Goal: Task Accomplishment & Management: Use online tool/utility

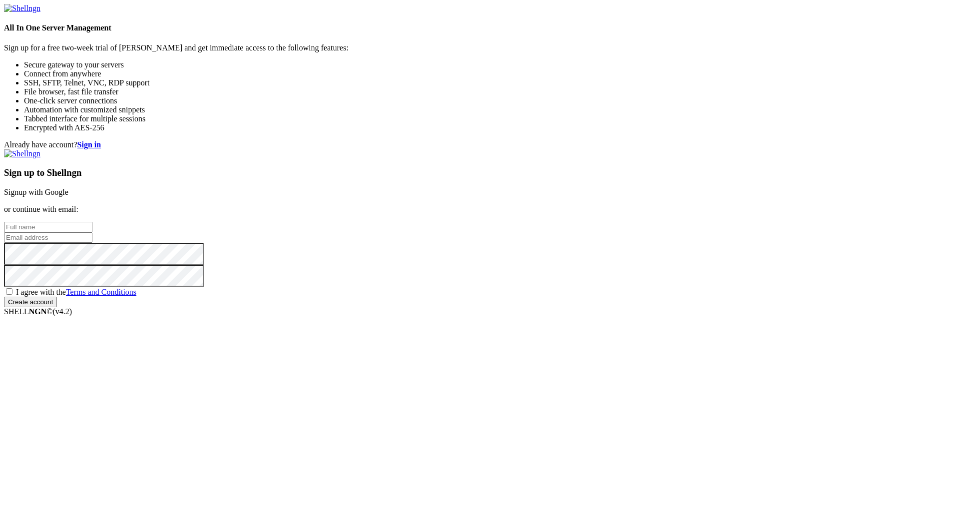
click at [92, 232] on input "text" at bounding box center [48, 227] width 88 height 10
type input "Javanga"
click at [92, 243] on input "email" at bounding box center [48, 237] width 88 height 10
type input "Serio"
click at [526, 297] on div "I agree with the Terms and Conditions" at bounding box center [479, 292] width 951 height 10
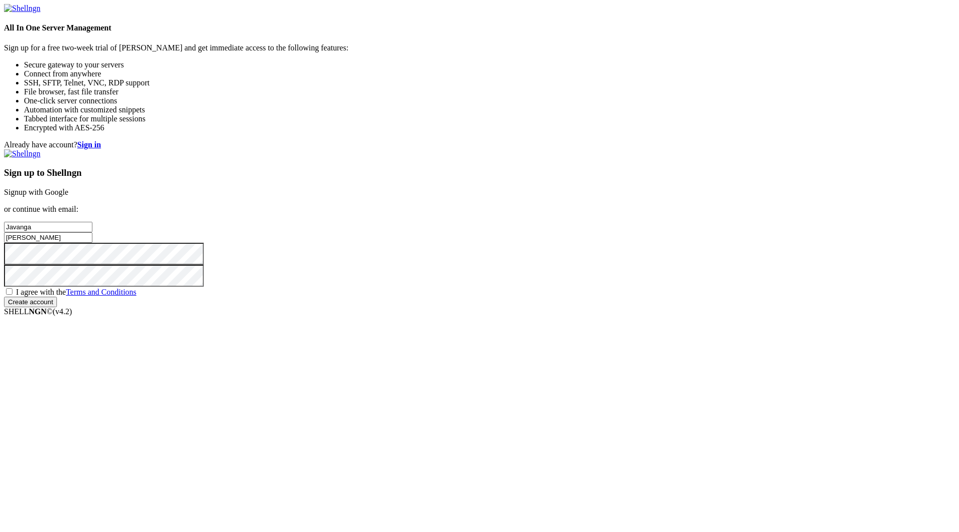
click at [136, 296] on span "I agree with the Terms and Conditions" at bounding box center [76, 292] width 120 height 8
click at [12, 295] on input "I agree with the Terms and Conditions" at bounding box center [9, 291] width 6 height 6
checkbox input "true"
click at [57, 307] on input "Create account" at bounding box center [30, 302] width 53 height 10
click at [92, 243] on input "Serio" at bounding box center [48, 237] width 88 height 10
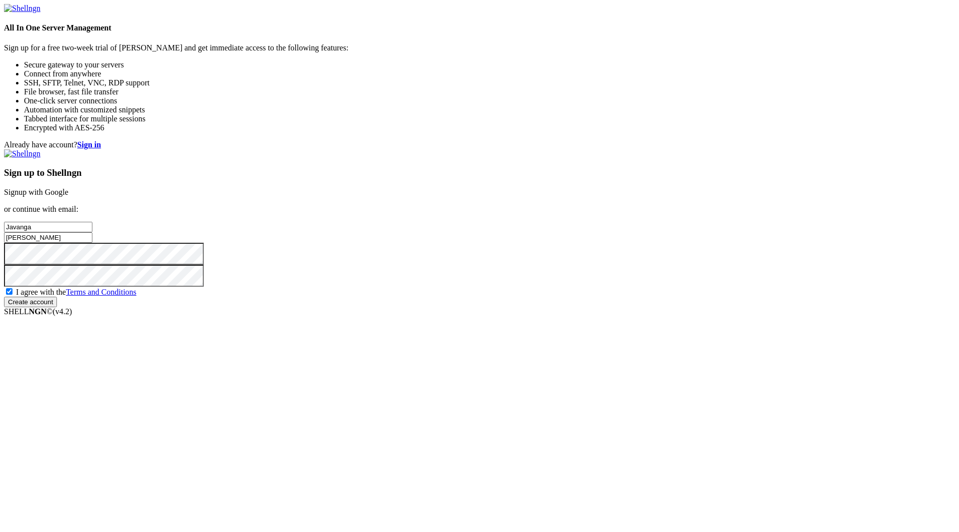
click at [92, 243] on input "Serio" at bounding box center [48, 237] width 88 height 10
click at [92, 243] on input "email" at bounding box center [48, 237] width 88 height 10
paste input "javangaserio@proton.me"
type input "javangaserio@proton.me"
click at [57, 307] on input "Create account" at bounding box center [30, 302] width 53 height 10
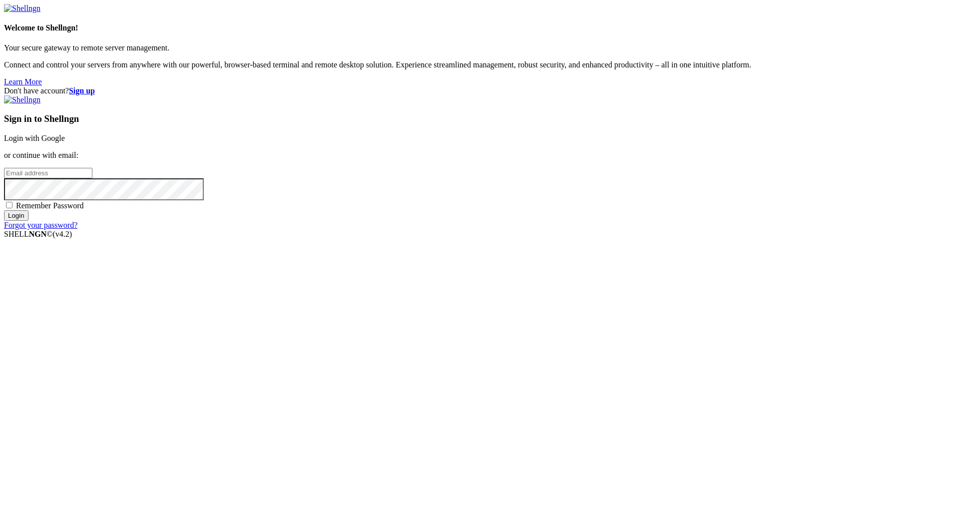
type input "[EMAIL_ADDRESS][DOMAIN_NAME]"
click at [84, 210] on span "Remember Password" at bounding box center [50, 205] width 68 height 8
click at [12, 208] on input "Remember Password" at bounding box center [9, 205] width 6 height 6
checkbox input "true"
click at [28, 221] on input "Login" at bounding box center [16, 215] width 24 height 10
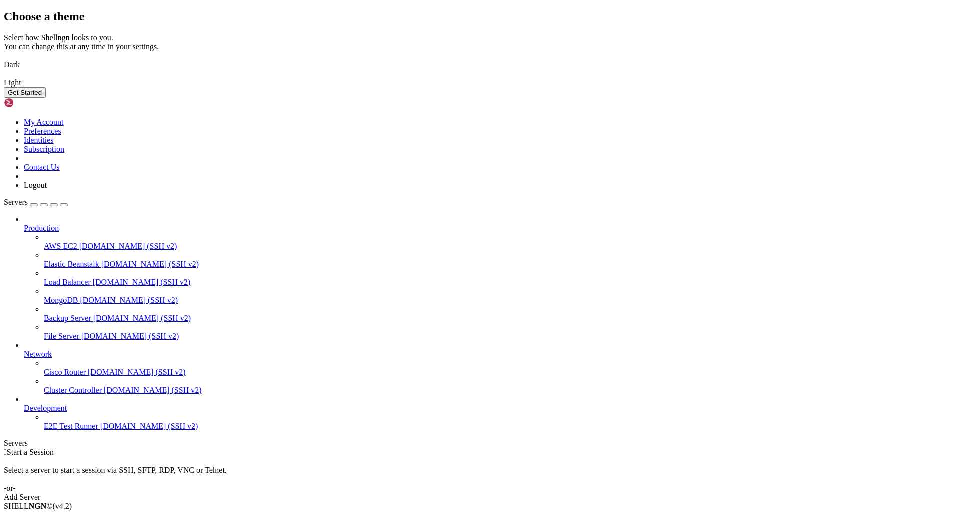
click at [459, 69] on link "Dark" at bounding box center [479, 64] width 951 height 9
click at [500, 87] on link "Light" at bounding box center [479, 82] width 951 height 9
click at [46, 98] on button "Get Started" at bounding box center [25, 92] width 42 height 10
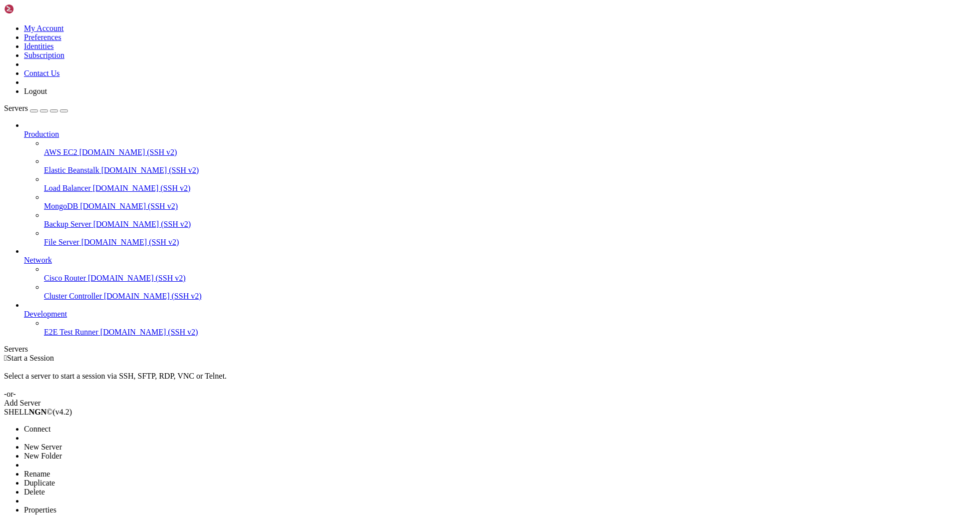
click at [109, 487] on li "Delete" at bounding box center [69, 491] width 91 height 9
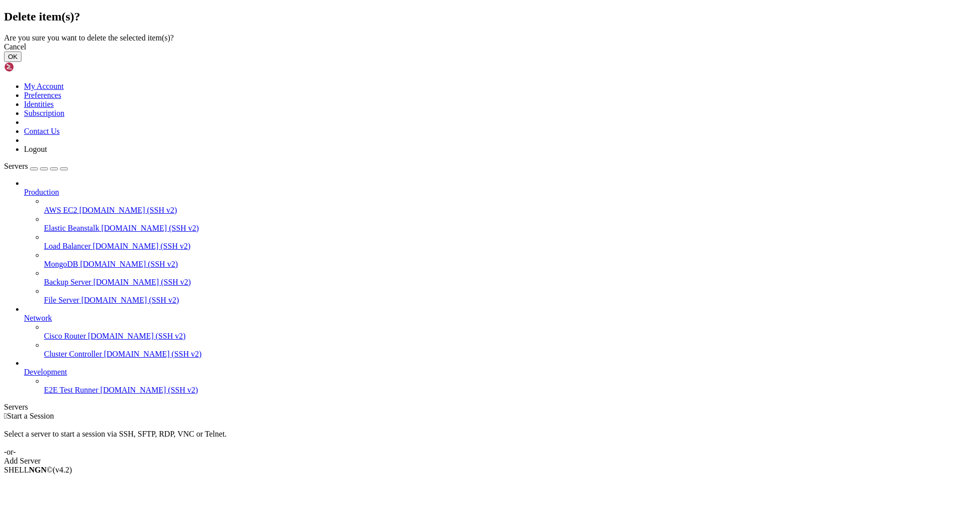
click at [21, 62] on button "OK" at bounding box center [12, 56] width 17 height 10
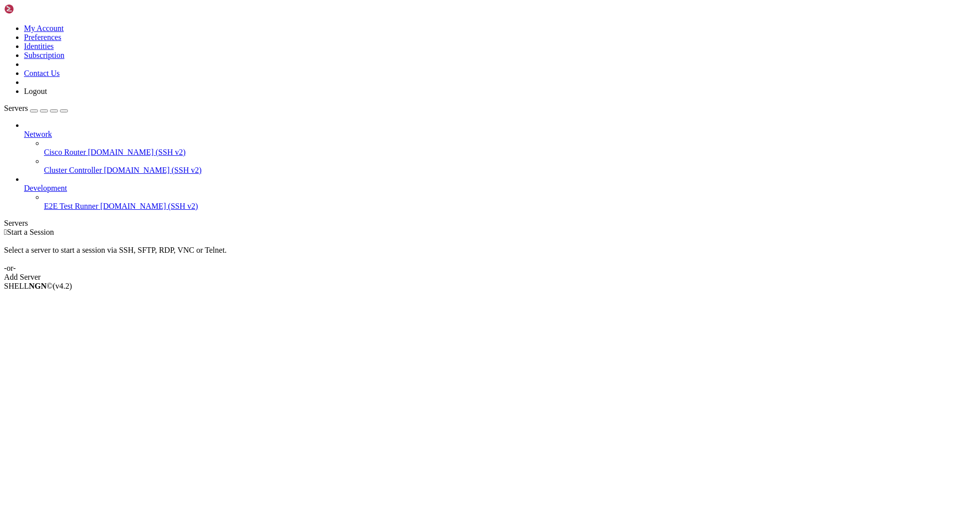
click at [52, 130] on span "Network" at bounding box center [38, 134] width 28 height 8
click at [24, 130] on icon at bounding box center [24, 130] width 0 height 0
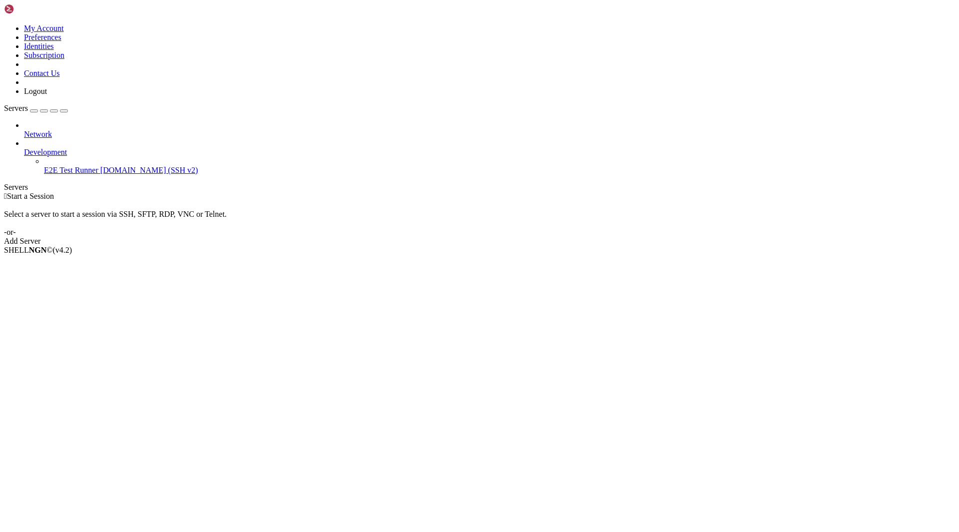
click at [24, 148] on icon at bounding box center [24, 148] width 0 height 0
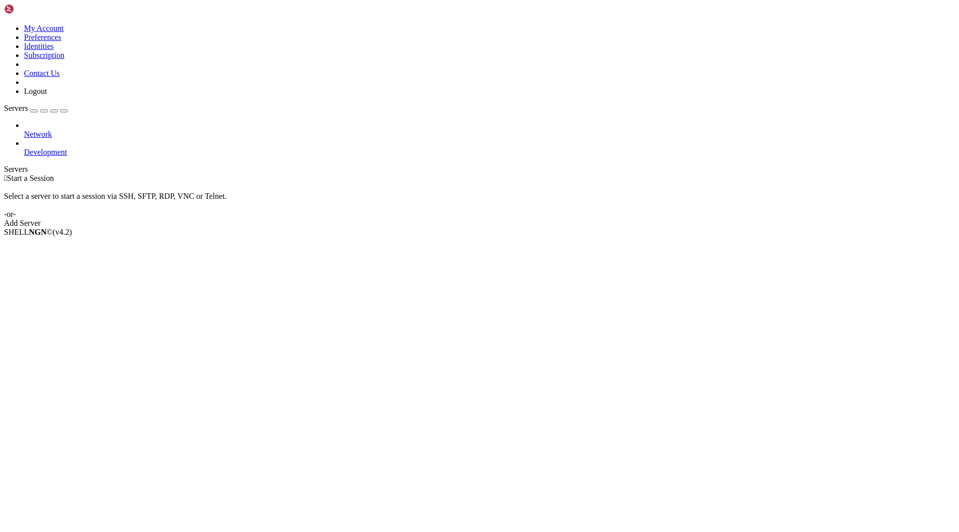
click at [52, 130] on span "Network" at bounding box center [38, 134] width 28 height 8
click at [97, 308] on li "Delete" at bounding box center [69, 312] width 91 height 9
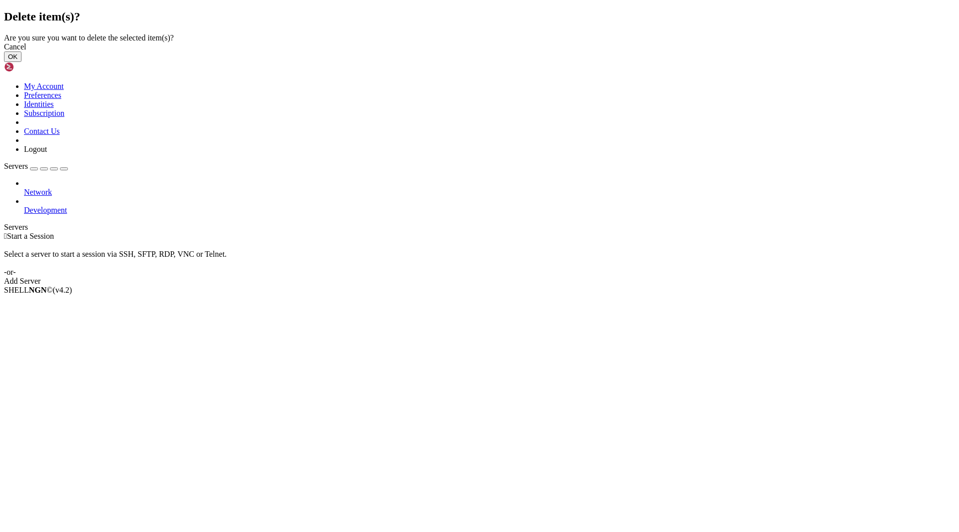
click at [21, 62] on button "OK" at bounding box center [12, 56] width 17 height 10
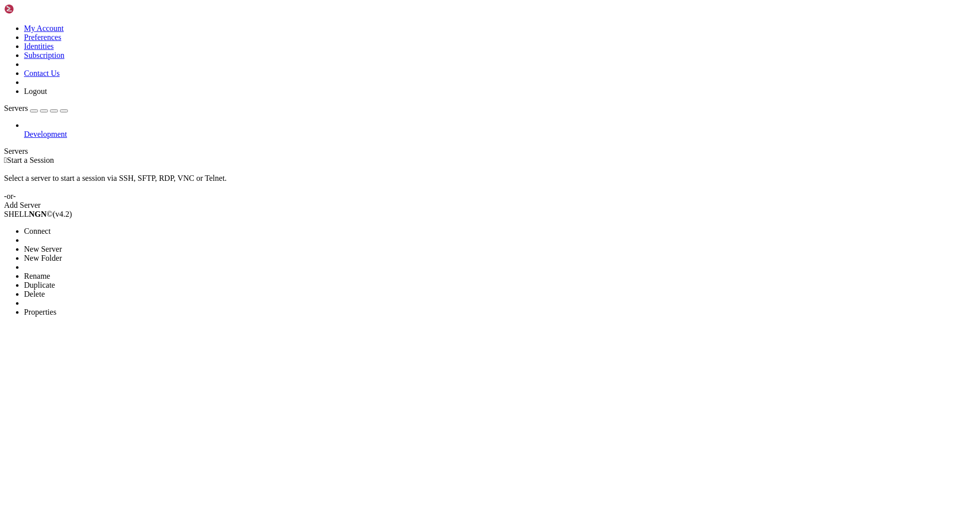
click at [96, 290] on li "Delete" at bounding box center [69, 294] width 91 height 9
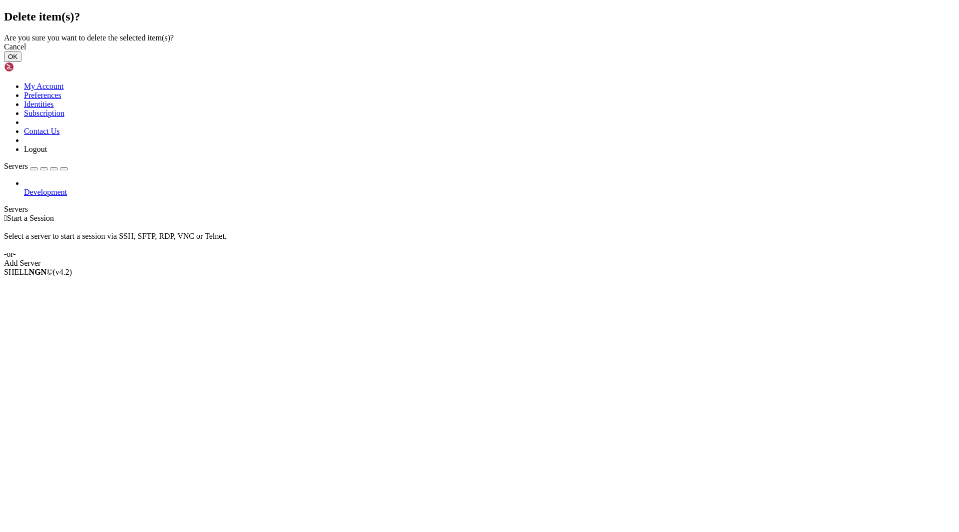
click at [21, 62] on button "OK" at bounding box center [12, 56] width 17 height 10
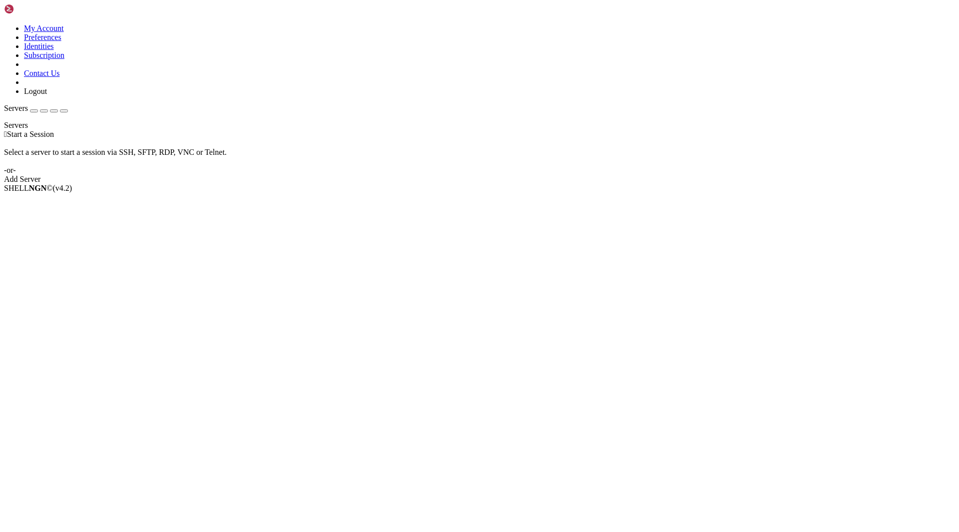
click at [545, 182] on div "Add Server" at bounding box center [479, 179] width 951 height 9
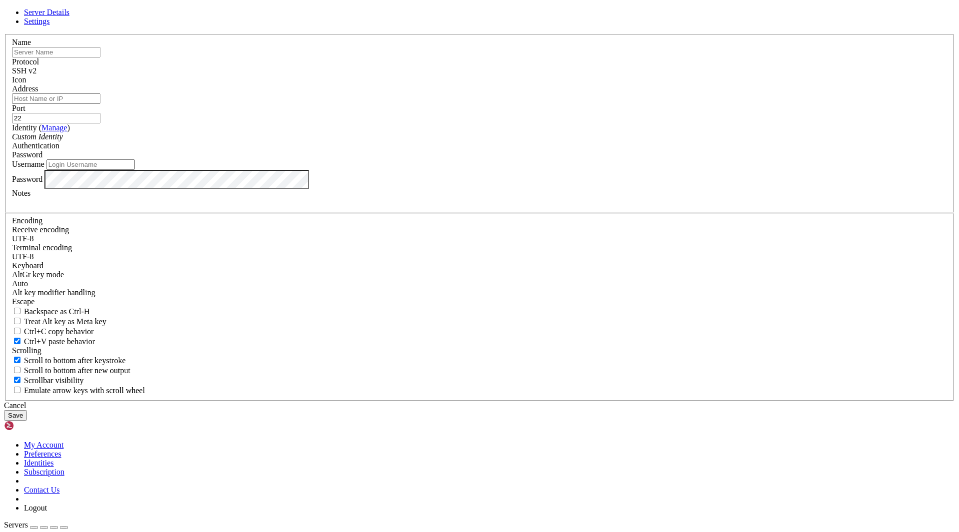
click at [36, 75] on span "SSH v2" at bounding box center [24, 70] width 24 height 8
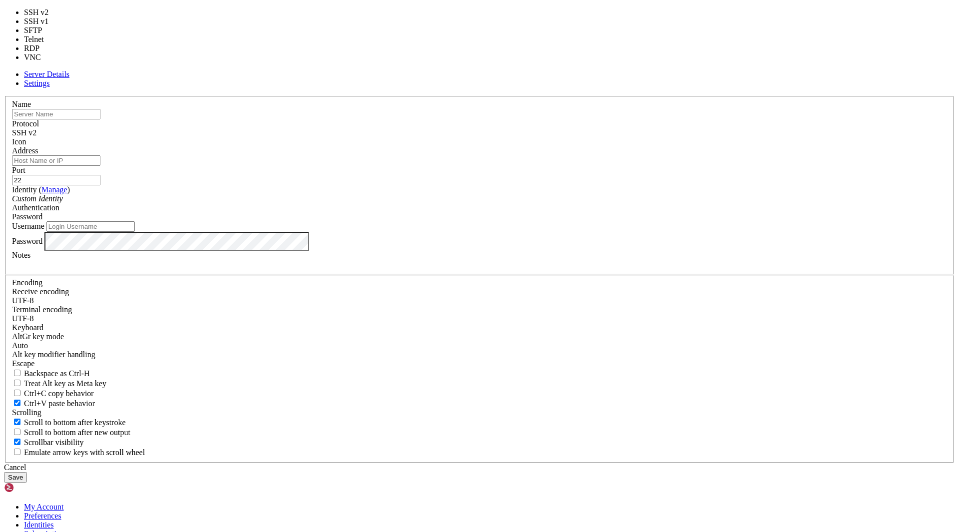
click at [36, 137] on span "SSH v2" at bounding box center [24, 132] width 24 height 8
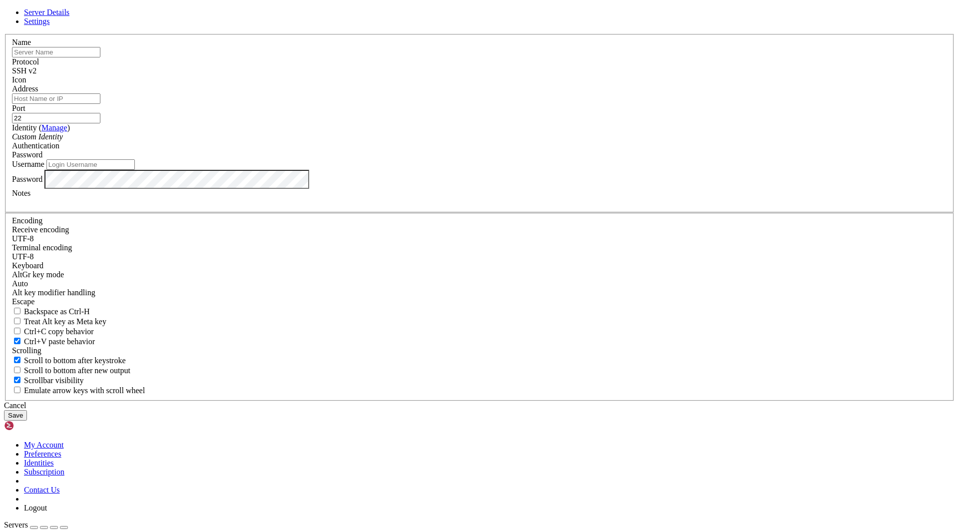
click at [582, 84] on div at bounding box center [479, 84] width 935 height 0
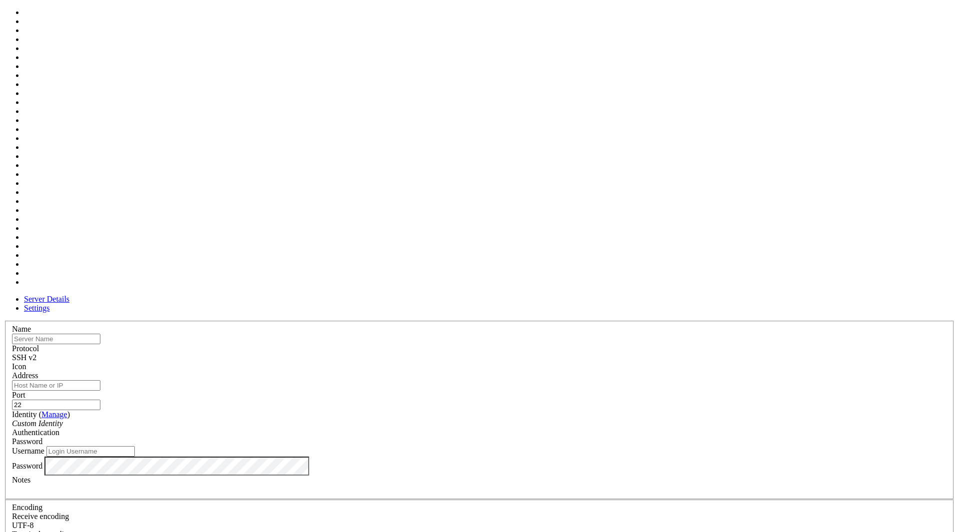
scroll to position [331, 0]
click at [520, 428] on div "Authentication Password" at bounding box center [479, 437] width 935 height 18
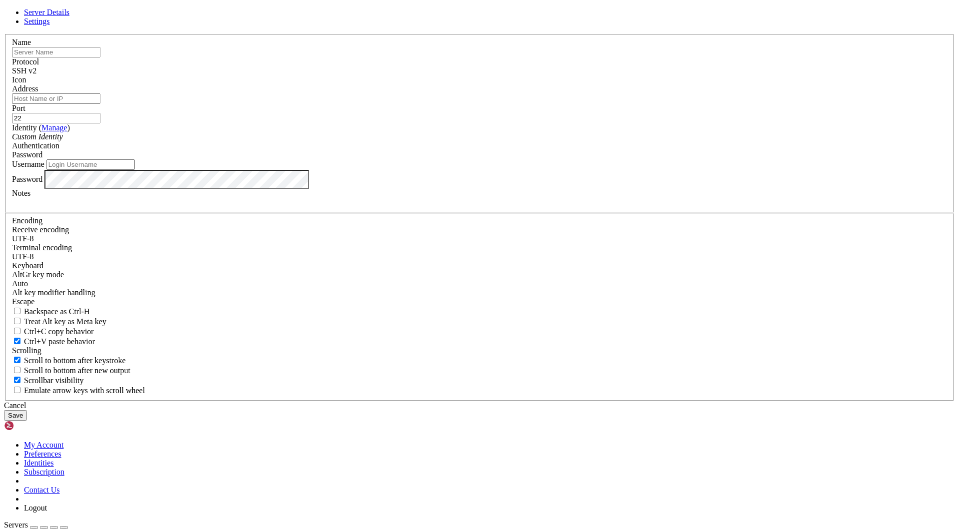
click at [100, 57] on input "text" at bounding box center [56, 52] width 88 height 10
paste input "[TECHNICAL_ID]"
type input "[TECHNICAL_ID]"
click at [100, 104] on input "Address" at bounding box center [56, 98] width 88 height 10
click at [135, 170] on input "Username" at bounding box center [90, 164] width 88 height 10
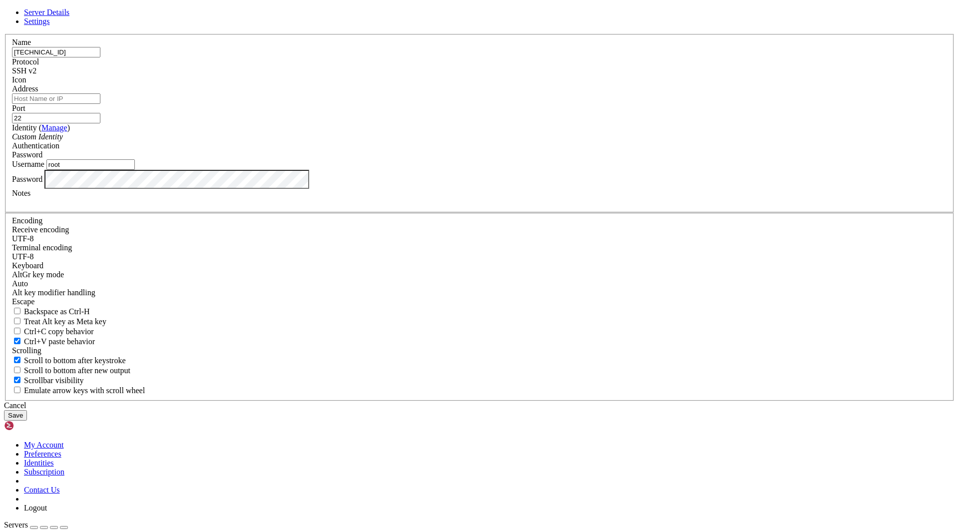
type input "root"
click at [100, 57] on input "[TECHNICAL_ID]" at bounding box center [56, 52] width 88 height 10
click at [100, 104] on input "Address" at bounding box center [56, 98] width 88 height 10
paste input "[TECHNICAL_ID]"
type input "[TECHNICAL_ID]"
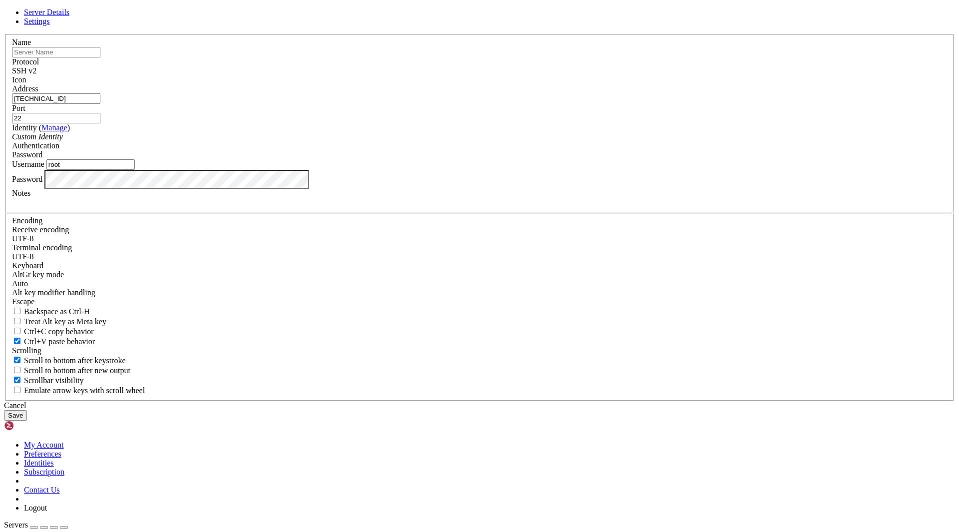
click at [100, 57] on input "text" at bounding box center [56, 52] width 88 height 10
type input "Statistic"
click at [27, 410] on button "Save" at bounding box center [15, 415] width 23 height 10
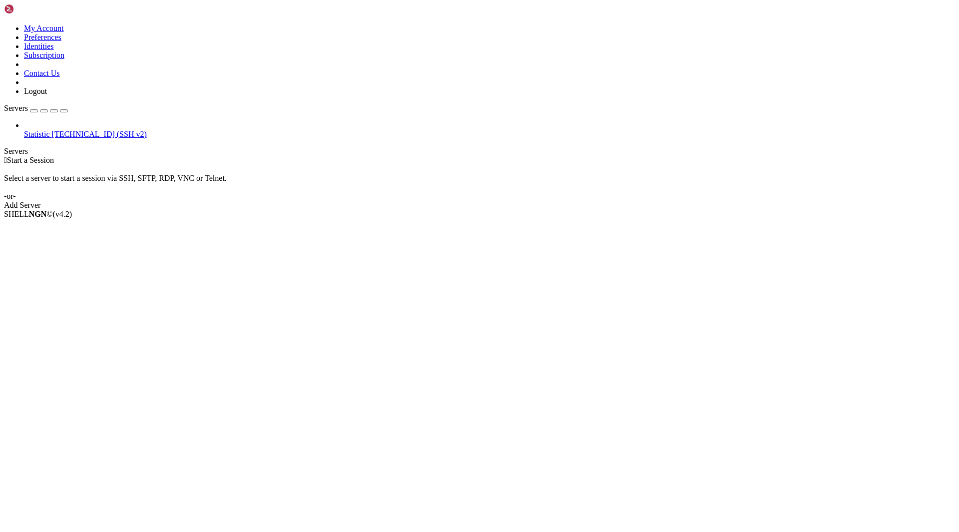
click at [90, 130] on span "[TECHNICAL_ID] (SSH v2)" at bounding box center [99, 134] width 95 height 8
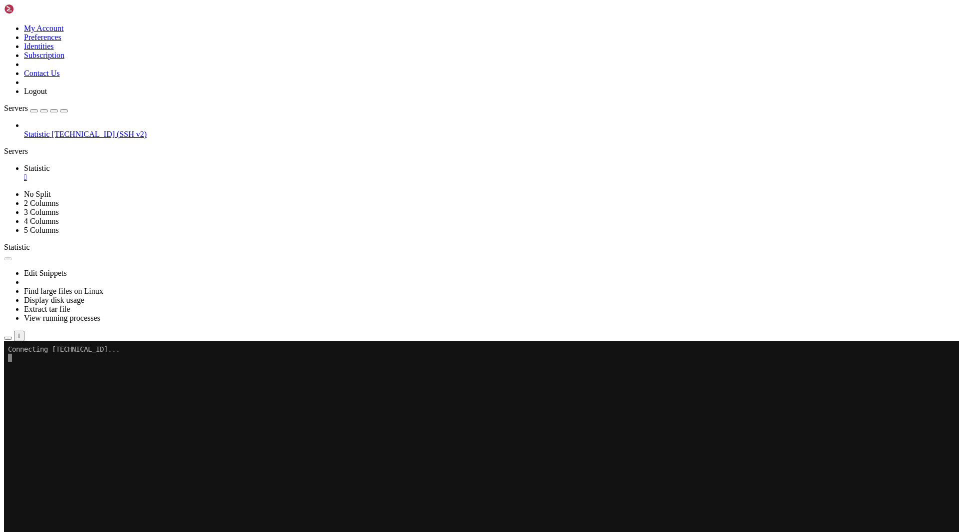
scroll to position [0, 0]
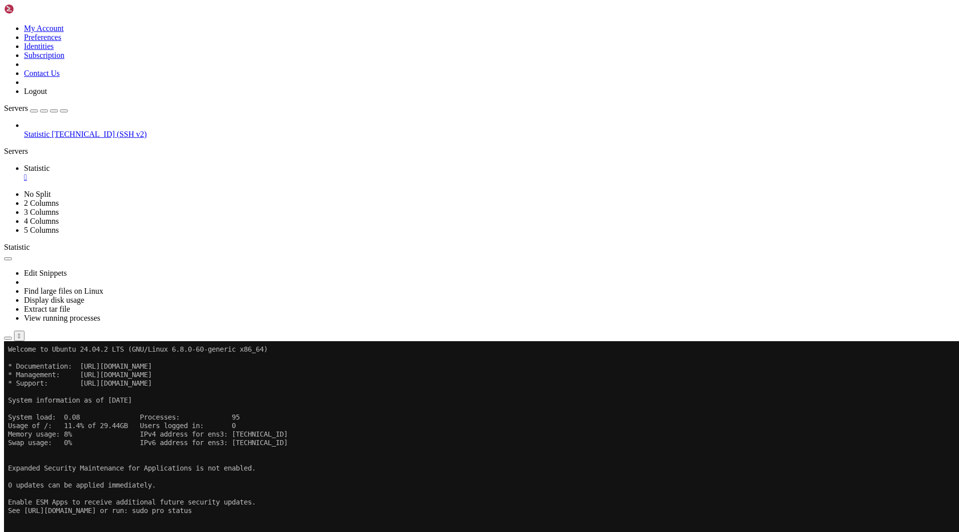
click at [8, 338] on icon "button" at bounding box center [8, 338] width 0 height 0
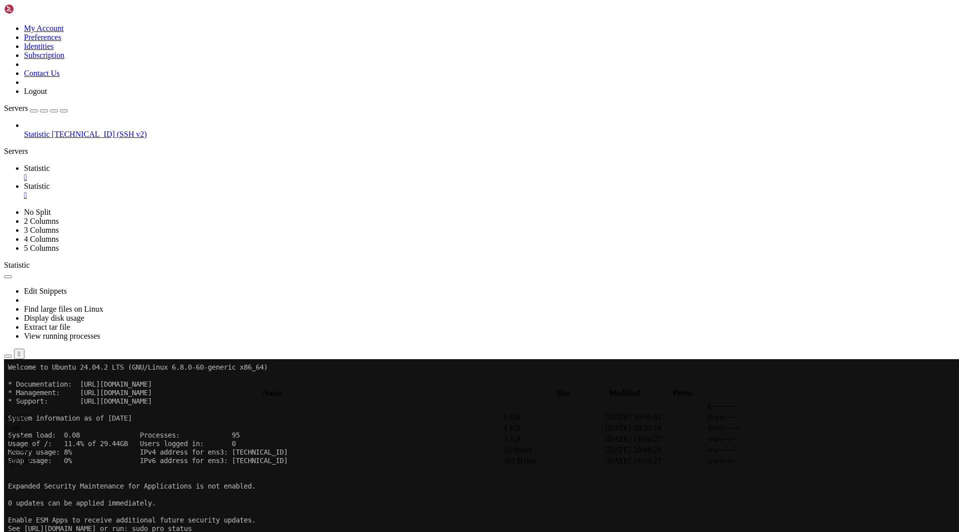
click at [50, 164] on span "Statistic" at bounding box center [37, 168] width 26 height 8
click at [50, 182] on span "Statistic" at bounding box center [37, 186] width 26 height 8
click at [20, 423] on span " .ssh" at bounding box center [12, 427] width 15 height 8
click at [12, 401] on span " .." at bounding box center [8, 405] width 7 height 8
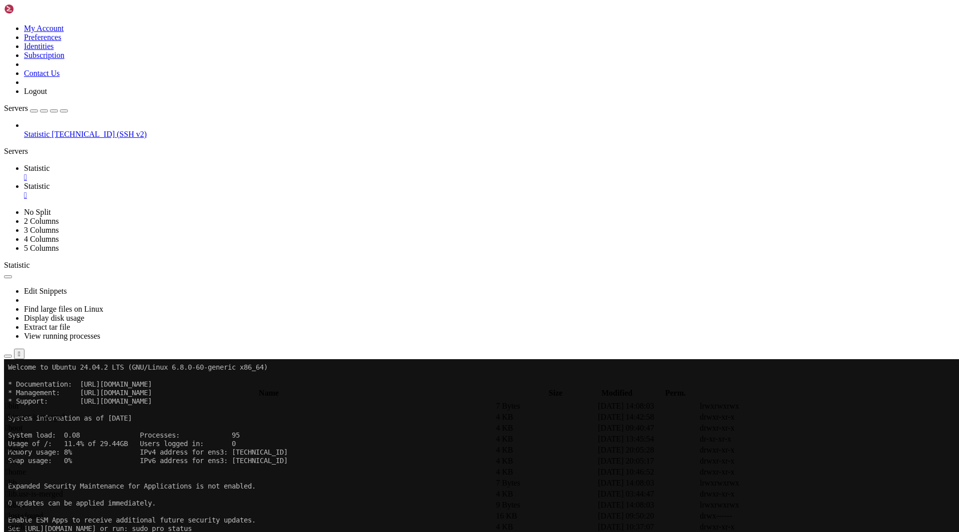
scroll to position [152, 0]
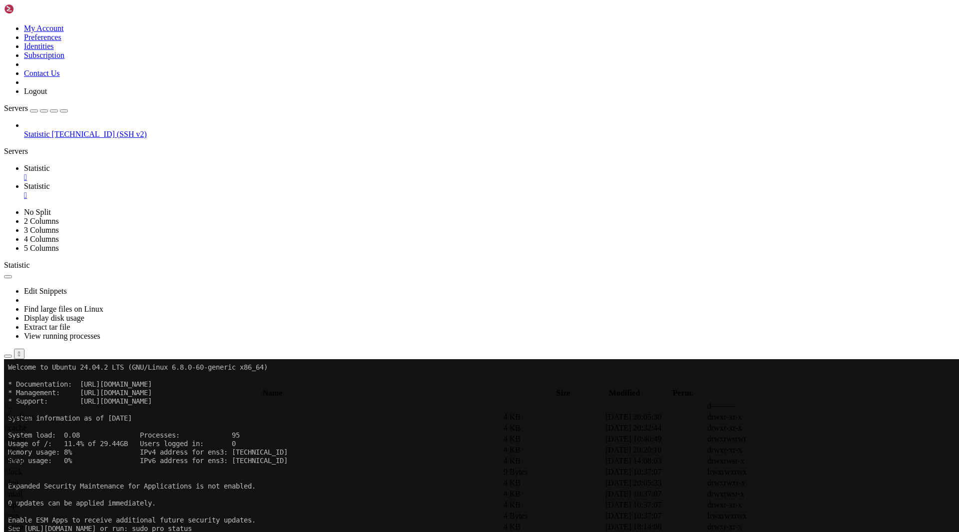
click at [182, 401] on td " .." at bounding box center [253, 406] width 497 height 10
type input "/var"
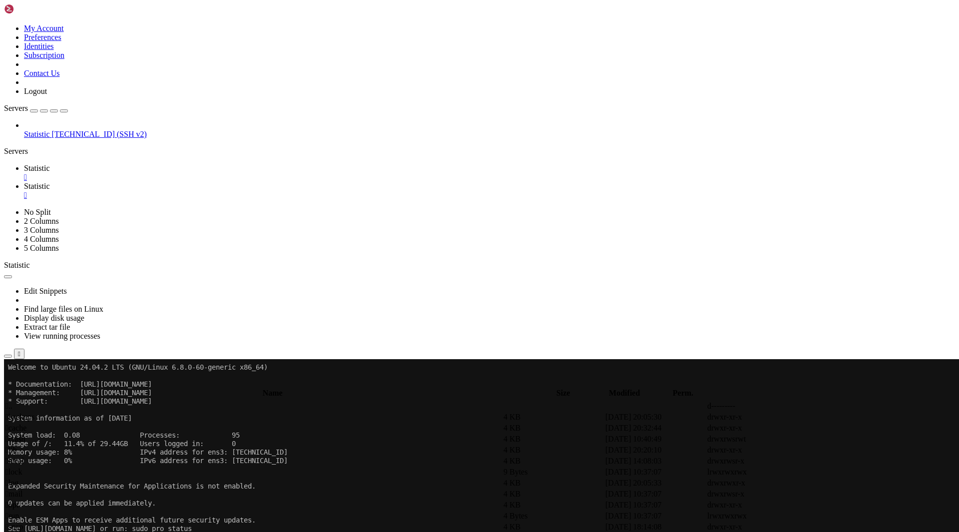
click at [4, 208] on link at bounding box center [4, 208] width 0 height 0
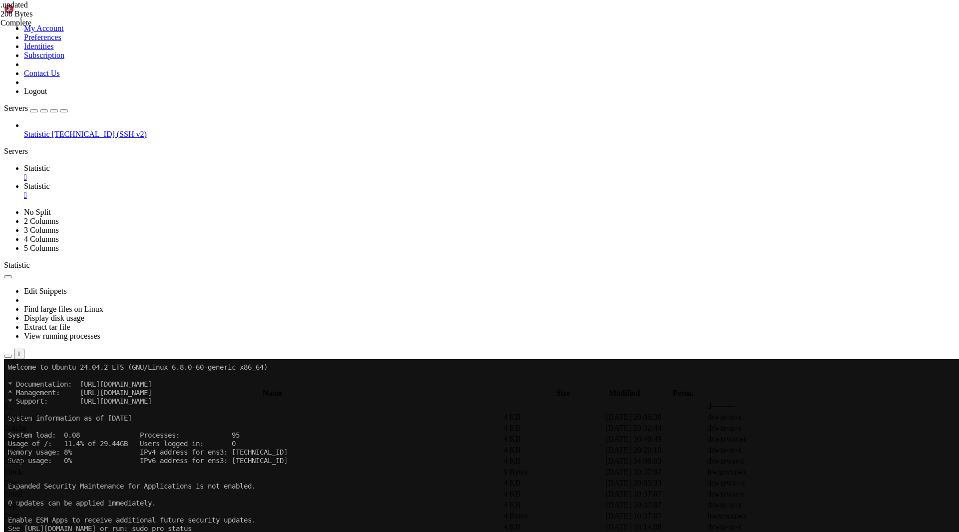
type textarea "# purpose is to hold a timestamp of the time this dissrectory"
click at [100, 18] on span ".updated 210 Bytes" at bounding box center [50, 9] width 100 height 18
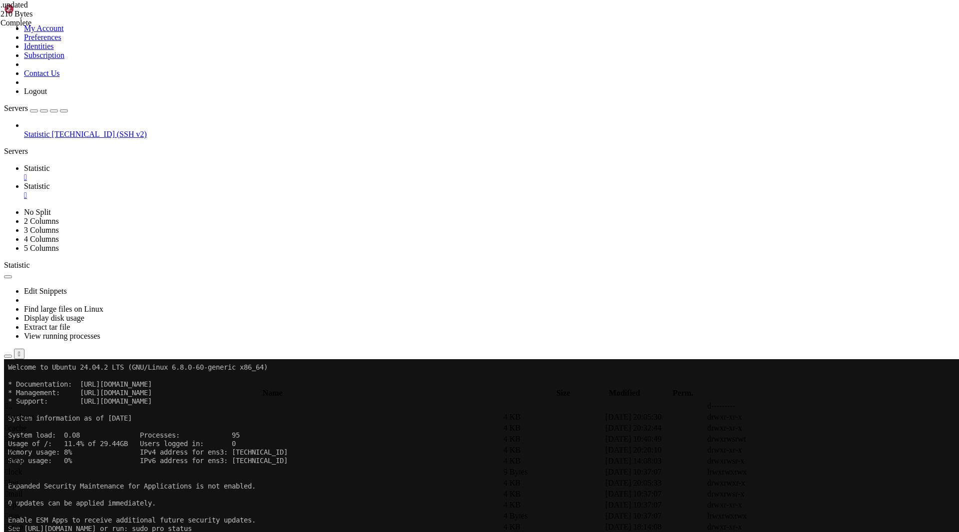
click at [241, 182] on link "Statistic " at bounding box center [489, 191] width 931 height 18
click at [239, 191] on div "" at bounding box center [489, 195] width 931 height 9
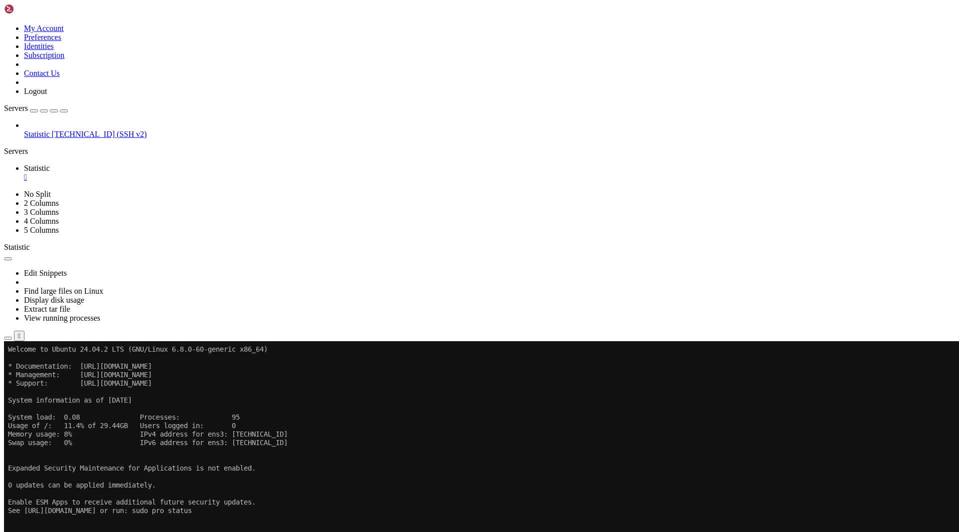
click at [181, 461] on x-row at bounding box center [420, 459] width 825 height 8
click at [530, 472] on x-row "Expanded Security Maintenance for Applications is not enabled." at bounding box center [420, 468] width 825 height 8
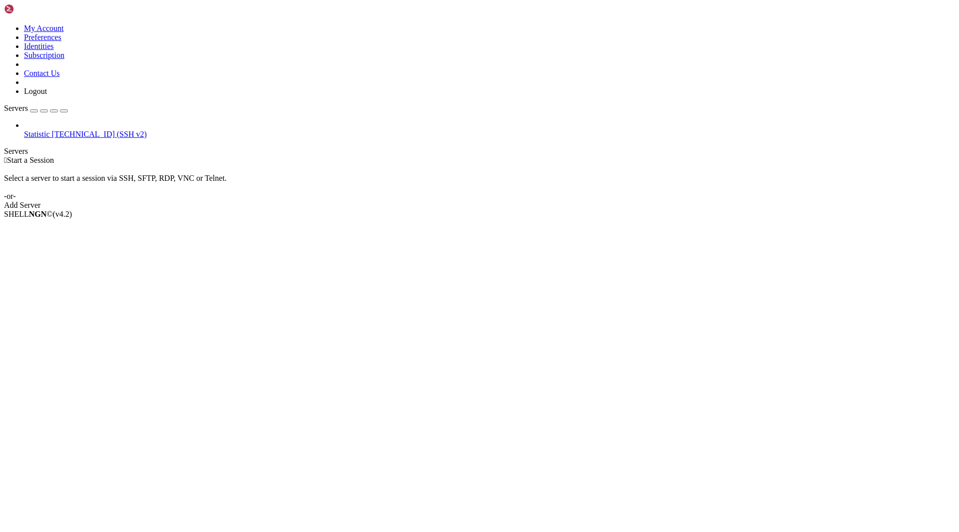
click at [52, 130] on span "[TECHNICAL_ID] (SSH v2)" at bounding box center [99, 134] width 95 height 8
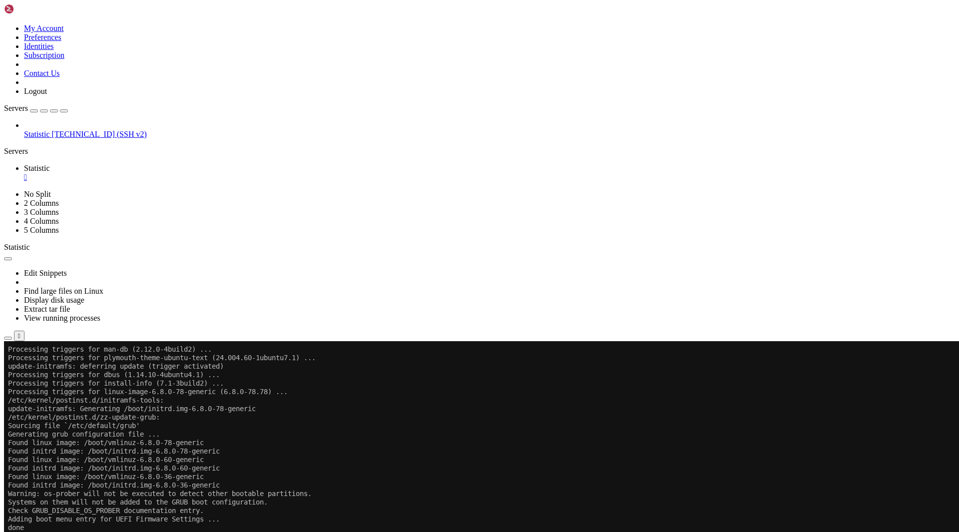
scroll to position [5713, 0]
click at [243, 430] on x-row "Generating grub configuration file ..." at bounding box center [420, 434] width 825 height 8
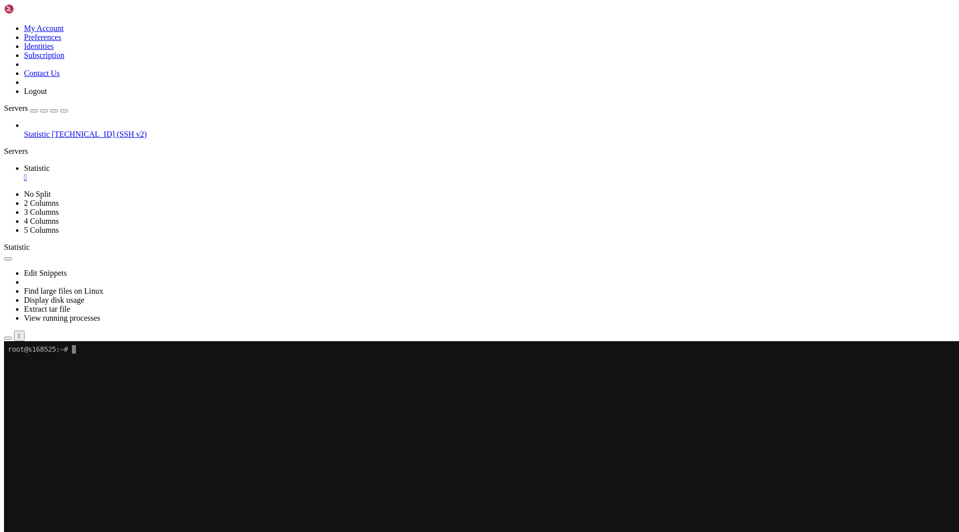
click at [232, 438] on x-row at bounding box center [420, 434] width 825 height 8
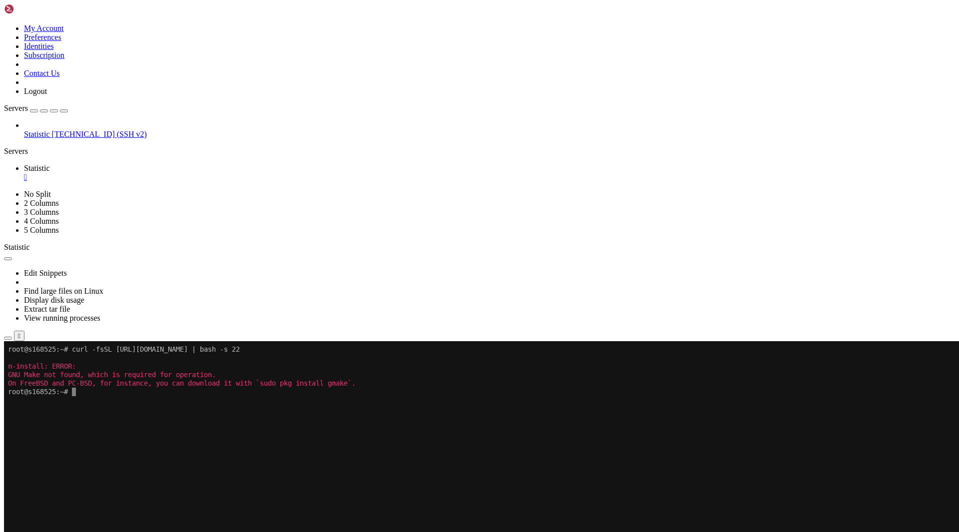
drag, startPoint x: 99, startPoint y: 395, endPoint x: 2, endPoint y: 353, distance: 106.2
click html "Page up root@s168525:~# curl -fsSL https://raw.githubusercontent.com/mklement0/…"
click at [232, 432] on x-row at bounding box center [420, 434] width 825 height 8
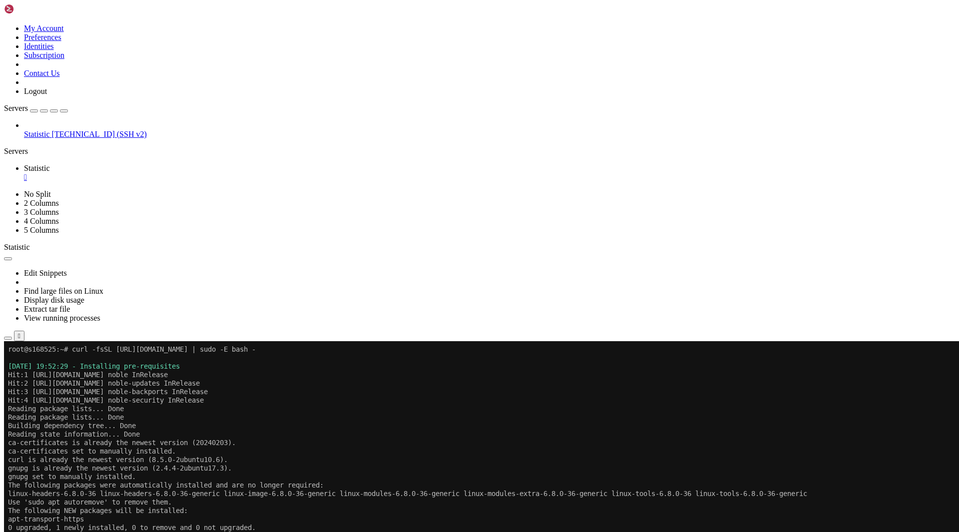
scroll to position [136, 0]
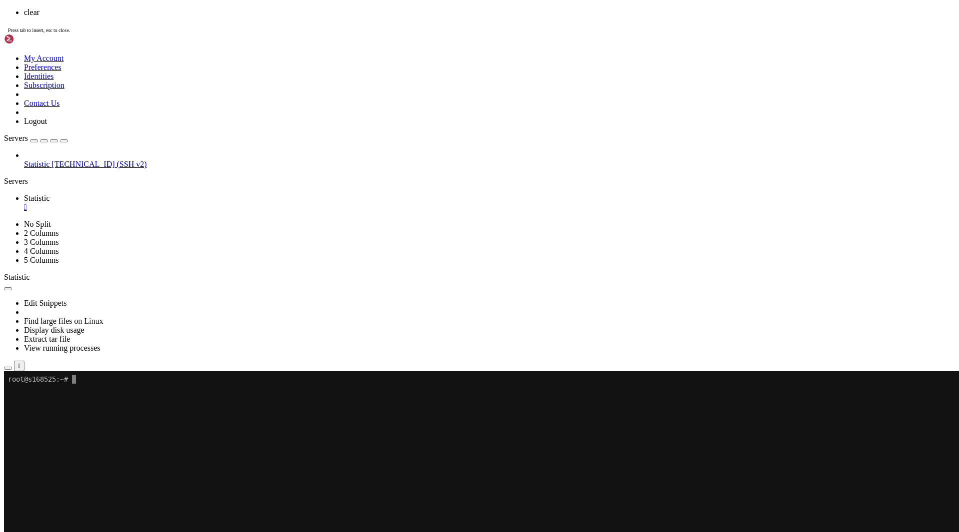
scroll to position [0, 0]
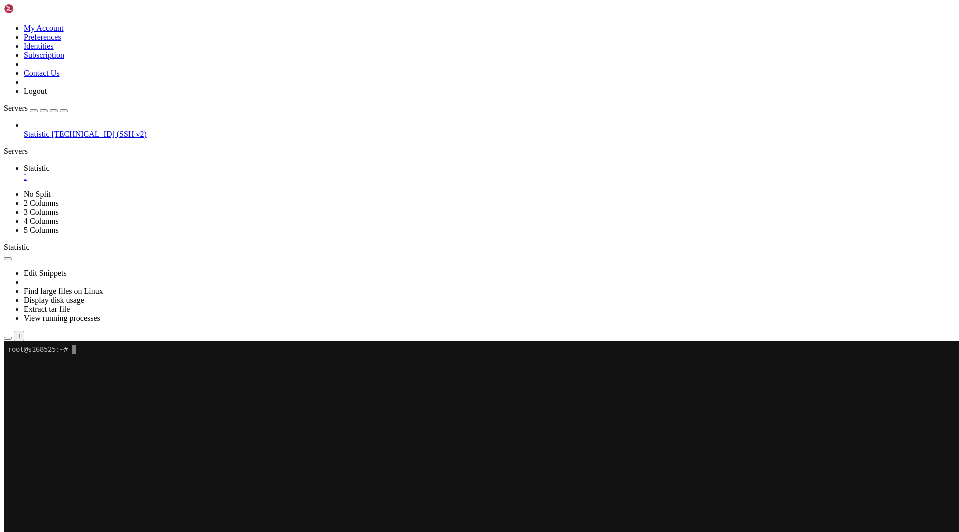
click at [207, 502] on x-row at bounding box center [420, 502] width 825 height 8
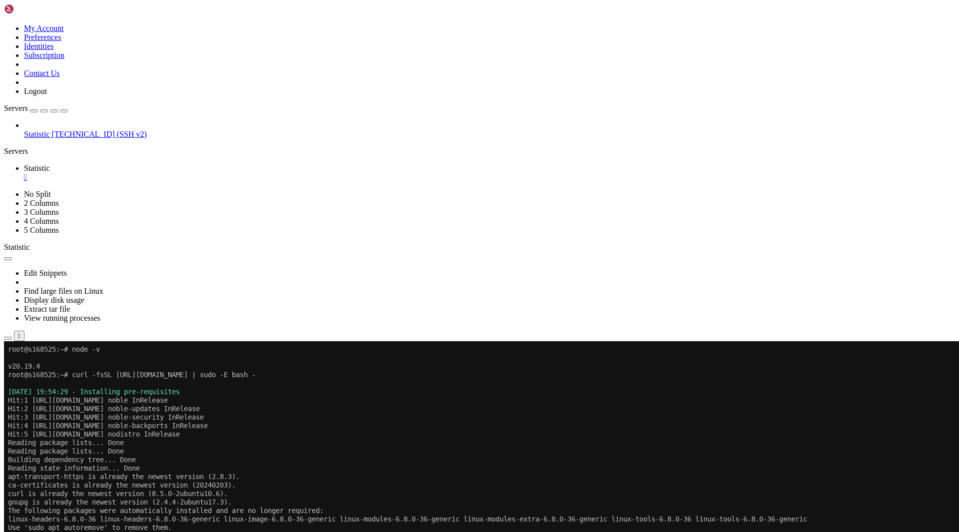
click at [210, 485] on x-row "ca-certificates is already the newest version (20240203)." at bounding box center [420, 485] width 825 height 8
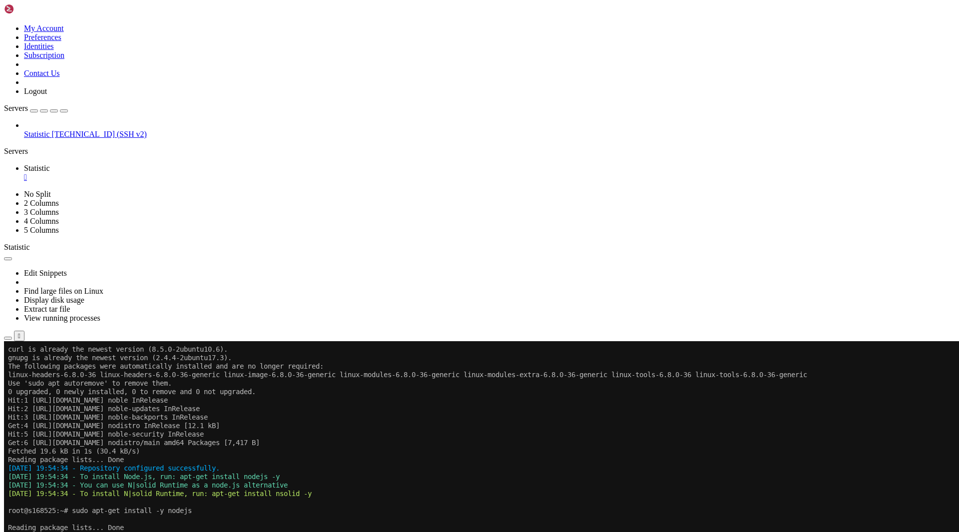
scroll to position [263, 0]
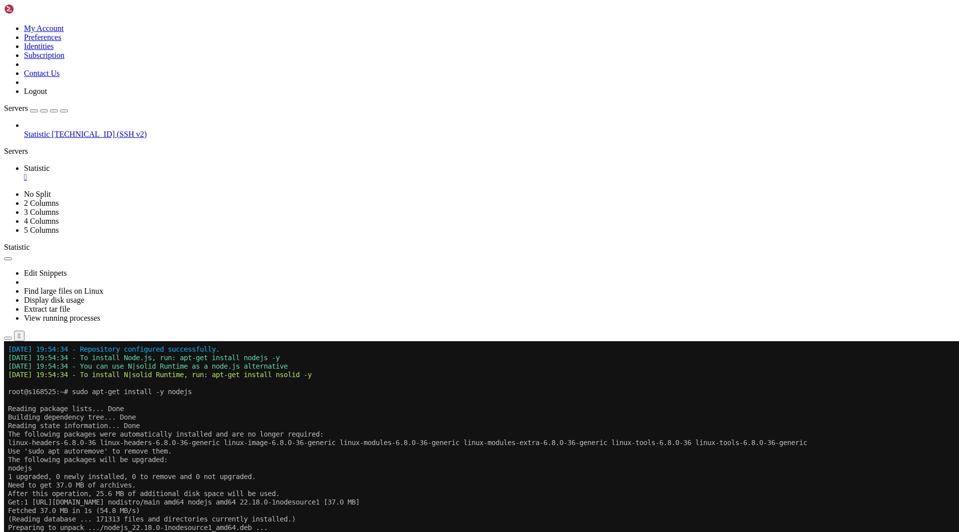
click at [189, 489] on x-row "After this operation, 25.6 MB of additional disk space will be used." at bounding box center [420, 493] width 825 height 8
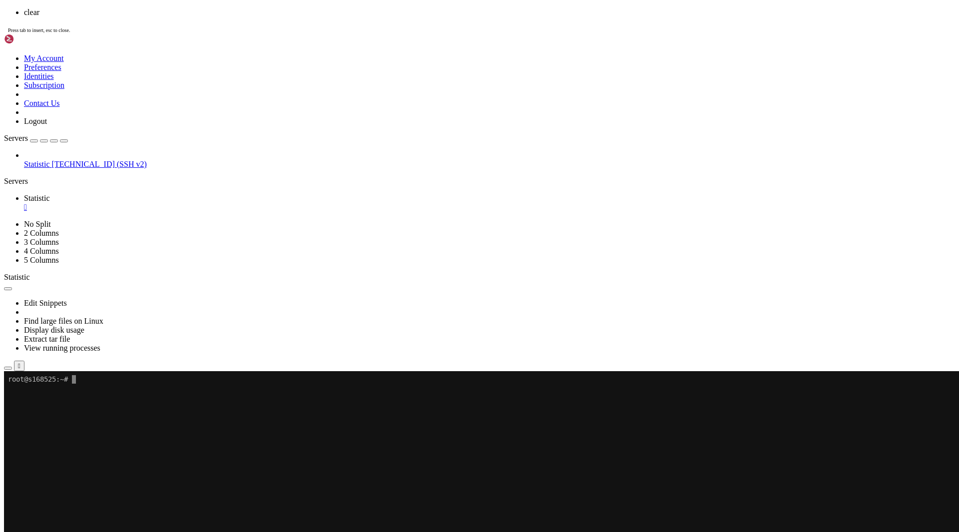
scroll to position [0, 0]
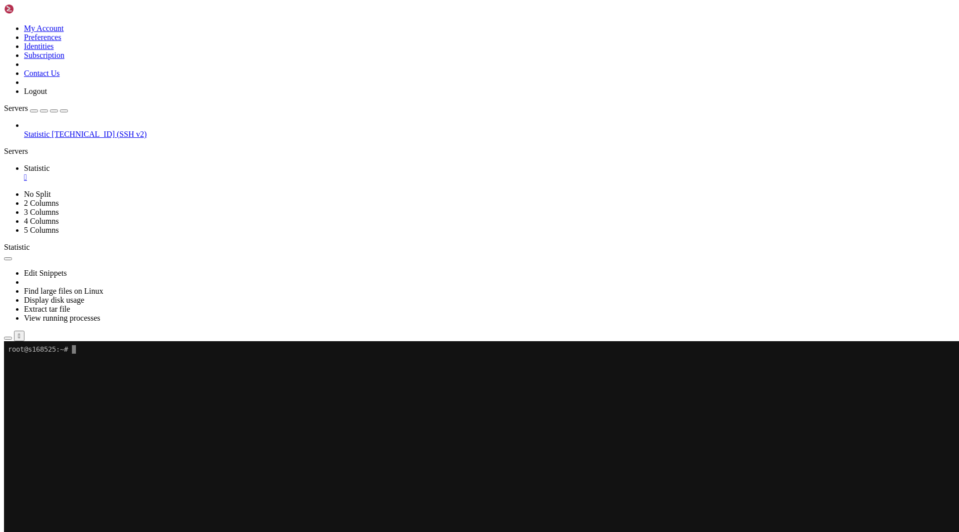
click at [157, 380] on x-row at bounding box center [420, 383] width 825 height 8
click at [208, 429] on x-row at bounding box center [420, 425] width 825 height 8
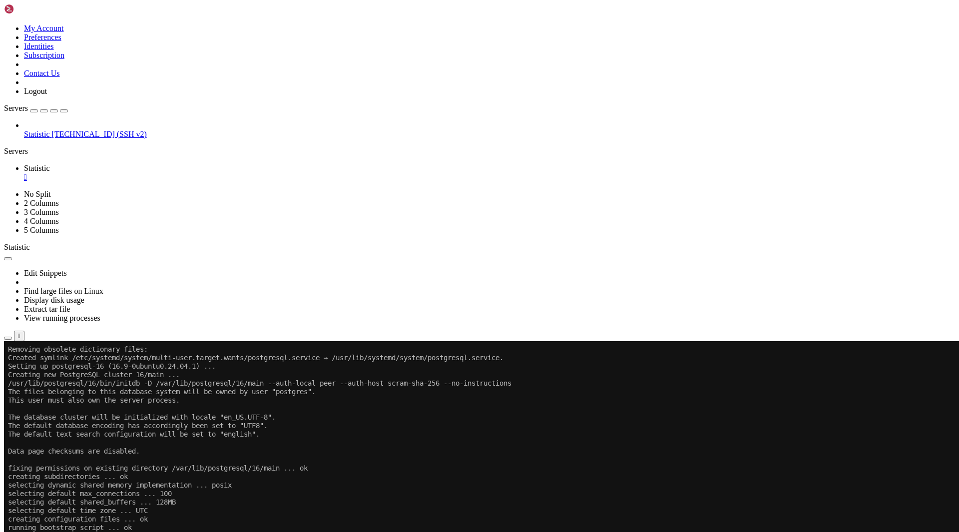
scroll to position [772, 0]
click at [253, 524] on x-row "running bootstrap script ... ok" at bounding box center [420, 527] width 825 height 8
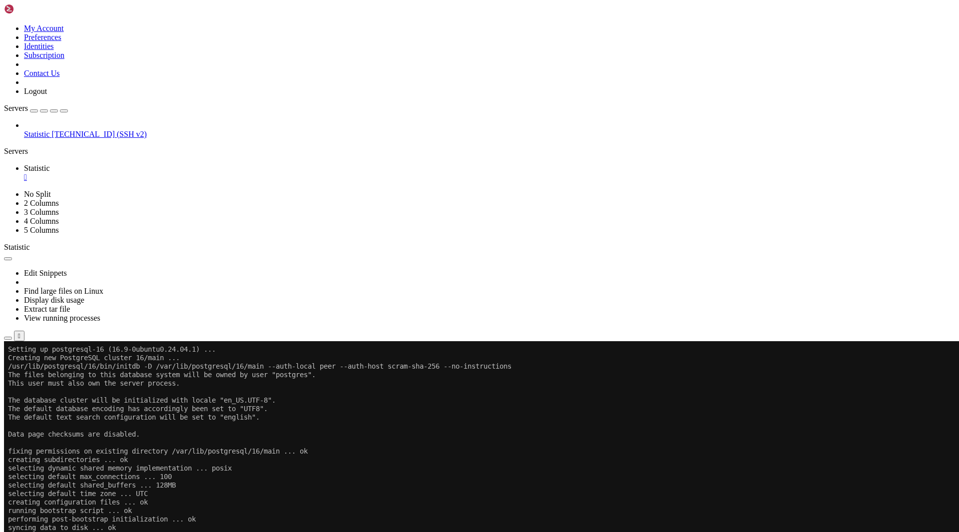
scroll to position [815, 0]
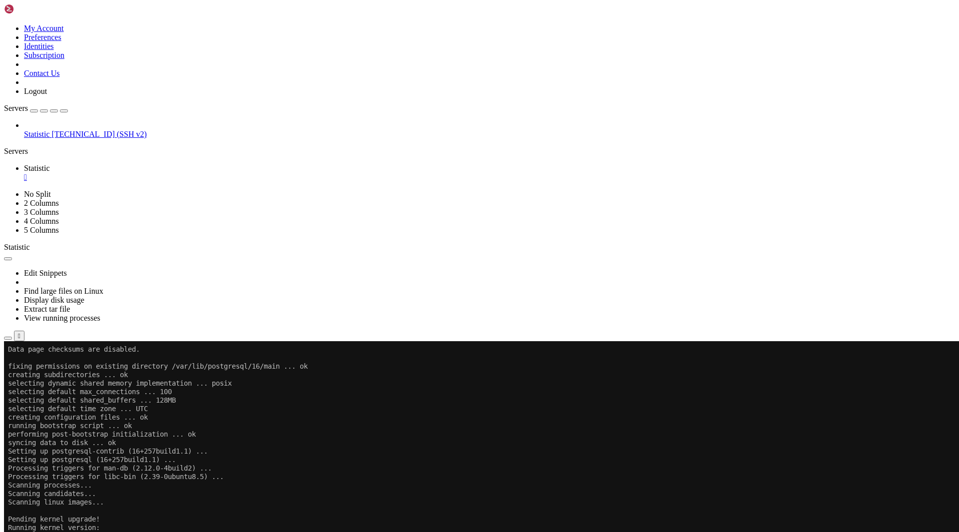
scroll to position [0, 0]
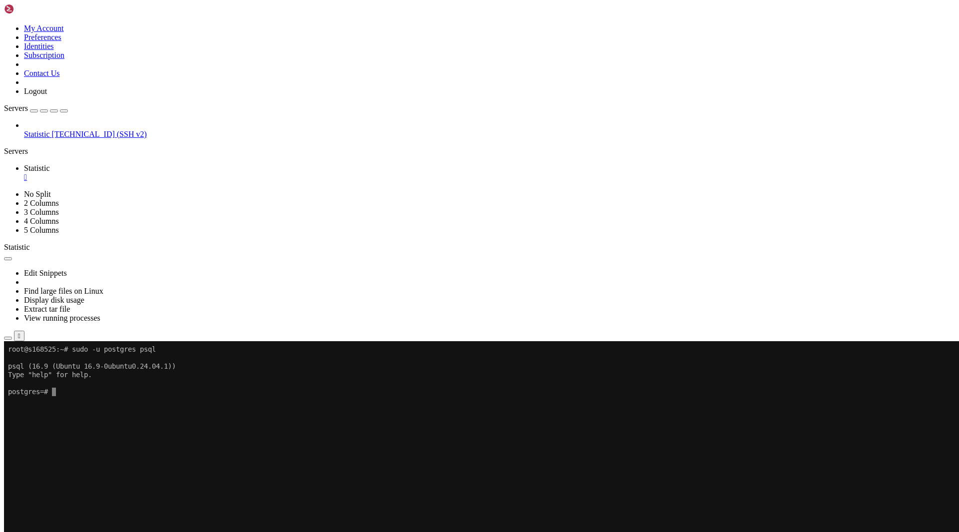
click at [158, 377] on x-row "Type "help" for help." at bounding box center [420, 374] width 825 height 8
click at [177, 385] on x-row at bounding box center [420, 383] width 825 height 8
click at [135, 399] on x-row at bounding box center [420, 400] width 825 height 8
click at [279, 451] on x-row at bounding box center [420, 451] width 825 height 8
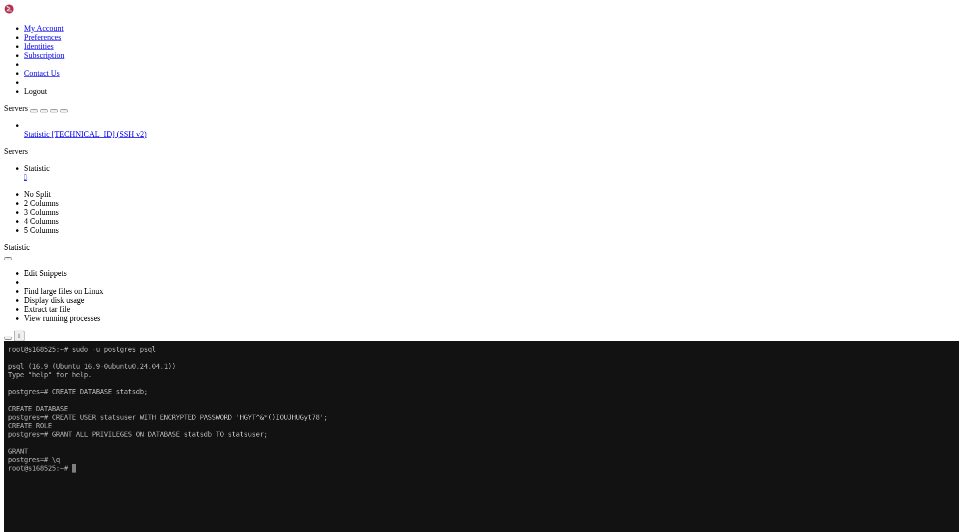
click at [205, 497] on x-row at bounding box center [420, 493] width 825 height 8
click at [233, 531] on x-row at bounding box center [420, 536] width 825 height 8
click at [8, 338] on icon "button" at bounding box center [8, 338] width 0 height 0
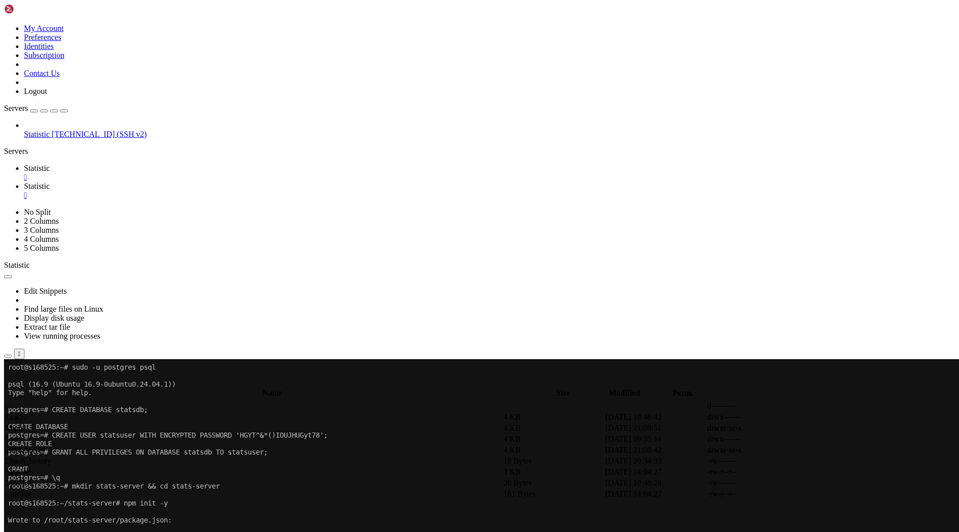
click at [220, 445] on td " stats-server" at bounding box center [253, 450] width 497 height 10
click at [50, 164] on span "Statistic" at bounding box center [37, 168] width 26 height 8
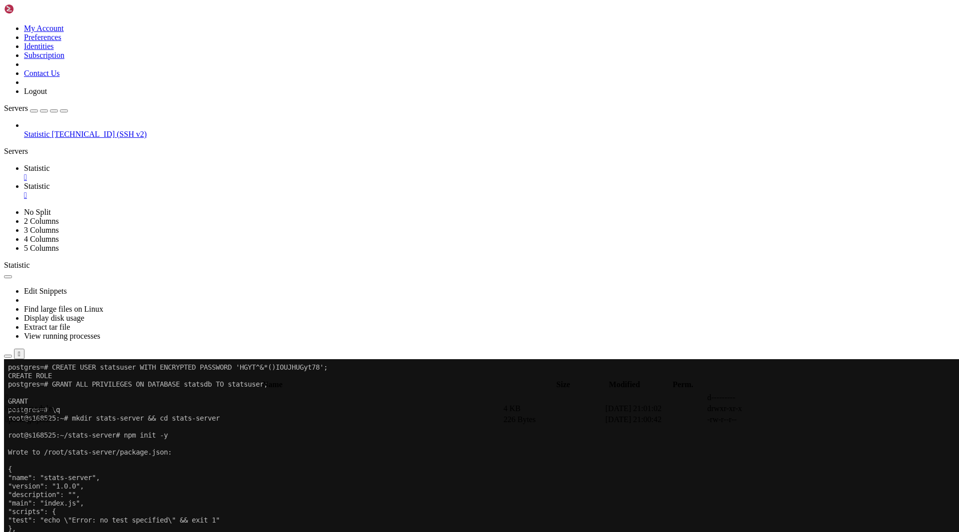
scroll to position [68, 0]
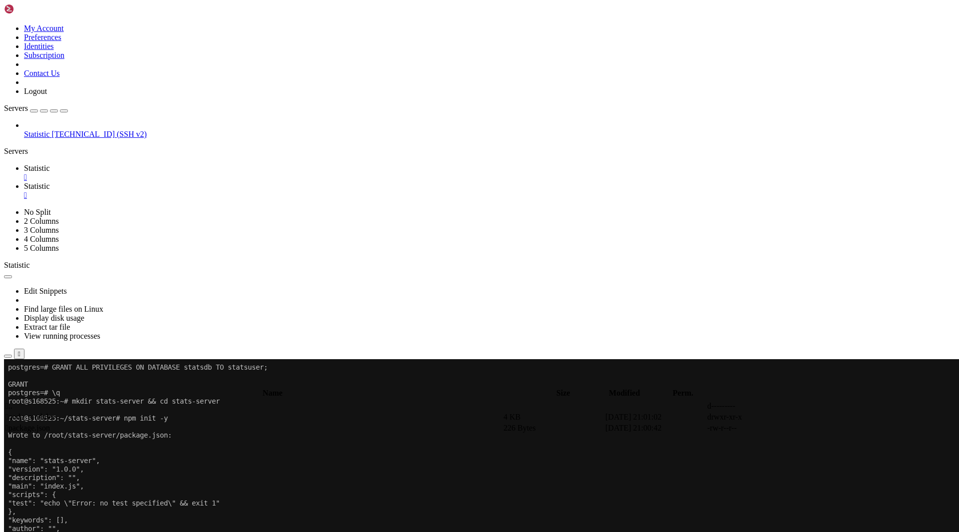
click at [50, 182] on span "Statistic" at bounding box center [37, 186] width 26 height 8
click at [108, 384] on div "submit" at bounding box center [108, 384] width 0 height 0
click at [297, 423] on td " prisma" at bounding box center [253, 428] width 497 height 10
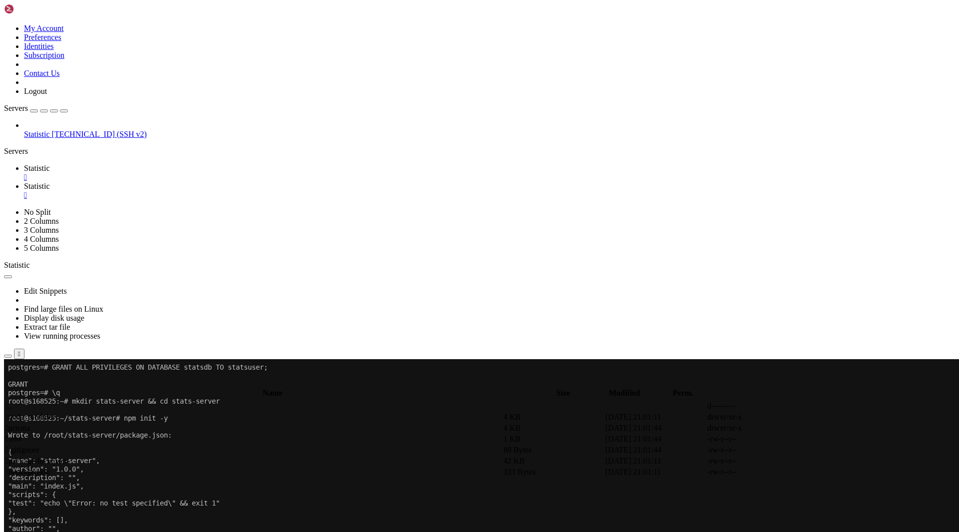
type input "/root/stats-server/prisma"
click at [268, 412] on td " schema.prisma" at bounding box center [253, 417] width 497 height 10
type textarea "// This is your Prisma schema file,"
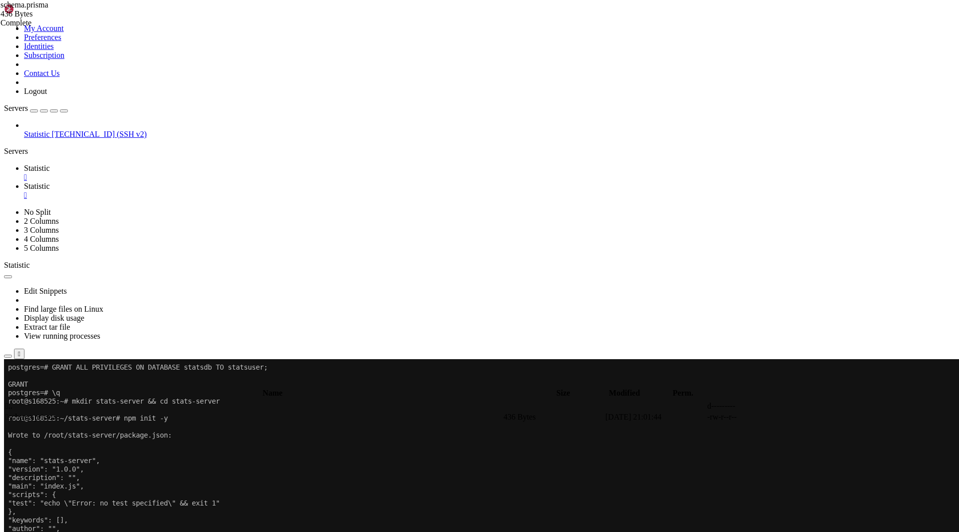
type textarea "}"
paste textarea
click at [50, 164] on span "Statistic" at bounding box center [37, 168] width 26 height 8
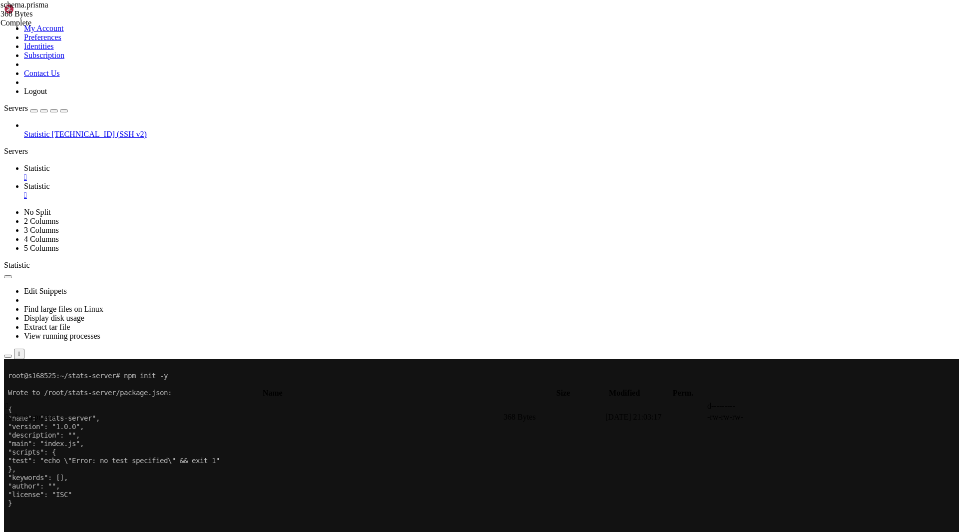
scroll to position [178, 0]
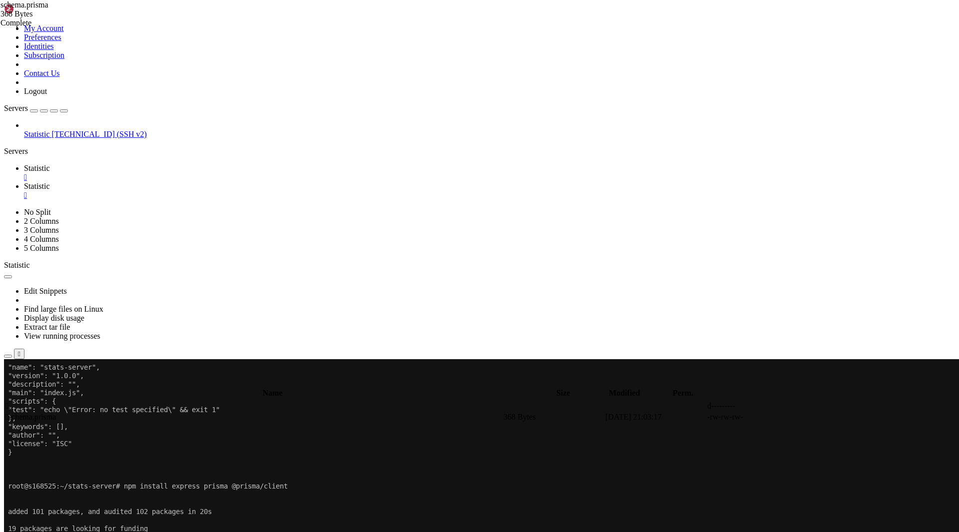
drag, startPoint x: 167, startPoint y: 819, endPoint x: 7, endPoint y: 563, distance: 301.9
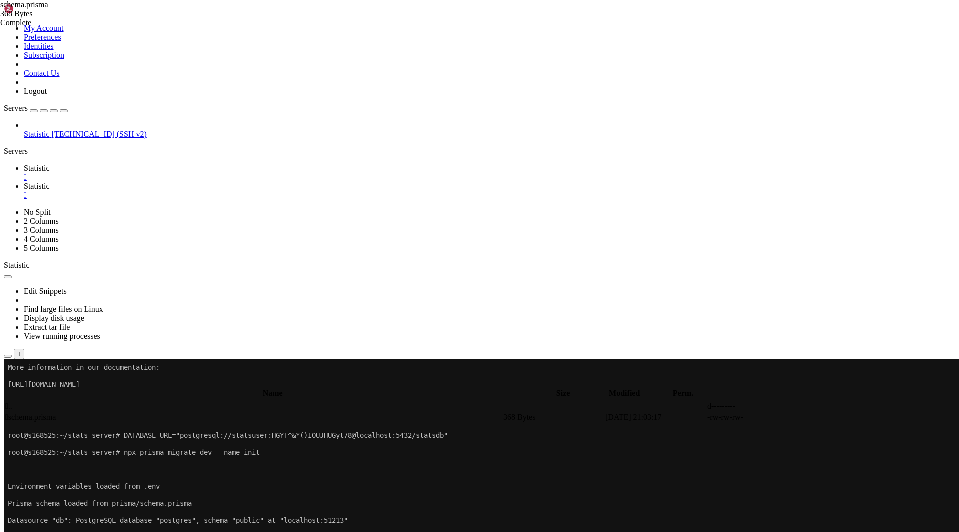
scroll to position [857, 0]
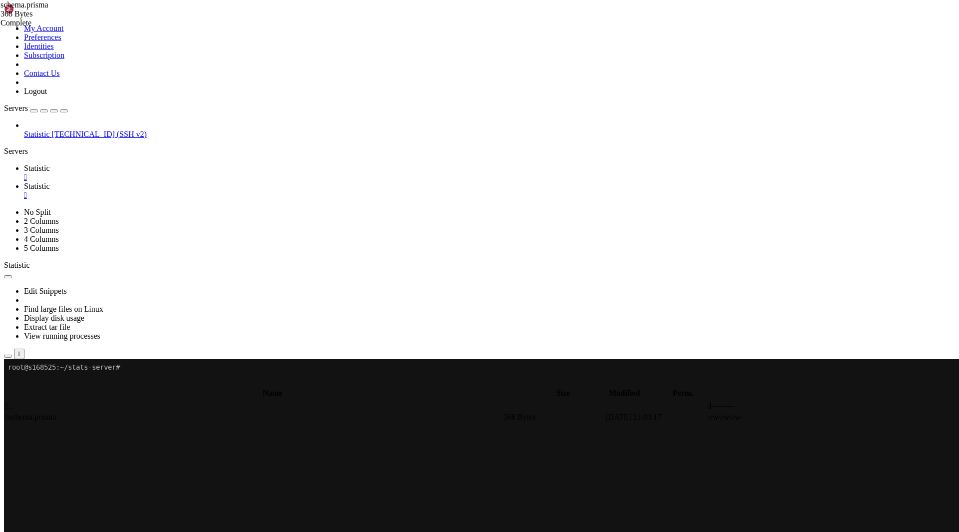
scroll to position [0, 0]
click at [50, 182] on span "Statistic" at bounding box center [37, 186] width 26 height 8
click at [108, 384] on div "submit" at bounding box center [108, 384] width 0 height 0
drag, startPoint x: 612, startPoint y: 47, endPoint x: 827, endPoint y: 30, distance: 215.8
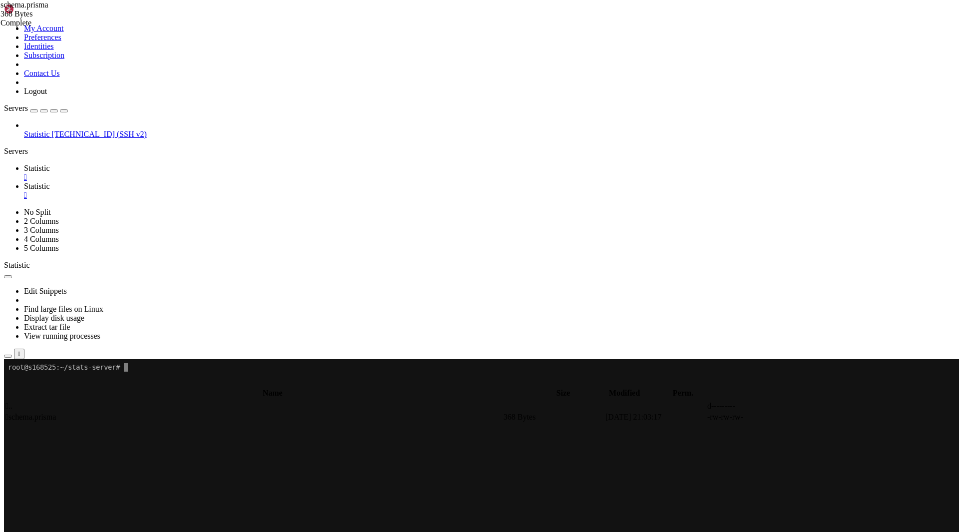
click at [108, 384] on div "submit" at bounding box center [108, 384] width 0 height 0
click at [12, 401] on span " .." at bounding box center [8, 405] width 7 height 8
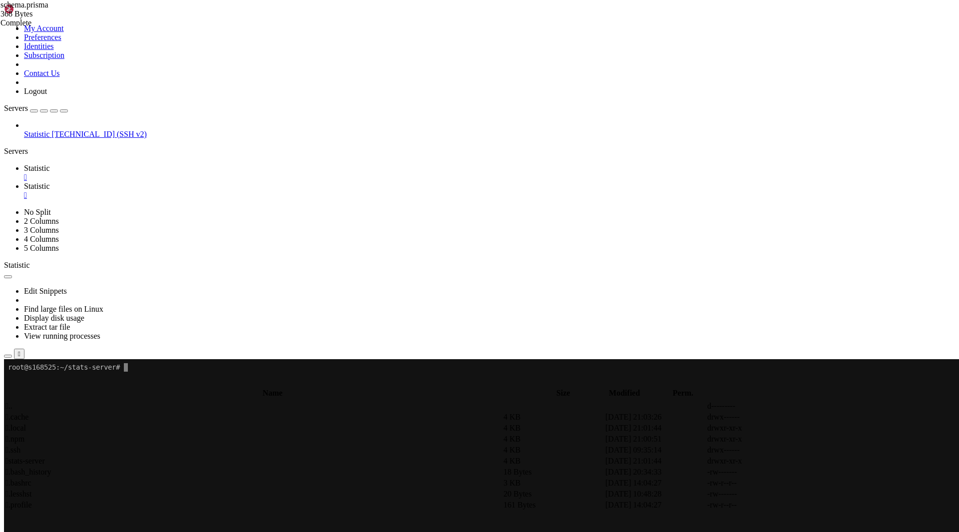
click at [181, 456] on td " stats-server" at bounding box center [253, 461] width 497 height 10
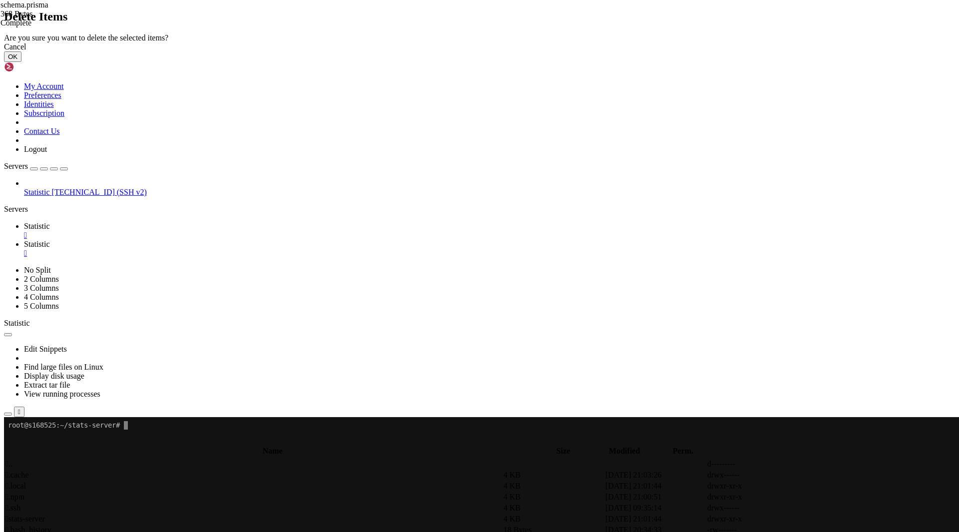
click at [21, 62] on button "OK" at bounding box center [12, 56] width 17 height 10
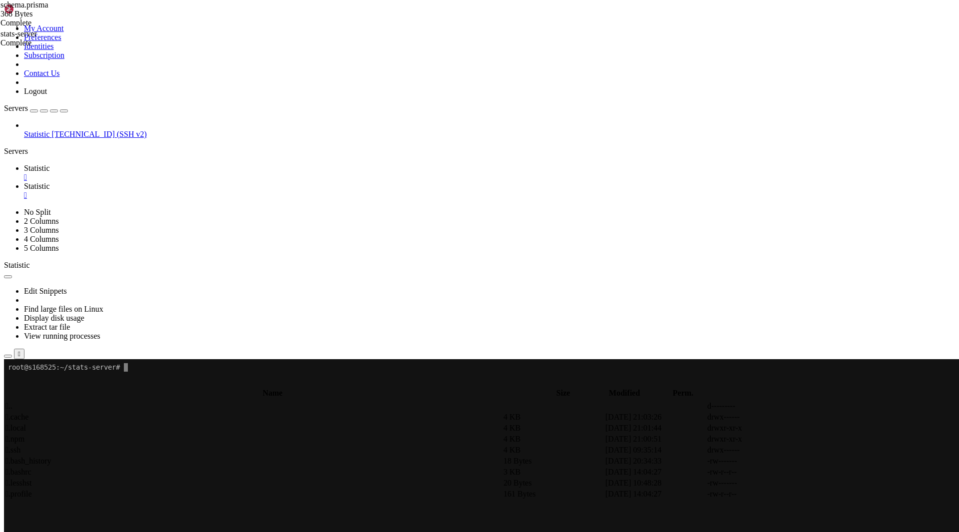
click at [50, 164] on span "Statistic" at bounding box center [37, 168] width 26 height 8
click at [161, 460] on x-row at bounding box center [420, 460] width 825 height 8
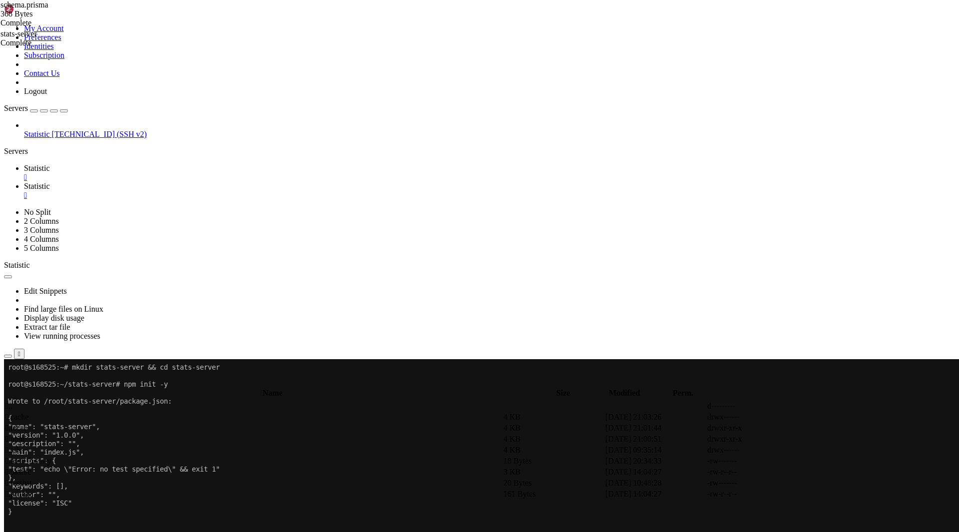
click at [184, 466] on x-row ""test": "echo \"Error: no test specified\" && exit 1"" at bounding box center [420, 469] width 825 height 8
click at [217, 182] on link "Statistic " at bounding box center [489, 191] width 931 height 18
click at [112, 382] on button "submit" at bounding box center [108, 383] width 8 height 3
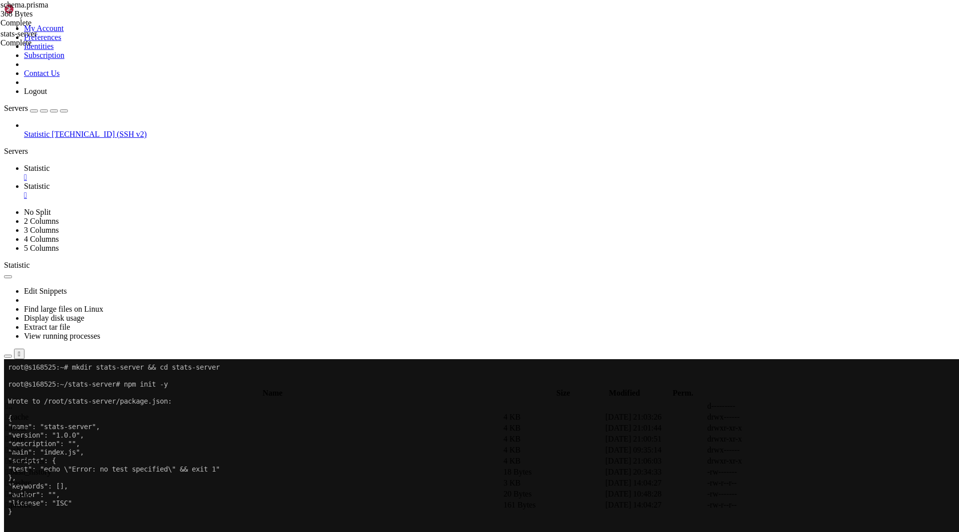
click at [234, 456] on td " stats-server" at bounding box center [253, 461] width 497 height 10
click at [193, 434] on td " .env" at bounding box center [253, 439] width 497 height 10
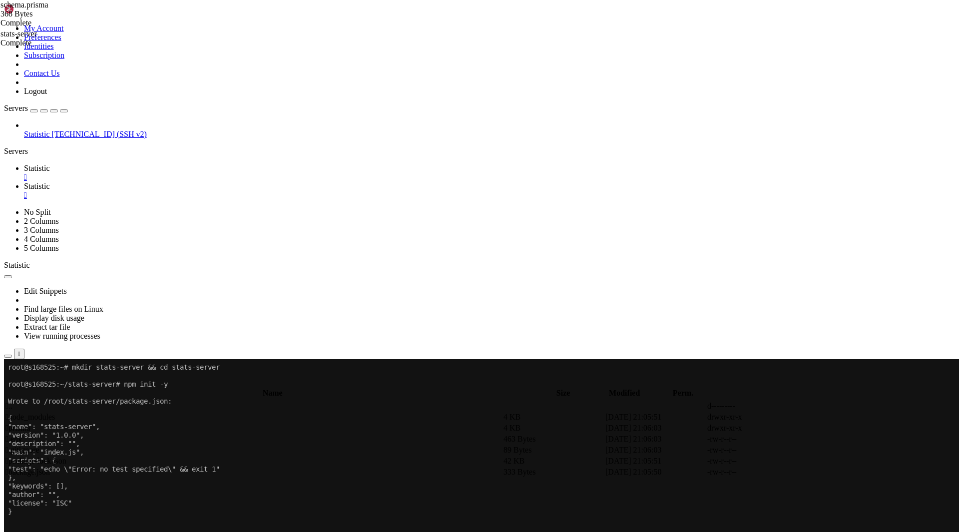
click at [39, 445] on span " .gitignore" at bounding box center [22, 449] width 34 height 8
click at [50, 467] on span " package.json" at bounding box center [27, 471] width 44 height 8
click at [30, 423] on span " prisma" at bounding box center [17, 427] width 24 height 8
type input "/root/stats-server/prisma"
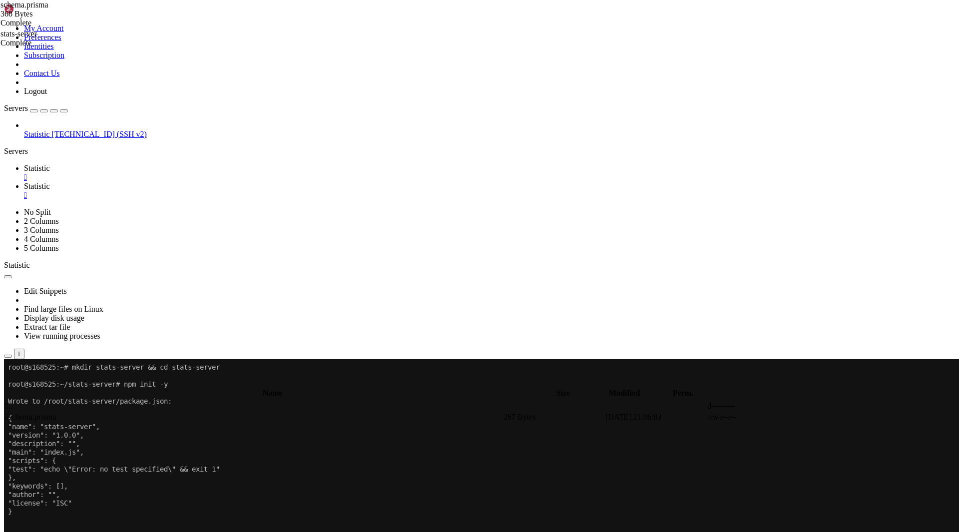
click at [210, 412] on td " schema.prisma" at bounding box center [253, 417] width 497 height 10
type textarea "// This is your Prisma schema file,"
type textarea "}"
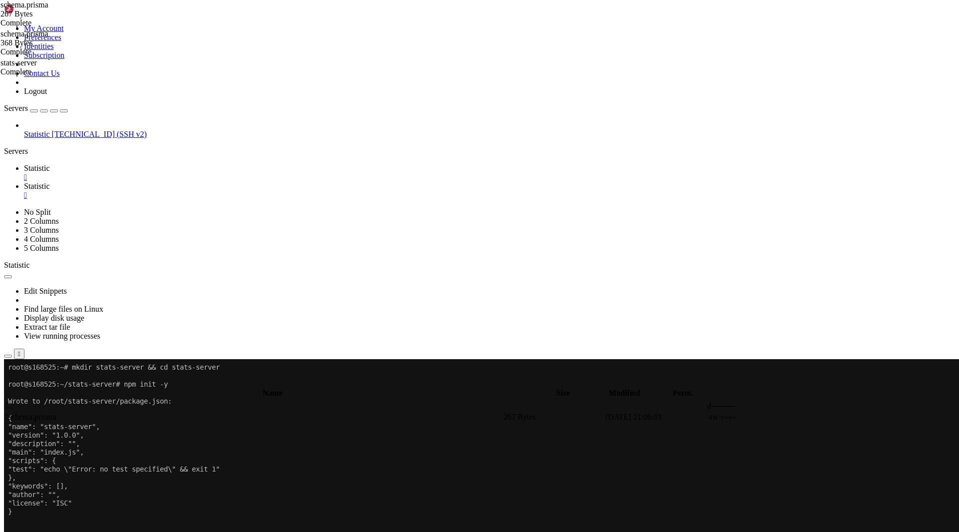
paste textarea
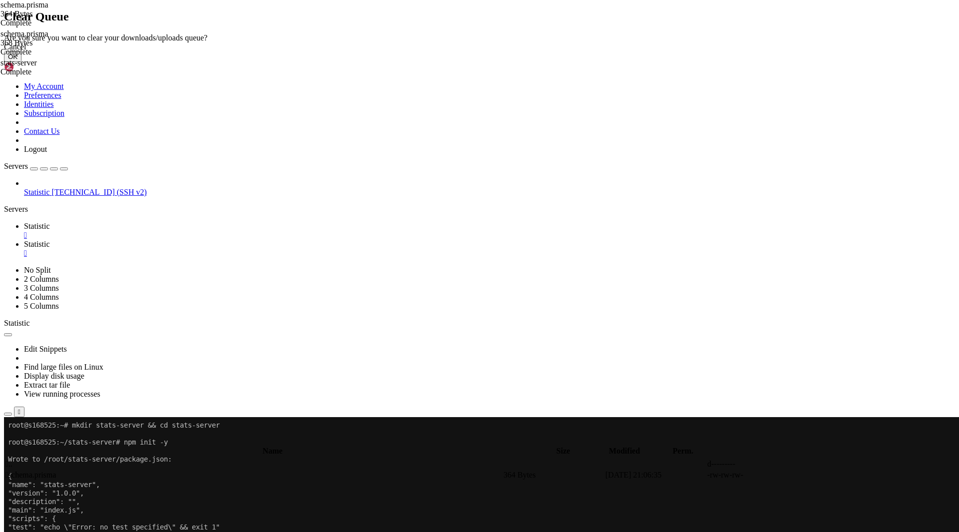
click at [21, 62] on button "OK" at bounding box center [12, 56] width 17 height 10
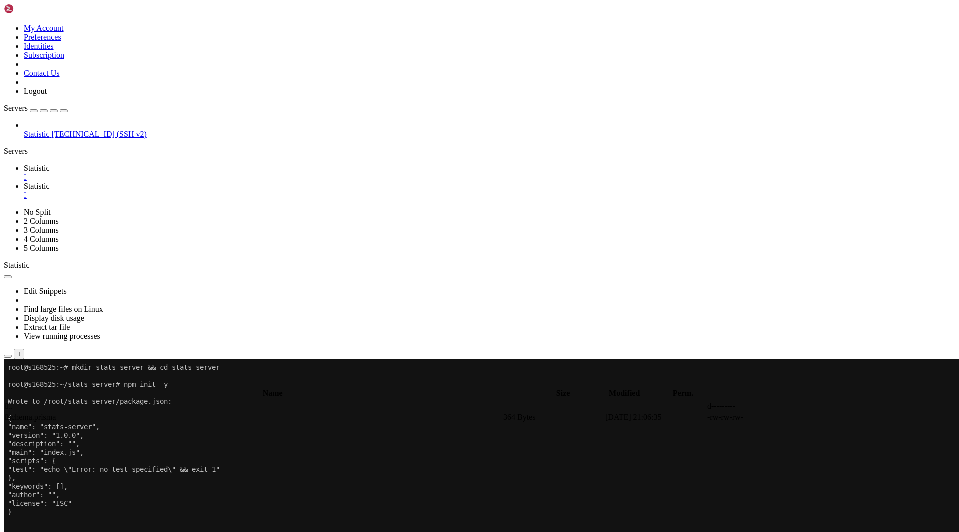
click at [50, 164] on span "Statistic" at bounding box center [37, 168] width 26 height 8
click at [112, 446] on x-row ""description": ""," at bounding box center [420, 443] width 825 height 8
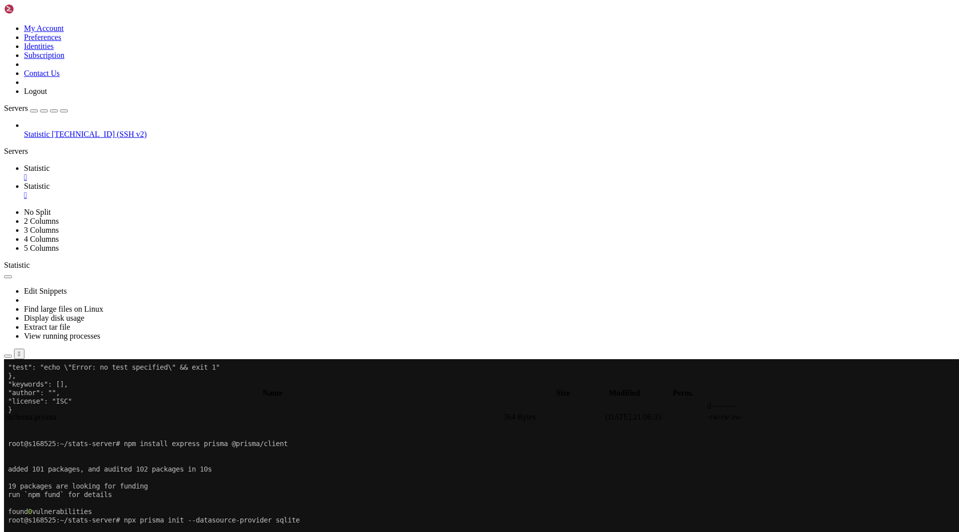
scroll to position [119, 0]
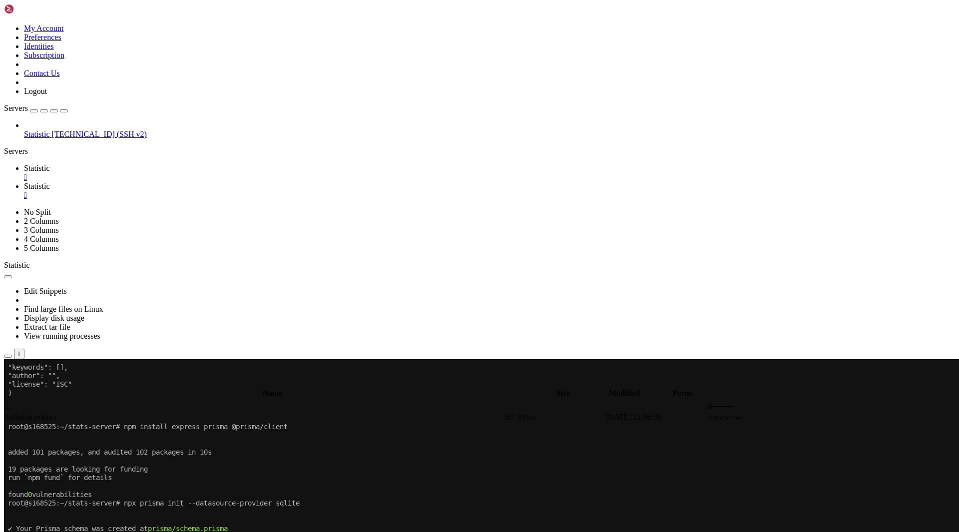
click at [50, 182] on span "Statistic" at bounding box center [37, 186] width 26 height 8
click at [12, 401] on span " .." at bounding box center [8, 405] width 7 height 8
click at [108, 384] on div "submit" at bounding box center [108, 384] width 0 height 0
click at [55, 412] on span " node_modules" at bounding box center [29, 416] width 49 height 8
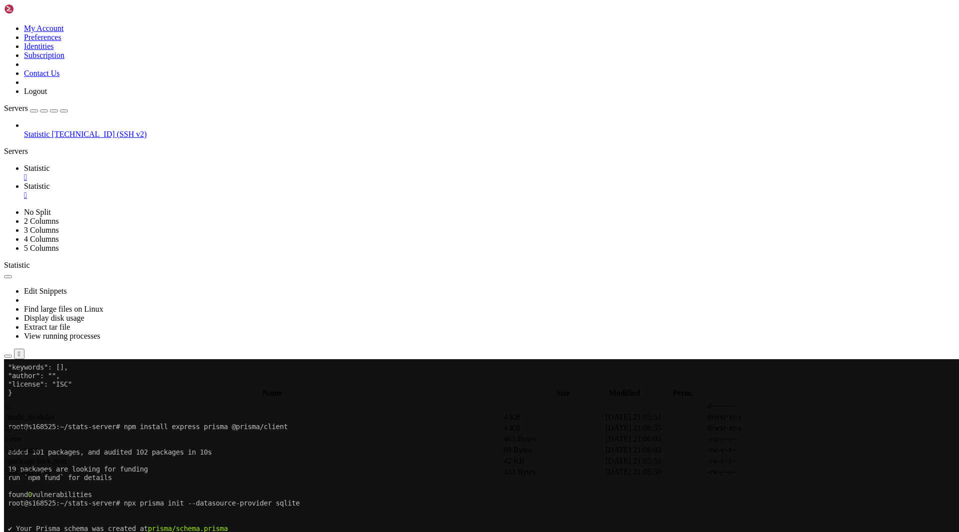
click at [55, 412] on span " node_modules" at bounding box center [29, 416] width 49 height 8
click at [12, 401] on span " .." at bounding box center [8, 405] width 7 height 8
type input "/root/stats-server"
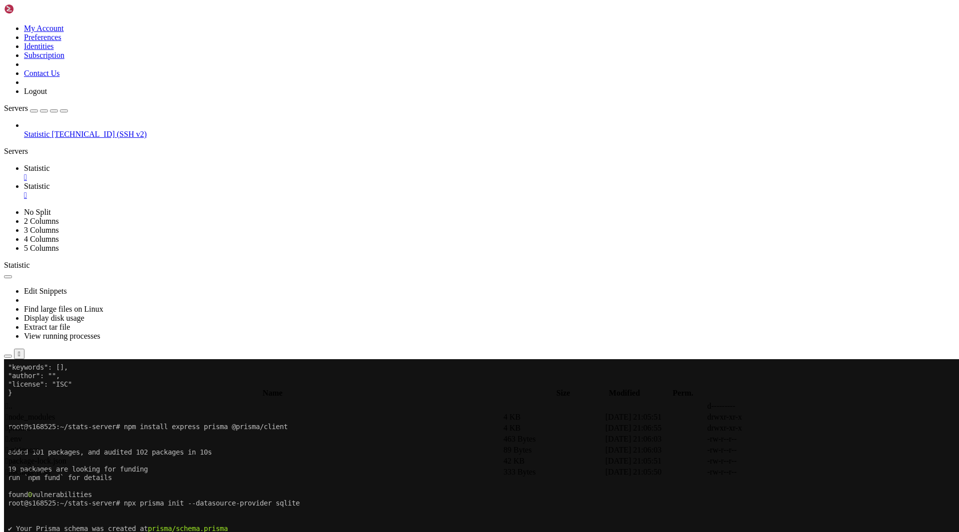
drag, startPoint x: 243, startPoint y: 312, endPoint x: 372, endPoint y: 305, distance: 130.0
click at [373, 305] on body "Loading... My Account Preferences Identities Subscription Contact Us Logout Ser…" at bounding box center [479, 512] width 951 height 1017
click at [50, 164] on span "Statistic" at bounding box center [37, 168] width 26 height 8
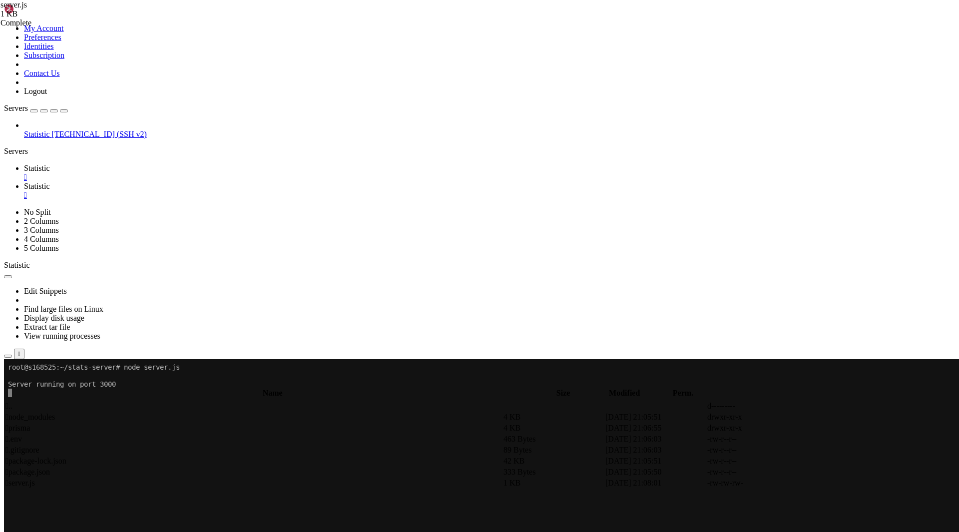
click at [50, 130] on span "Statistic" at bounding box center [37, 134] width 26 height 8
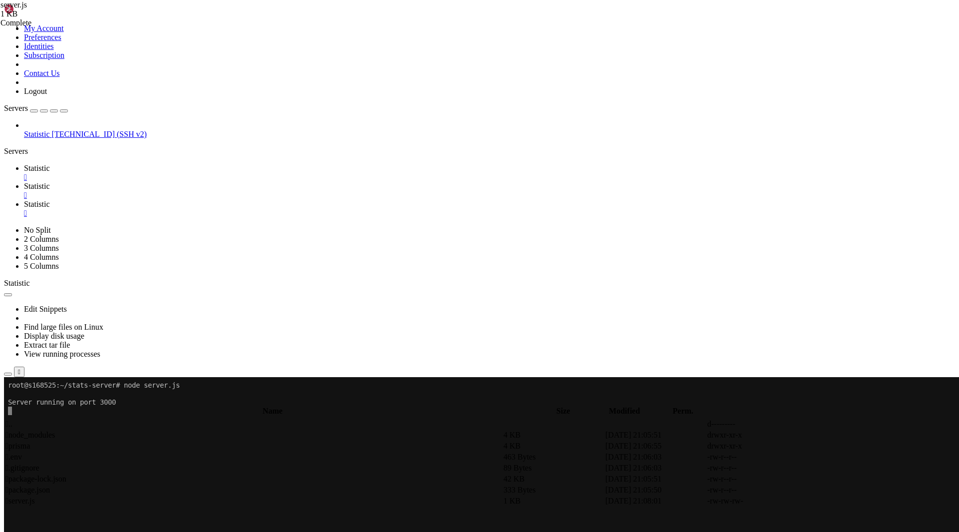
click at [299, 209] on div "" at bounding box center [489, 213] width 931 height 9
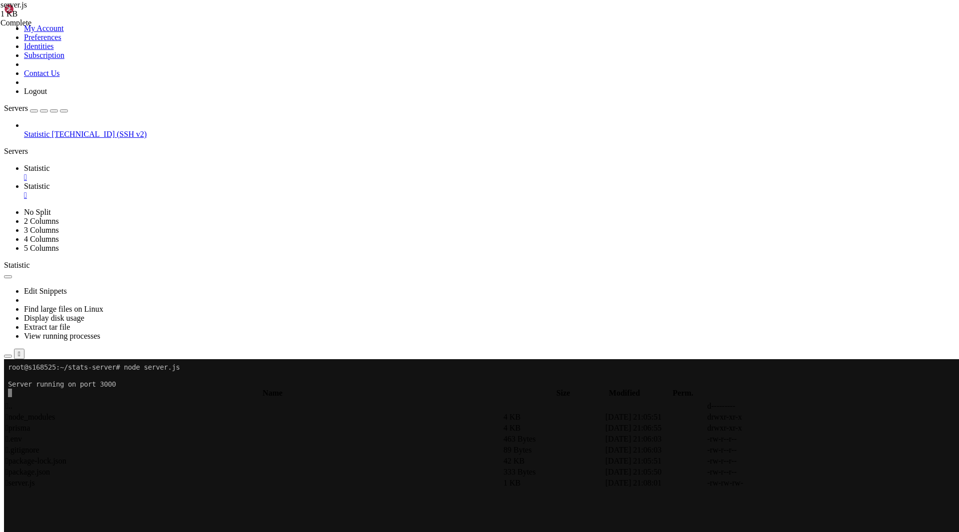
click at [170, 164] on link "Statistic " at bounding box center [489, 173] width 931 height 18
click at [50, 182] on span "Statistic" at bounding box center [37, 186] width 26 height 8
click at [34, 111] on div "button" at bounding box center [34, 111] width 0 height 0
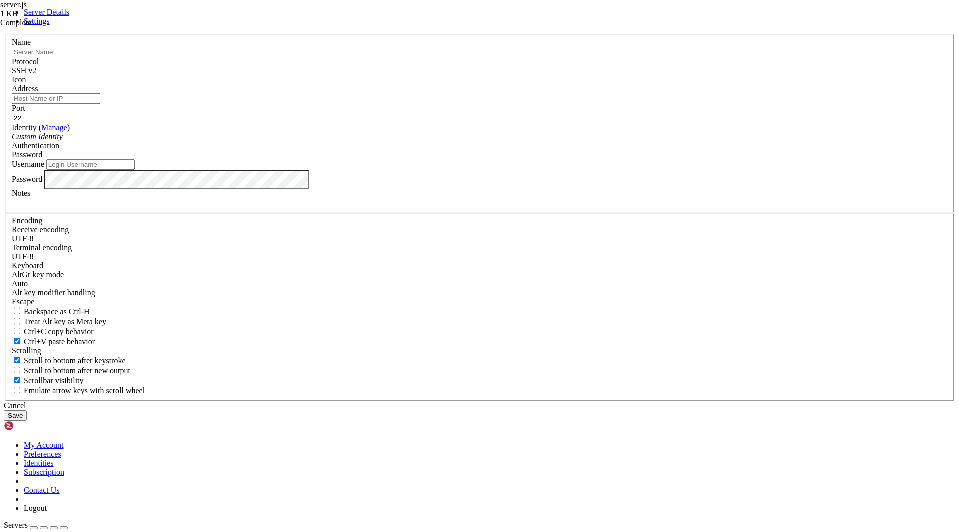
click at [554, 401] on div "Cancel" at bounding box center [479, 405] width 951 height 9
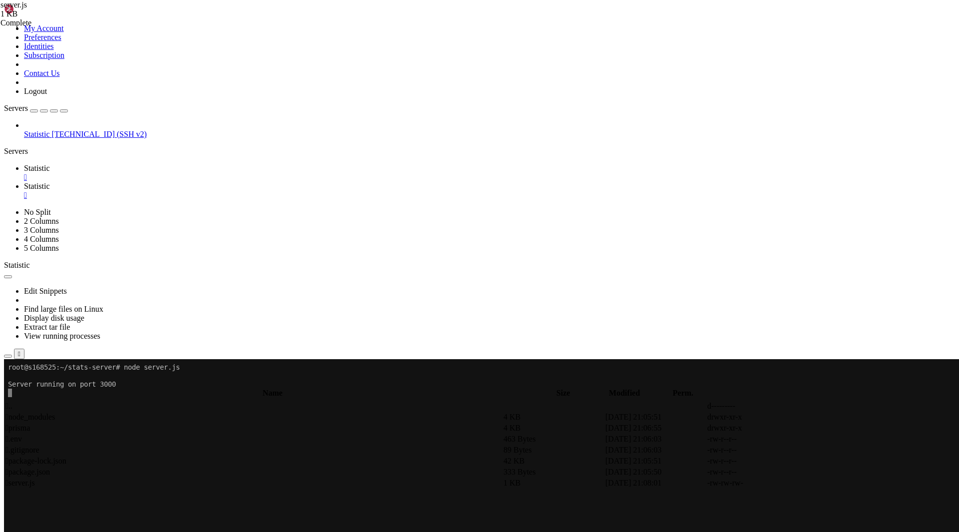
click at [61, 9] on img at bounding box center [32, 9] width 57 height 10
click at [4, 24] on icon at bounding box center [4, 24] width 0 height 0
click at [4, 208] on icon at bounding box center [4, 208] width 0 height 0
click at [42, 12] on img at bounding box center [32, 9] width 57 height 10
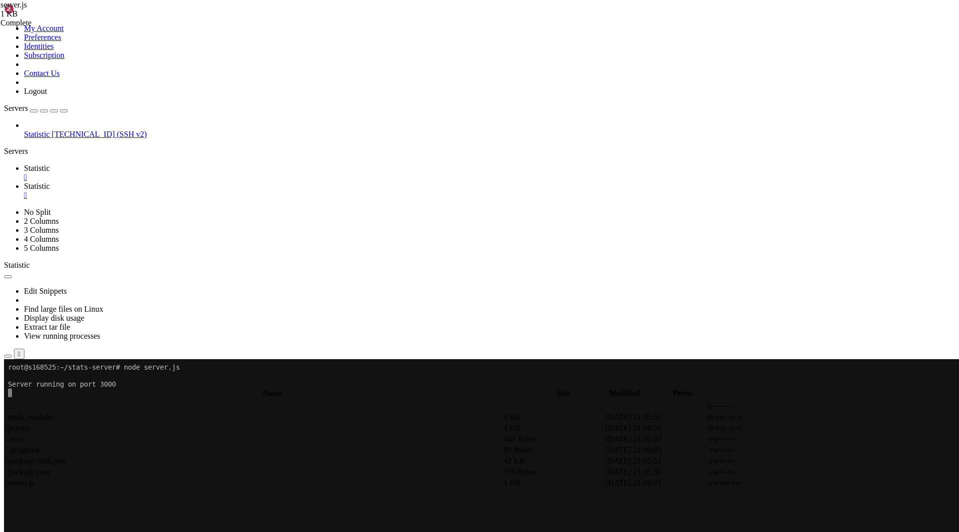
click at [42, 12] on img at bounding box center [32, 9] width 57 height 10
click at [73, 130] on link "Statistic 87.120.126.52 (SSH v2)" at bounding box center [489, 134] width 931 height 9
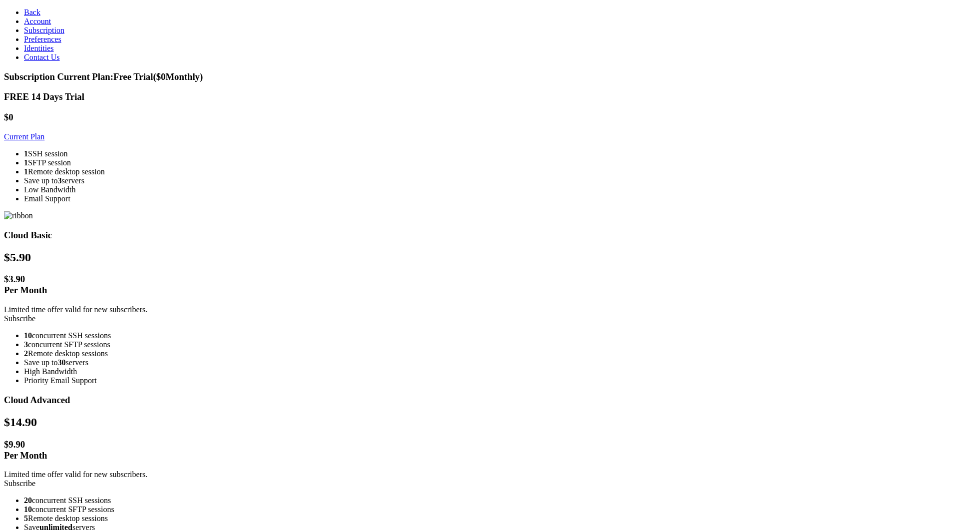
click at [35, 314] on link "Subscribe" at bounding box center [19, 318] width 31 height 8
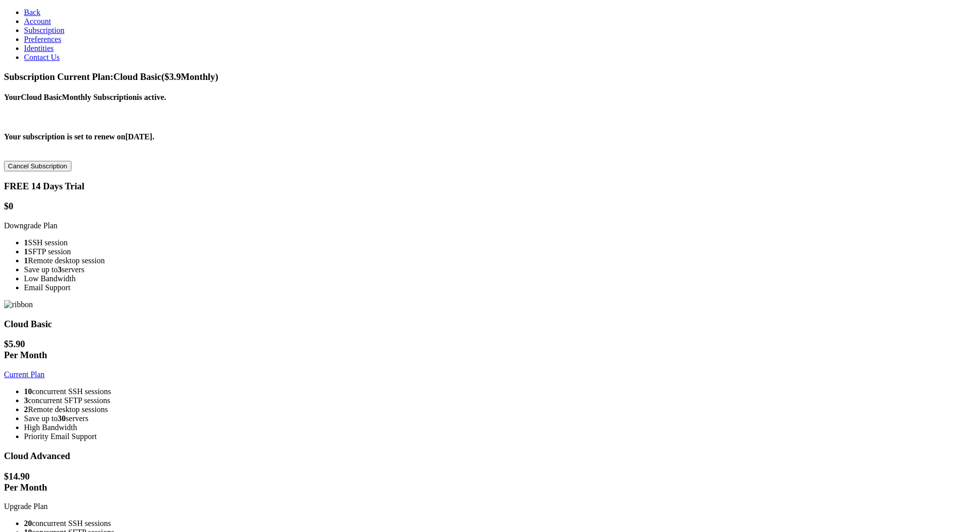
click at [53, 43] on span "Preferences" at bounding box center [42, 39] width 37 height 8
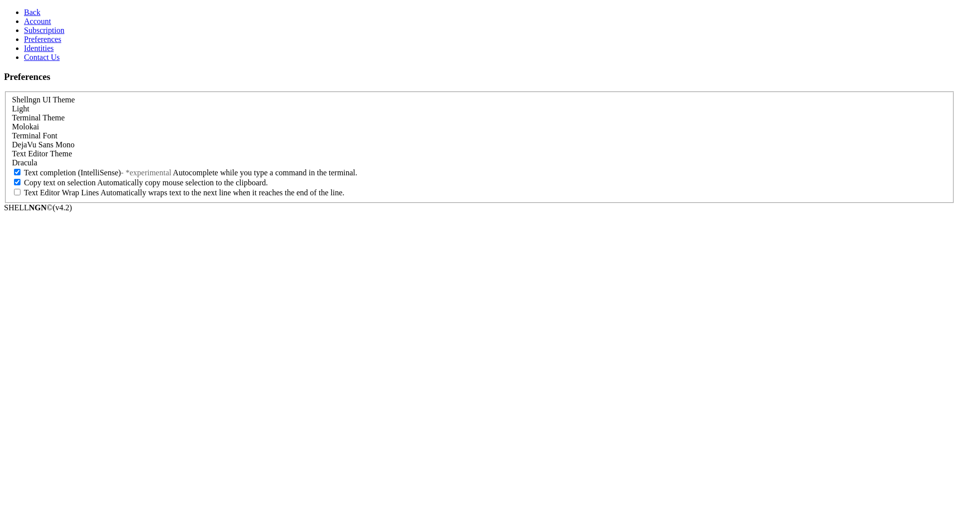
click at [143, 104] on div "Light" at bounding box center [479, 108] width 935 height 9
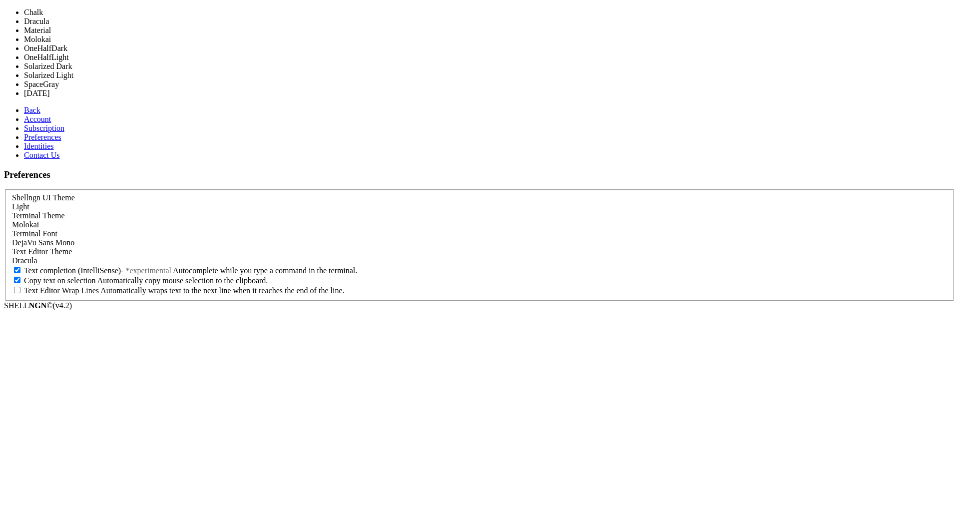
click at [301, 220] on div "Molokai" at bounding box center [479, 224] width 935 height 9
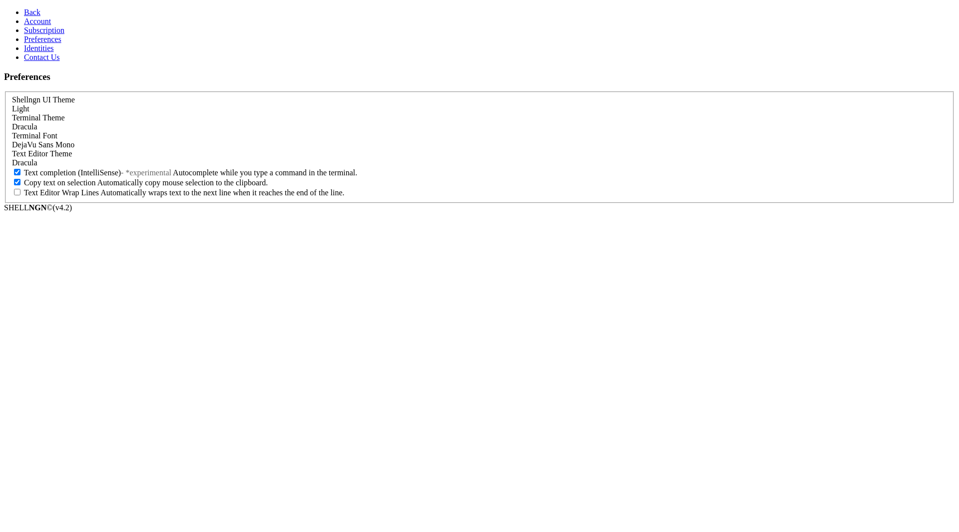
click at [263, 149] on div "DejaVu Sans Mono" at bounding box center [479, 144] width 935 height 9
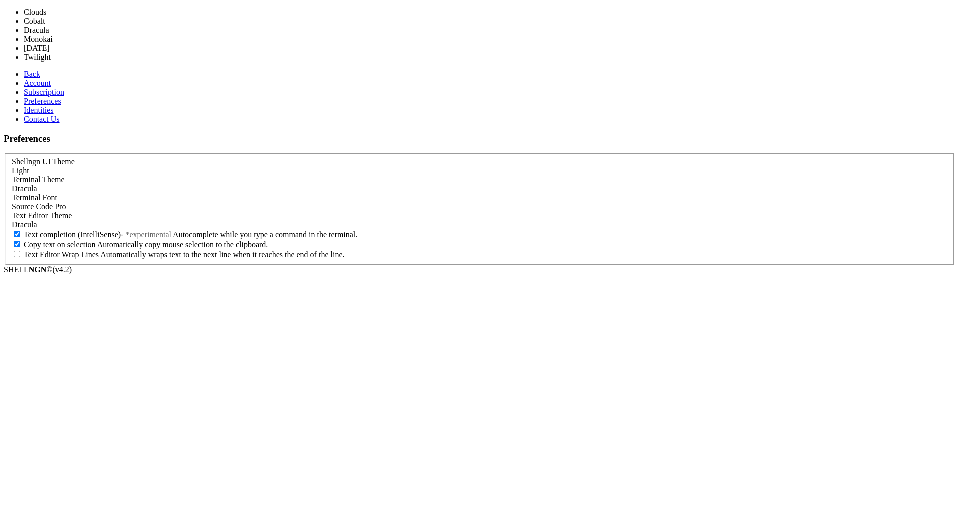
click at [232, 220] on div "Dracula" at bounding box center [479, 224] width 935 height 9
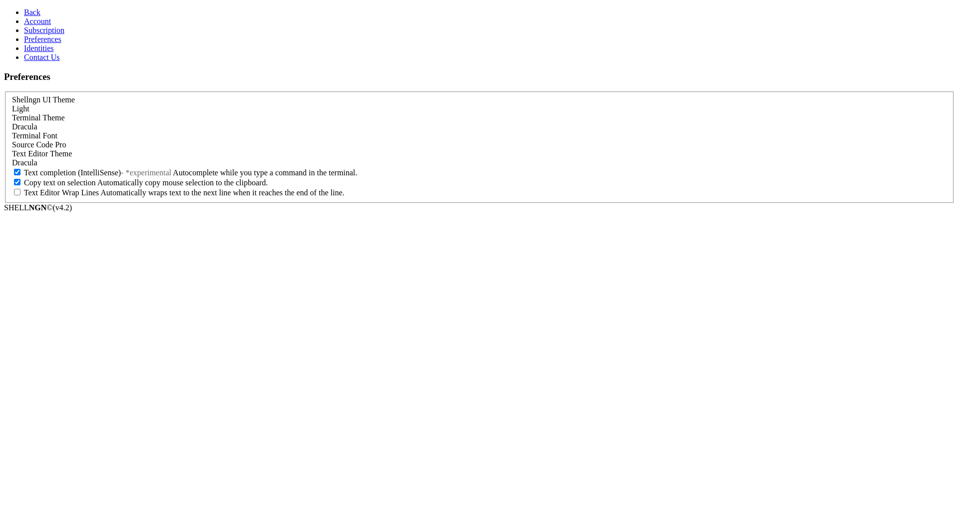
click at [24, 16] on span "Back" at bounding box center [32, 12] width 16 height 8
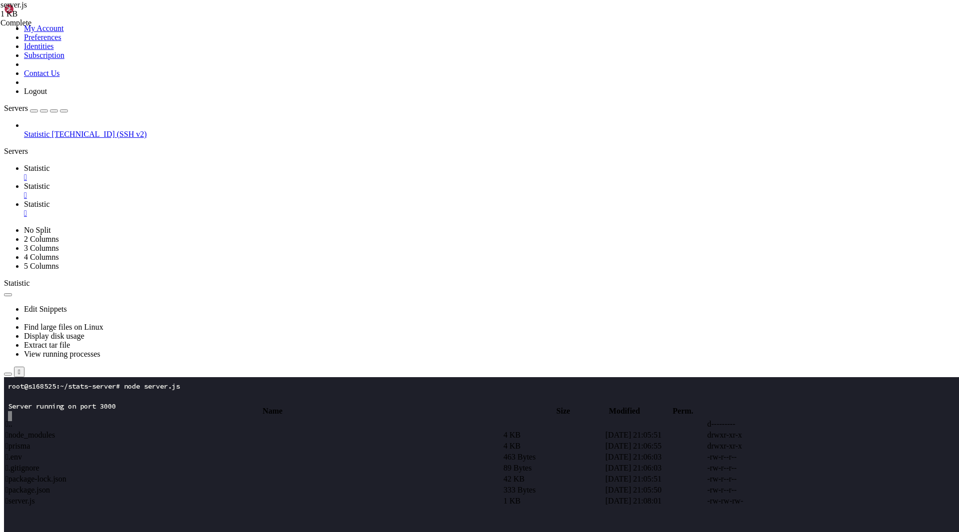
click at [298, 209] on div "" at bounding box center [489, 213] width 931 height 9
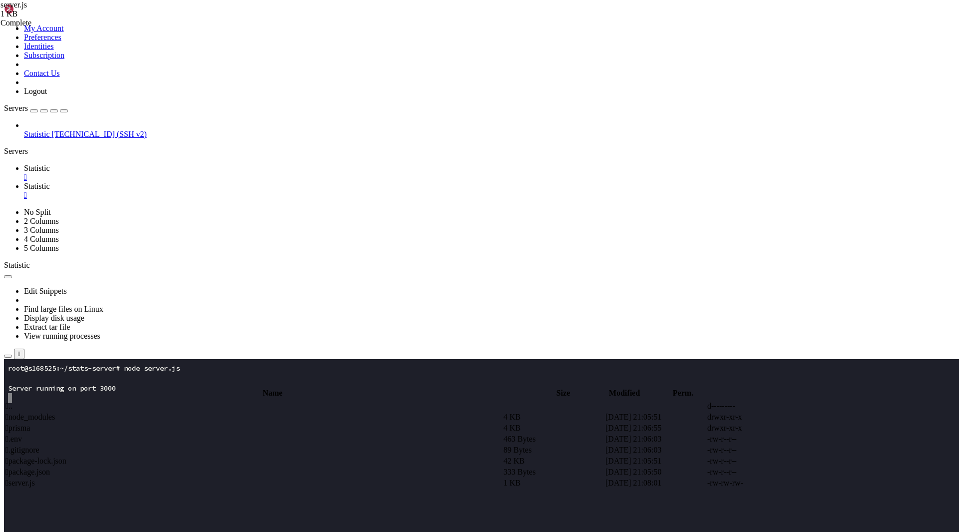
click at [50, 164] on span "Statistic" at bounding box center [37, 168] width 26 height 8
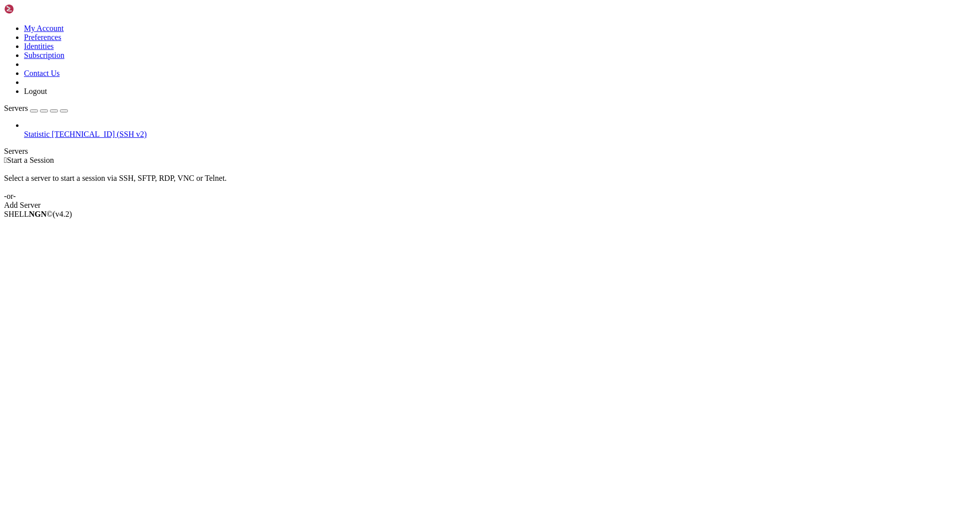
click at [63, 130] on span "[TECHNICAL_ID] (SSH v2)" at bounding box center [99, 134] width 95 height 8
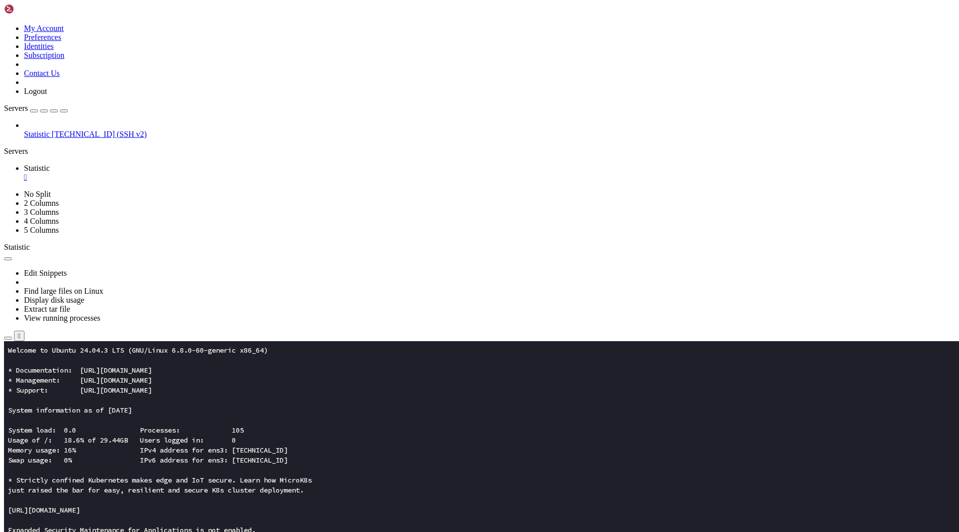
click at [248, 507] on x-row "[URL][DOMAIN_NAME]" at bounding box center [420, 510] width 825 height 10
drag, startPoint x: 113, startPoint y: 722, endPoint x: 9, endPoint y: 631, distance: 138.7
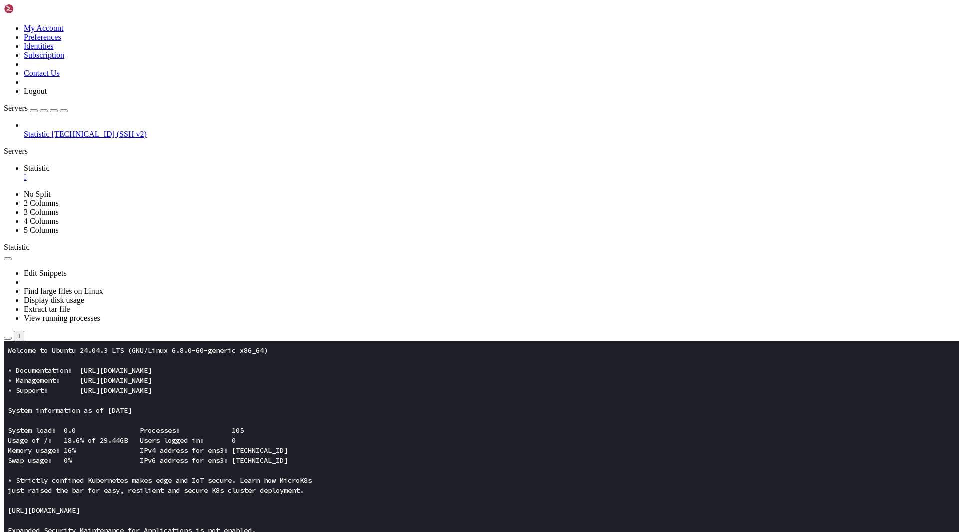
click at [130, 491] on x-row "just raised the bar for easy, resilient and secure K8s cluster deployment." at bounding box center [420, 490] width 825 height 10
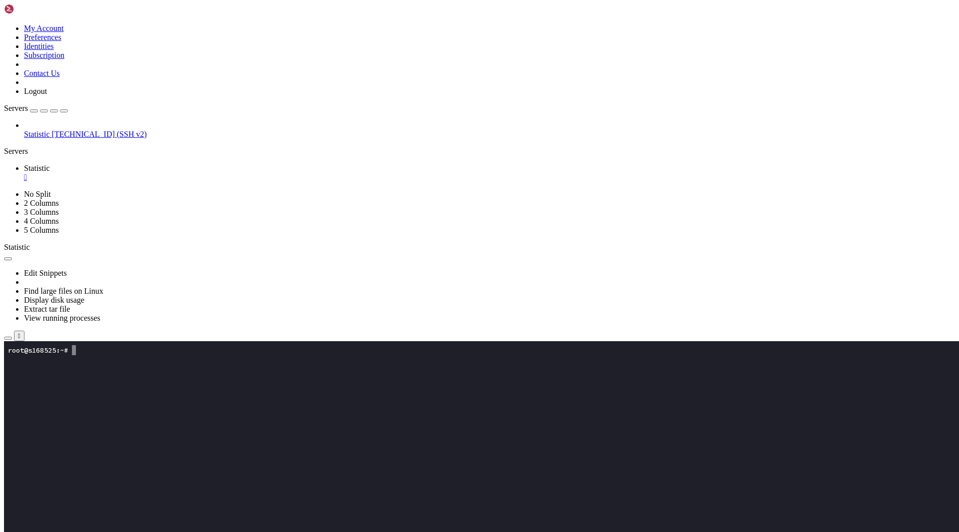
click at [58, 130] on link "Statistic [TECHNICAL_ID] (SSH v2)" at bounding box center [489, 134] width 931 height 9
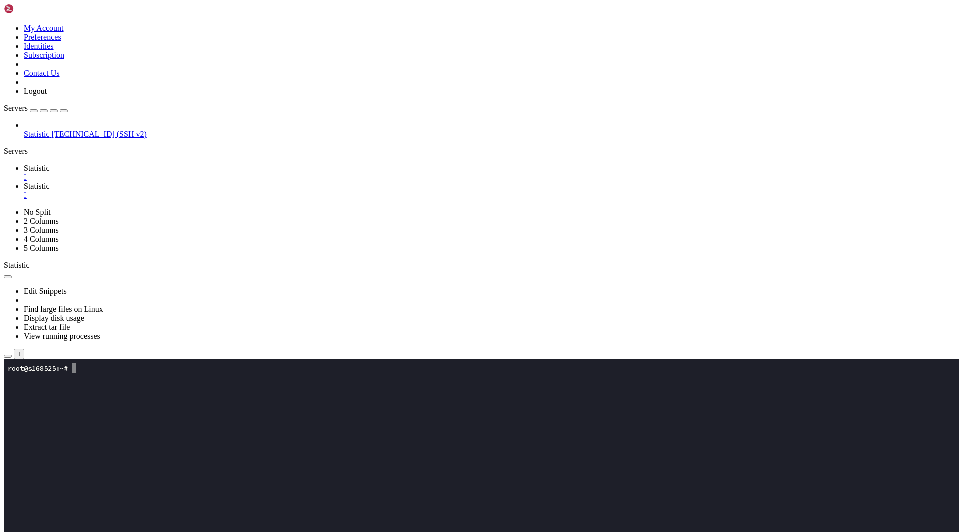
scroll to position [0, 0]
click at [50, 164] on span "Statistic" at bounding box center [37, 168] width 26 height 8
click at [208, 182] on link "Statistic " at bounding box center [489, 191] width 931 height 18
click at [50, 164] on span "Statistic" at bounding box center [37, 168] width 26 height 8
click at [175, 451] on x-row at bounding box center [420, 448] width 825 height 10
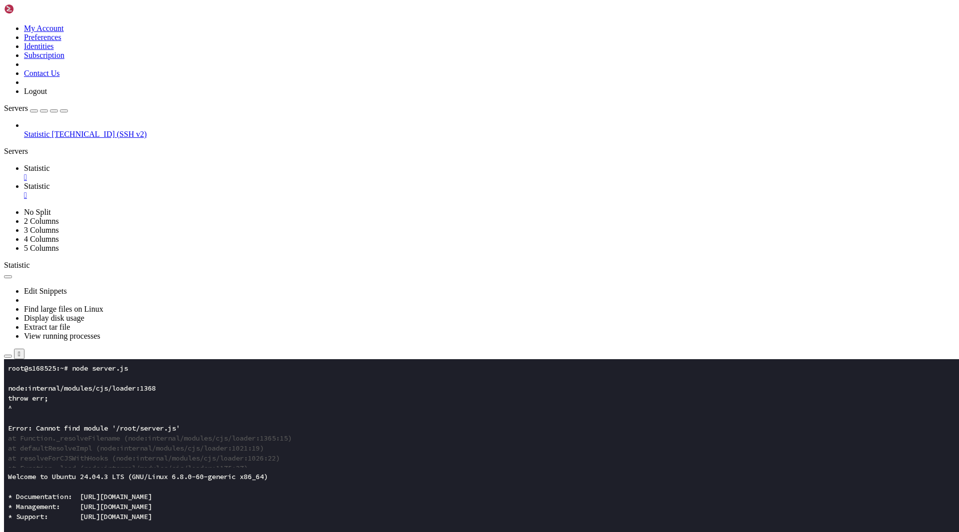
click at [203, 453] on x-row "at resolveForCJSWithHooks (node:internal/modules/cjs/loader:1026:22)" at bounding box center [420, 458] width 825 height 10
click at [207, 182] on link "Statistic " at bounding box center [489, 191] width 931 height 18
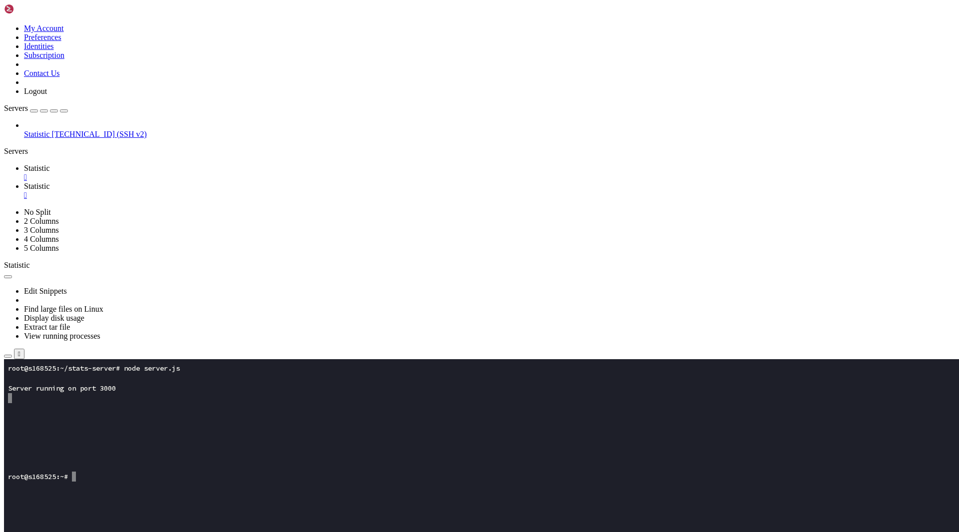
scroll to position [5, 1]
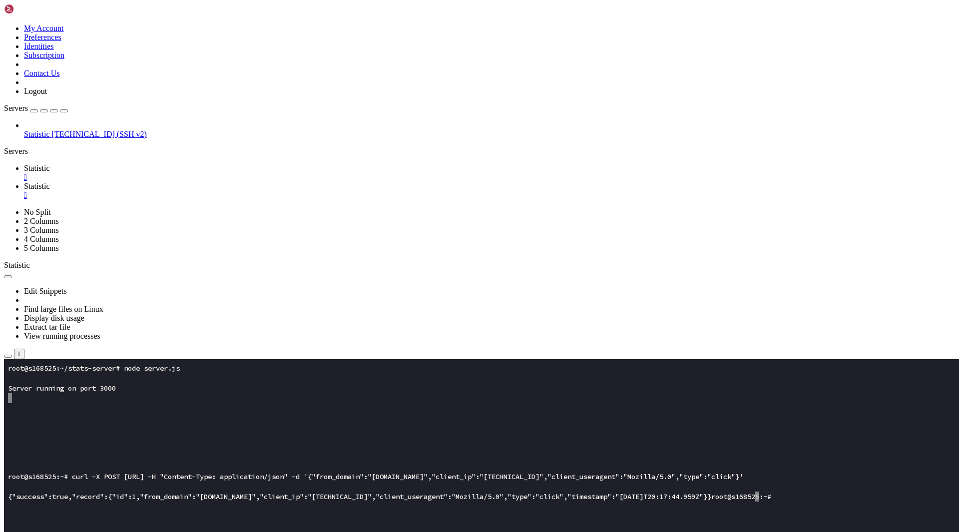
click at [245, 498] on x-row "{"success":true,"record":{"id":1,"from_domain":"example.com","client_ip":"1.2.3…" at bounding box center [420, 496] width 825 height 10
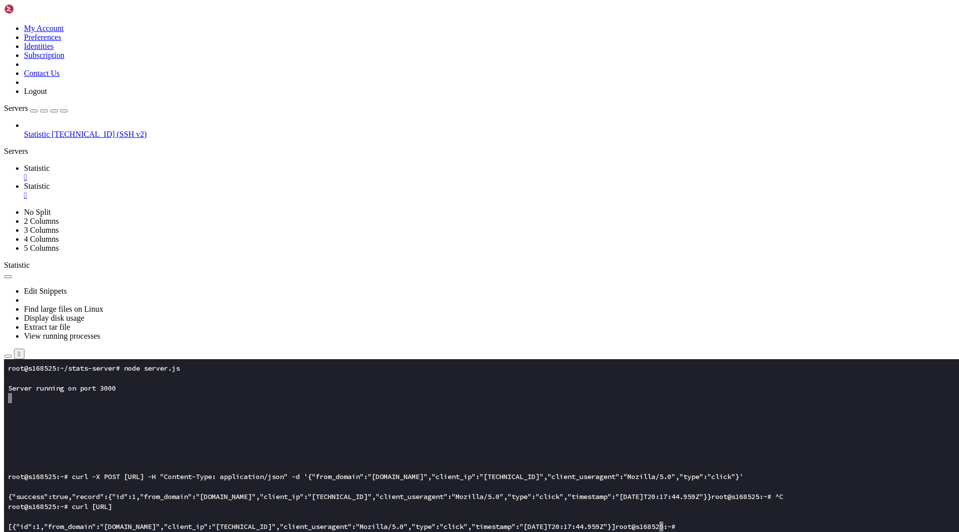
click at [52, 130] on span "[TECHNICAL_ID] (SSH v2)" at bounding box center [99, 134] width 95 height 8
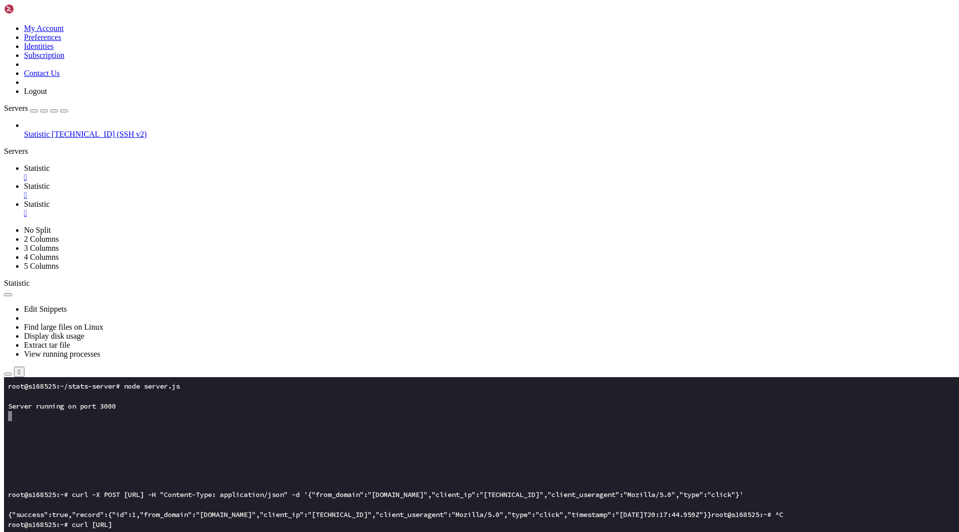
scroll to position [0, 0]
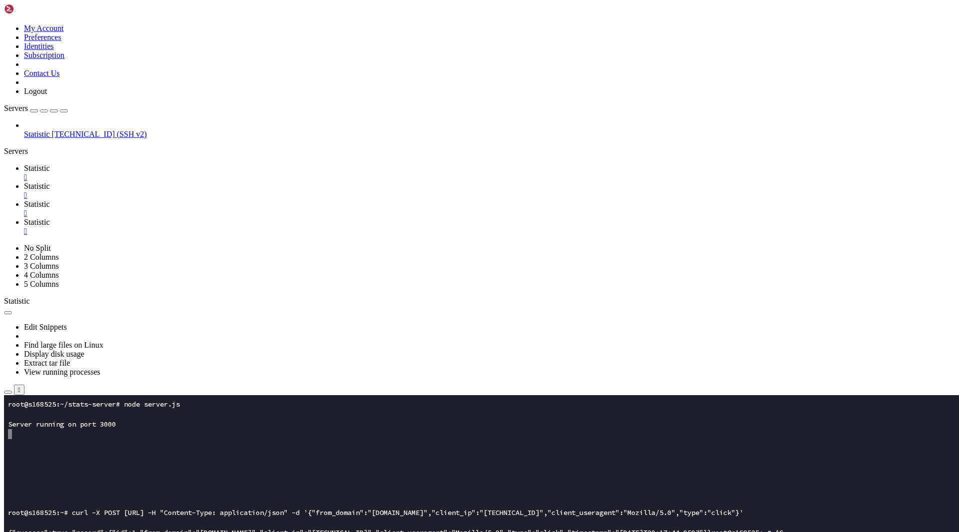
click at [50, 200] on span "Statistic" at bounding box center [37, 204] width 26 height 8
click at [299, 209] on div "" at bounding box center [489, 213] width 931 height 9
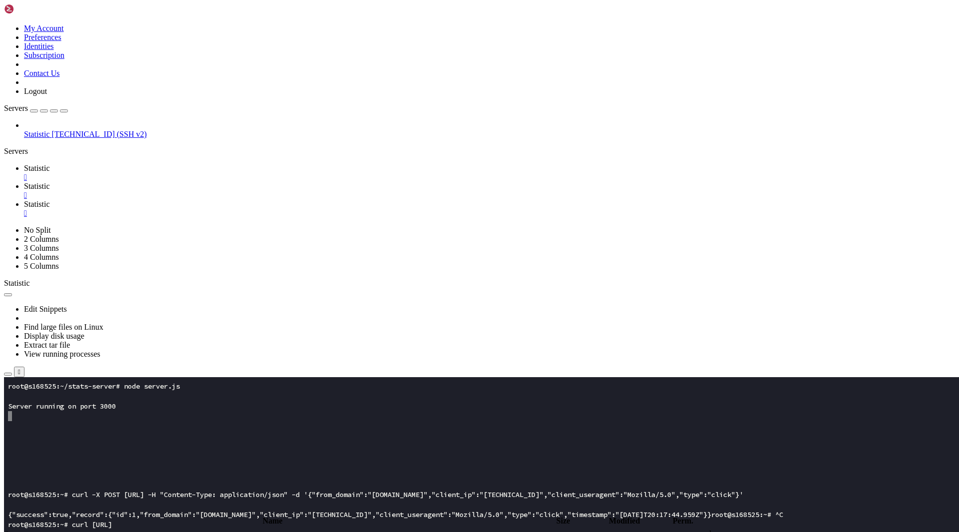
click at [50, 200] on span "Statistic" at bounding box center [37, 204] width 26 height 8
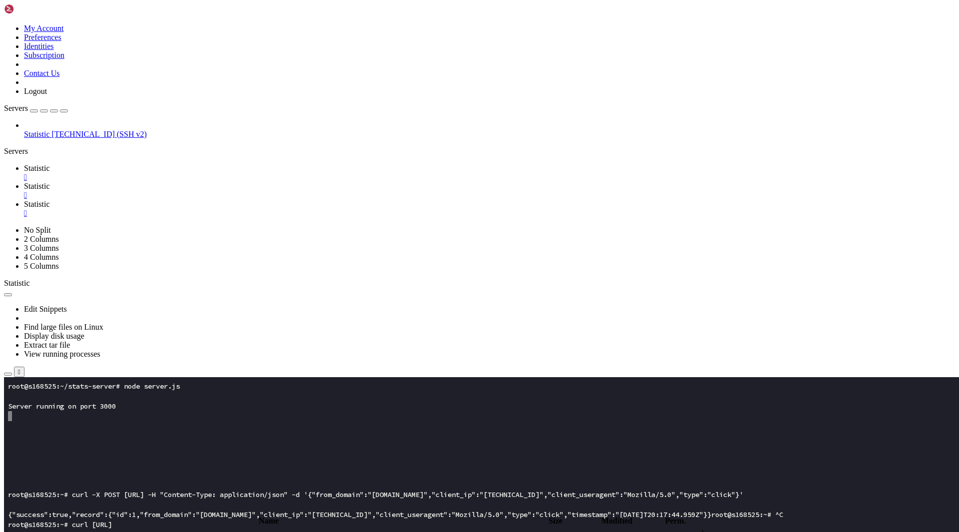
click at [12, 529] on span " .." at bounding box center [8, 533] width 7 height 8
type input "/root/stats-server"
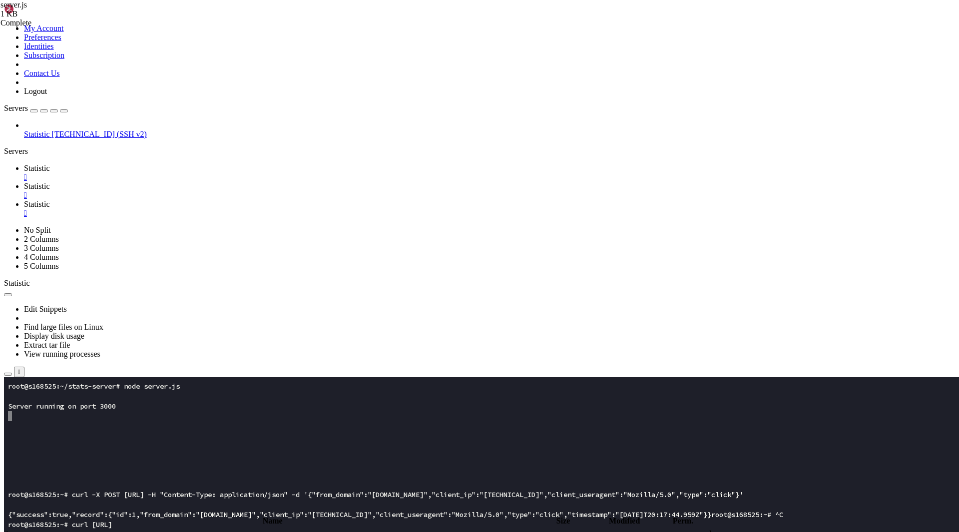
type textarea "orderBy: { timestamp: "desc" },"
click at [50, 200] on span "Statistic" at bounding box center [37, 204] width 26 height 8
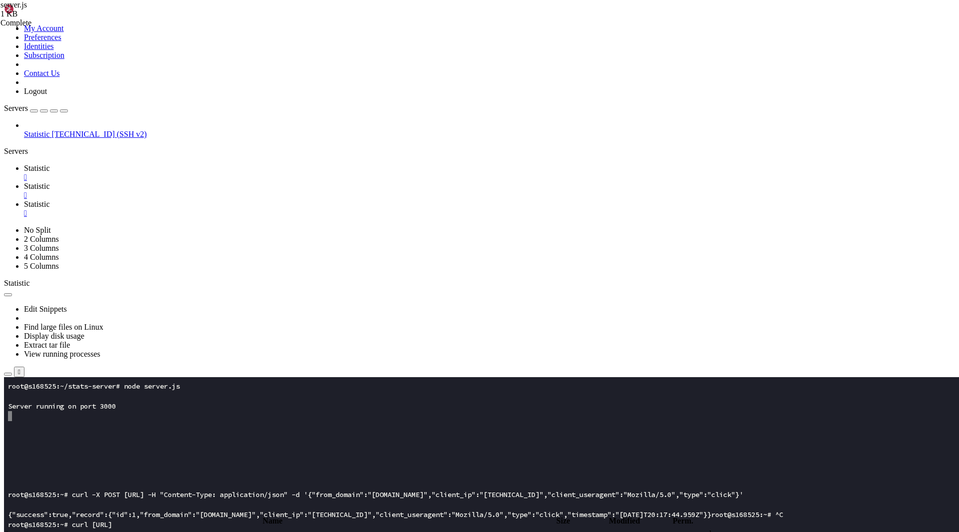
click at [50, 182] on span "Statistic" at bounding box center [37, 186] width 26 height 8
click at [50, 200] on span "Statistic" at bounding box center [37, 204] width 26 height 8
click at [50, 182] on span "Statistic" at bounding box center [37, 186] width 26 height 8
click at [50, 200] on span "Statistic" at bounding box center [37, 204] width 26 height 8
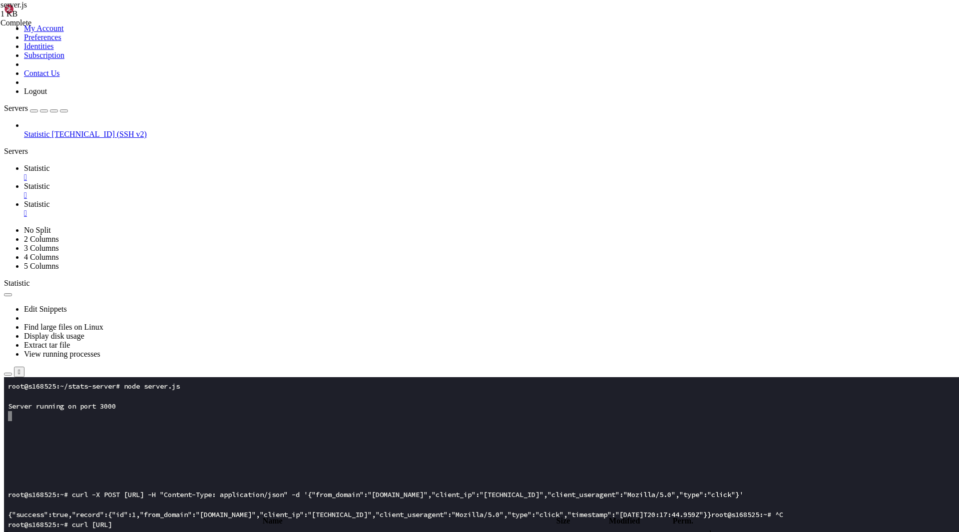
type input "/root/stats-server/prisma"
click at [50, 182] on span "Statistic" at bounding box center [37, 186] width 26 height 8
click at [50, 164] on span "Statistic" at bounding box center [37, 168] width 26 height 8
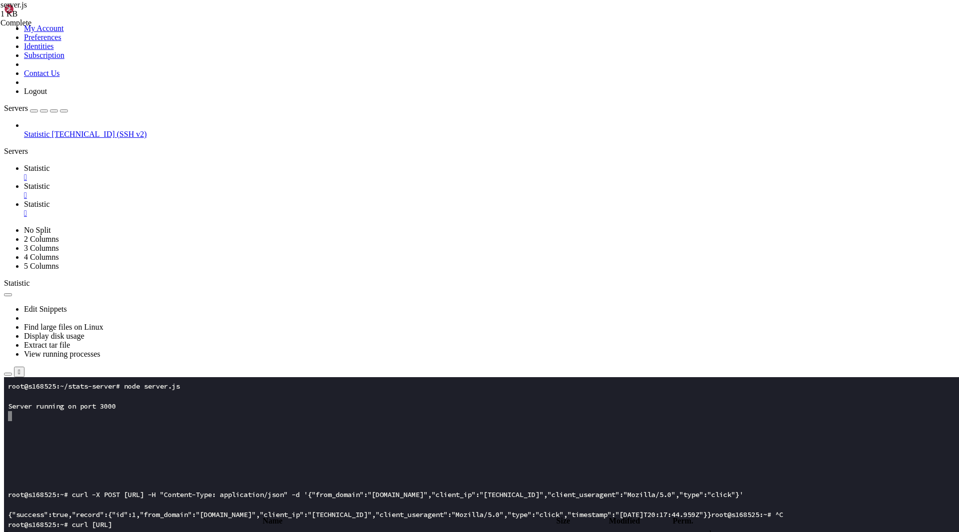
click at [171, 515] on x-row at bounding box center [420, 516] width 825 height 10
click at [236, 191] on div "" at bounding box center [489, 195] width 931 height 9
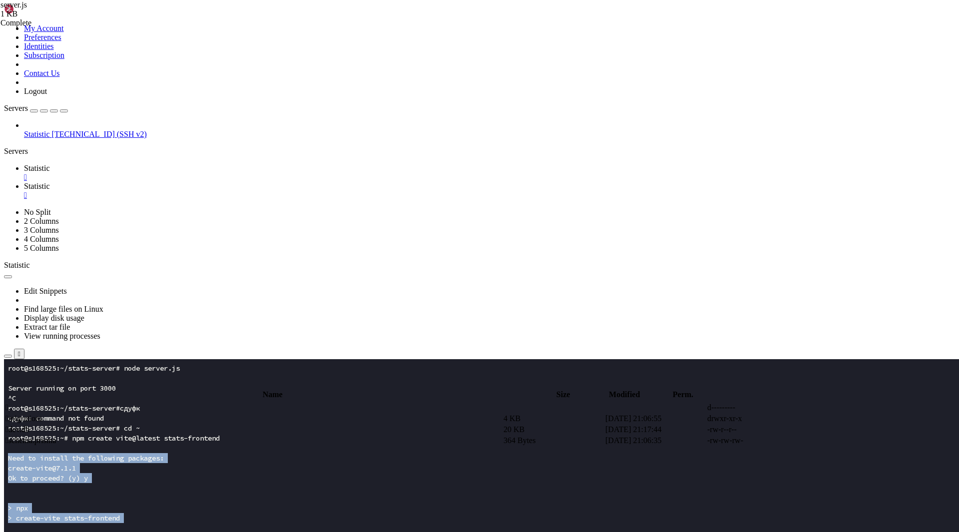
drag, startPoint x: 75, startPoint y: 677, endPoint x: 8, endPoint y: 455, distance: 231.4
copy div "Need to install the following packages: create-vite@7.1.1 Ok to proceed? (y) y …"
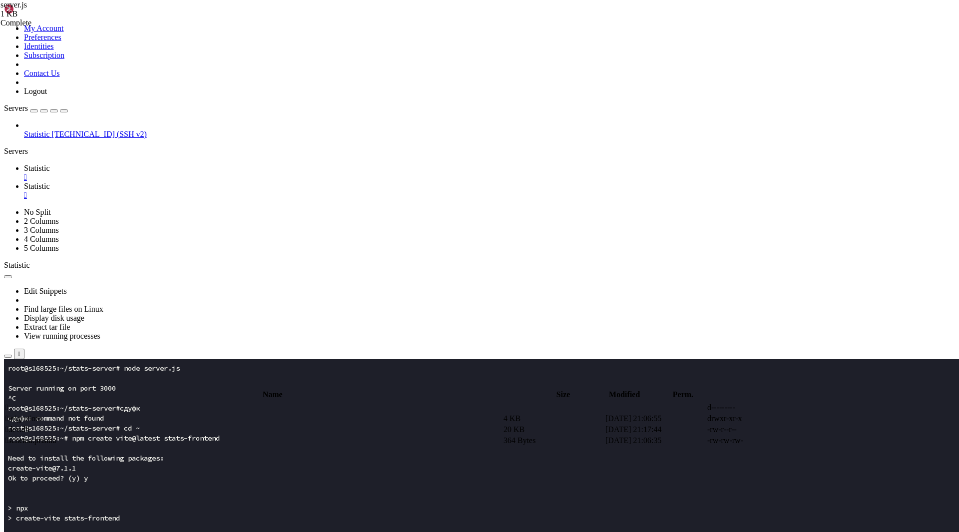
click at [105, 443] on x-row at bounding box center [420, 448] width 825 height 10
drag, startPoint x: 101, startPoint y: 694, endPoint x: 10, endPoint y: 502, distance: 212.4
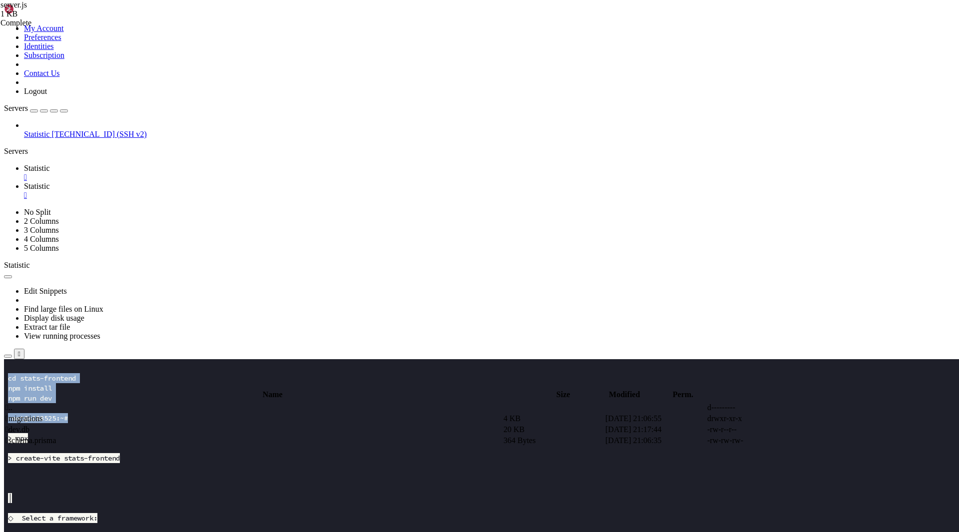
scroll to position [270, 0]
copy div "> npx > create-vite stats-frontend │ ◇ Select a framework: │ React │ ◇ Select a…"
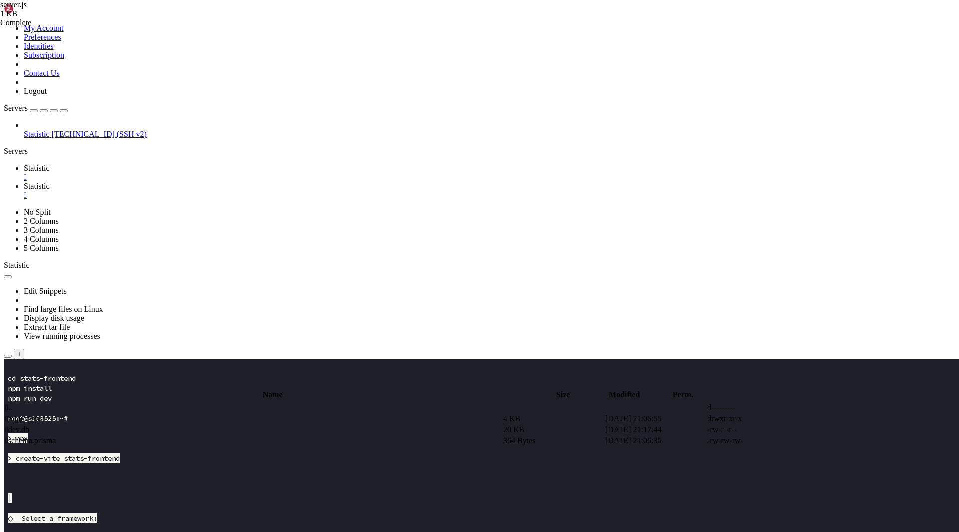
drag, startPoint x: 119, startPoint y: 799, endPoint x: 7, endPoint y: 438, distance: 378.3
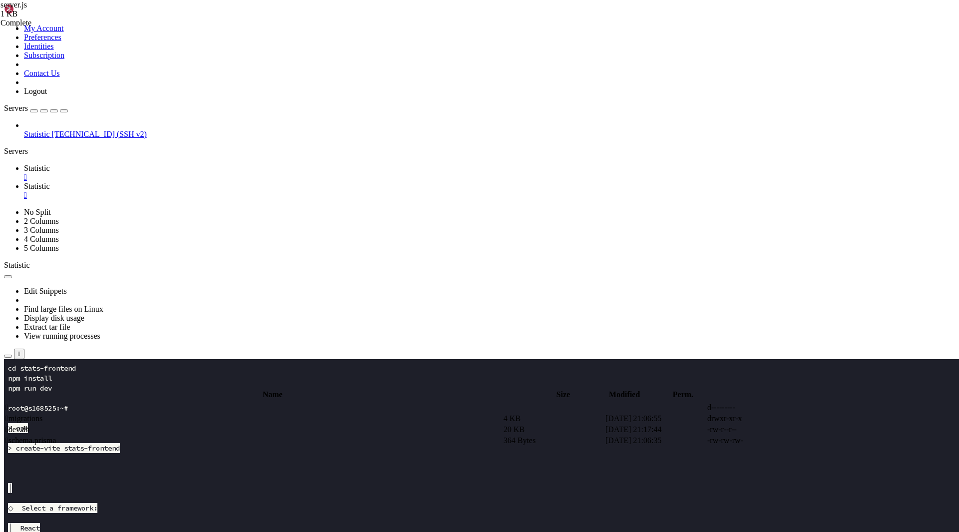
scroll to position [280, 0]
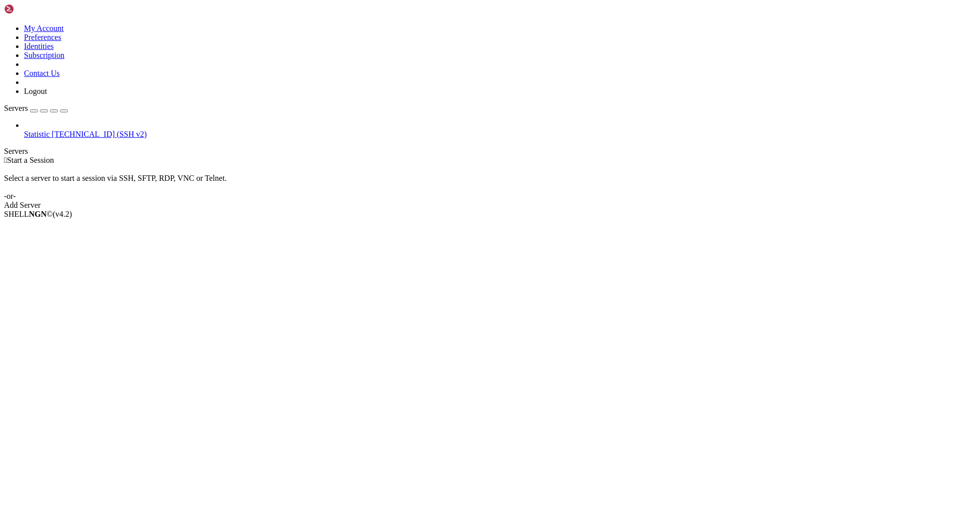
click at [54, 130] on link "Statistic [TECHNICAL_ID] (SSH v2)" at bounding box center [489, 134] width 931 height 9
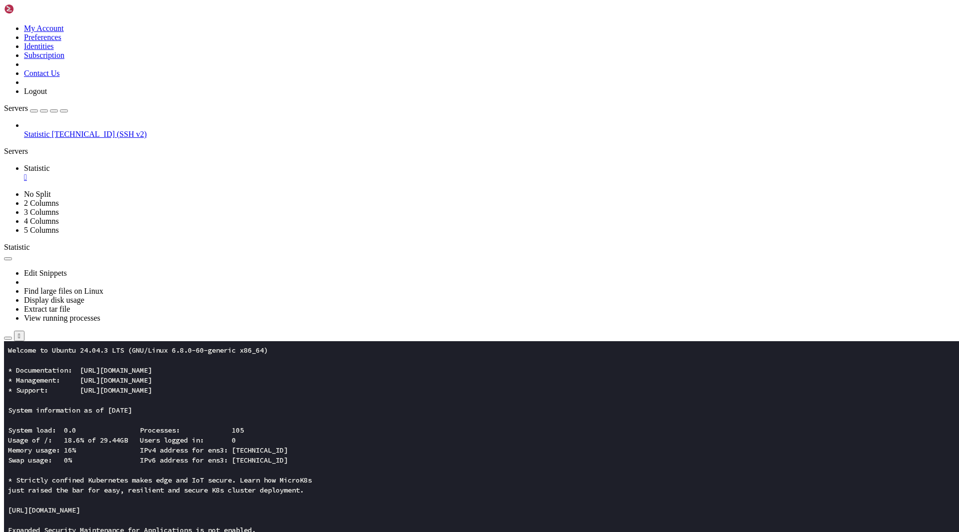
scroll to position [5, 1]
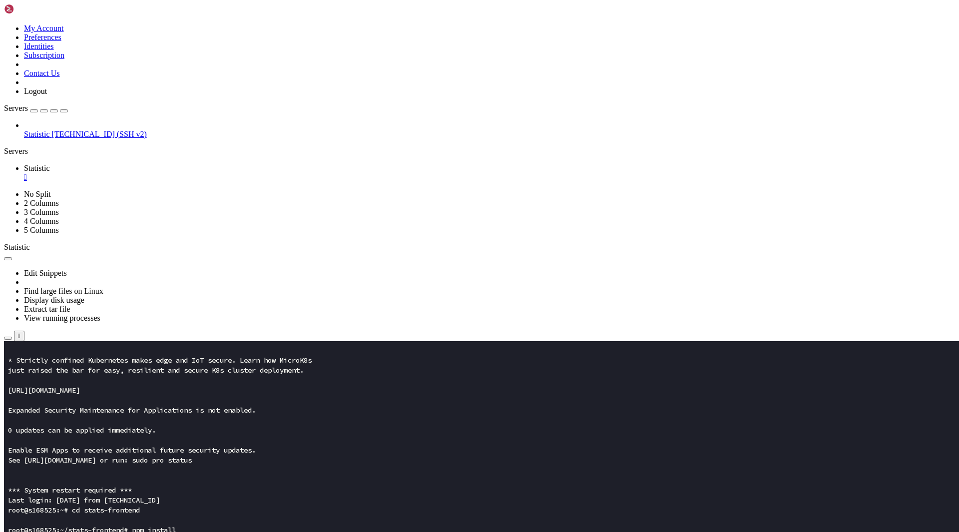
scroll to position [120, 0]
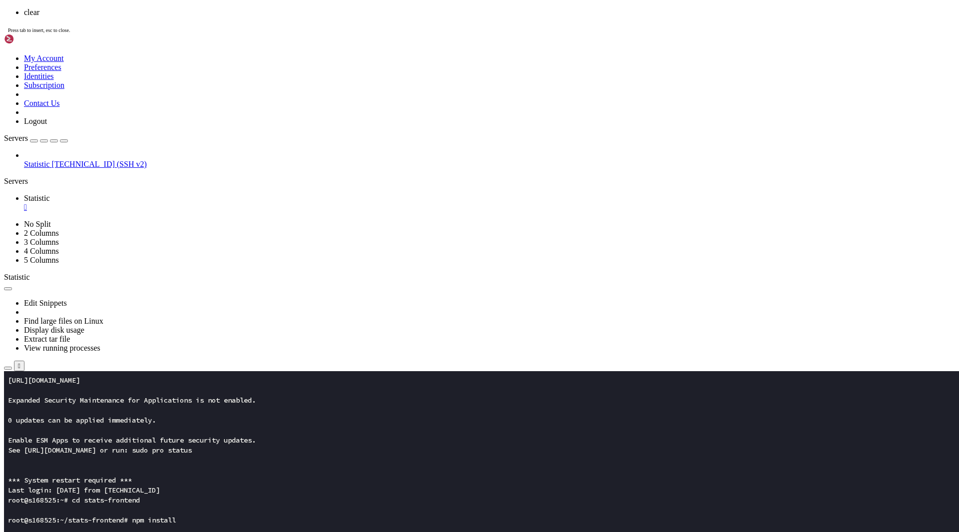
scroll to position [0, 0]
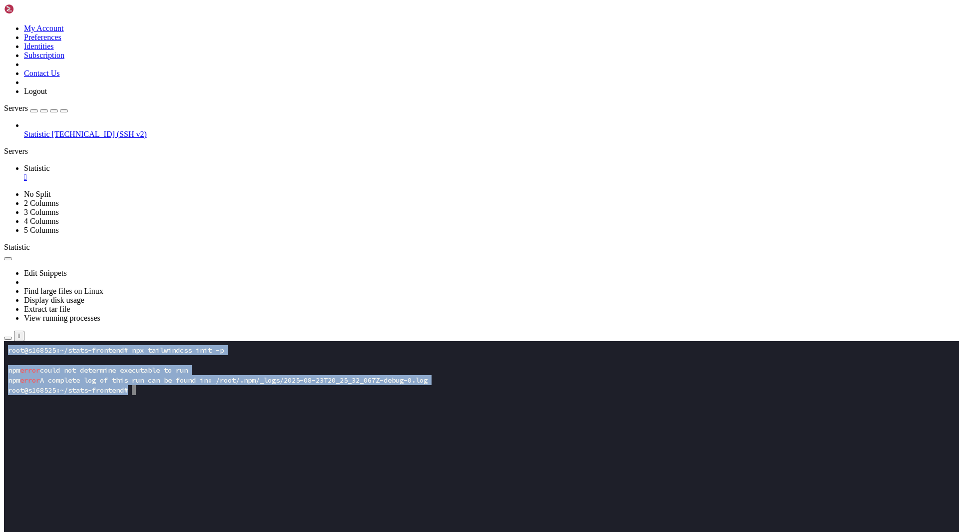
drag, startPoint x: 219, startPoint y: 540, endPoint x: -13, endPoint y: 328, distance: 313.8
click html "Page up root@s168525:~/stats-frontend# npx tailwindcss init -p npm error could …"
click at [221, 445] on x-row at bounding box center [420, 450] width 825 height 10
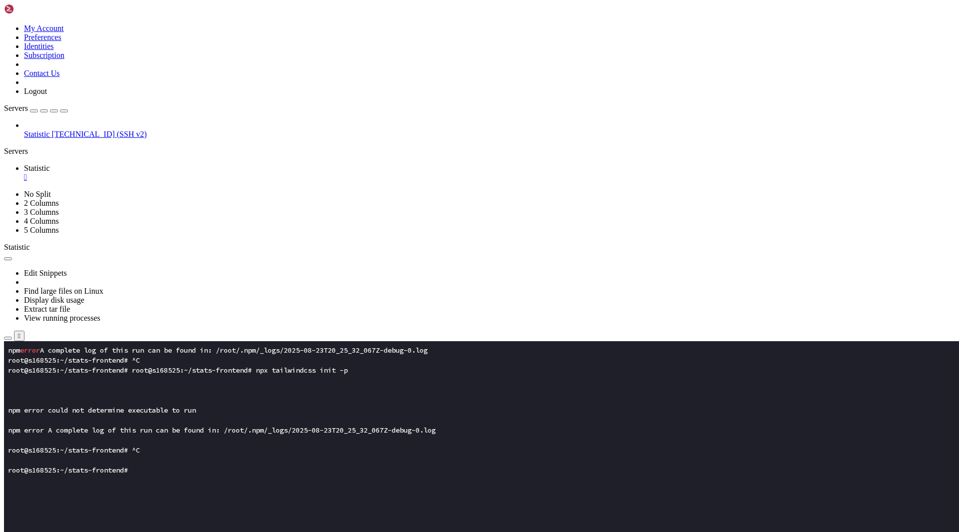
scroll to position [90, 0]
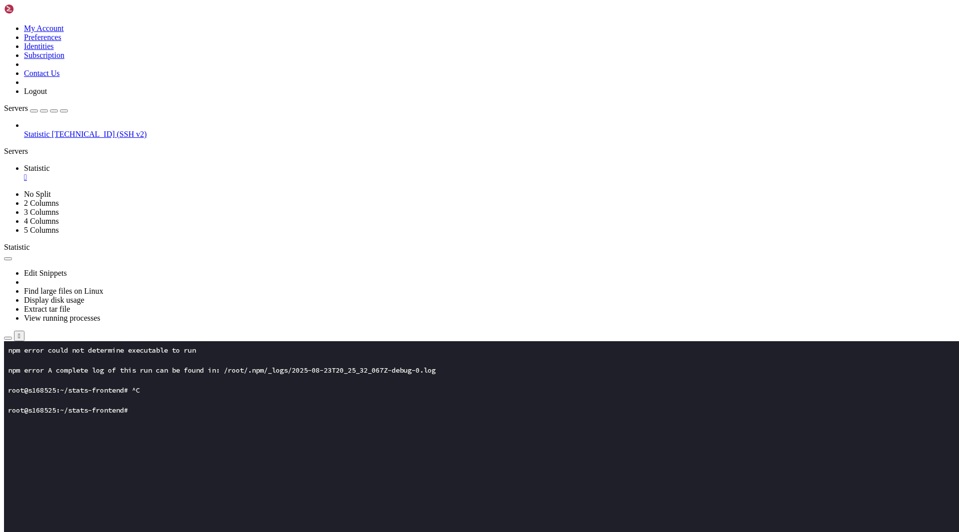
click at [195, 358] on x-row at bounding box center [420, 360] width 825 height 10
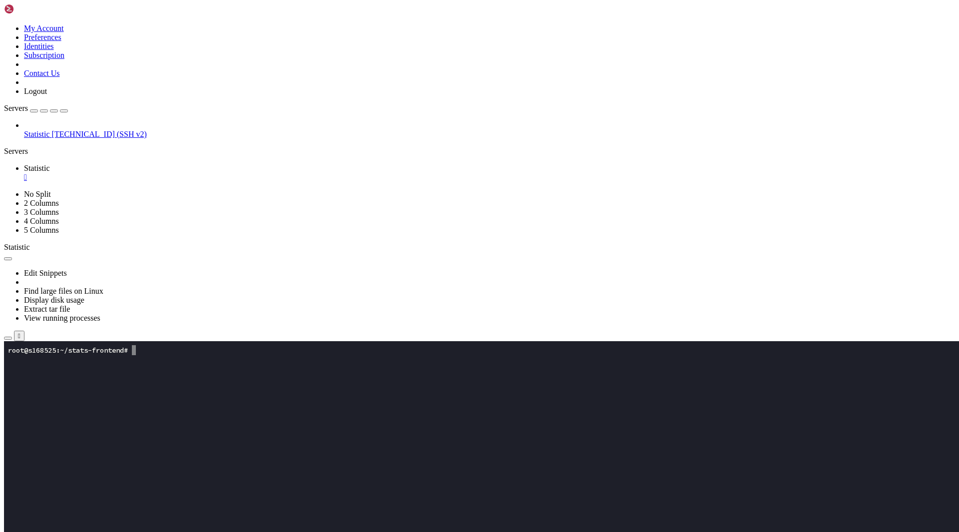
scroll to position [0, 0]
click at [233, 509] on x-row at bounding box center [420, 510] width 825 height 10
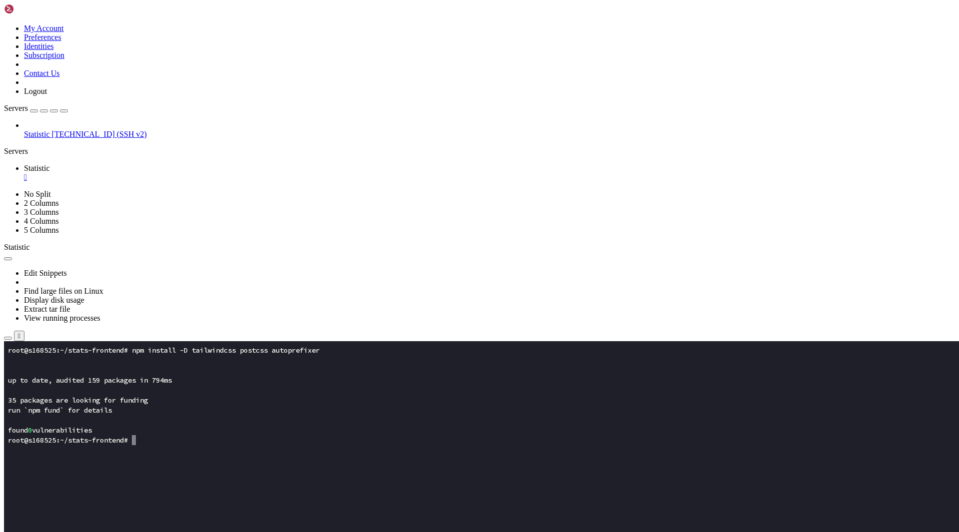
click at [215, 394] on x-row at bounding box center [420, 390] width 825 height 10
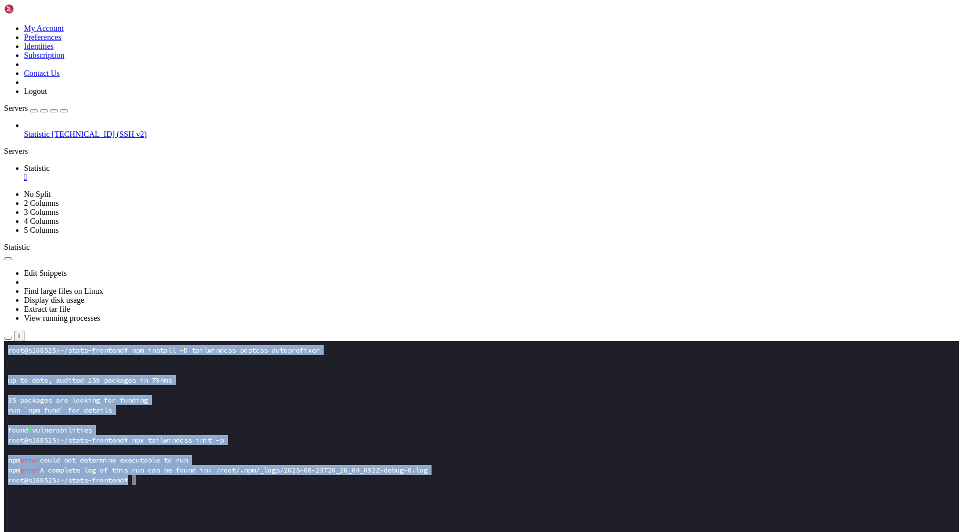
drag, startPoint x: 187, startPoint y: 519, endPoint x: -29, endPoint y: 309, distance: 301.9
click html "Page up root@s168525:~/stats-frontend# npm install -D tailwindcss postcss autop…"
click at [194, 406] on x-row "run `npm fund` for details" at bounding box center [420, 410] width 825 height 10
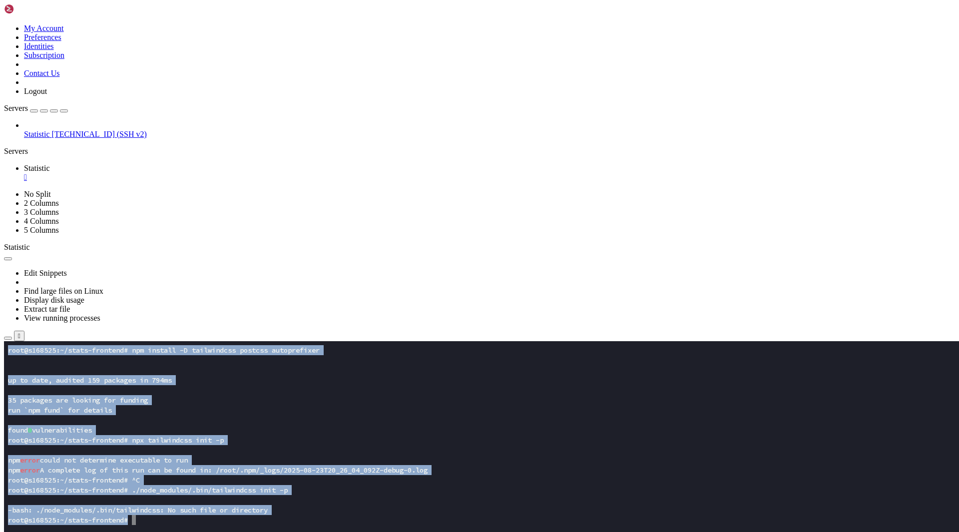
drag, startPoint x: 235, startPoint y: 569, endPoint x: -18, endPoint y: 442, distance: 283.6
click html "Page up root@s168525:~/stats-frontend# npm install -D tailwindcss postcss autop…"
click at [191, 442] on x-row "root@s168525:~/stats-frontend# npx tailwindcss init -p" at bounding box center [420, 440] width 825 height 10
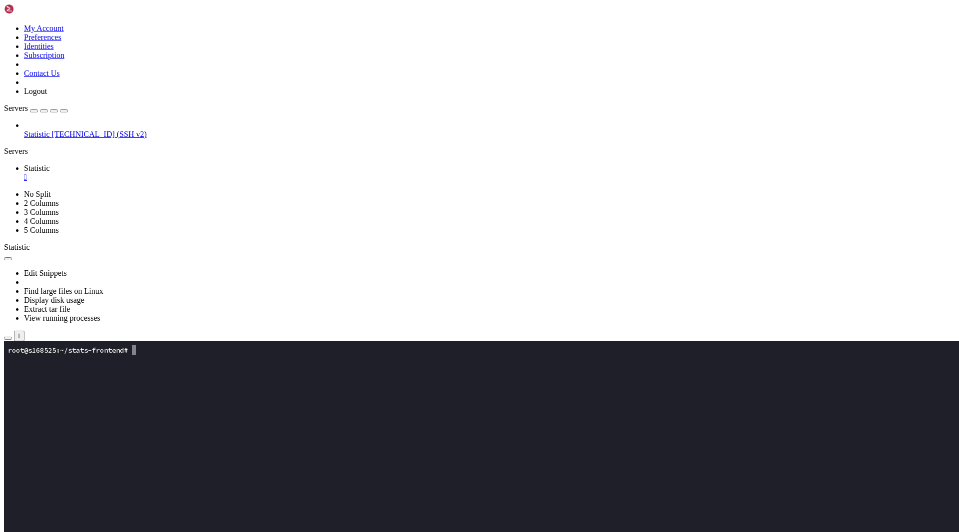
click at [184, 457] on x-row at bounding box center [420, 460] width 825 height 10
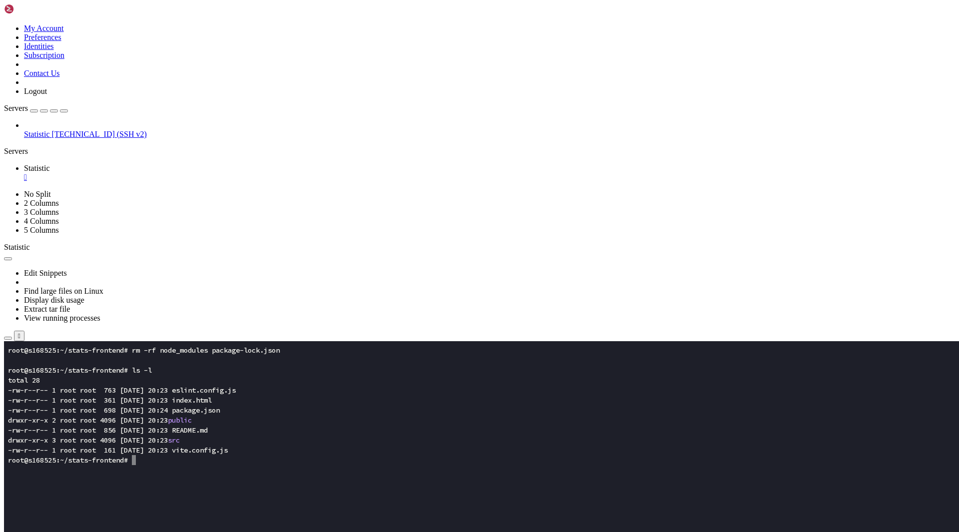
click at [217, 468] on x-row at bounding box center [420, 470] width 825 height 10
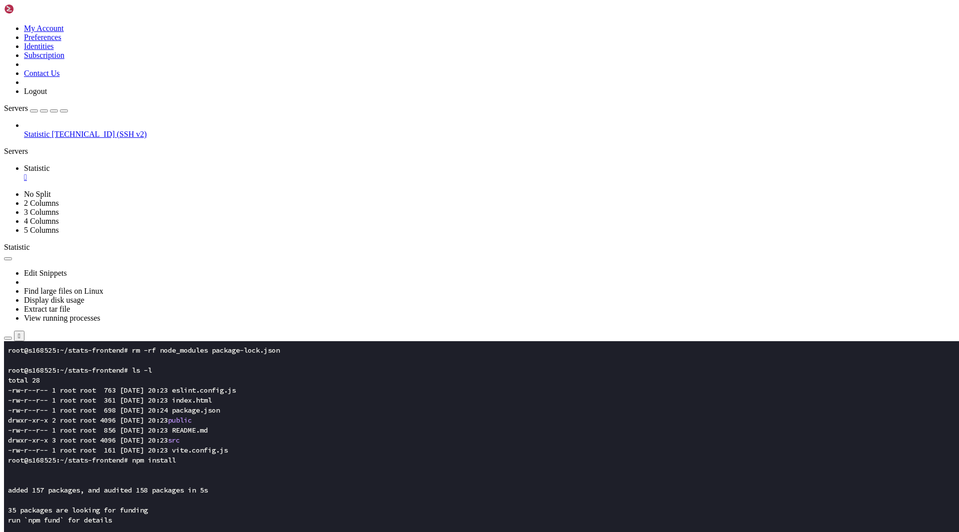
click at [210, 531] on x-row "found 0 vulnerabilities" at bounding box center [420, 540] width 825 height 10
click at [167, 531] on x-row "found 0 vulnerabilities" at bounding box center [420, 540] width 825 height 10
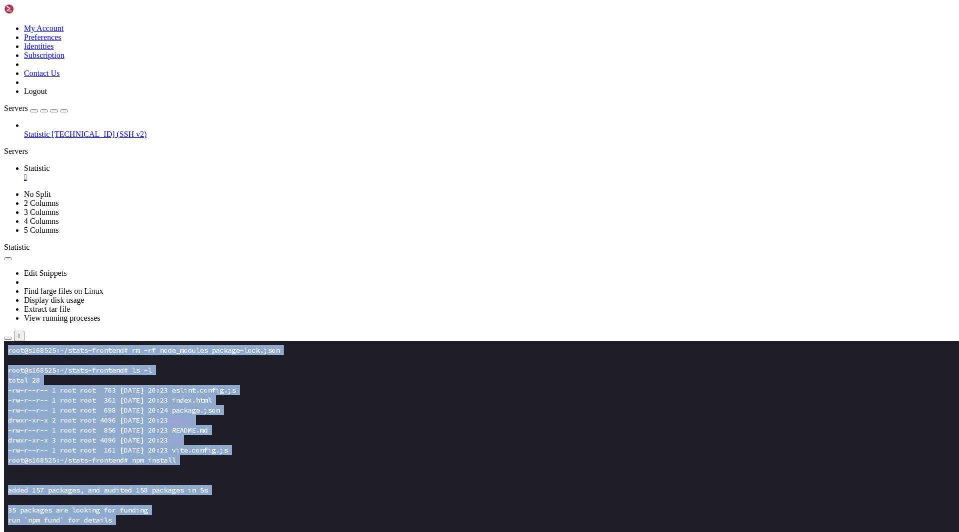
drag, startPoint x: 201, startPoint y: 743, endPoint x: 6, endPoint y: 344, distance: 444.6
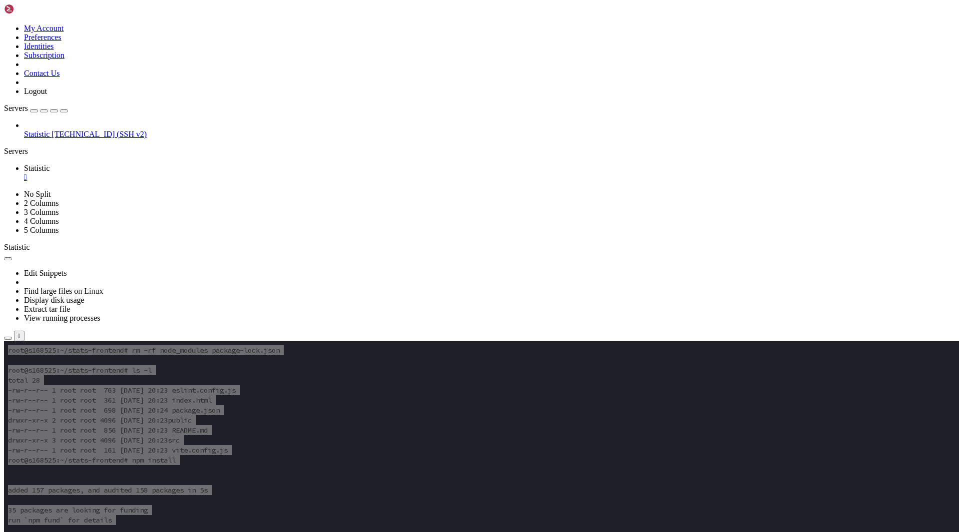
click at [8, 338] on icon "button" at bounding box center [8, 338] width 0 height 0
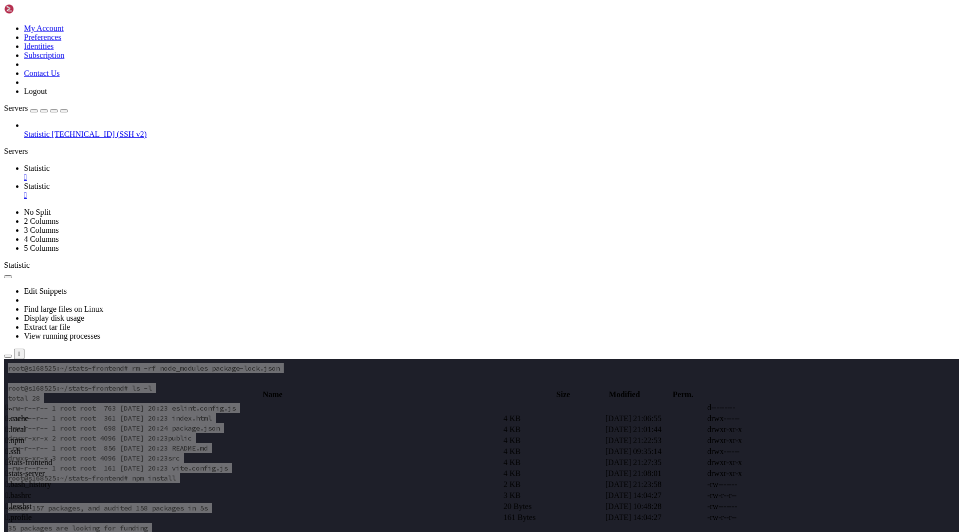
click at [52, 458] on span " stats-frontend" at bounding box center [28, 462] width 47 height 8
click at [18, 436] on span " src" at bounding box center [11, 440] width 12 height 8
click at [12, 403] on span " .." at bounding box center [8, 407] width 7 height 8
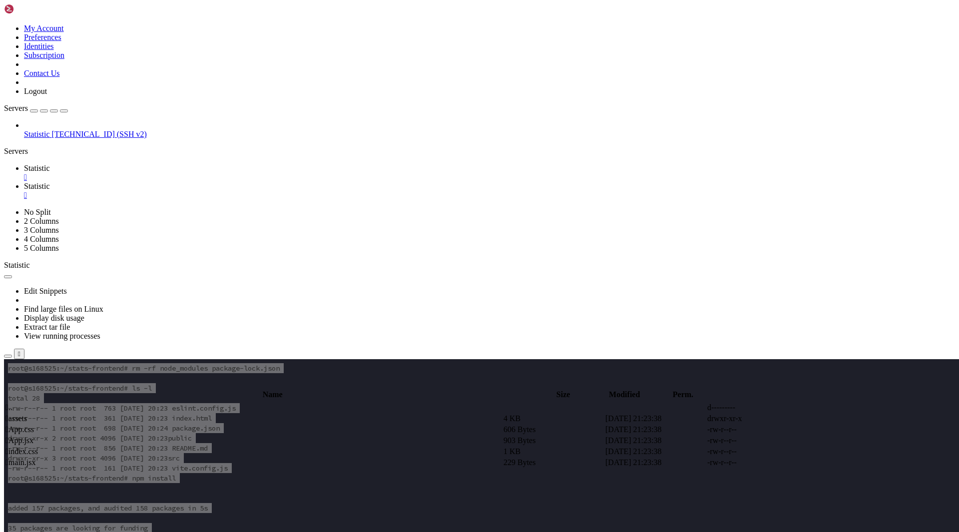
click at [12, 403] on span " .." at bounding box center [8, 407] width 7 height 8
click at [28, 425] on span " public" at bounding box center [16, 429] width 23 height 8
click at [174, 402] on td " .." at bounding box center [253, 407] width 497 height 10
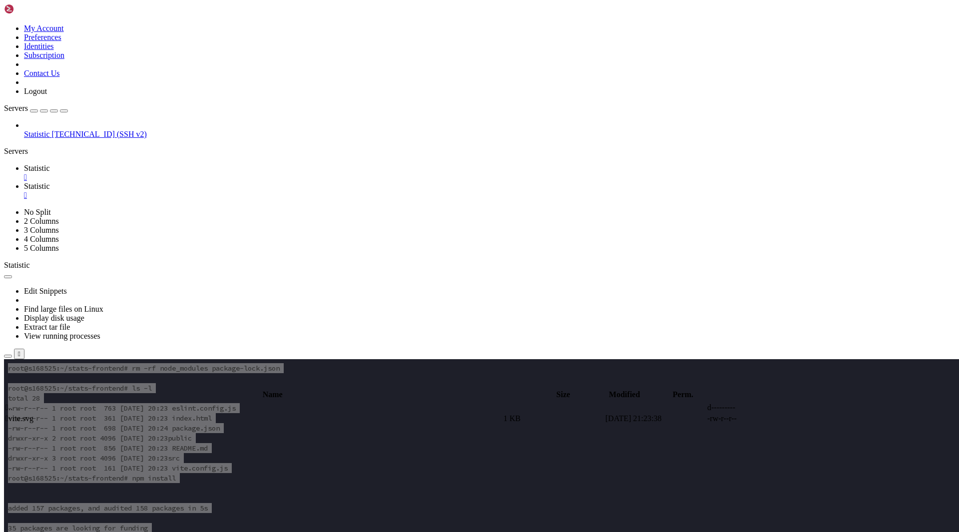
type input "/root/stats-frontend"
click at [204, 523] on td " tailwind.config.js" at bounding box center [253, 528] width 497 height 10
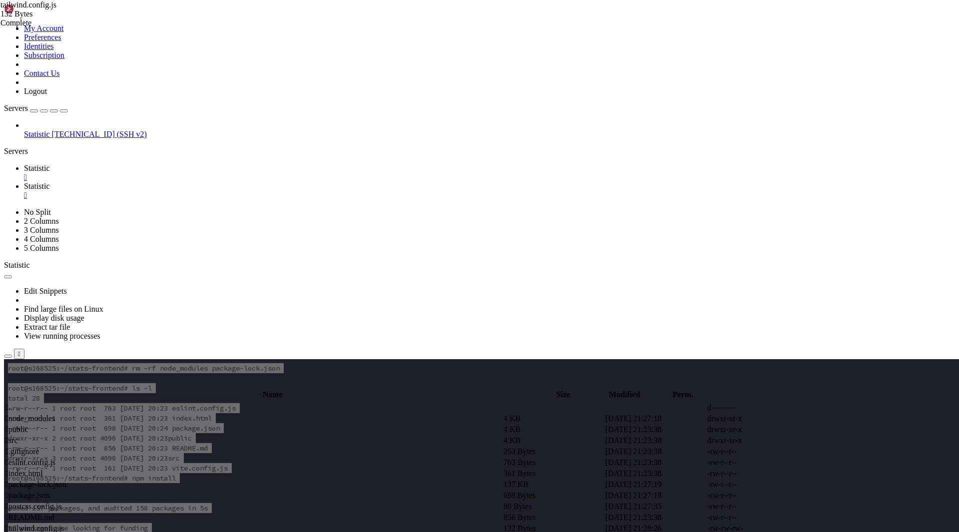
click at [18, 436] on span " src" at bounding box center [11, 440] width 12 height 8
type input "/root/stats-frontend/src"
click at [38, 447] on span " index.css" at bounding box center [21, 451] width 32 height 8
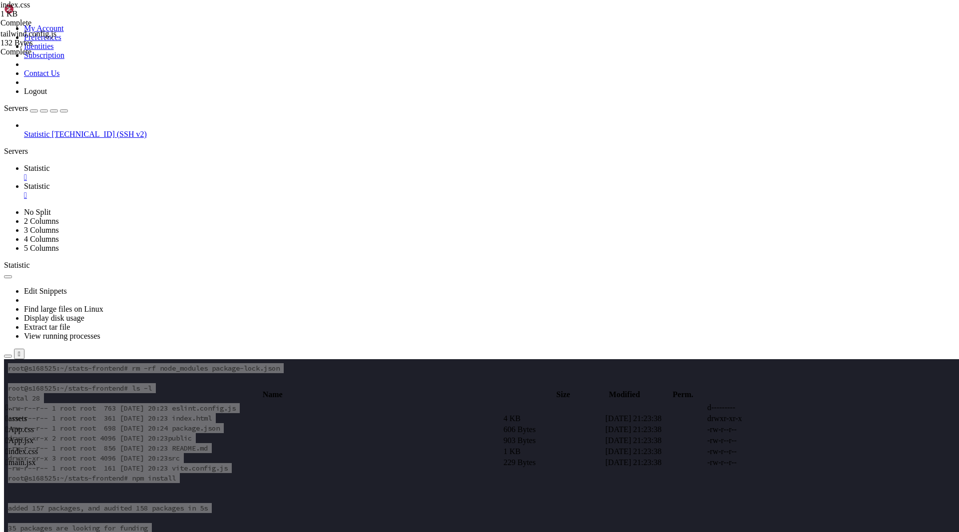
scroll to position [45, 0]
type textarea "}"
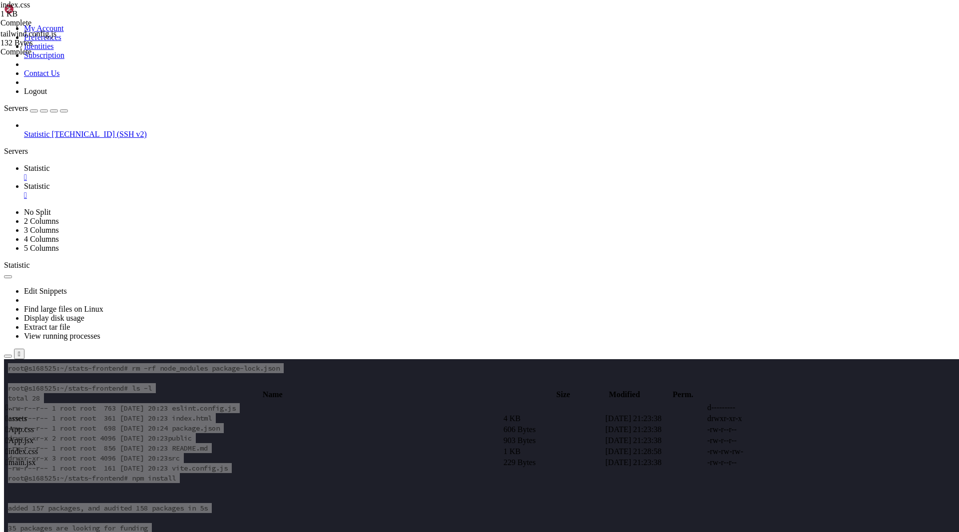
click at [181, 435] on td " App.jsx" at bounding box center [253, 440] width 497 height 10
click at [50, 164] on span "Statistic" at bounding box center [37, 168] width 26 height 8
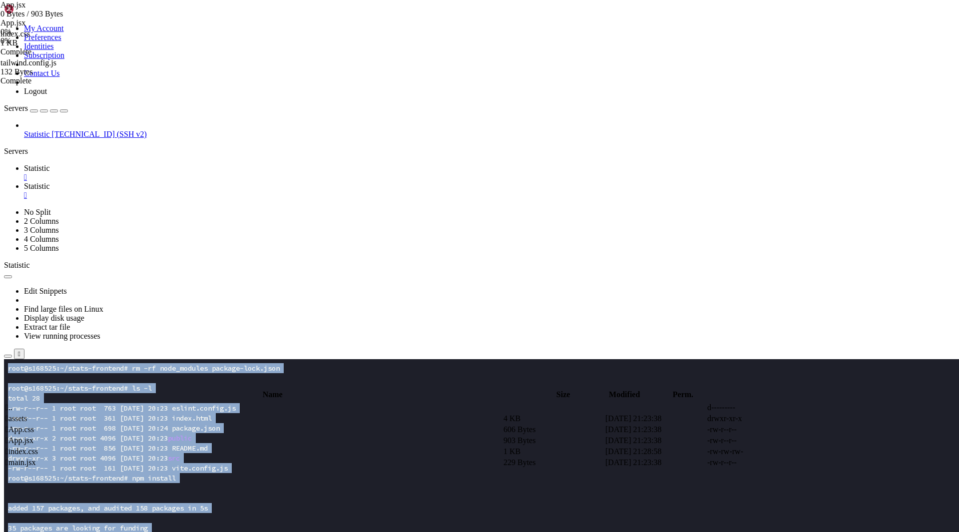
click at [223, 461] on x-row "drwxr-xr-x 3 root root 4096 Aug 23 20:23 src" at bounding box center [420, 458] width 825 height 10
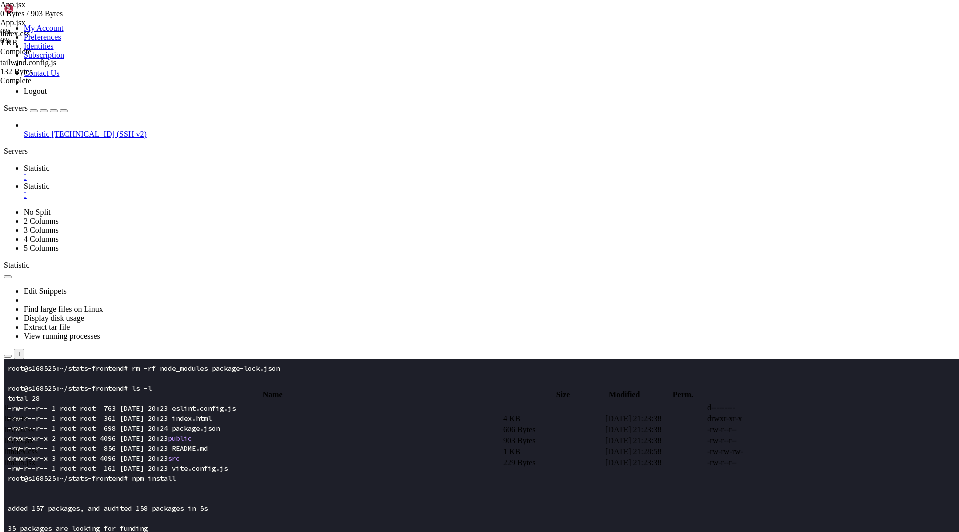
click at [50, 182] on span "Statistic" at bounding box center [37, 186] width 26 height 8
type textarea "export default App"
type textarea "root@s168525:~/stats-frontend#"
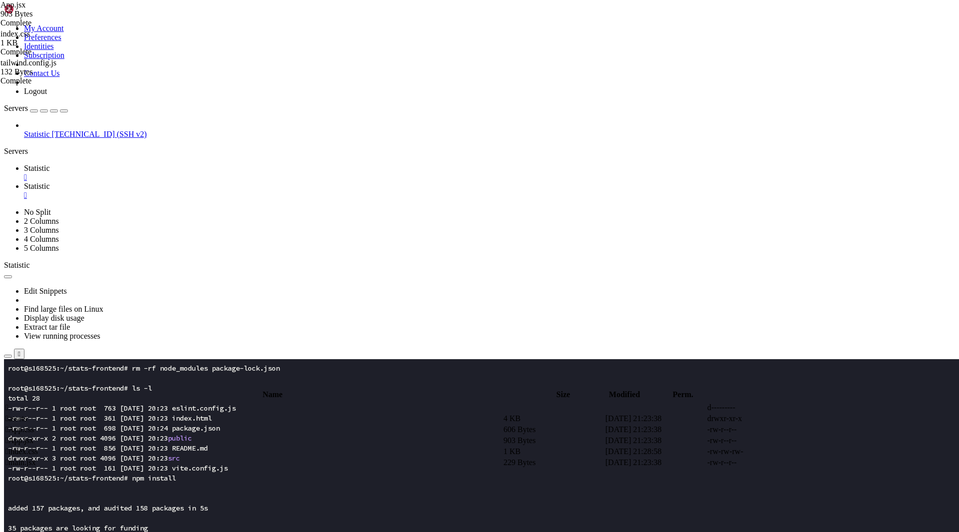
paste textarea
click at [159, 164] on link "Statistic " at bounding box center [489, 173] width 931 height 18
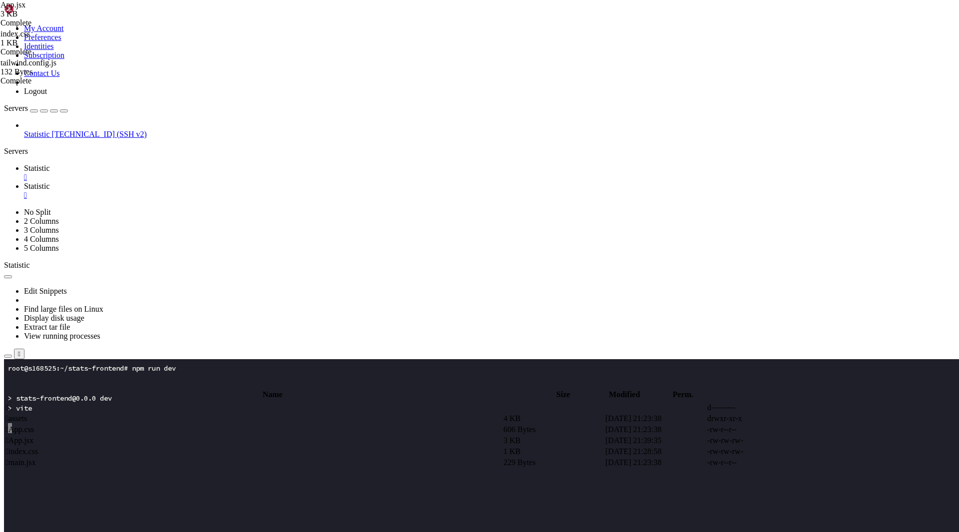
scroll to position [60, 0]
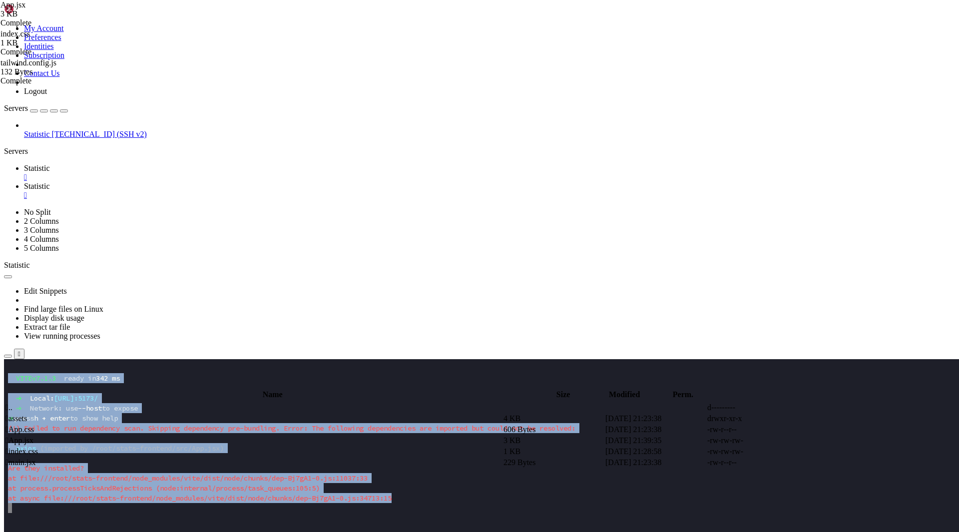
drag, startPoint x: 176, startPoint y: 521, endPoint x: -29, endPoint y: 380, distance: 249.2
click html "Page up VITE v7.1.3 ready in 342 ms ➜ Local: http://localhost: 5173 / ➜ Network…"
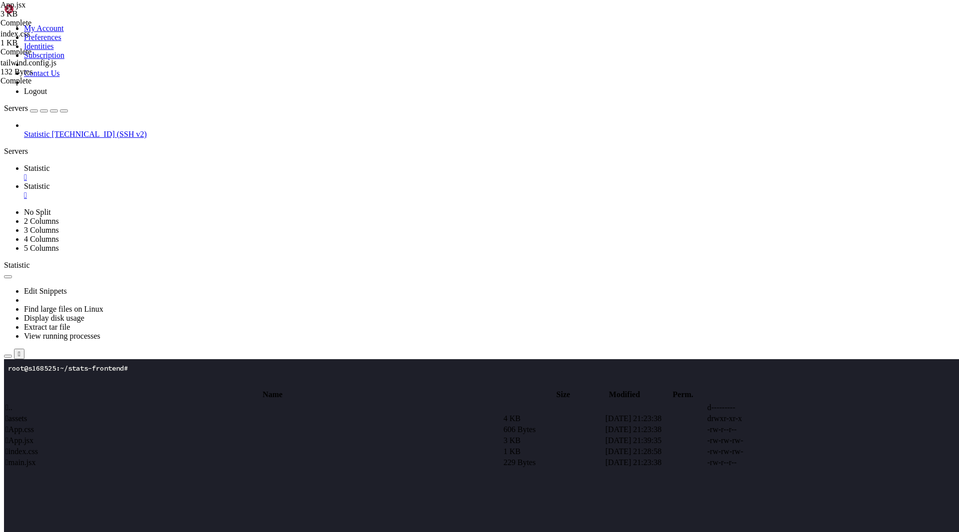
scroll to position [0, 0]
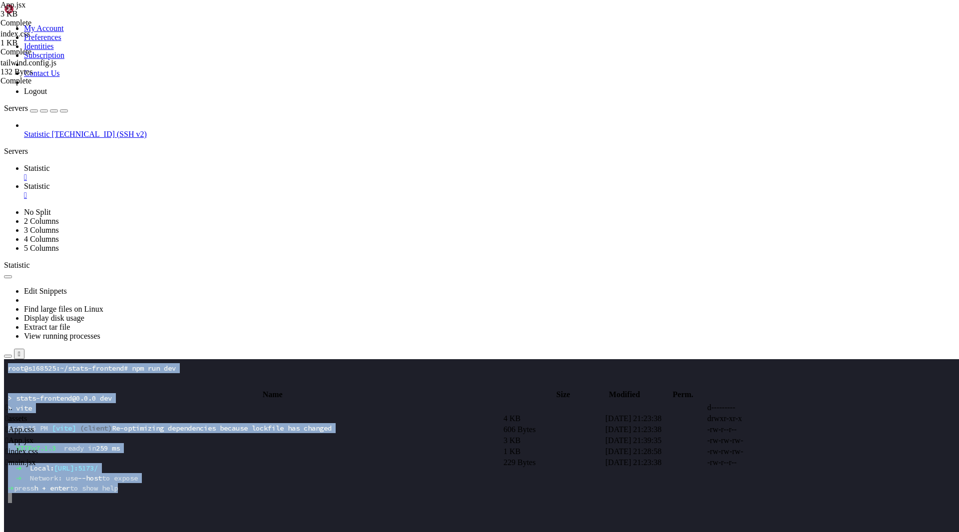
drag, startPoint x: 182, startPoint y: 551, endPoint x: -58, endPoint y: 301, distance: 347.1
click html "Page up root@s168525:~/stats-frontend# npm run dev > stats-frontend@0.0.0 dev >…"
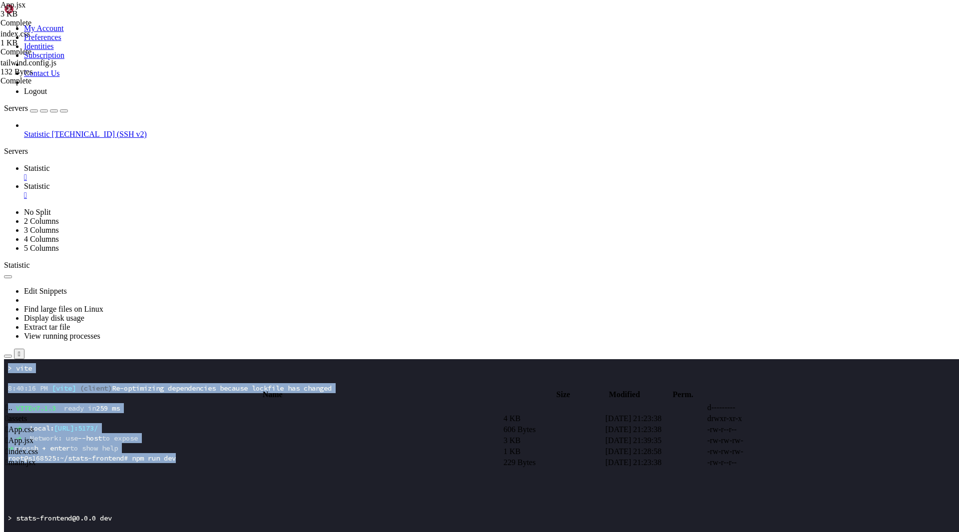
copy div "root@s168525:~/stats-frontend# npm run dev > stats-frontend@0.0.0 dev > vite 8:…"
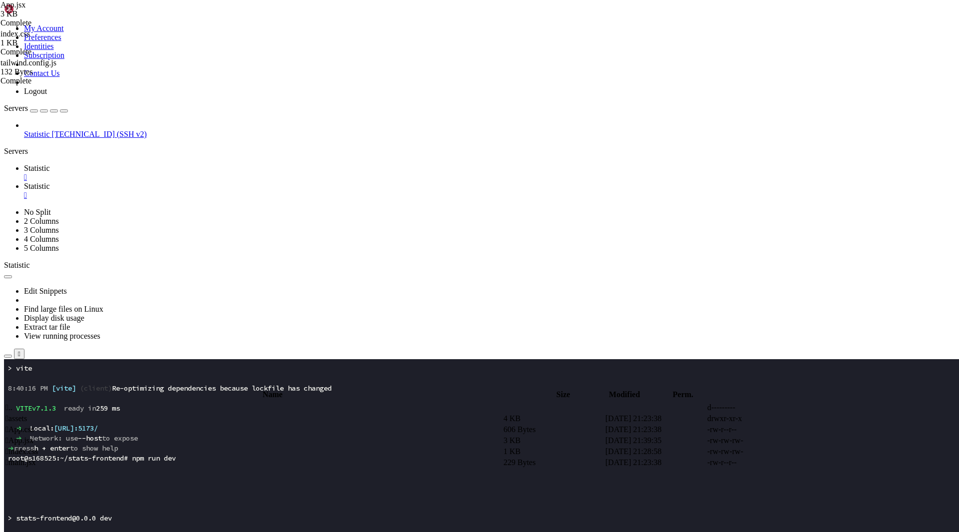
click at [236, 531] on x-row "> vite" at bounding box center [420, 538] width 825 height 10
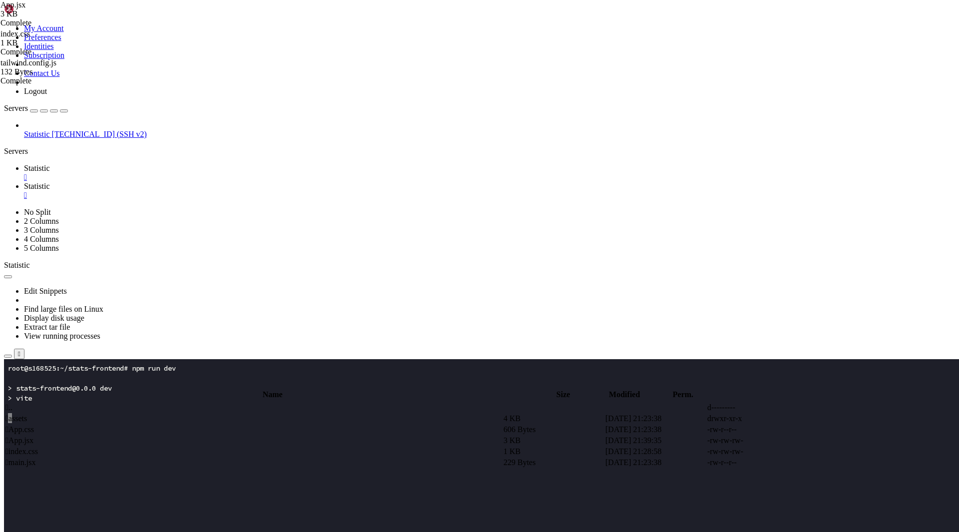
scroll to position [50, 0]
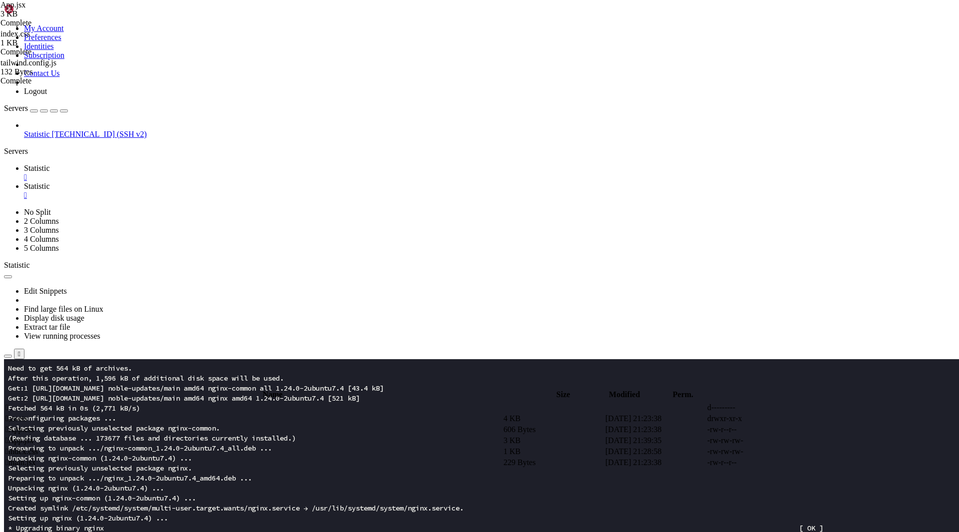
scroll to position [260, 0]
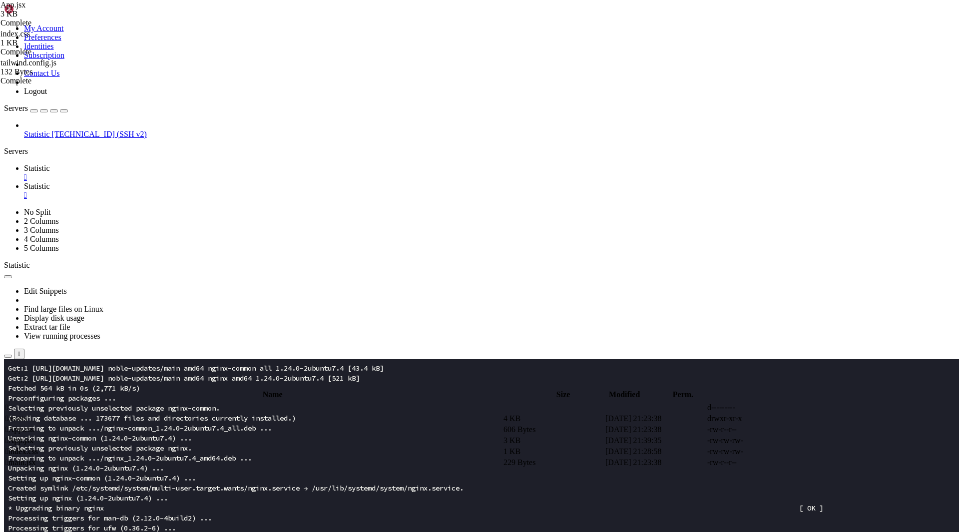
scroll to position [439, 0]
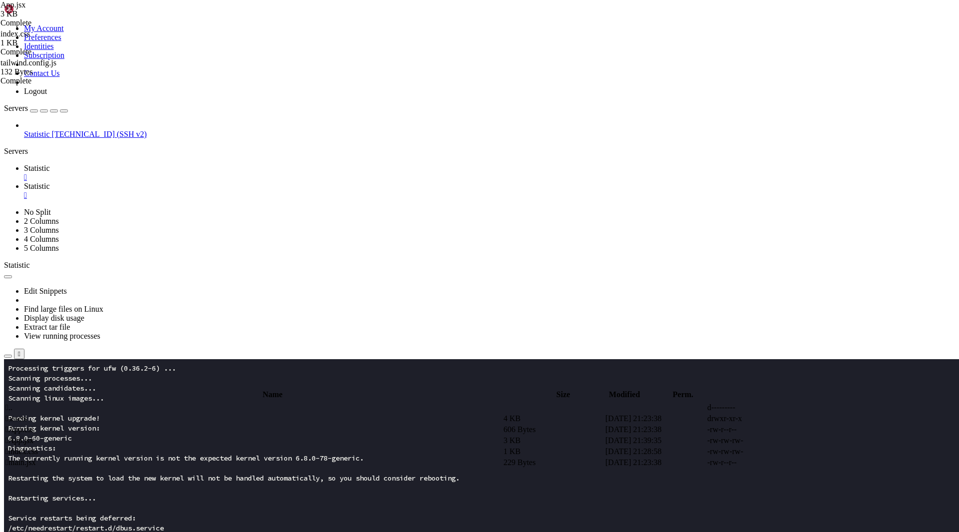
click at [279, 493] on x-row "Restarting services..." at bounding box center [420, 498] width 825 height 10
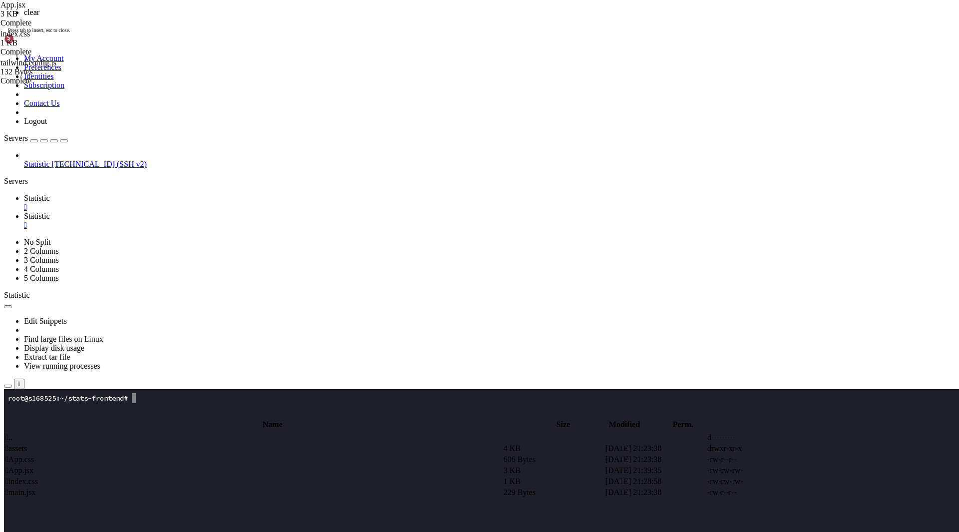
scroll to position [0, 0]
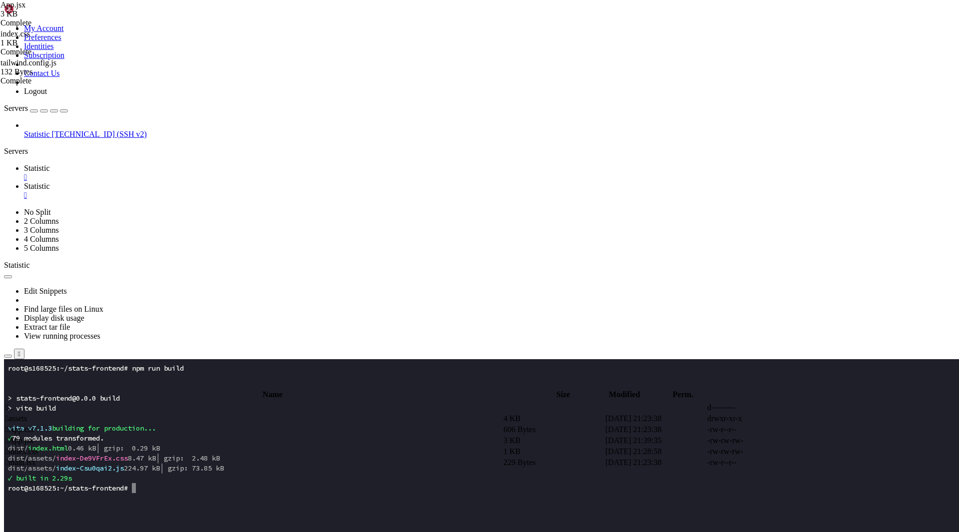
click at [50, 182] on span "Statistic" at bounding box center [37, 186] width 26 height 8
click at [170, 402] on td " .." at bounding box center [253, 407] width 497 height 10
click at [102, 378] on input "/root/stats-frontend" at bounding box center [58, 383] width 88 height 10
click at [108, 385] on div "submit" at bounding box center [108, 385] width 0 height 0
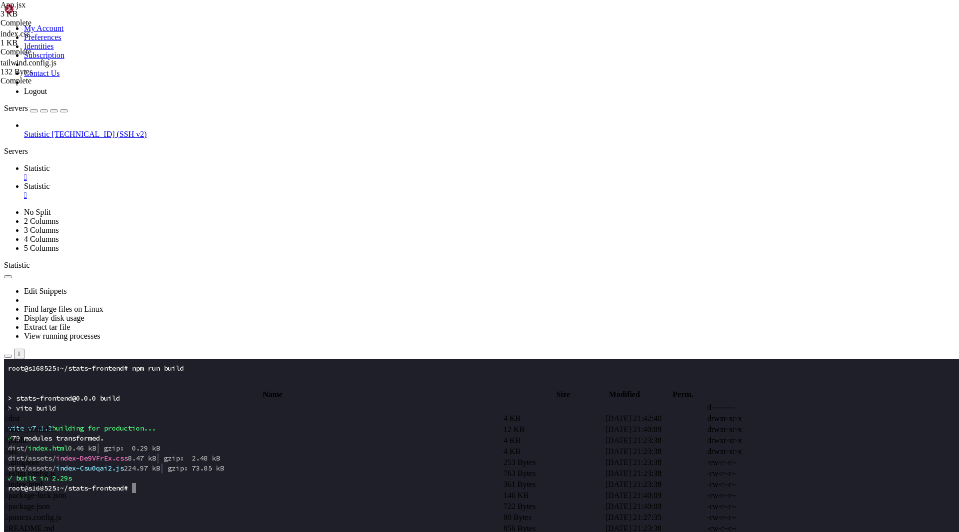
click at [102, 378] on input "/root/stats-frontend" at bounding box center [58, 383] width 88 height 10
click at [12, 403] on span " .." at bounding box center [8, 407] width 7 height 8
click at [102, 378] on input "/" at bounding box center [58, 383] width 88 height 10
click at [54, 447] on span " sites-available" at bounding box center [29, 451] width 48 height 8
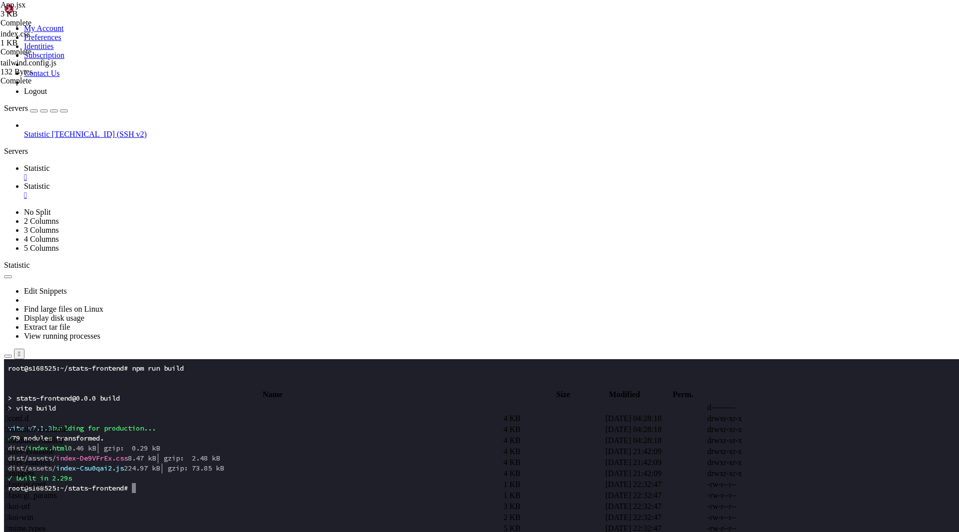
click at [54, 447] on span " sites-available" at bounding box center [29, 451] width 48 height 8
type input "/etc/nginx/sites-available"
click at [579, 218] on div at bounding box center [479, 266] width 959 height 532
click at [212, 413] on td " default" at bounding box center [253, 418] width 497 height 10
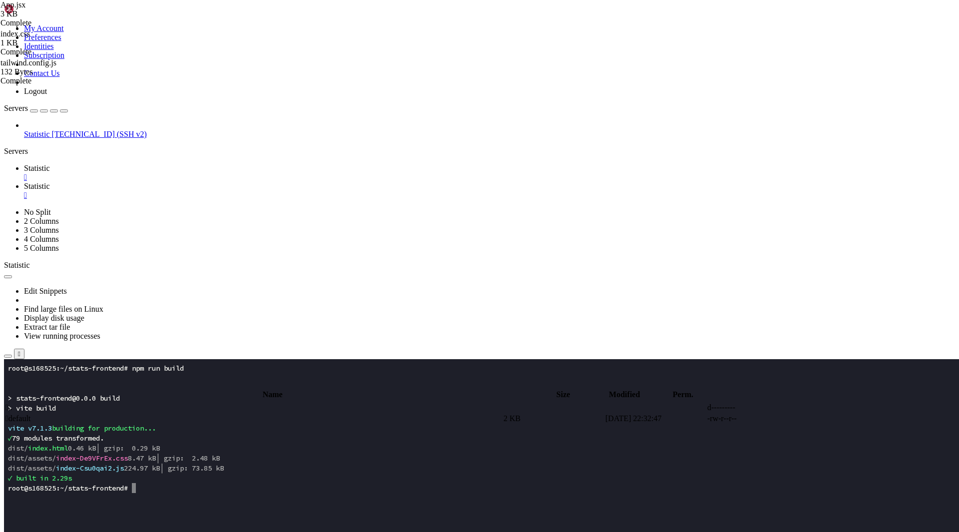
click at [212, 413] on td " default" at bounding box center [253, 418] width 497 height 10
click at [336, 424] on td " default.txt" at bounding box center [253, 429] width 497 height 10
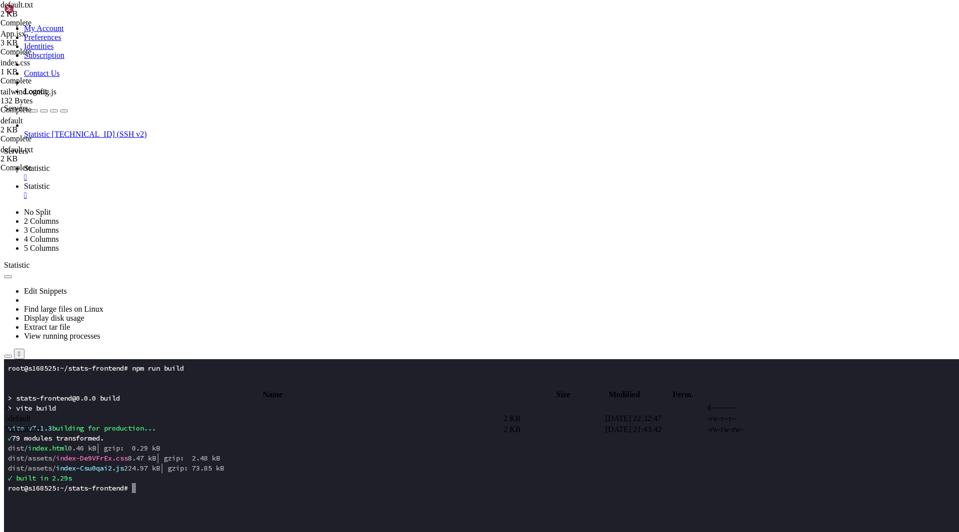
type textarea "white-spiders.com"
paste textarea
type textarea "}"
paste textarea
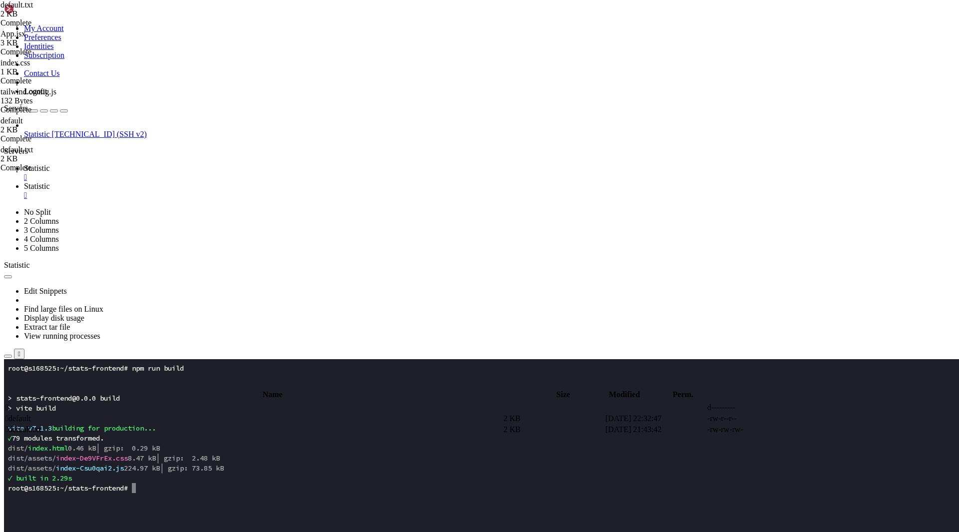
click at [41, 425] on span " default.txt" at bounding box center [22, 429] width 35 height 8
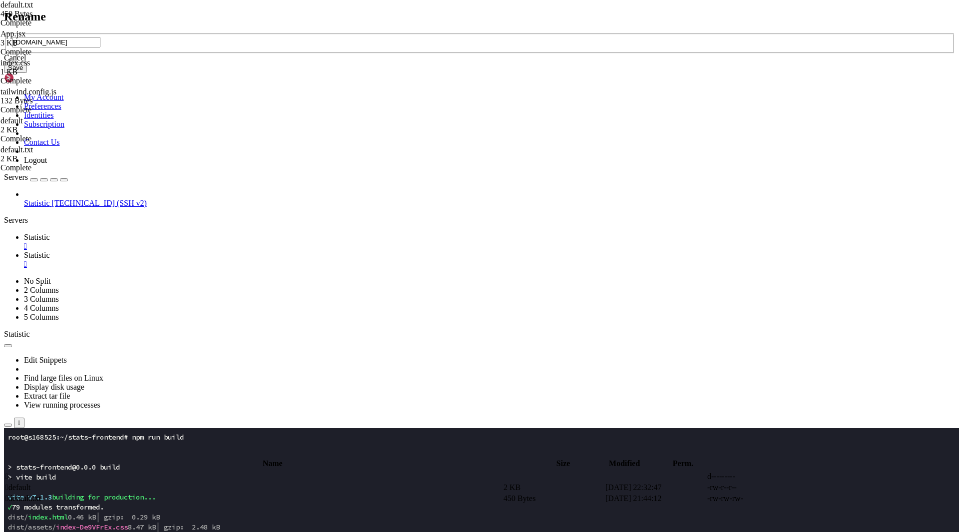
type input "white-spiders.com"
click at [27, 73] on button "Save" at bounding box center [15, 67] width 23 height 10
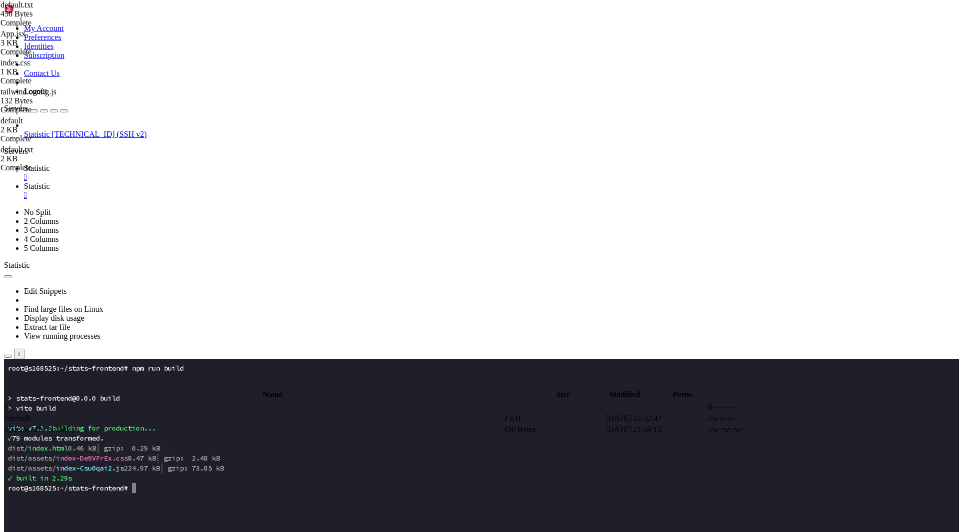
click at [50, 164] on span "Statistic" at bounding box center [37, 168] width 26 height 8
click at [162, 501] on x-row at bounding box center [420, 498] width 825 height 10
click at [219, 529] on x-row at bounding box center [420, 528] width 825 height 10
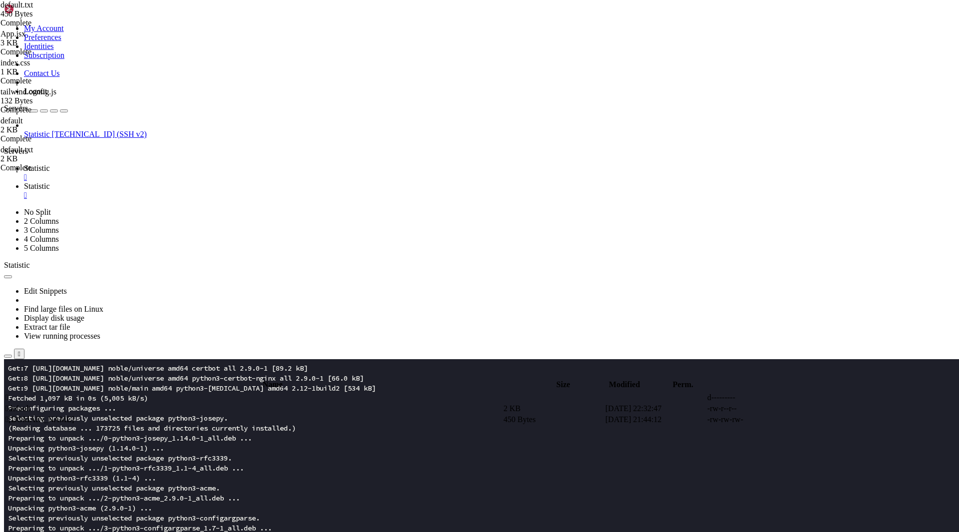
scroll to position [479, 0]
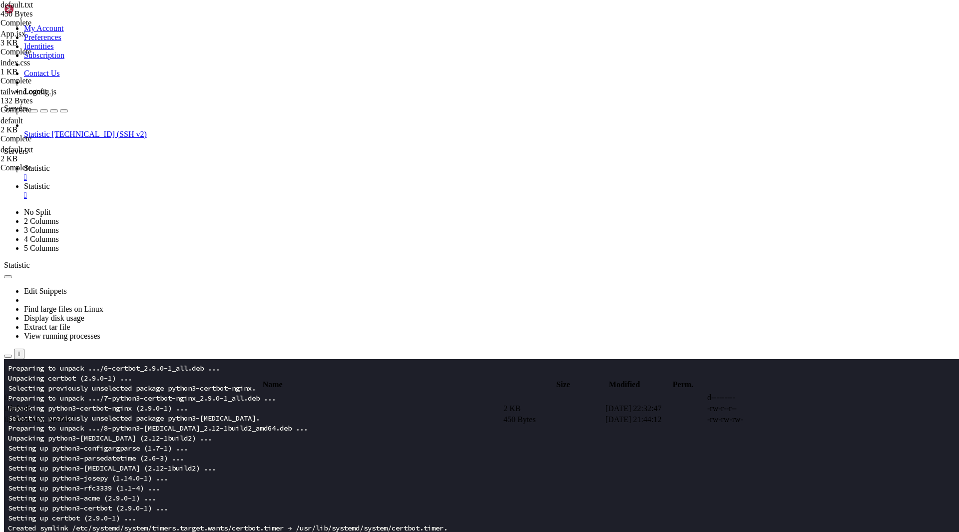
click at [239, 501] on x-row "Setting up python3-acme (2.9.0-1) ..." at bounding box center [420, 498] width 825 height 10
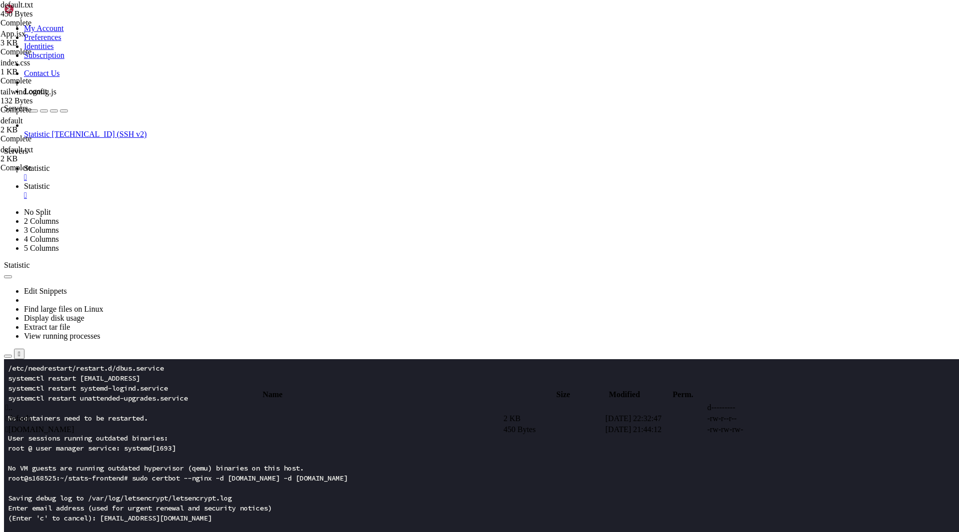
scroll to position [819, 0]
drag, startPoint x: 8, startPoint y: 369, endPoint x: 529, endPoint y: 793, distance: 671.5
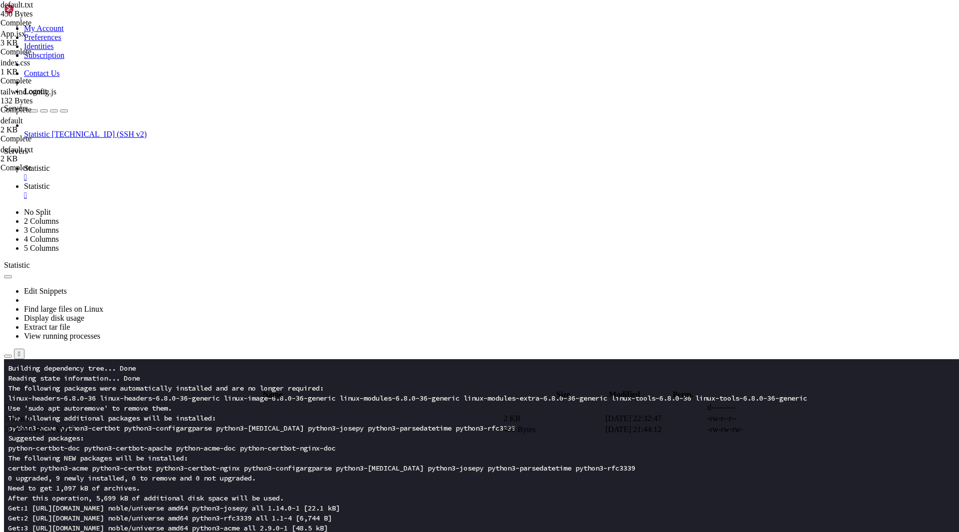
scroll to position [0, 0]
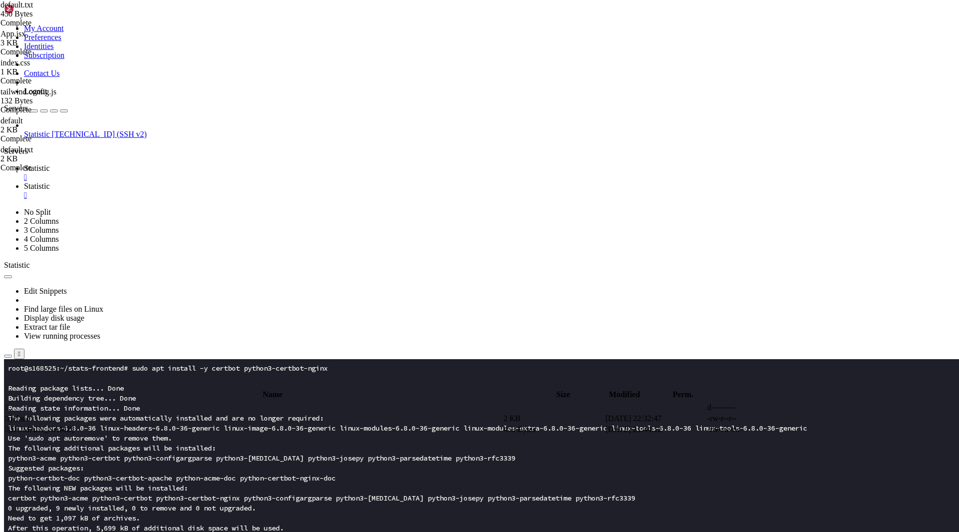
drag, startPoint x: 155, startPoint y: 820, endPoint x: 8, endPoint y: 369, distance: 473.5
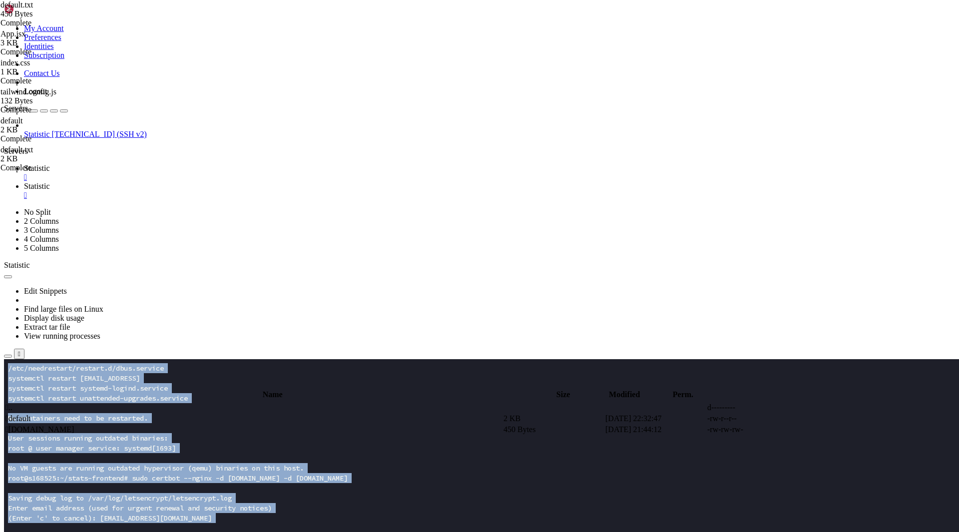
scroll to position [839, 0]
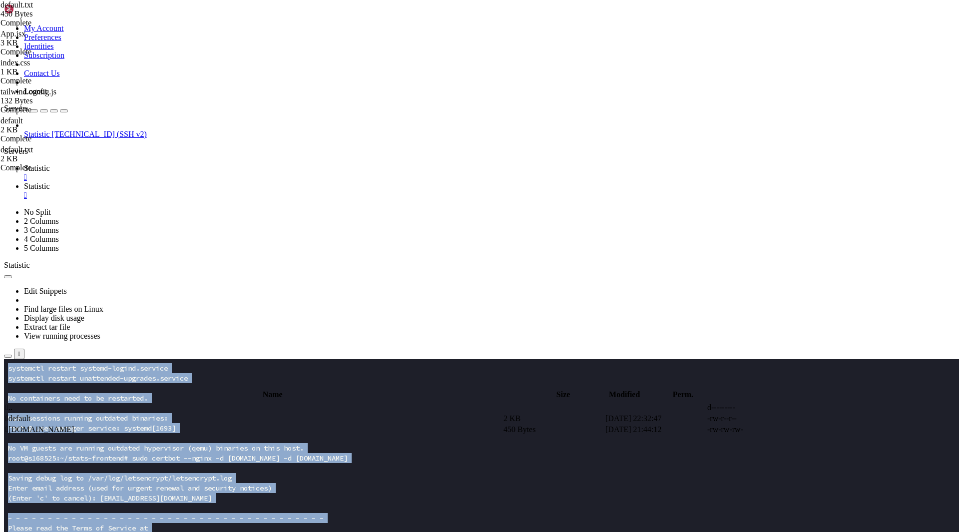
click at [238, 529] on x-row "Please read the Terms of Service at" at bounding box center [420, 528] width 825 height 10
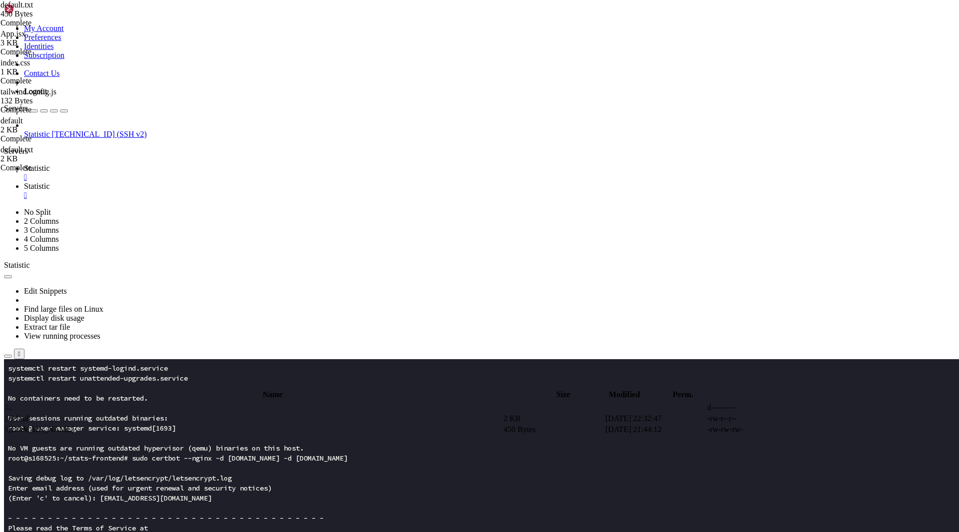
scroll to position [0, 0]
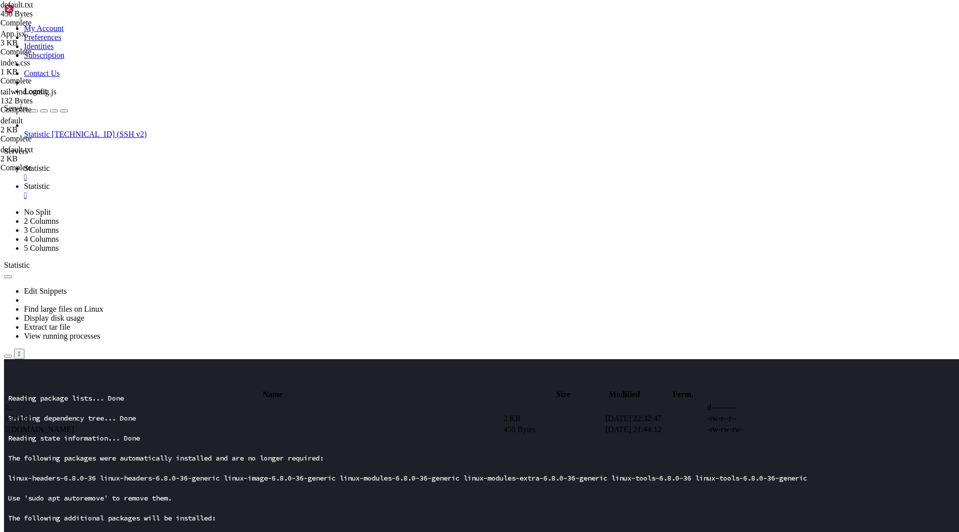
scroll to position [10, 0]
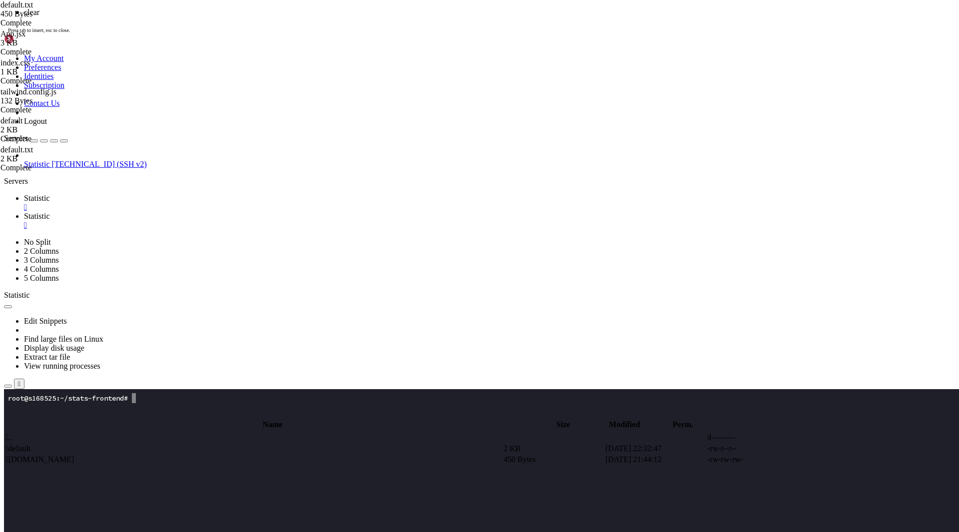
scroll to position [0, 0]
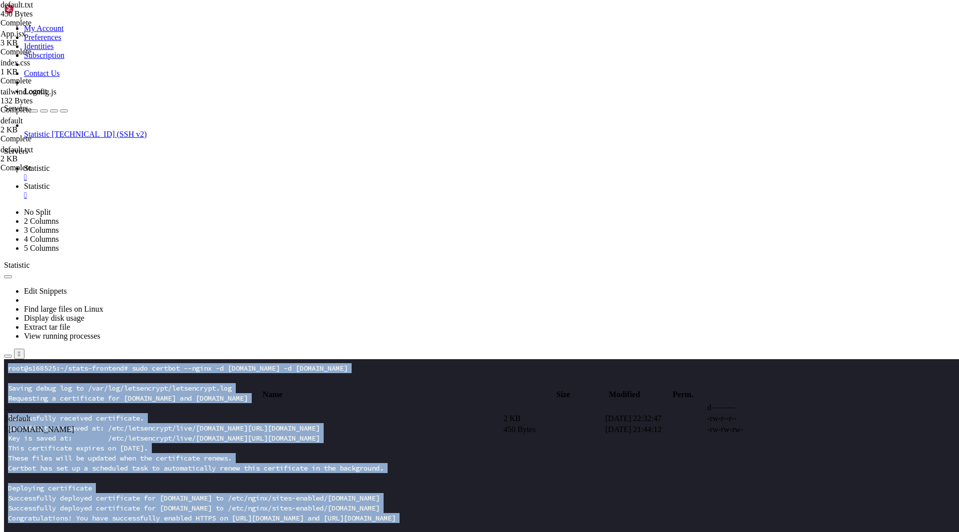
drag, startPoint x: 254, startPoint y: 603, endPoint x: 1, endPoint y: 379, distance: 337.4
click html "Page up root@s168525:~/stats-frontend# sudo certbot --nginx -d white-spiders.co…"
click at [206, 495] on x-row "Successfully deployed certificate for white-spiders.com to /etc/nginx/sites-ena…" at bounding box center [420, 498] width 825 height 10
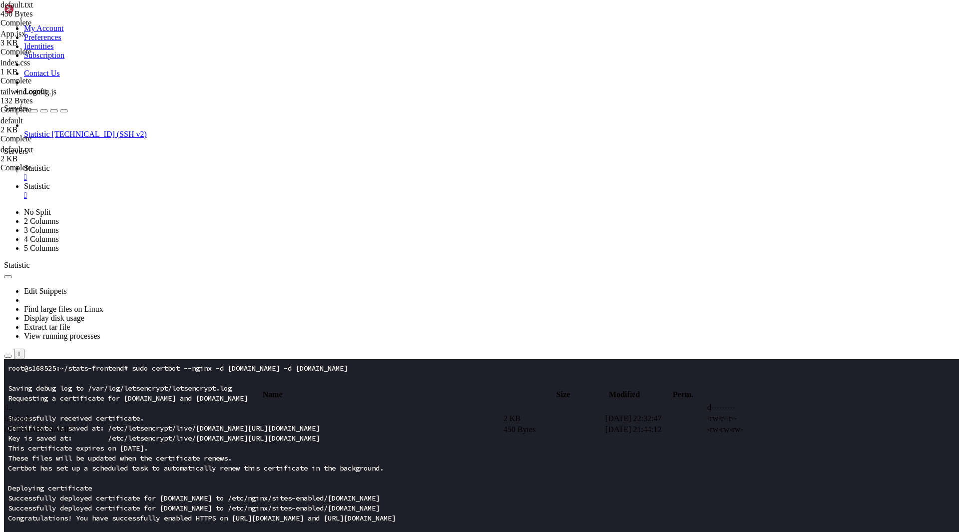
click at [205, 486] on x-row "Deploying certificate" at bounding box center [420, 488] width 825 height 10
click at [50, 182] on span "Statistic" at bounding box center [37, 186] width 26 height 8
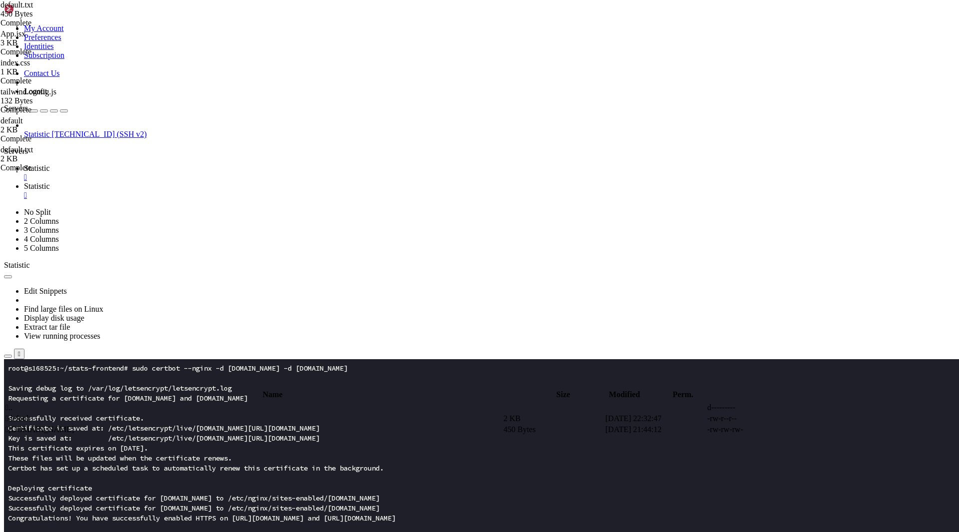
click at [108, 385] on div "submit" at bounding box center [108, 385] width 0 height 0
click at [74, 425] on span " white-spiders.com" at bounding box center [39, 429] width 68 height 8
type textarea "}"
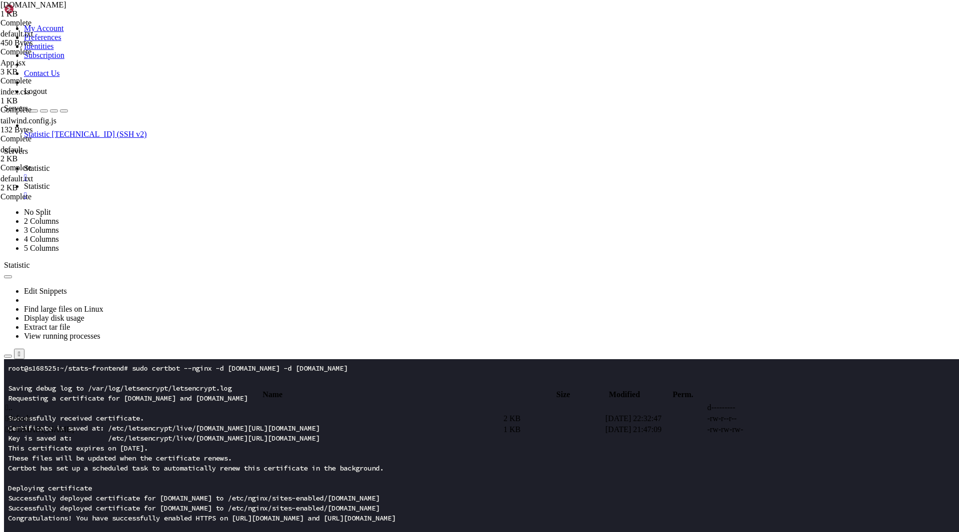
drag, startPoint x: 162, startPoint y: 72, endPoint x: 257, endPoint y: 72, distance: 94.9
type textarea "root /root/stats-frontend/dist;"
paste textarea
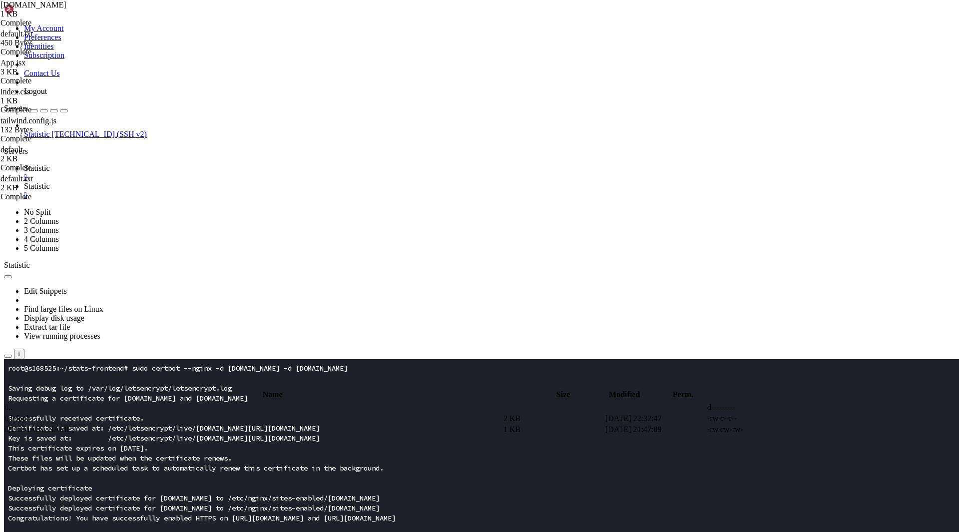
type textarea "root /var/www/white-spiders;"
click at [50, 164] on span "Statistic" at bounding box center [37, 168] width 26 height 8
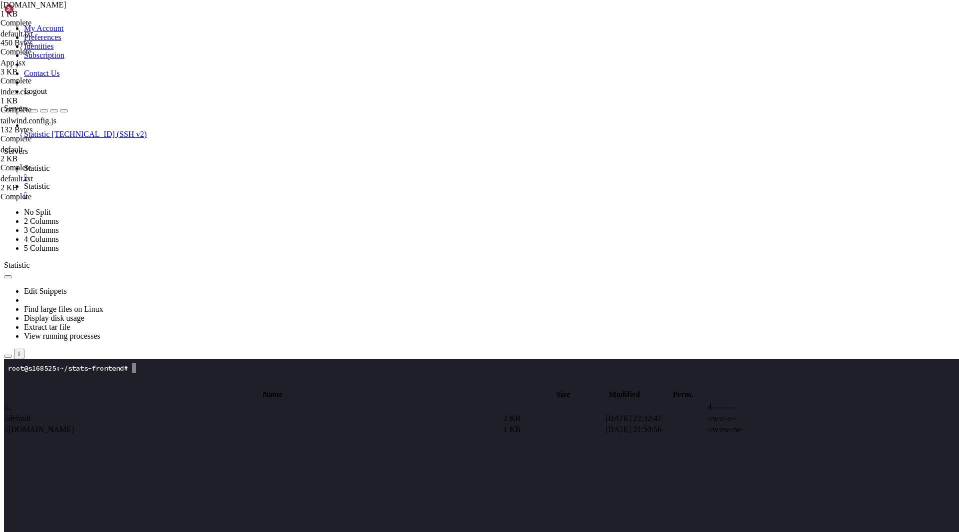
click at [50, 182] on span "Statistic" at bounding box center [37, 186] width 26 height 8
click at [239, 191] on div "" at bounding box center [489, 195] width 931 height 9
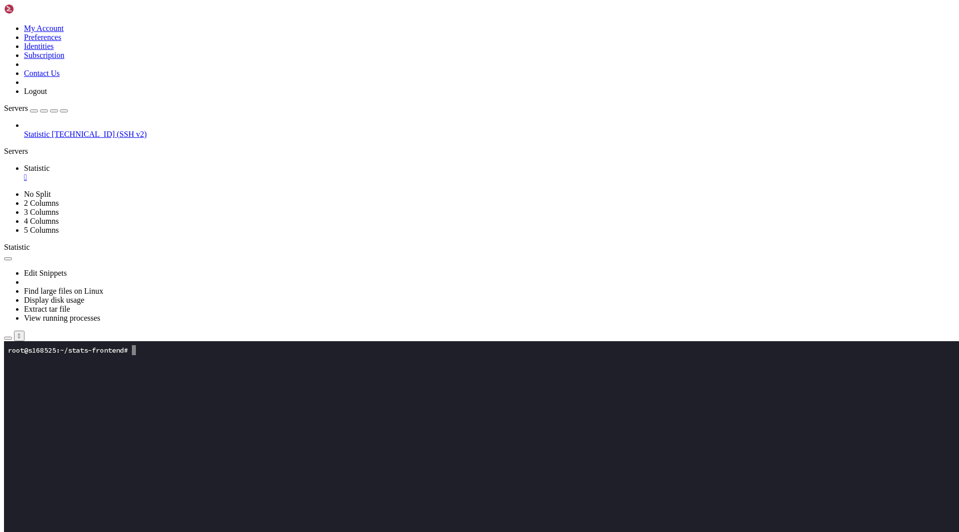
click at [8, 338] on icon "button" at bounding box center [8, 338] width 0 height 0
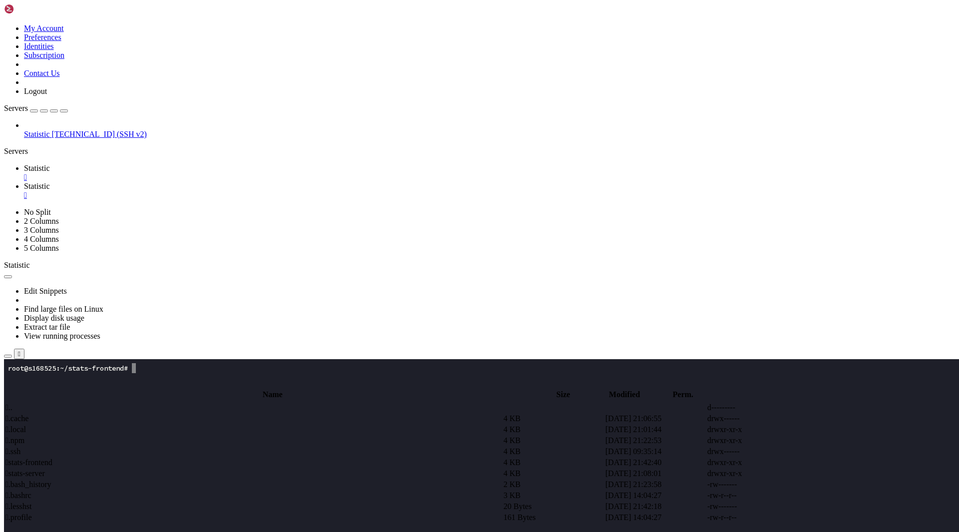
click at [45, 469] on span " stats-server" at bounding box center [24, 473] width 39 height 8
type input "/root/stats-server"
click at [22, 436] on span " .env" at bounding box center [13, 440] width 16 height 8
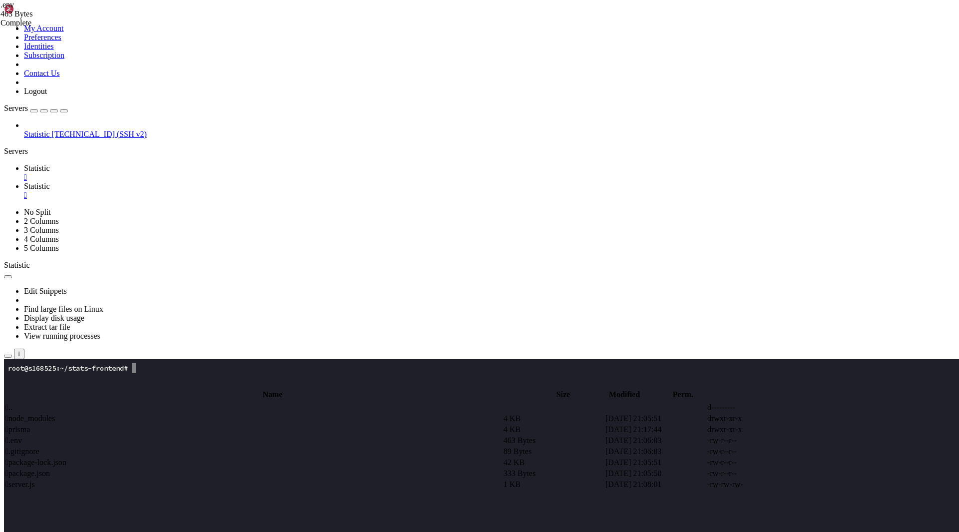
type textarea "DATABASE_URL="file:./dev.db""
drag, startPoint x: 188, startPoint y: 103, endPoint x: 278, endPoint y: 101, distance: 89.4
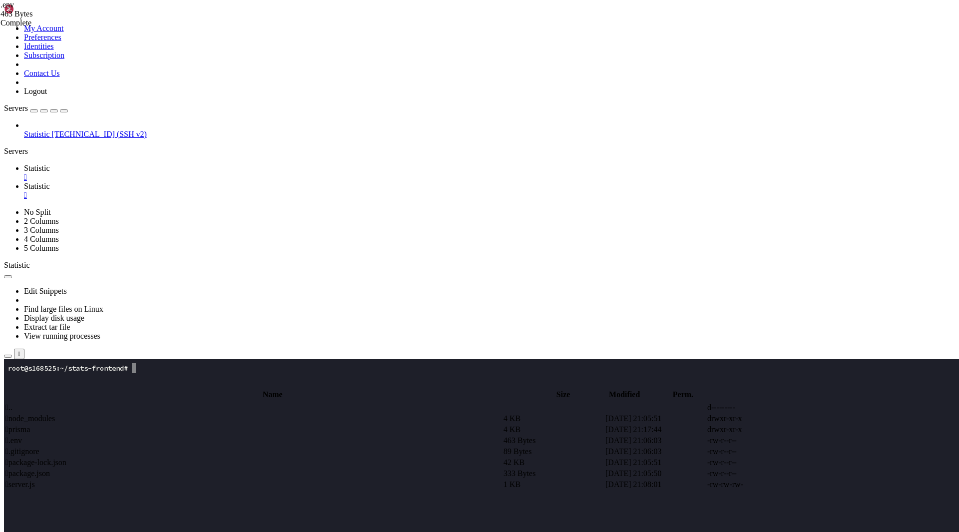
drag, startPoint x: 274, startPoint y: 104, endPoint x: 189, endPoint y: 104, distance: 84.4
type textarea "ADMIN_API_KEY=мойсуперпароль12"
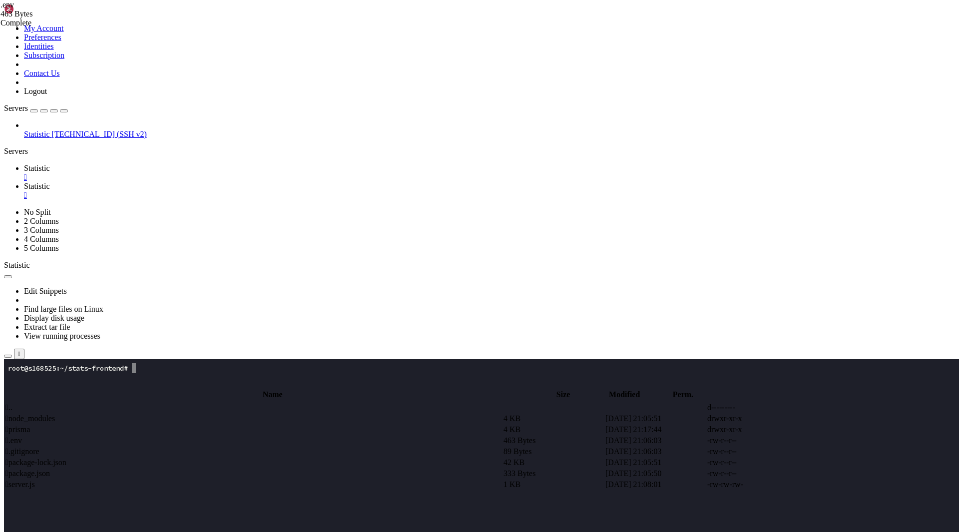
type textarea "ADMIN_API_KEY=мойсу"
type textarea "ADMIN_API_KEY=DRYTUGihjkHGFdytIUyhljGKHFyutr6&%*678yUGKJhYFR8576"
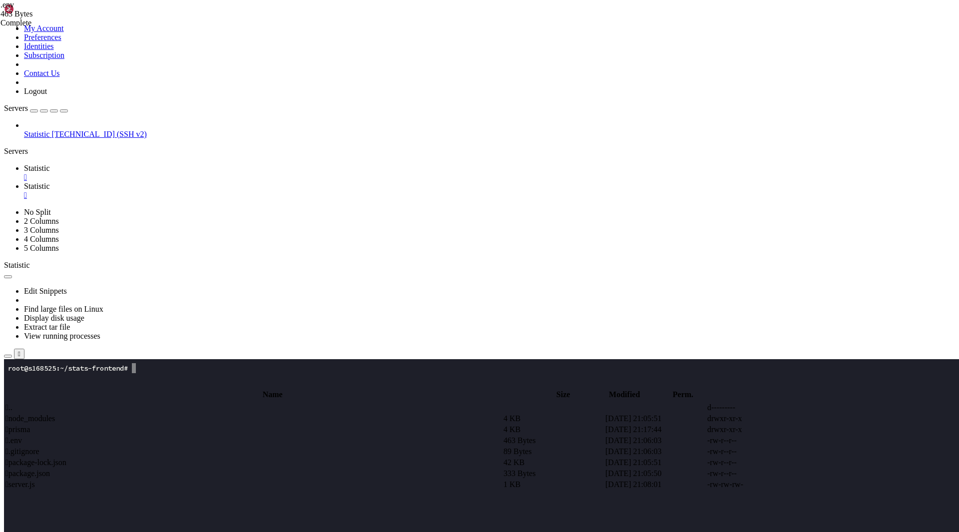
drag, startPoint x: 189, startPoint y: 102, endPoint x: 368, endPoint y: 100, distance: 179.3
click at [50, 164] on span "Statistic" at bounding box center [37, 168] width 26 height 8
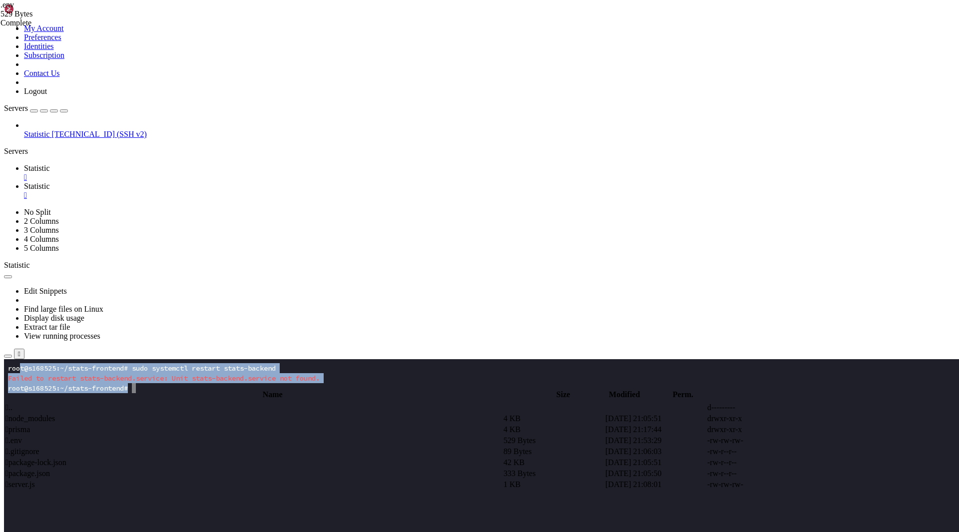
drag, startPoint x: 157, startPoint y: 395, endPoint x: 19, endPoint y: 366, distance: 140.8
click at [188, 400] on x-row at bounding box center [420, 398] width 825 height 10
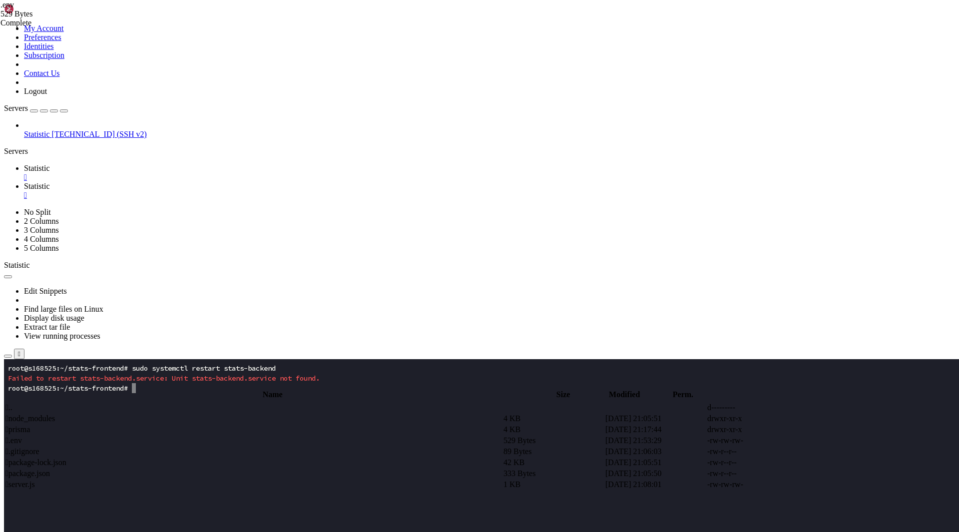
drag, startPoint x: 184, startPoint y: 391, endPoint x: 3, endPoint y: 365, distance: 183.0
click html "Page up root@s168525:~/stats-frontend# sudo systemctl restart stats-backend Fai…"
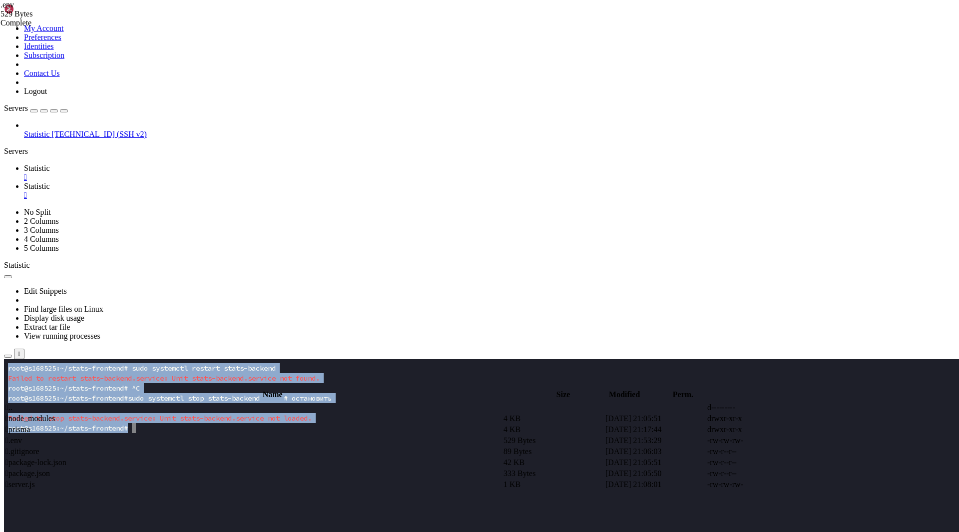
drag, startPoint x: 222, startPoint y: 444, endPoint x: 129, endPoint y: 446, distance: 92.9
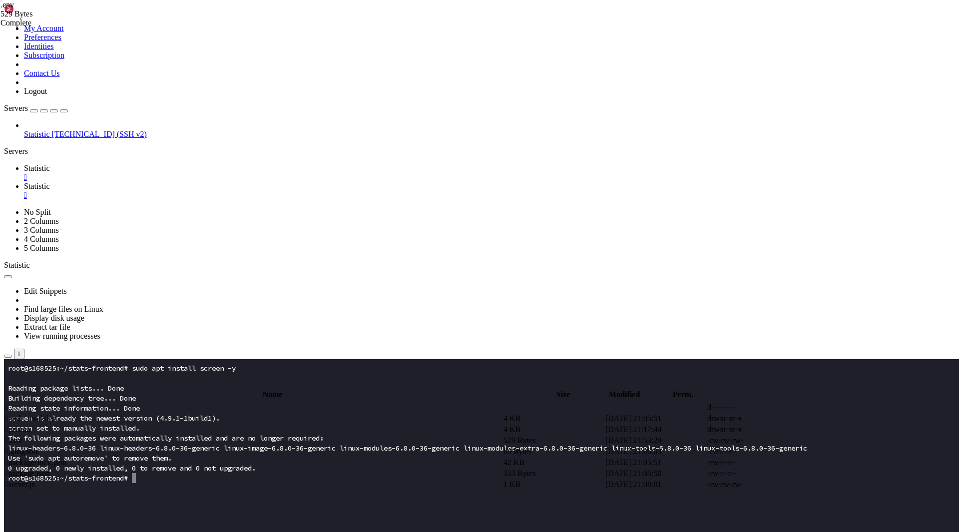
click at [199, 449] on x-row "linux-headers-6.8.0-36 linux-headers-6.8.0-36-generic linux-image-6.8.0-36-gene…" at bounding box center [420, 448] width 825 height 10
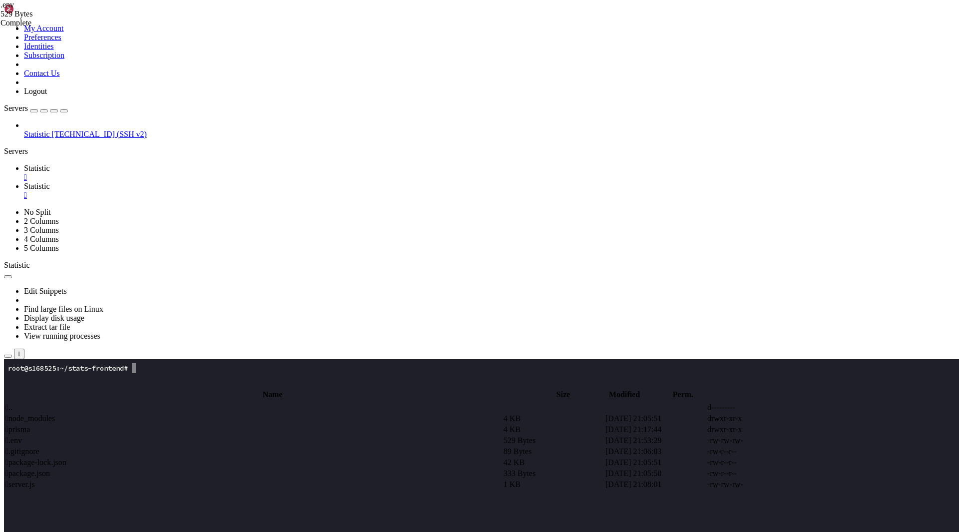
click at [236, 504] on x-row at bounding box center [420, 508] width 825 height 10
click at [213, 521] on x-row at bounding box center [420, 518] width 825 height 10
click at [199, 453] on x-row at bounding box center [420, 458] width 825 height 10
click at [50, 182] on span "Statistic" at bounding box center [37, 186] width 26 height 8
click at [12, 403] on span " .." at bounding box center [8, 407] width 7 height 8
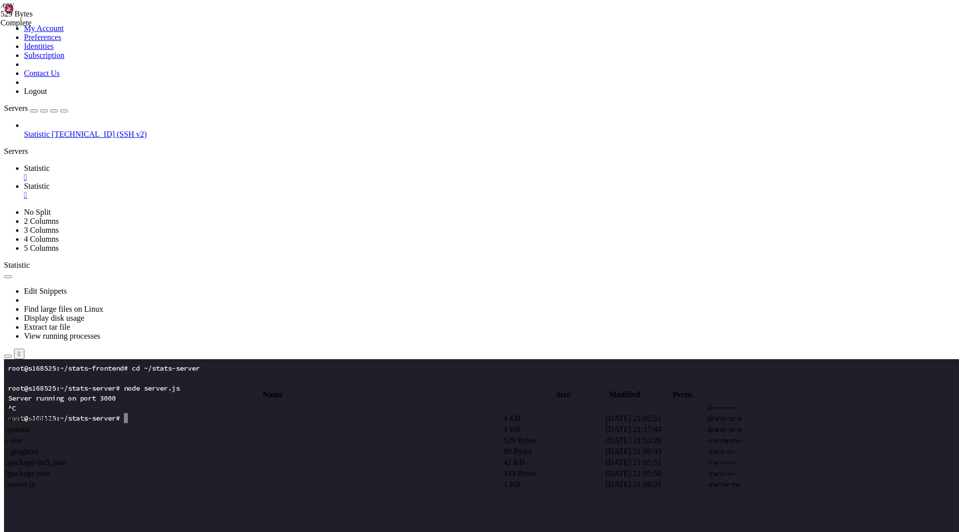
click at [12, 403] on span " .." at bounding box center [8, 407] width 7 height 8
click at [52, 458] on span " stats-frontend" at bounding box center [28, 462] width 47 height 8
click at [195, 446] on td " src" at bounding box center [253, 451] width 497 height 10
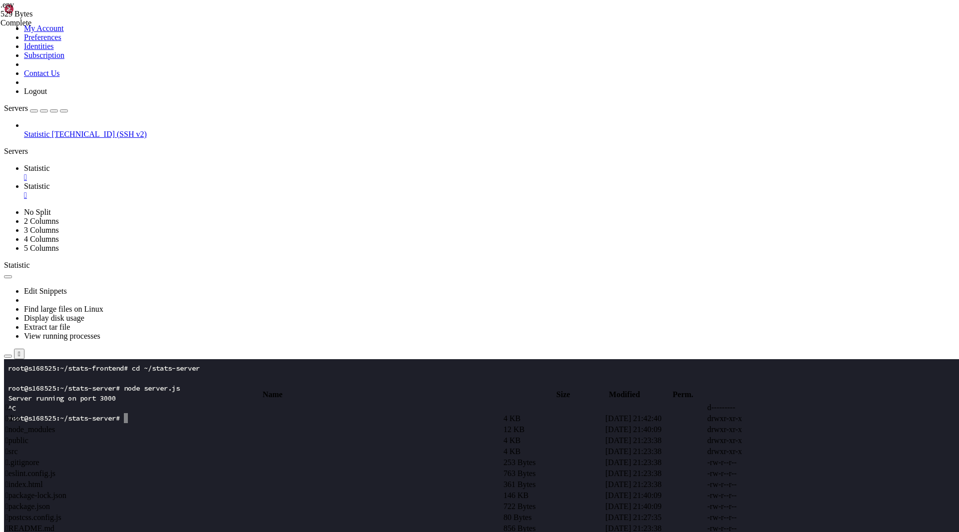
type input "/root/stats-frontend/src"
click at [33, 436] on span " App.jsx" at bounding box center [19, 440] width 28 height 8
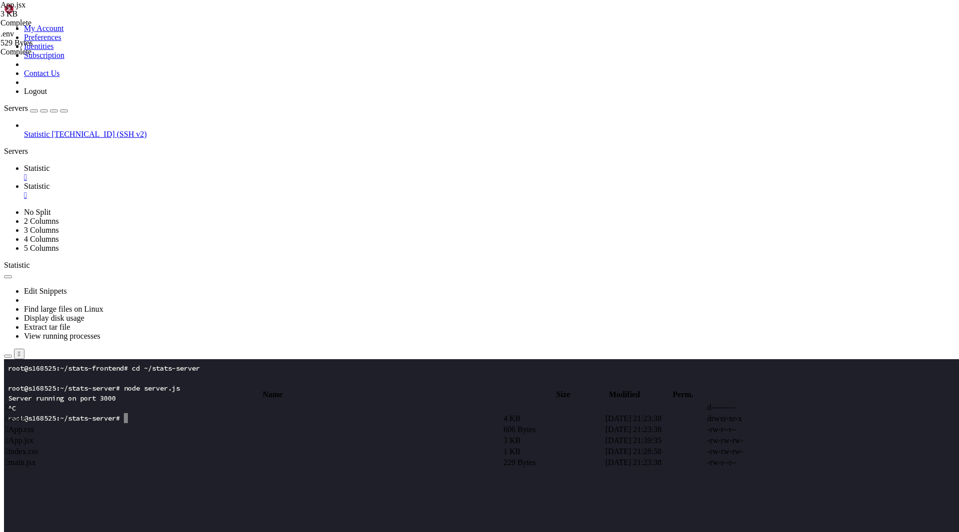
type textarea "}"
paste textarea
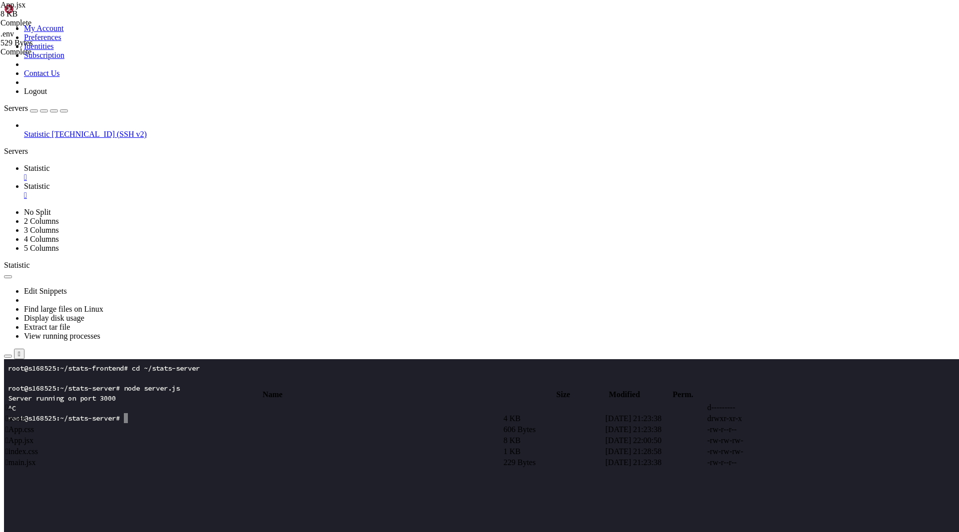
click at [50, 164] on span "Statistic" at bounding box center [37, 168] width 26 height 8
click at [148, 482] on x-row at bounding box center [420, 478] width 825 height 10
drag, startPoint x: 179, startPoint y: 387, endPoint x: 309, endPoint y: 389, distance: 129.3
click at [179, 387] on x-row at bounding box center [420, 388] width 825 height 10
click at [201, 429] on x-row at bounding box center [420, 428] width 825 height 10
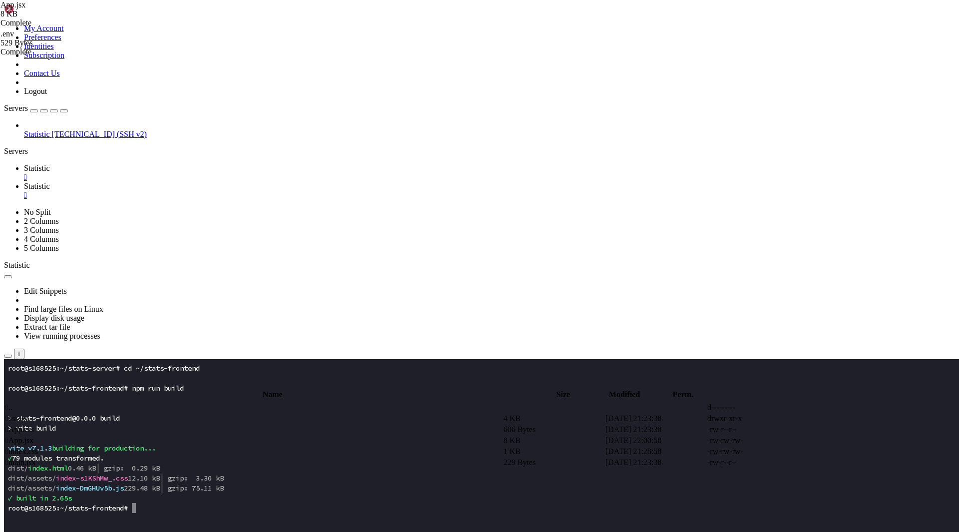
click at [230, 493] on x-row "✓ built in 2.65s" at bounding box center [420, 498] width 825 height 10
click at [160, 466] on span "│ gzip: 0.29 kB" at bounding box center [128, 467] width 64 height 9
drag, startPoint x: 192, startPoint y: 460, endPoint x: 300, endPoint y: 386, distance: 130.6
click at [192, 460] on x-row "✓ 79 modules transformed." at bounding box center [420, 458] width 825 height 10
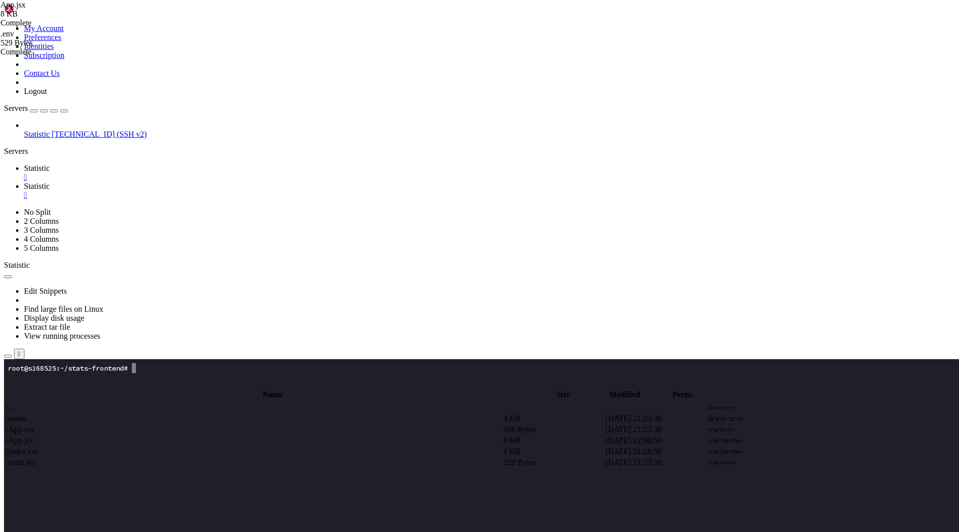
click at [245, 452] on x-row at bounding box center [420, 448] width 825 height 10
click at [221, 453] on x-row at bounding box center [420, 458] width 825 height 10
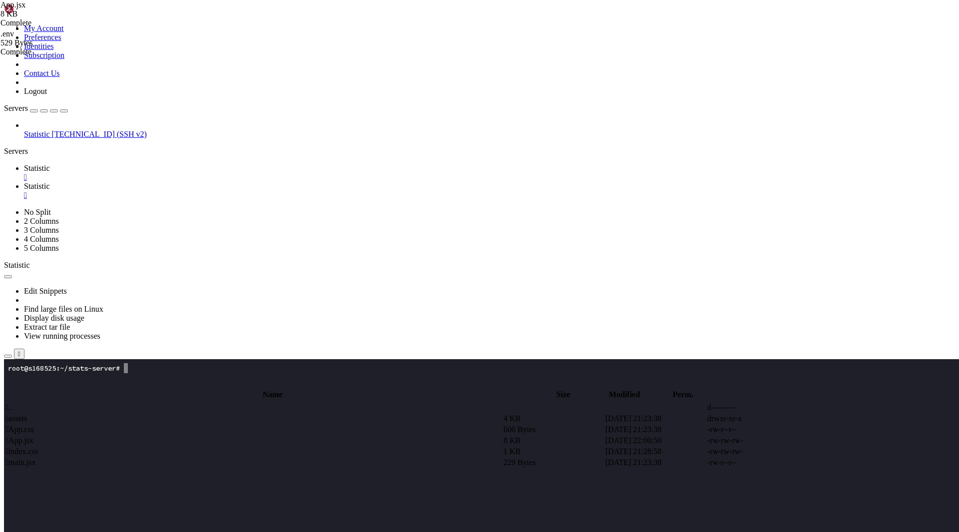
click at [239, 477] on x-row at bounding box center [420, 478] width 825 height 10
click at [217, 182] on link "Statistic " at bounding box center [489, 191] width 931 height 18
click at [189, 402] on td " .." at bounding box center [253, 407] width 497 height 10
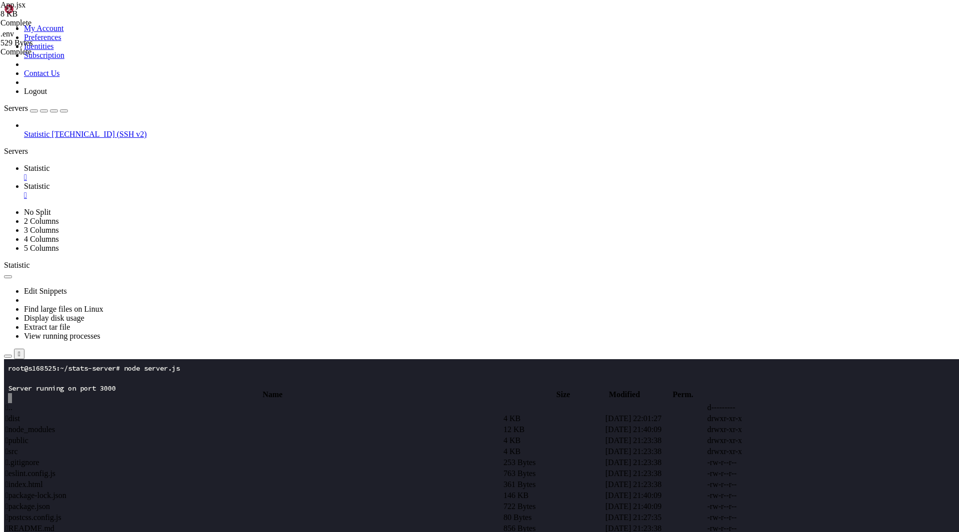
click at [176, 402] on td " .." at bounding box center [253, 407] width 497 height 10
click at [174, 457] on td " stats-frontend" at bounding box center [253, 462] width 497 height 10
click at [159, 402] on td " .." at bounding box center [253, 407] width 497 height 10
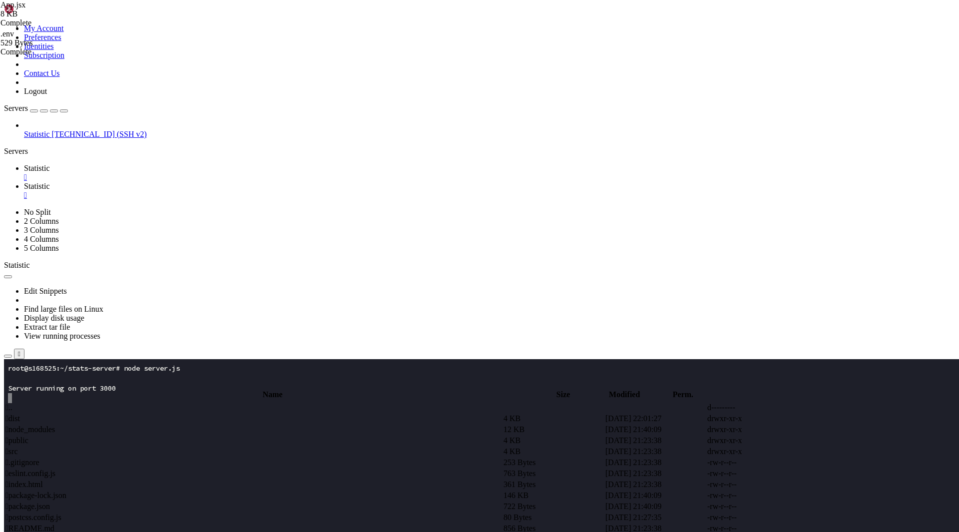
click at [159, 402] on td " .." at bounding box center [253, 407] width 497 height 10
click at [45, 469] on span " stats-server" at bounding box center [24, 473] width 39 height 8
type input "/root/stats-server"
click at [22, 436] on span " .env" at bounding box center [13, 440] width 16 height 8
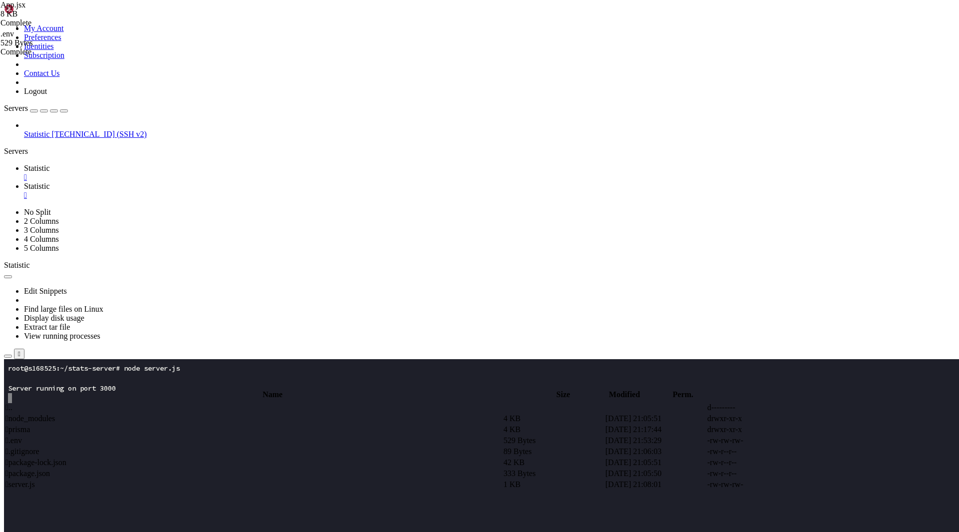
drag, startPoint x: 189, startPoint y: 103, endPoint x: 362, endPoint y: 100, distance: 173.8
type textarea "ADMIN_API_KEY=DRYTUGihjkHGFdytIUyhljGKHFyutr6&%*678yUGKJhYFR8576"
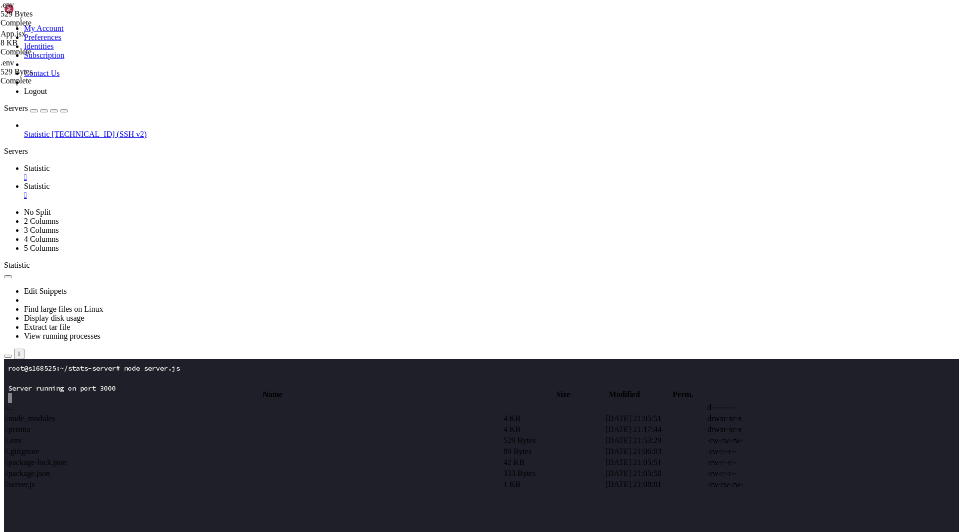
click at [196, 402] on td " .." at bounding box center [253, 407] width 497 height 10
click at [52, 458] on span " stats-frontend" at bounding box center [28, 462] width 47 height 8
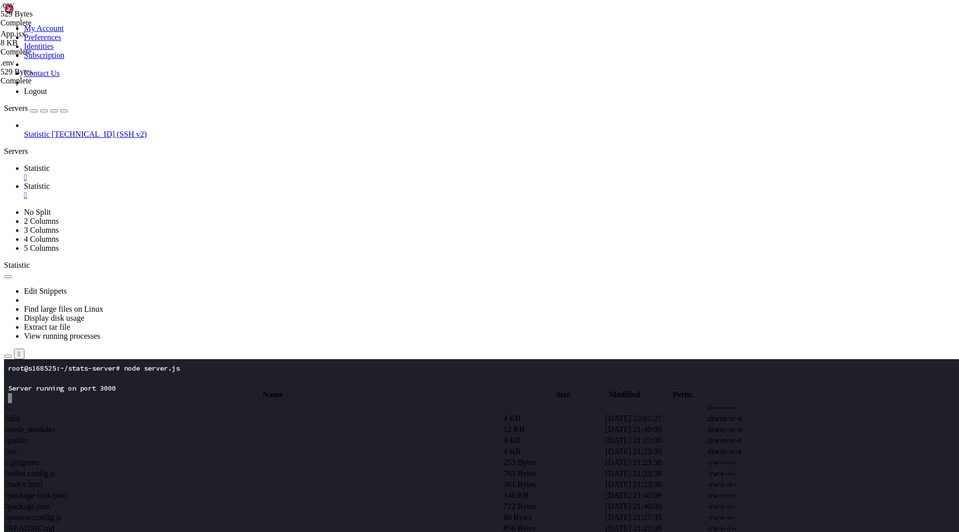
click at [18, 447] on span " src" at bounding box center [11, 451] width 12 height 8
type input "/root/stats-frontend/src"
click at [33, 436] on span " App.jsx" at bounding box center [19, 440] width 28 height 8
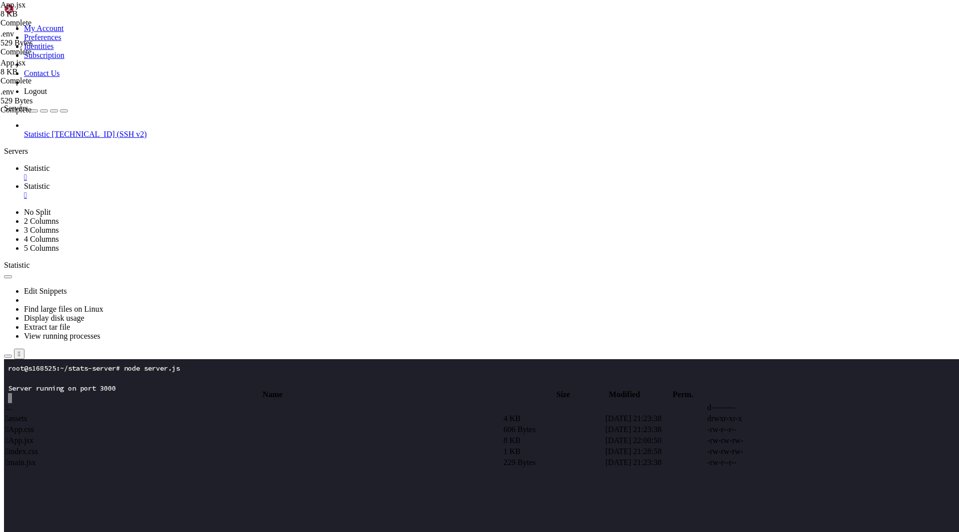
type textarea "}"
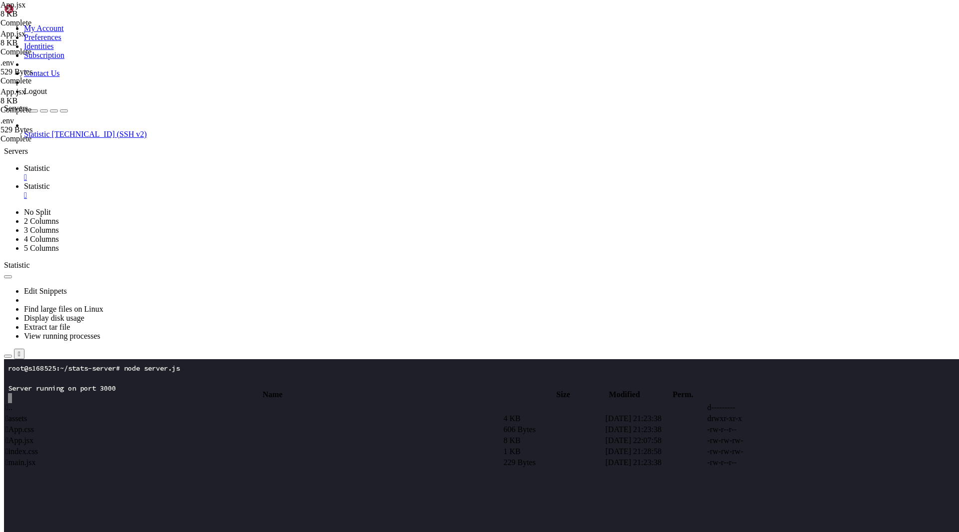
type textarea "</h1>"
type input "Ы"
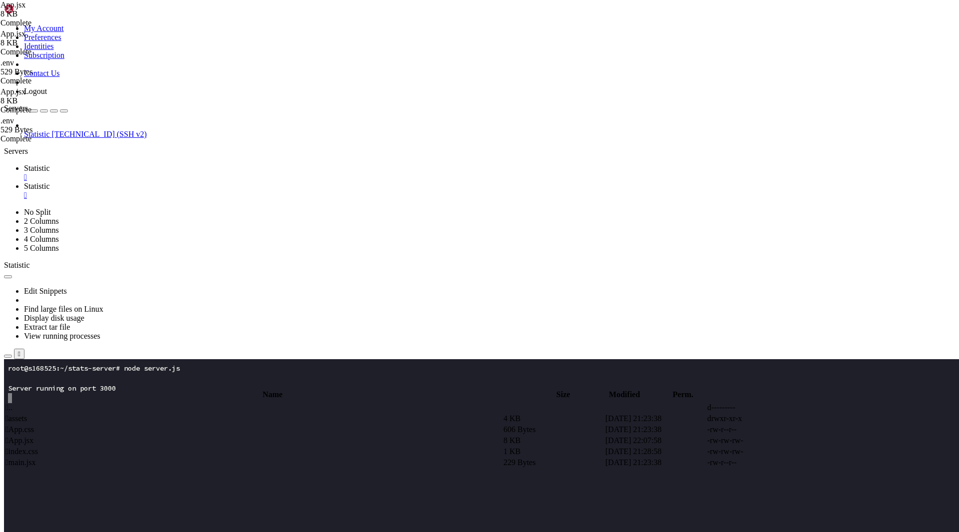
type input "SPi"
type textarea "<div className="text-xl font-bold text-gray-900 mr-4">White Spiders</div>"
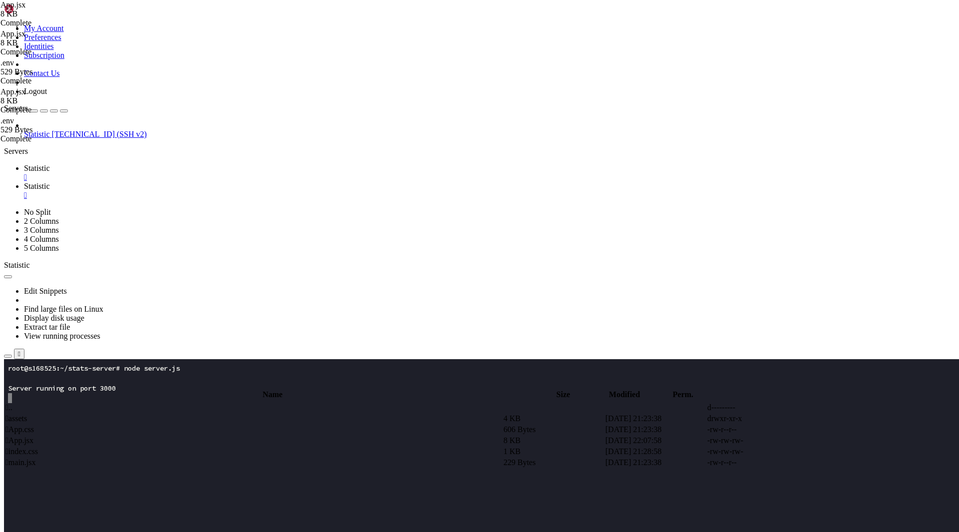
click at [50, 164] on span "Statistic" at bounding box center [37, 168] width 26 height 8
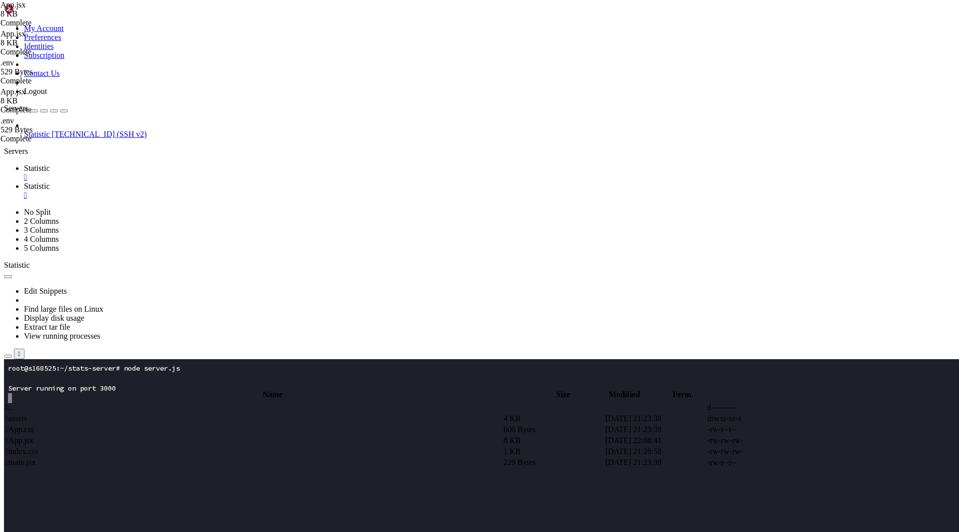
click at [166, 460] on x-row at bounding box center [420, 458] width 825 height 10
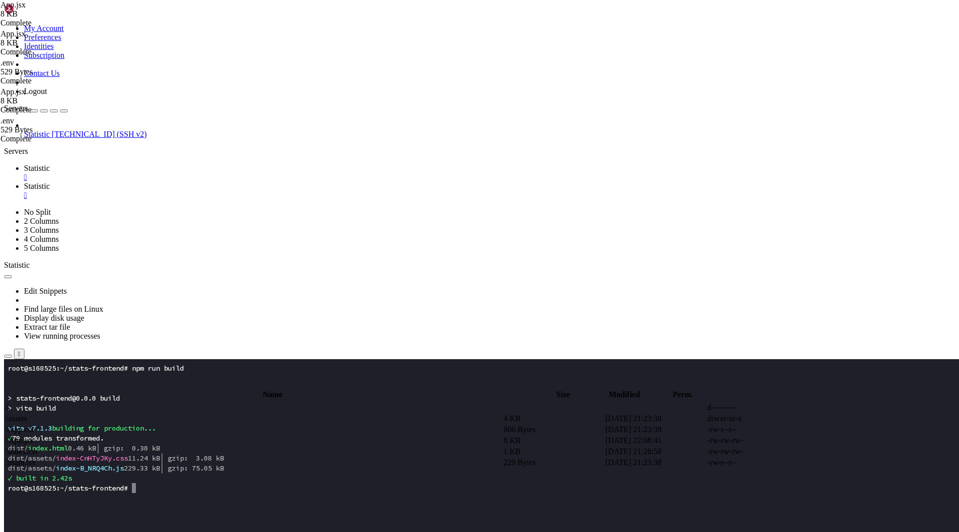
click at [96, 443] on span "0.46 kB" at bounding box center [82, 447] width 28 height 9
click at [187, 530] on x-row "root@s168525:~/stats-frontend#" at bounding box center [420, 528] width 825 height 10
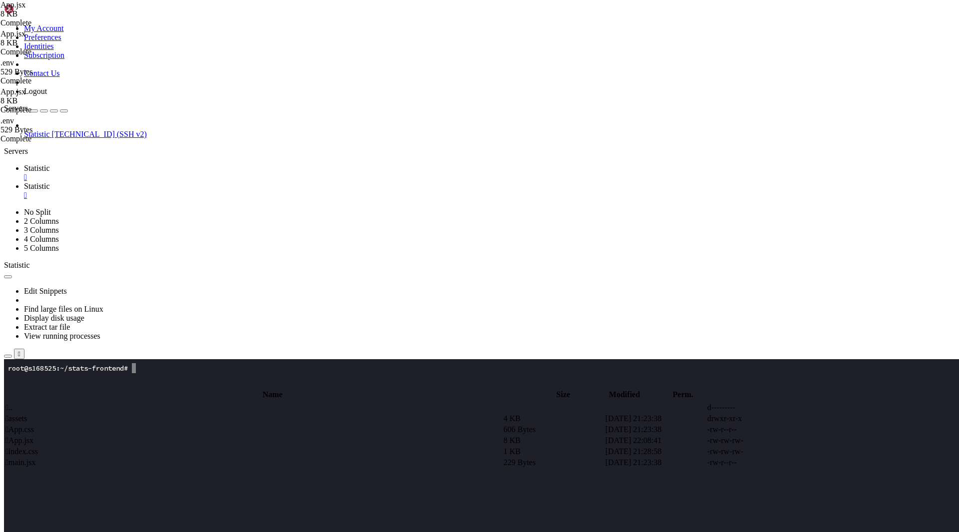
click at [206, 182] on link "Statistic " at bounding box center [489, 191] width 931 height 18
click at [34, 425] on span " App.css" at bounding box center [19, 429] width 28 height 8
type textarea "#root {"
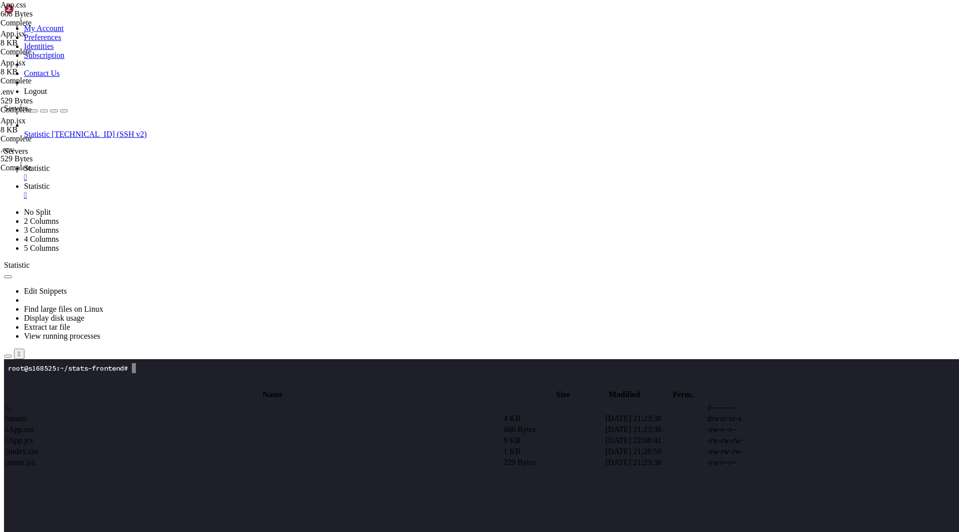
click at [12, 403] on span " .." at bounding box center [8, 407] width 7 height 8
click at [178, 446] on td " src" at bounding box center [253, 451] width 497 height 10
type input "/root/stats-frontend/src"
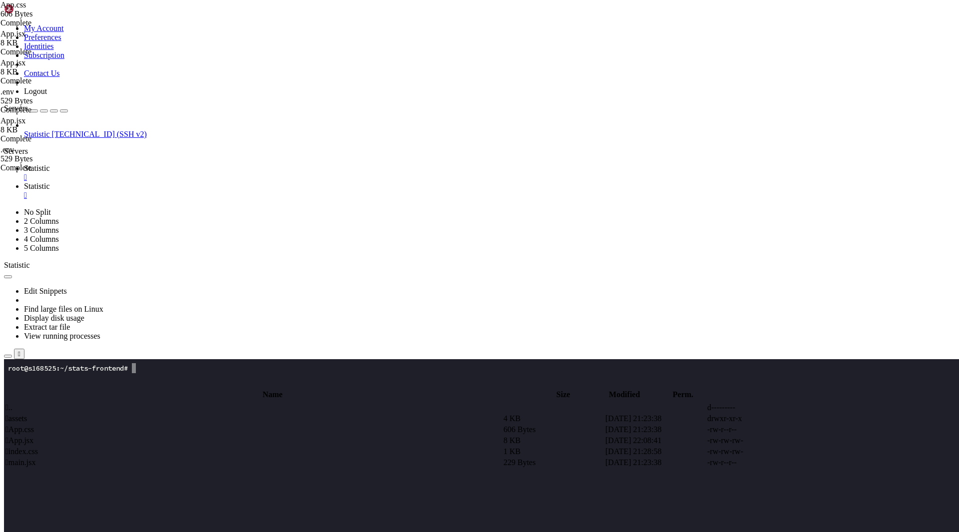
click at [185, 457] on td " main.jsx" at bounding box center [253, 462] width 497 height 10
click at [196, 446] on td " index.css" at bounding box center [253, 451] width 497 height 10
type textarea "font-size: 3.2em;"
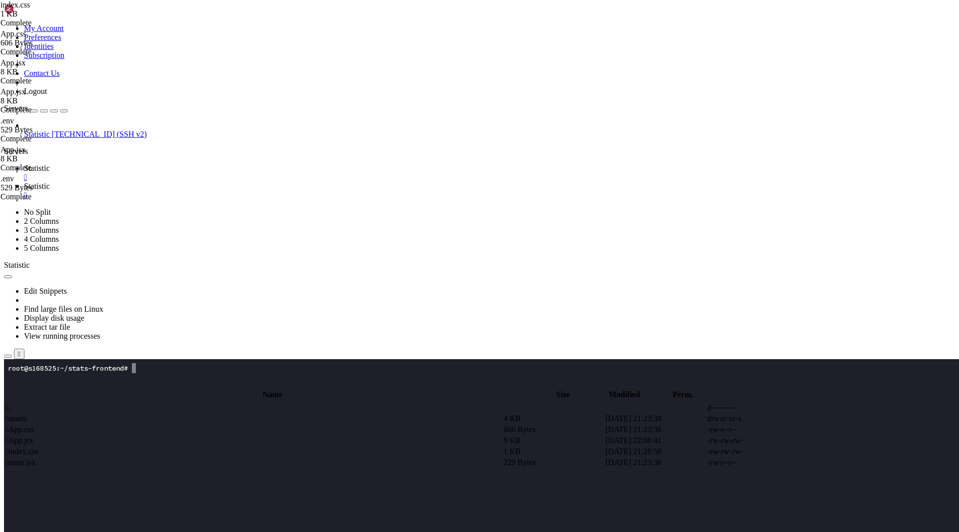
paste textarea
click at [12, 403] on span " .." at bounding box center [8, 407] width 7 height 8
type input "/root/stats-frontend"
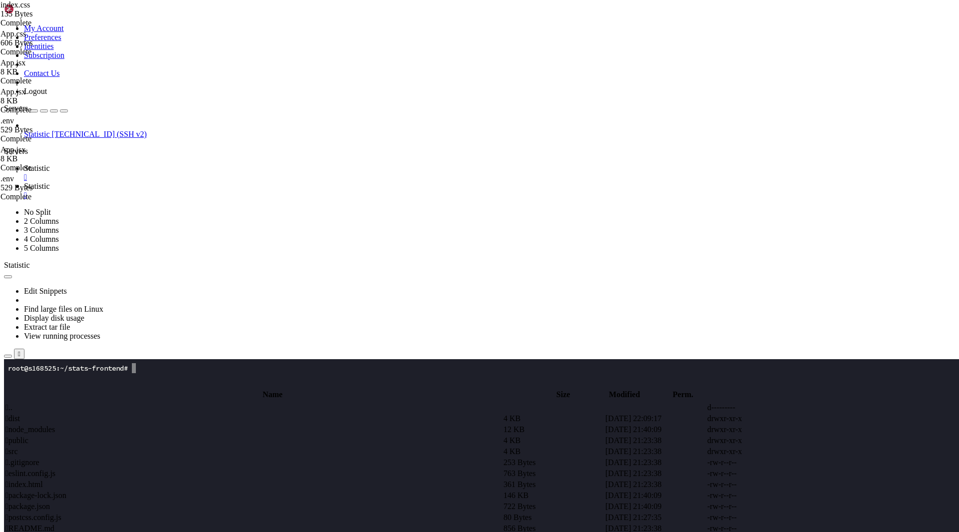
click at [43, 480] on span " index.html" at bounding box center [23, 484] width 37 height 8
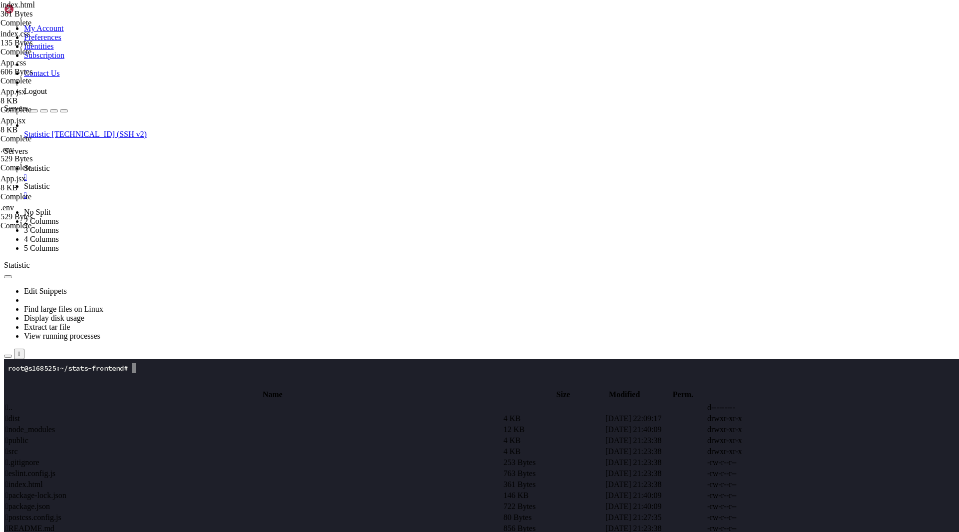
paste textarea
drag, startPoint x: 244, startPoint y: 95, endPoint x: 140, endPoint y: 95, distance: 103.9
type textarea "<title>White Spiders</title>"
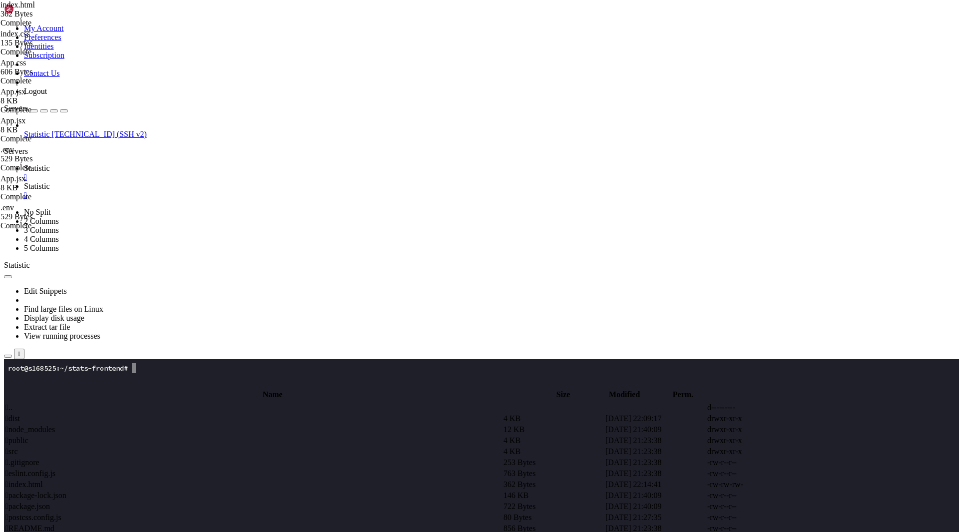
click at [50, 164] on span "Statistic" at bounding box center [37, 168] width 26 height 8
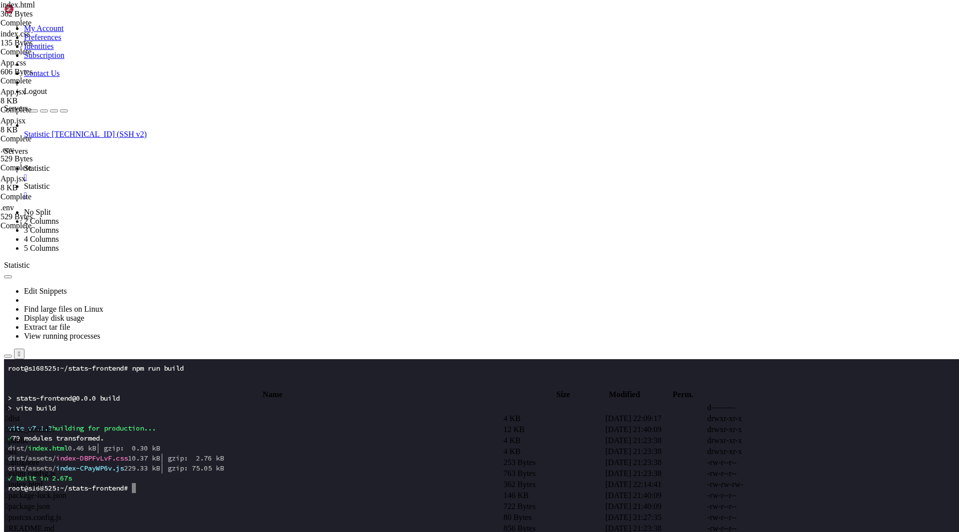
click at [227, 520] on x-row at bounding box center [420, 518] width 825 height 10
click at [245, 505] on x-row "root@s168525:~/stats-frontend# sudo cp -r dist/* /var/www/white-spiders/" at bounding box center [420, 508] width 825 height 10
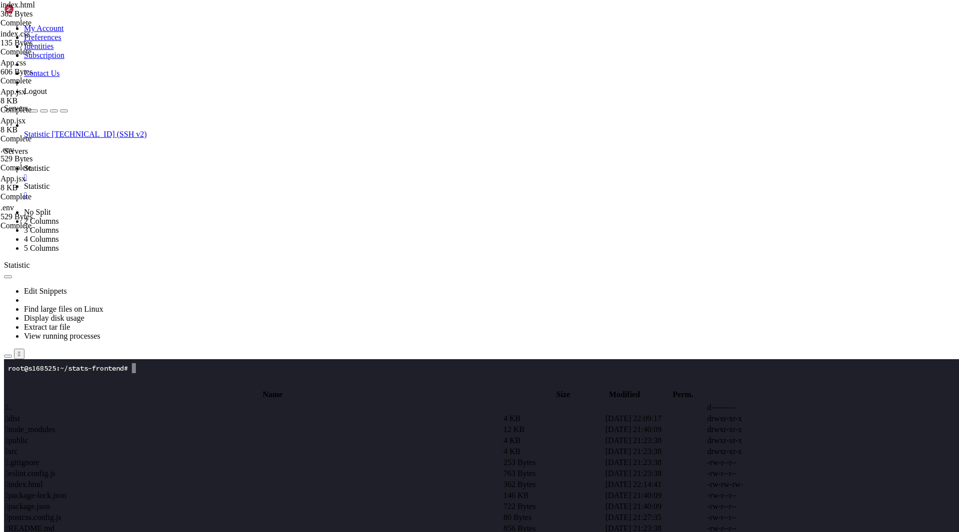
click at [50, 182] on span "Statistic" at bounding box center [37, 186] width 26 height 8
click at [18, 447] on span " src" at bounding box center [11, 451] width 12 height 8
click at [12, 403] on span " .." at bounding box center [8, 407] width 7 height 8
click at [52, 458] on span " stats-frontend" at bounding box center [28, 462] width 47 height 8
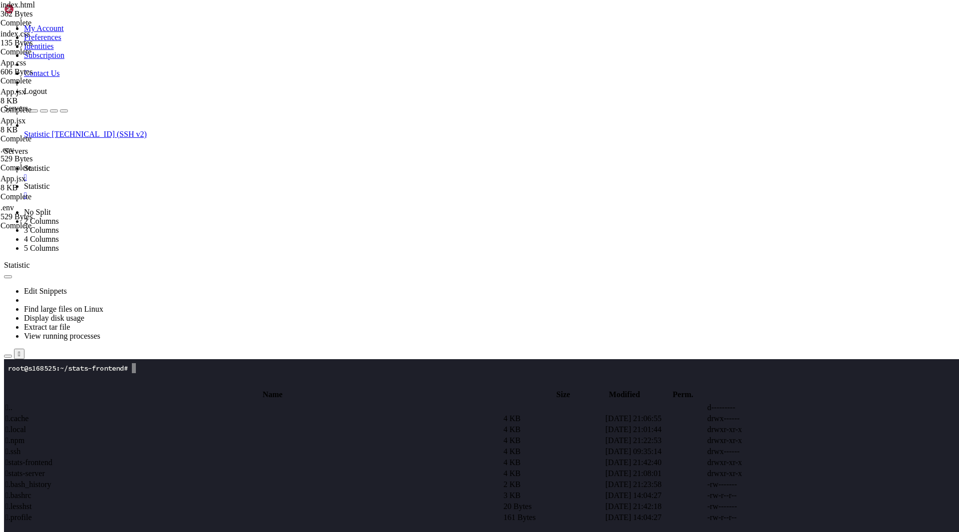
click at [52, 458] on span " stats-frontend" at bounding box center [28, 462] width 47 height 8
type input "/root/stats-frontend"
click at [43, 480] on span " index.html" at bounding box center [23, 484] width 37 height 8
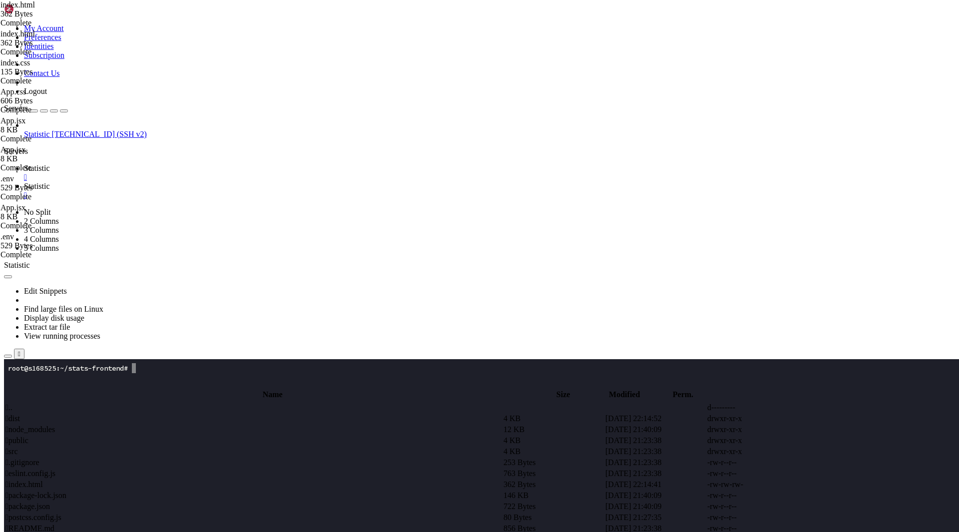
type textarea "<link rel="icon" type="image/svg+xml" href="/vite.svg" /> <meta name="viewport"…"
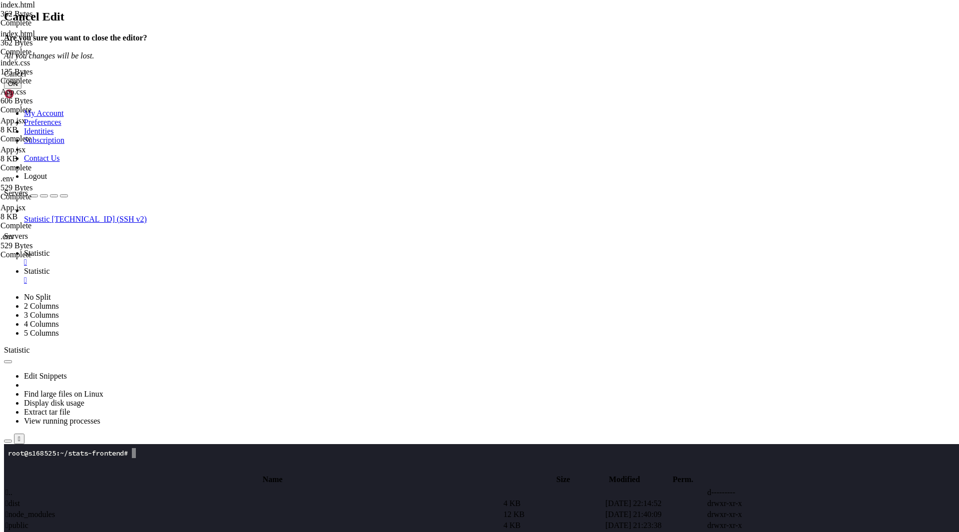
click at [21, 89] on button "OK" at bounding box center [12, 83] width 17 height 10
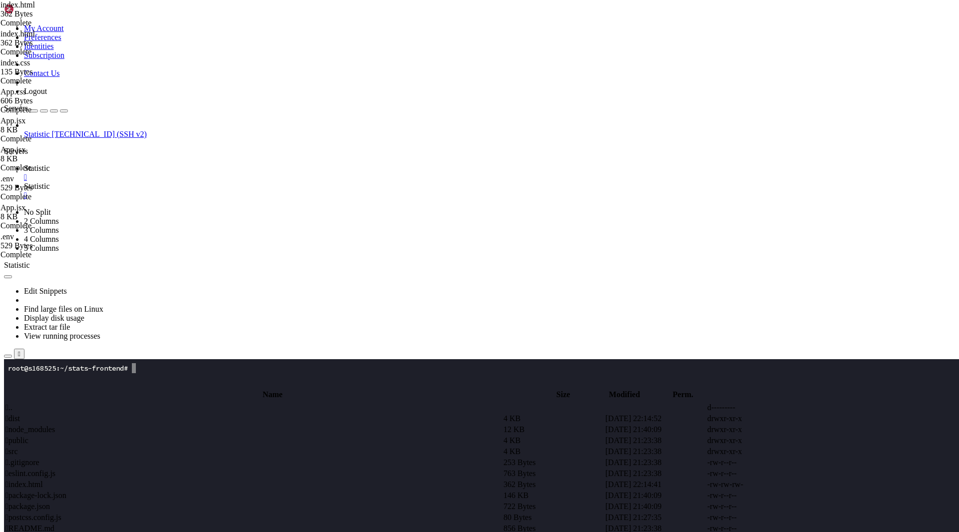
click at [157, 164] on link "Statistic " at bounding box center [489, 173] width 931 height 18
click at [126, 442] on x-row at bounding box center [420, 438] width 825 height 10
click at [183, 424] on x-row at bounding box center [420, 428] width 825 height 10
click at [50, 182] on span "Statistic" at bounding box center [37, 186] width 26 height 8
click at [12, 403] on span " .." at bounding box center [8, 407] width 7 height 8
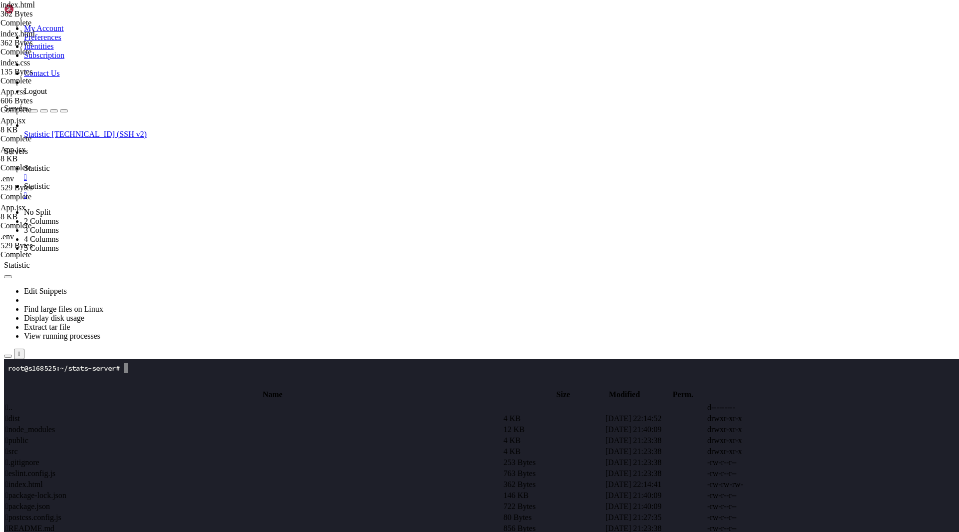
click at [12, 403] on span " .." at bounding box center [8, 407] width 7 height 8
click at [188, 468] on td " stats-server" at bounding box center [253, 473] width 497 height 10
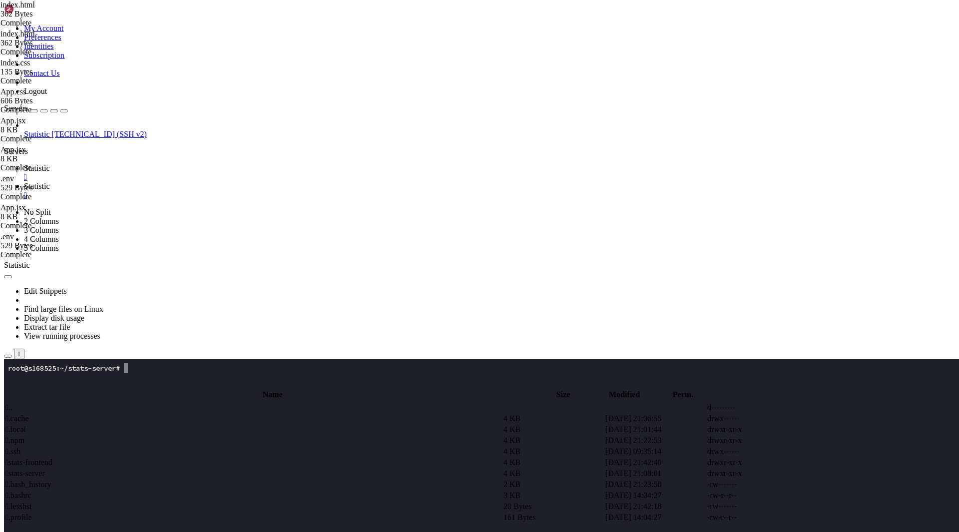
click at [188, 468] on td " stats-server" at bounding box center [253, 473] width 497 height 10
click at [204, 424] on td " prisma" at bounding box center [253, 429] width 497 height 10
type input "/root/stats-server/prisma"
click at [56, 436] on span " schema.prisma" at bounding box center [30, 440] width 50 height 8
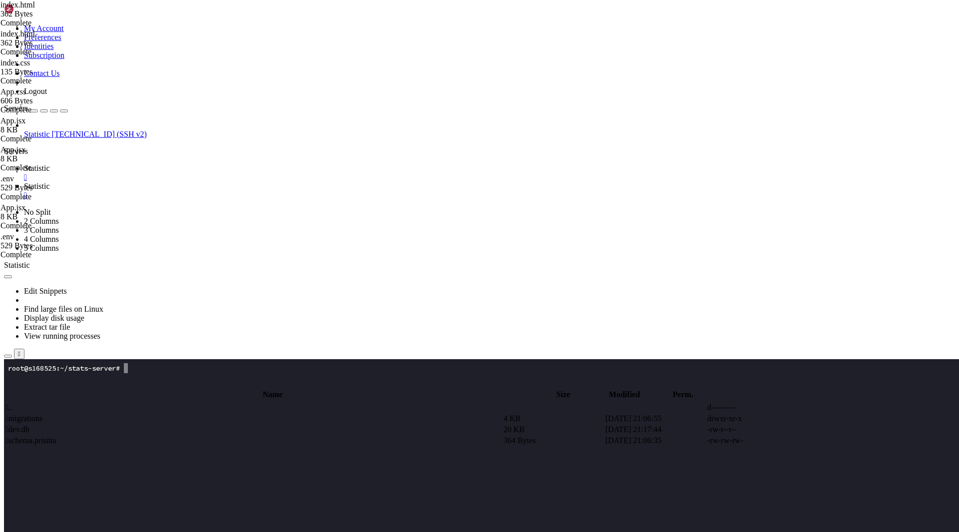
type textarea "}"
click at [50, 164] on span "Statistic" at bounding box center [37, 168] width 26 height 8
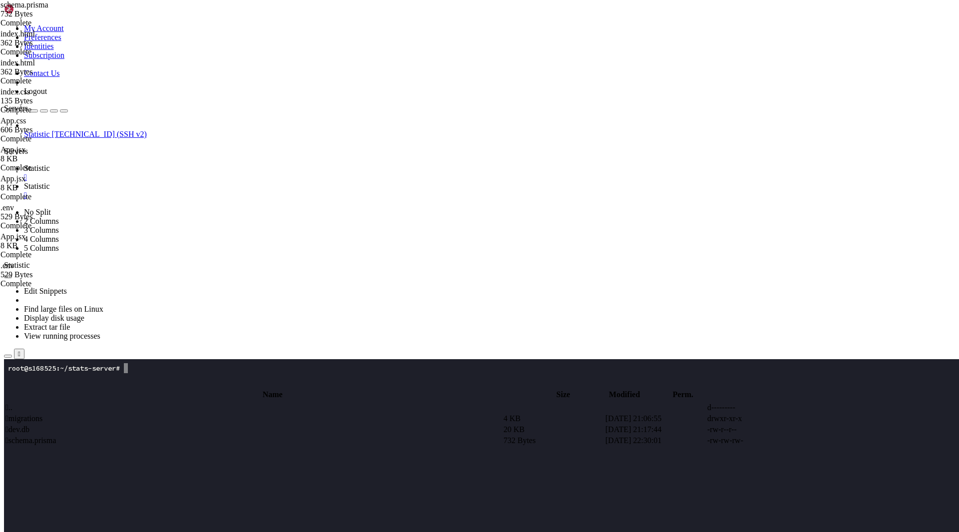
click at [173, 531] on x-row at bounding box center [420, 538] width 825 height 10
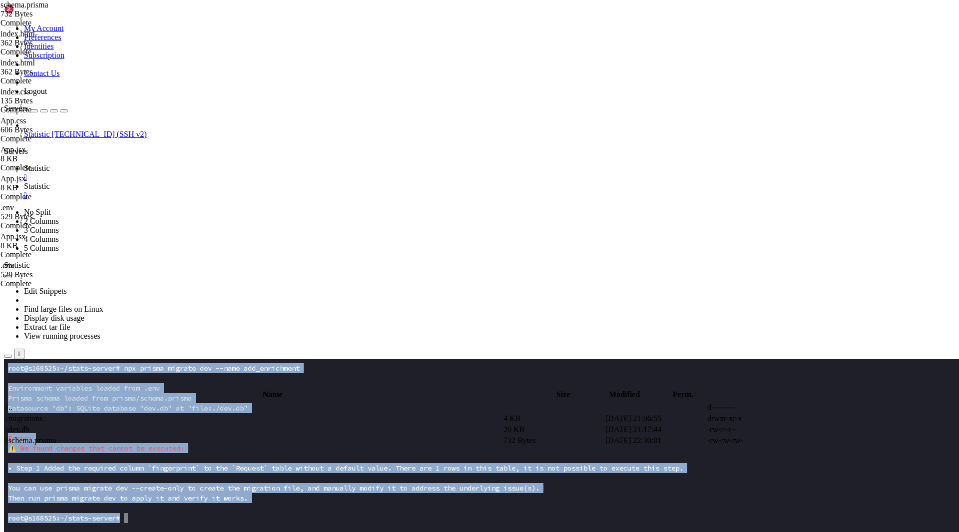
drag, startPoint x: 160, startPoint y: 529, endPoint x: 19, endPoint y: 361, distance: 218.6
click at [208, 438] on x-row "Error:" at bounding box center [420, 438] width 825 height 10
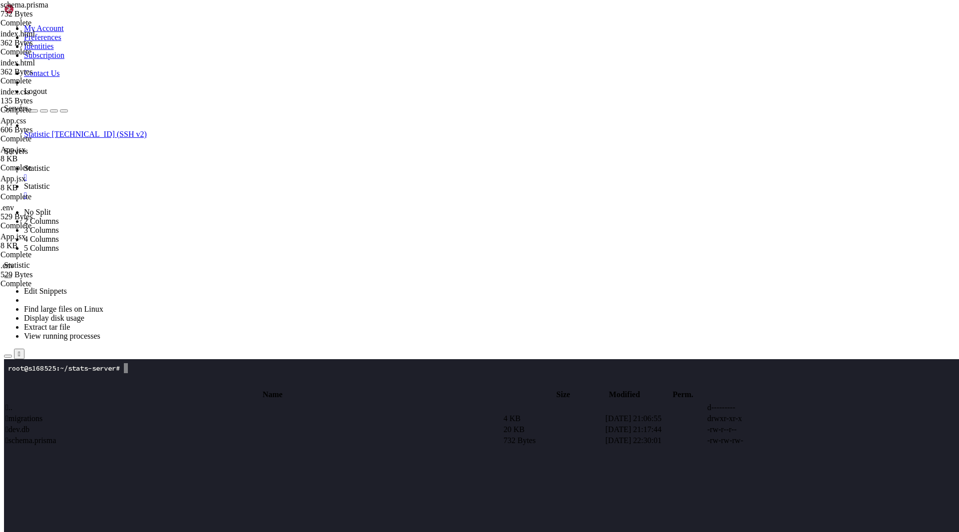
scroll to position [40, 0]
click at [209, 513] on x-row at bounding box center [420, 518] width 825 height 10
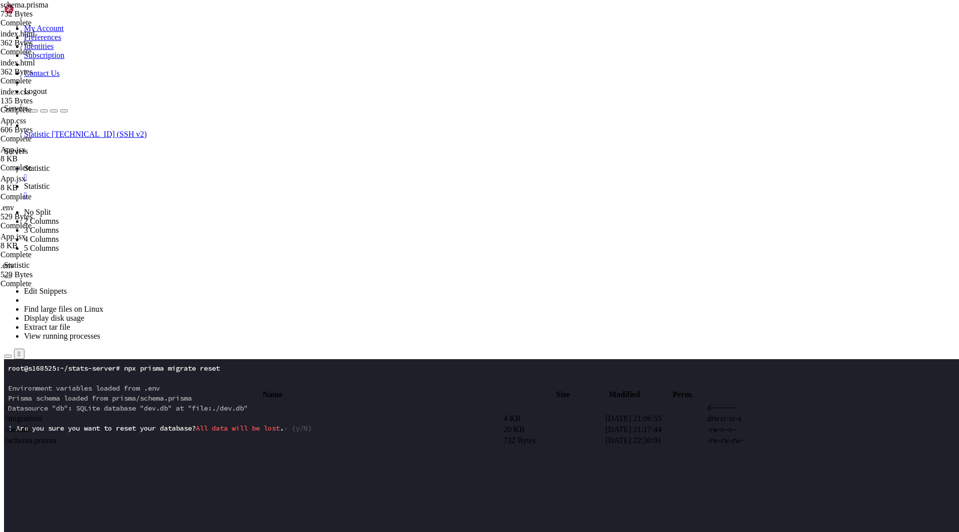
click at [225, 443] on x-row at bounding box center [420, 448] width 825 height 10
click at [264, 531] on x-row at bounding box center [420, 538] width 825 height 10
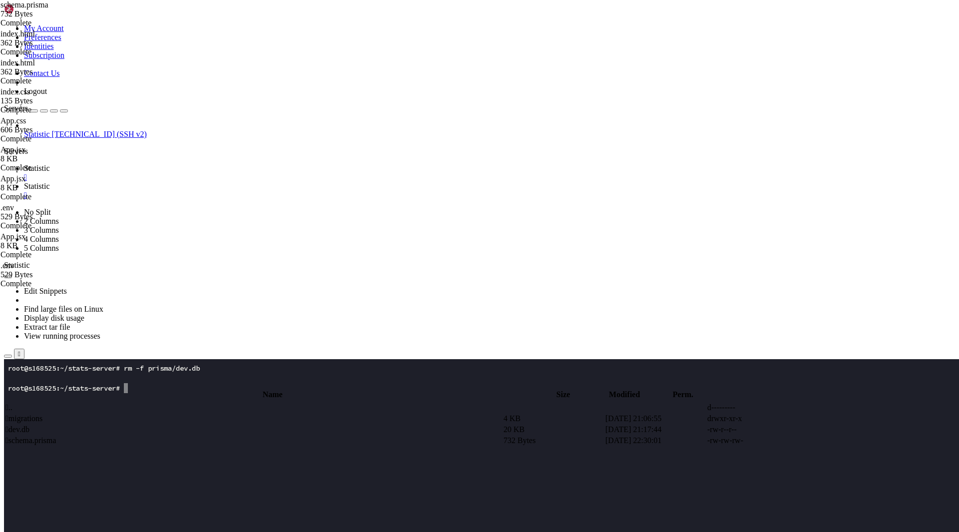
click at [197, 492] on x-row at bounding box center [420, 488] width 825 height 10
click at [193, 489] on x-row at bounding box center [420, 488] width 825 height 10
click at [50, 182] on span "Statistic" at bounding box center [37, 186] width 26 height 8
click at [210, 424] on td " dev.db" at bounding box center [253, 429] width 497 height 10
click at [108, 385] on div "submit" at bounding box center [108, 385] width 0 height 0
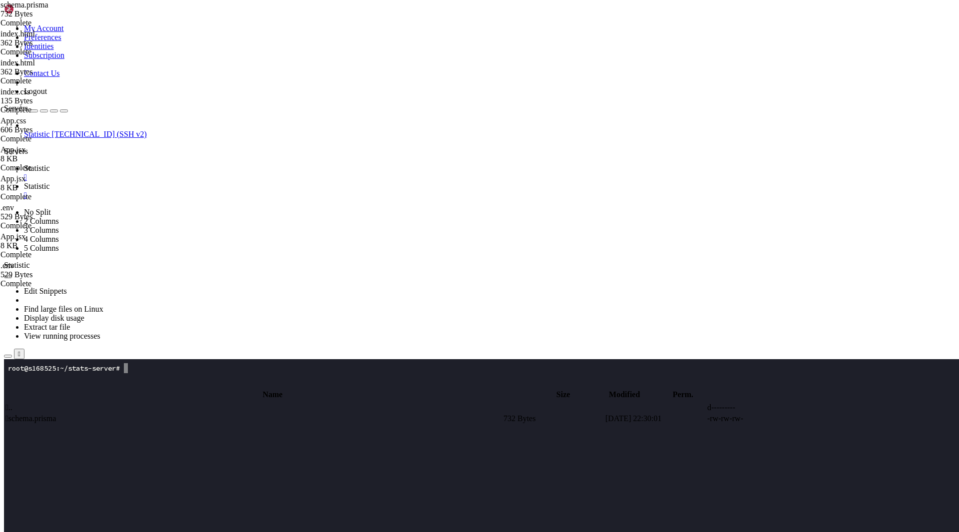
click at [56, 414] on span " schema.prisma" at bounding box center [30, 418] width 50 height 8
type textarea "}"
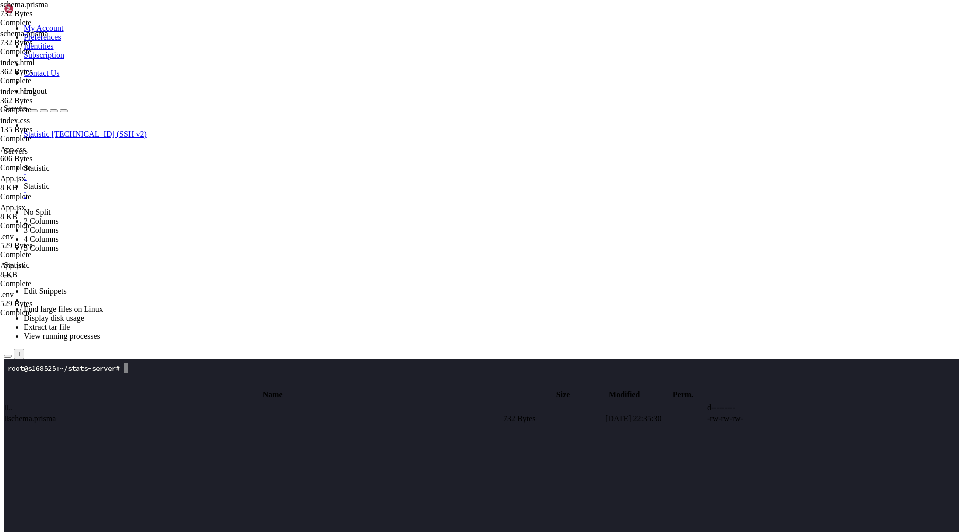
click at [50, 164] on span "Statistic" at bounding box center [37, 168] width 26 height 8
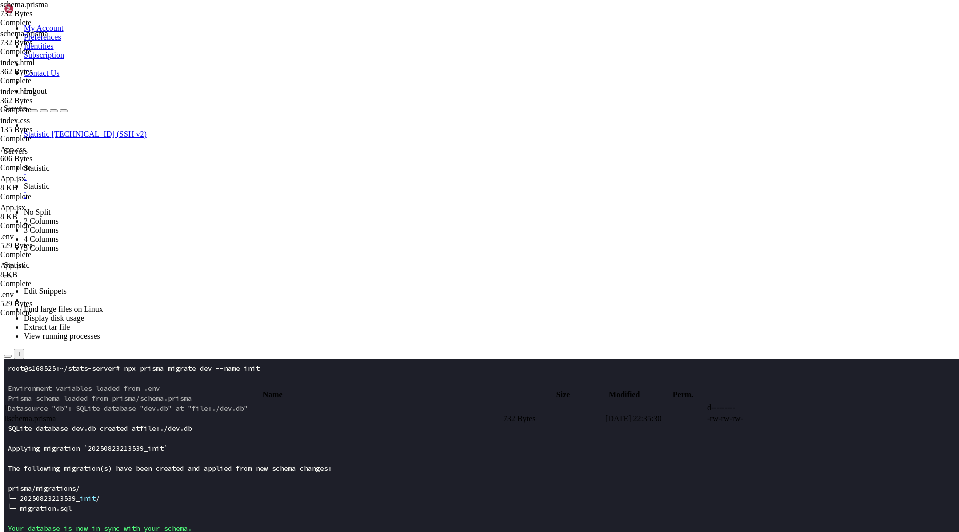
click at [185, 406] on span "Datasource "db": SQLite database "dev.db" at "file:./dev.db"" at bounding box center [128, 407] width 240 height 9
drag, startPoint x: 157, startPoint y: 598, endPoint x: 3, endPoint y: 573, distance: 155.4
drag, startPoint x: 149, startPoint y: 662, endPoint x: 7, endPoint y: 600, distance: 154.7
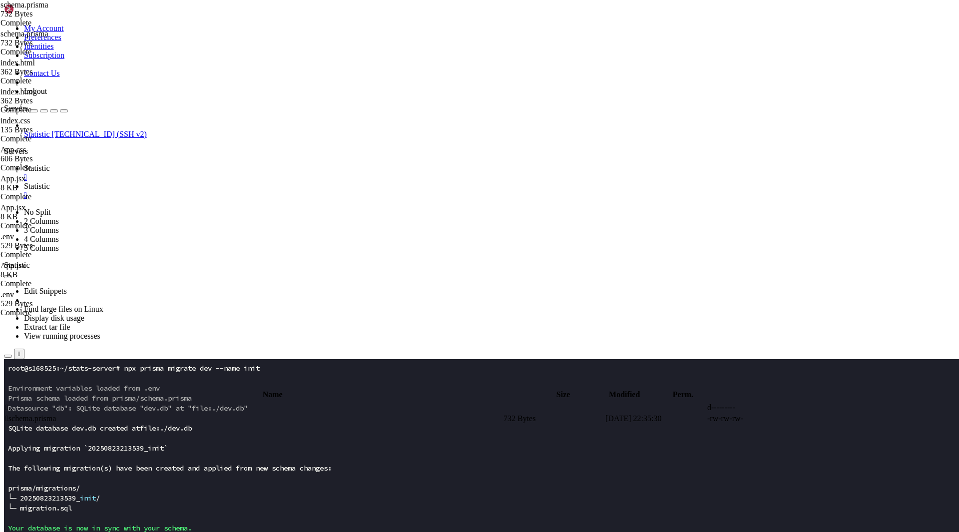
click at [154, 480] on x-row at bounding box center [420, 478] width 825 height 10
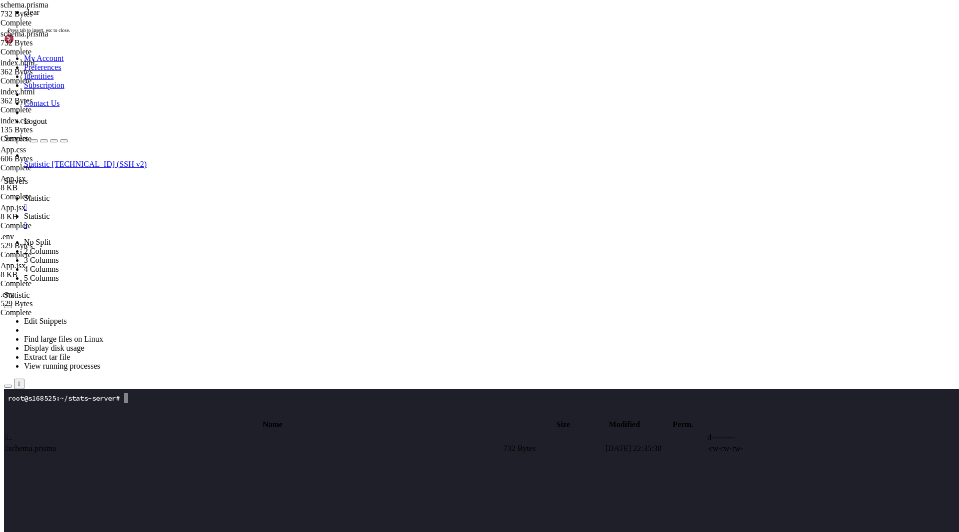
scroll to position [0, 0]
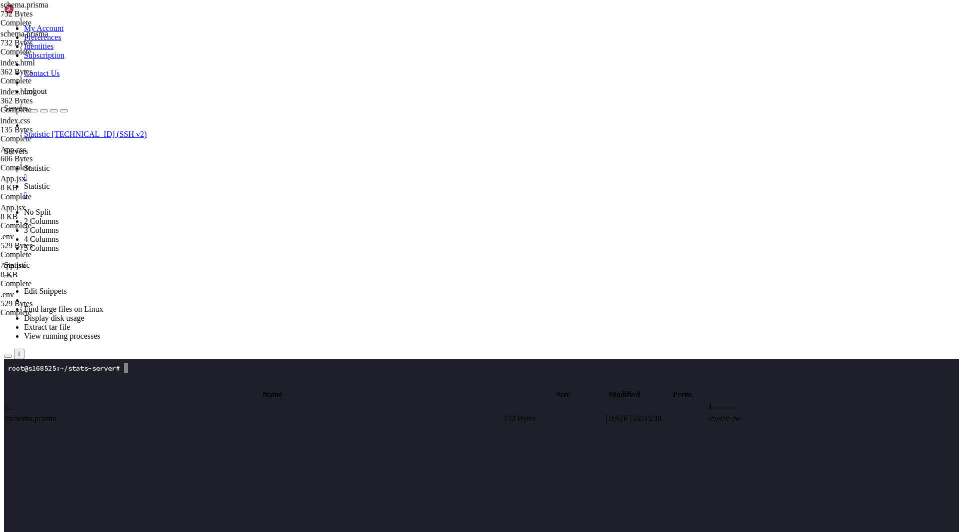
click at [217, 498] on x-row at bounding box center [420, 498] width 825 height 10
drag, startPoint x: 199, startPoint y: 462, endPoint x: 313, endPoint y: 379, distance: 140.8
click at [199, 462] on x-row at bounding box center [420, 458] width 825 height 10
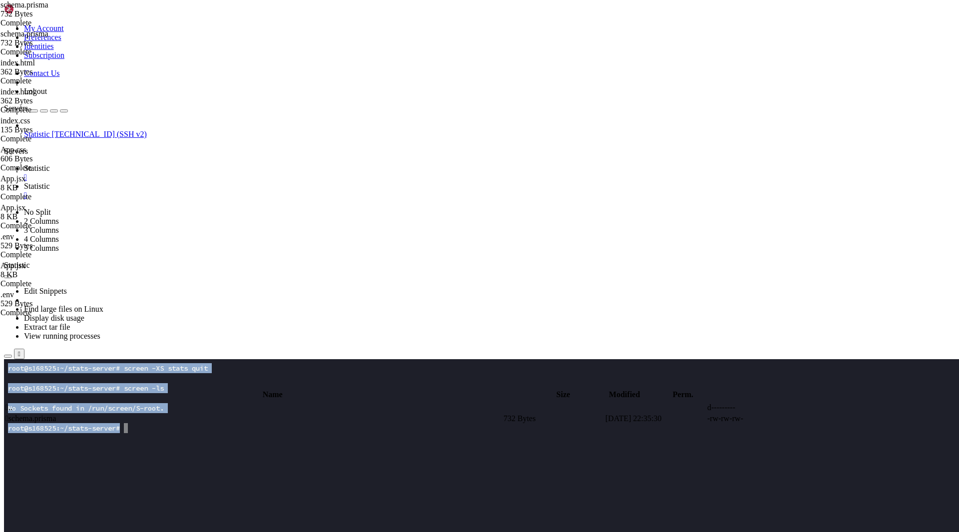
drag, startPoint x: 143, startPoint y: 433, endPoint x: 0, endPoint y: 388, distance: 150.2
click html "Page up root@s168525:~/stats-server# screen -XS stats quit root@s168525:~/stats…"
click at [119, 416] on x-row at bounding box center [420, 418] width 825 height 10
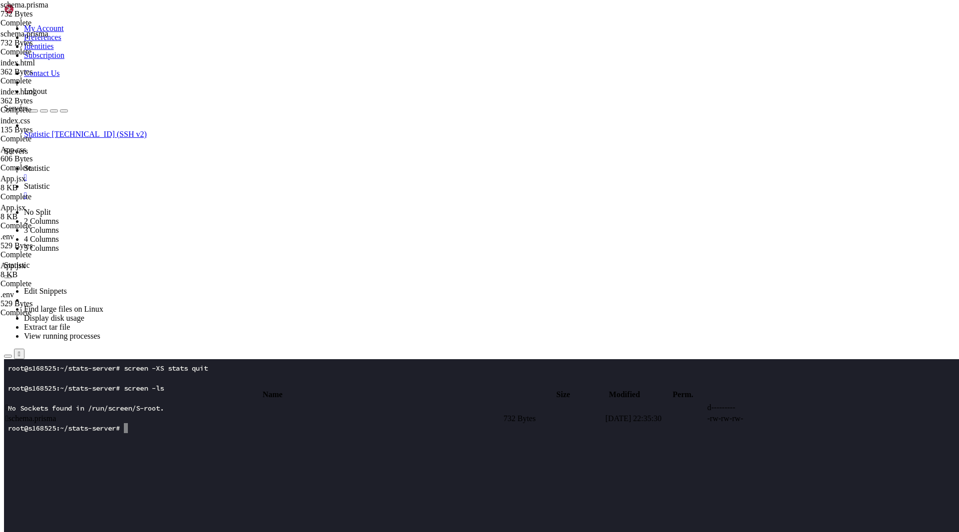
drag, startPoint x: 137, startPoint y: 429, endPoint x: 7, endPoint y: 389, distance: 135.7
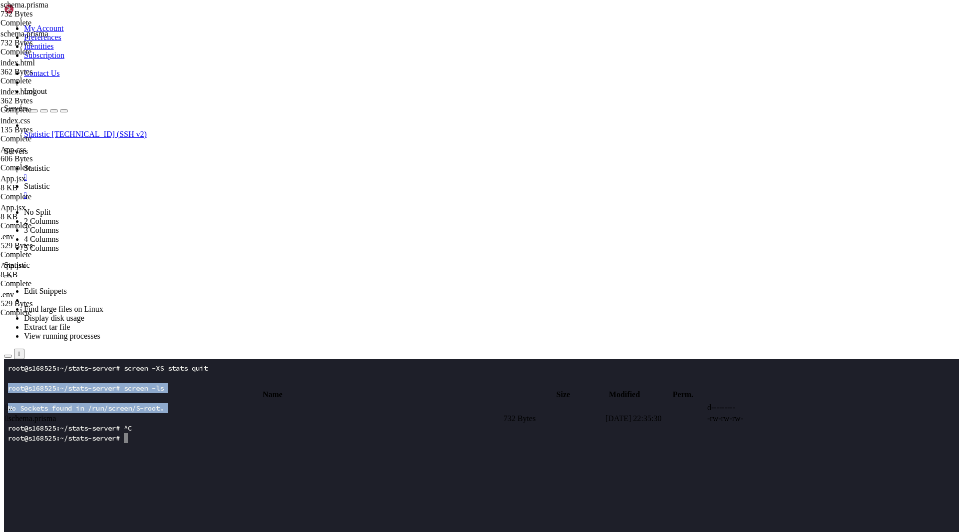
click at [201, 485] on x-row at bounding box center [420, 488] width 825 height 10
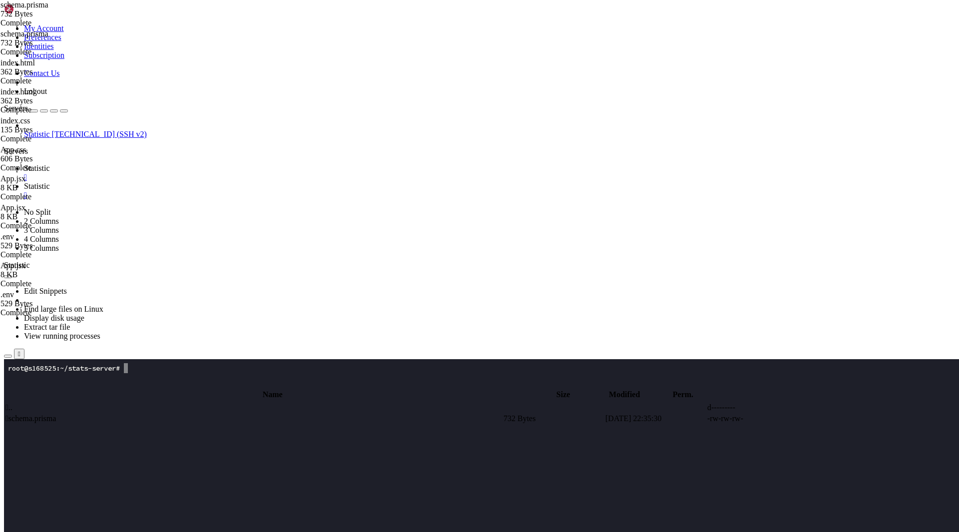
click at [223, 470] on x-row at bounding box center [420, 468] width 825 height 10
click at [50, 130] on span "Statistic" at bounding box center [37, 134] width 26 height 8
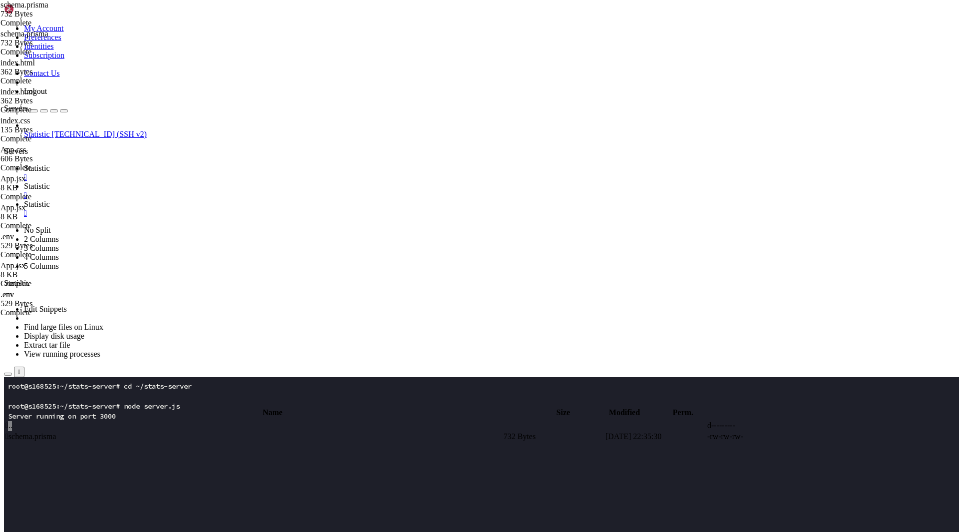
scroll to position [5, 1]
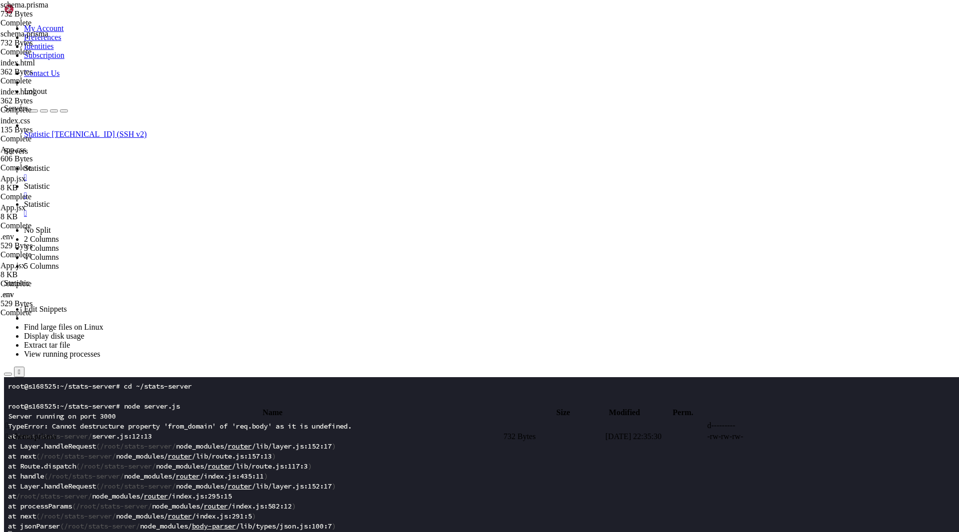
drag, startPoint x: 190, startPoint y: 1043, endPoint x: -1, endPoint y: 1008, distance: 194.9
click html "Page up root@s168525:~# curl -X POST '[URL][DOMAIN_NAME]' -H 'Content-Type: app…"
drag, startPoint x: 214, startPoint y: 1060, endPoint x: -15, endPoint y: 989, distance: 239.4
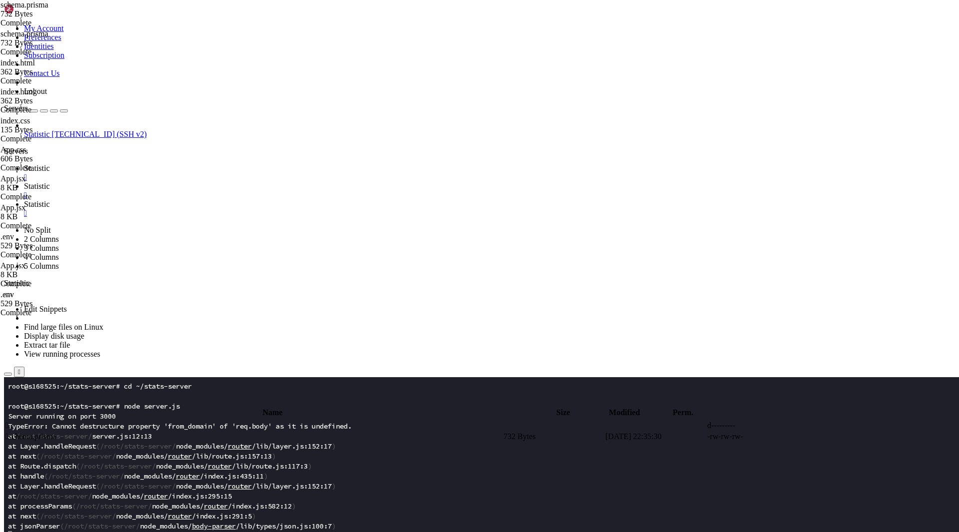
click html "Page up root@s168525:~# curl -X POST '[URL][DOMAIN_NAME]' -H 'Content-Type: app…"
drag, startPoint x: 191, startPoint y: 1095, endPoint x: 8, endPoint y: 1062, distance: 185.9
click at [50, 182] on span "Statistic" at bounding box center [37, 186] width 26 height 8
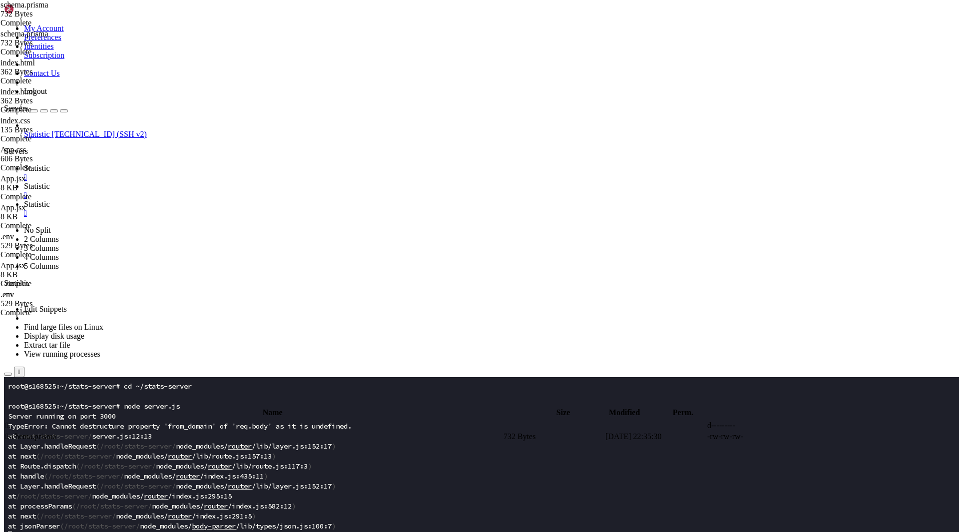
click at [12, 421] on span " .." at bounding box center [8, 425] width 7 height 8
type input "/root/stats-server"
click at [203, 420] on td " .." at bounding box center [253, 425] width 497 height 10
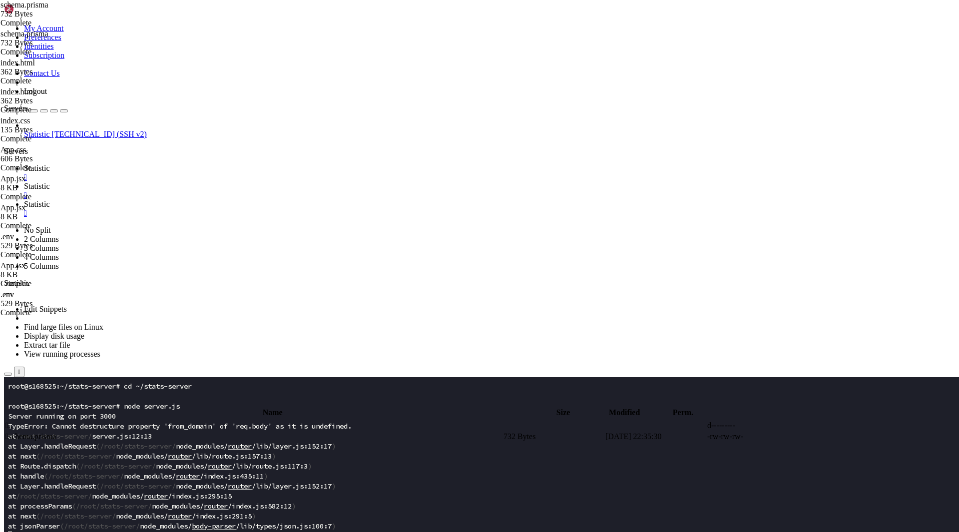
click at [203, 420] on td " .." at bounding box center [253, 425] width 497 height 10
click at [183, 497] on td " server.js" at bounding box center [253, 502] width 497 height 10
type textarea "app.listen(PORT, () => console.log(`Server running on port ${PORT}`));"
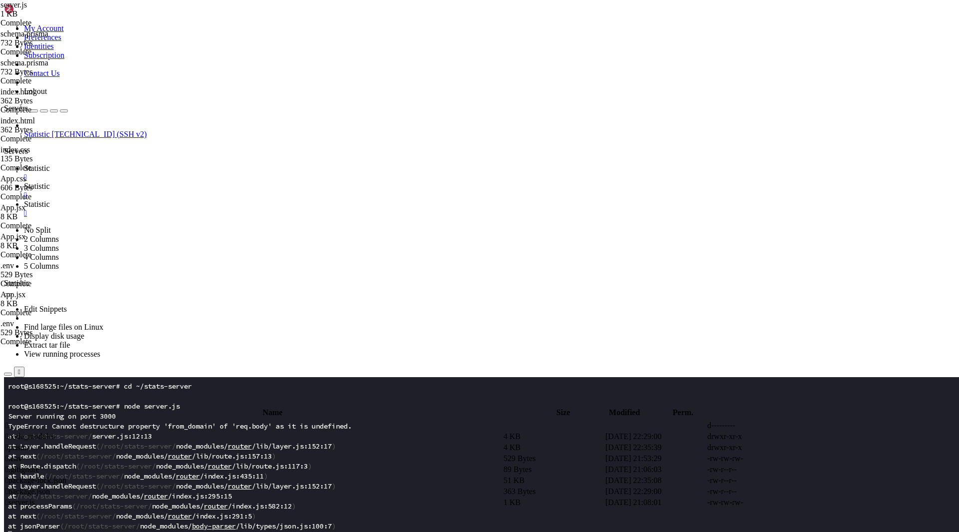
paste textarea
click at [50, 164] on span "Statistic" at bounding box center [37, 168] width 26 height 8
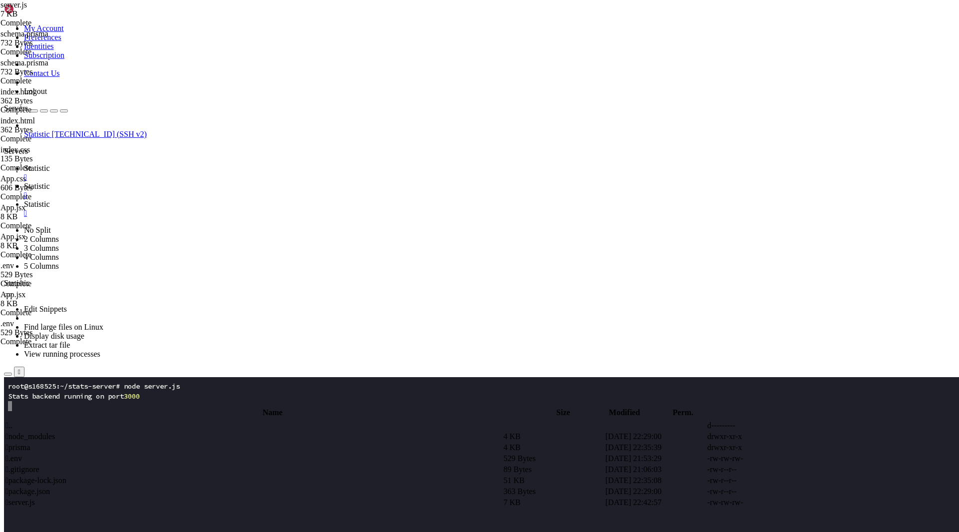
click at [264, 200] on link "Statistic " at bounding box center [489, 209] width 931 height 18
drag, startPoint x: 146, startPoint y: 1058, endPoint x: 7, endPoint y: 1014, distance: 146.1
click at [50, 164] on span "Statistic" at bounding box center [37, 168] width 26 height 8
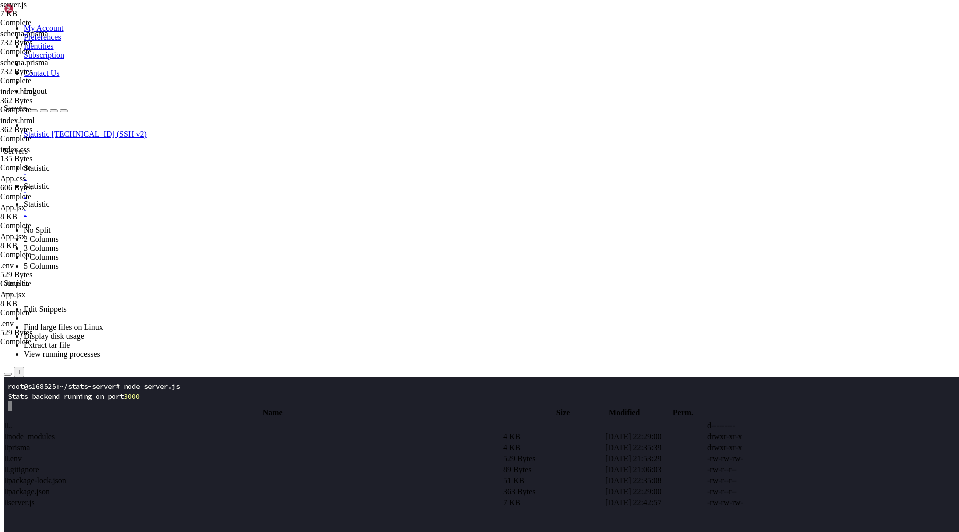
click at [50, 182] on span "Statistic" at bounding box center [37, 186] width 26 height 8
click at [12, 421] on span " .." at bounding box center [8, 425] width 7 height 8
click at [189, 475] on td " stats-frontend" at bounding box center [253, 480] width 497 height 10
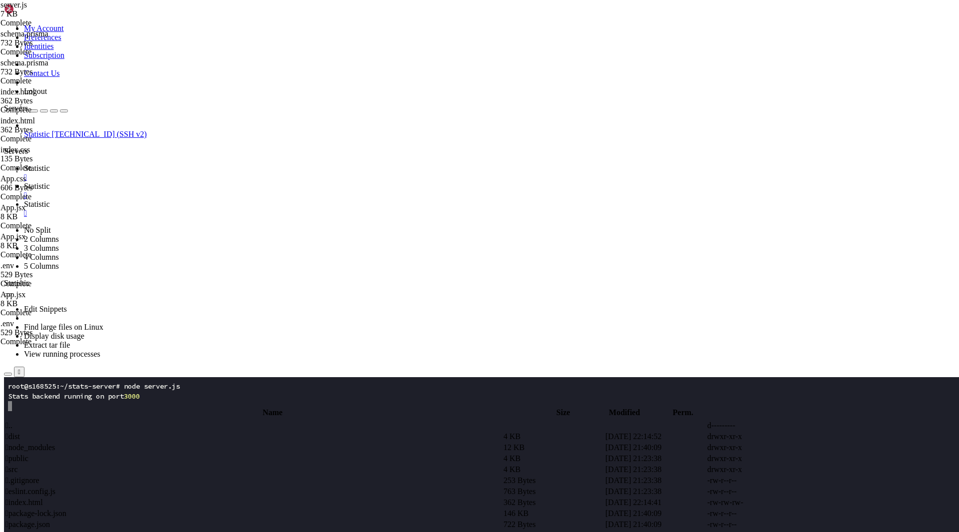
click at [18, 465] on span " src" at bounding box center [11, 469] width 12 height 8
type input "/root/stats-frontend/src"
click at [33, 454] on span " App.jsx" at bounding box center [19, 458] width 28 height 8
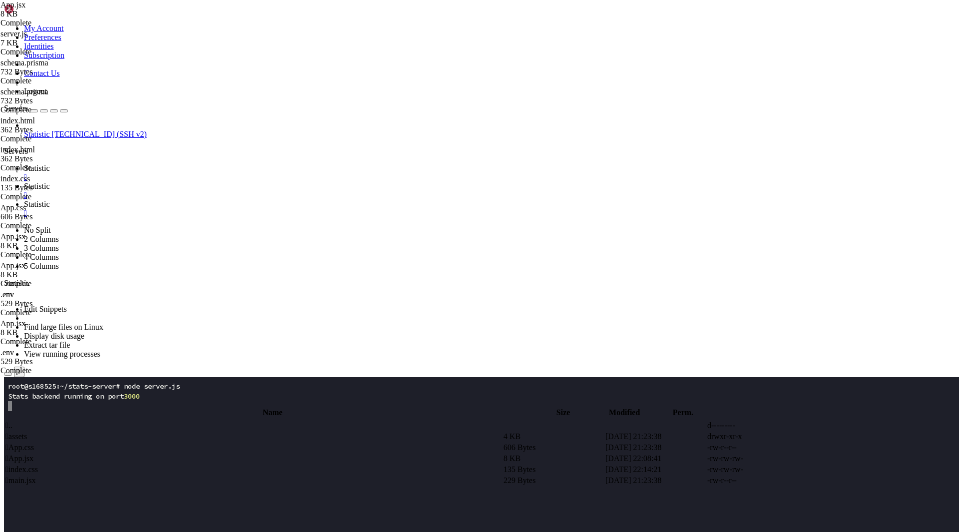
type textarea "}"
click at [50, 200] on span "Statistic" at bounding box center [37, 204] width 26 height 8
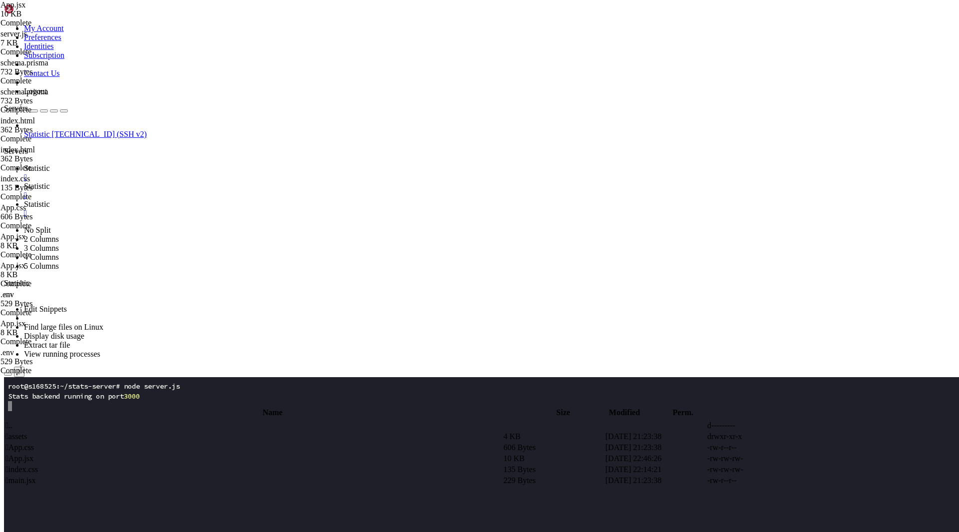
click at [50, 164] on span "Statistic" at bounding box center [37, 168] width 26 height 8
click at [270, 200] on link "Statistic " at bounding box center [489, 209] width 931 height 18
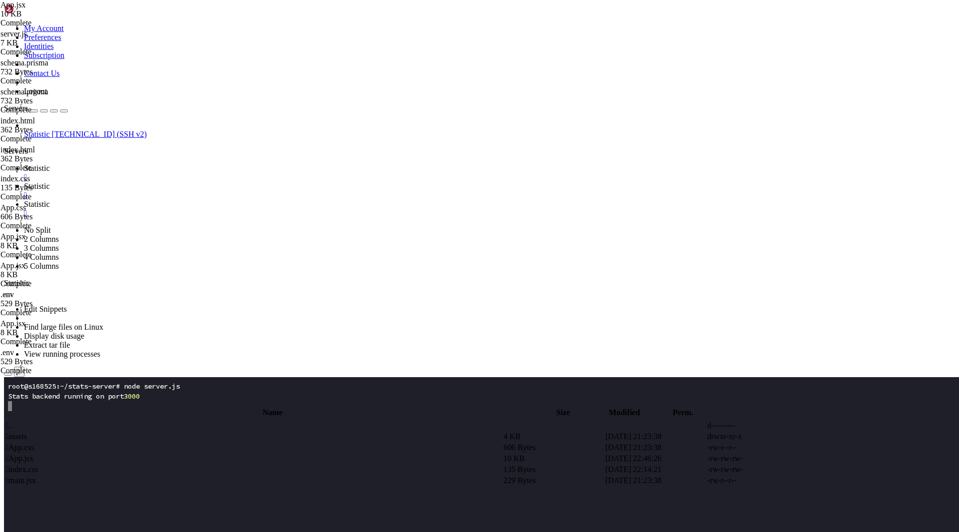
click at [50, 182] on span "Statistic" at bounding box center [37, 186] width 26 height 8
click at [34, 443] on span " App.css" at bounding box center [19, 447] width 28 height 8
click at [164, 158] on div at bounding box center [479, 266] width 959 height 532
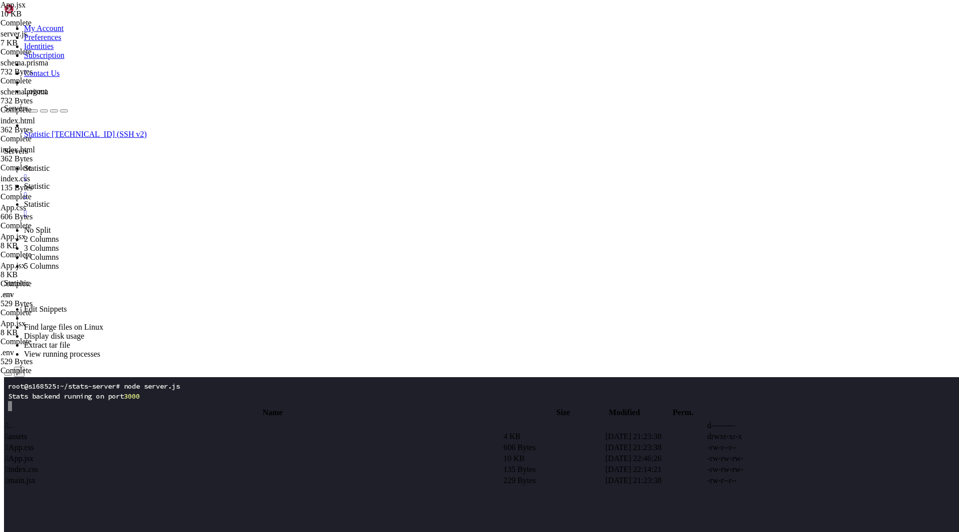
click at [33, 454] on span " App.jsx" at bounding box center [19, 458] width 28 height 8
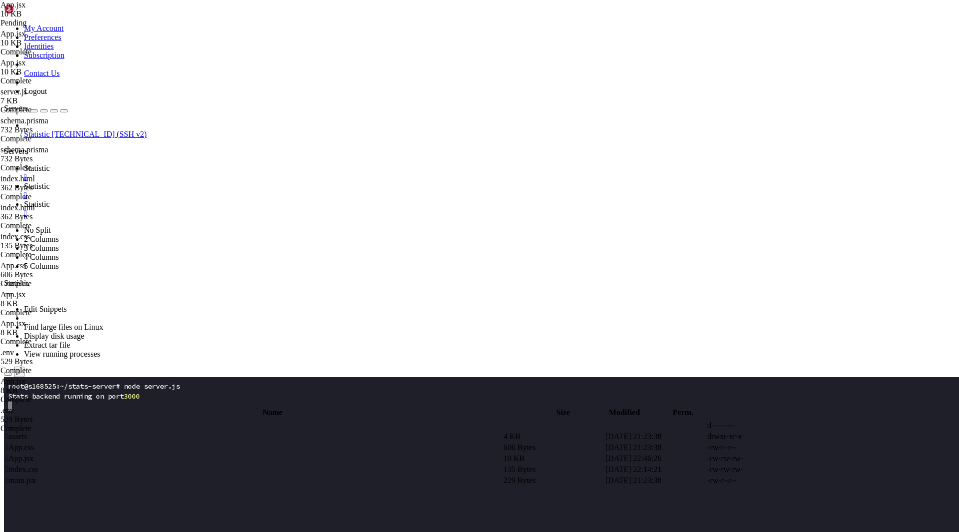
type textarea "}"
type textarea "const express = require("express");"
click at [280, 200] on link "Statistic " at bounding box center [489, 209] width 931 height 18
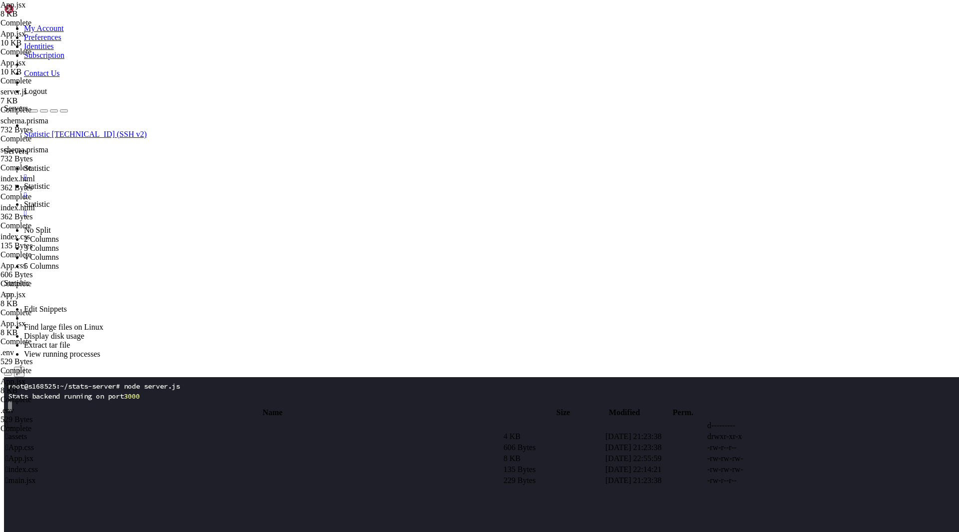
click at [44, 111] on div "button" at bounding box center [44, 111] width 0 height 0
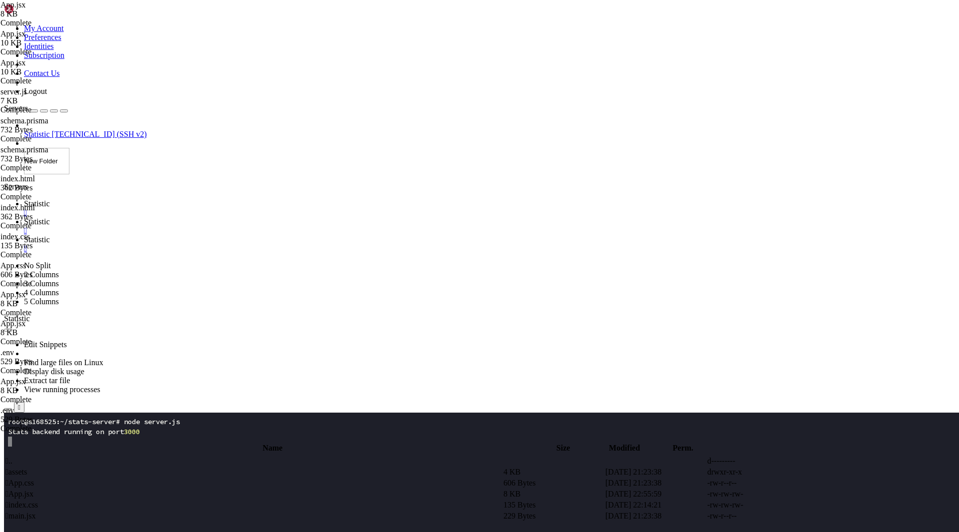
click at [91, 129] on div "Servers Statistic 87.120.126.52 (SSH v2) New Folder" at bounding box center [479, 139] width 951 height 70
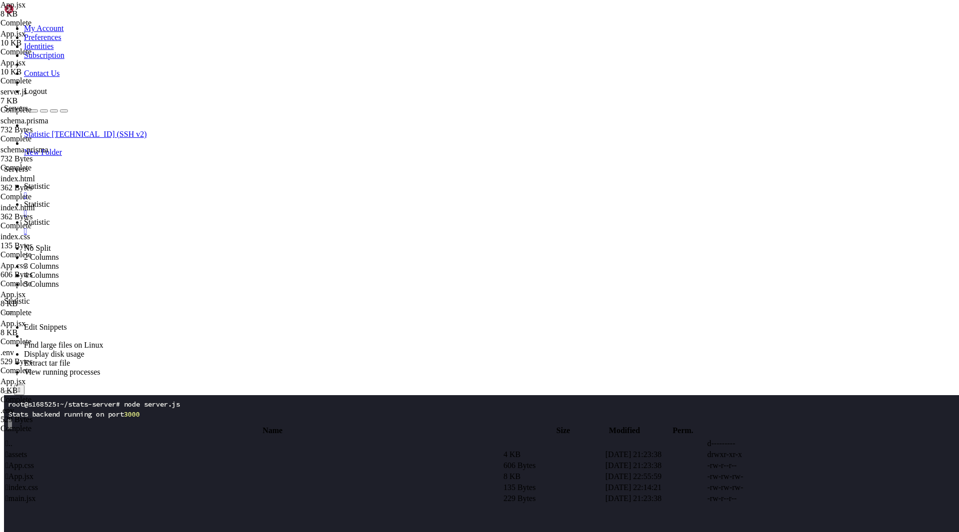
click at [62, 148] on span "New Folder" at bounding box center [43, 152] width 38 height 8
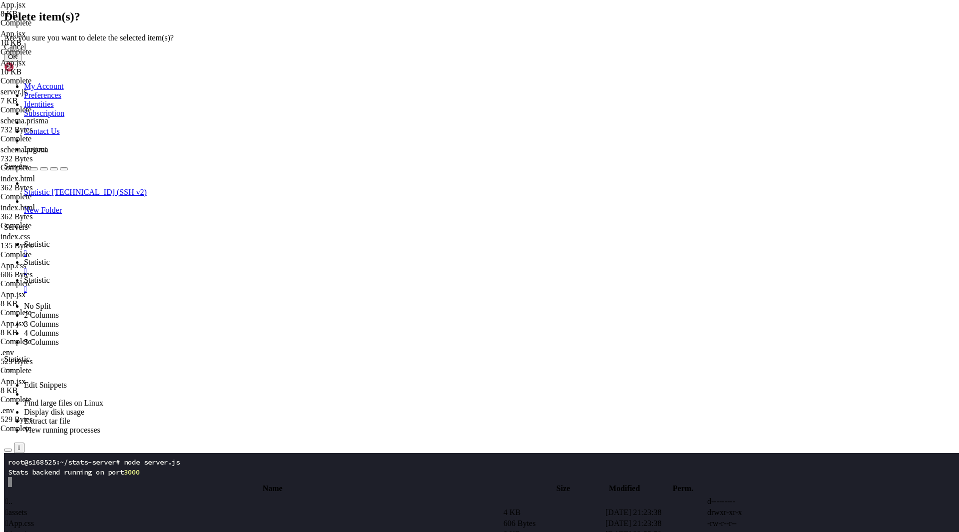
click at [21, 62] on button "OK" at bounding box center [12, 56] width 17 height 10
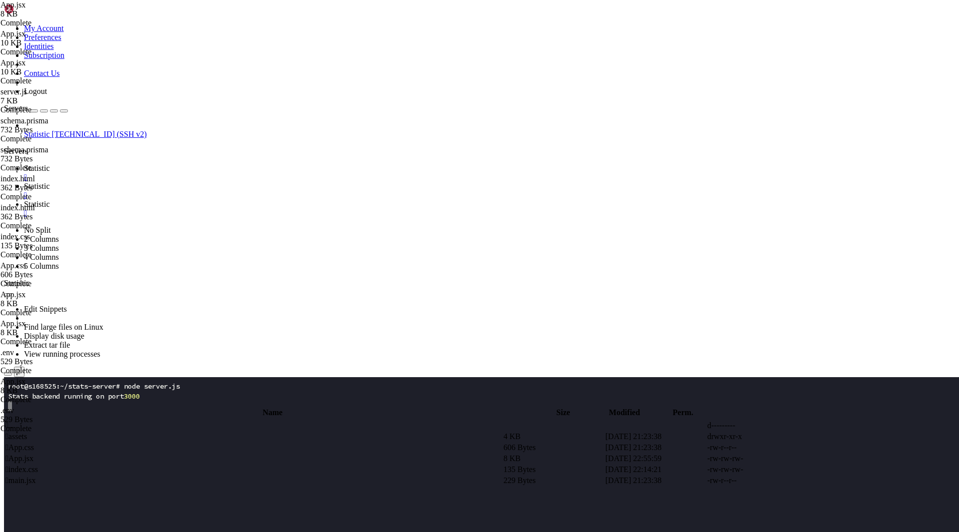
click at [216, 182] on link "Statistic " at bounding box center [489, 191] width 931 height 18
click at [102, 396] on input "/root/stats-frontend/src" at bounding box center [58, 401] width 88 height 10
drag, startPoint x: 156, startPoint y: 35, endPoint x: 279, endPoint y: 37, distance: 122.3
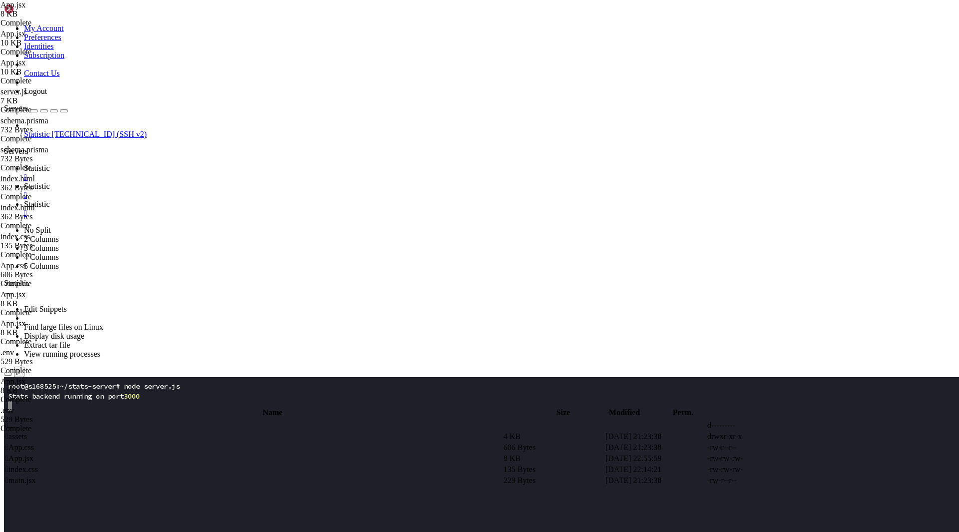
click at [102, 396] on input "/root/stats-frontend/src" at bounding box center [58, 401] width 88 height 10
click at [54, 465] on span " sites-available" at bounding box center [29, 469] width 48 height 8
type input "/etc/nginx/sites-available"
click at [194, 442] on td " white-spiders.com" at bounding box center [253, 447] width 497 height 10
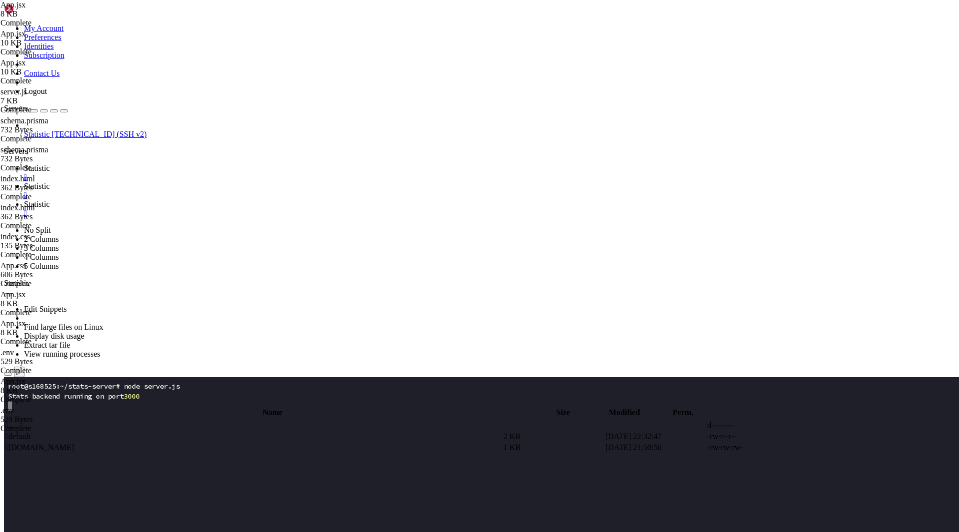
click at [50, 200] on span "Statistic" at bounding box center [37, 204] width 26 height 8
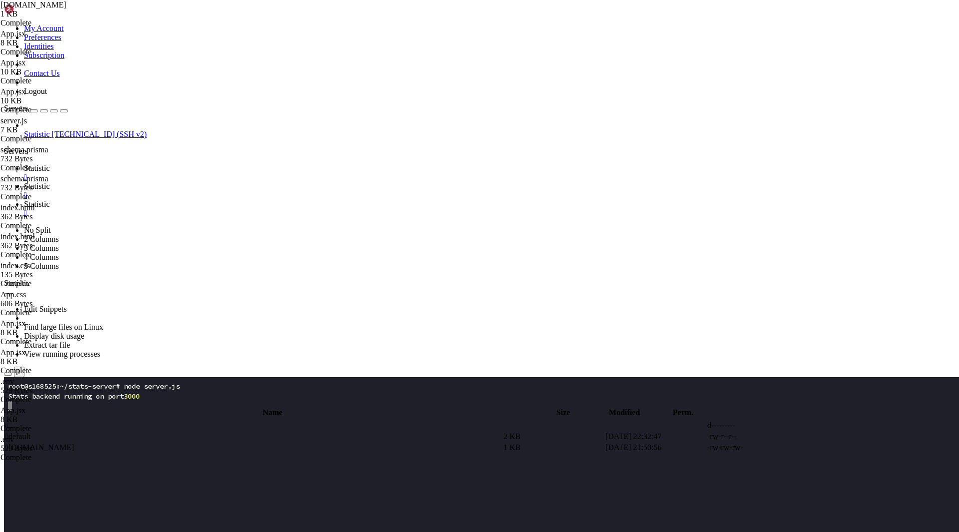
click at [50, 182] on span "Statistic" at bounding box center [37, 186] width 26 height 8
type textarea "}"
paste textarea
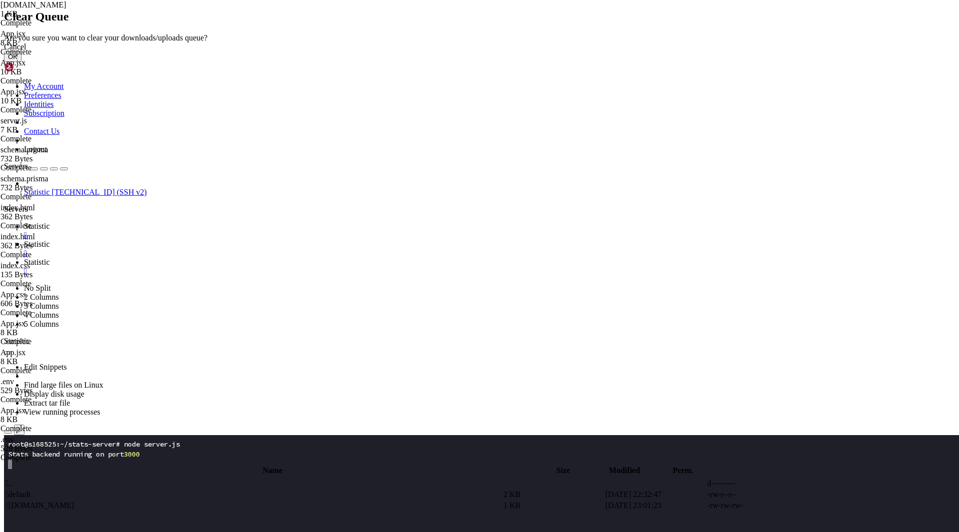
click at [21, 62] on button "OK" at bounding box center [12, 56] width 17 height 10
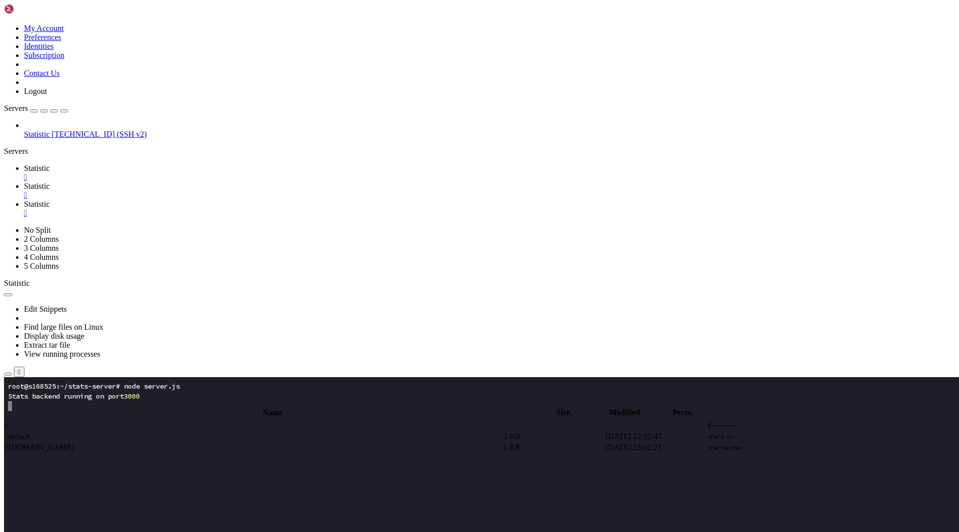
click at [50, 164] on span "Statistic" at bounding box center [37, 168] width 26 height 8
click at [50, 200] on span "Statistic" at bounding box center [37, 204] width 26 height 8
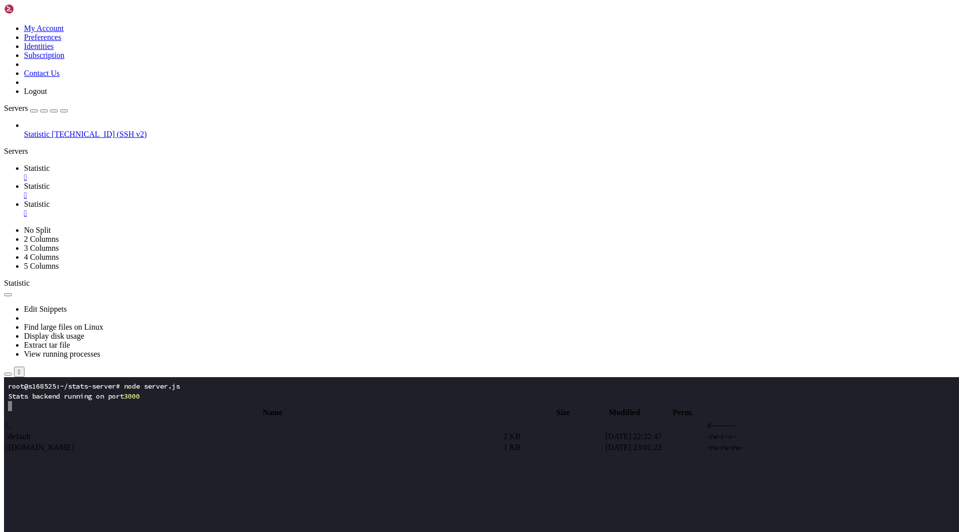
click at [50, 182] on span "Statistic" at bounding box center [37, 186] width 26 height 8
click at [131, 396] on div "/etc/nginx/sites-available" at bounding box center [479, 401] width 951 height 10
click at [8, 403] on icon "button" at bounding box center [8, 403] width 0 height 0
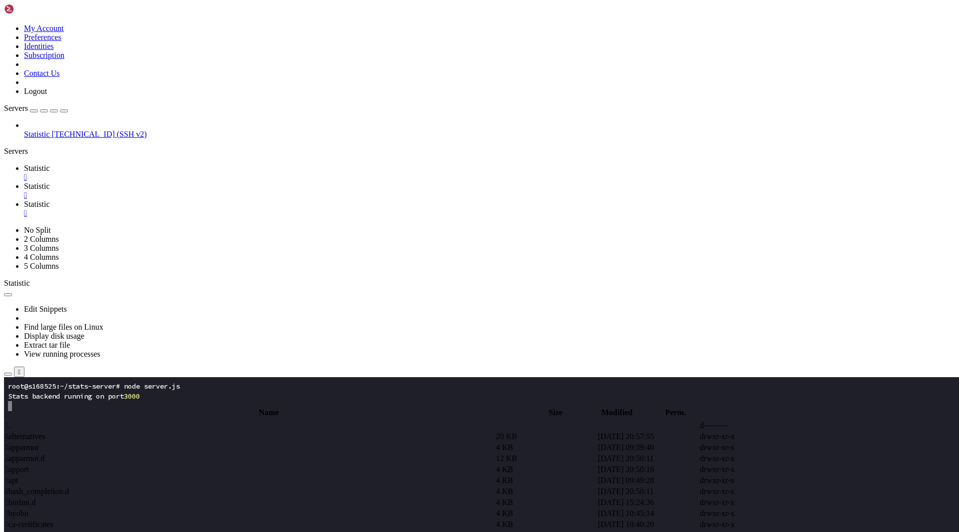
click at [8, 403] on icon "button" at bounding box center [8, 403] width 0 height 0
click at [26, 487] on span " home" at bounding box center [15, 491] width 20 height 8
click at [12, 402] on button "button" at bounding box center [8, 403] width 8 height 3
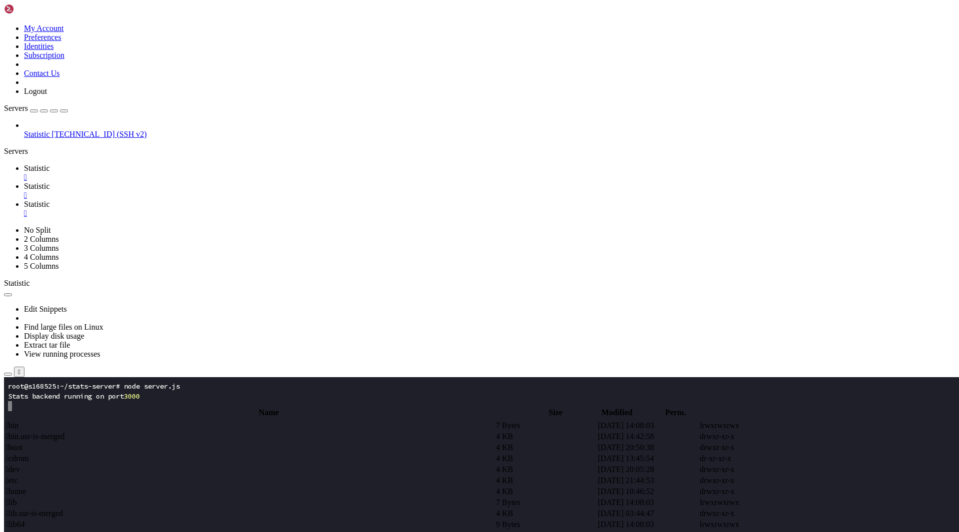
click at [172, 420] on td " .." at bounding box center [253, 425] width 497 height 10
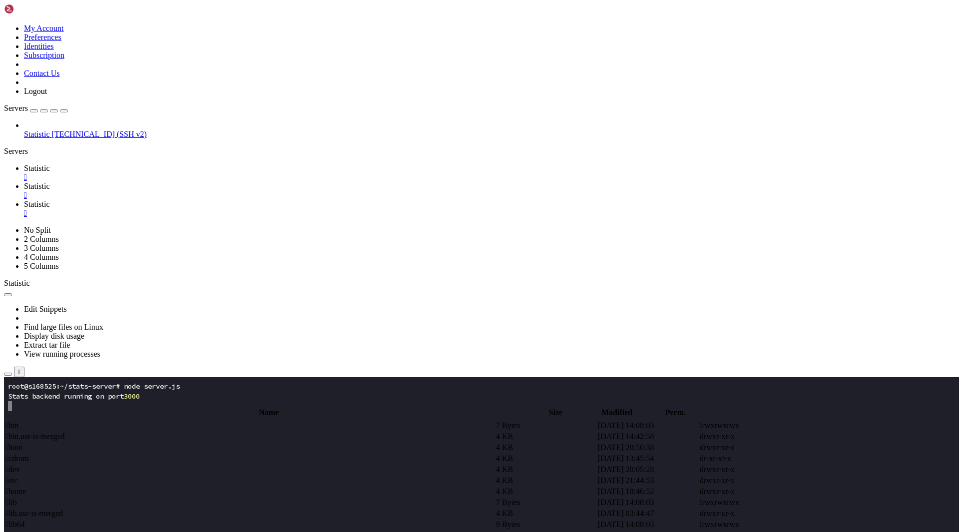
click at [26, 487] on span " home" at bounding box center [15, 491] width 20 height 8
click at [196, 420] on td " .." at bounding box center [253, 425] width 497 height 10
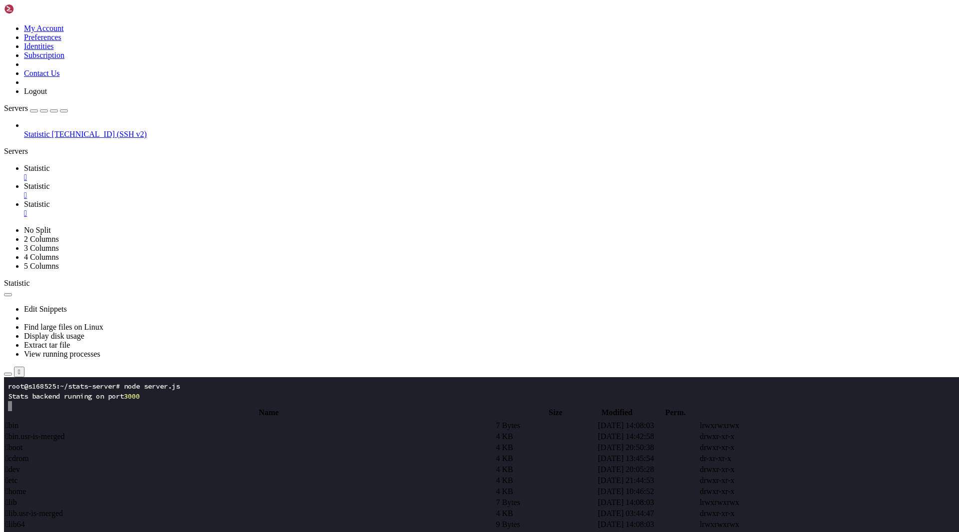
click at [45, 487] on span " stats-server" at bounding box center [24, 491] width 39 height 8
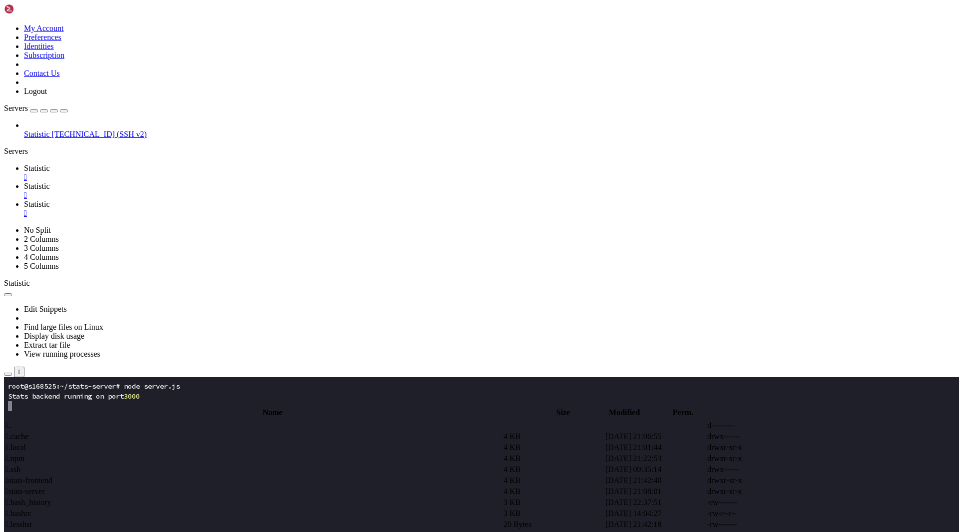
type input "/root/stats-server"
click at [208, 497] on td " server.js" at bounding box center [253, 502] width 497 height 10
type textarea "});"
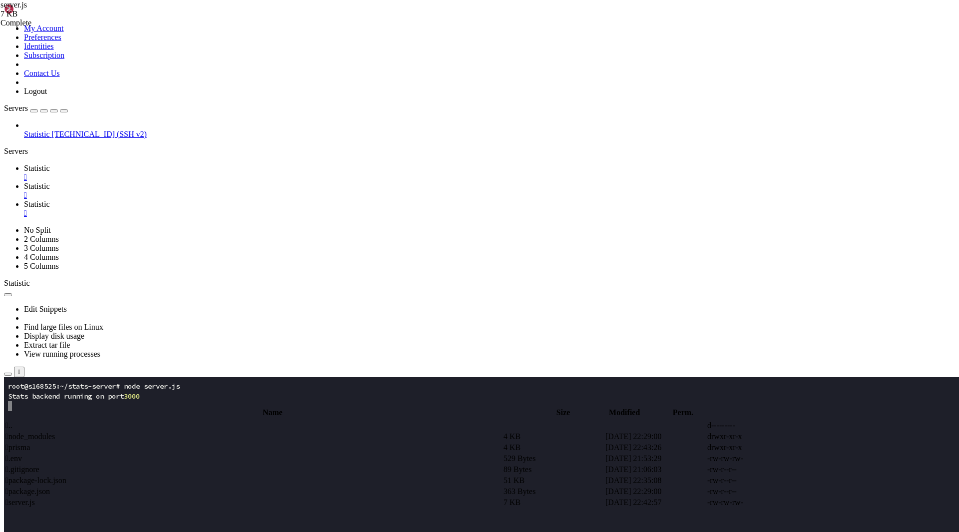
click at [50, 200] on span "Statistic" at bounding box center [37, 204] width 26 height 8
click at [218, 182] on link "Statistic " at bounding box center [489, 191] width 931 height 18
click at [108, 403] on div "submit" at bounding box center [108, 403] width 0 height 0
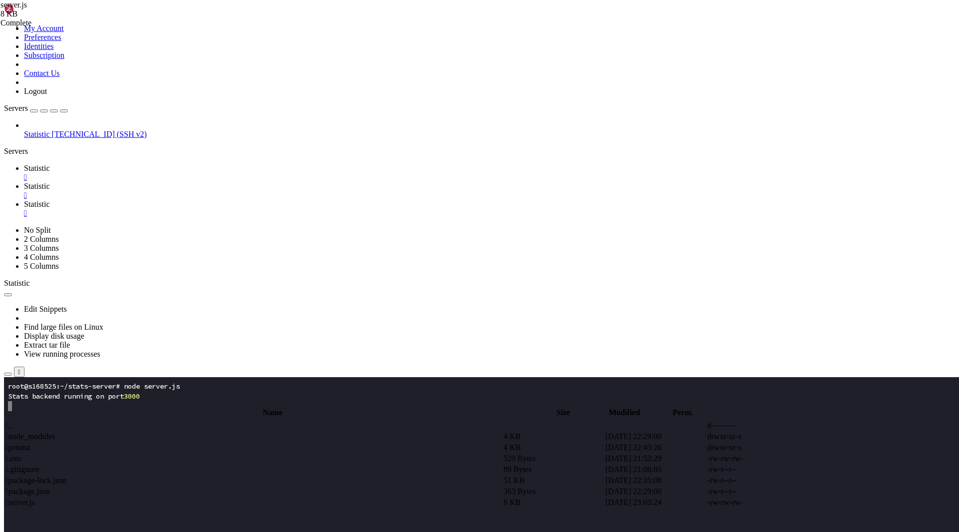
click at [183, 420] on td " .." at bounding box center [253, 425] width 497 height 10
click at [195, 475] on td " stats-frontend" at bounding box center [253, 480] width 497 height 10
click at [18, 465] on span " src" at bounding box center [11, 469] width 12 height 8
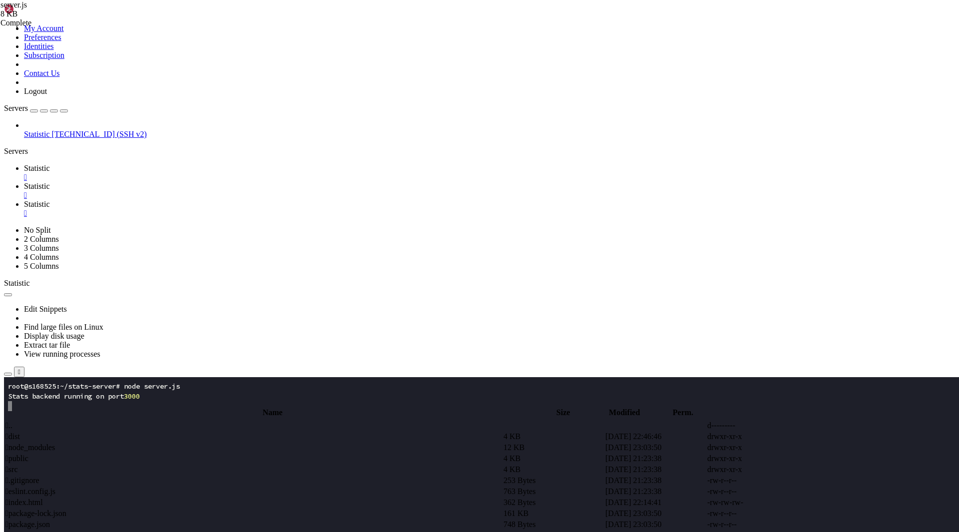
click at [18, 465] on span " src" at bounding box center [11, 469] width 12 height 8
type input "/root/stats-frontend/src"
click at [33, 454] on span " App.jsx" at bounding box center [19, 458] width 28 height 8
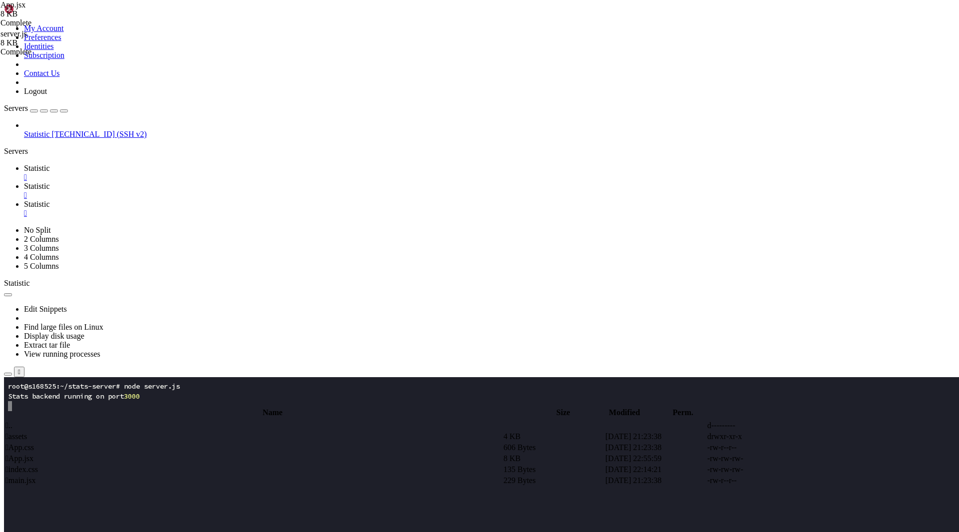
type textarea "app.listen(PORT, () => {});"
click at [50, 164] on span "Statistic" at bounding box center [37, 168] width 26 height 8
click at [164, 531] on x-row at bounding box center [420, 536] width 825 height 10
click at [273, 200] on link "Statistic " at bounding box center [489, 209] width 931 height 18
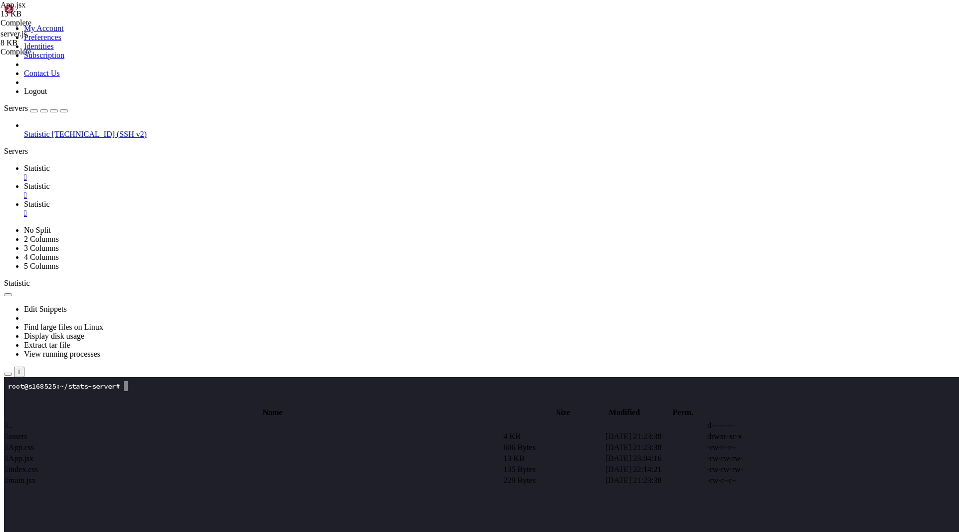
click at [50, 164] on span "Statistic" at bounding box center [37, 168] width 26 height 8
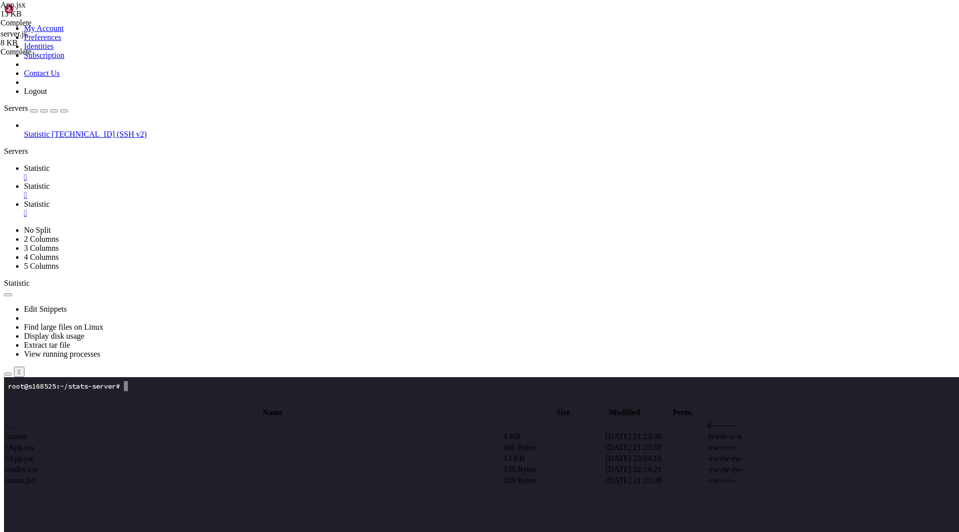
click at [179, 500] on x-row at bounding box center [420, 496] width 825 height 10
click at [277, 200] on link "Statistic " at bounding box center [489, 209] width 931 height 18
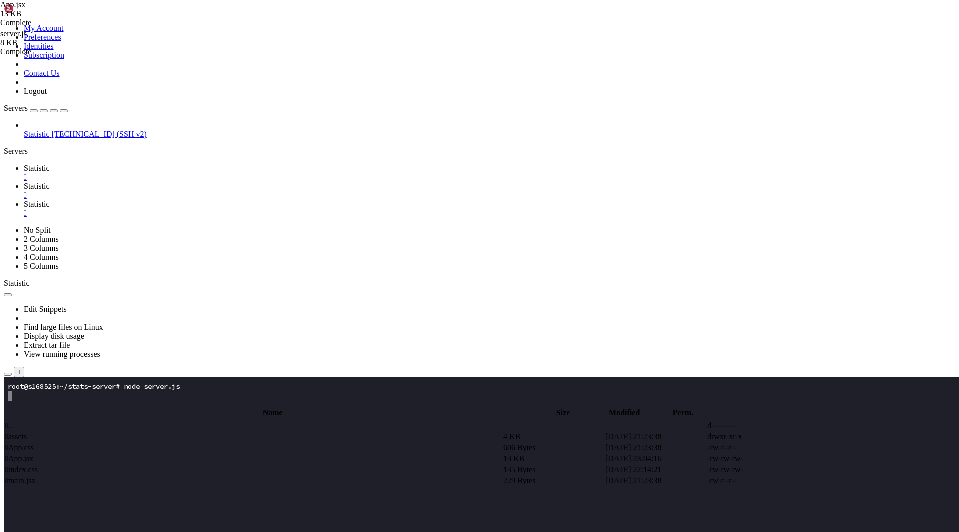
click at [50, 164] on span "Statistic" at bounding box center [37, 168] width 26 height 8
click at [50, 182] on span "Statistic" at bounding box center [37, 186] width 26 height 8
click at [12, 421] on span " .." at bounding box center [8, 425] width 7 height 8
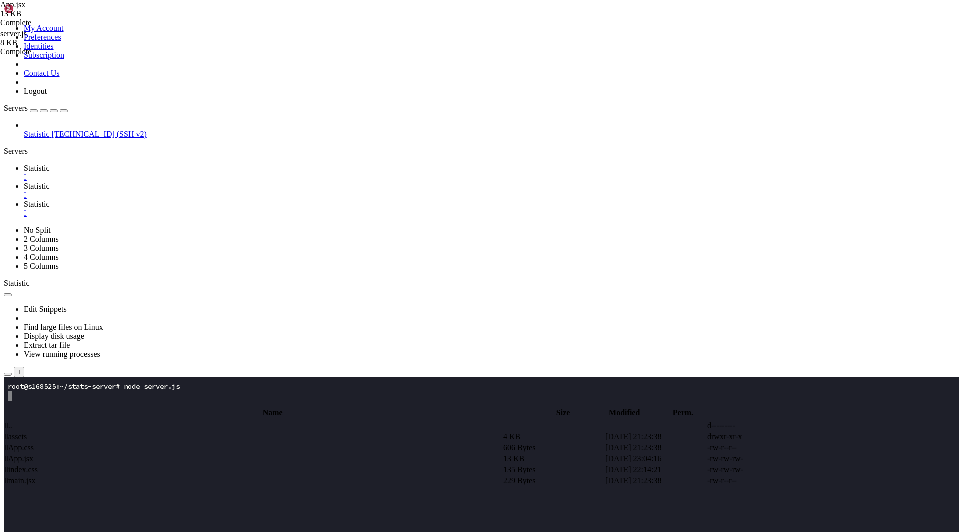
click at [12, 421] on span " .." at bounding box center [8, 425] width 7 height 8
click at [198, 420] on td " .." at bounding box center [253, 425] width 497 height 10
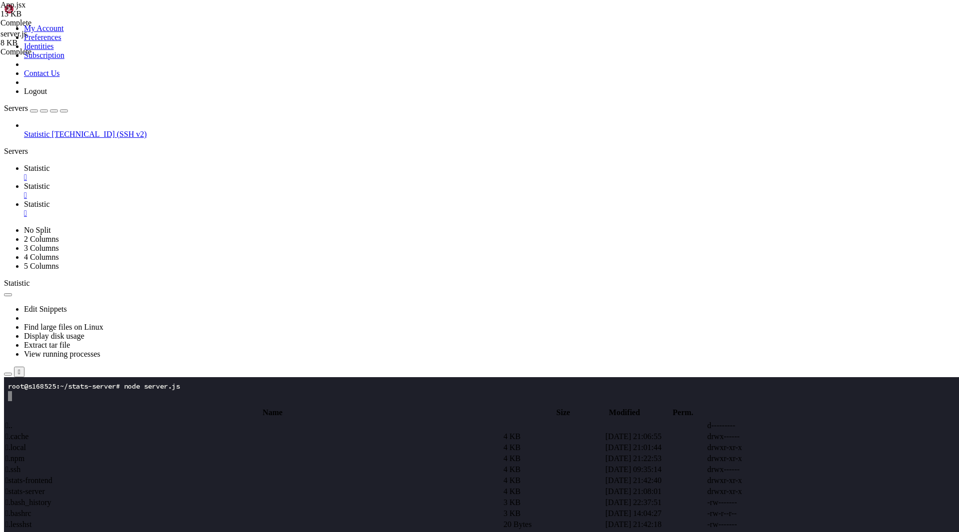
click at [45, 487] on span " stats-server" at bounding box center [24, 491] width 39 height 8
click at [30, 443] on span " prisma" at bounding box center [17, 447] width 24 height 8
type input "/root/stats-server/prisma"
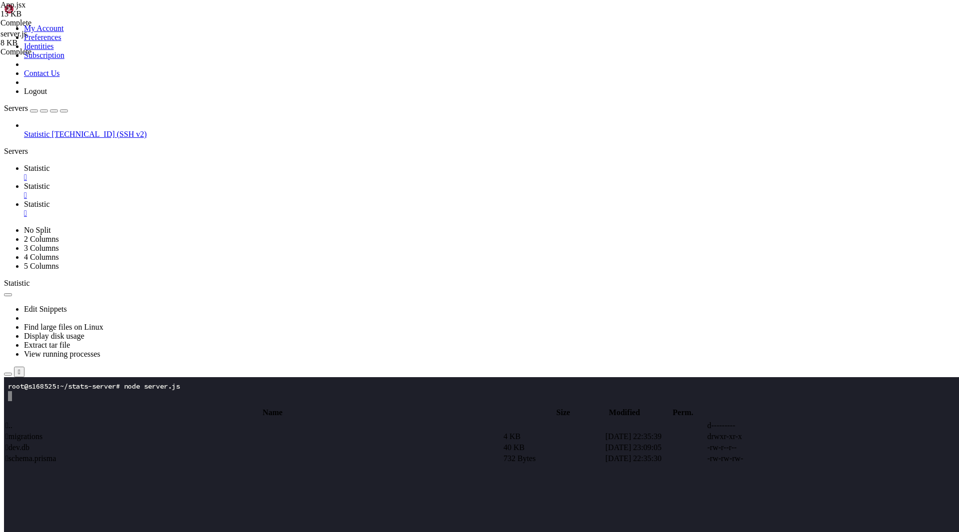
click at [180, 453] on td " schema.prisma" at bounding box center [253, 458] width 497 height 10
type textarea "}"
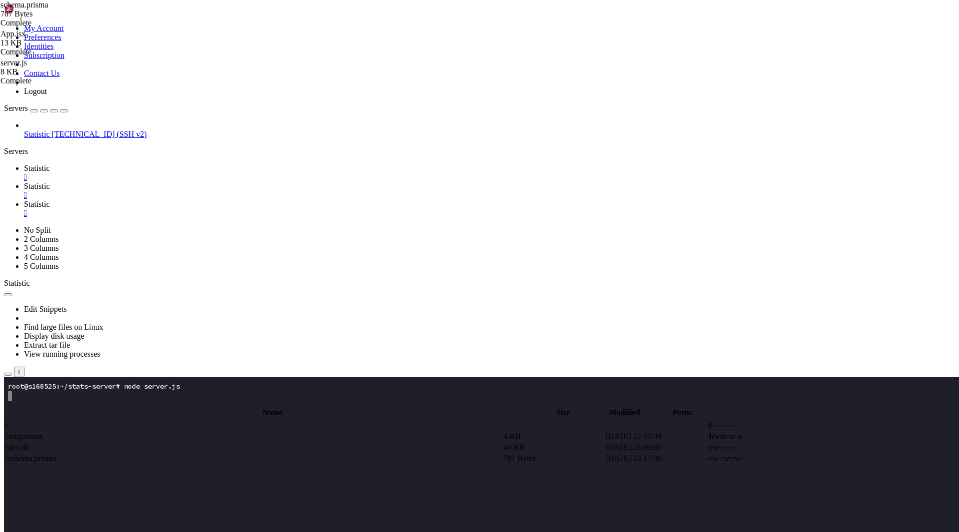
click at [12, 421] on span " .." at bounding box center [8, 425] width 7 height 8
type input "/root/stats-server"
click at [173, 497] on td " server.js" at bounding box center [253, 502] width 497 height 10
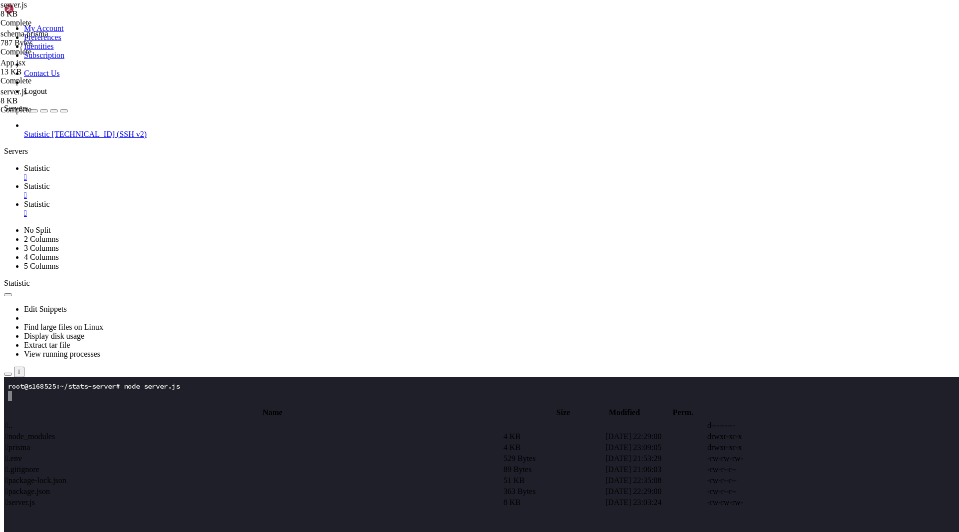
type textarea "app.listen(PORT, () => {});"
click at [12, 421] on span " .." at bounding box center [8, 425] width 7 height 8
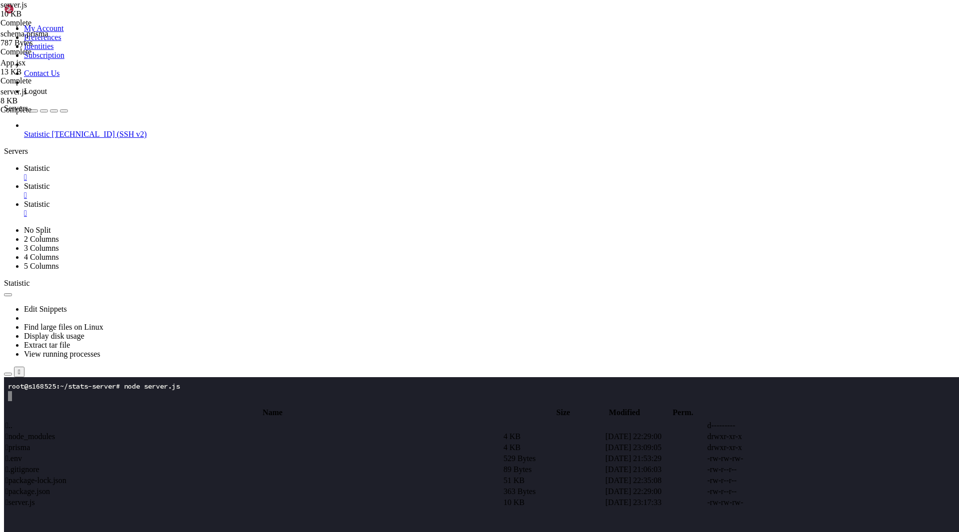
click at [12, 421] on span " .." at bounding box center [8, 425] width 7 height 8
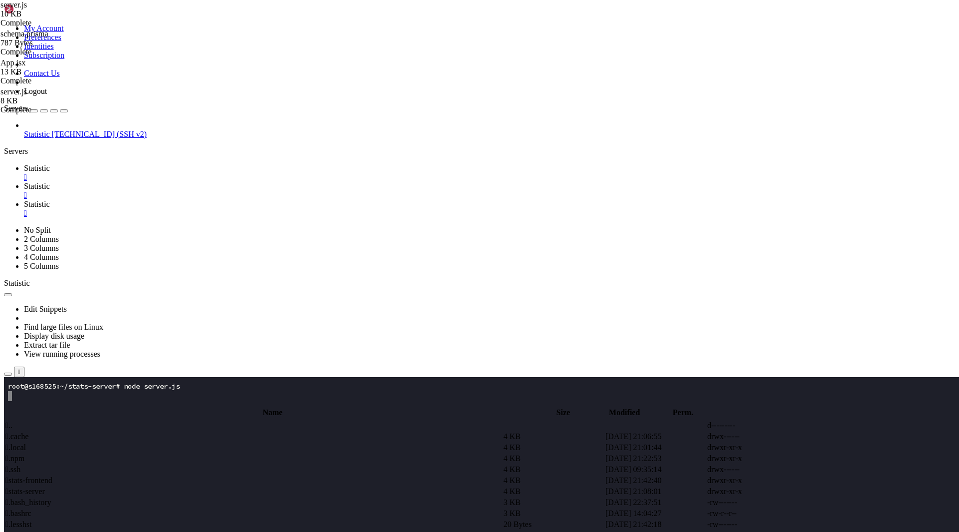
click at [52, 476] on span " stats-frontend" at bounding box center [28, 480] width 47 height 8
click at [18, 465] on span " src" at bounding box center [11, 469] width 12 height 8
type input "/root/stats-frontend/src"
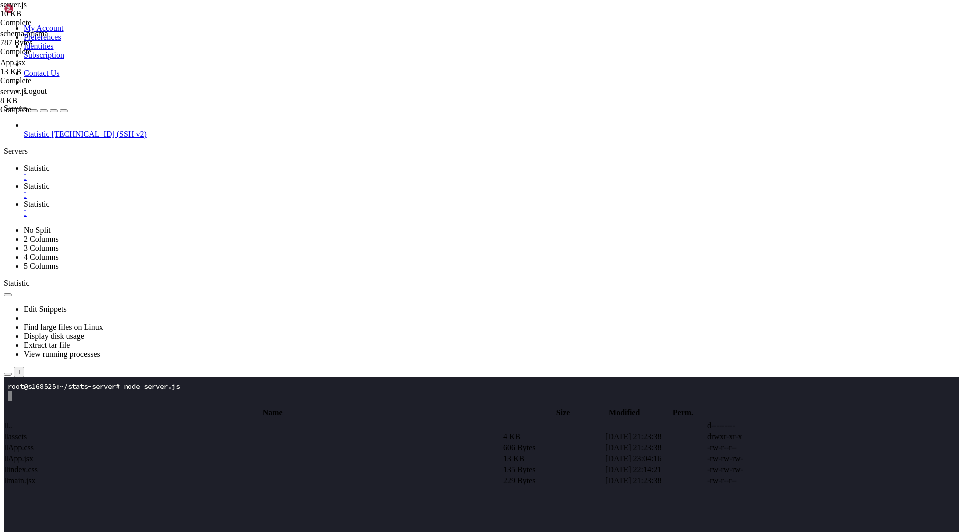
click at [33, 454] on span " App.jsx" at bounding box center [19, 458] width 28 height 8
type textarea "}"
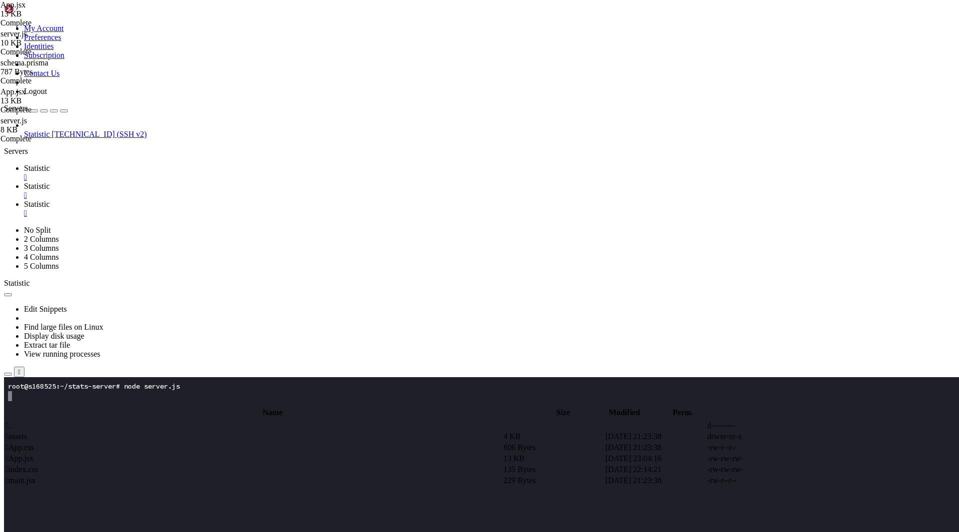
click at [271, 200] on link "Statistic " at bounding box center [489, 209] width 931 height 18
click at [50, 164] on span "Statistic" at bounding box center [37, 168] width 26 height 8
click at [148, 461] on x-row at bounding box center [420, 466] width 825 height 10
click at [50, 200] on span "Statistic" at bounding box center [37, 204] width 26 height 8
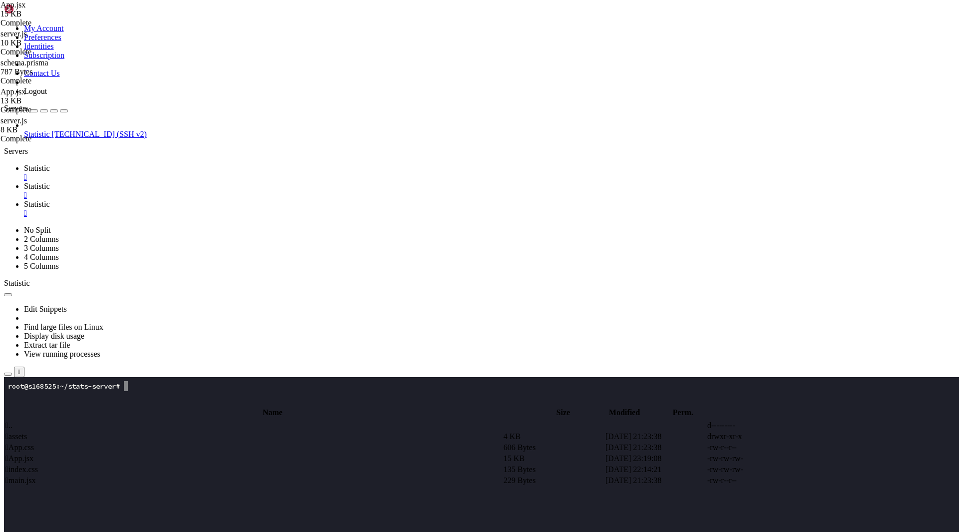
click at [157, 164] on link "Statistic " at bounding box center [489, 173] width 931 height 18
click at [129, 492] on x-row at bounding box center [420, 496] width 825 height 10
click at [50, 164] on span "Statistic" at bounding box center [37, 168] width 26 height 8
click at [50, 182] on span "Statistic" at bounding box center [37, 186] width 26 height 8
click at [38, 465] on span " index.css" at bounding box center [21, 469] width 32 height 8
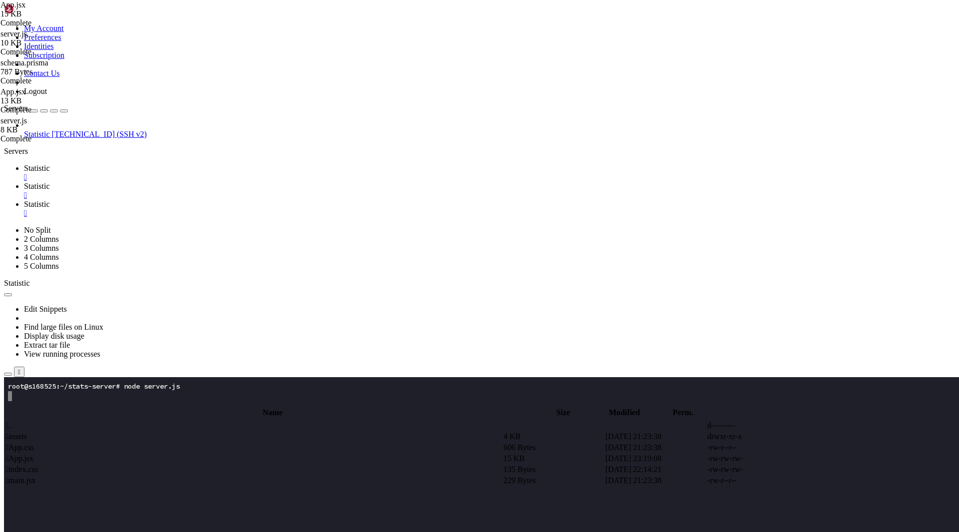
type textarea "}"
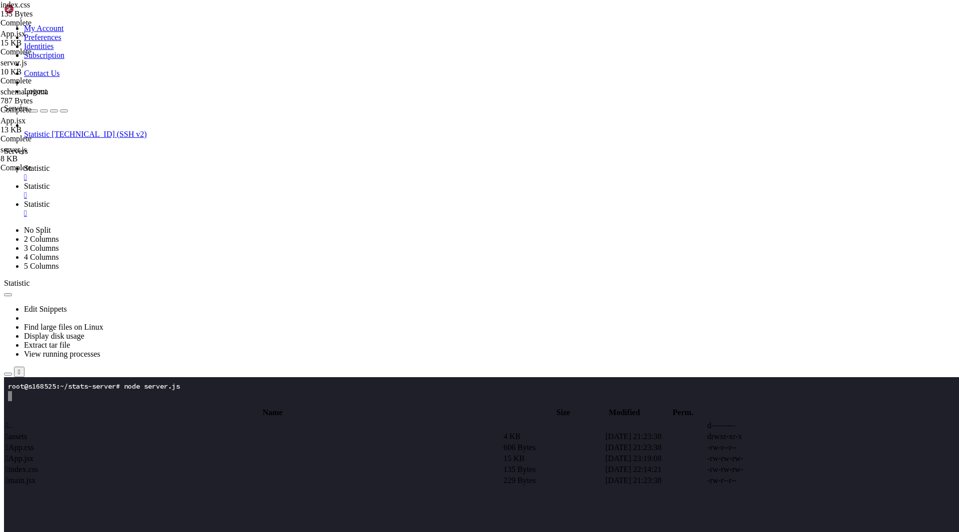
paste textarea
type textarea "}"
paste textarea
type textarea "}"
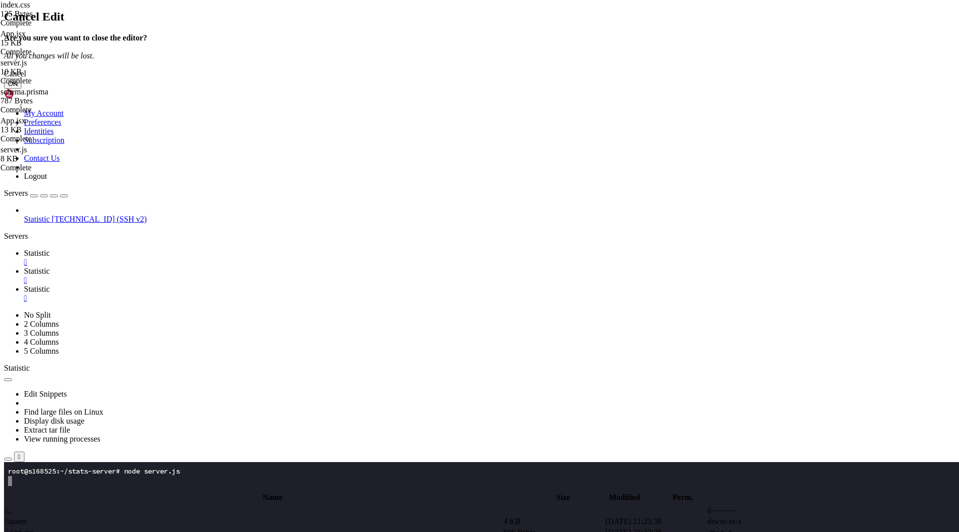
click at [21, 89] on button "OK" at bounding box center [12, 83] width 17 height 10
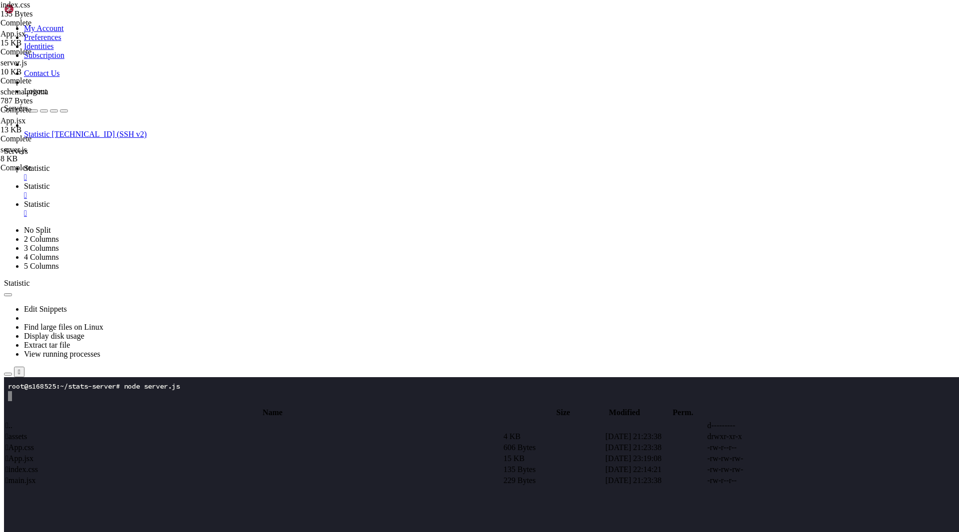
click at [194, 420] on td " .." at bounding box center [253, 425] width 497 height 10
click at [12, 421] on span " .." at bounding box center [8, 425] width 7 height 8
click at [45, 487] on span " stats-server" at bounding box center [24, 491] width 39 height 8
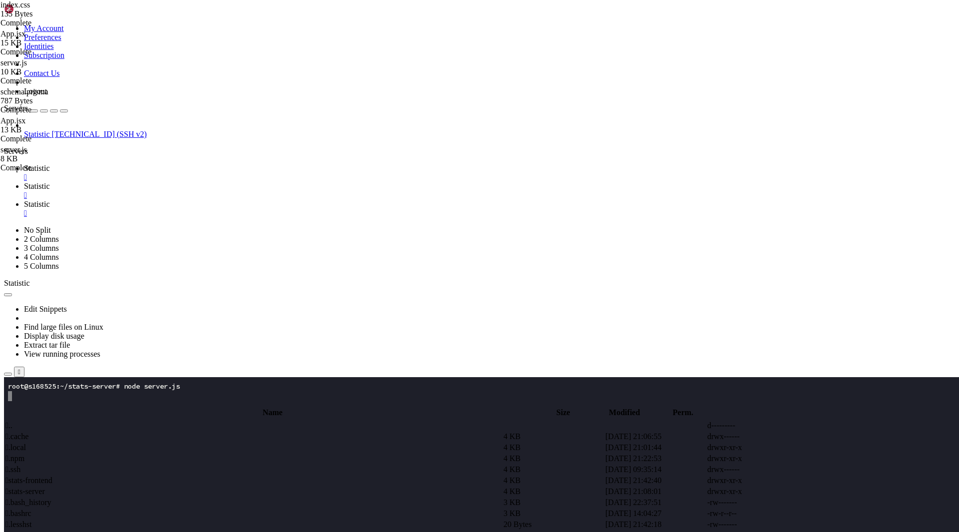
click at [45, 487] on span " stats-server" at bounding box center [24, 491] width 39 height 8
click at [200, 431] on td " node_modules" at bounding box center [253, 436] width 497 height 10
click at [30, 443] on span " prisma" at bounding box center [17, 447] width 24 height 8
type input "/root/stats-server/prisma"
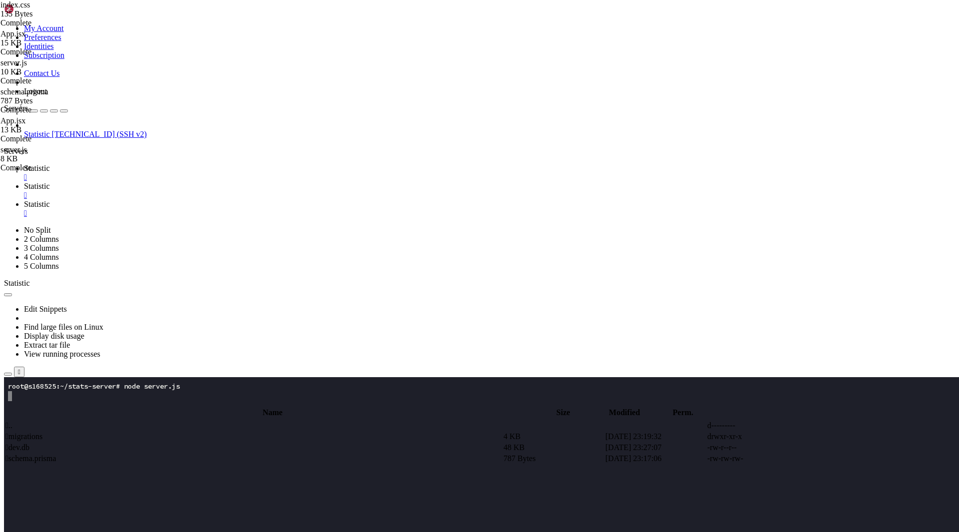
click at [192, 453] on td " schema.prisma" at bounding box center [253, 458] width 497 height 10
type textarea "}"
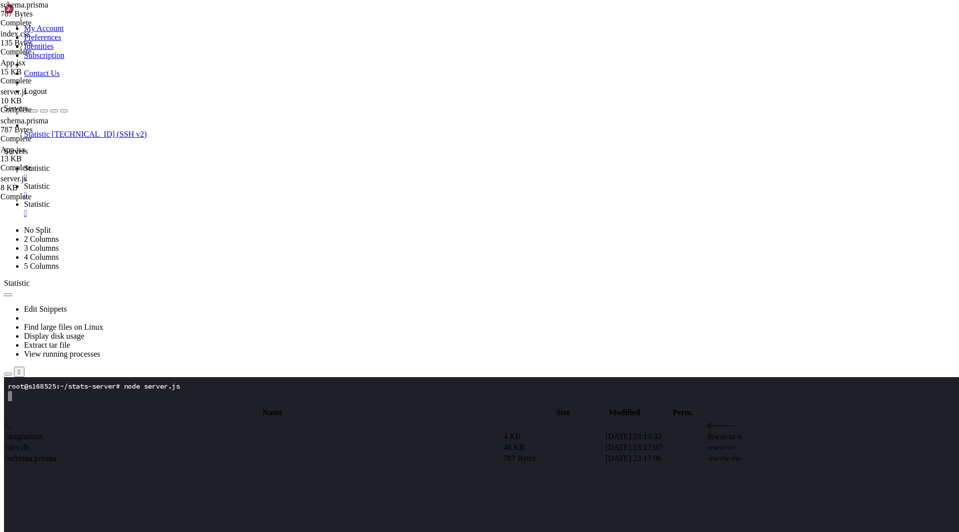
click at [188, 420] on td " .." at bounding box center [253, 425] width 497 height 10
type input "/root/stats-server"
click at [35, 498] on span " server.js" at bounding box center [19, 502] width 29 height 8
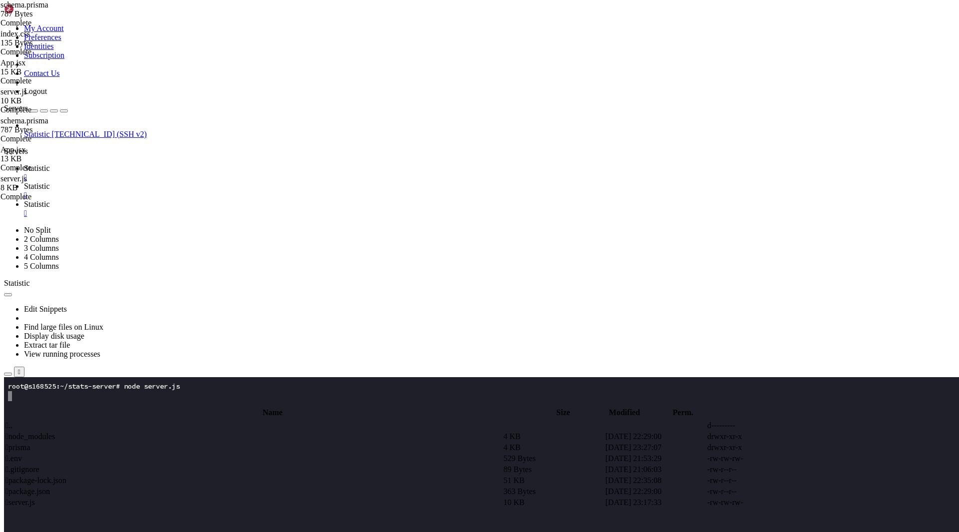
type textarea "app.listen(PORT, () => {});"
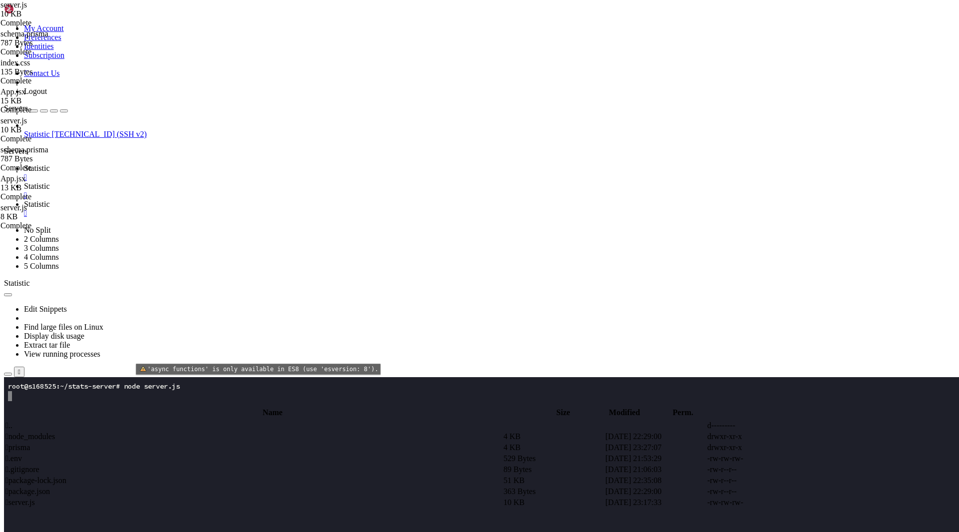
type textarea "app.get("/api/stats/all", auth, async (req, res) => { try {"
click at [50, 164] on span "Statistic" at bounding box center [37, 168] width 26 height 8
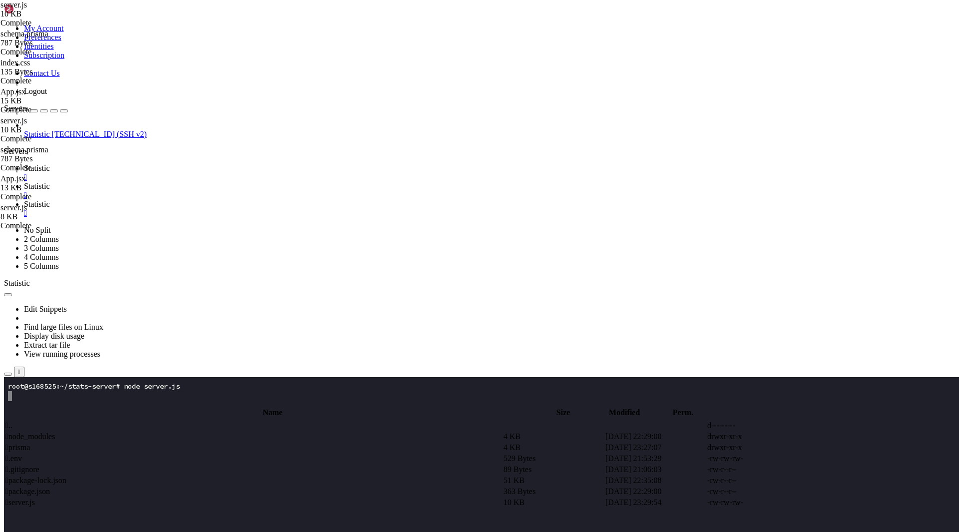
click at [137, 440] on x-row at bounding box center [420, 436] width 825 height 10
click at [173, 412] on x-row at bounding box center [420, 416] width 825 height 10
click at [194, 486] on x-row at bounding box center [420, 486] width 825 height 10
click at [136, 460] on x-row at bounding box center [420, 456] width 825 height 10
click at [50, 200] on span "Statistic" at bounding box center [37, 204] width 26 height 8
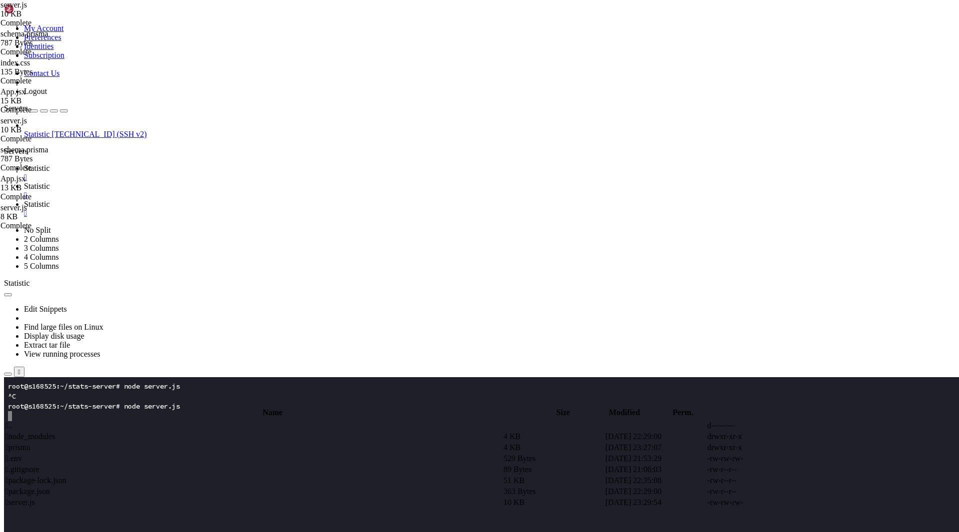
click at [50, 182] on span "Statistic" at bounding box center [37, 186] width 26 height 8
click at [8, 403] on icon "button" at bounding box center [8, 403] width 0 height 0
type input "/root"
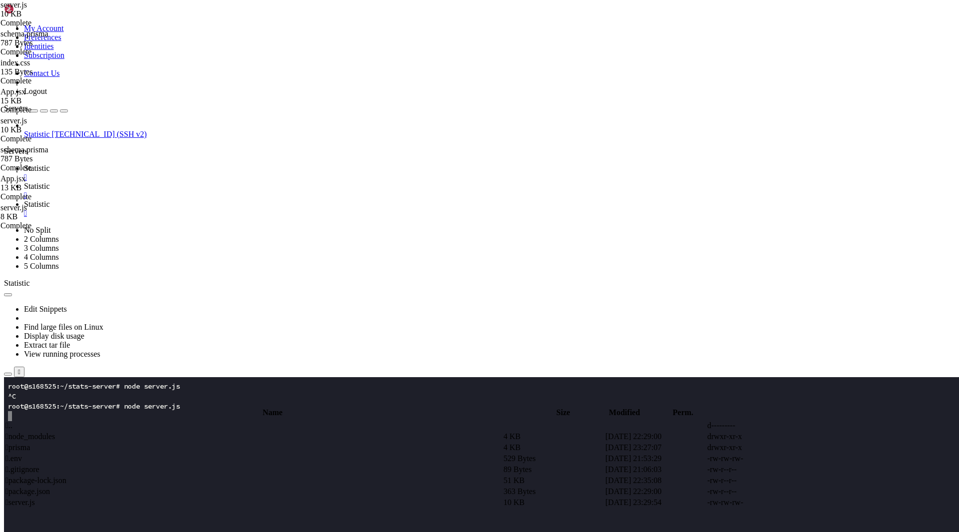
click at [4, 24] on icon at bounding box center [4, 24] width 0 height 0
click at [61, 41] on link "Preferences" at bounding box center [42, 37] width 37 height 8
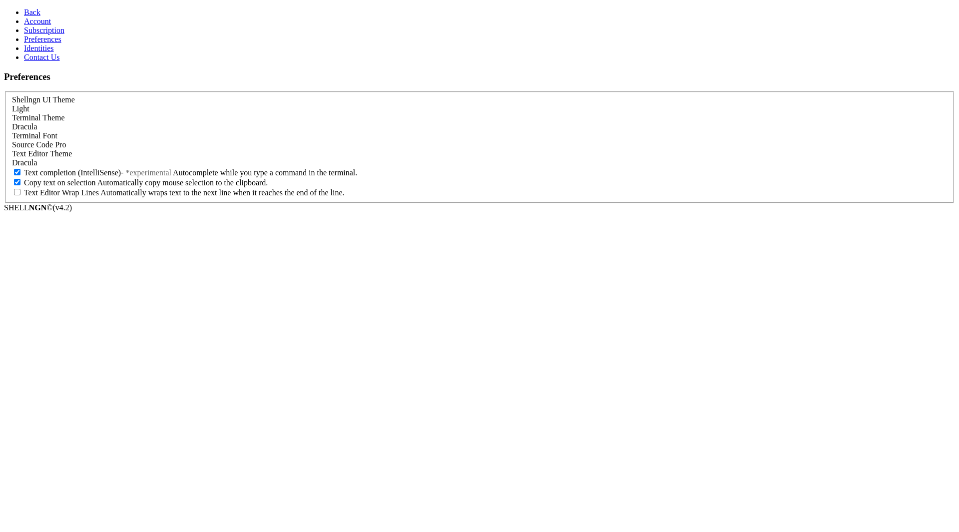
click at [39, 52] on link "Identities" at bounding box center [39, 48] width 30 height 8
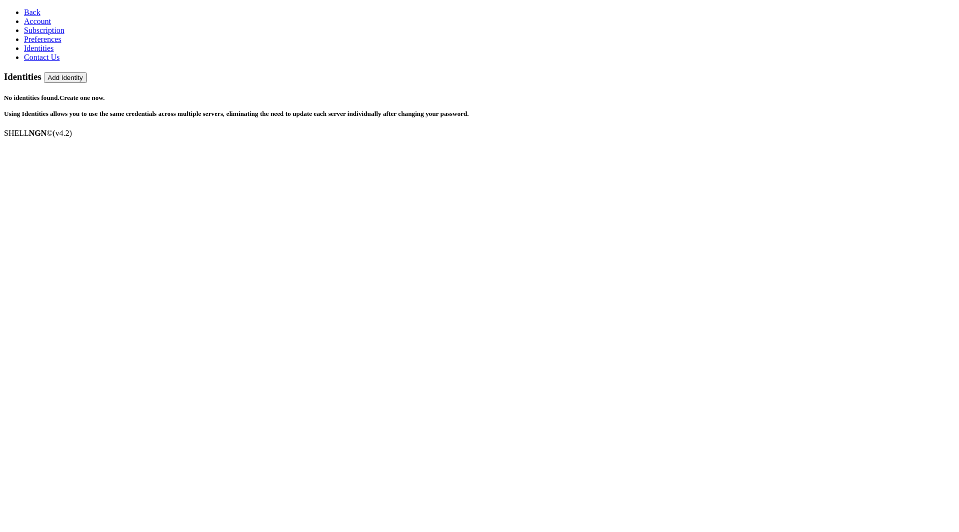
click at [49, 43] on span "Preferences" at bounding box center [42, 39] width 37 height 8
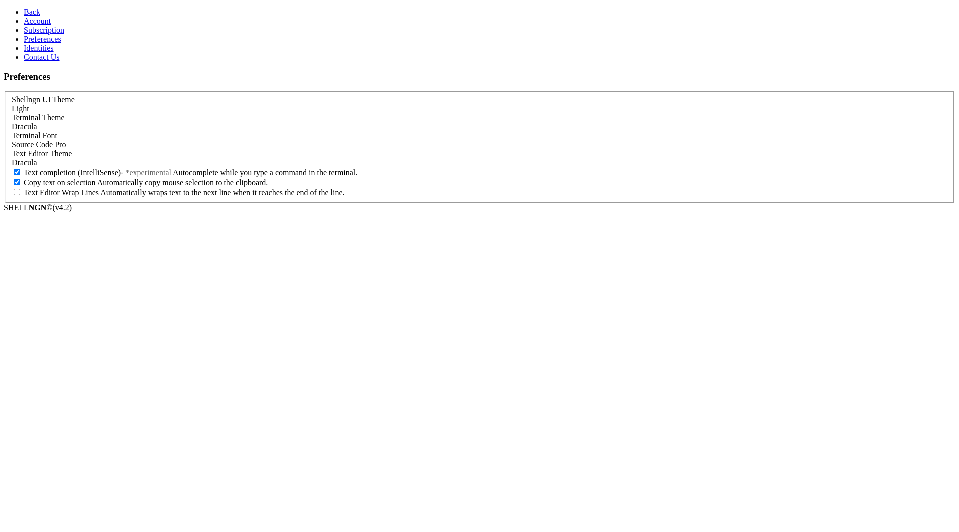
click at [46, 34] on link "Subscription" at bounding box center [44, 30] width 40 height 8
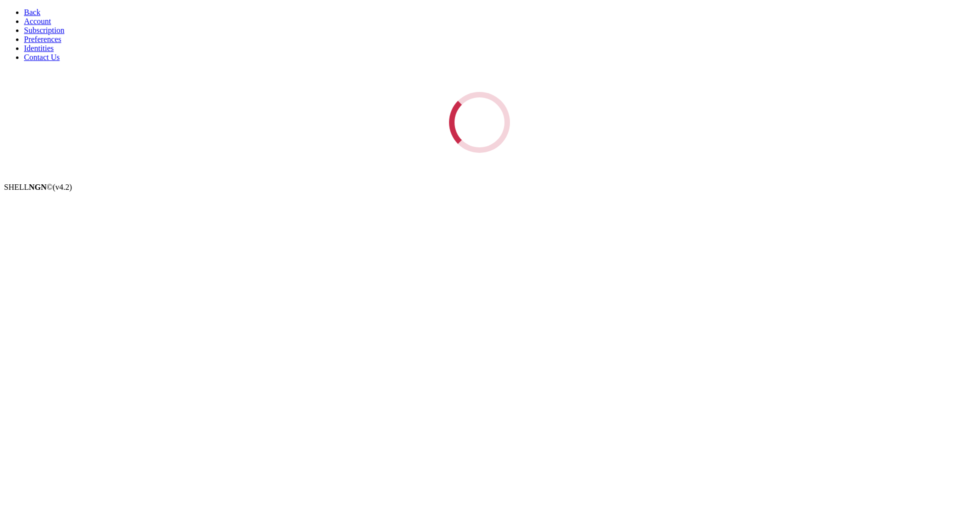
click at [37, 25] on span "Account" at bounding box center [37, 21] width 27 height 8
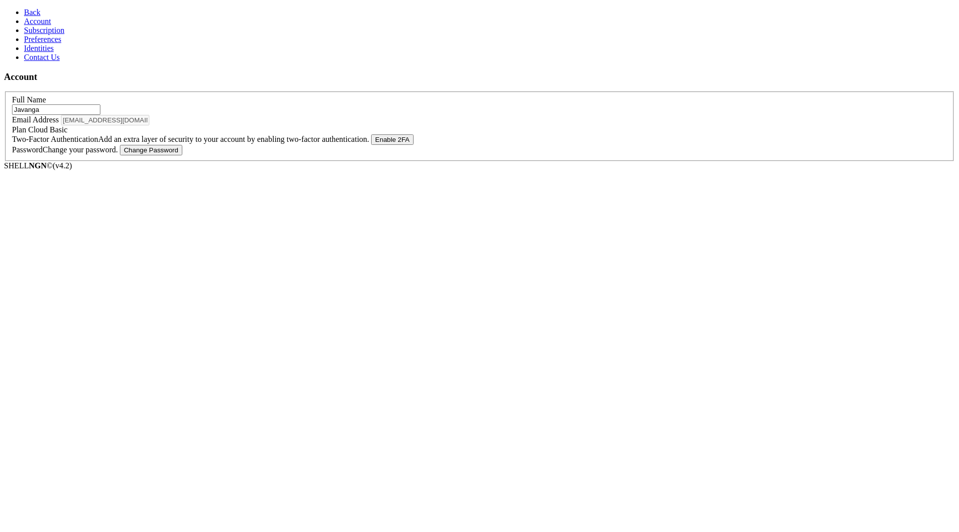
click at [24, 9] on icon at bounding box center [24, 12] width 0 height 8
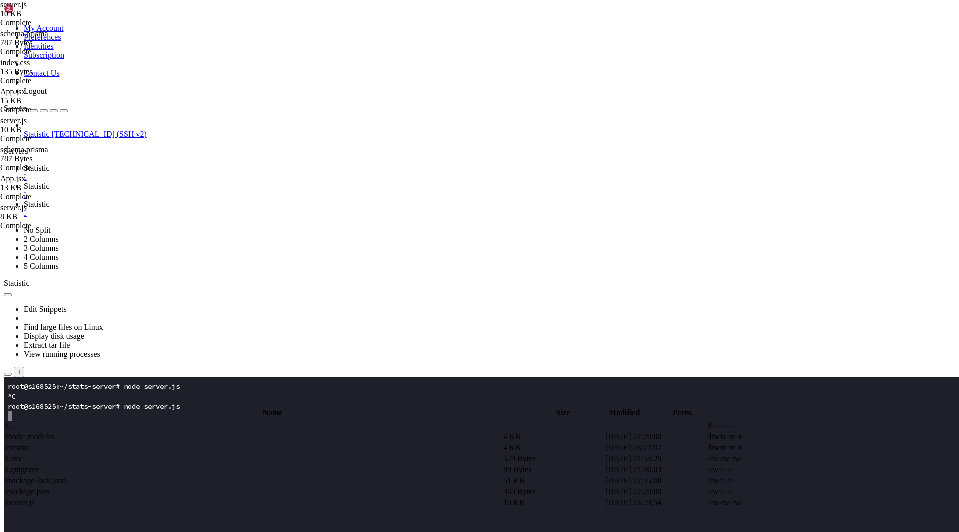
click at [50, 182] on span "Statistic" at bounding box center [37, 186] width 26 height 8
click at [8, 403] on icon "button" at bounding box center [8, 403] width 0 height 0
click at [52, 476] on span " stats-frontend" at bounding box center [28, 480] width 47 height 8
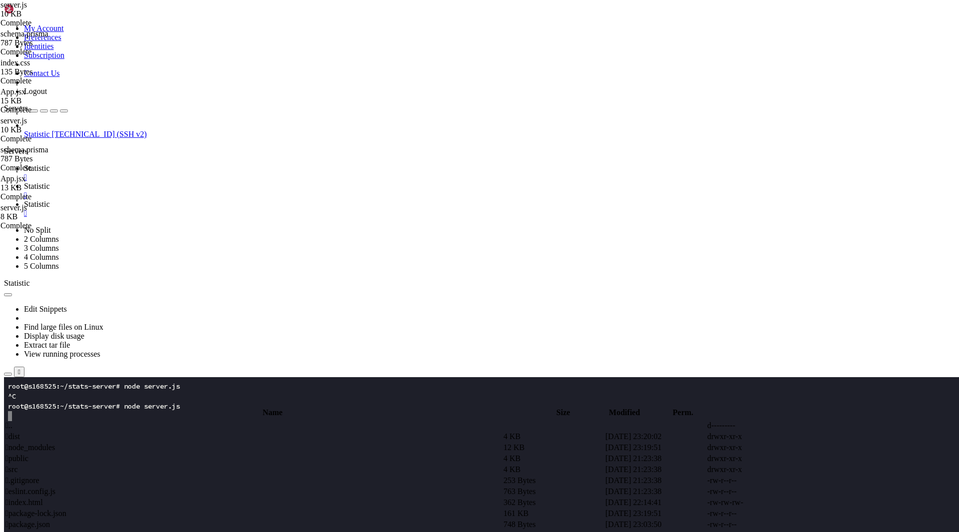
click at [199, 464] on td " src" at bounding box center [253, 469] width 497 height 10
type input "/root/stats-frontend/src"
click at [33, 454] on span " App.jsx" at bounding box center [19, 458] width 28 height 8
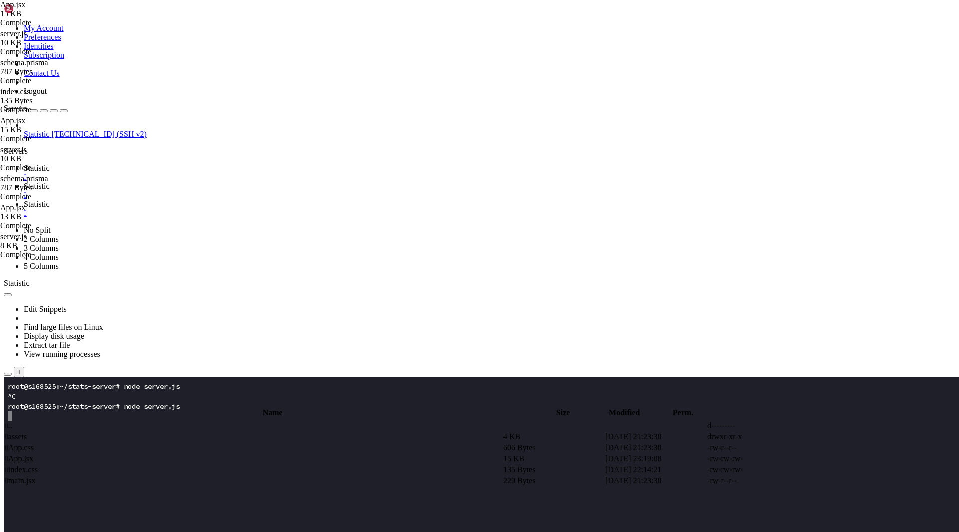
type textarea "}"
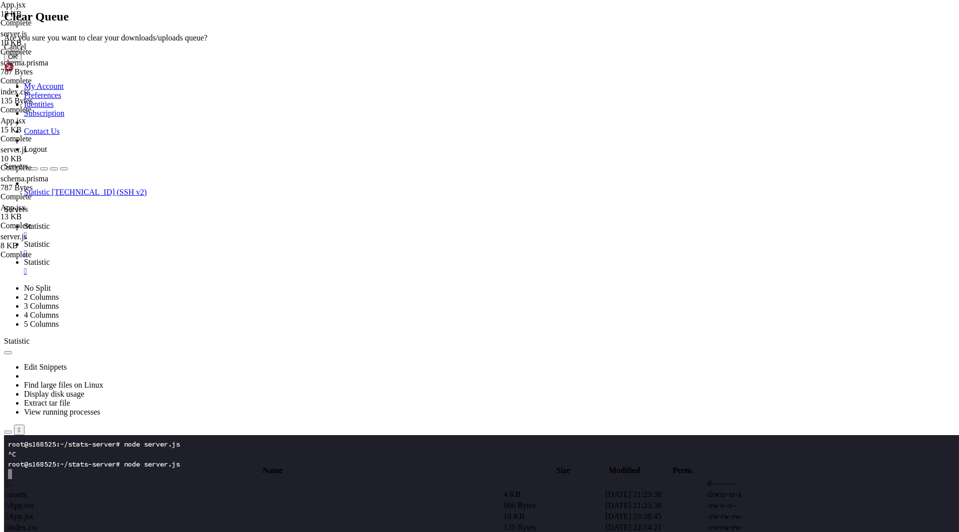
click at [21, 62] on button "OK" at bounding box center [12, 56] width 17 height 10
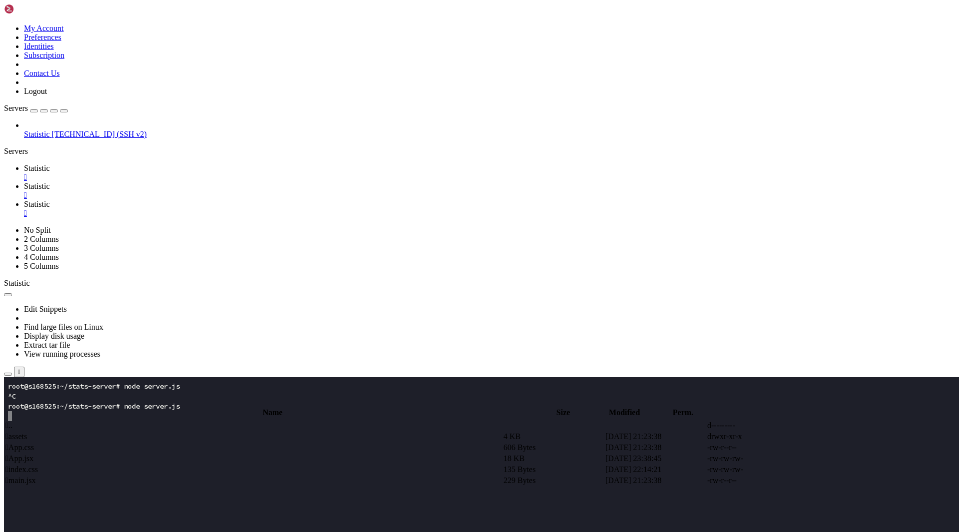
click at [50, 200] on span "Statistic" at bounding box center [37, 204] width 26 height 8
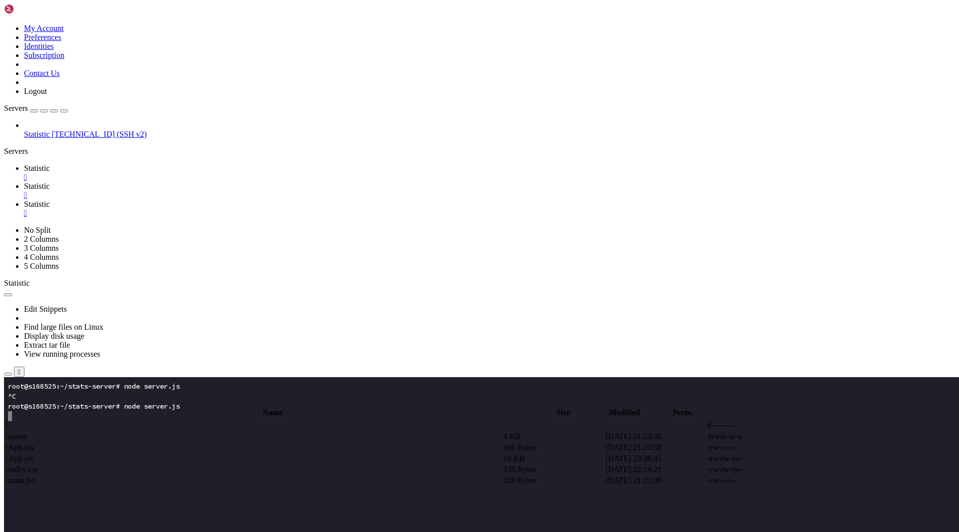
click at [50, 182] on span "Statistic" at bounding box center [37, 186] width 26 height 8
click at [223, 453] on td " App.jsx" at bounding box center [253, 458] width 497 height 10
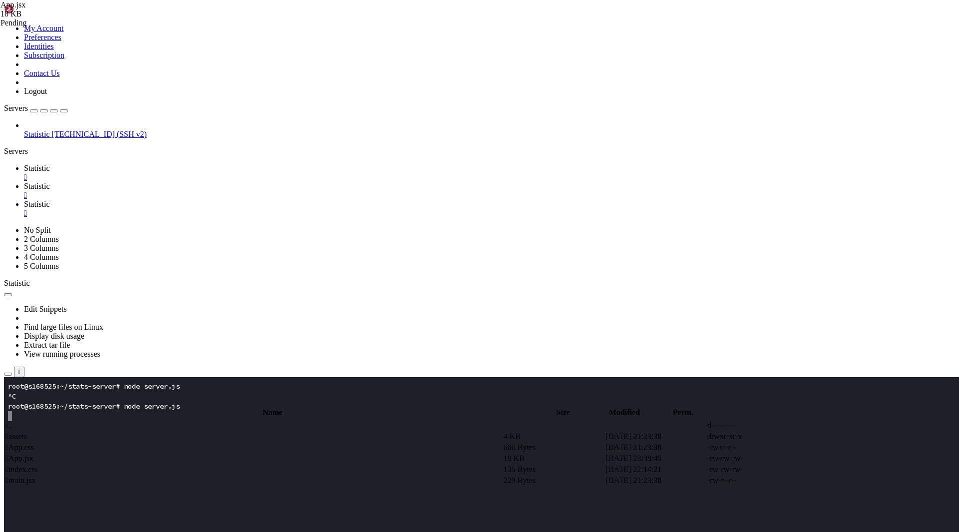
type input "/root"
type textarea "import { useEffect, useMemo, useState } from "react";"
click at [186, 486] on td " stats-server" at bounding box center [253, 491] width 497 height 10
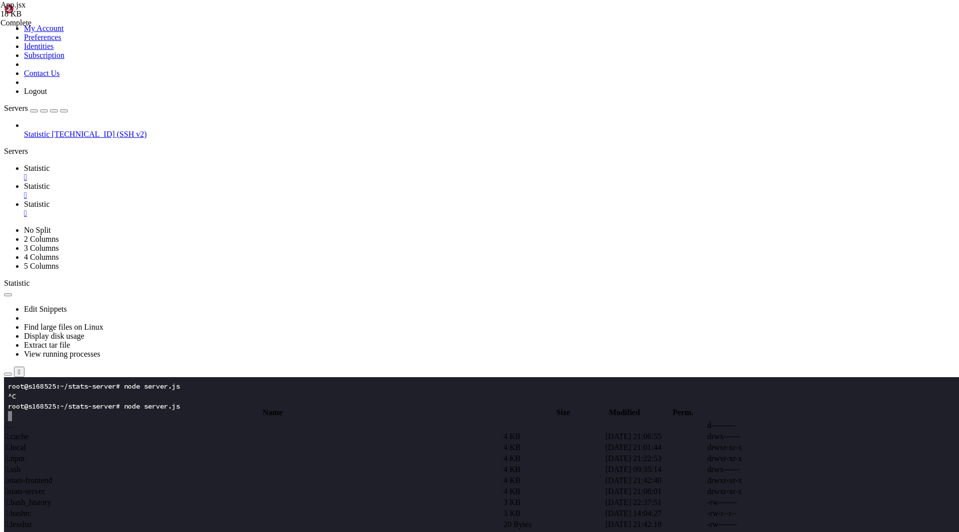
click at [186, 486] on td " stats-server" at bounding box center [253, 491] width 497 height 10
type input "/root/stats-server"
click at [157, 164] on link "Statistic " at bounding box center [489, 173] width 931 height 18
click at [154, 525] on x-row at bounding box center [420, 526] width 825 height 10
click at [50, 182] on span "Statistic" at bounding box center [37, 186] width 26 height 8
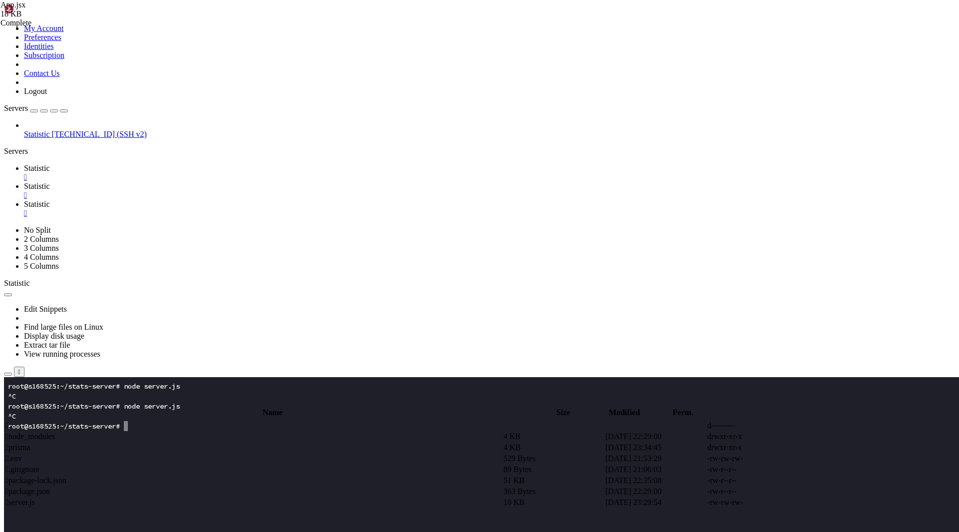
click at [230, 497] on td " server.js" at bounding box center [253, 502] width 497 height 10
type textarea "app.listen(PORT, () => {});"
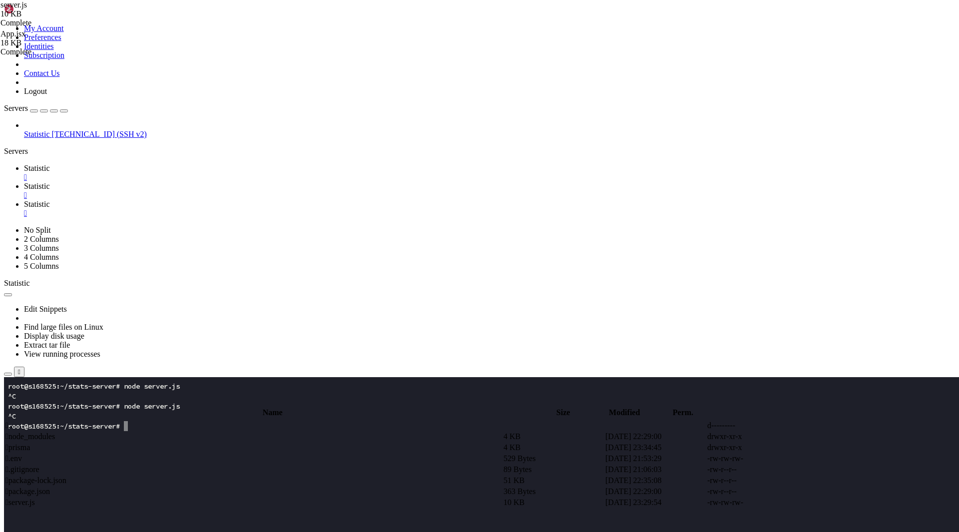
click at [8, 403] on icon "button" at bounding box center [8, 403] width 0 height 0
click at [45, 487] on span " stats-server" at bounding box center [24, 491] width 39 height 8
click at [52, 476] on span " stats-frontend" at bounding box center [28, 480] width 47 height 8
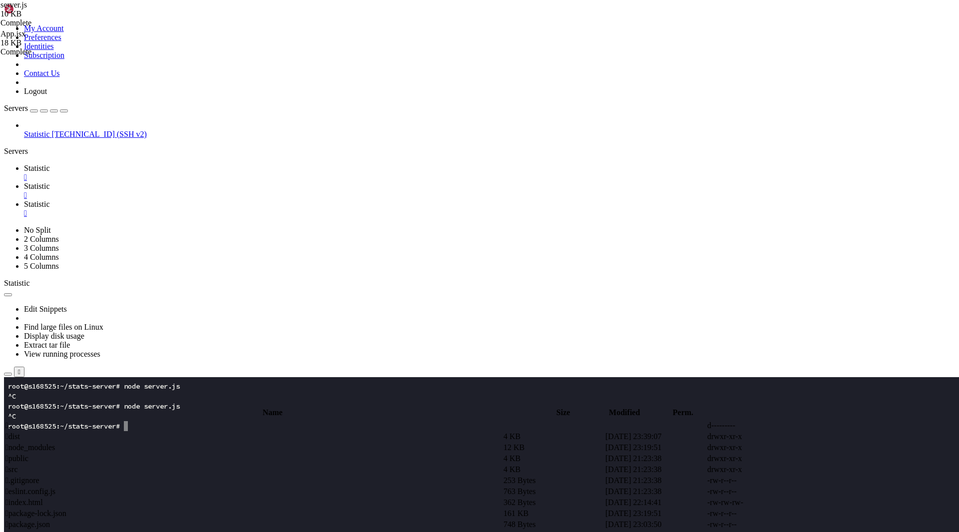
click at [193, 464] on td " src" at bounding box center [253, 469] width 497 height 10
type input "/root/stats-frontend/src"
click at [33, 454] on span " App.jsx" at bounding box center [19, 458] width 28 height 8
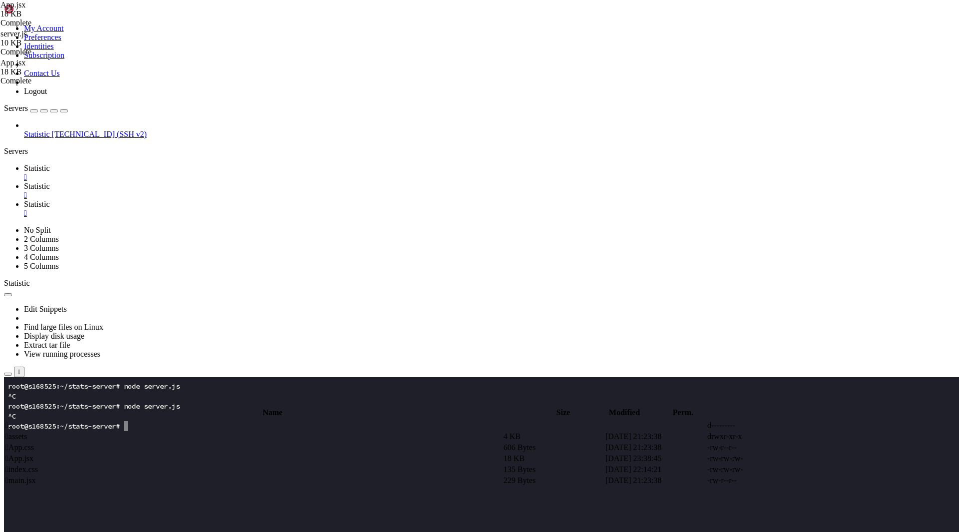
type textarea "}"
paste textarea
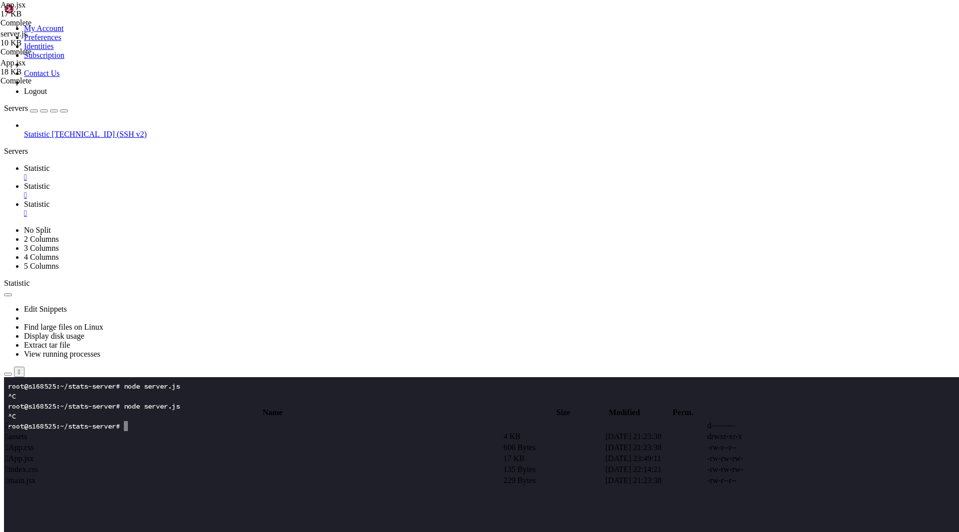
click at [278, 200] on link "Statistic " at bounding box center [489, 209] width 931 height 18
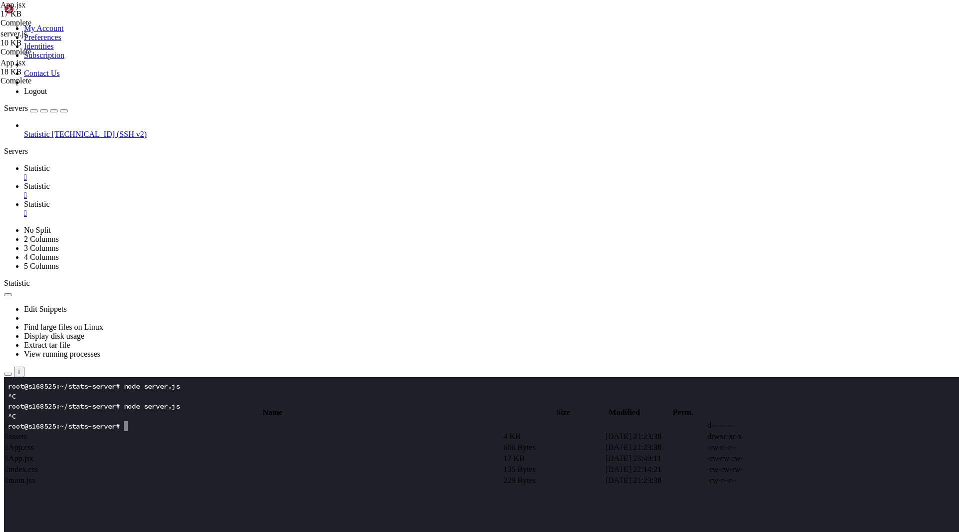
click at [50, 164] on span "Statistic" at bounding box center [37, 168] width 26 height 8
click at [204, 498] on x-row at bounding box center [420, 496] width 825 height 10
click at [130, 427] on x-row at bounding box center [420, 426] width 825 height 10
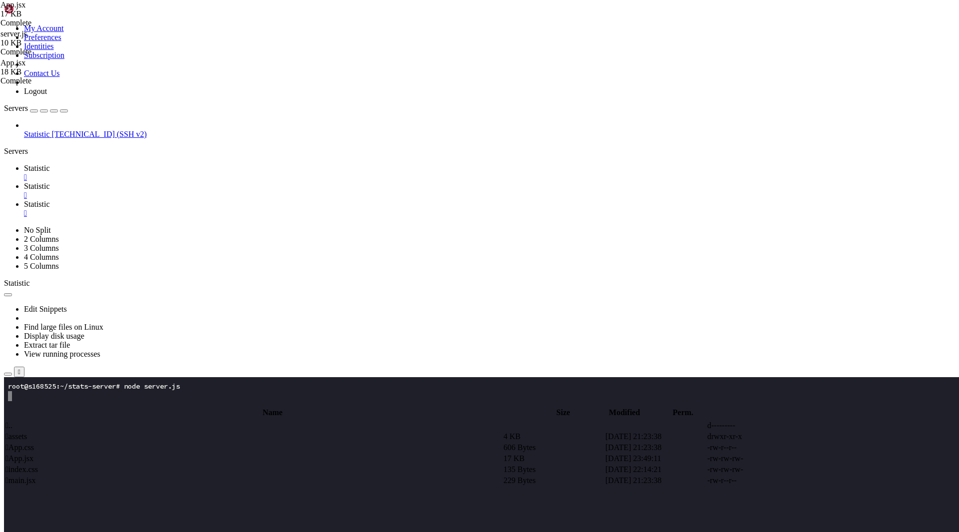
scroll to position [5, 1]
click at [50, 182] on span "Statistic" at bounding box center [37, 186] width 26 height 8
click at [12, 421] on span " .." at bounding box center [8, 425] width 7 height 8
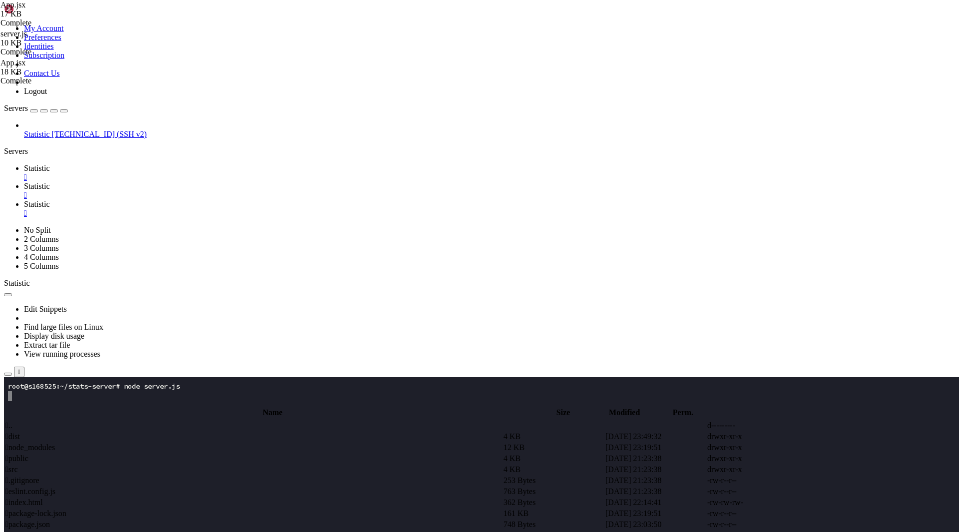
click at [12, 421] on span " .." at bounding box center [8, 425] width 7 height 8
click at [45, 487] on span " stats-server" at bounding box center [24, 491] width 39 height 8
click at [30, 443] on span " prisma" at bounding box center [17, 447] width 24 height 8
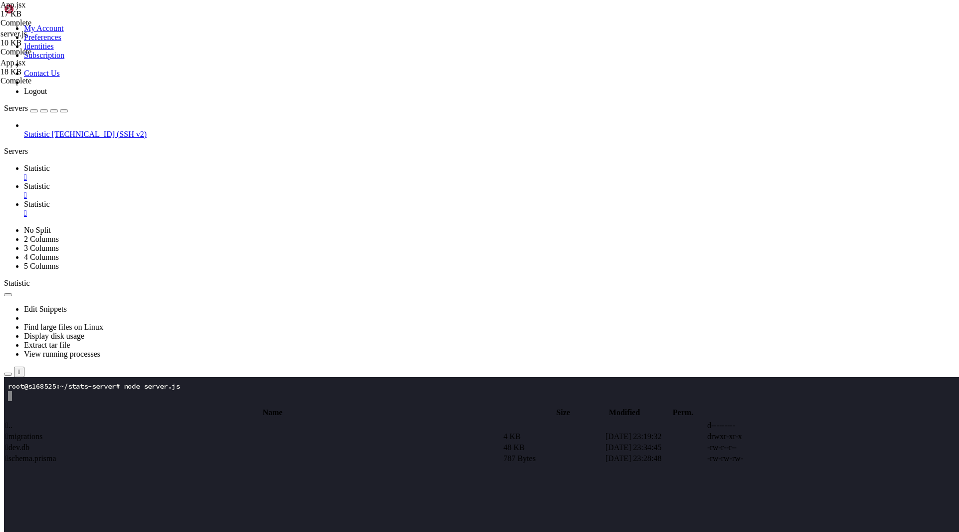
click at [12, 421] on span " .." at bounding box center [8, 425] width 7 height 8
type input "/root/stats-server"
click at [35, 498] on span " server.js" at bounding box center [19, 502] width 29 height 8
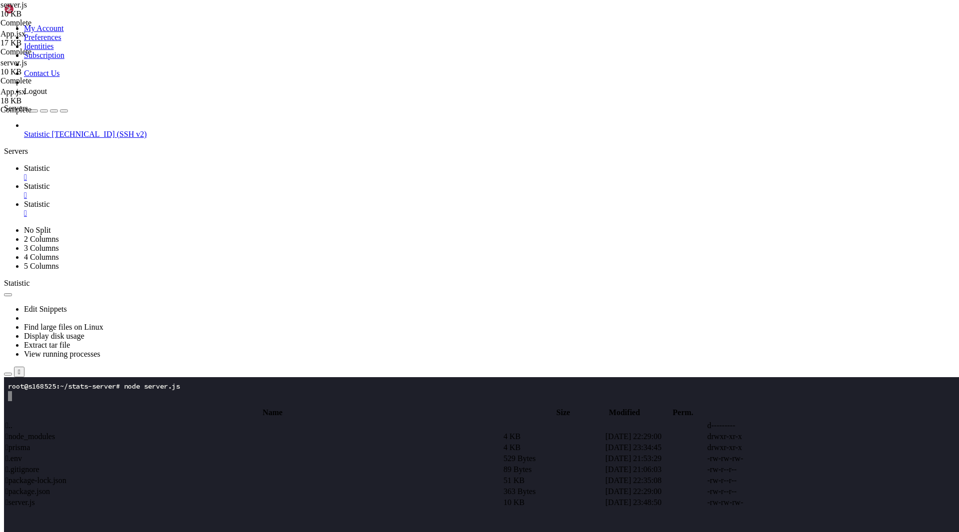
type textarea "app.listen(PORT, () => {});"
click at [12, 421] on span " .." at bounding box center [8, 425] width 7 height 8
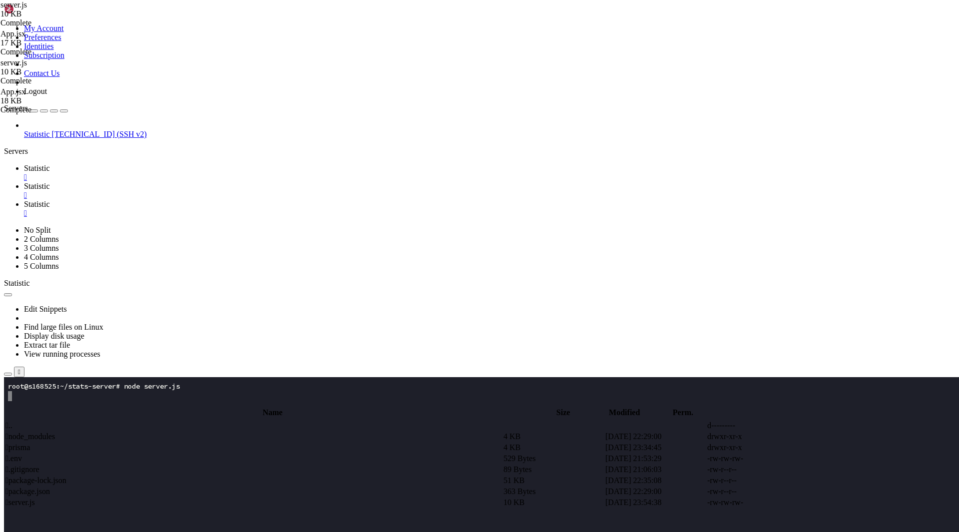
click at [12, 421] on span " .." at bounding box center [8, 425] width 7 height 8
click at [52, 476] on span " stats-frontend" at bounding box center [28, 480] width 47 height 8
click at [193, 464] on td " src" at bounding box center [253, 469] width 497 height 10
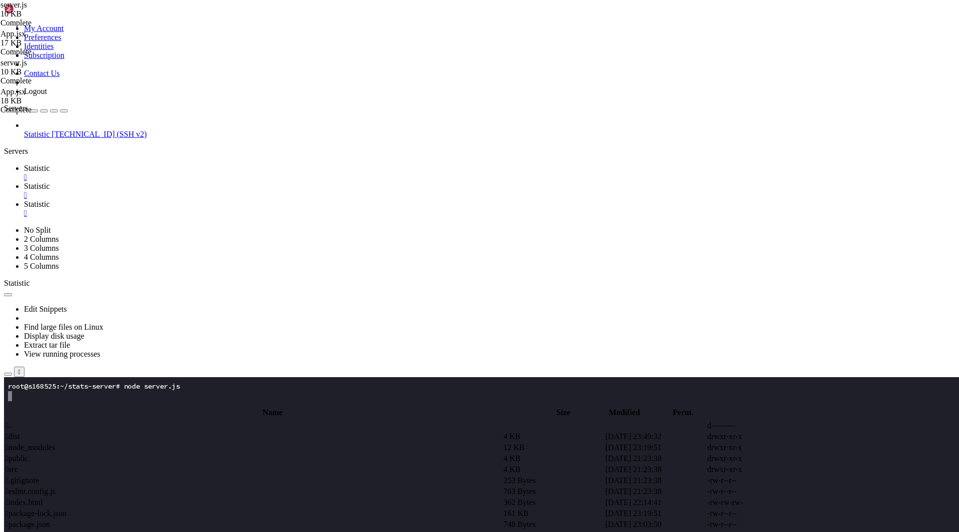
type input "/root/stats-frontend/src"
click at [181, 464] on td " index.css" at bounding box center [253, 469] width 497 height 10
click at [33, 454] on span " App.jsx" at bounding box center [19, 458] width 28 height 8
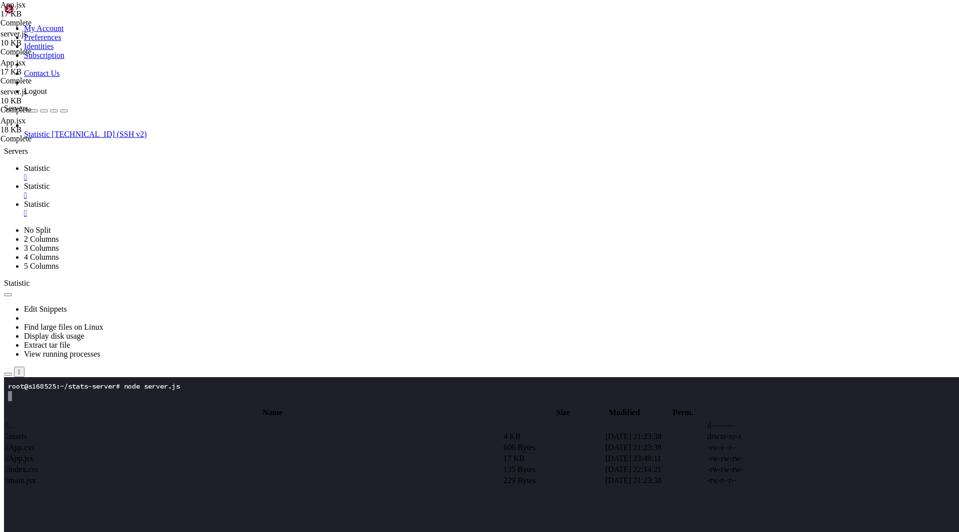
type textarea "}"
paste textarea
type textarea "html, body, #root { height: 100%; width: 100%; margin: 0; }"
paste textarea
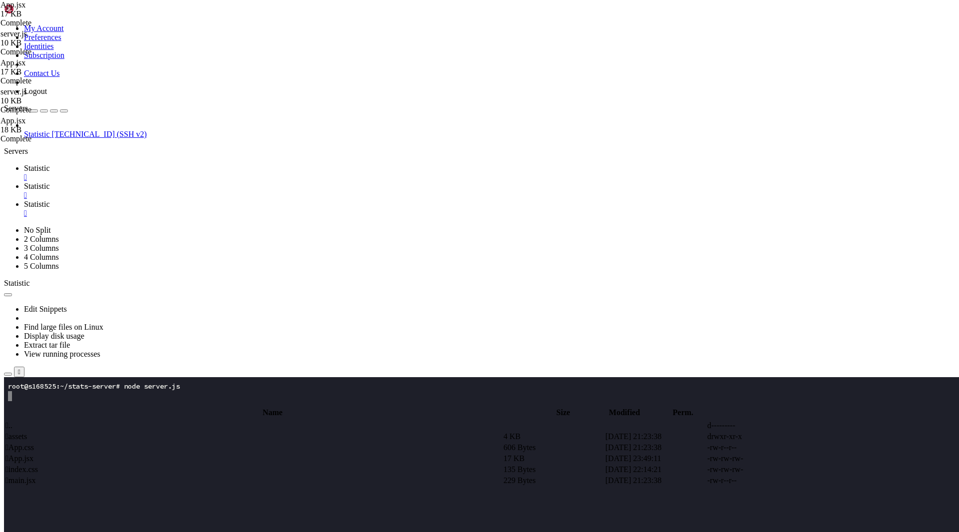
scroll to position [3490, 0]
click at [50, 200] on span "Statistic" at bounding box center [37, 204] width 26 height 8
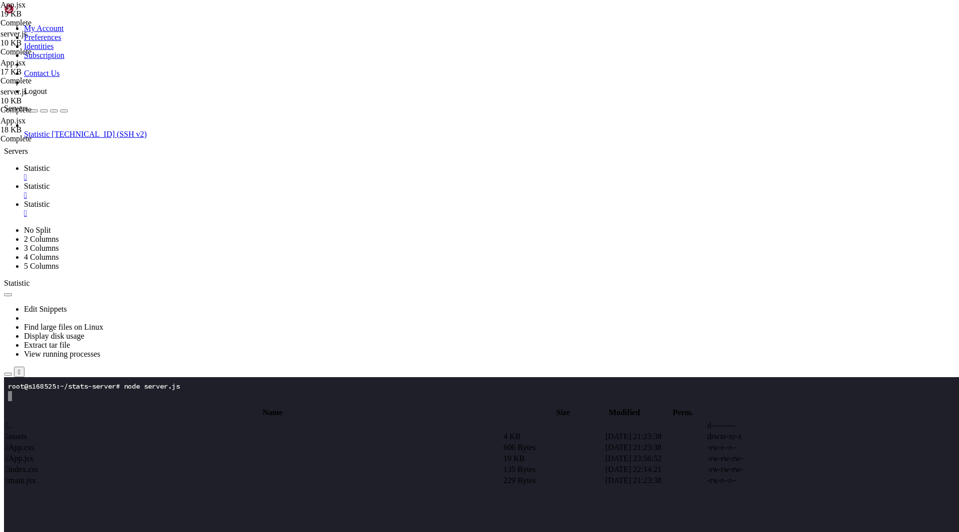
click at [50, 164] on span "Statistic" at bounding box center [37, 168] width 26 height 8
click at [221, 519] on x-row at bounding box center [420, 516] width 825 height 10
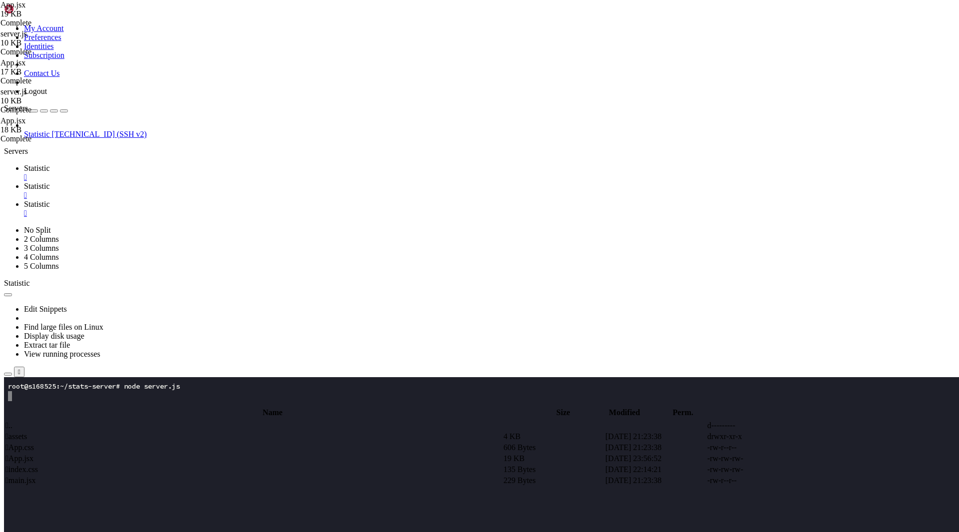
click at [50, 182] on span "Statistic" at bounding box center [37, 186] width 26 height 8
click at [238, 420] on td " .." at bounding box center [253, 425] width 497 height 10
click at [366, 420] on td " .." at bounding box center [253, 425] width 497 height 10
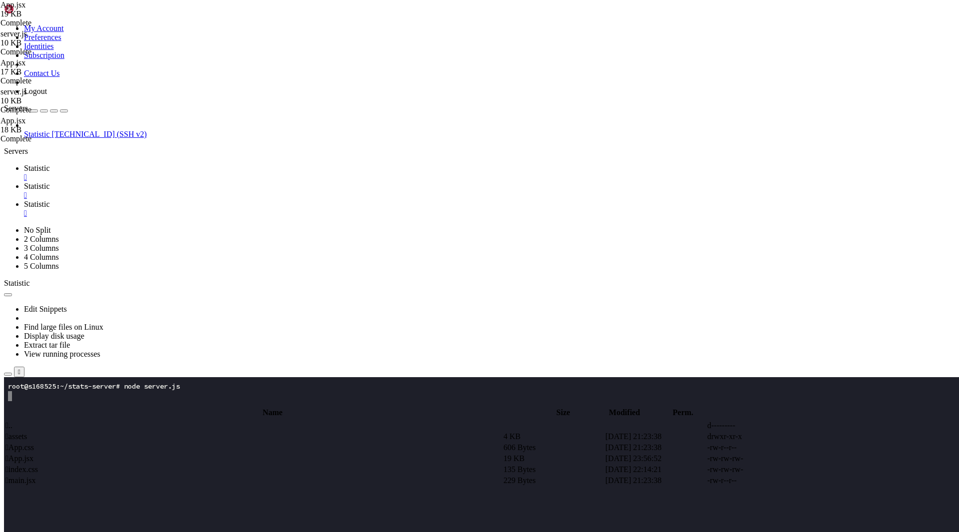
click at [12, 421] on span " .." at bounding box center [8, 425] width 7 height 8
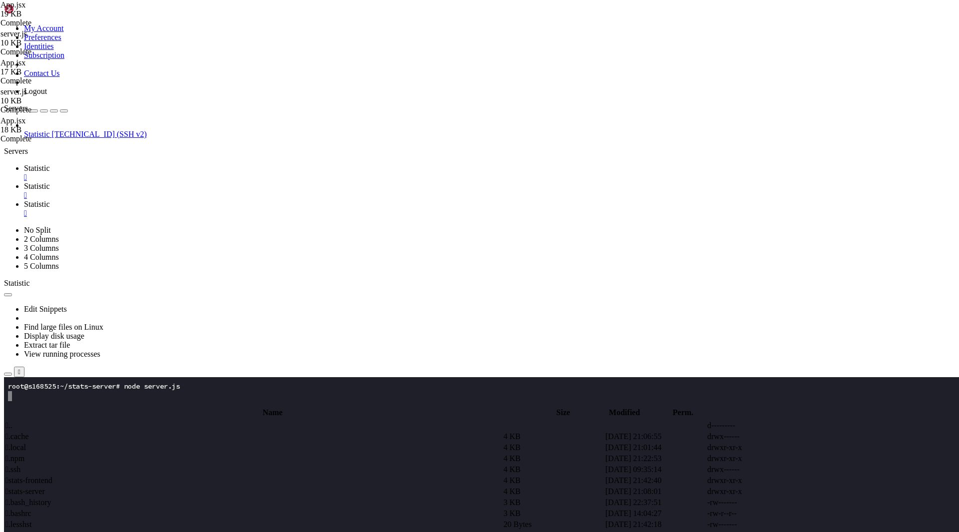
click at [52, 476] on span " stats-frontend" at bounding box center [28, 480] width 47 height 8
click at [45, 487] on span " stats-server" at bounding box center [24, 491] width 39 height 8
click at [169, 442] on td " prisma" at bounding box center [253, 447] width 497 height 10
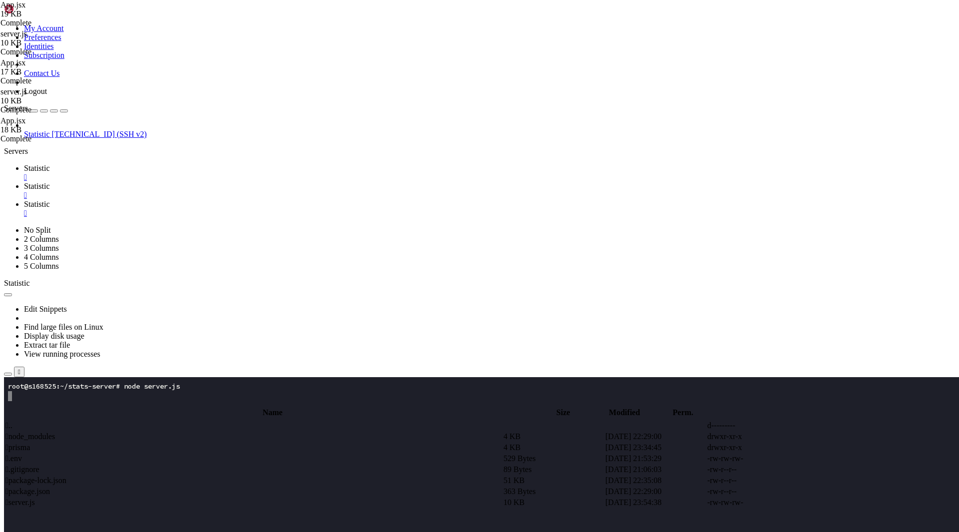
type input "/root/stats-server/prisma"
click at [56, 454] on span " schema.prisma" at bounding box center [30, 458] width 50 height 8
type textarea "}"
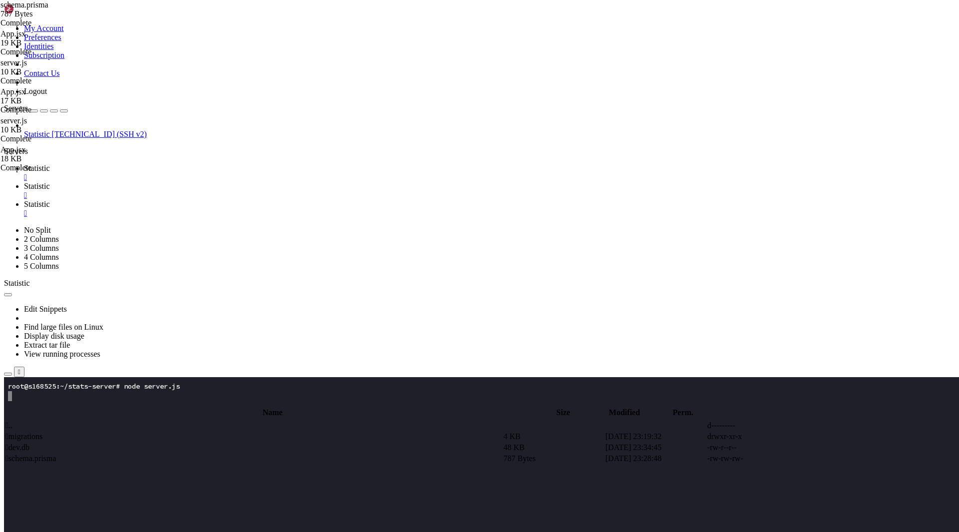
click at [191, 420] on td " .." at bounding box center [253, 425] width 497 height 10
click at [12, 421] on span " .." at bounding box center [8, 425] width 7 height 8
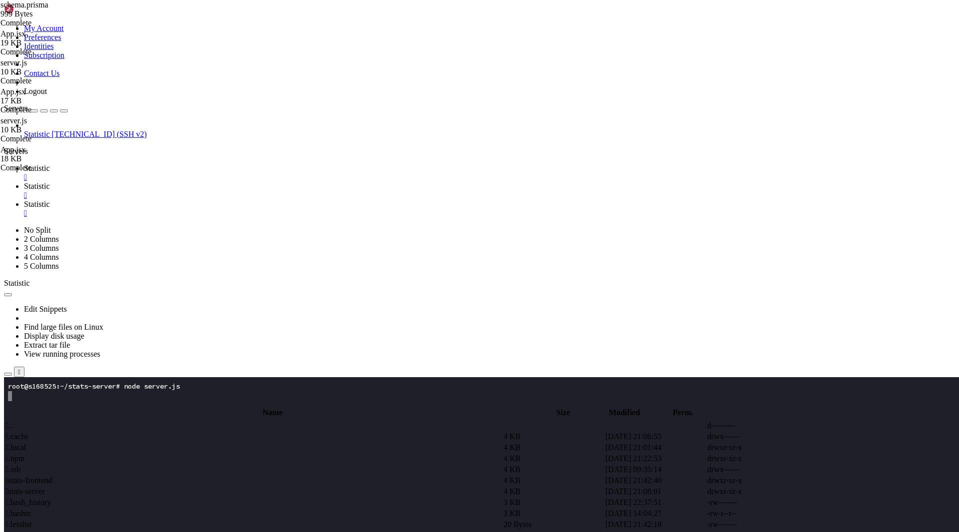
click at [196, 486] on td " stats-server" at bounding box center [253, 491] width 497 height 10
type input "/root/stats-server"
click at [35, 498] on span " server.js" at bounding box center [19, 502] width 29 height 8
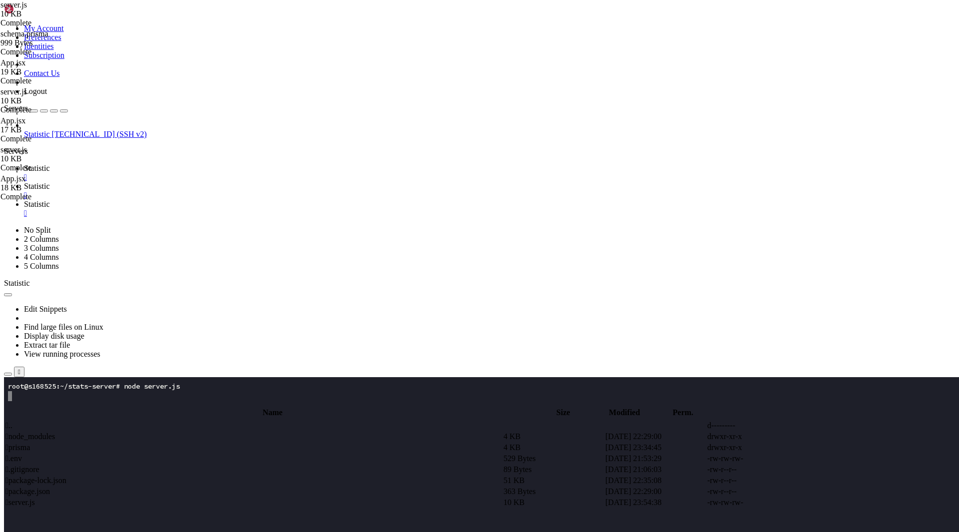
type textarea "app.listen(PORT, () => {});"
paste textarea
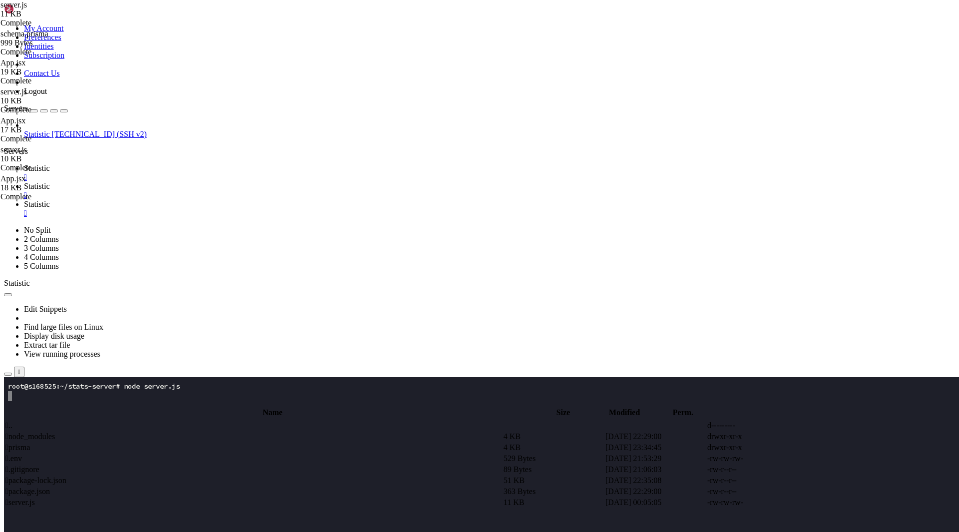
click at [212, 420] on td " .." at bounding box center [253, 425] width 497 height 10
click at [52, 476] on span " stats-frontend" at bounding box center [28, 480] width 47 height 8
click at [18, 465] on span " src" at bounding box center [11, 469] width 12 height 8
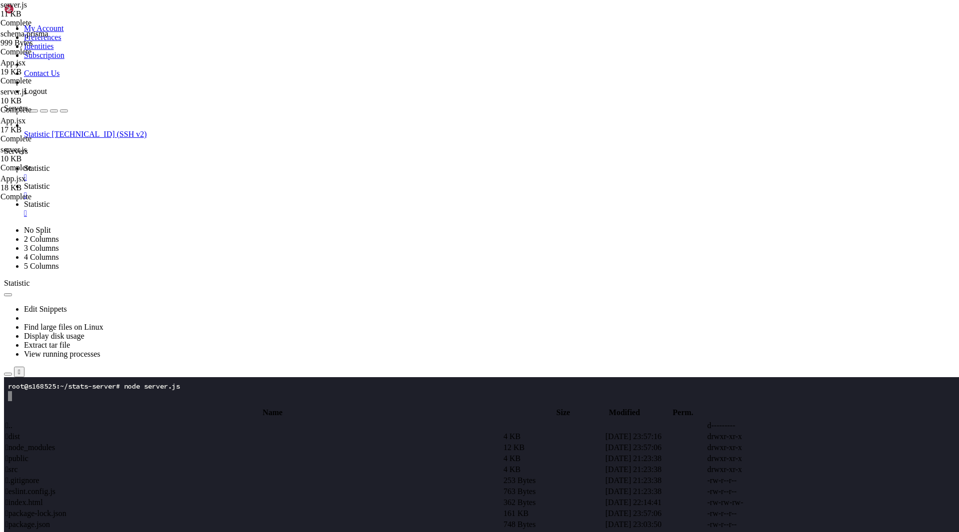
click at [18, 465] on span " src" at bounding box center [11, 469] width 12 height 8
type input "/root/stats-frontend/src"
click at [33, 454] on span " App.jsx" at bounding box center [19, 458] width 28 height 8
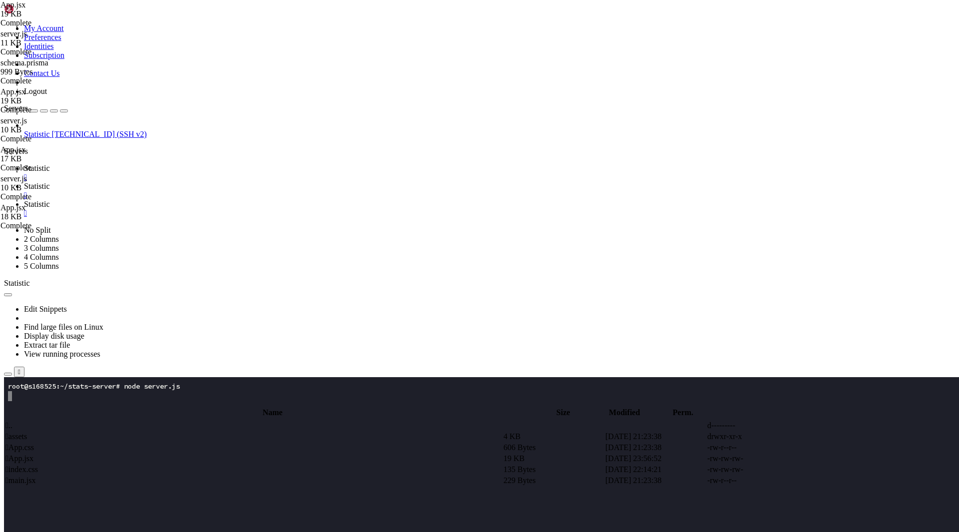
type textarea "}"
click at [152, 164] on link "Statistic " at bounding box center [489, 173] width 931 height 18
click at [134, 436] on x-row at bounding box center [420, 436] width 825 height 10
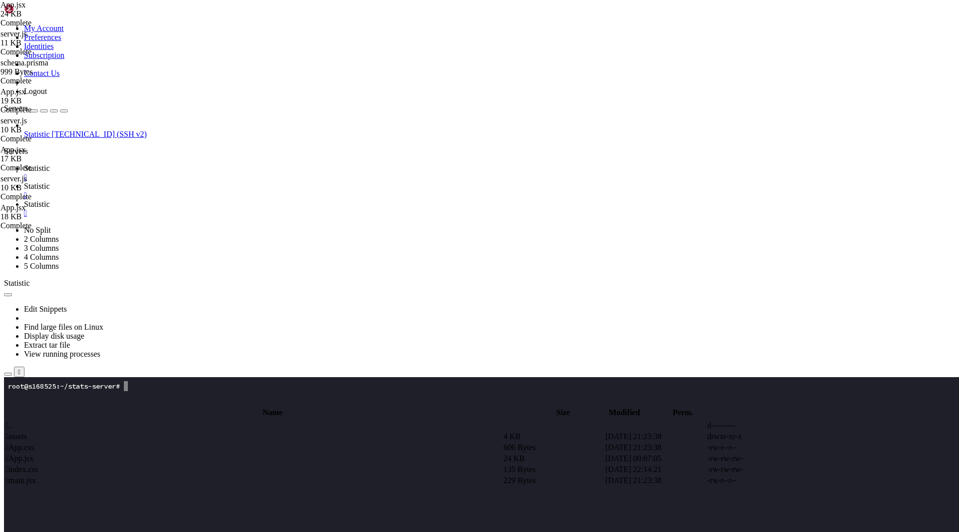
scroll to position [5, 1]
click at [50, 200] on span "Statistic" at bounding box center [37, 204] width 26 height 8
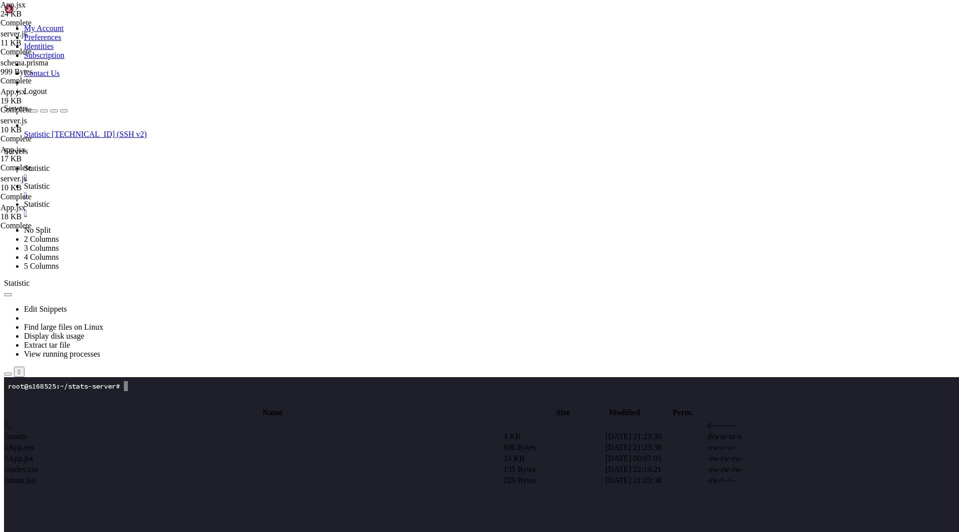
click at [50, 164] on span "Statistic" at bounding box center [37, 168] width 26 height 8
click at [124, 502] on x-row at bounding box center [420, 506] width 825 height 10
click at [277, 200] on link "Statistic " at bounding box center [489, 209] width 931 height 18
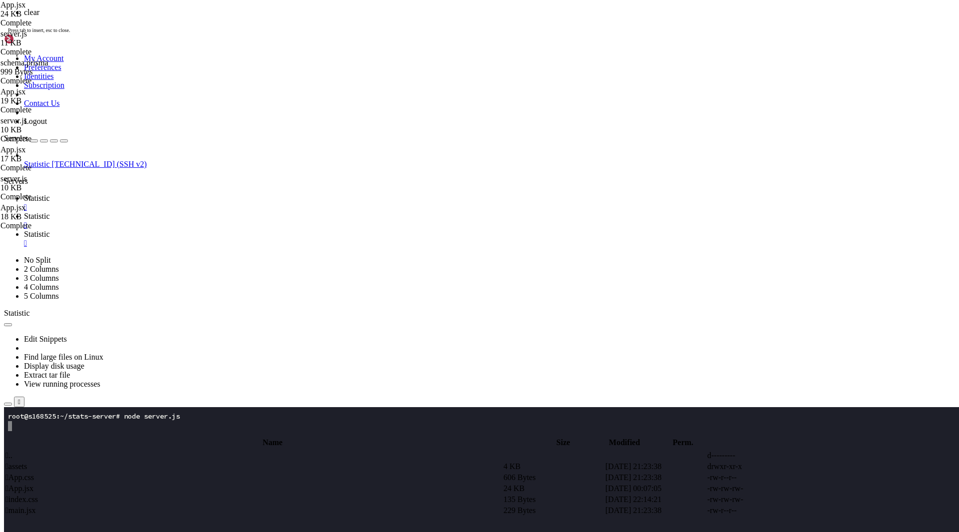
scroll to position [0, 0]
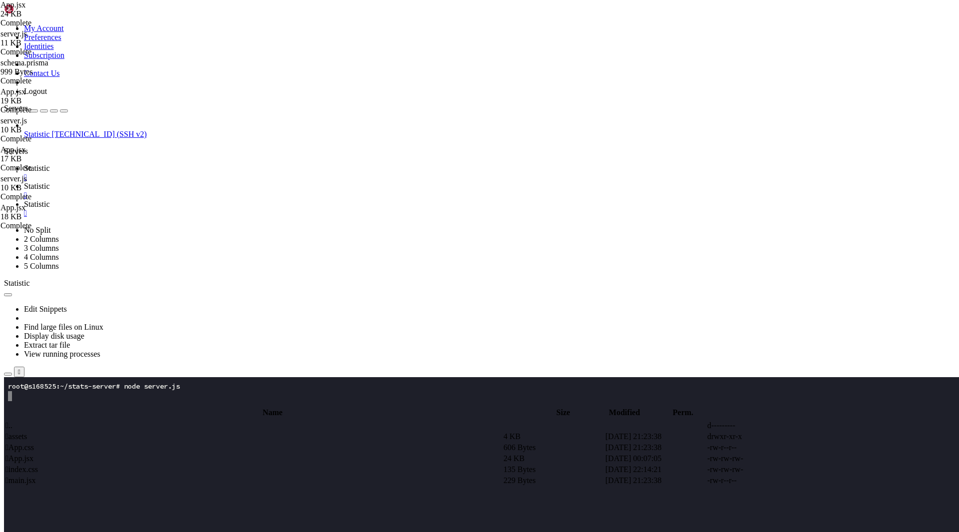
click at [50, 182] on span "Statistic" at bounding box center [37, 186] width 26 height 8
click at [12, 421] on span " .." at bounding box center [8, 425] width 7 height 8
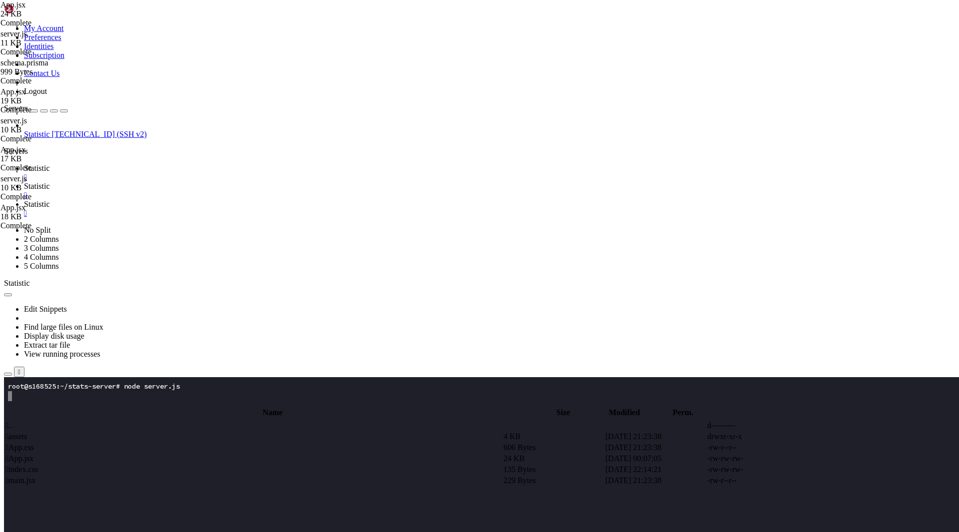
click at [193, 420] on td " .." at bounding box center [253, 425] width 497 height 10
click at [12, 421] on span " .." at bounding box center [8, 425] width 7 height 8
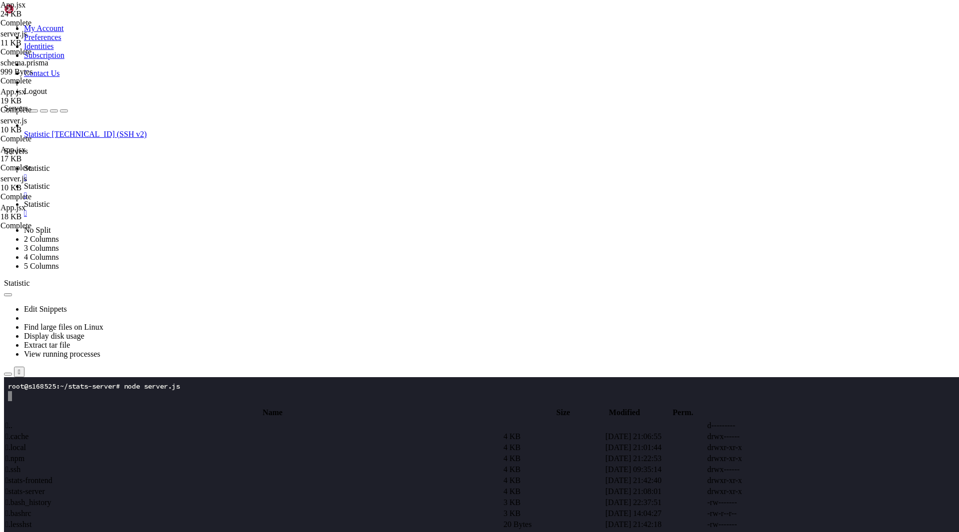
click at [204, 486] on td " stats-server" at bounding box center [253, 491] width 497 height 10
type input "/root/stats-server"
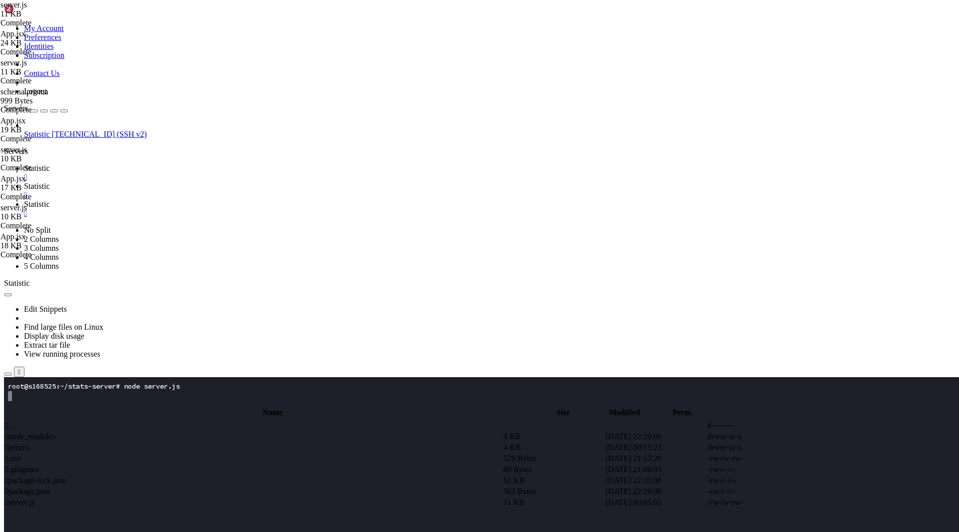
type textarea "app.listen(PORT, () => {});"
click at [194, 420] on td " .." at bounding box center [253, 425] width 497 height 10
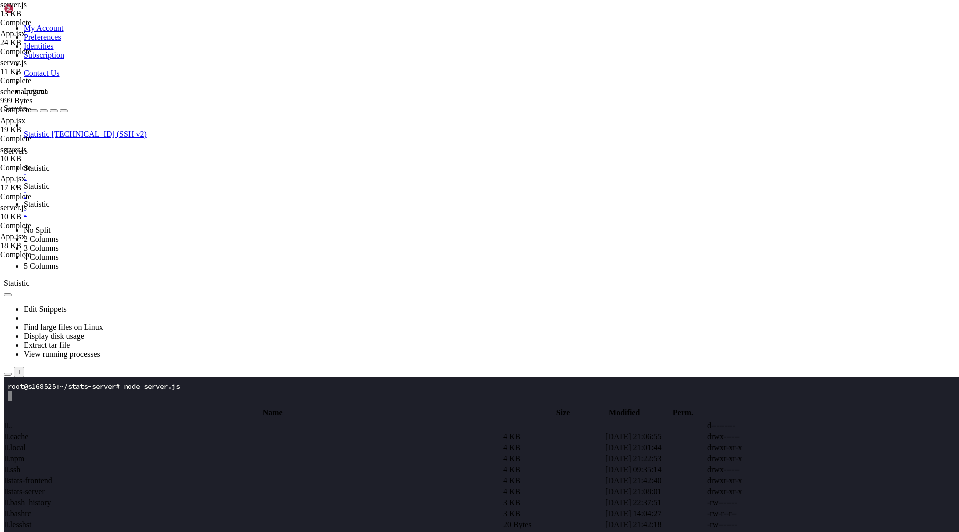
click at [194, 420] on td " .." at bounding box center [253, 425] width 497 height 10
click at [52, 476] on span " stats-frontend" at bounding box center [28, 480] width 47 height 8
click at [18, 465] on span " src" at bounding box center [11, 469] width 12 height 8
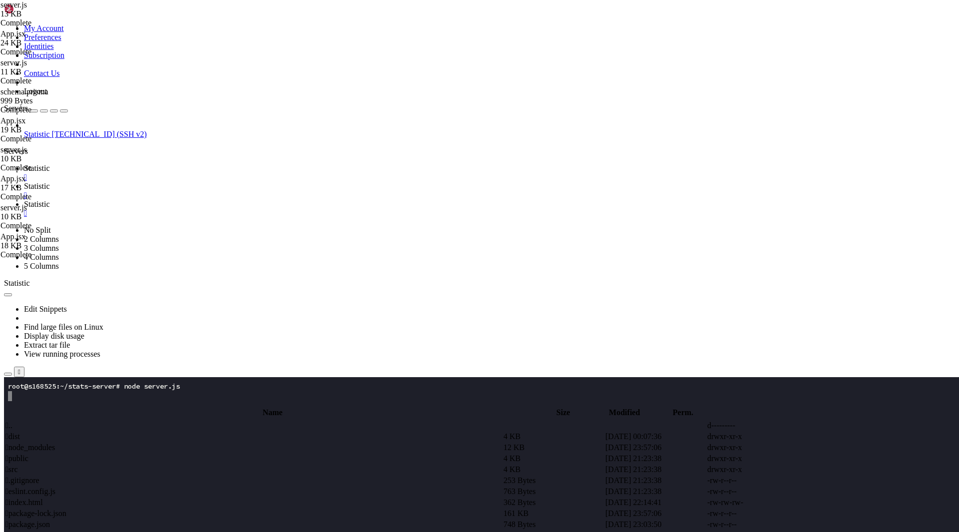
type input "/root/stats-frontend/src"
click at [36, 476] on span " main.jsx" at bounding box center [20, 480] width 30 height 8
click at [33, 454] on span " App.jsx" at bounding box center [19, 458] width 28 height 8
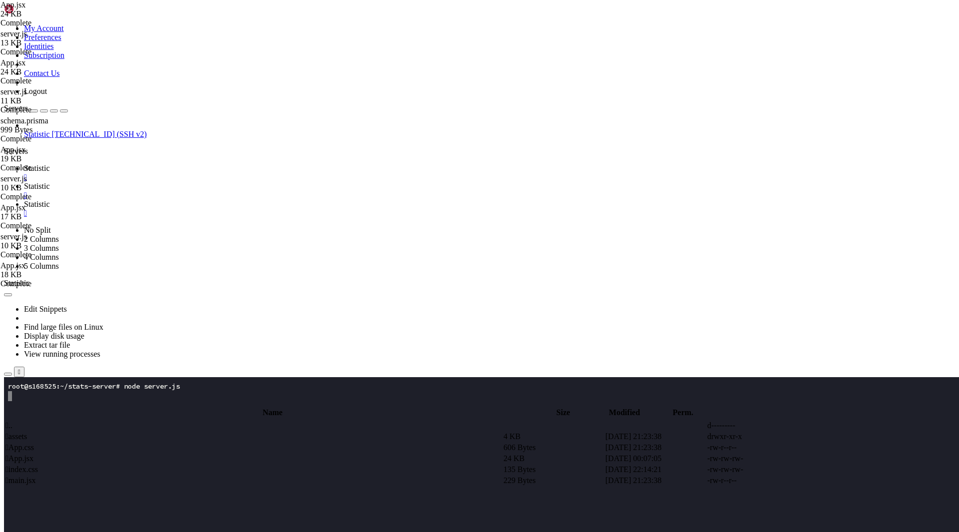
type textarea "}"
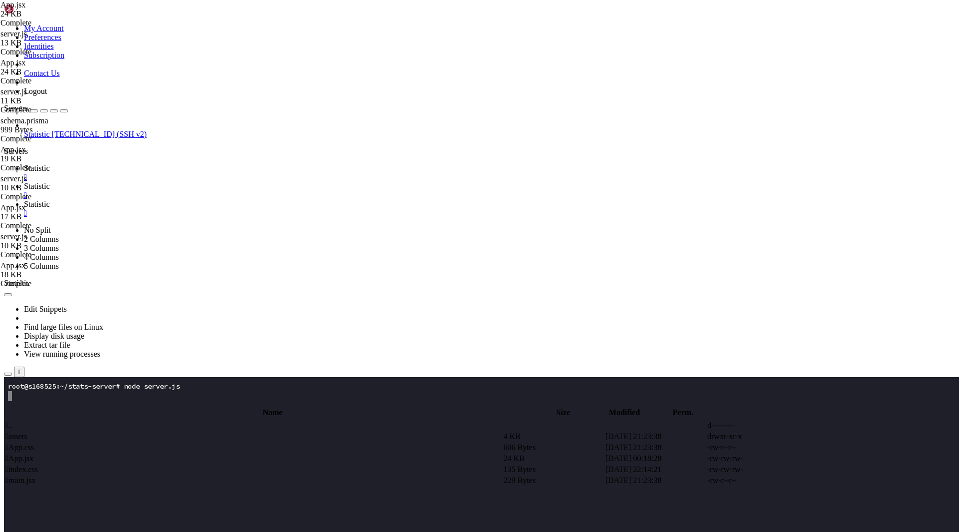
click at [50, 164] on span "Statistic" at bounding box center [37, 168] width 26 height 8
click at [167, 455] on x-row at bounding box center [420, 456] width 825 height 10
click at [151, 429] on x-row at bounding box center [420, 426] width 825 height 10
click at [278, 200] on link "Statistic " at bounding box center [489, 209] width 931 height 18
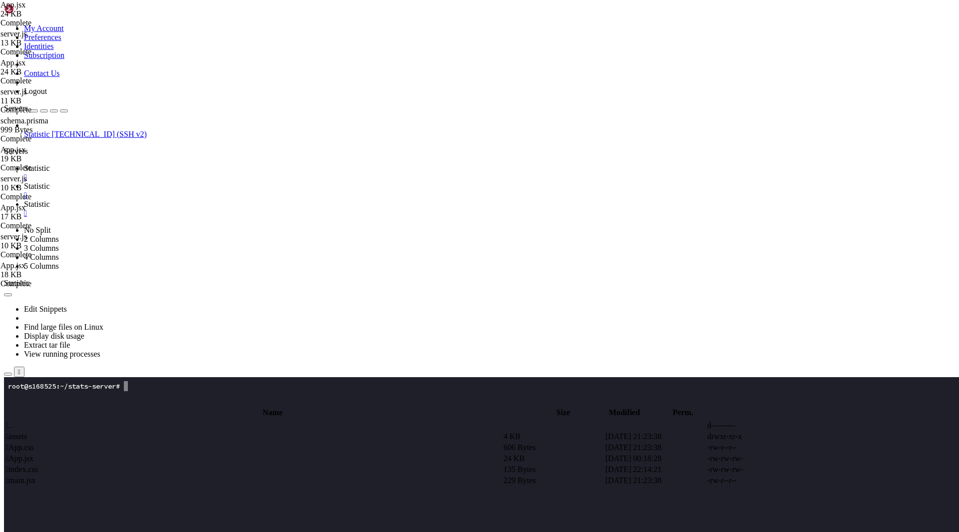
scroll to position [0, 0]
click at [50, 164] on span "Statistic" at bounding box center [37, 168] width 26 height 8
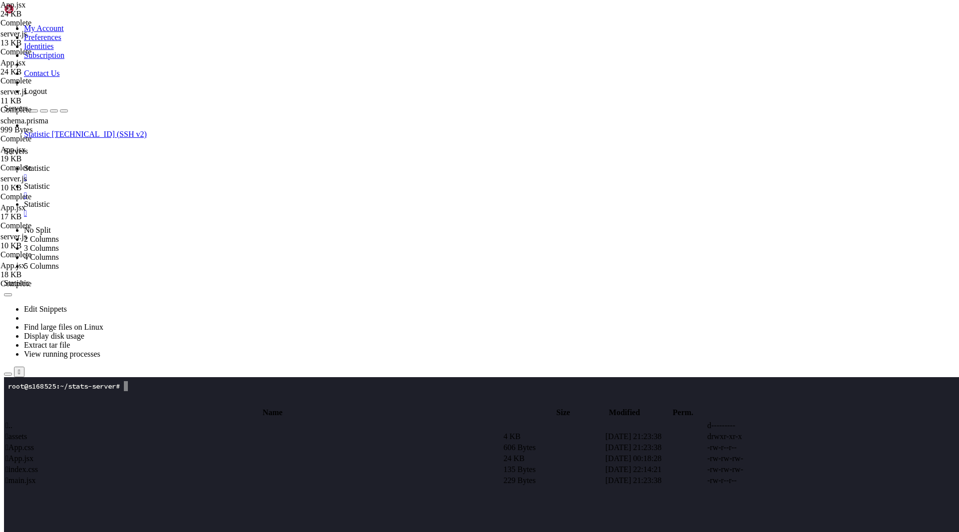
click at [155, 450] on x-row at bounding box center [420, 446] width 825 height 10
click at [140, 392] on x-row at bounding box center [420, 396] width 825 height 10
click at [50, 200] on span "Statistic" at bounding box center [37, 204] width 26 height 8
click at [50, 164] on span "Statistic" at bounding box center [37, 168] width 26 height 8
click at [247, 435] on x-row at bounding box center [420, 436] width 825 height 10
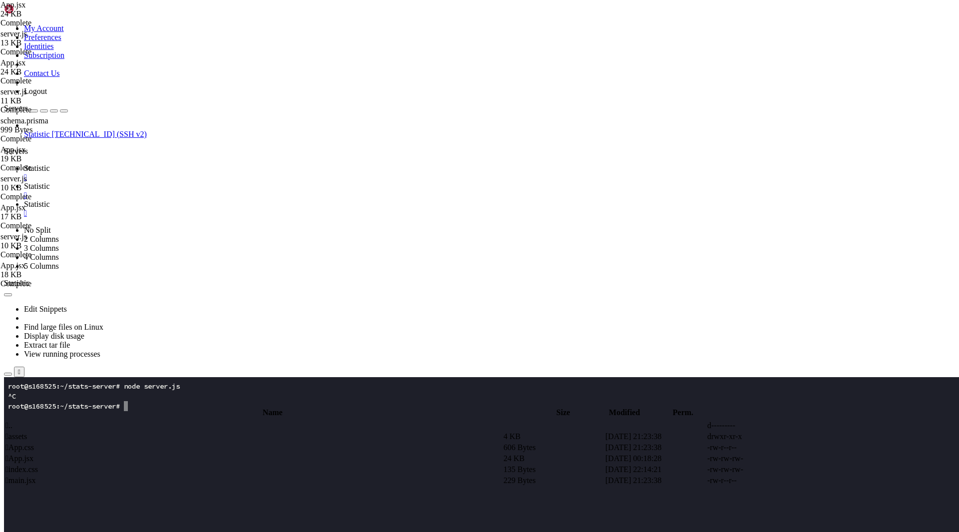
click at [252, 462] on x-row at bounding box center [420, 466] width 825 height 10
click at [538, 377] on div at bounding box center [479, 377] width 951 height 0
click at [535, 377] on div at bounding box center [479, 377] width 951 height 0
click at [232, 473] on x-row at bounding box center [420, 476] width 825 height 10
click at [50, 182] on span "Statistic" at bounding box center [37, 186] width 26 height 8
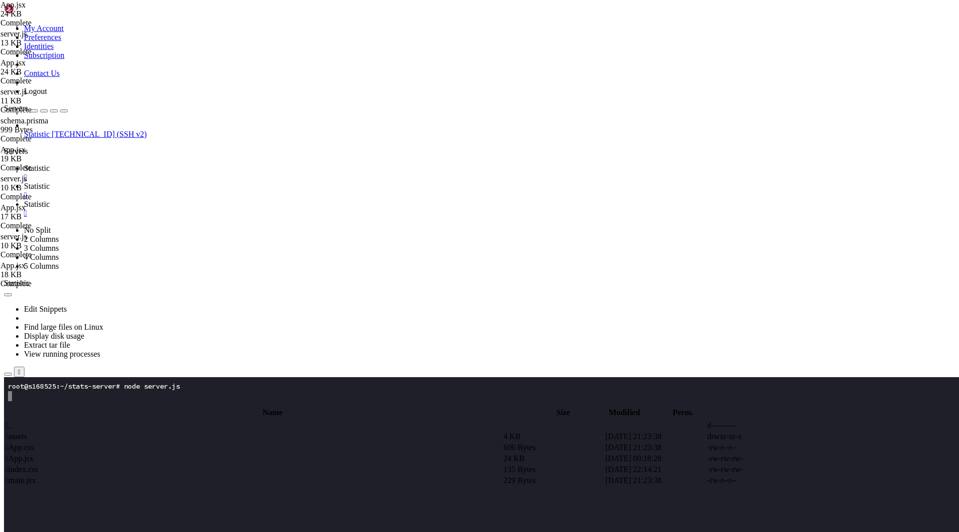
click at [100, 56] on div "Complete" at bounding box center [50, 51] width 100 height 9
click at [100, 47] on span "server.js 13 KB" at bounding box center [50, 38] width 100 height 18
click at [255, 420] on td " .." at bounding box center [253, 425] width 497 height 10
click at [50, 164] on span "Statistic" at bounding box center [37, 168] width 26 height 8
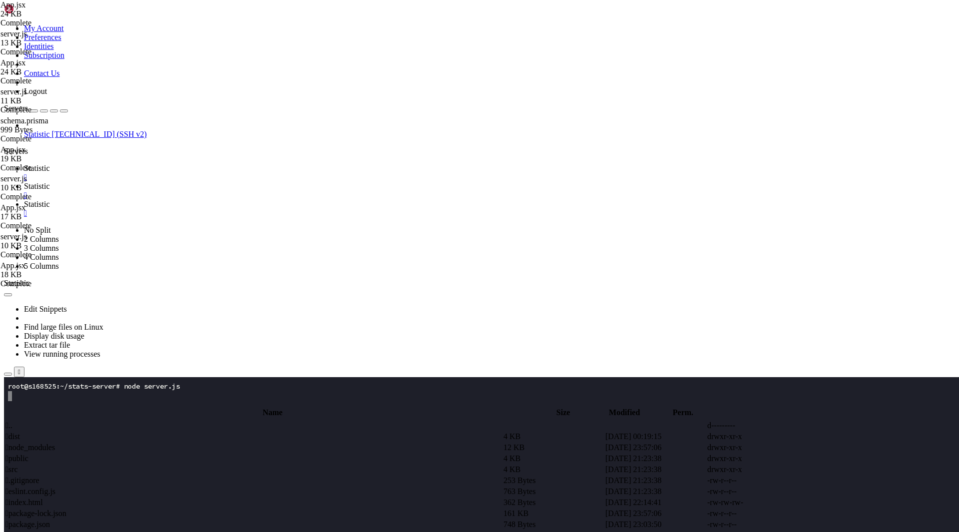
click at [111, 420] on x-row at bounding box center [420, 416] width 825 height 10
click at [254, 498] on x-row at bounding box center [420, 496] width 825 height 10
click at [181, 403] on x-row "root 32249 0.0 0.1 9144 2304 pts/1 S+ 23:23 0:00 grep --color=auto node" at bounding box center [420, 406] width 825 height 10
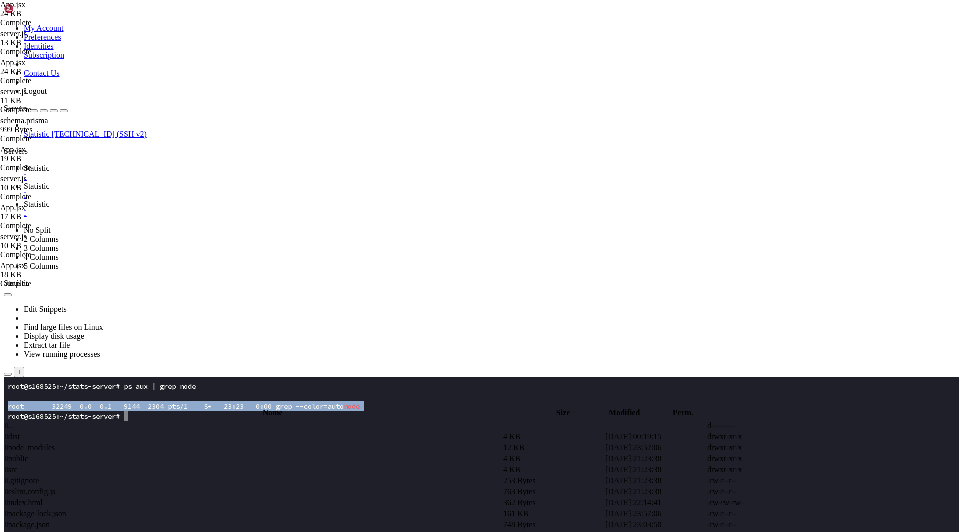
copy x-row "root 32249 0.0 0.1 9144 2304 pts/1 S+ 23:23 0:00 grep --color=auto node"
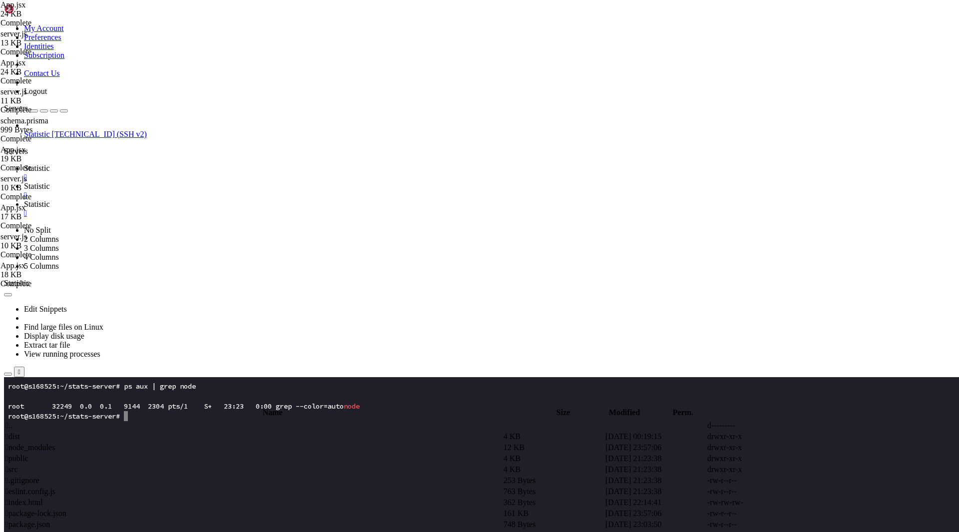
click at [181, 458] on x-row at bounding box center [420, 456] width 825 height 10
click at [50, 182] on span "Statistic" at bounding box center [37, 186] width 26 height 8
click at [171, 420] on td " .." at bounding box center [253, 425] width 497 height 10
click at [45, 487] on span " stats-server" at bounding box center [24, 491] width 39 height 8
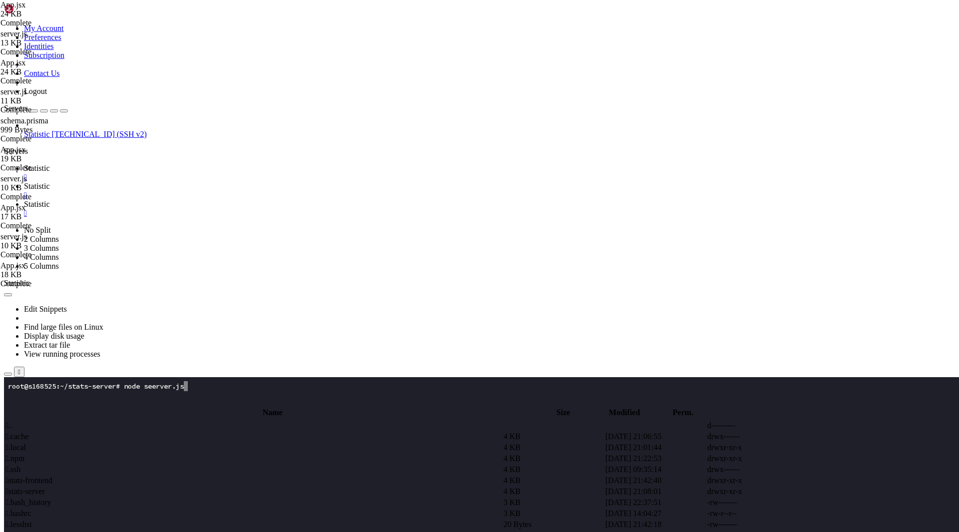
click at [45, 487] on span " stats-server" at bounding box center [24, 491] width 39 height 8
type input "/root/stats-server"
click at [50, 164] on span "Statistic" at bounding box center [37, 168] width 26 height 8
click at [177, 531] on x-row at bounding box center [420, 536] width 825 height 10
drag, startPoint x: 174, startPoint y: 411, endPoint x: 129, endPoint y: 415, distance: 45.2
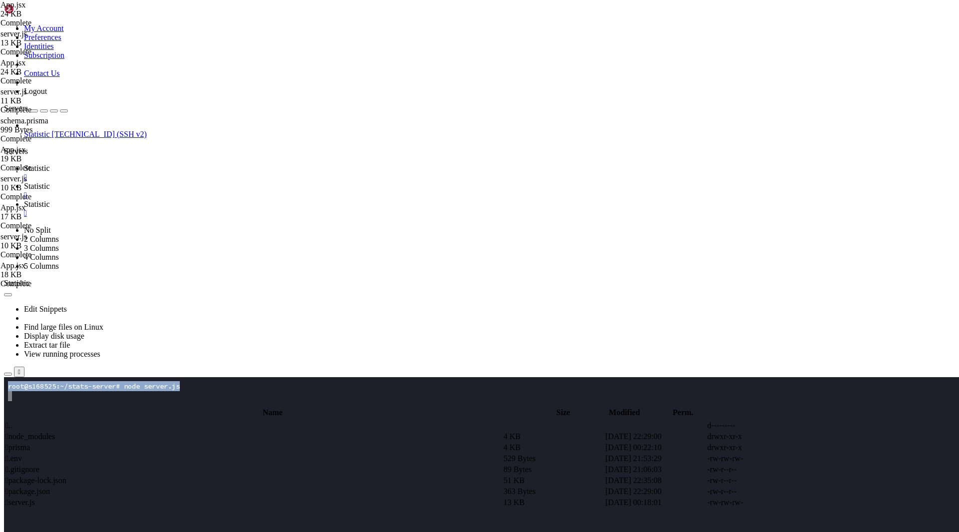
click html "Page up root@s168525:~/stats-server# node server.js Page down Options 0/0"
copy div "root@s168525:~/stats-server# node server.js"
click at [120, 420] on x-row at bounding box center [420, 416] width 825 height 10
click at [101, 475] on x-row at bounding box center [420, 476] width 825 height 10
click at [215, 466] on x-row at bounding box center [420, 466] width 825 height 10
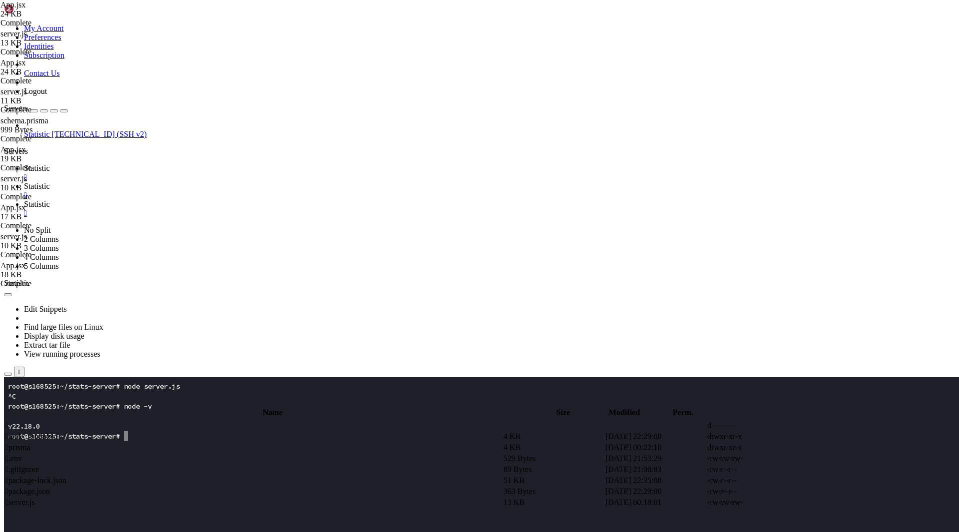
click at [245, 483] on x-row at bounding box center [420, 486] width 825 height 10
click at [196, 466] on x-row "up to date, audited 121 packages in 636ms" at bounding box center [420, 466] width 825 height 10
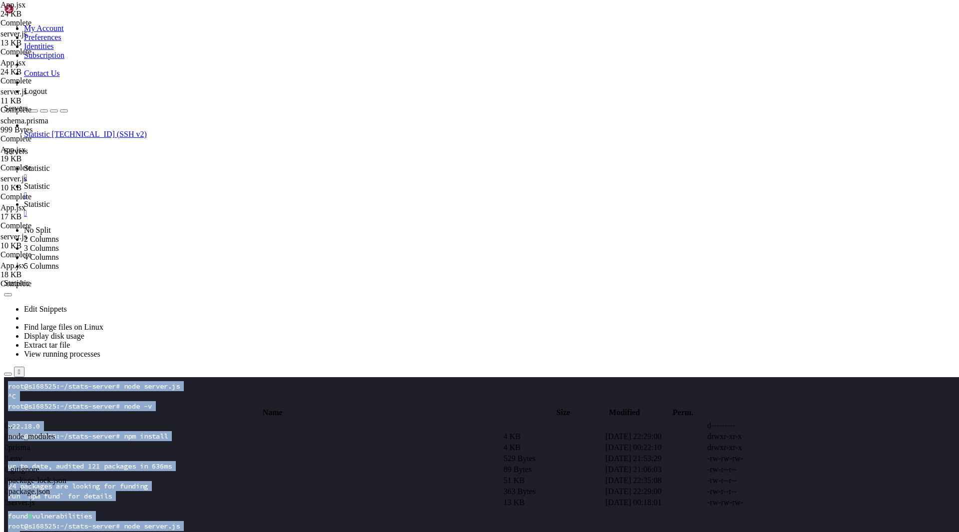
drag, startPoint x: 215, startPoint y: 696, endPoint x: -46, endPoint y: 349, distance: 434.0
click html "Page up root@s168525:~/stats-server# node server.js ^C root@s168525:~/stats-ser…"
copy div "root@s168525:~/stats-server# node server.js ^C root@s168525:~/stats-server# nod…"
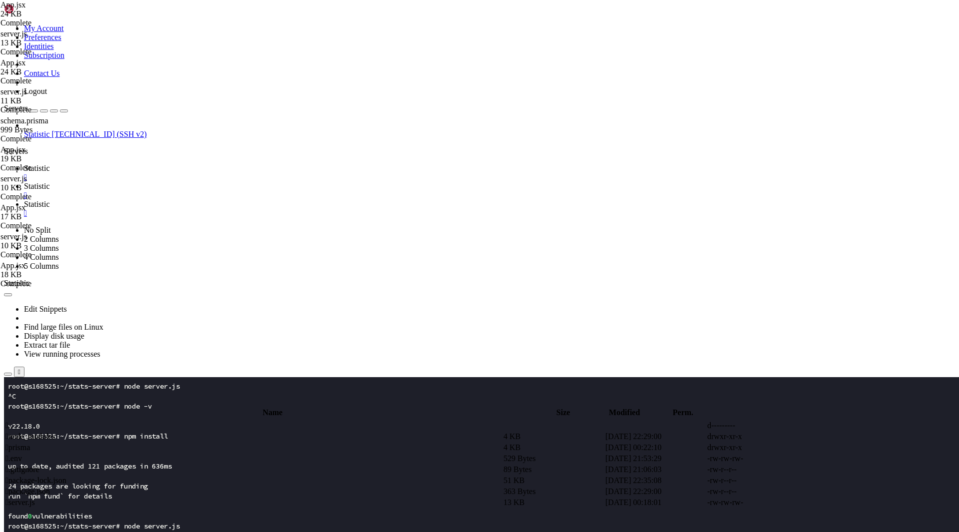
click at [186, 460] on x-row at bounding box center [420, 456] width 825 height 10
click at [50, 182] on span "Statistic" at bounding box center [37, 186] width 26 height 8
click at [35, 498] on span " server.js" at bounding box center [19, 502] width 29 height 8
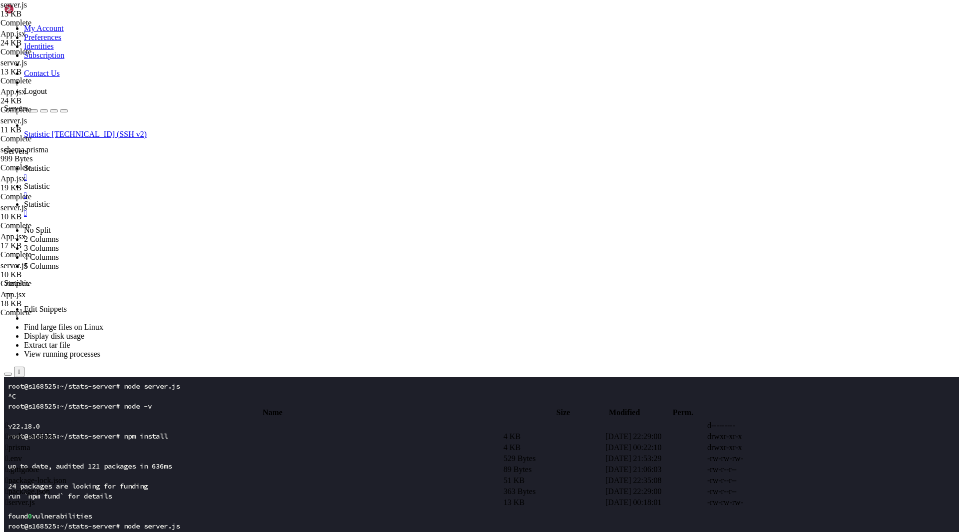
type textarea "app.listen(PORT, () => {});"
paste textarea
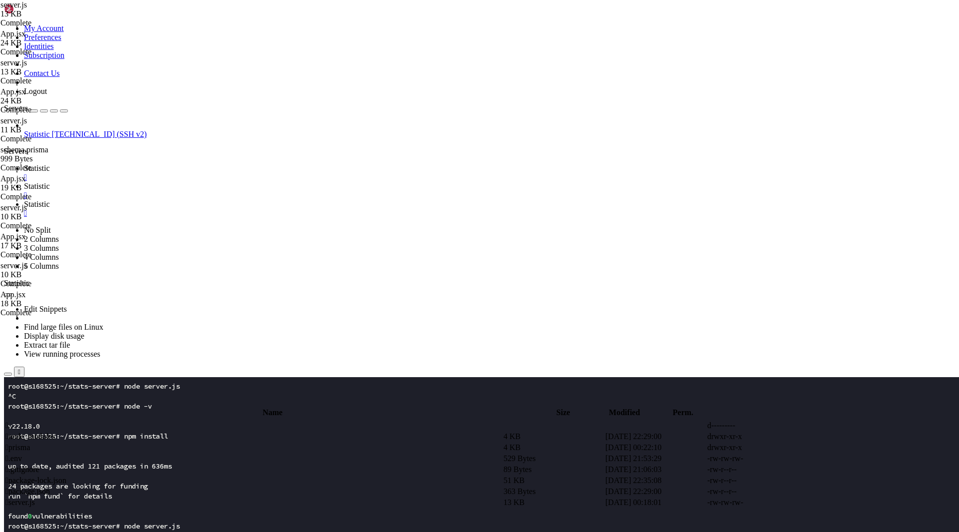
scroll to position [1753, 0]
type textarea "E"
drag, startPoint x: 226, startPoint y: 57, endPoint x: 141, endPoint y: 36, distance: 86.9
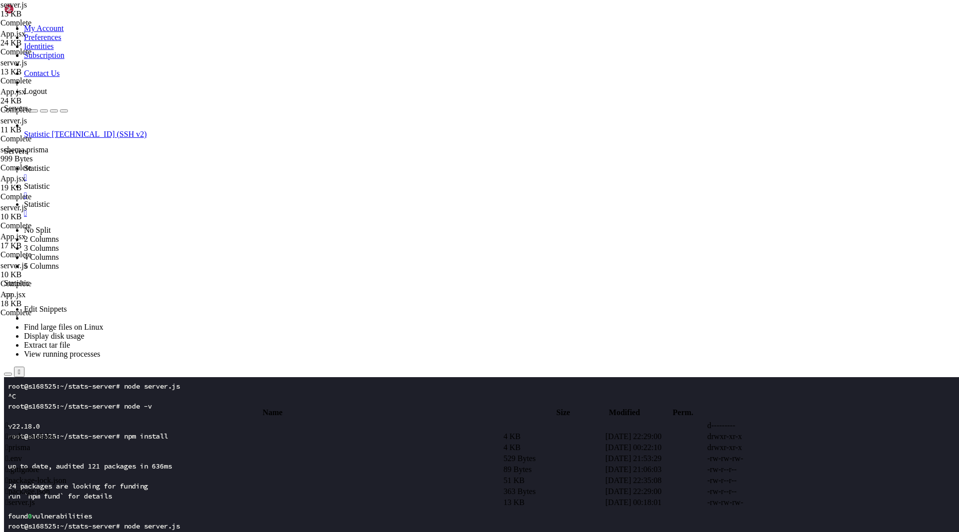
type textarea "cd ~/stats-server cat > server.js <<'EOF'"
click at [358, 442] on td " prisma" at bounding box center [253, 447] width 497 height 10
click at [50, 164] on span "Statistic" at bounding box center [37, 168] width 26 height 8
click at [176, 453] on x-row at bounding box center [420, 456] width 825 height 10
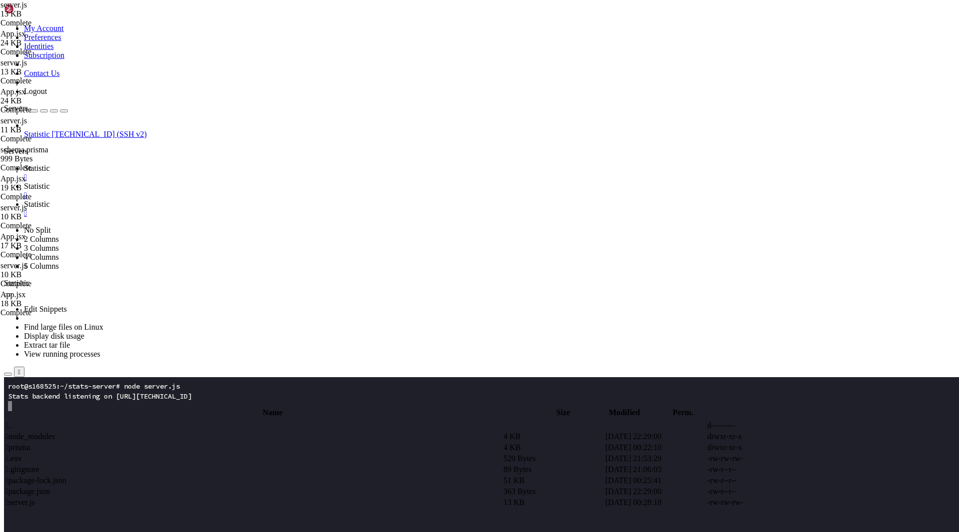
click at [50, 182] on span "Statistic" at bounding box center [37, 186] width 26 height 8
click at [50, 200] on span "Statistic" at bounding box center [37, 204] width 26 height 8
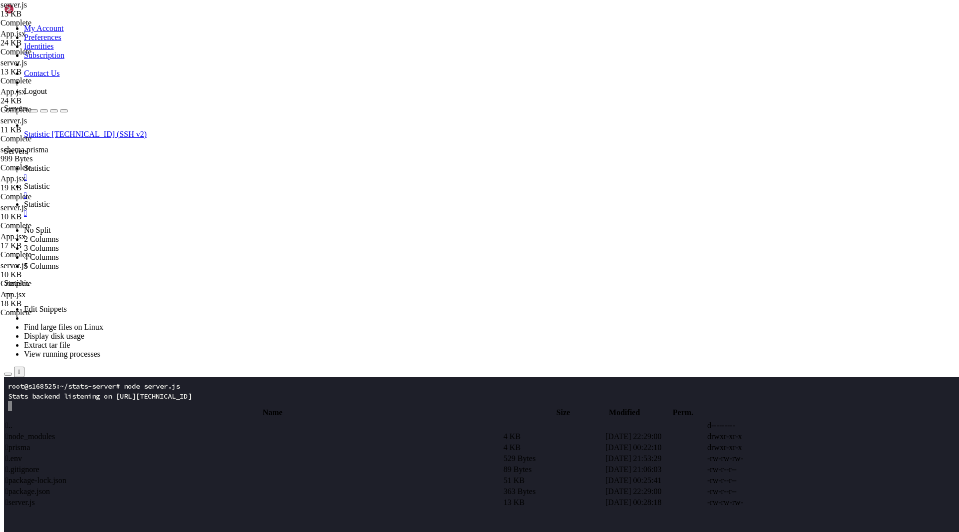
click at [50, 164] on span "Statistic" at bounding box center [37, 168] width 26 height 8
click at [50, 200] on span "Statistic" at bounding box center [37, 204] width 26 height 8
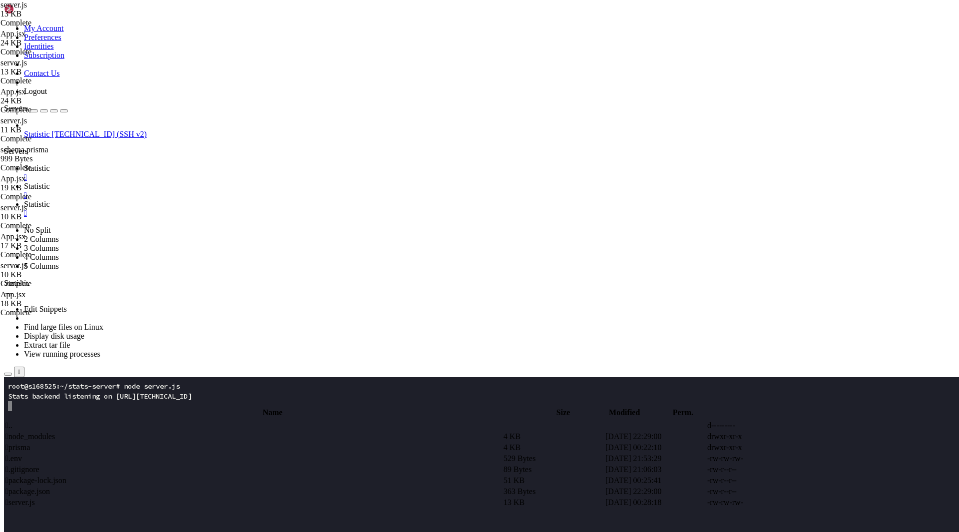
click at [50, 182] on span "Statistic" at bounding box center [37, 186] width 26 height 8
click at [30, 443] on span " prisma" at bounding box center [17, 447] width 24 height 8
type input "/root/stats-server/prisma"
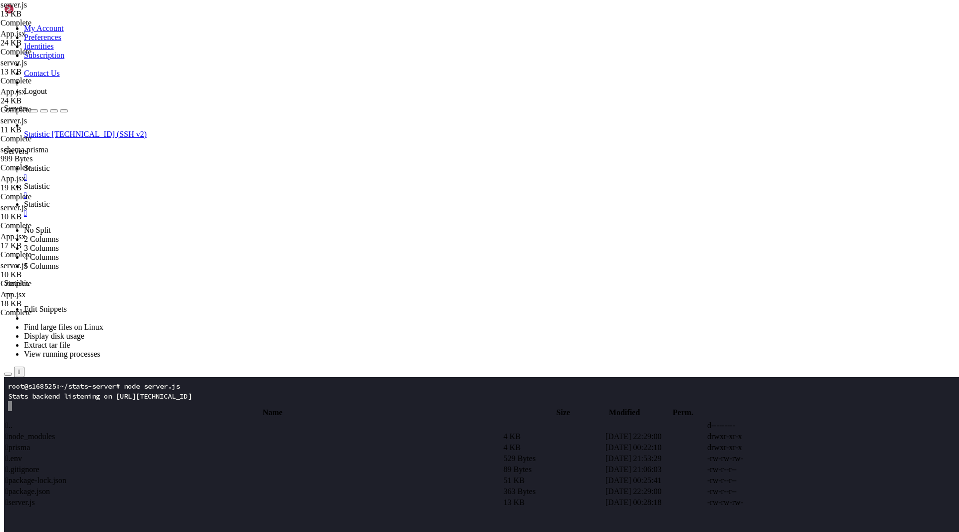
click at [30, 443] on span " prisma" at bounding box center [17, 447] width 24 height 8
click at [217, 453] on td " schema.prisma" at bounding box center [253, 458] width 497 height 10
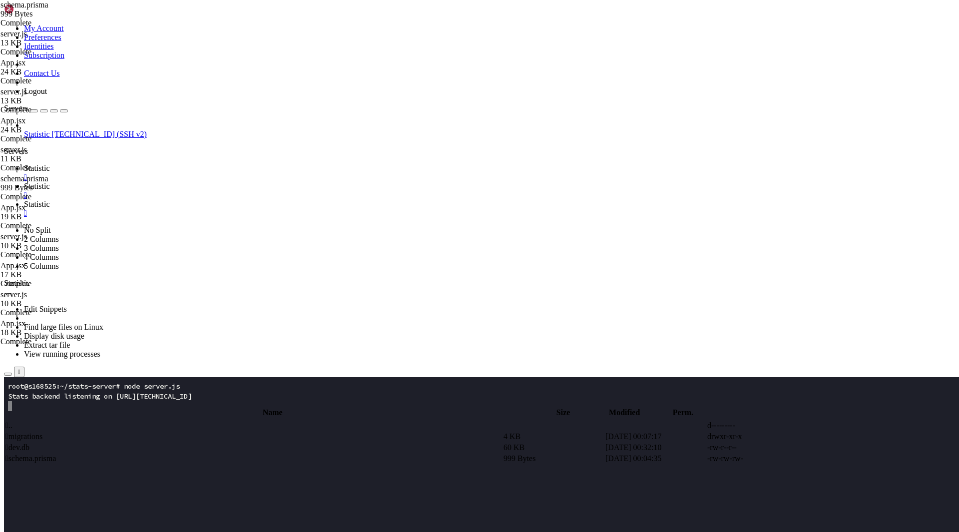
type textarea "}"
click at [12, 421] on span " .." at bounding box center [8, 425] width 7 height 8
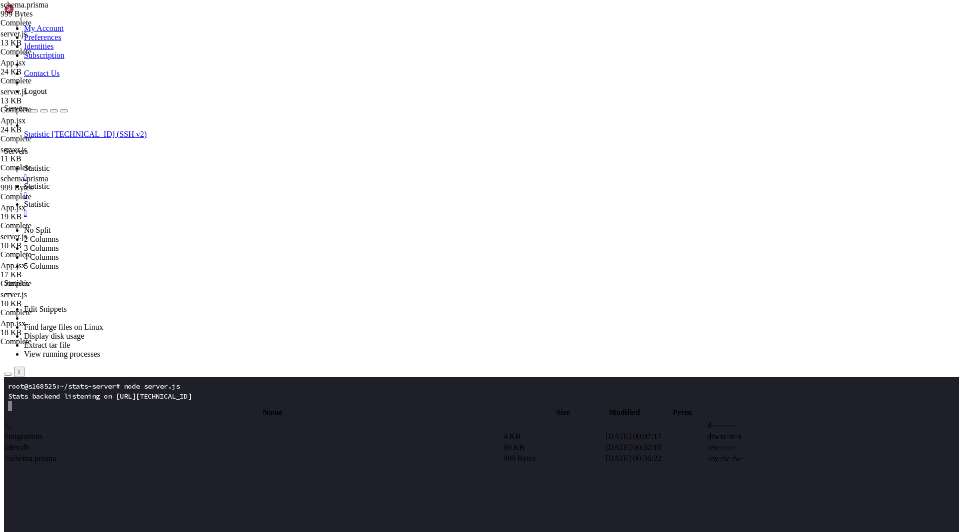
type input "/root/stats-server"
click at [199, 497] on td " server.js" at bounding box center [253, 502] width 497 height 10
type textarea "});"
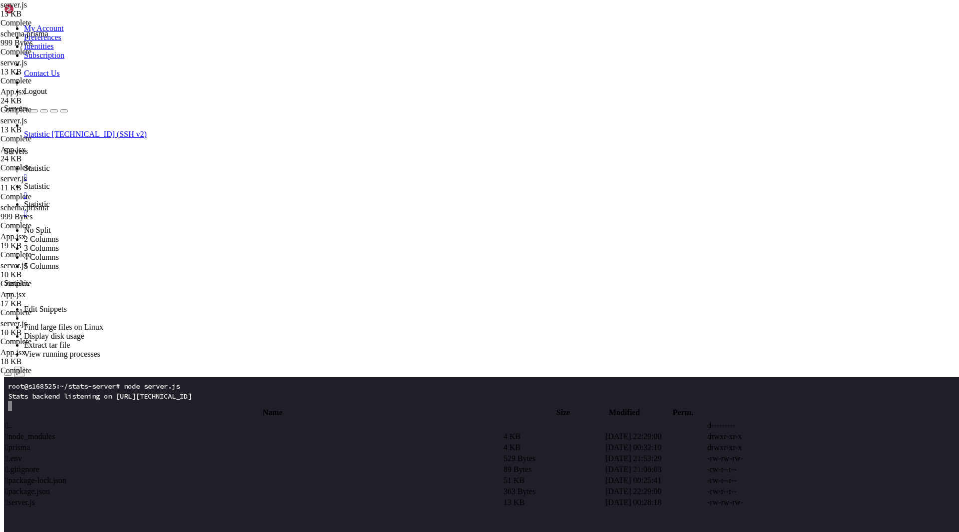
scroll to position [1947, 0]
click at [22, 454] on span " .env" at bounding box center [13, 458] width 16 height 8
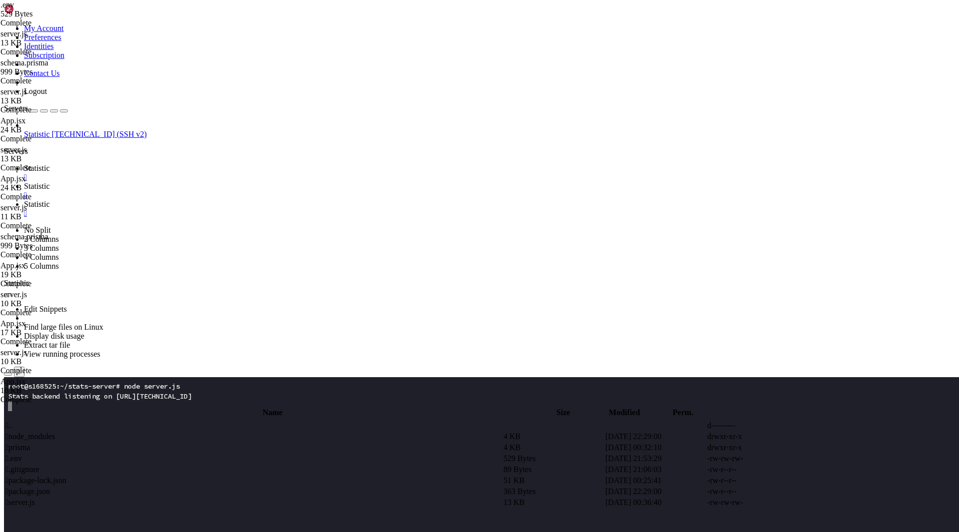
click at [50, 200] on span "Statistic" at bounding box center [37, 204] width 26 height 8
click at [50, 164] on span "Statistic" at bounding box center [37, 168] width 26 height 8
click at [128, 468] on x-row at bounding box center [420, 466] width 825 height 10
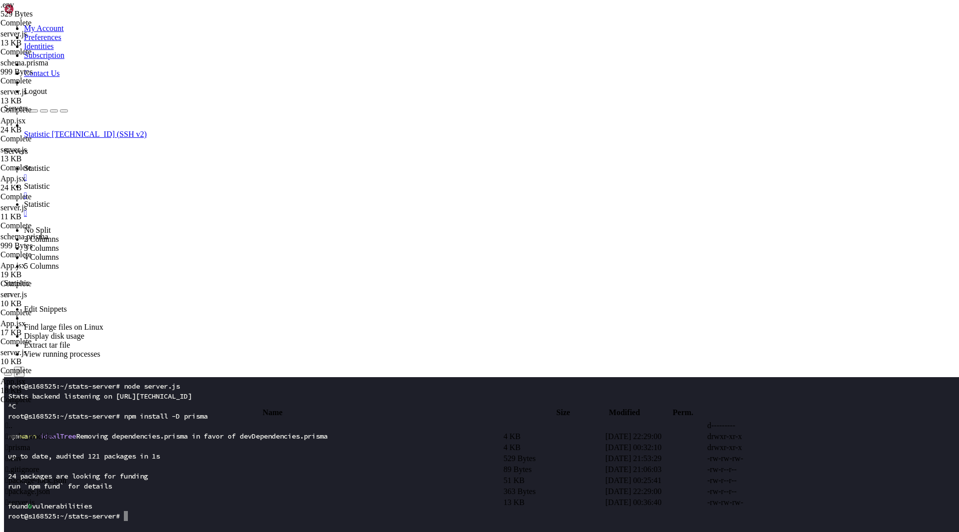
click at [211, 518] on x-row "root@s168525:~/stats-server#" at bounding box center [420, 516] width 825 height 10
click at [202, 515] on x-row "root@s168525:~/stats-server# rm -f prisma/dev.db" at bounding box center [420, 516] width 825 height 10
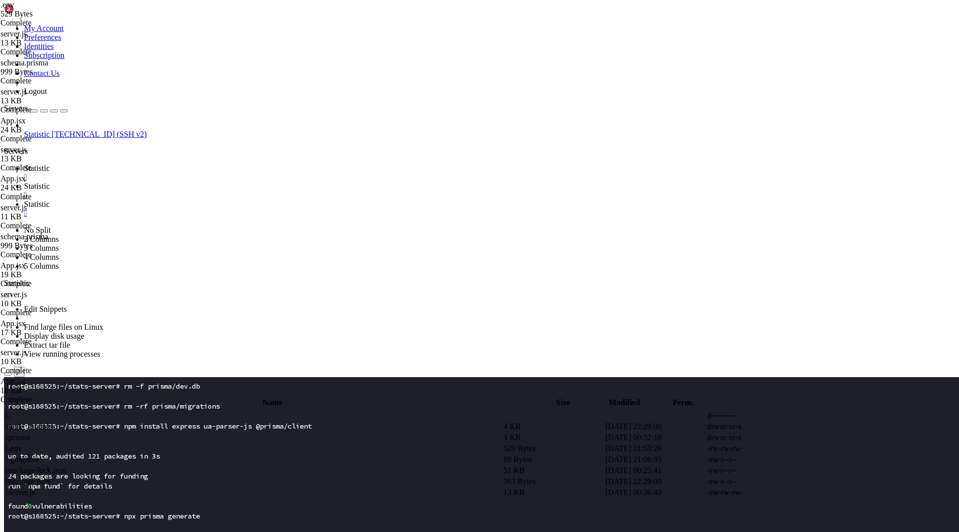
scroll to position [130, 0]
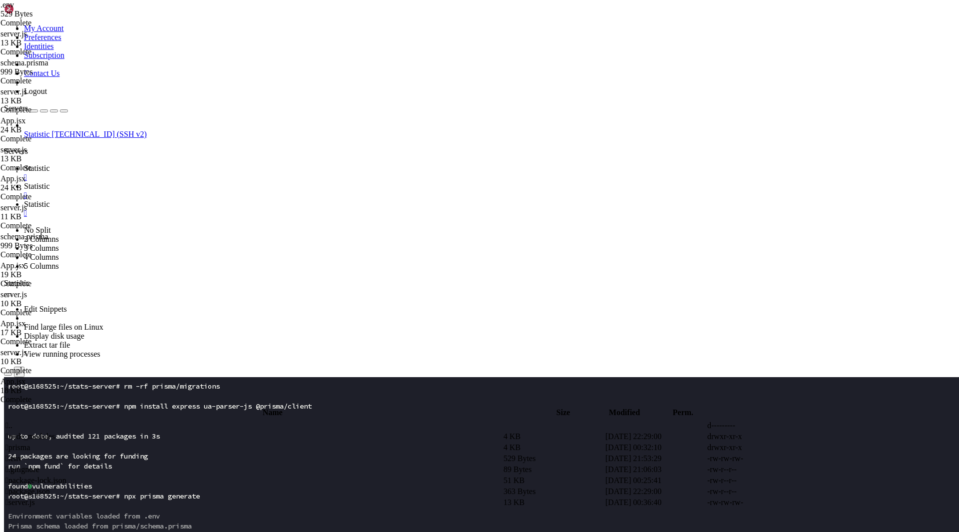
scroll to position [150, 0]
click at [245, 521] on x-row "Prisma schema loaded from prisma/schema.prisma" at bounding box center [420, 526] width 825 height 10
click at [50, 200] on span "Statistic" at bounding box center [37, 204] width 26 height 8
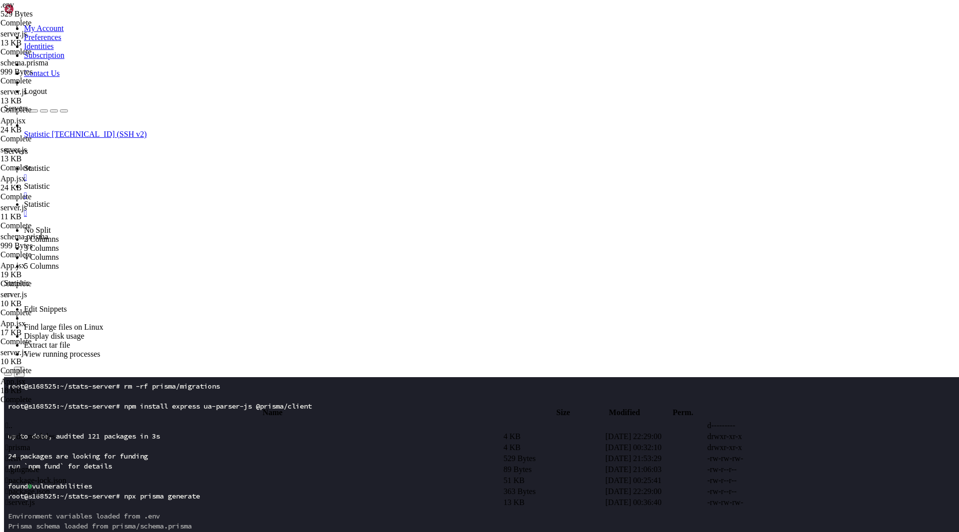
scroll to position [30, 0]
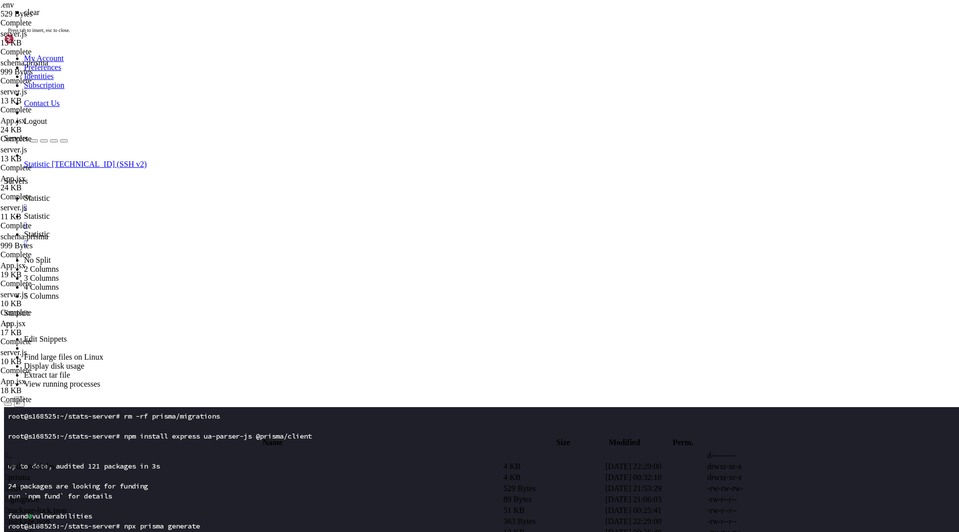
scroll to position [0, 0]
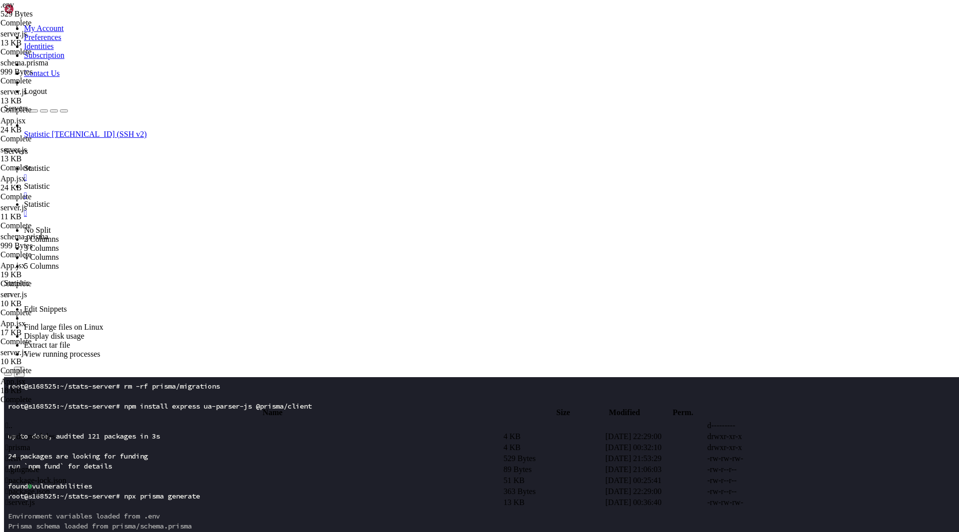
click at [50, 182] on span "Statistic" at bounding box center [37, 186] width 26 height 8
click at [30, 443] on span " prisma" at bounding box center [17, 447] width 24 height 8
type input "/root/stats-server/prisma"
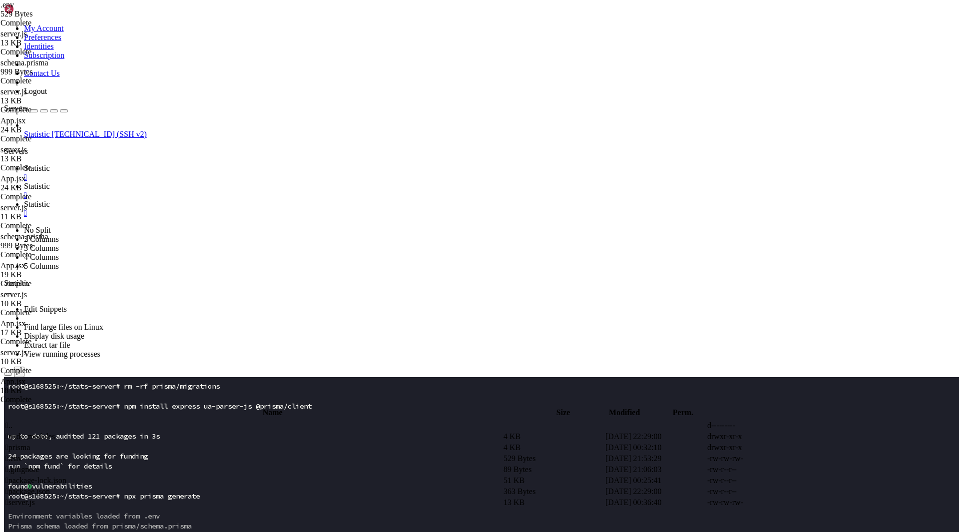
click at [30, 443] on span " prisma" at bounding box center [17, 447] width 24 height 8
click at [56, 454] on span " schema.prisma" at bounding box center [30, 458] width 50 height 8
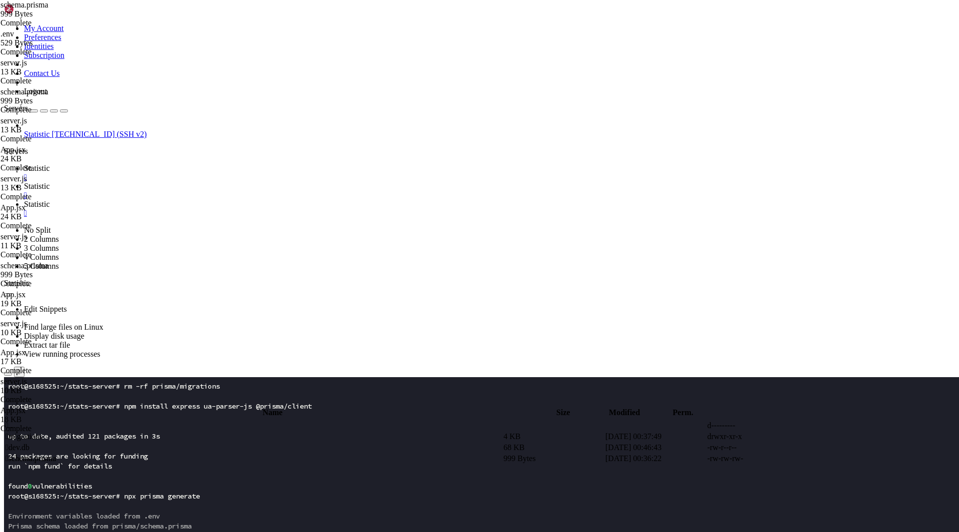
type textarea "}"
click at [12, 421] on span " .." at bounding box center [8, 425] width 7 height 8
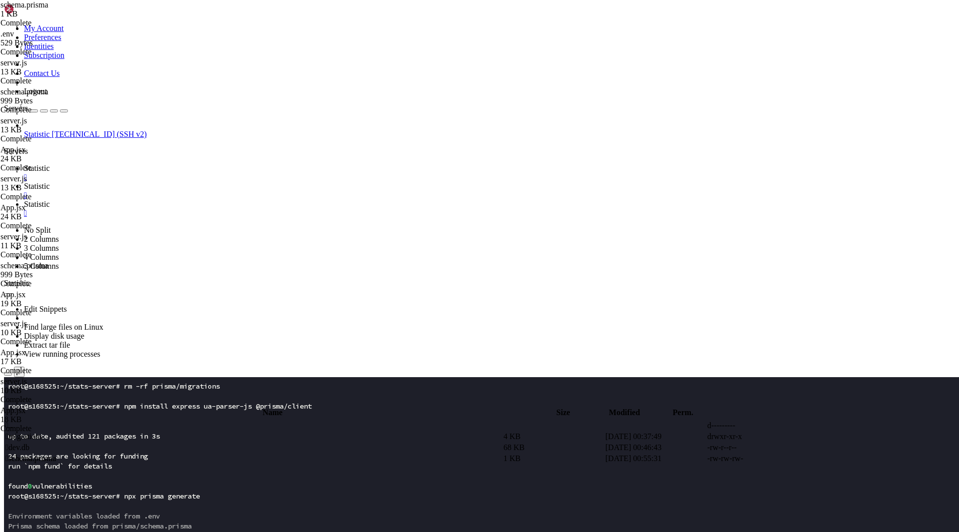
type input "/root/stats-server"
click at [179, 497] on td " server.js" at bounding box center [253, 502] width 497 height 10
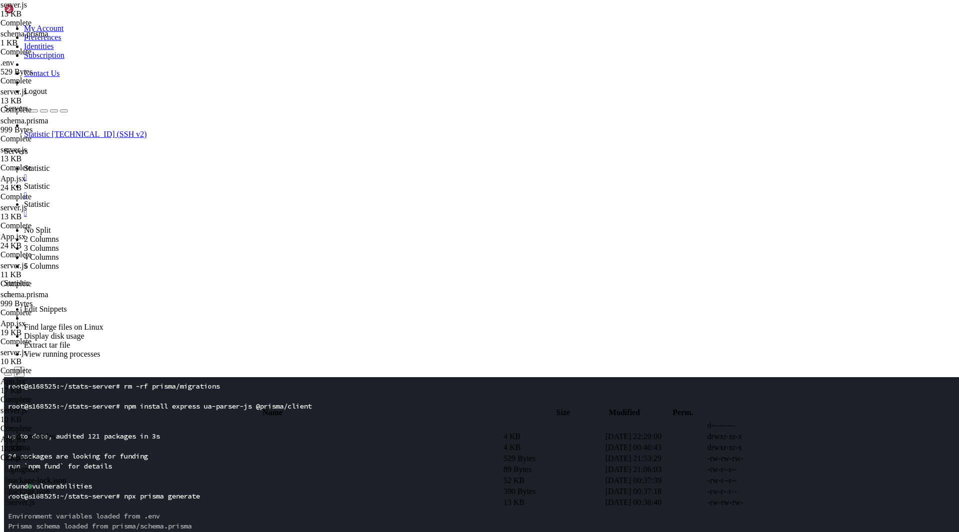
type textarea "});"
paste textarea
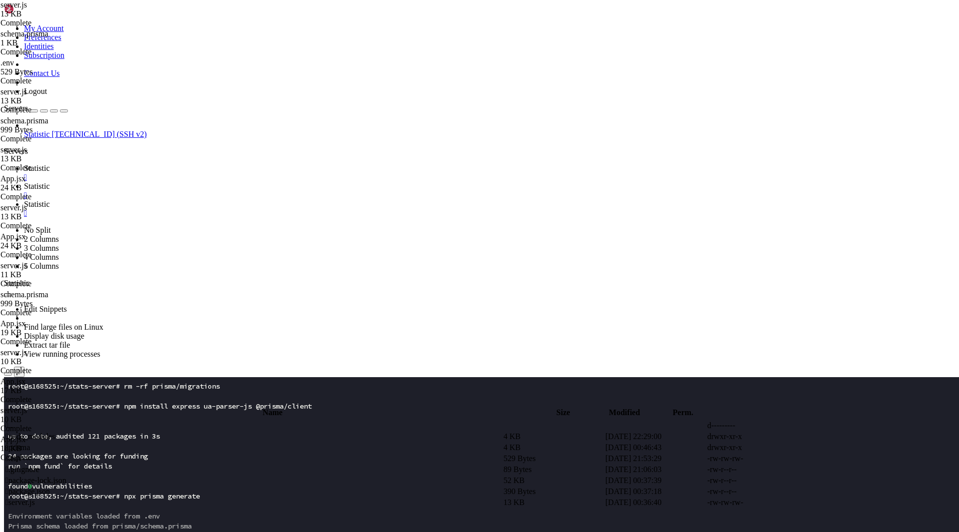
click at [12, 421] on span " .." at bounding box center [8, 425] width 7 height 8
click at [207, 420] on td " .." at bounding box center [253, 425] width 497 height 10
click at [52, 476] on span " stats-frontend" at bounding box center [28, 480] width 47 height 8
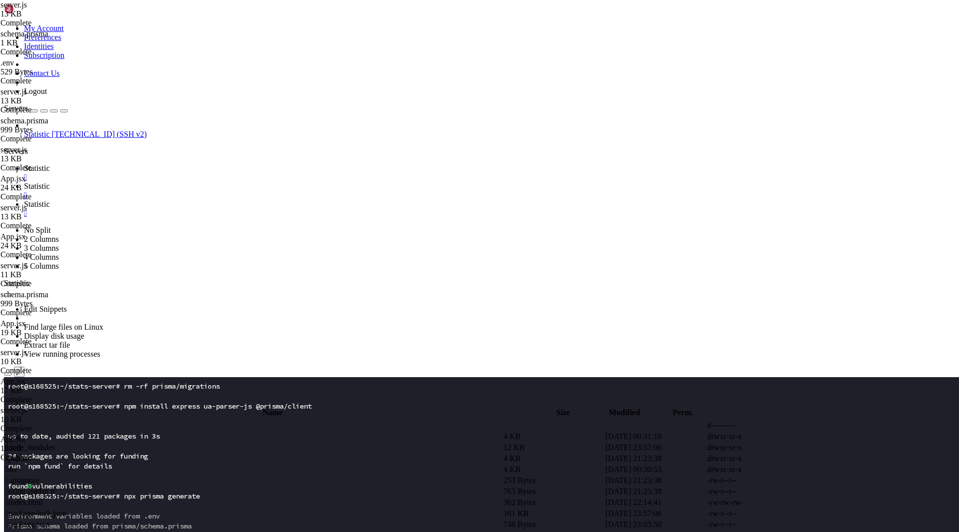
click at [18, 465] on span " src" at bounding box center [11, 469] width 12 height 8
type input "/root/stats-frontend/src"
click at [33, 454] on span " App.jsx" at bounding box center [19, 458] width 28 height 8
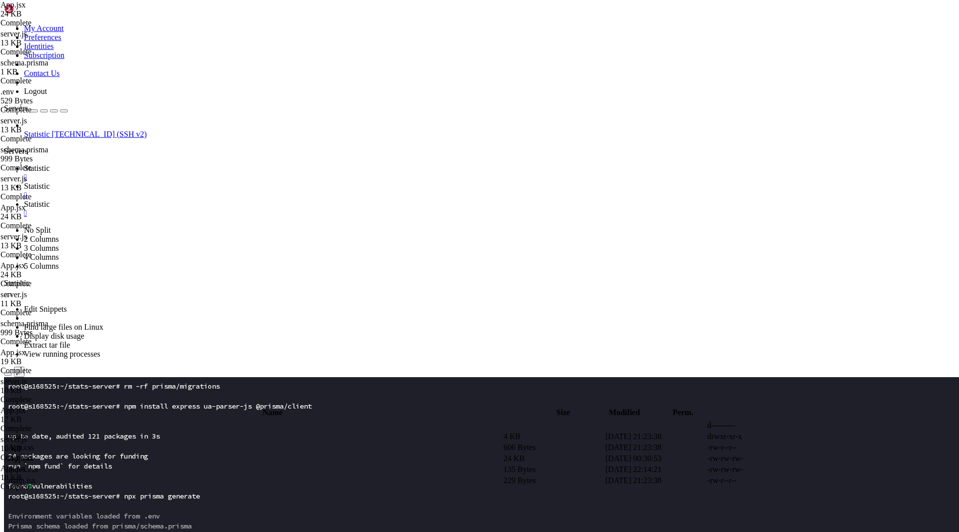
type textarea "}"
click at [50, 164] on span "Statistic" at bounding box center [37, 168] width 26 height 8
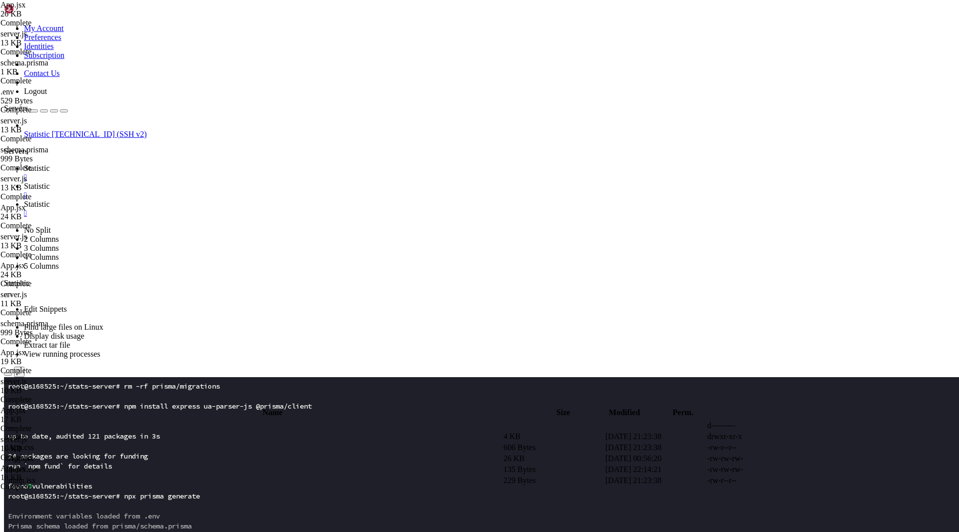
click at [135, 495] on x-row "root@s168525:~/stats-server# npx prisma generate" at bounding box center [420, 496] width 825 height 10
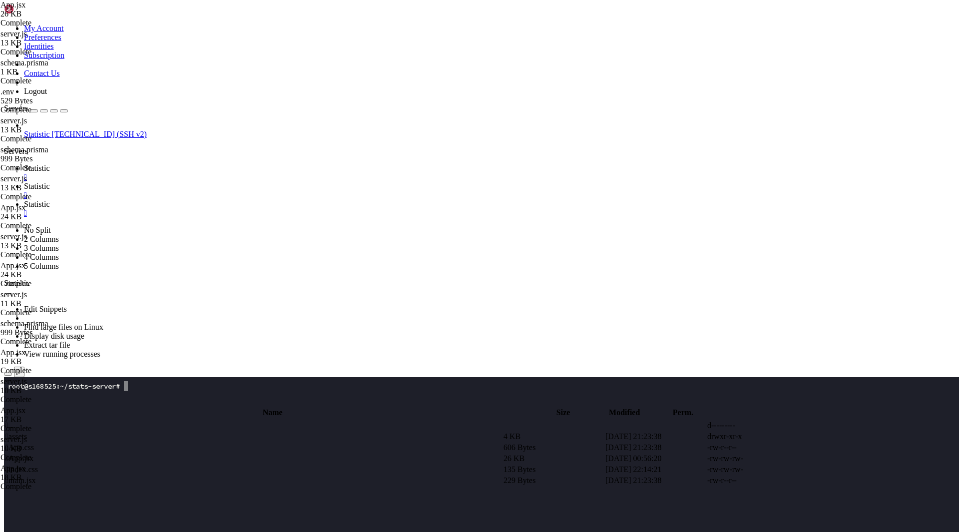
scroll to position [0, 0]
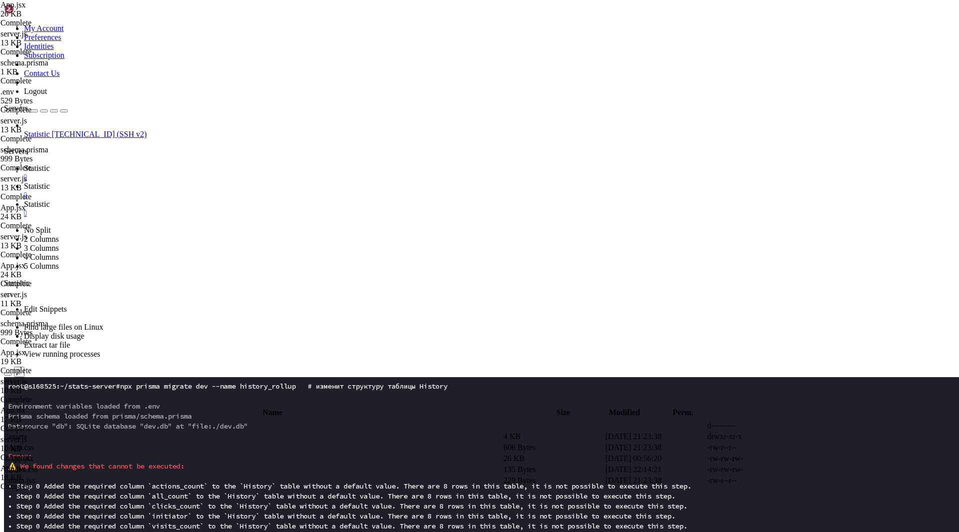
click at [172, 411] on span "Prisma schema loaded from prisma/schema.prisma" at bounding box center [100, 415] width 184 height 9
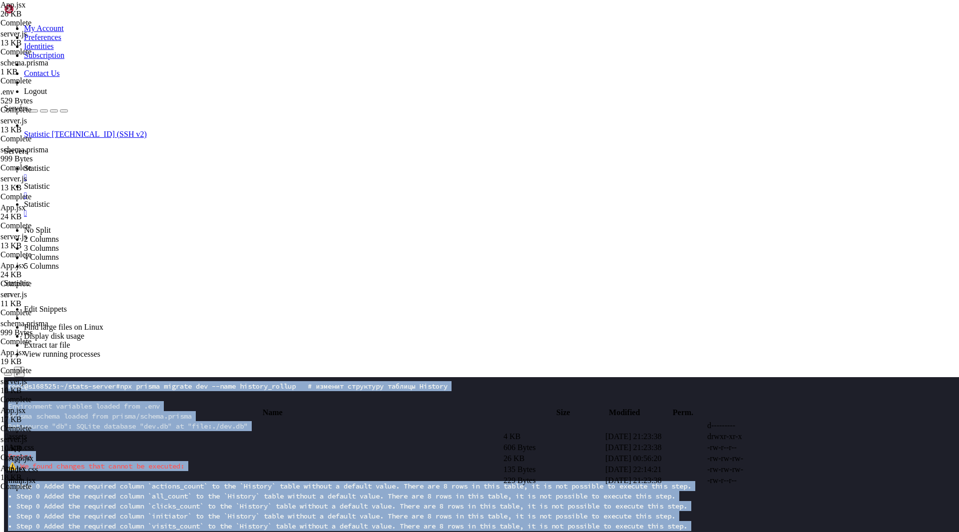
drag, startPoint x: 177, startPoint y: 598, endPoint x: 3, endPoint y: 397, distance: 265.1
click html "Page up root@s168525:~/stats-server# npx prisma migrate dev --name history_roll…"
copy div "root@s168525:~/stats-server# npx prisma migrate dev --name history_rollup # изм…"
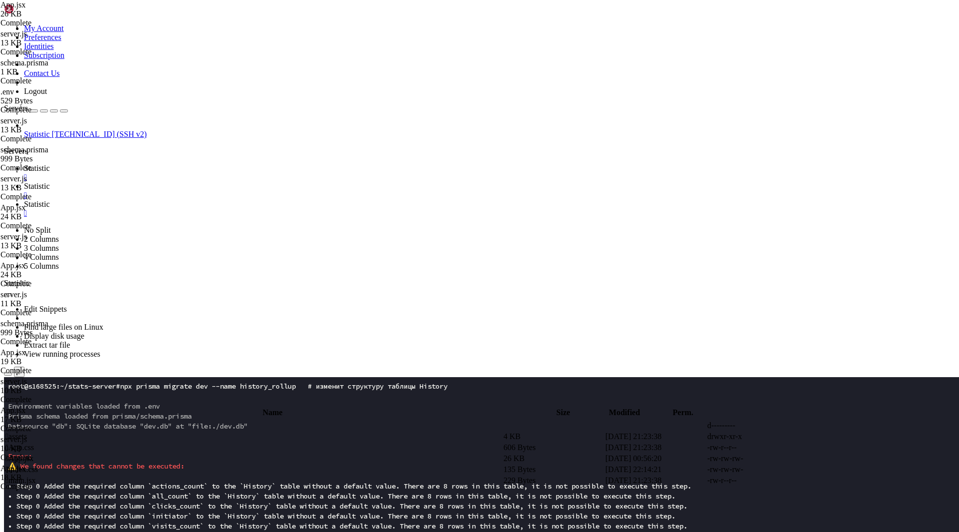
click at [206, 446] on x-row at bounding box center [420, 446] width 825 height 10
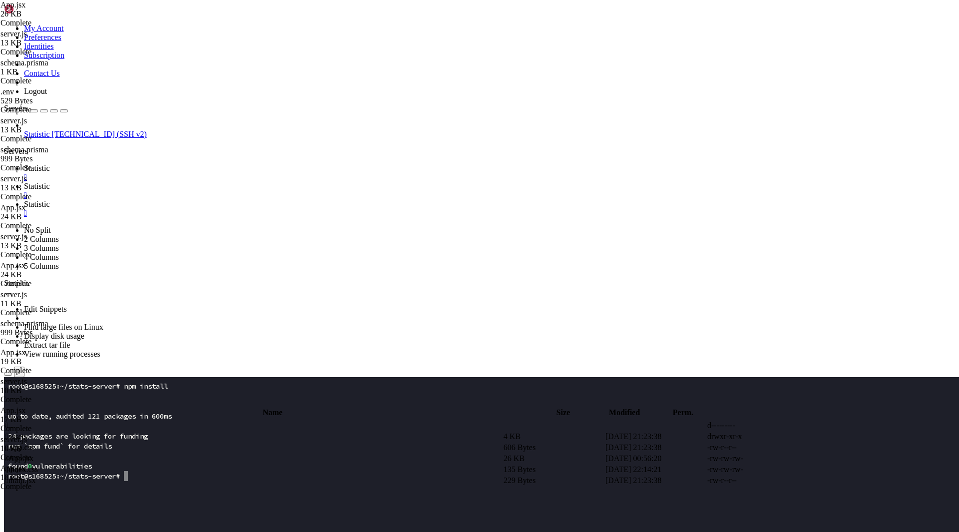
click at [220, 463] on x-row "found 0 vulnerabilities" at bounding box center [420, 466] width 825 height 10
click at [229, 482] on x-row at bounding box center [420, 486] width 825 height 10
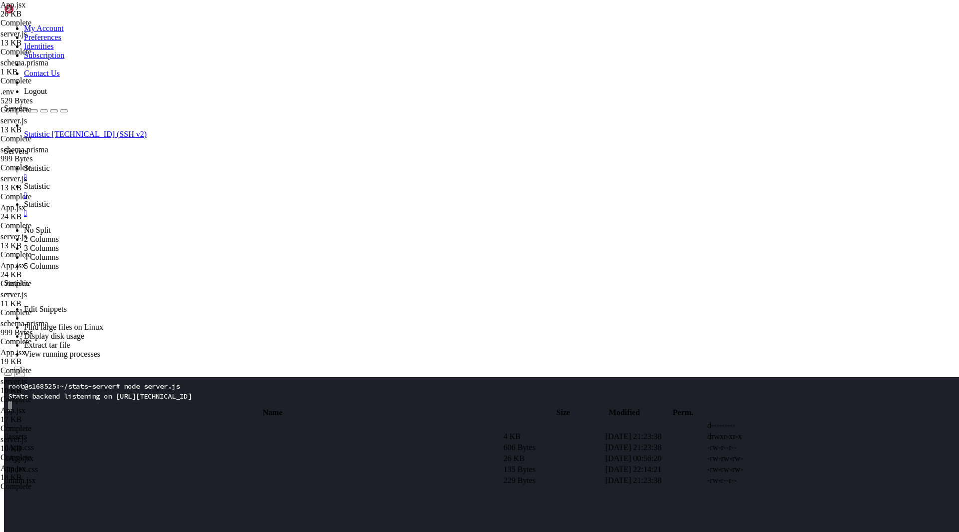
click at [220, 438] on x-row at bounding box center [420, 436] width 825 height 10
click at [238, 495] on x-row at bounding box center [420, 496] width 825 height 10
click at [50, 200] on span "Statistic" at bounding box center [37, 204] width 26 height 8
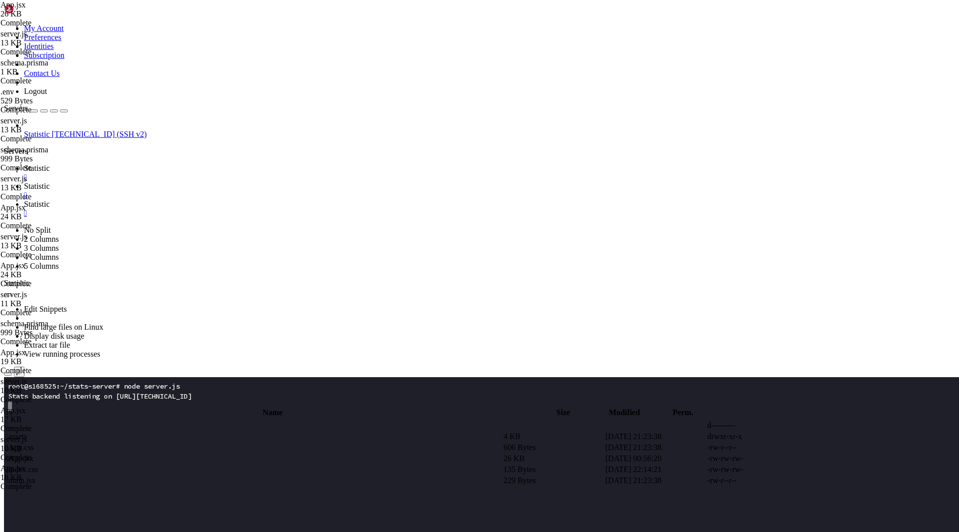
click at [161, 164] on link "Statistic " at bounding box center [489, 173] width 931 height 18
click at [130, 417] on x-row at bounding box center [420, 416] width 825 height 10
click at [226, 443] on x-row at bounding box center [420, 446] width 825 height 10
click at [50, 182] on span "Statistic" at bounding box center [37, 186] width 26 height 8
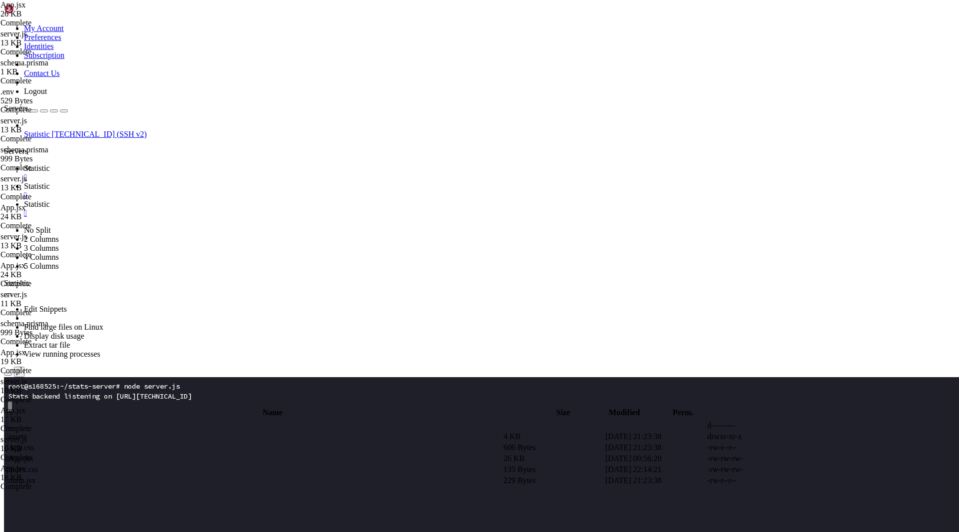
click at [12, 421] on span " .." at bounding box center [8, 425] width 7 height 8
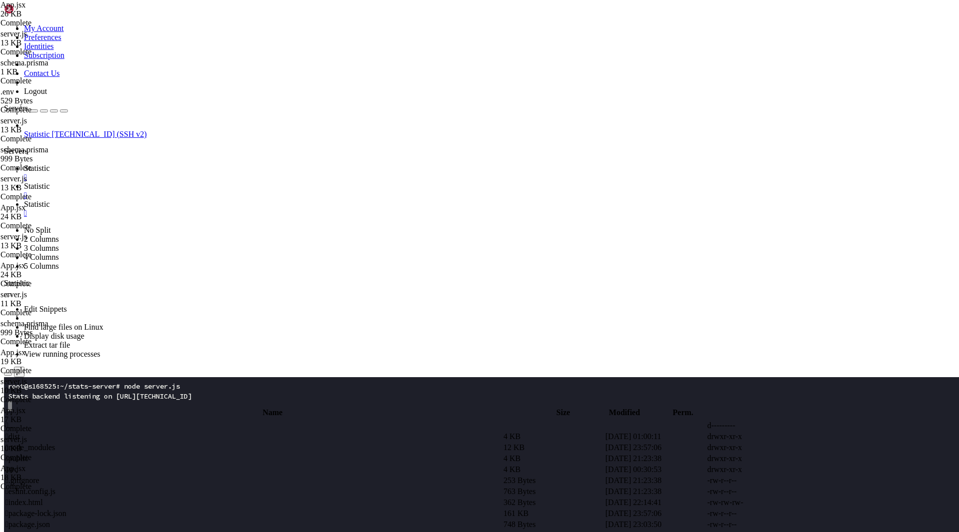
click at [12, 421] on span " .." at bounding box center [8, 425] width 7 height 8
click at [45, 487] on span " stats-server" at bounding box center [24, 491] width 39 height 8
type input "/root/stats-server"
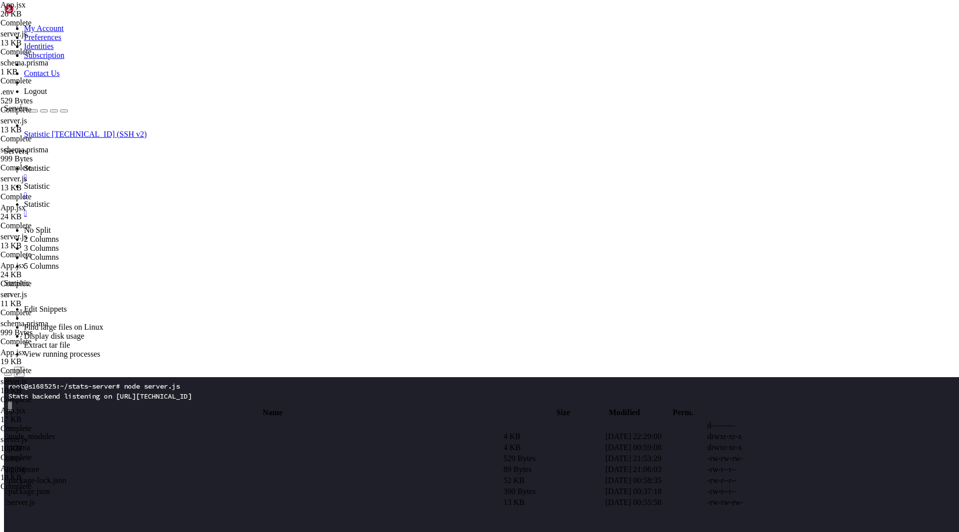
click at [338, 475] on td " package-lock.json" at bounding box center [253, 480] width 497 height 10
click at [50, 164] on span "Statistic" at bounding box center [37, 168] width 26 height 8
click at [158, 477] on x-row at bounding box center [420, 476] width 825 height 10
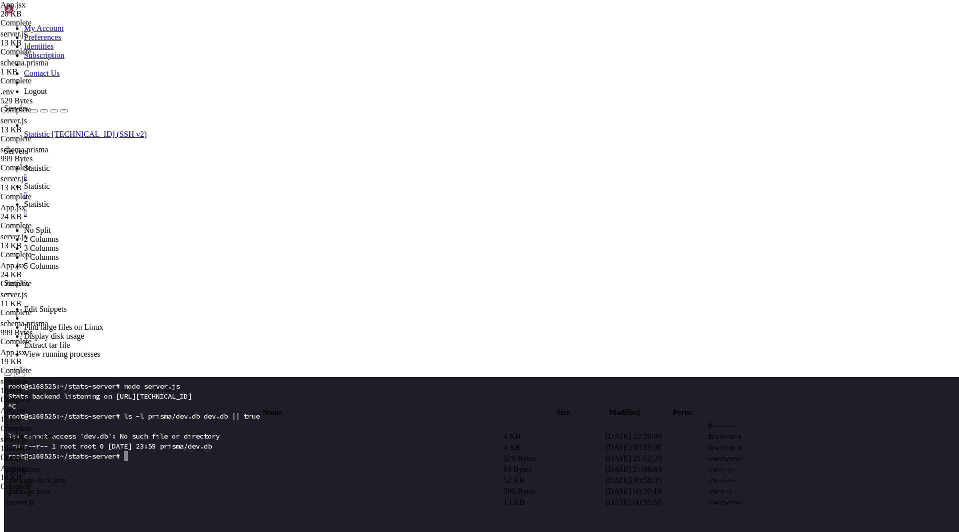
drag, startPoint x: 176, startPoint y: 459, endPoint x: 7, endPoint y: 418, distance: 173.8
copy div "root@s168525:~/stats-server# ls -l prisma/dev.db dev.db || true ls: cannot acce…"
click at [229, 459] on x-row "root@s168525:~/stats-server#" at bounding box center [420, 456] width 825 height 10
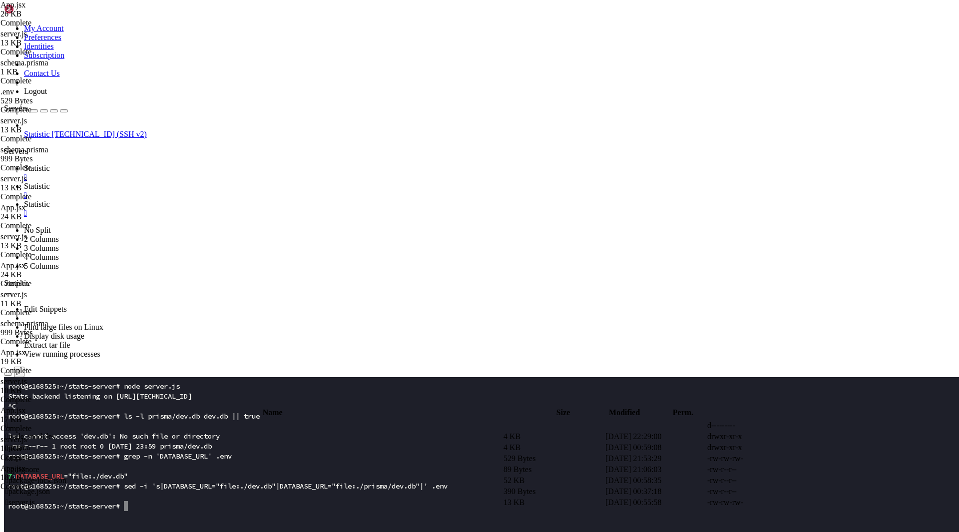
click at [244, 513] on x-row at bounding box center [420, 516] width 825 height 10
click at [181, 469] on x-row at bounding box center [420, 466] width 825 height 10
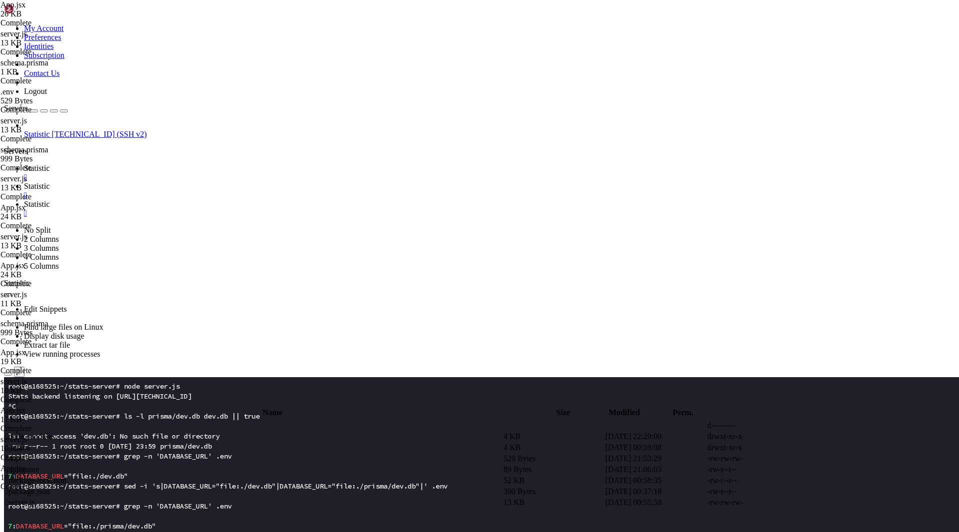
click at [208, 531] on x-row "root@s168525:~/stats-server# rm -f dev.db" at bounding box center [420, 536] width 825 height 10
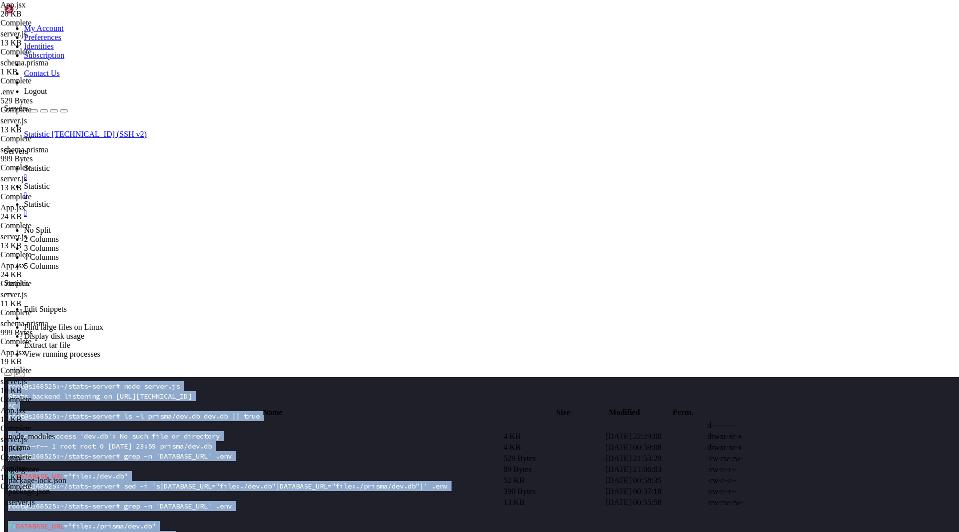
drag, startPoint x: 237, startPoint y: 821, endPoint x: -9, endPoint y: 385, distance: 500.8
click html "Page up root@s168525:~/stats-server# node server.js Stats backend listening on …"
copy div "lore@i022948:~/dolor-sitame# cons adipis.el Seddo eiusmod temporinc ut labo://6…"
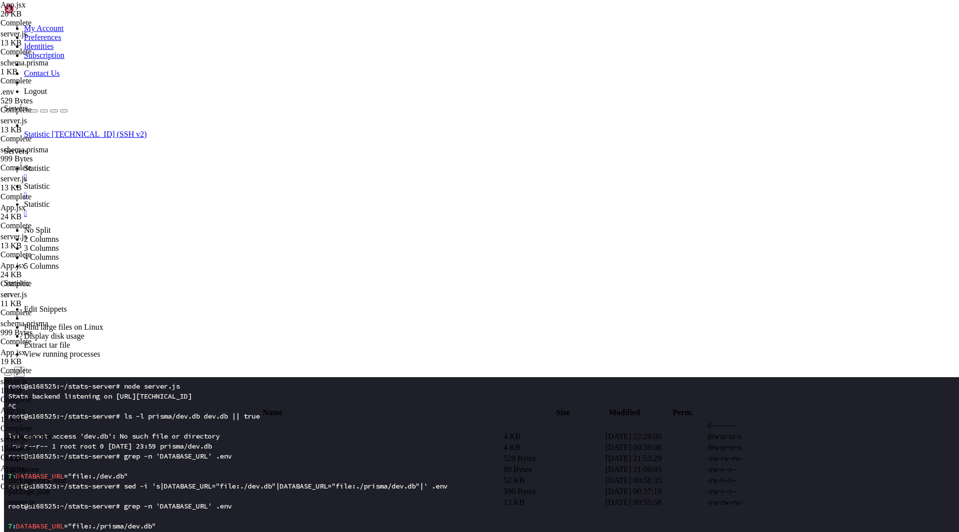
click at [50, 182] on span "Statistic" at bounding box center [37, 186] width 26 height 8
click at [196, 442] on td " prisma" at bounding box center [253, 447] width 497 height 10
click at [30, 432] on span " prisma" at bounding box center [17, 436] width 24 height 8
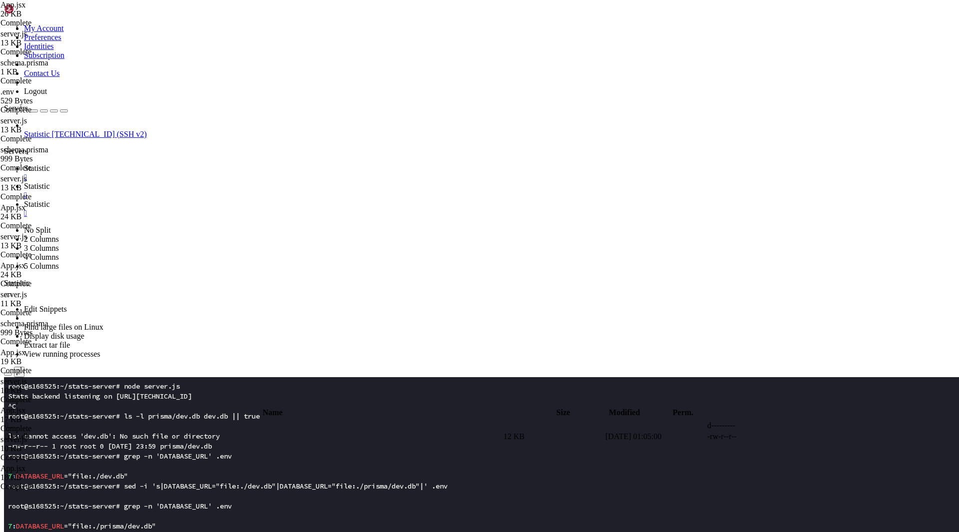
click at [12, 421] on span " .." at bounding box center [8, 425] width 7 height 8
click at [217, 431] on td " prisma" at bounding box center [253, 436] width 497 height 10
click at [12, 421] on span " .." at bounding box center [8, 425] width 7 height 8
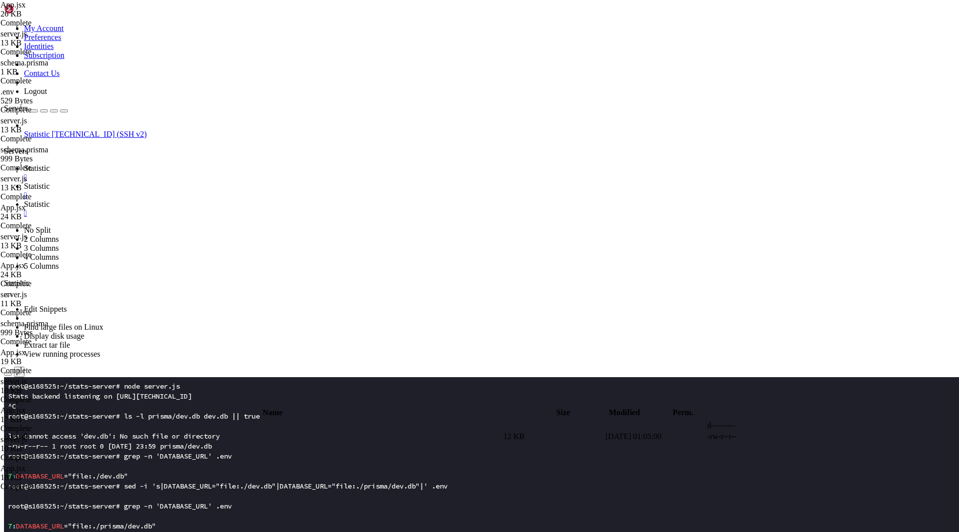
click at [12, 421] on span " .." at bounding box center [8, 425] width 7 height 8
click at [56, 454] on span " schema.prisma" at bounding box center [30, 458] width 50 height 8
click at [161, 420] on td " .." at bounding box center [253, 425] width 497 height 10
type input "/root/stats-server"
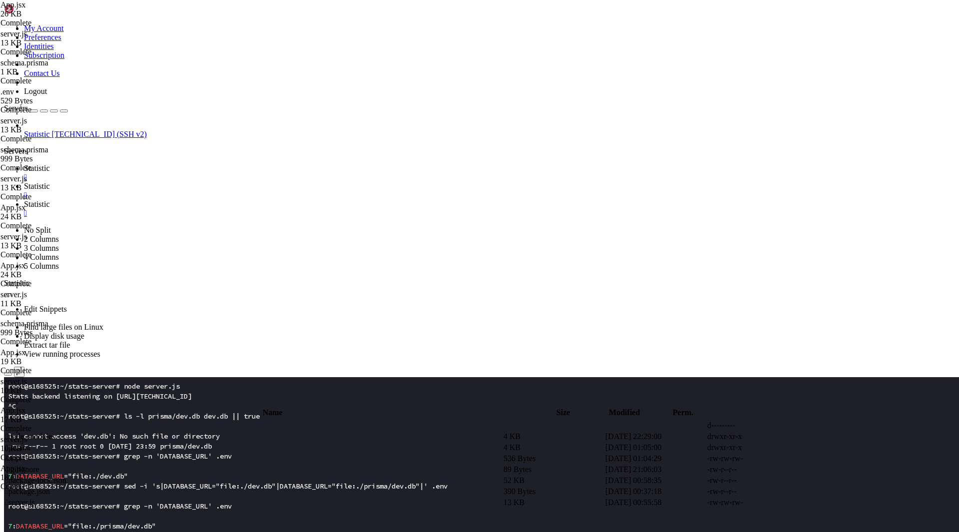
click at [22, 454] on span " .env" at bounding box center [13, 458] width 16 height 8
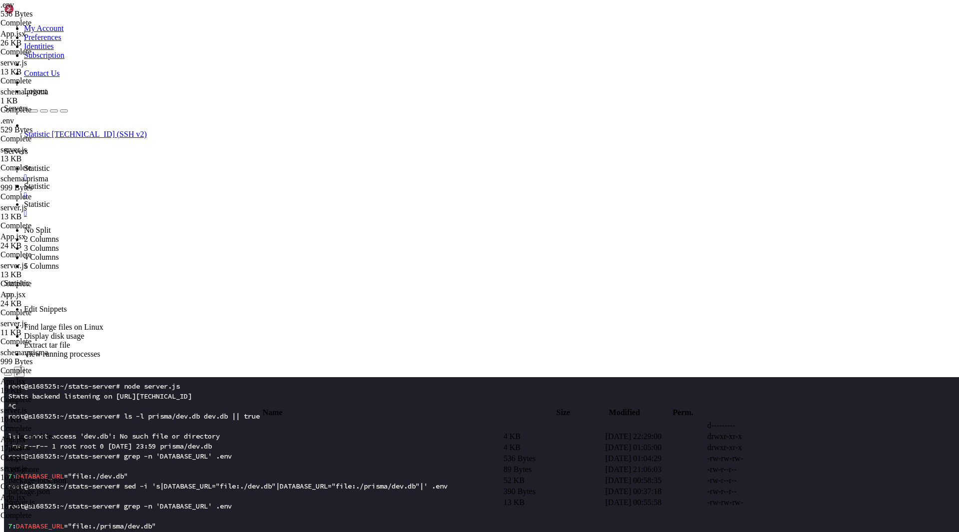
type textarea "DATABASE_URL="file:./prisma/dev.db" ADMIN_API_KEY=DRYTUGihjkHGFdytIUyhljGKHFyut…"
click at [30, 443] on span " prisma" at bounding box center [17, 447] width 24 height 8
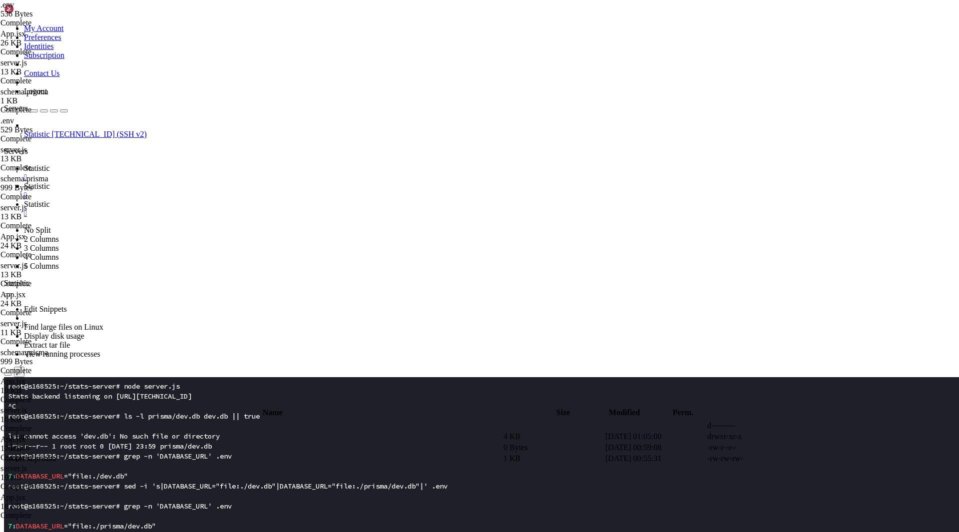
click at [194, 431] on td " prisma" at bounding box center [253, 436] width 497 height 10
click at [12, 421] on span " .." at bounding box center [8, 425] width 7 height 8
click at [214, 431] on td " prisma" at bounding box center [253, 436] width 497 height 10
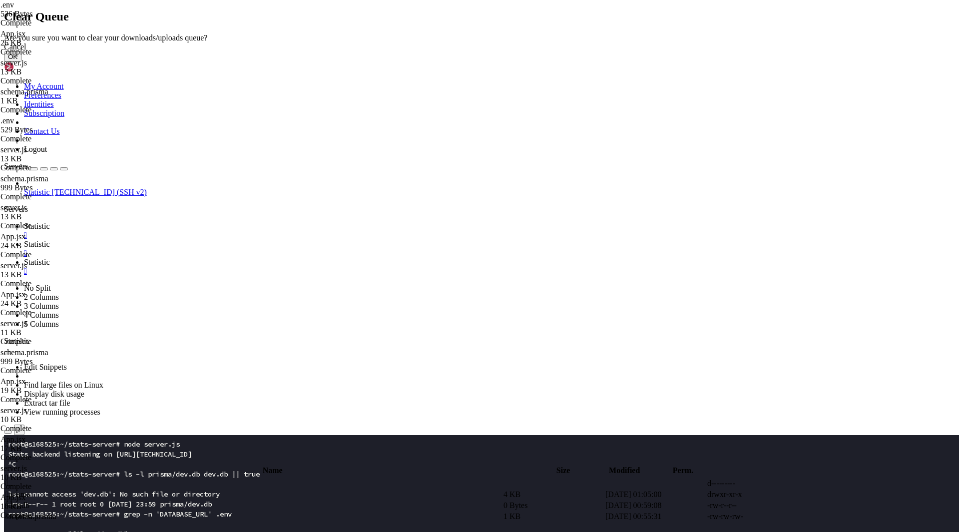
click at [21, 62] on button "OK" at bounding box center [12, 56] width 17 height 10
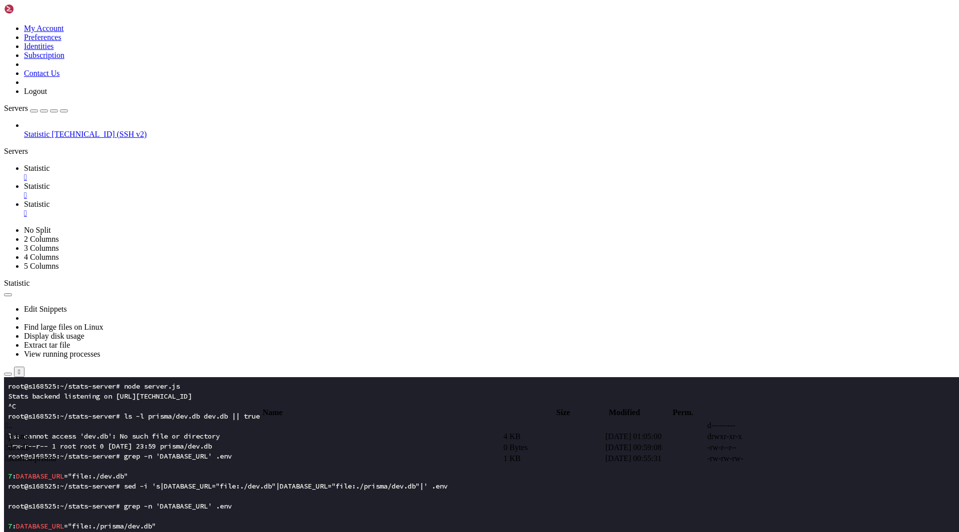
click at [30, 432] on span " prisma" at bounding box center [17, 436] width 24 height 8
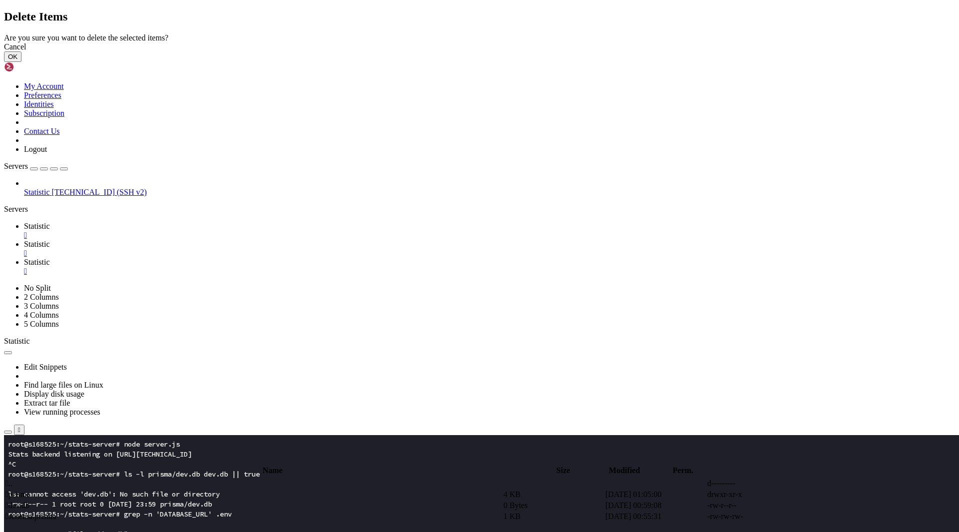
click at [21, 62] on button "OK" at bounding box center [12, 56] width 17 height 10
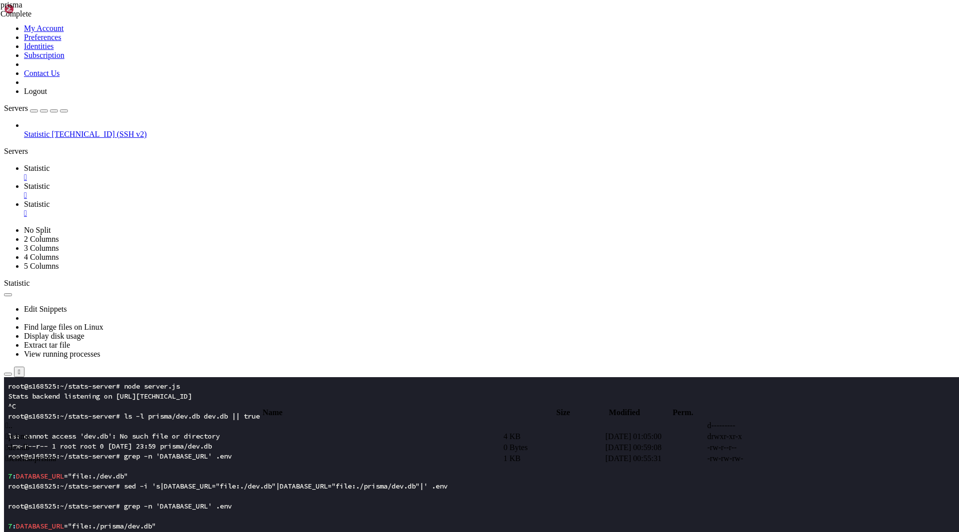
click at [50, 164] on span "Statistic" at bounding box center [37, 168] width 26 height 8
click at [182, 491] on x-row at bounding box center [420, 496] width 825 height 10
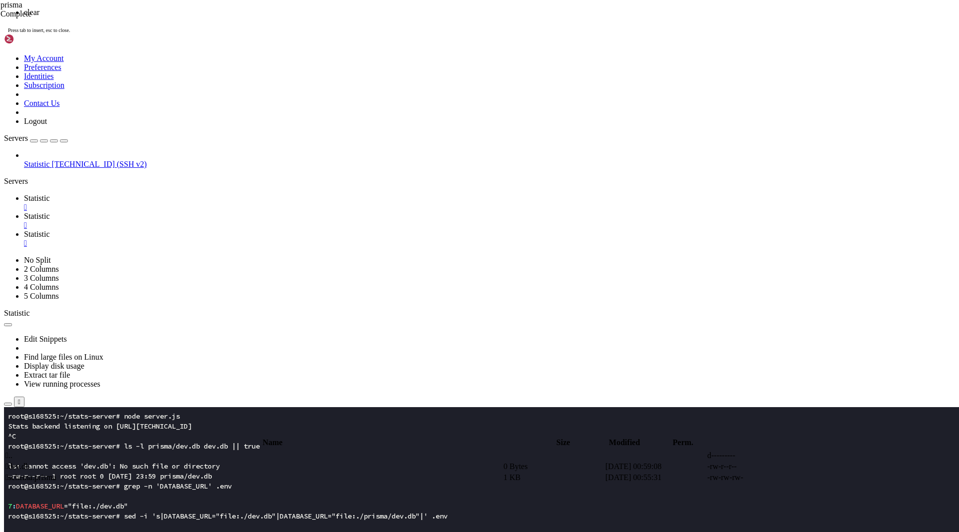
scroll to position [0, 0]
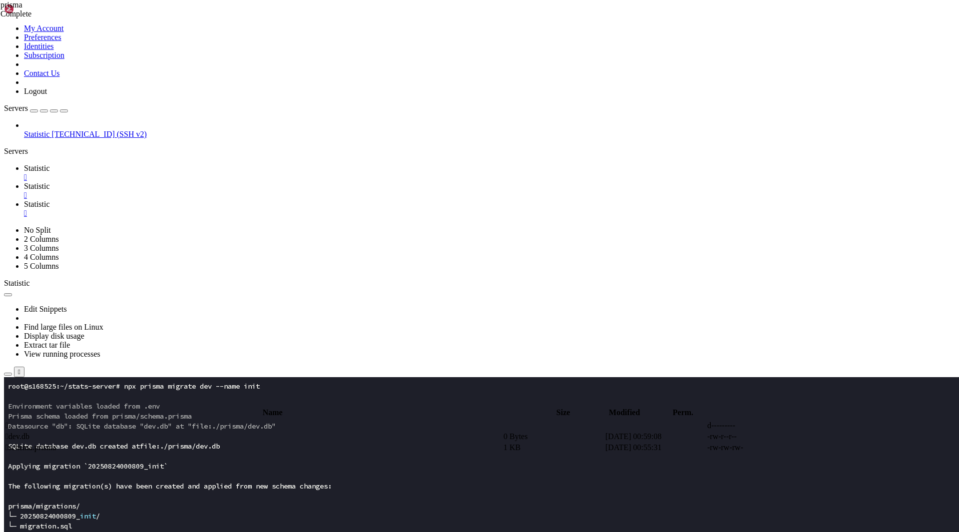
click at [172, 477] on x-row at bounding box center [420, 476] width 825 height 10
click at [50, 200] on span "Statistic" at bounding box center [37, 204] width 26 height 8
click at [159, 164] on link "Statistic " at bounding box center [489, 173] width 931 height 18
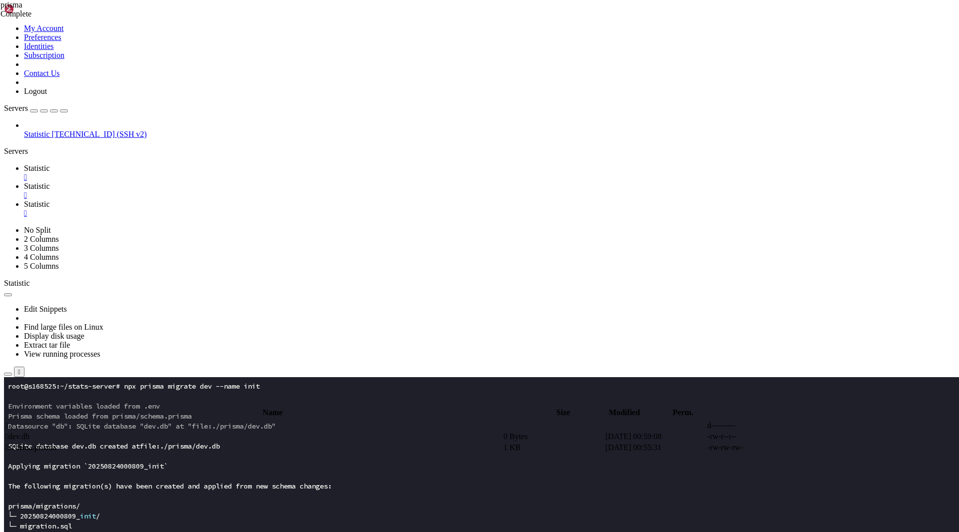
click at [247, 510] on x-row "prisma/migrations/" at bounding box center [420, 506] width 825 height 10
click at [204, 518] on x-row "└─ 20250824000809_ init /" at bounding box center [420, 516] width 825 height 10
click at [50, 200] on span "Statistic" at bounding box center [37, 204] width 26 height 8
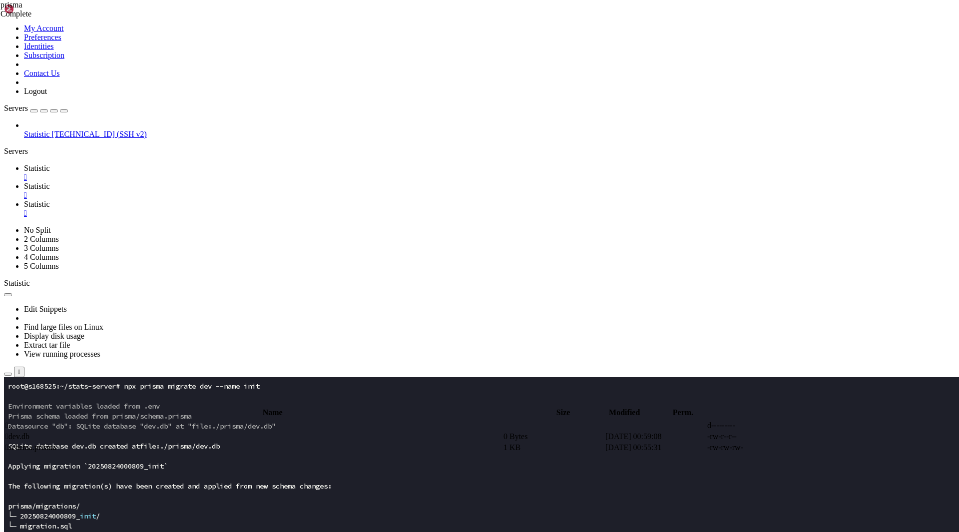
scroll to position [0, 0]
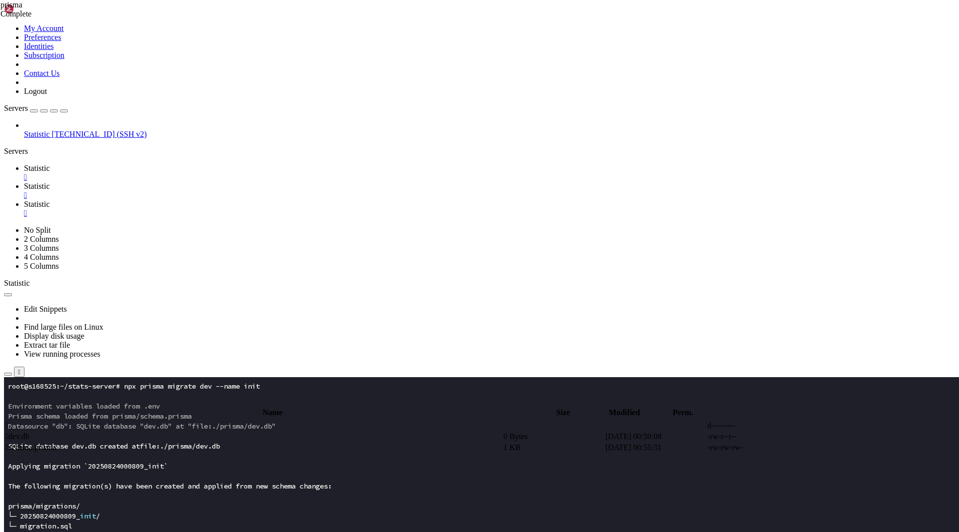
drag, startPoint x: 276, startPoint y: 1128, endPoint x: 201, endPoint y: 1118, distance: 75.6
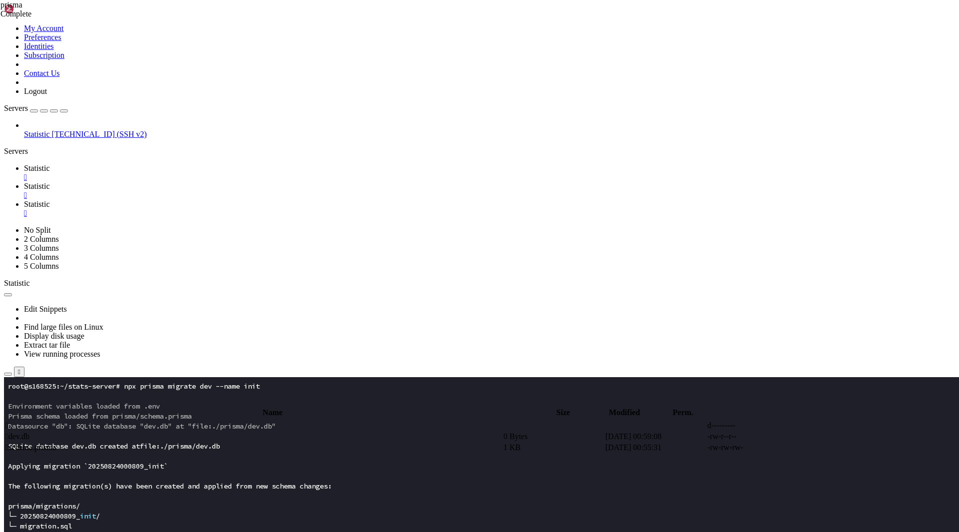
scroll to position [160, 0]
drag, startPoint x: 218, startPoint y: 1041, endPoint x: 331, endPoint y: 1032, distance: 113.2
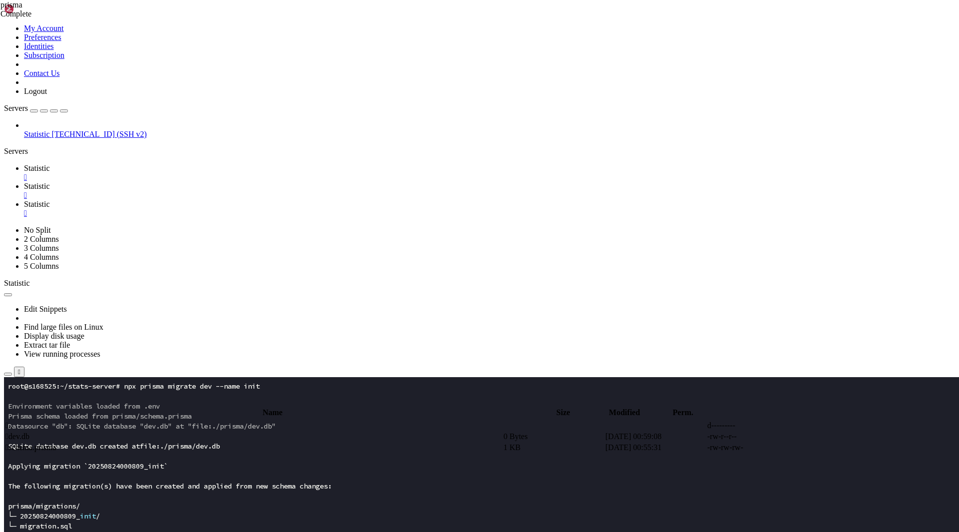
scroll to position [200, 0]
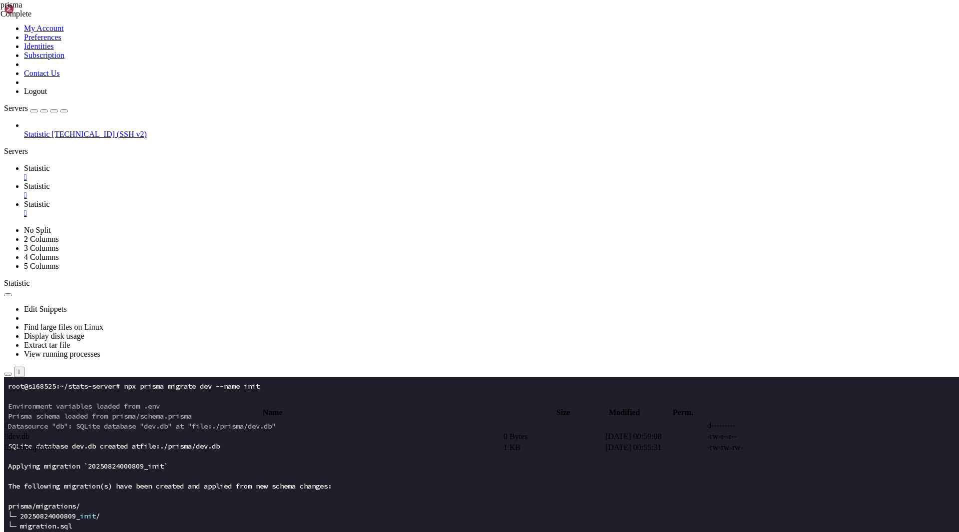
click at [50, 182] on span "Statistic" at bounding box center [37, 186] width 26 height 8
click at [12, 421] on span " .." at bounding box center [8, 425] width 7 height 8
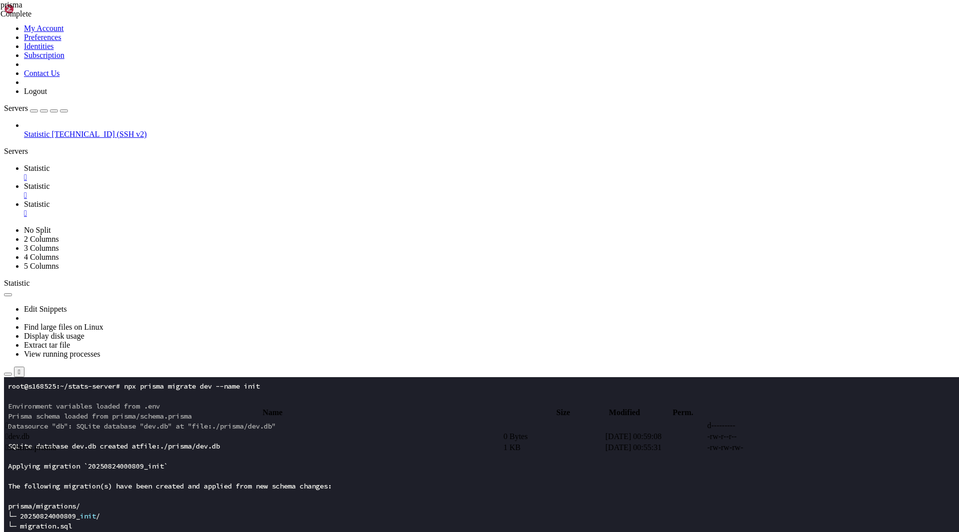
click at [189, 420] on td " .." at bounding box center [253, 425] width 497 height 10
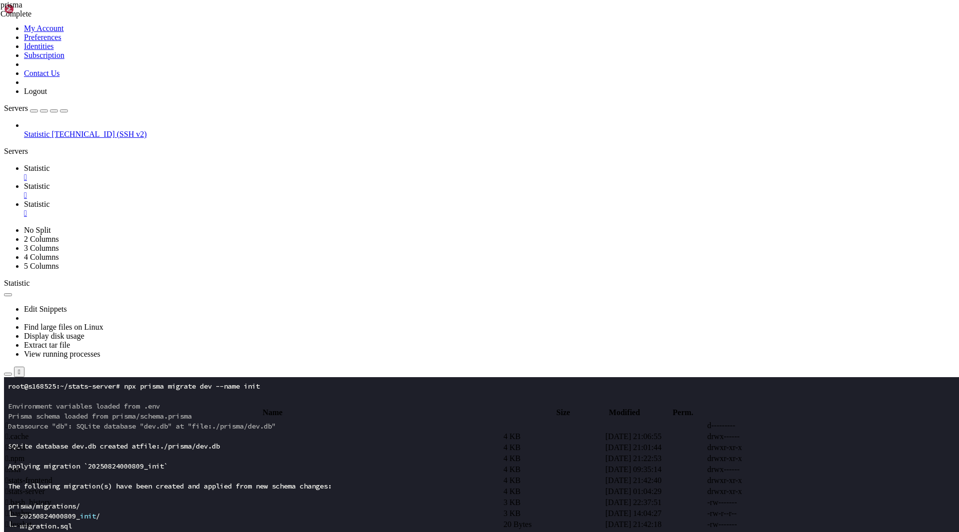
click at [52, 476] on span " stats-frontend" at bounding box center [28, 480] width 47 height 8
click at [50, 200] on span "Statistic" at bounding box center [37, 204] width 26 height 8
drag, startPoint x: 222, startPoint y: 1263, endPoint x: 123, endPoint y: 1063, distance: 223.3
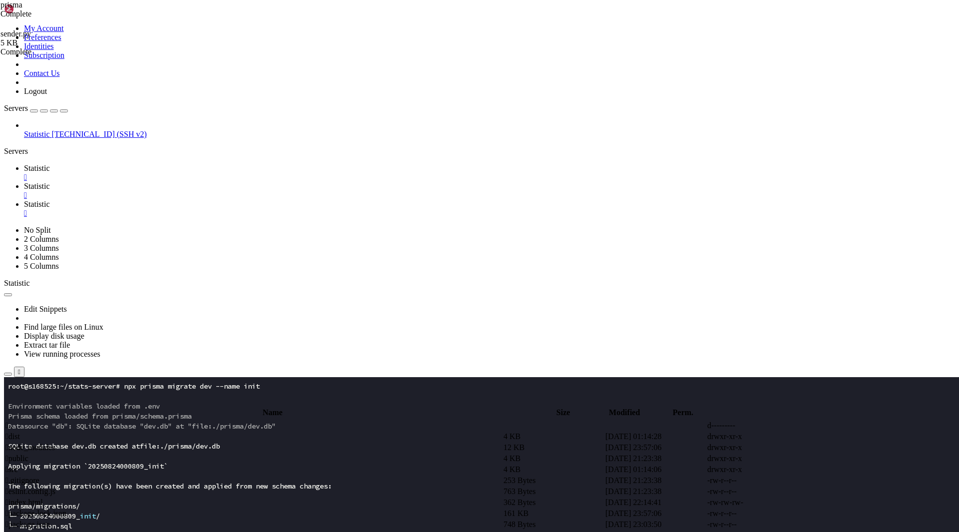
click html "Page up root@s168525:~/stats-frontend# pip install requests error : externally-…"
copy div "lore@i457146:~/dolor-sitametc# adi elitsed doeiusmo tempo : incididunt-utlabor-…"
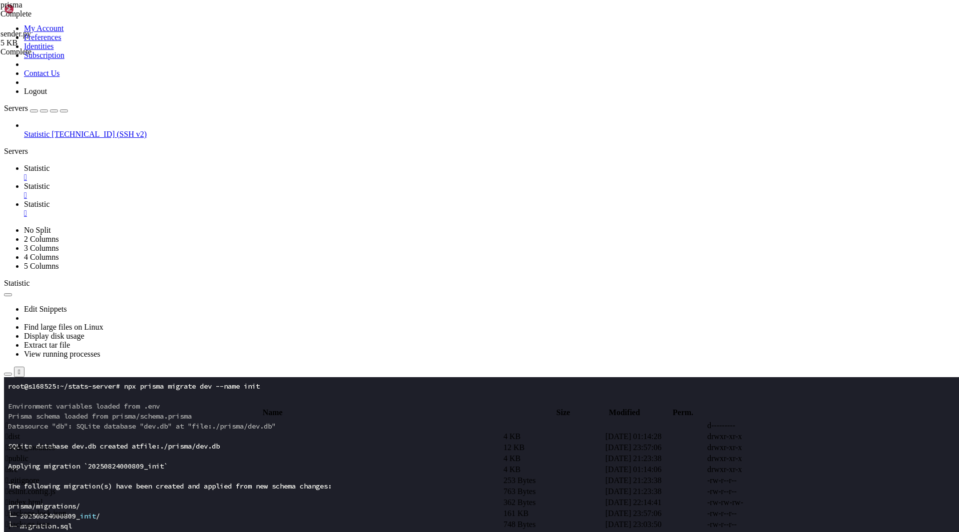
click at [217, 182] on link "Statistic " at bounding box center [489, 191] width 931 height 18
click at [301, 420] on td " .." at bounding box center [253, 425] width 497 height 10
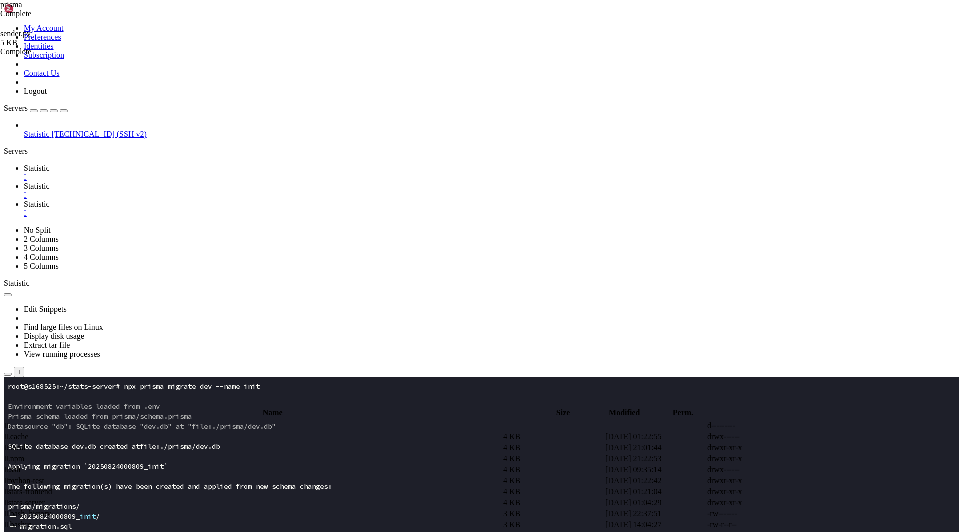
click at [108, 403] on div "submit" at bounding box center [108, 403] width 0 height 0
click at [268, 475] on td " python-test" at bounding box center [253, 480] width 497 height 10
type input "/root/python-test"
click at [50, 200] on span "Statistic" at bounding box center [37, 204] width 26 height 8
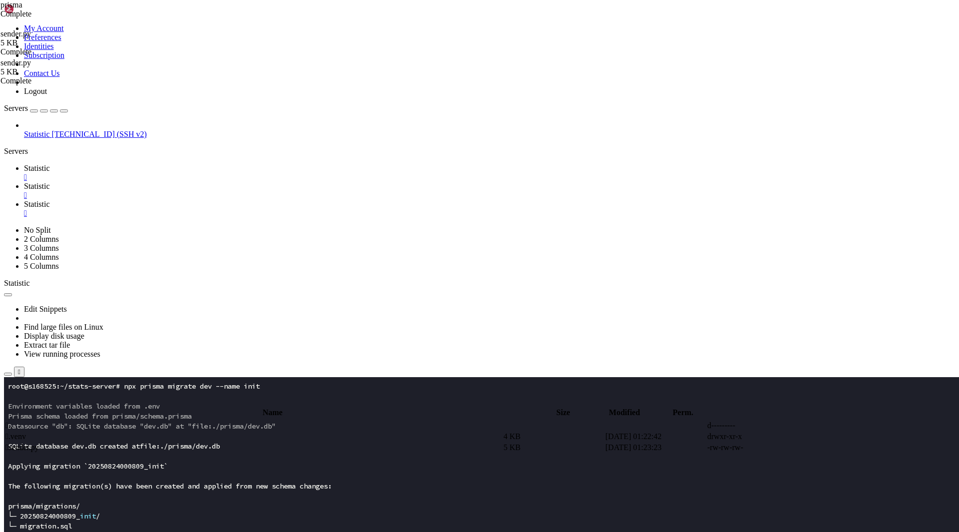
drag, startPoint x: 218, startPoint y: 1227, endPoint x: 19, endPoint y: 1038, distance: 274.4
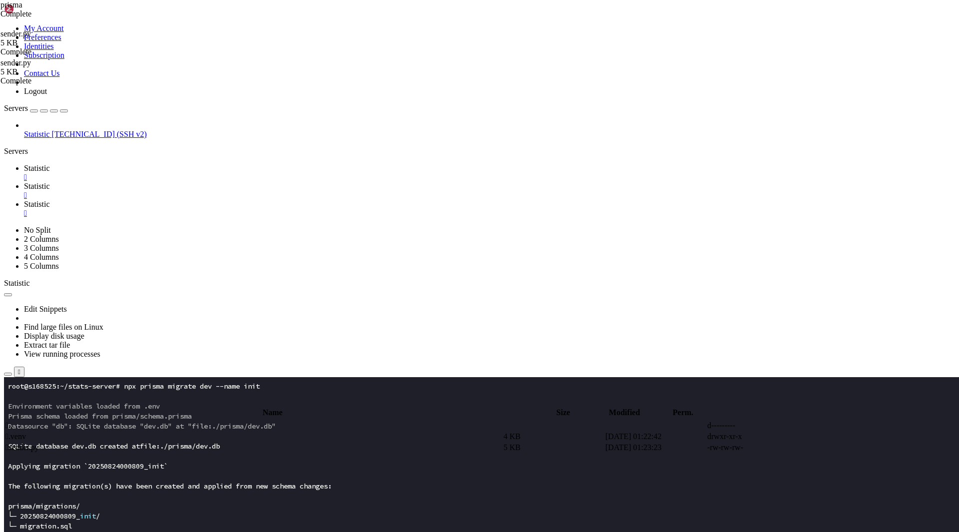
copy div "лько запросов отправить: 50 [1/50] ERROR Invalid URL 'http': No scheme supplied…"
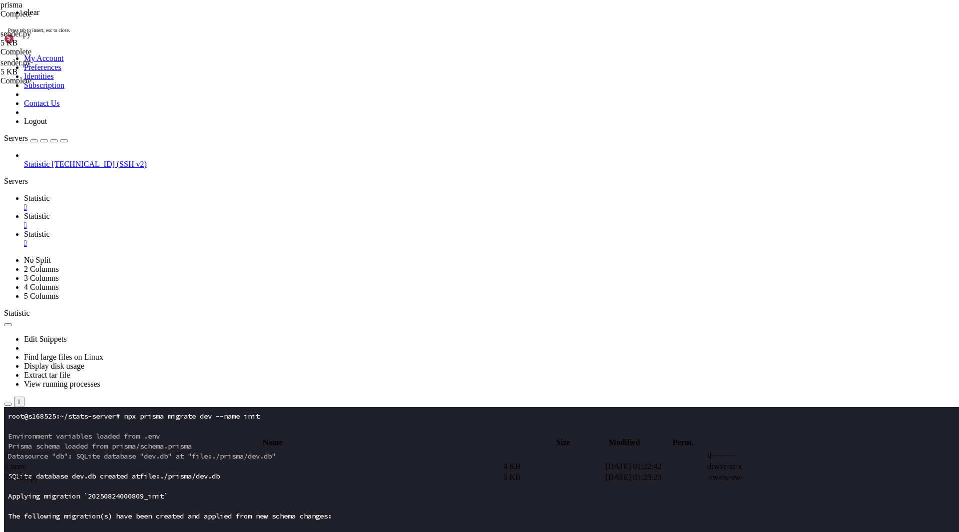
scroll to position [0, 0]
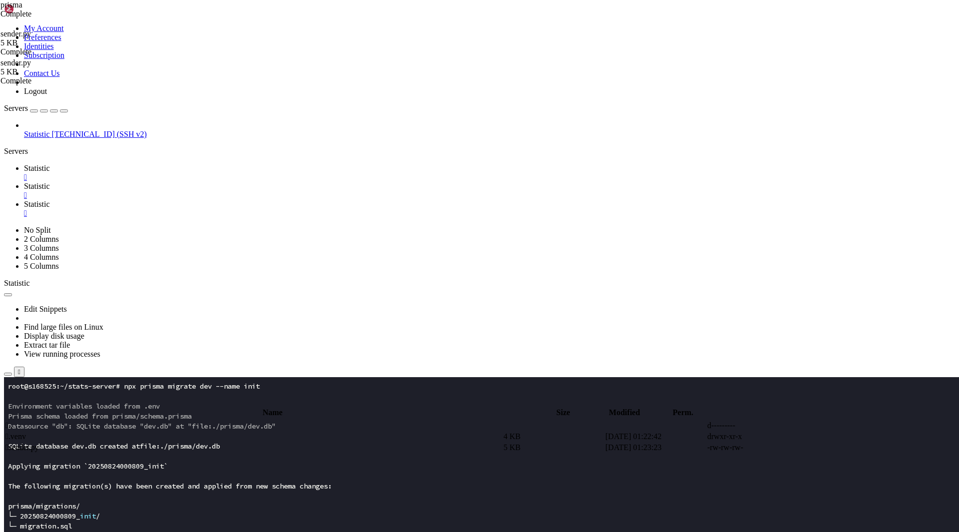
click at [239, 191] on div "" at bounding box center [489, 195] width 931 height 9
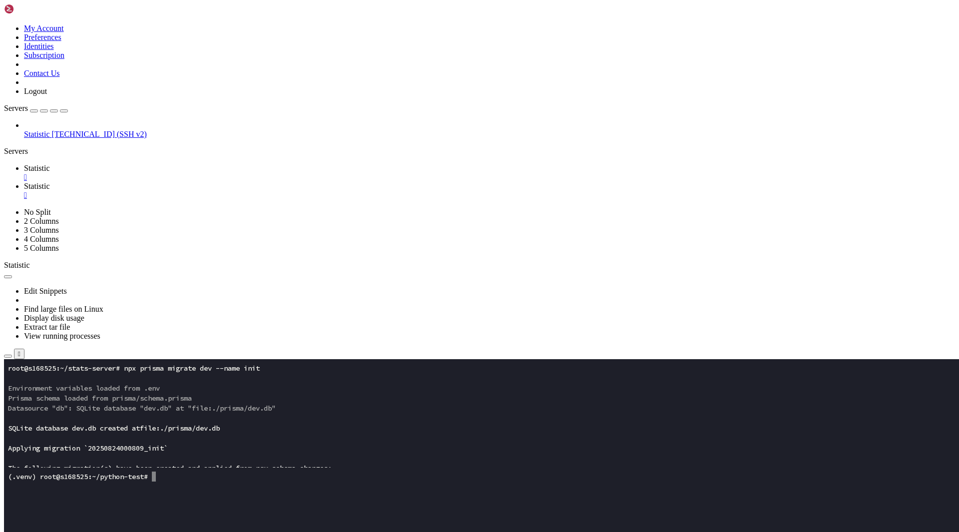
click at [50, 130] on span "Statistic" at bounding box center [37, 134] width 26 height 8
click at [12, 275] on button "button" at bounding box center [8, 276] width 8 height 3
click at [8, 356] on icon "button" at bounding box center [8, 356] width 0 height 0
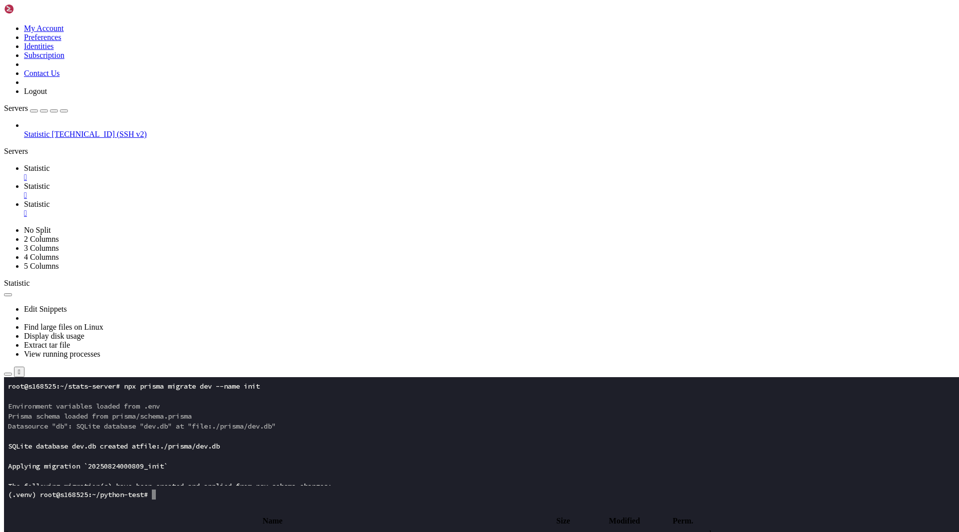
type input "/root/stats-server"
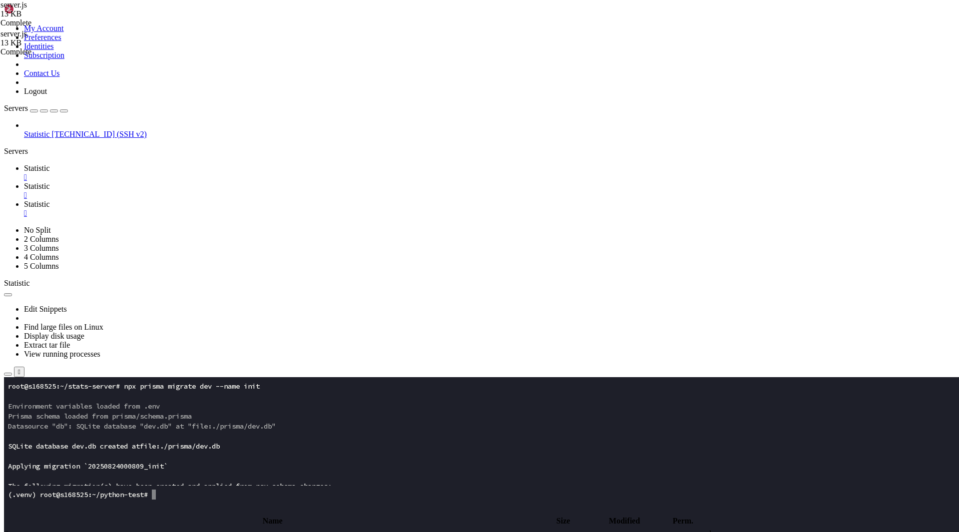
type textarea "});"
click at [12, 529] on span " .." at bounding box center [8, 533] width 7 height 8
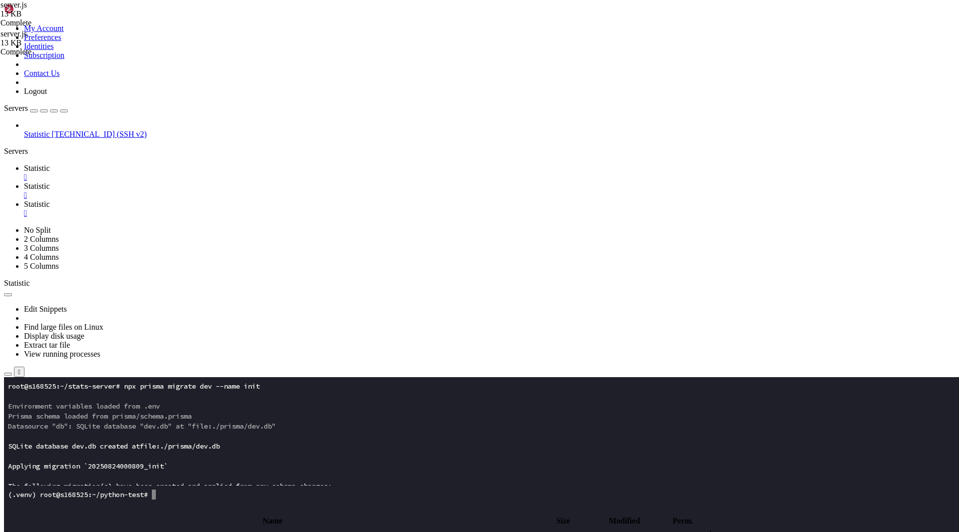
click at [12, 529] on span " .." at bounding box center [8, 533] width 7 height 8
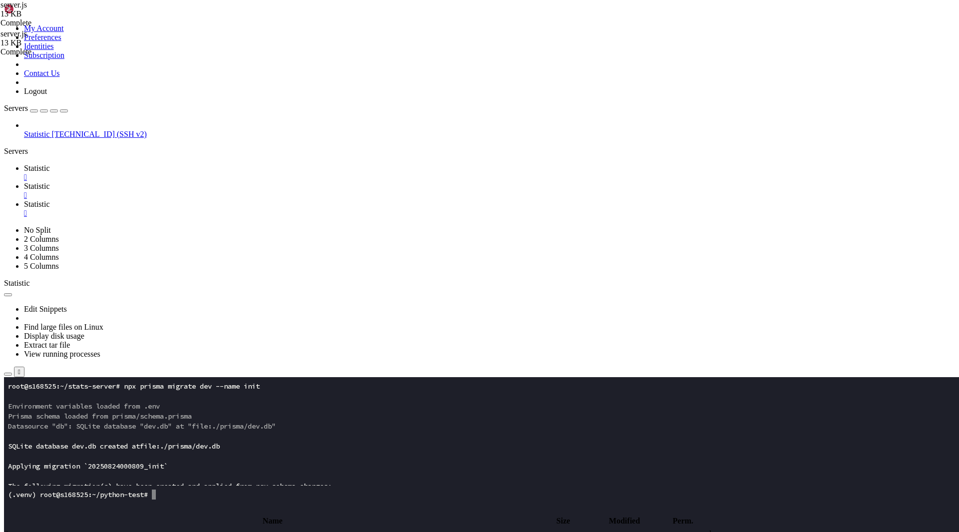
type input "/root/stats-frontend/src"
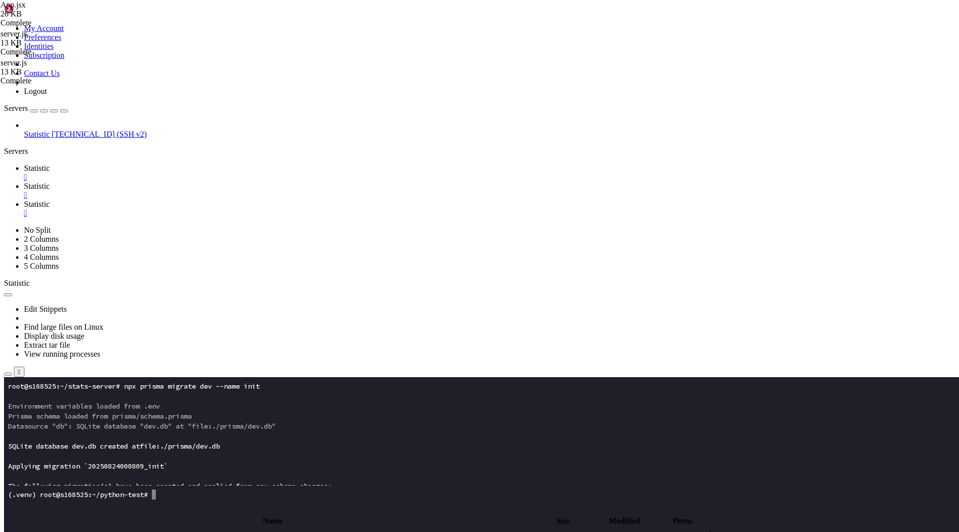
type textarea "}"
paste textarea
click at [214, 182] on link "Statistic " at bounding box center [489, 191] width 931 height 18
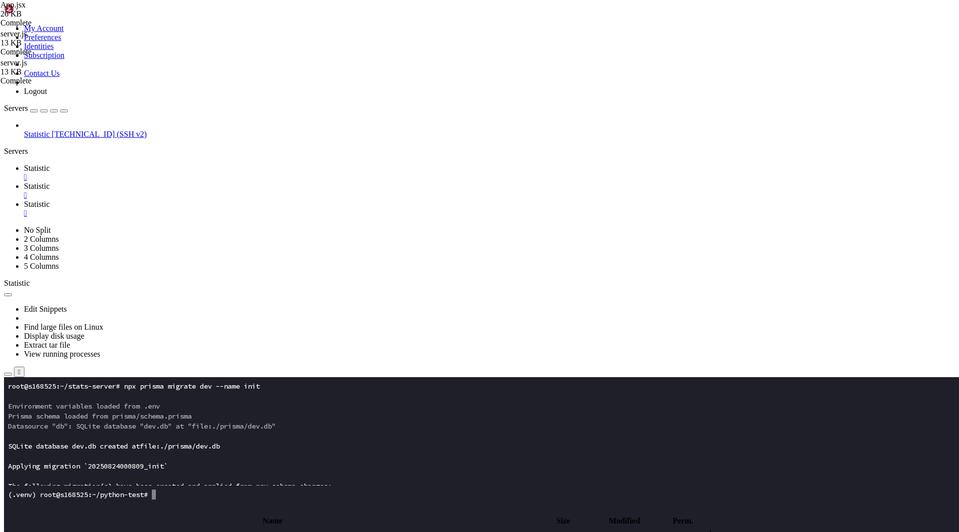
click at [237, 191] on div "" at bounding box center [489, 195] width 931 height 9
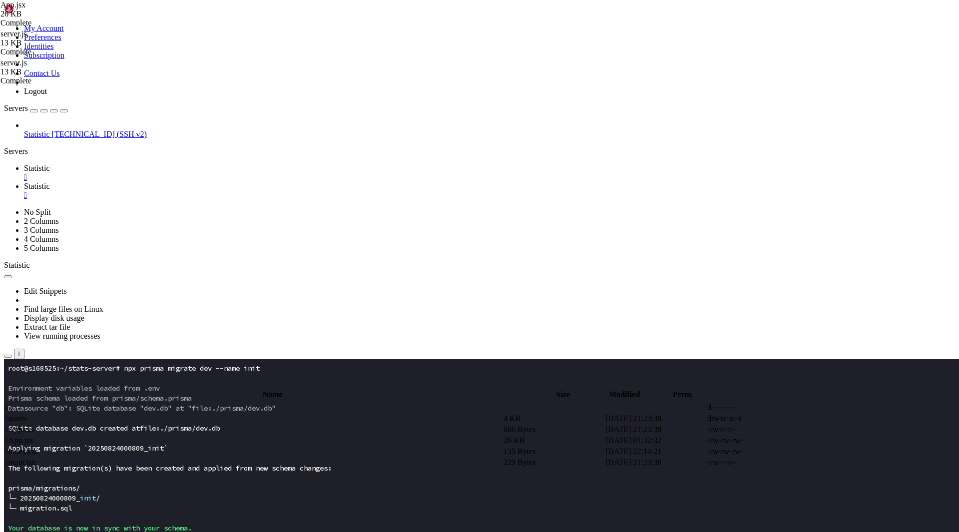
click at [50, 130] on span "Statistic" at bounding box center [37, 134] width 26 height 8
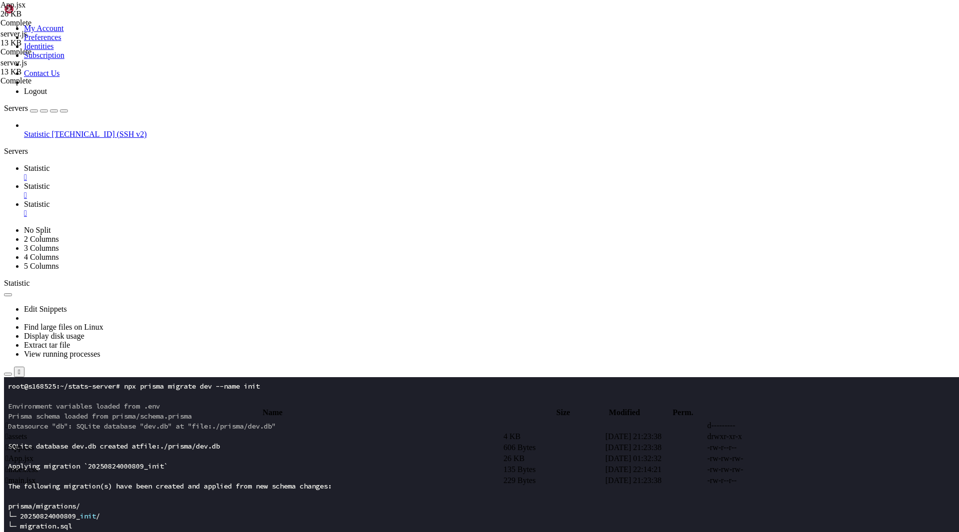
scroll to position [0, 0]
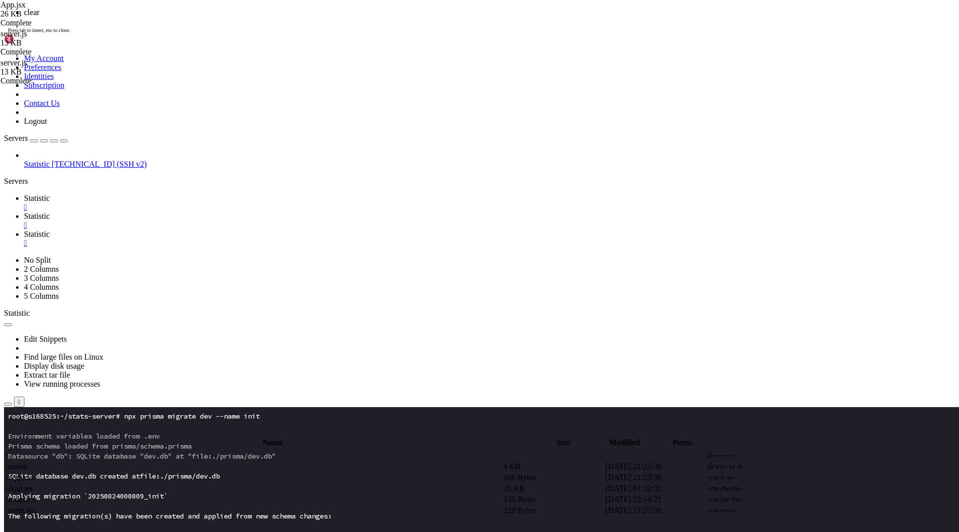
scroll to position [0, 0]
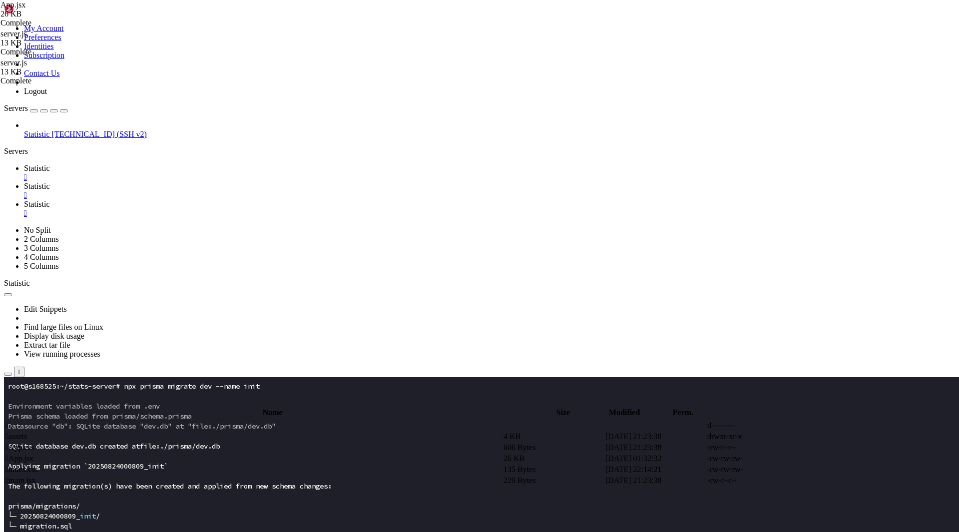
click at [44, 130] on span "Statistic" at bounding box center [37, 134] width 26 height 8
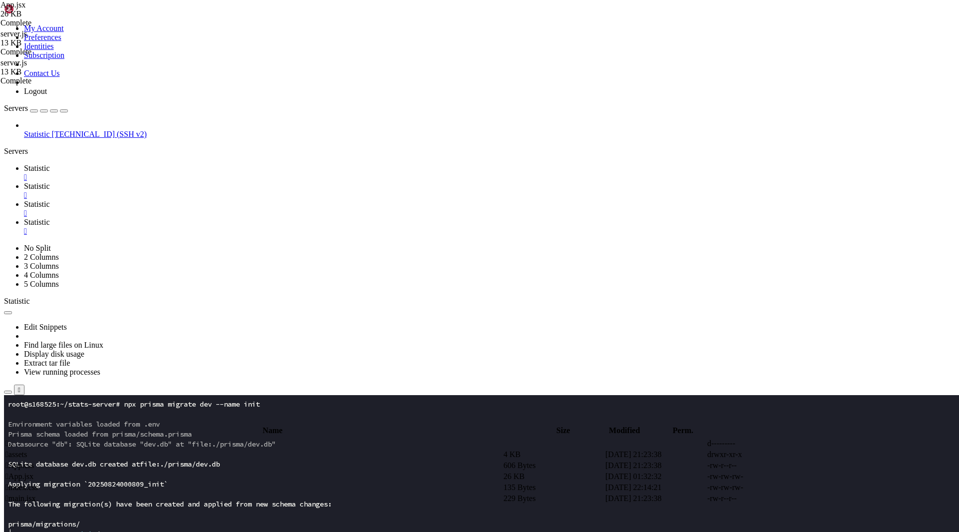
click at [201, 182] on link "Statistic " at bounding box center [489, 191] width 931 height 18
click at [50, 218] on span "Statistic" at bounding box center [37, 222] width 26 height 8
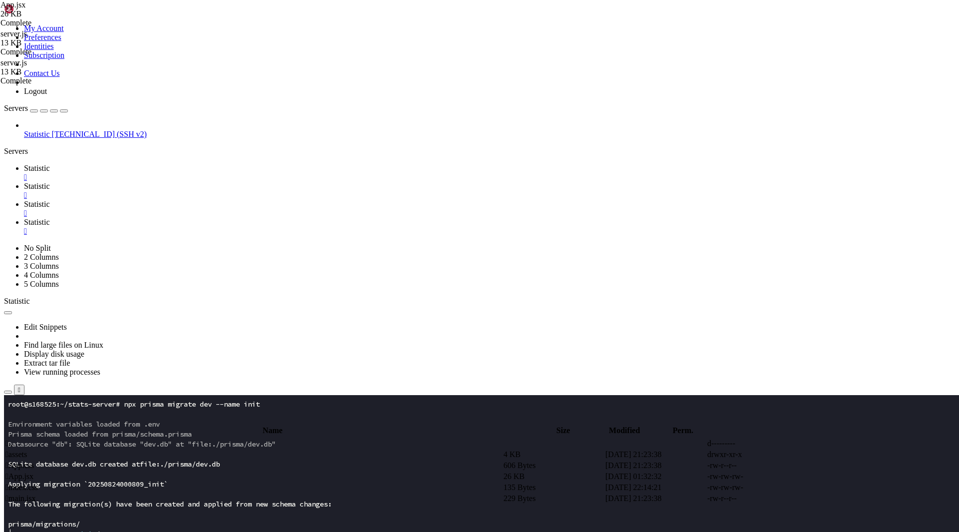
scroll to position [549, 0]
click at [358, 227] on div "" at bounding box center [489, 231] width 931 height 9
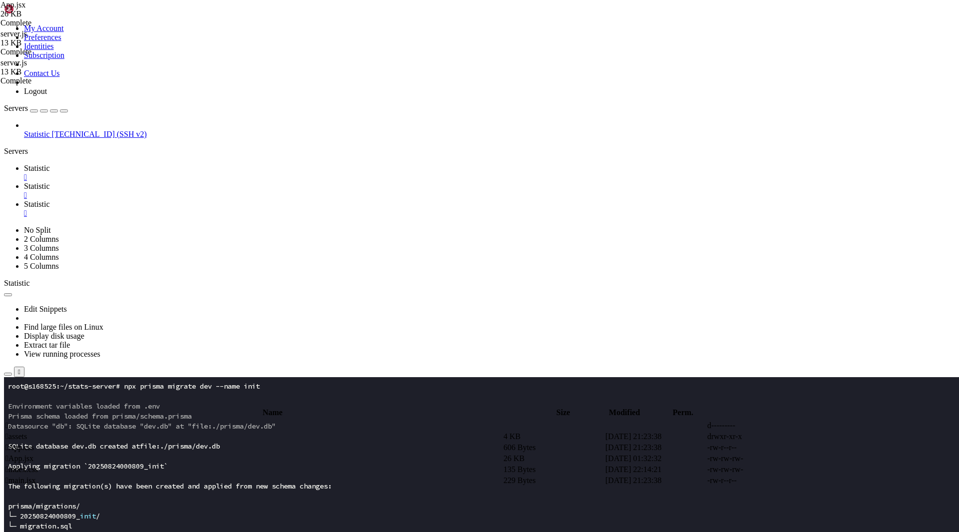
click at [50, 182] on span "Statistic" at bounding box center [37, 186] width 26 height 8
click at [297, 209] on div "" at bounding box center [489, 213] width 931 height 9
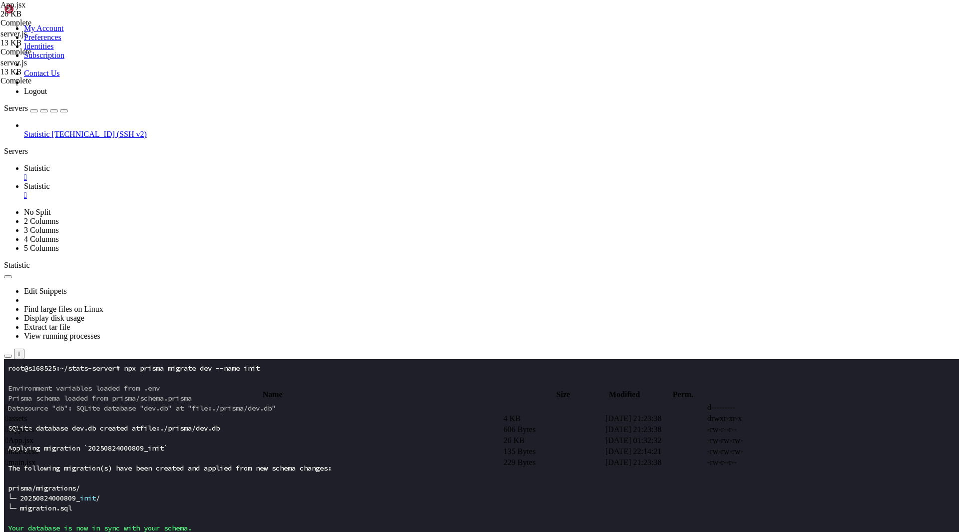
click at [173, 402] on td " .." at bounding box center [253, 407] width 497 height 10
click at [185, 402] on td " .." at bounding box center [253, 407] width 497 height 10
click at [52, 469] on span " stats-frontend" at bounding box center [28, 473] width 47 height 8
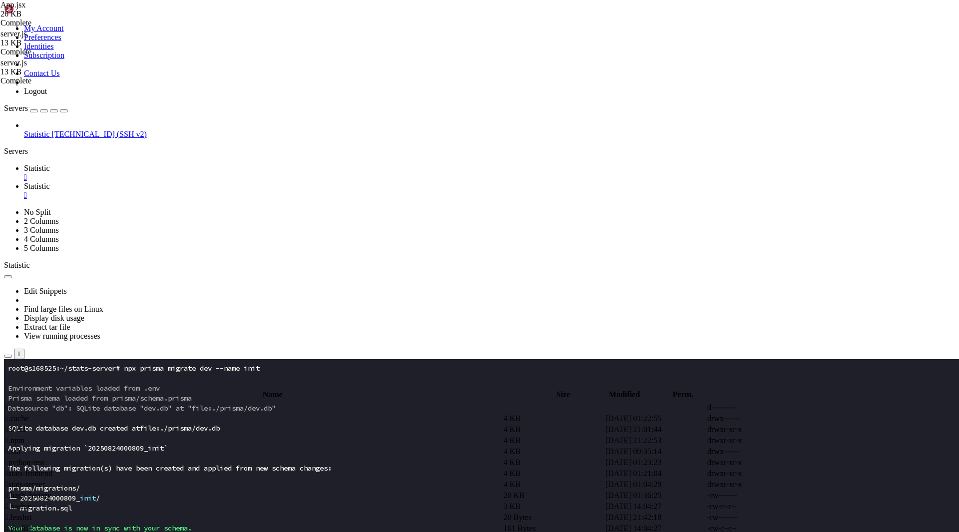
click at [45, 480] on span " stats-server" at bounding box center [24, 484] width 39 height 8
click at [44, 96] on span "stats-frontend" at bounding box center [22, 91] width 44 height 8
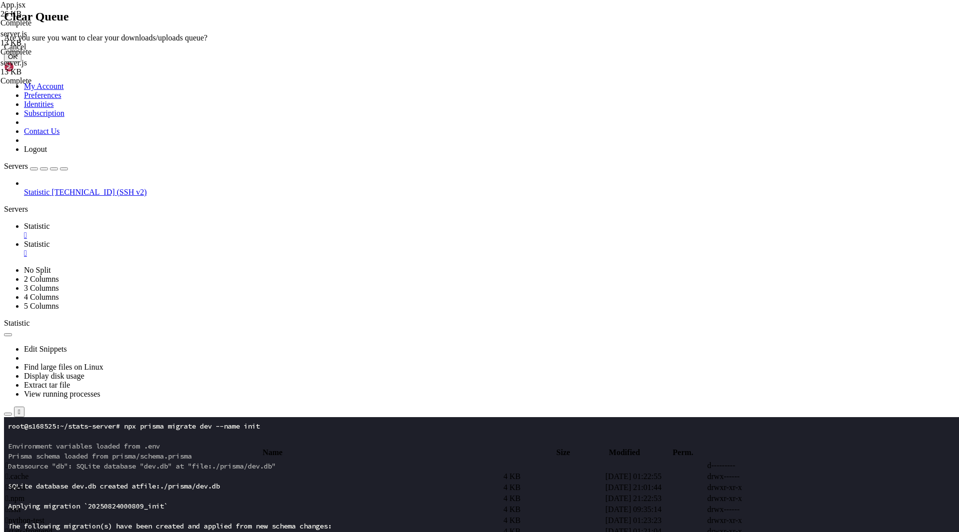
click at [21, 62] on button "OK" at bounding box center [12, 56] width 17 height 10
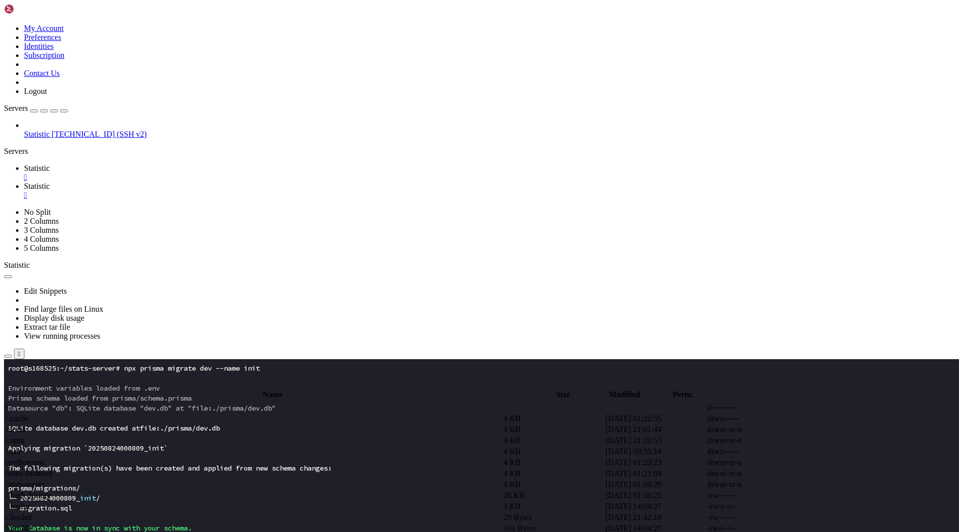
click at [52, 469] on span " stats-frontend" at bounding box center [28, 473] width 47 height 8
click at [18, 447] on span " src" at bounding box center [11, 451] width 12 height 8
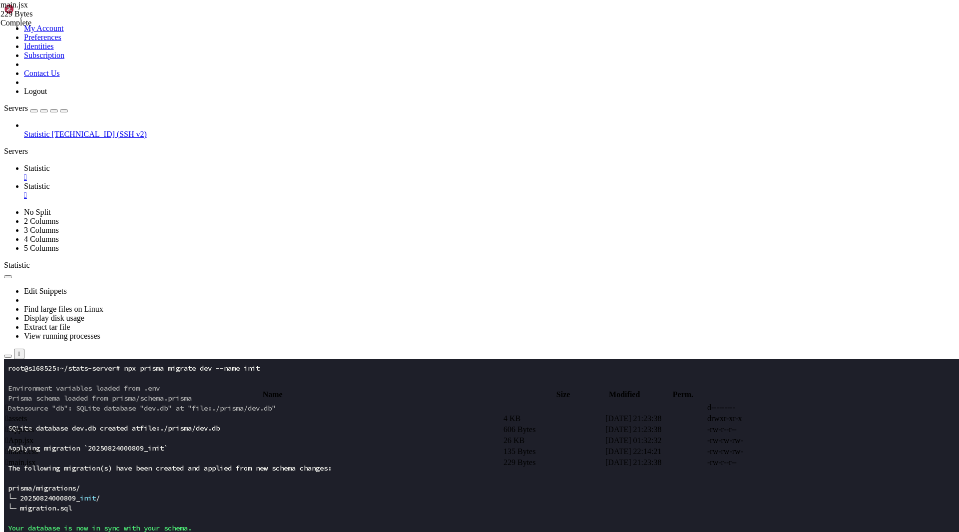
click at [27, 414] on span " assets" at bounding box center [15, 418] width 21 height 8
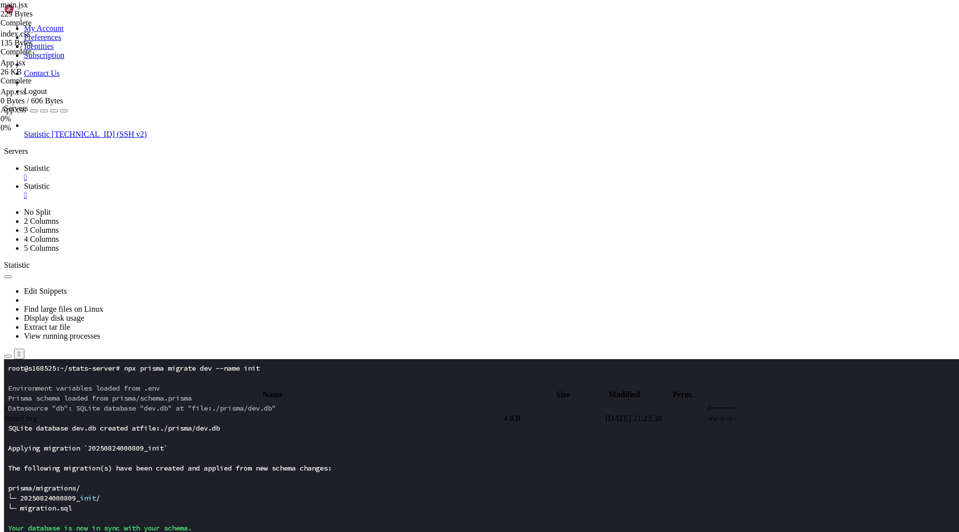
click at [12, 403] on span " .." at bounding box center [8, 407] width 7 height 8
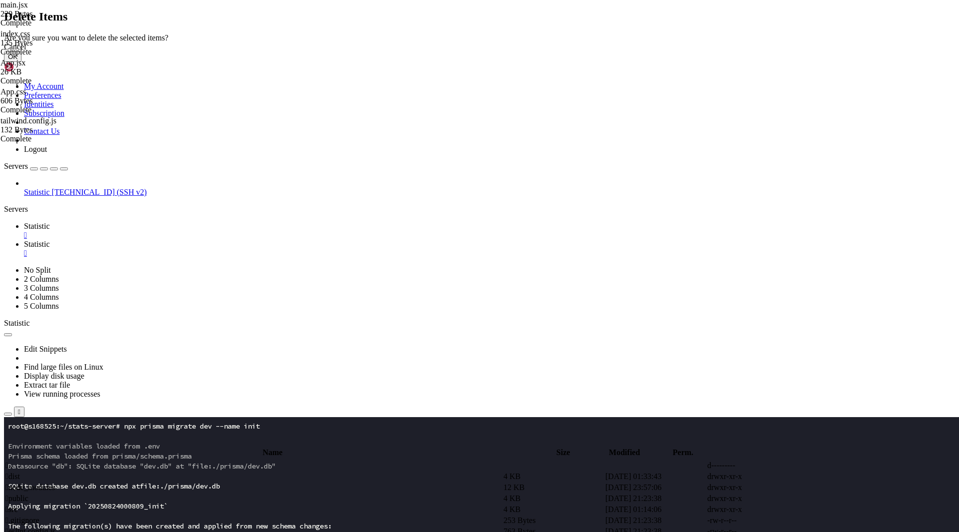
click at [21, 62] on button "OK" at bounding box center [12, 56] width 17 height 10
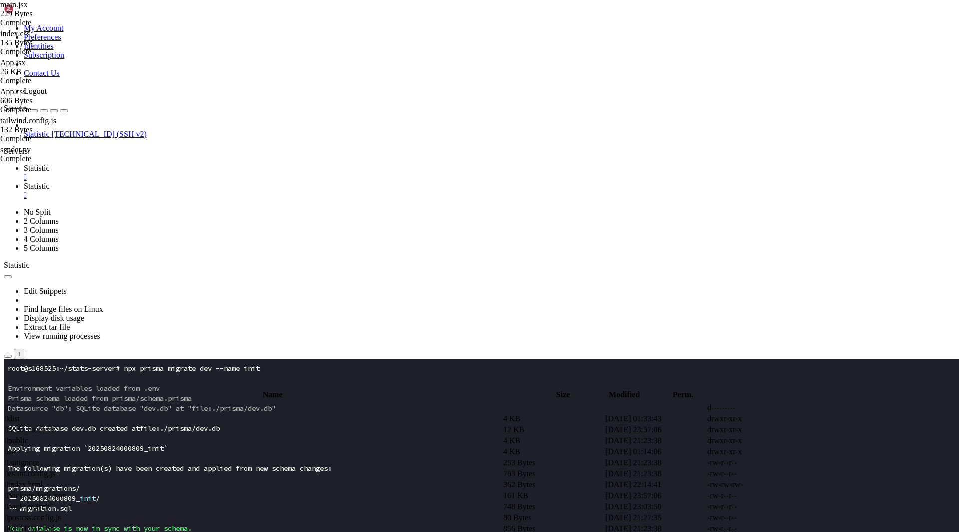
click at [12, 403] on span " .." at bounding box center [8, 407] width 7 height 8
click at [190, 479] on td " stats-server" at bounding box center [253, 484] width 497 height 10
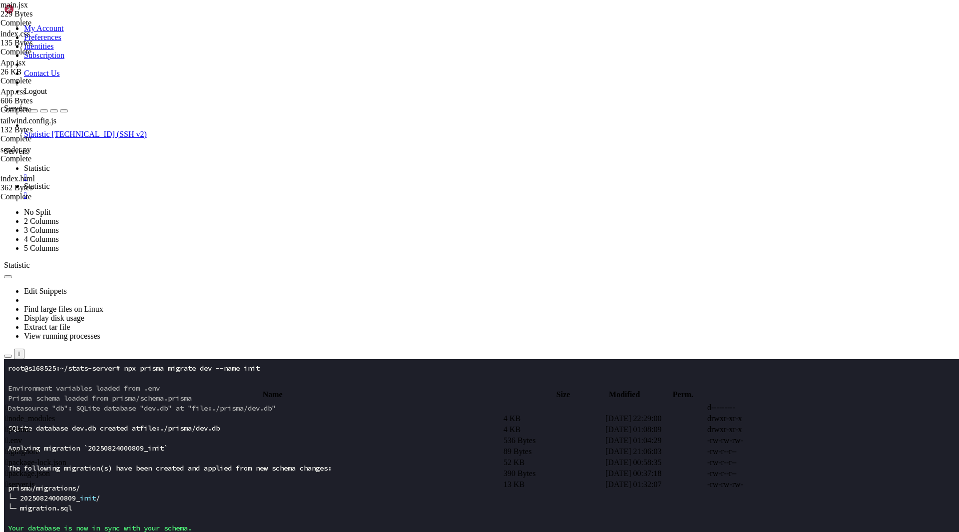
click at [207, 479] on td " server.js" at bounding box center [253, 484] width 497 height 10
click at [12, 403] on span " .." at bounding box center [8, 407] width 7 height 8
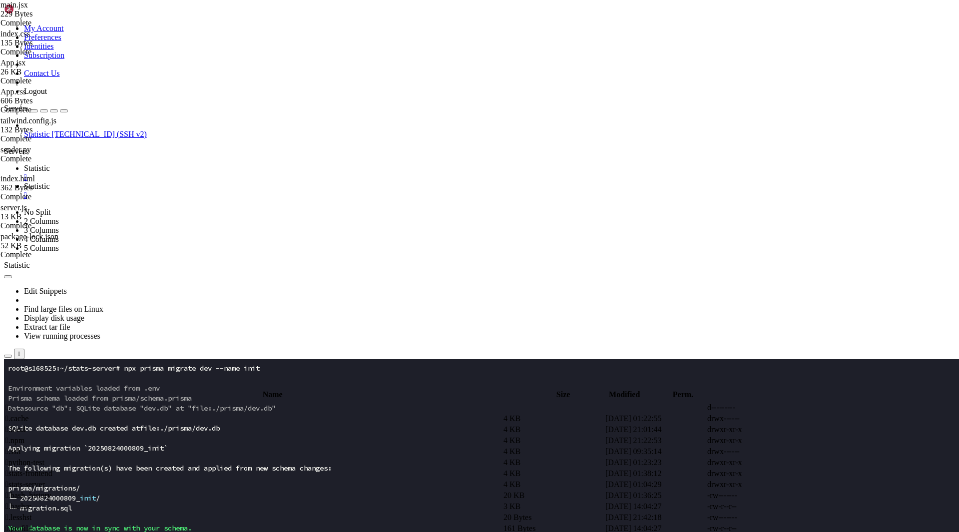
click at [52, 469] on span " stats-frontend" at bounding box center [28, 473] width 47 height 8
click at [18, 447] on span " src" at bounding box center [11, 451] width 12 height 8
click at [27, 414] on span " assets" at bounding box center [15, 418] width 21 height 8
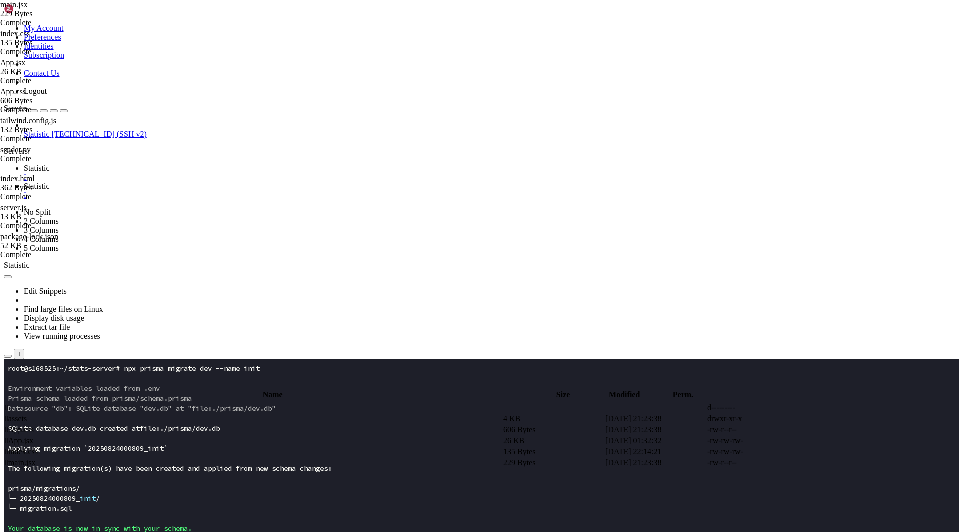
click at [27, 414] on span " assets" at bounding box center [15, 418] width 21 height 8
click at [214, 413] on td " react.svg" at bounding box center [253, 418] width 497 height 10
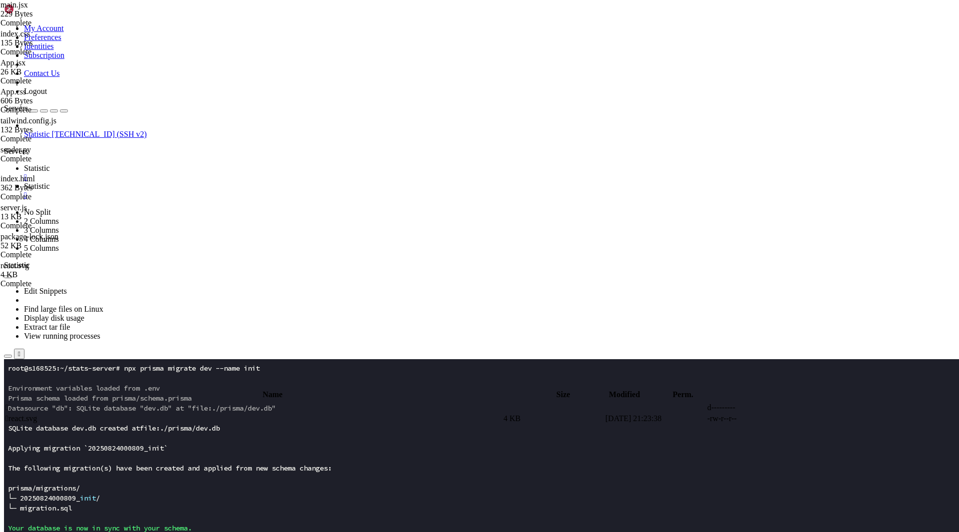
click at [12, 403] on span " .." at bounding box center [8, 407] width 7 height 8
click at [220, 402] on td " .." at bounding box center [253, 407] width 497 height 10
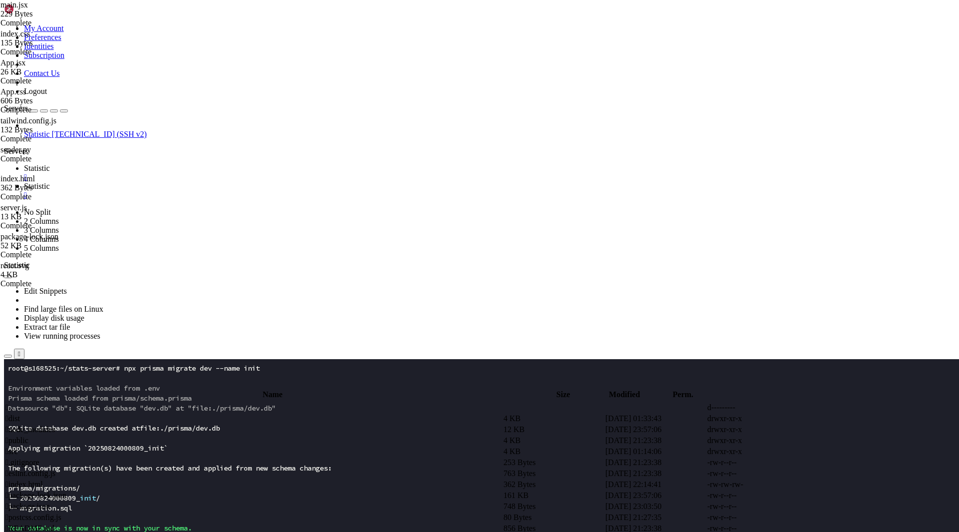
click at [241, 435] on td " public" at bounding box center [253, 440] width 497 height 10
type input "/root/stats-frontend/public"
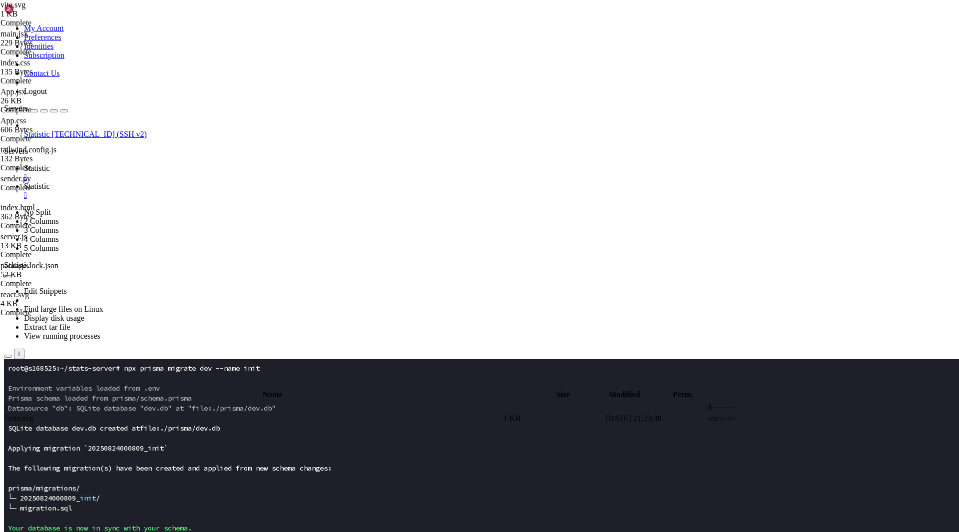
click at [12, 403] on span " .." at bounding box center [8, 407] width 7 height 8
type input "/root/stats-frontend"
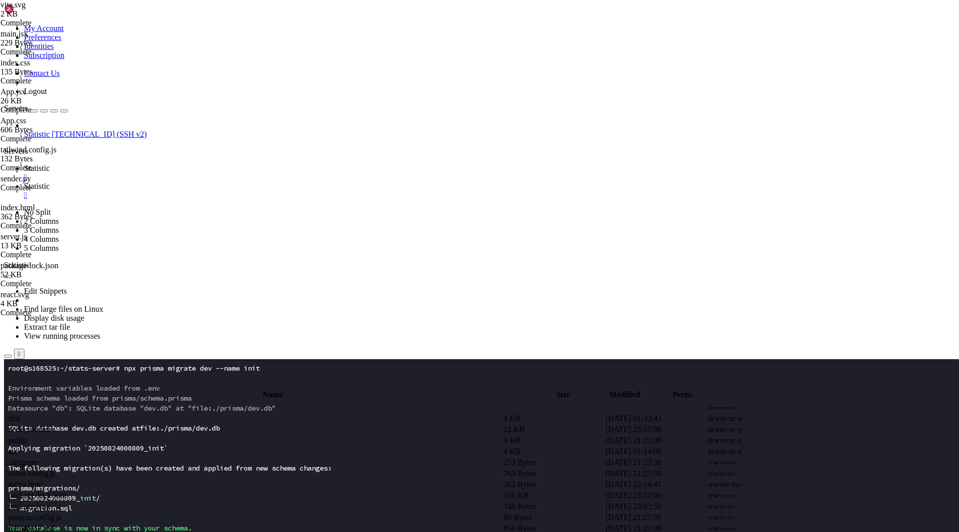
click at [232, 479] on td " index.html" at bounding box center [253, 484] width 497 height 10
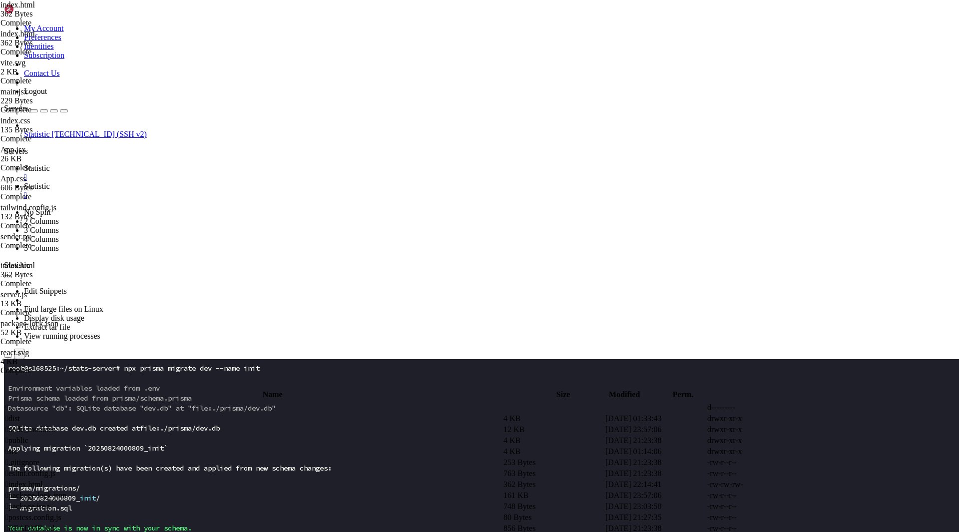
type textarea "</html>"
click at [50, 130] on span "Statistic" at bounding box center [37, 134] width 26 height 8
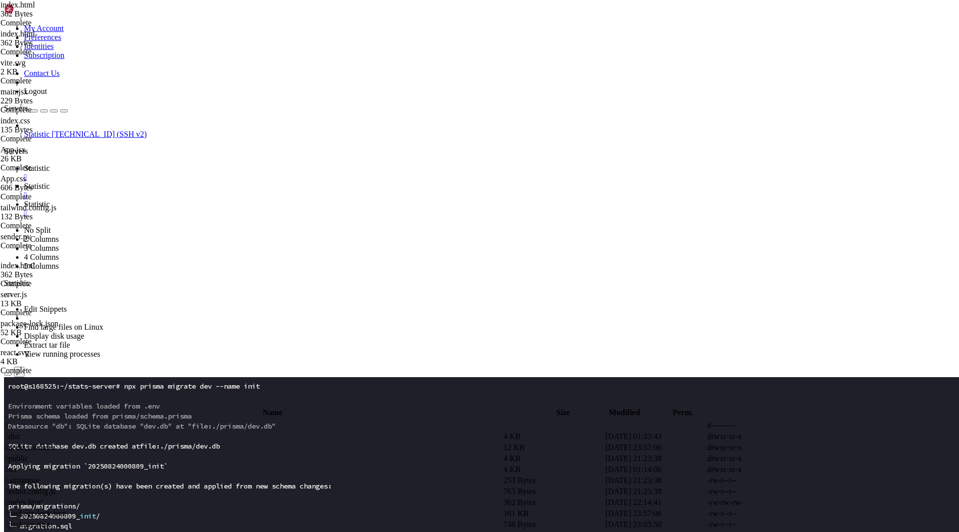
scroll to position [0, 0]
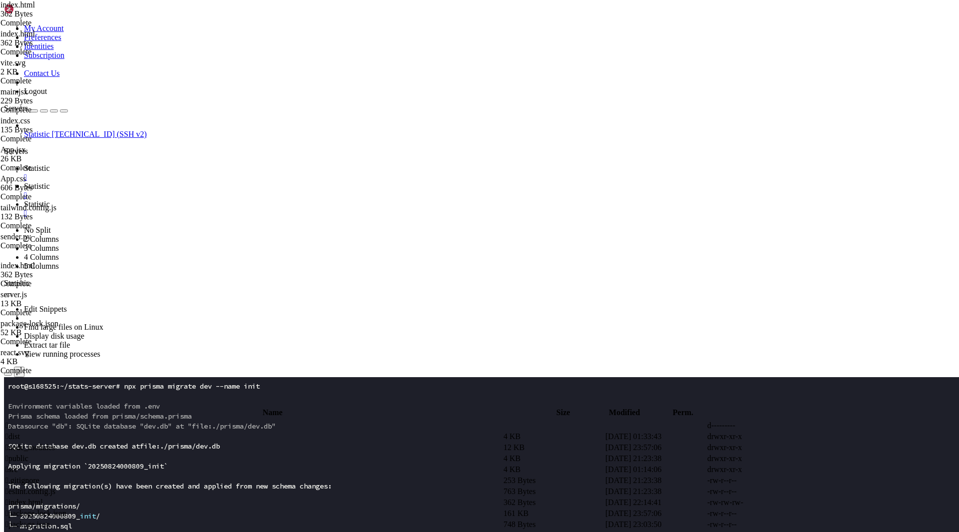
drag, startPoint x: 280, startPoint y: 1215, endPoint x: 137, endPoint y: 1023, distance: 239.9
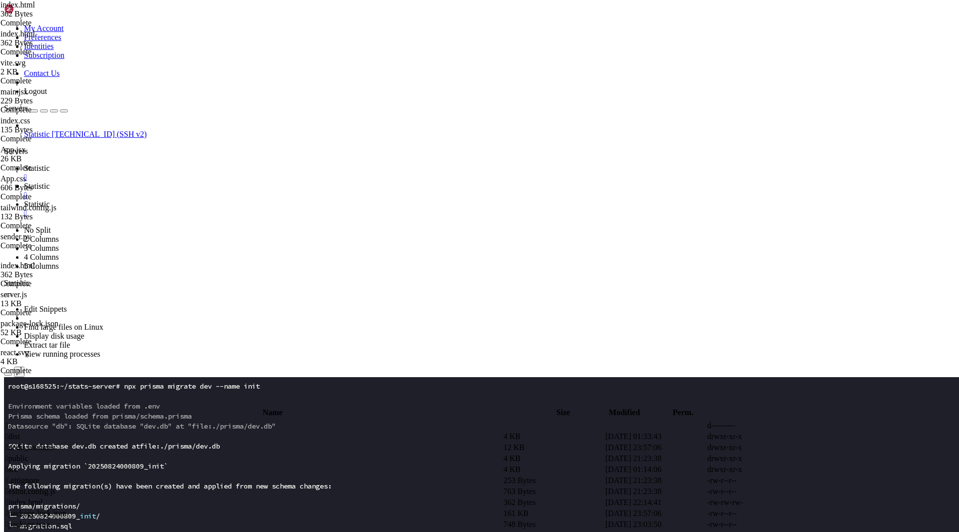
click html "Page up * Strictly confined Kubernetes makes edge and IoT secure. Learn how Mic…"
click at [50, 182] on span "Statistic" at bounding box center [37, 186] width 26 height 8
click at [325, 453] on td " public" at bounding box center [253, 458] width 497 height 10
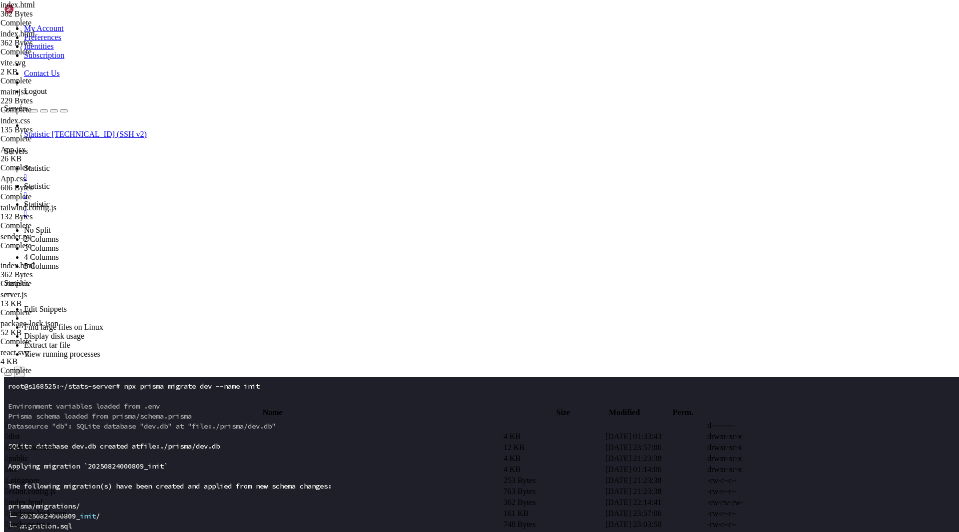
click at [325, 453] on td " public" at bounding box center [253, 458] width 497 height 10
click at [33, 432] on span " vite.svg" at bounding box center [19, 436] width 28 height 8
click at [12, 421] on span " .." at bounding box center [8, 425] width 7 height 8
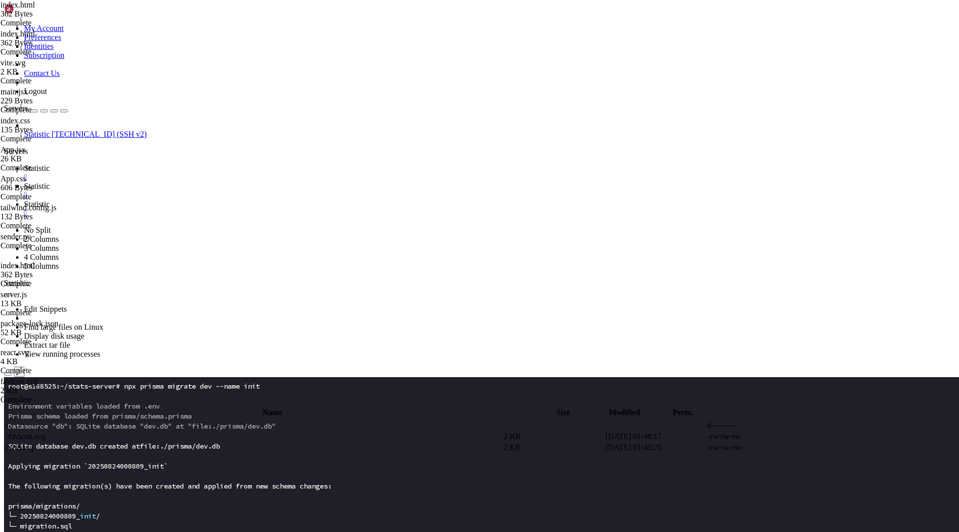
click at [12, 421] on span " .." at bounding box center [8, 425] width 7 height 8
type input "/root/stats-frontend"
click at [43, 498] on span " index.html" at bounding box center [23, 502] width 37 height 8
type textarea "<!doctype html>"
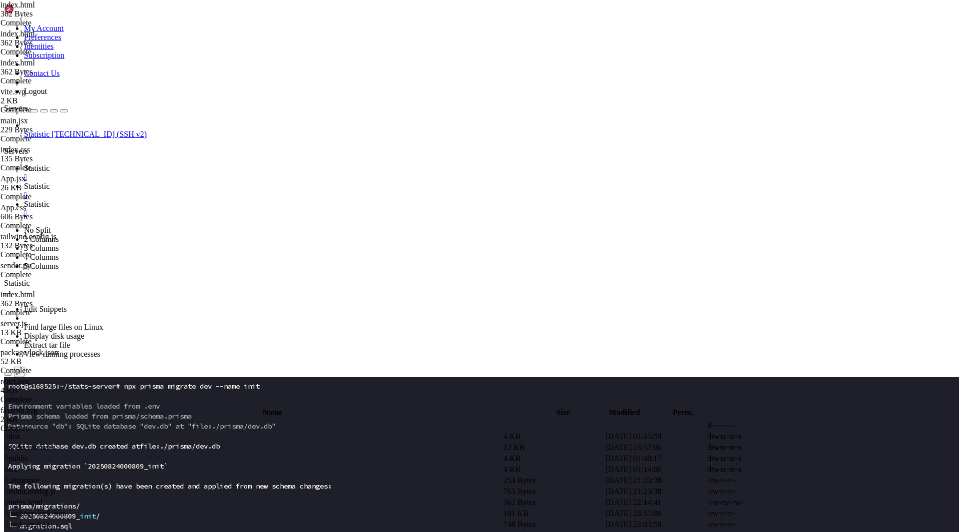
paste textarea
type textarea "<meta name="viewport" content="width=device-width, initial-scale=1.0" />"
click at [50, 200] on span "Statistic" at bounding box center [37, 204] width 26 height 8
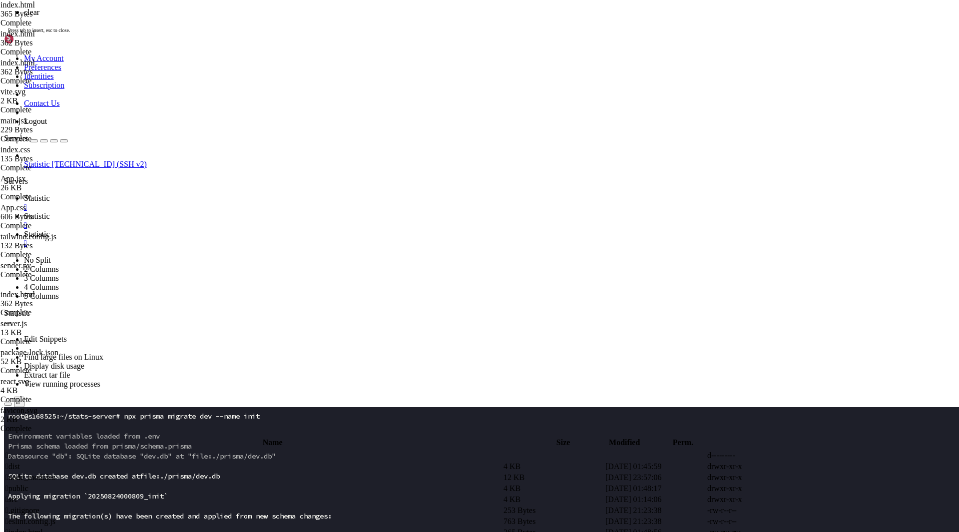
scroll to position [0, 0]
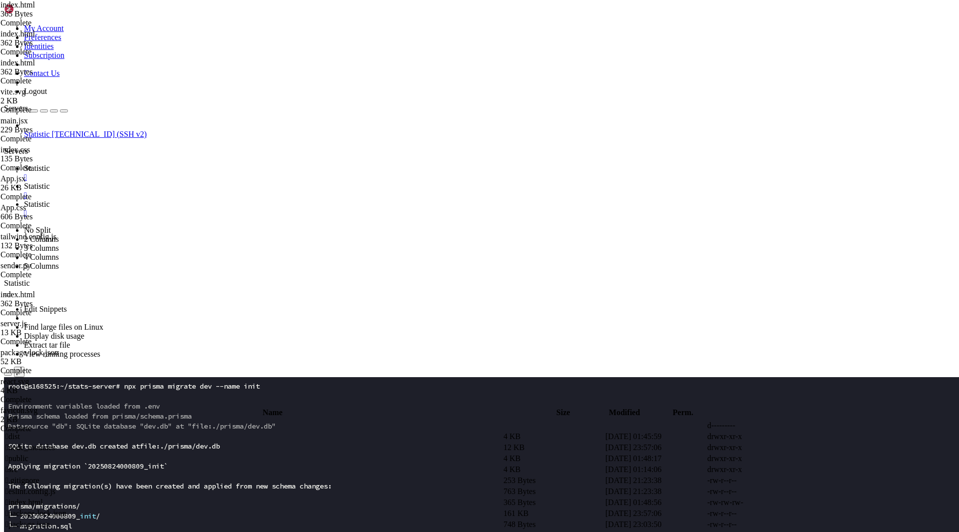
click at [75, 130] on span "[TECHNICAL_ID] (SSH v2)" at bounding box center [99, 134] width 95 height 8
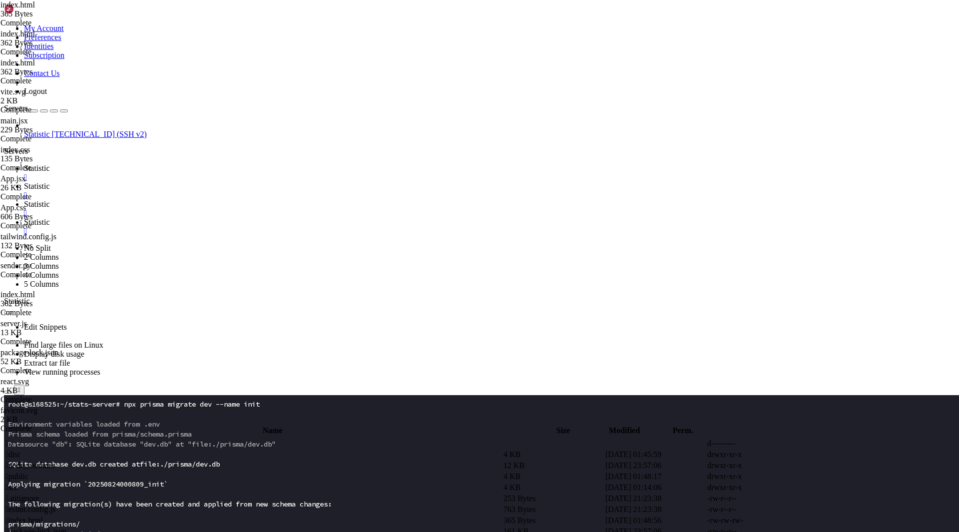
click at [281, 200] on link "Statistic " at bounding box center [489, 209] width 931 height 18
click at [50, 182] on span "Statistic" at bounding box center [37, 186] width 26 height 8
click at [18, 483] on span " src" at bounding box center [11, 487] width 12 height 8
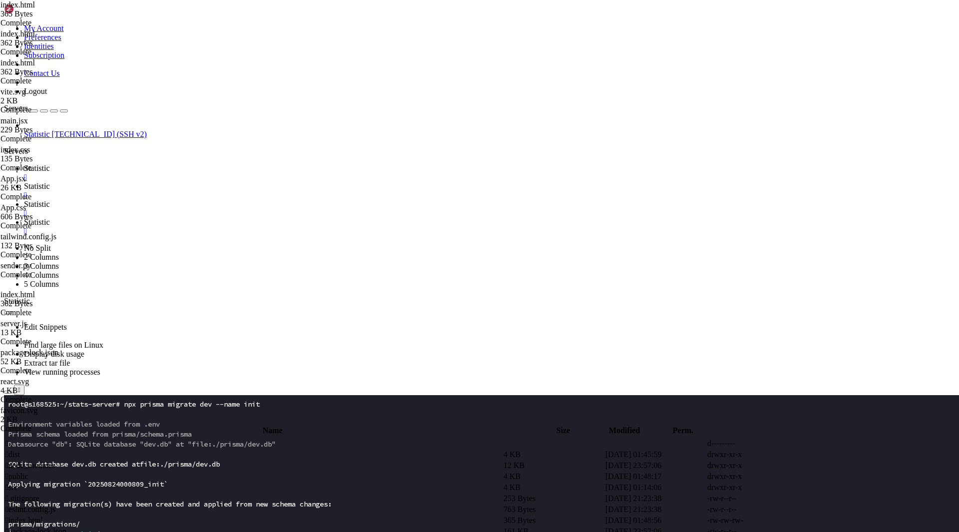
click at [18, 483] on span " src" at bounding box center [11, 487] width 12 height 8
click at [414, 471] on td " public" at bounding box center [253, 476] width 497 height 10
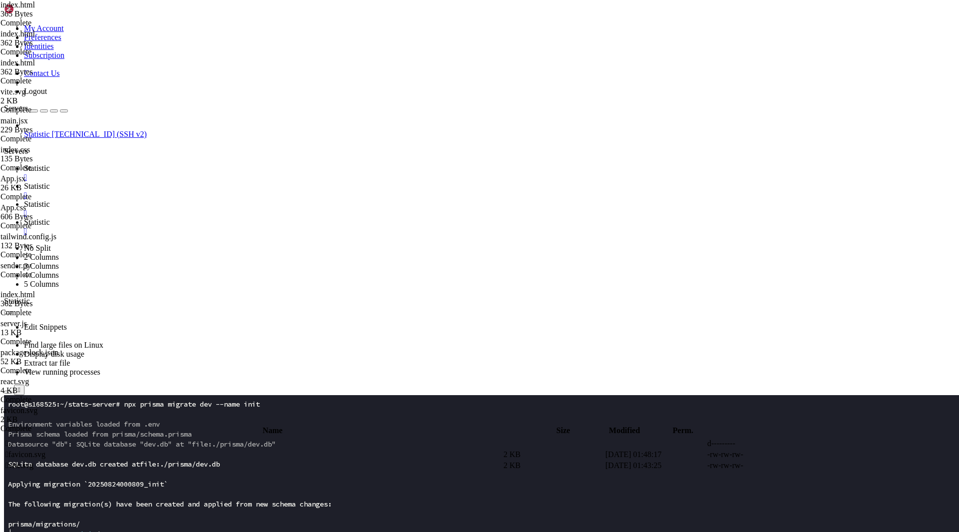
click at [174, 438] on td " .." at bounding box center [253, 443] width 497 height 10
click at [12, 439] on span " .." at bounding box center [8, 443] width 7 height 8
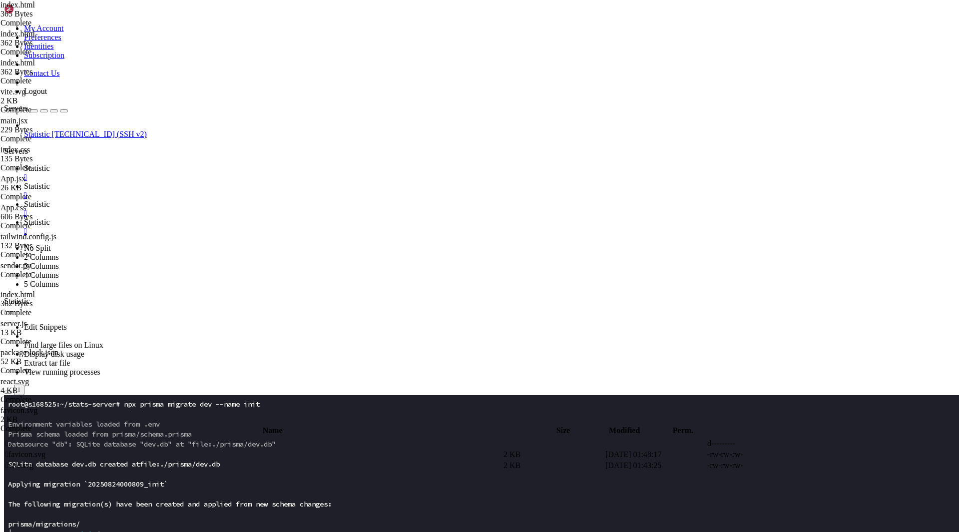
click at [12, 439] on span " .." at bounding box center [8, 443] width 7 height 8
click at [200, 515] on td " stats-server" at bounding box center [253, 520] width 497 height 10
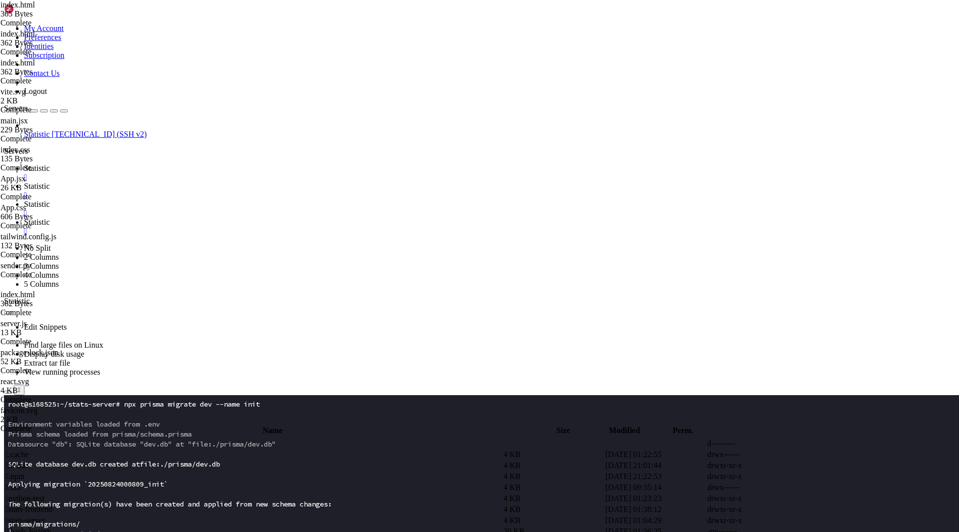
type input "/root/stats-server"
click at [35, 516] on span " server.js" at bounding box center [19, 520] width 29 height 8
type textarea "});"
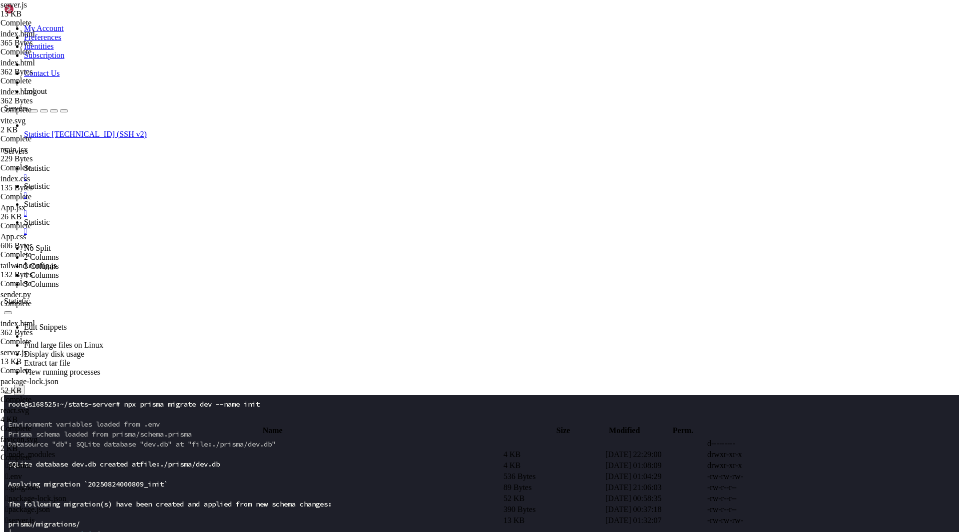
scroll to position [2030, 0]
type textarea "});"
click at [236, 438] on td " .." at bounding box center [253, 443] width 497 height 10
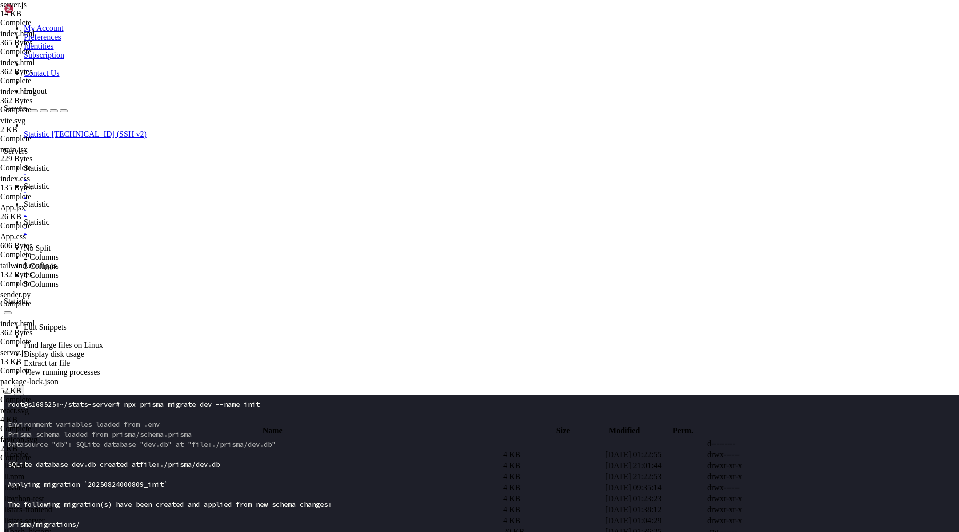
click at [257, 504] on td " stats-frontend" at bounding box center [253, 509] width 497 height 10
click at [175, 482] on td " src" at bounding box center [253, 487] width 497 height 10
type input "/root/stats-frontend/src"
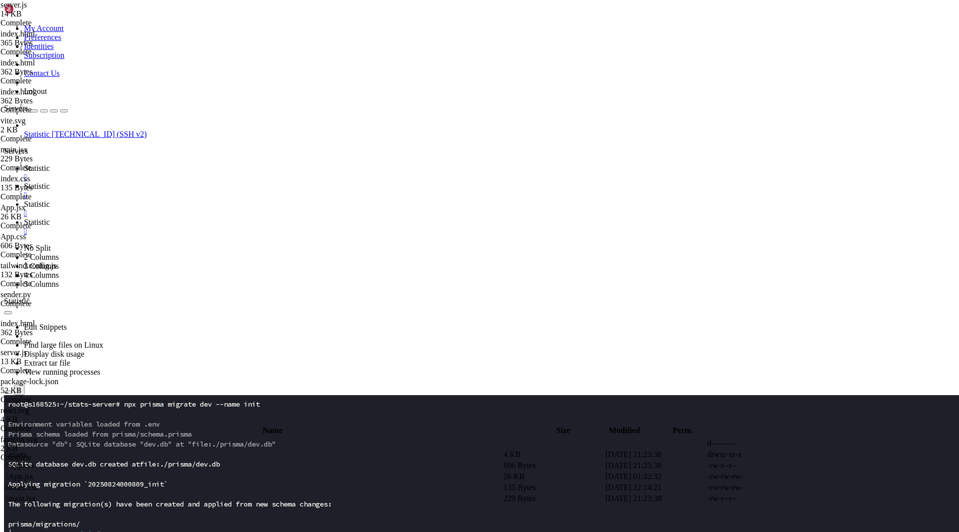
click at [195, 471] on td " App.jsx" at bounding box center [253, 476] width 497 height 10
type textarea "}"
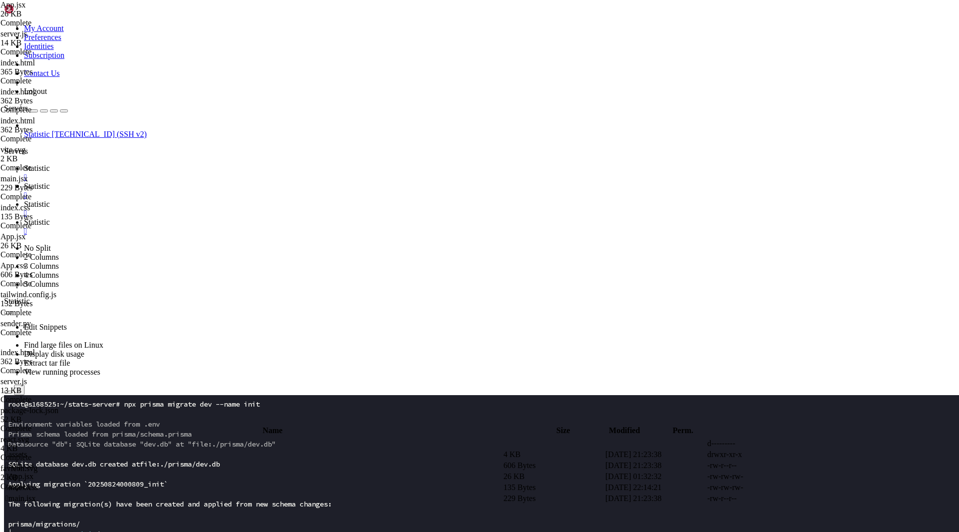
click at [27, 450] on span " assets" at bounding box center [15, 454] width 21 height 8
click at [12, 439] on span " .." at bounding box center [8, 443] width 7 height 8
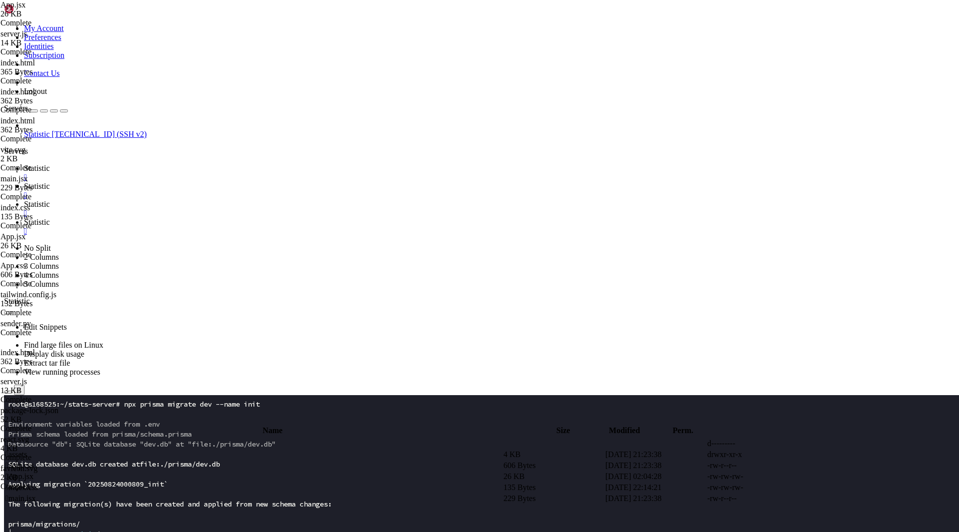
click at [177, 449] on td " assets" at bounding box center [253, 454] width 497 height 10
click at [108, 421] on div "submit" at bounding box center [108, 421] width 0 height 0
click at [50, 200] on span "Statistic" at bounding box center [37, 204] width 26 height 8
click at [50, 218] on span "Statistic" at bounding box center [37, 222] width 26 height 8
click at [50, 182] on span "Statistic" at bounding box center [37, 186] width 26 height 8
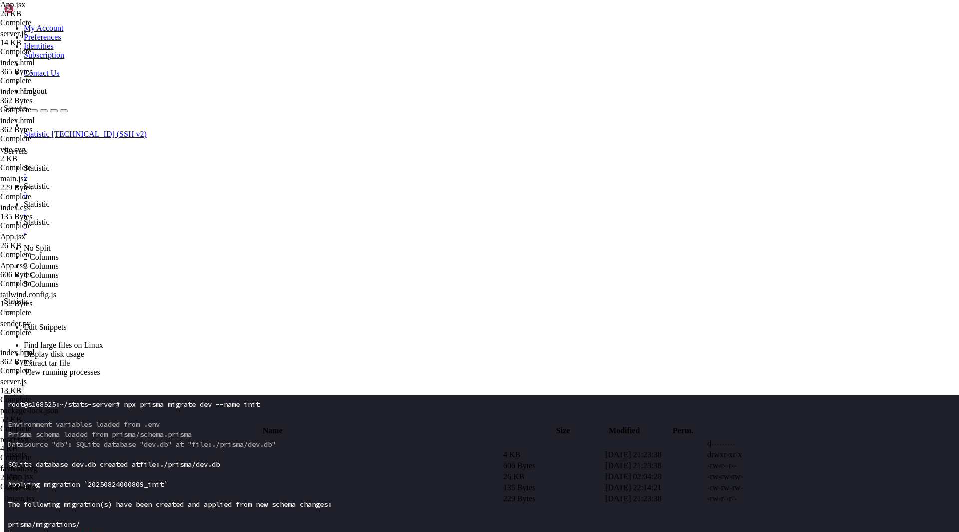
click at [27, 450] on span " assets" at bounding box center [15, 454] width 21 height 8
click at [12, 439] on span " .." at bounding box center [8, 443] width 7 height 8
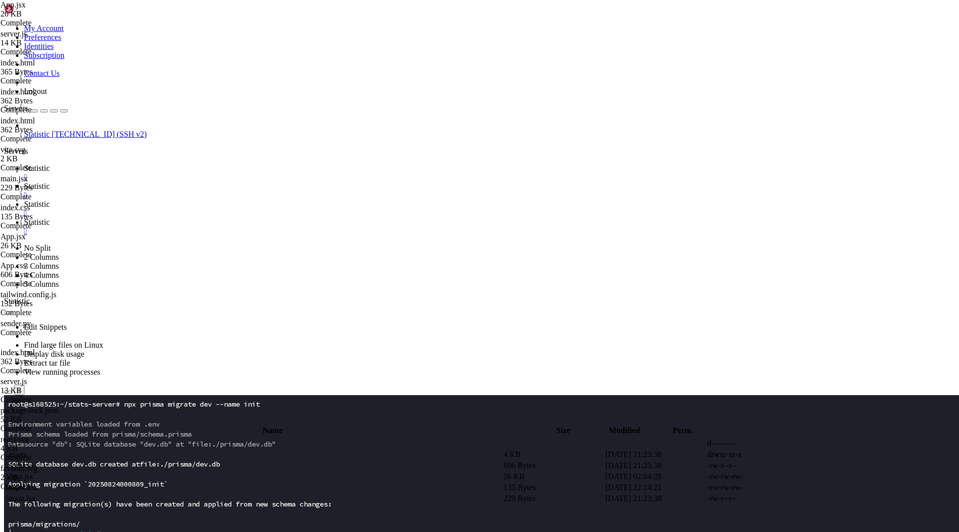
click at [12, 439] on span " .." at bounding box center [8, 443] width 7 height 8
click at [28, 472] on span " public" at bounding box center [16, 476] width 23 height 8
type input "/root/stats-frontend/public"
click at [45, 450] on span " favicon.svg" at bounding box center [25, 454] width 40 height 8
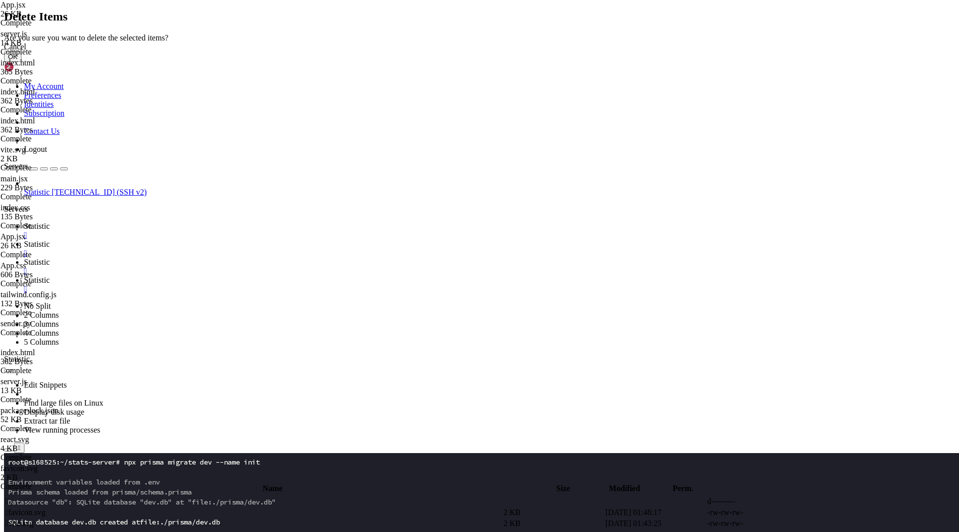
click at [21, 62] on button "OK" at bounding box center [12, 56] width 17 height 10
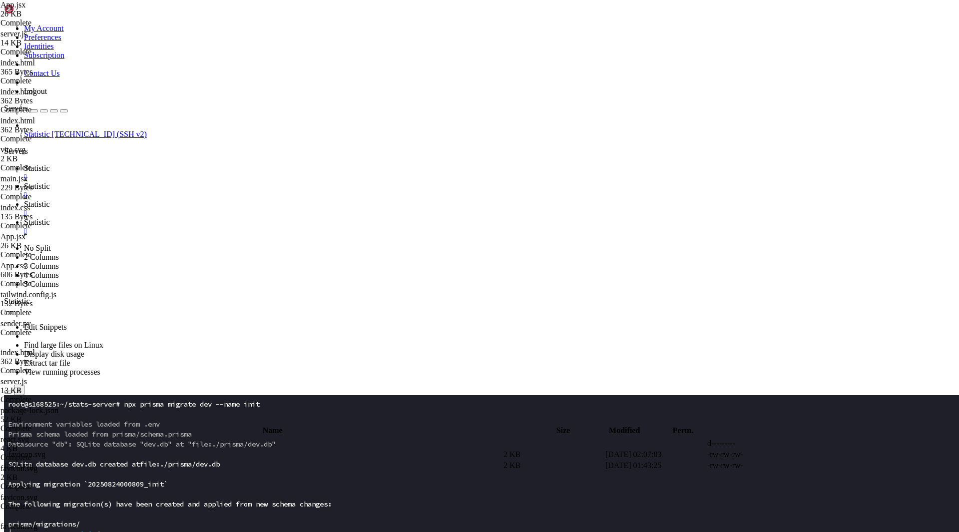
click at [50, 200] on span "Statistic" at bounding box center [37, 204] width 26 height 8
click at [50, 218] on span "Statistic" at bounding box center [37, 222] width 26 height 8
click at [50, 200] on span "Statistic" at bounding box center [37, 204] width 26 height 8
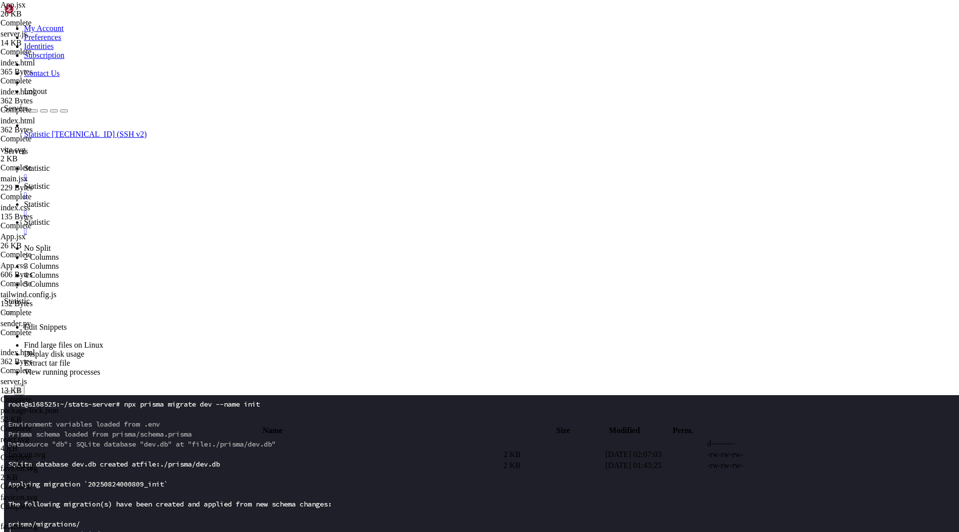
click at [50, 164] on span "Statistic" at bounding box center [37, 168] width 26 height 8
click at [185, 494] on x-row at bounding box center [420, 494] width 825 height 10
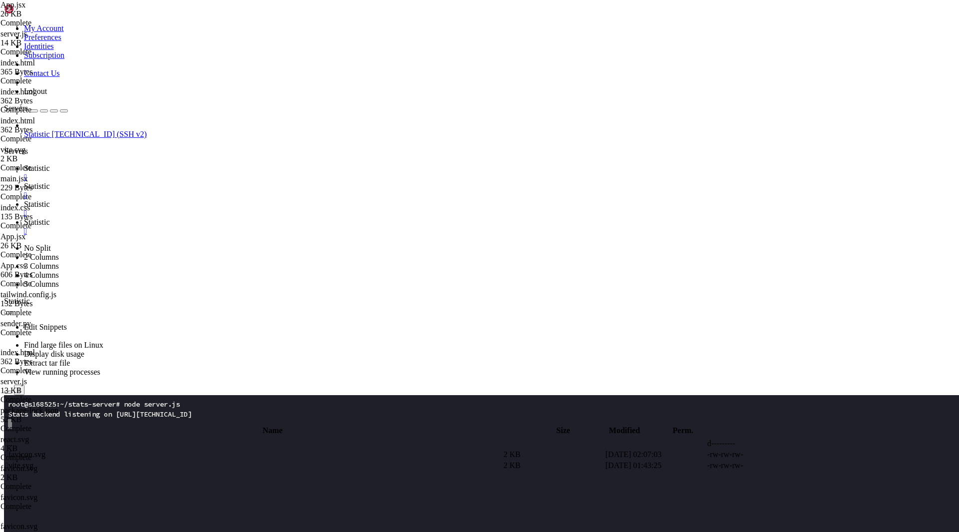
click at [164, 446] on x-row at bounding box center [420, 444] width 825 height 10
click at [50, 200] on span "Statistic" at bounding box center [37, 204] width 26 height 8
click at [218, 182] on link "Statistic " at bounding box center [489, 191] width 931 height 18
click at [238, 191] on div "" at bounding box center [489, 195] width 931 height 9
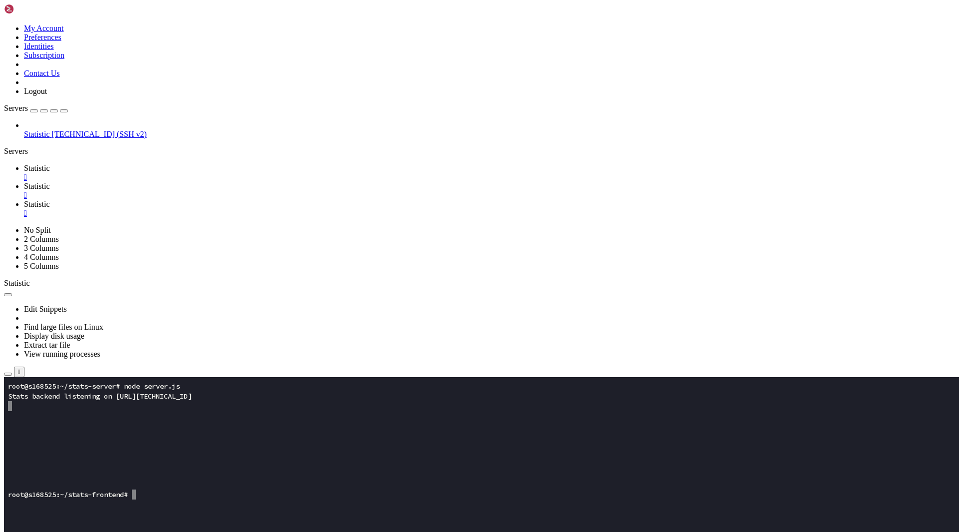
click at [50, 200] on span "Statistic" at bounding box center [37, 204] width 26 height 8
click at [50, 182] on span "Statistic" at bounding box center [37, 186] width 26 height 8
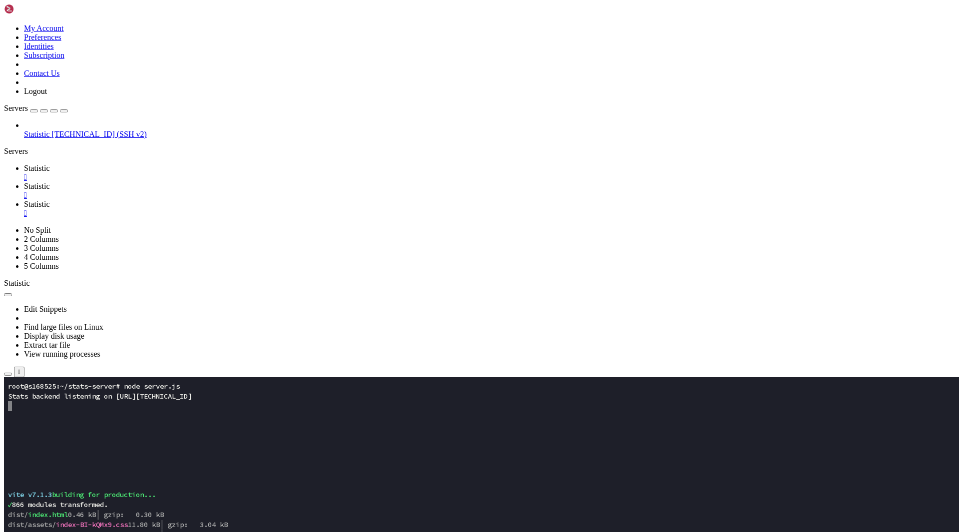
scroll to position [110, 0]
click at [50, 164] on span "Statistic" at bounding box center [37, 168] width 26 height 8
click at [130, 440] on x-row at bounding box center [420, 436] width 825 height 10
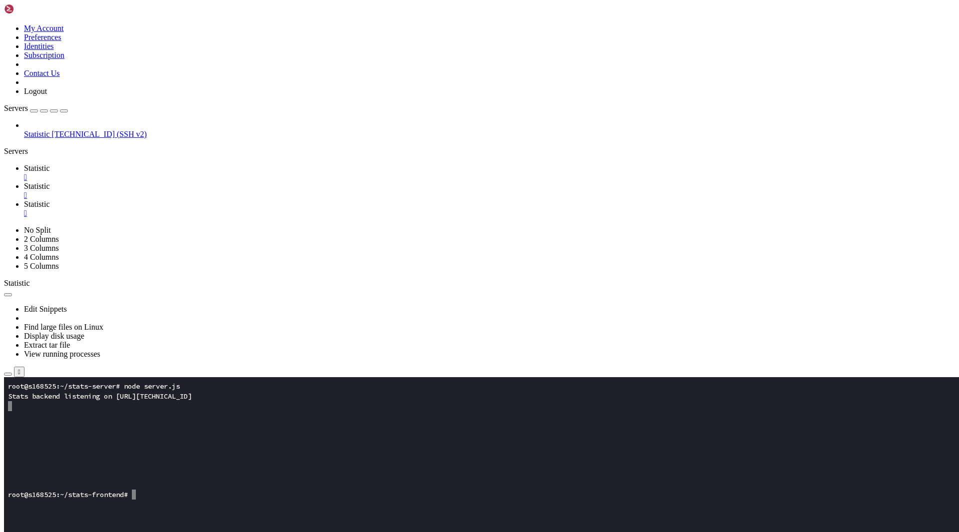
click at [50, 182] on span "Statistic" at bounding box center [37, 186] width 26 height 8
click at [50, 200] on span "Statistic" at bounding box center [37, 204] width 26 height 8
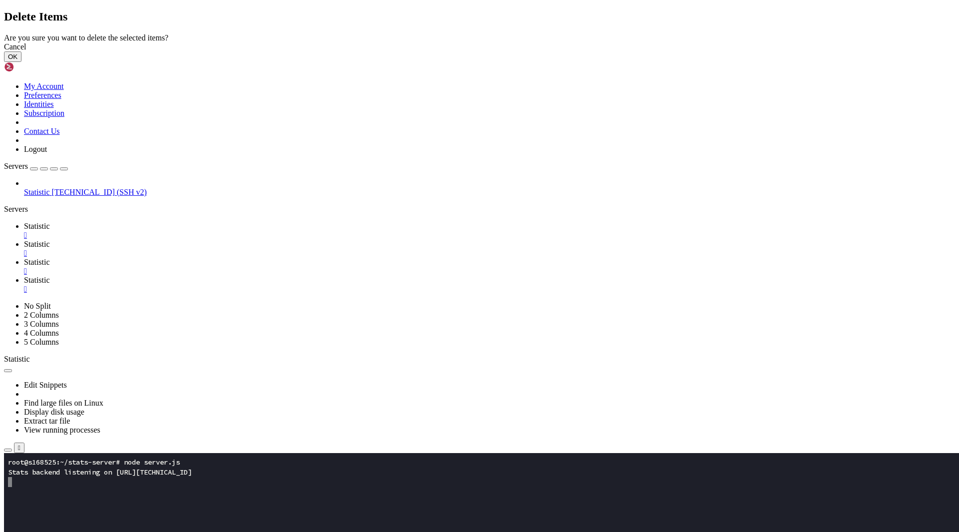
click at [21, 62] on button "OK" at bounding box center [12, 56] width 17 height 10
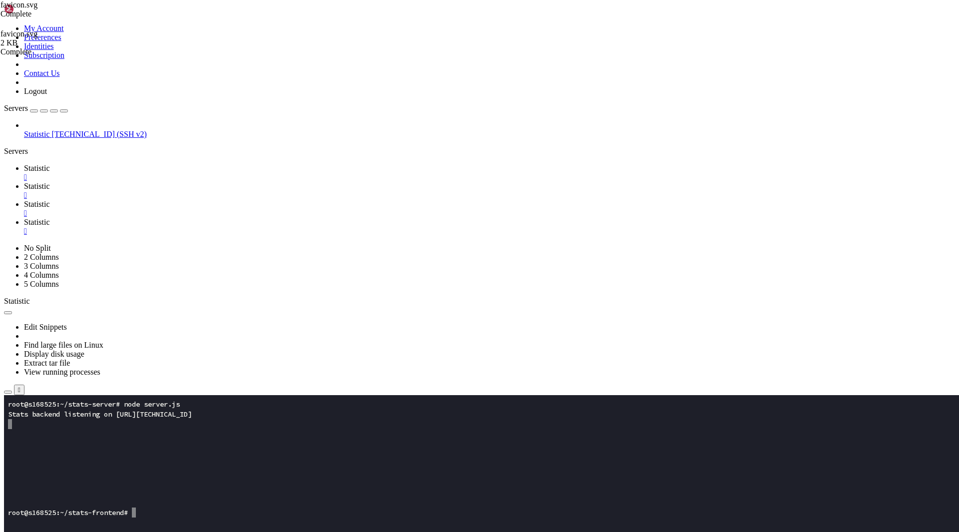
type input "/root/stats-frontend/src"
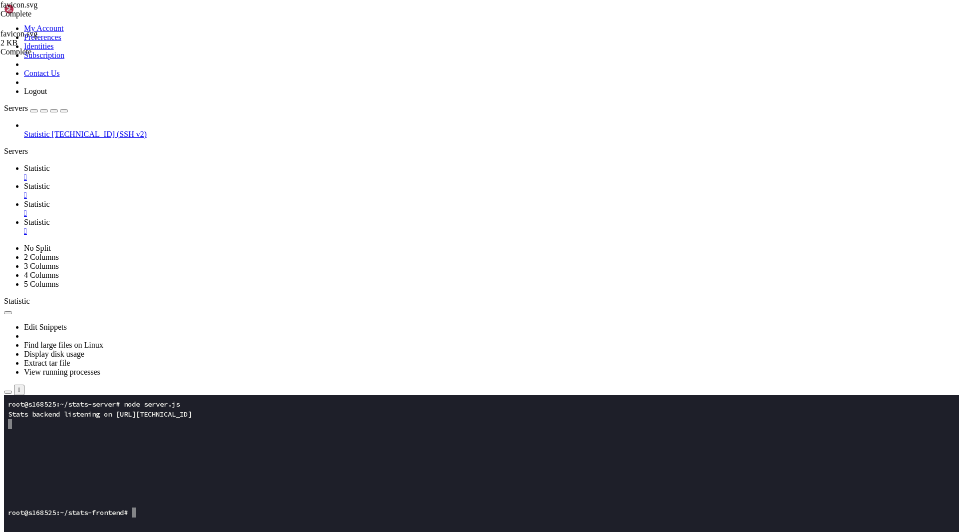
type textarea "}"
paste textarea
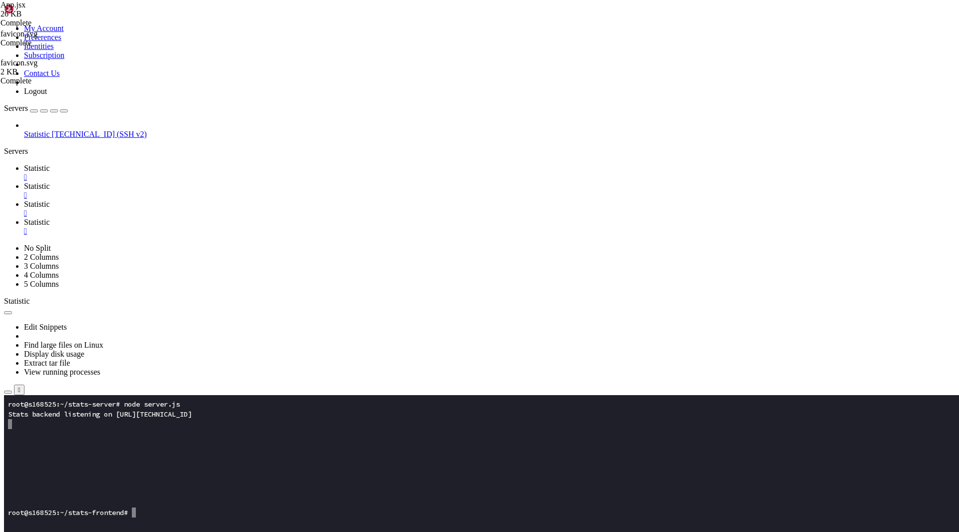
scroll to position [4786, 0]
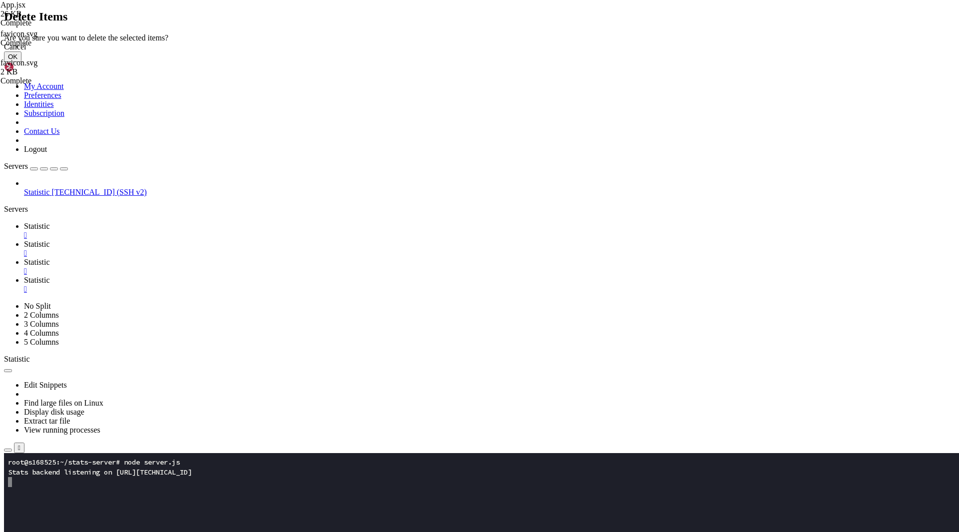
click at [21, 62] on button "OK" at bounding box center [12, 56] width 17 height 10
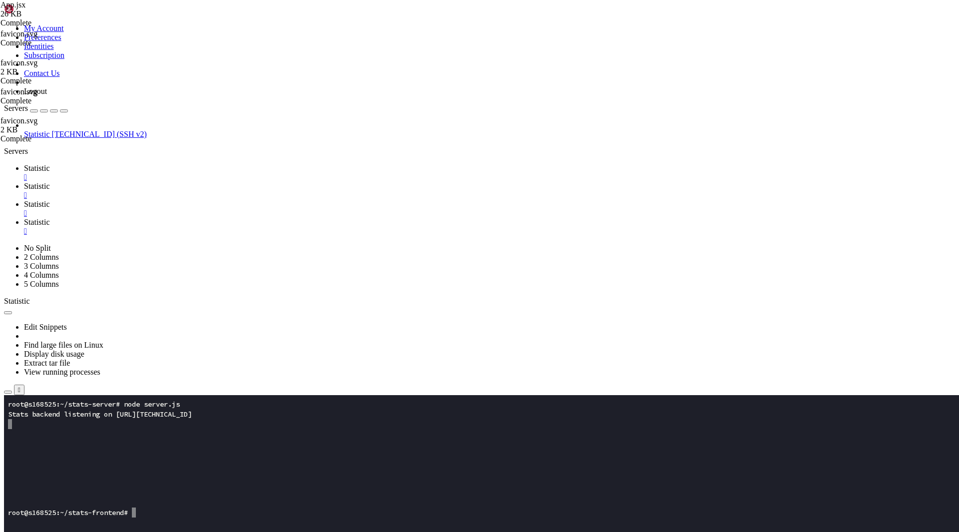
click at [50, 200] on span "Statistic" at bounding box center [37, 204] width 26 height 8
click at [50, 182] on span "Statistic" at bounding box center [37, 186] width 26 height 8
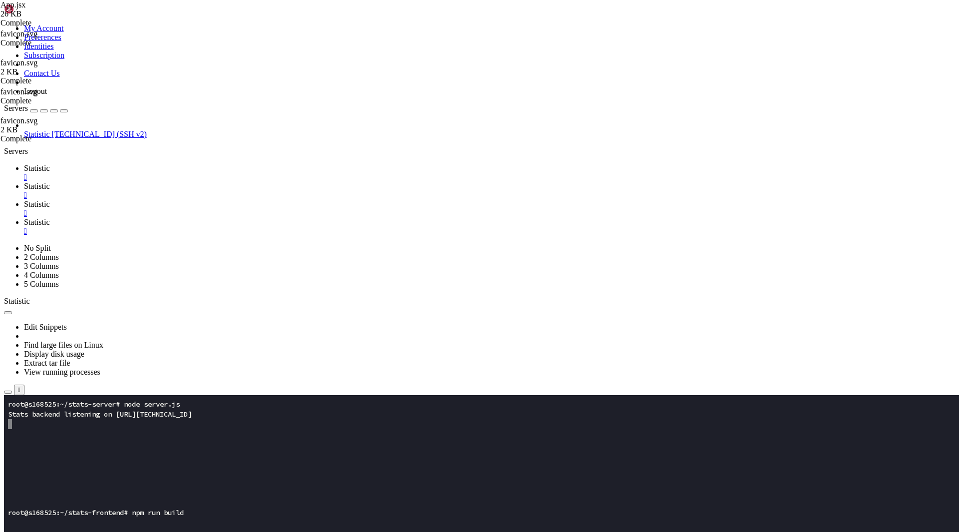
drag, startPoint x: 180, startPoint y: 842, endPoint x: 8, endPoint y: 544, distance: 344.2
click at [50, 200] on span "Statistic" at bounding box center [37, 204] width 26 height 8
click at [50, 218] on span "Statistic" at bounding box center [37, 222] width 26 height 8
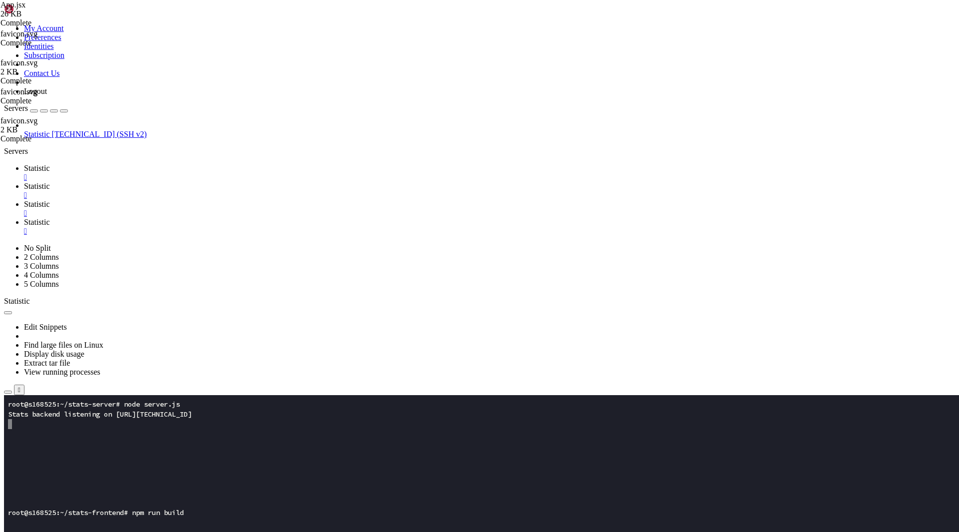
type input "/root/stats-frontend/src"
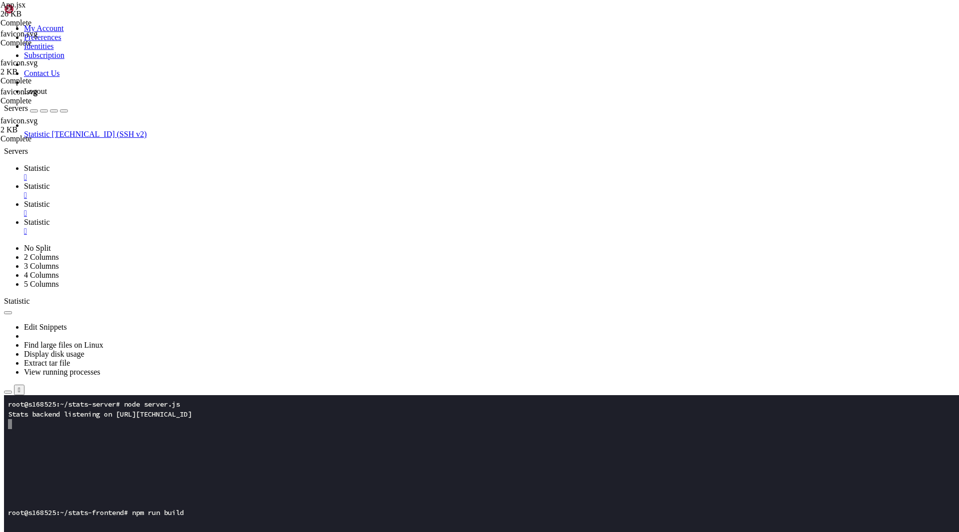
click at [50, 200] on span "Statistic" at bounding box center [37, 204] width 26 height 8
click at [50, 182] on span "Statistic" at bounding box center [37, 186] width 26 height 8
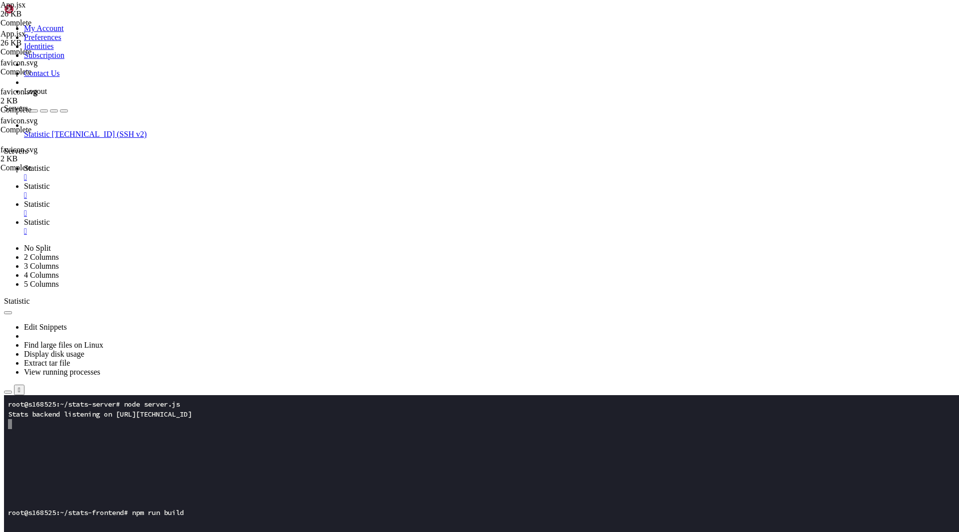
click at [50, 218] on span "Statistic" at bounding box center [37, 222] width 26 height 8
click at [50, 182] on span "Statistic" at bounding box center [37, 186] width 26 height 8
drag, startPoint x: 151, startPoint y: 851, endPoint x: 8, endPoint y: 551, distance: 332.1
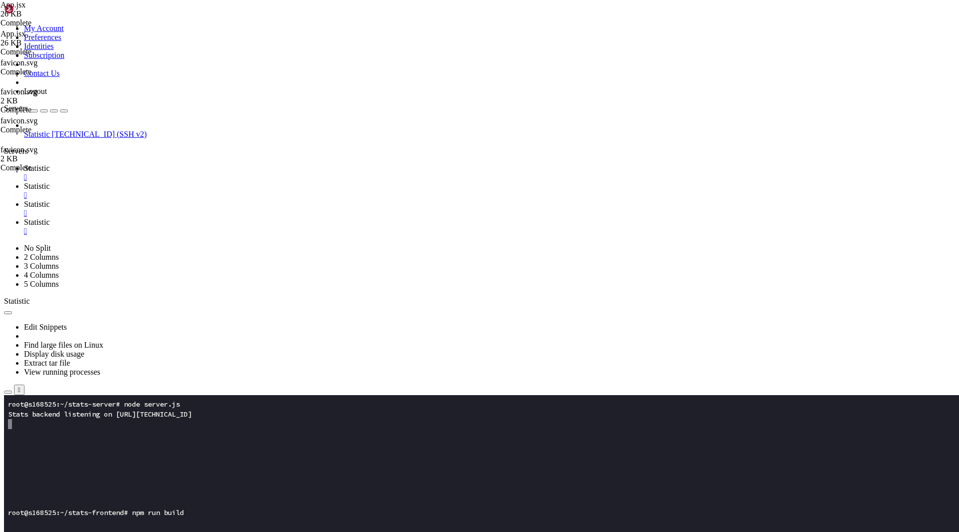
click at [50, 200] on span "Statistic" at bounding box center [37, 204] width 26 height 8
click at [339, 218] on link "Statistic " at bounding box center [489, 227] width 931 height 18
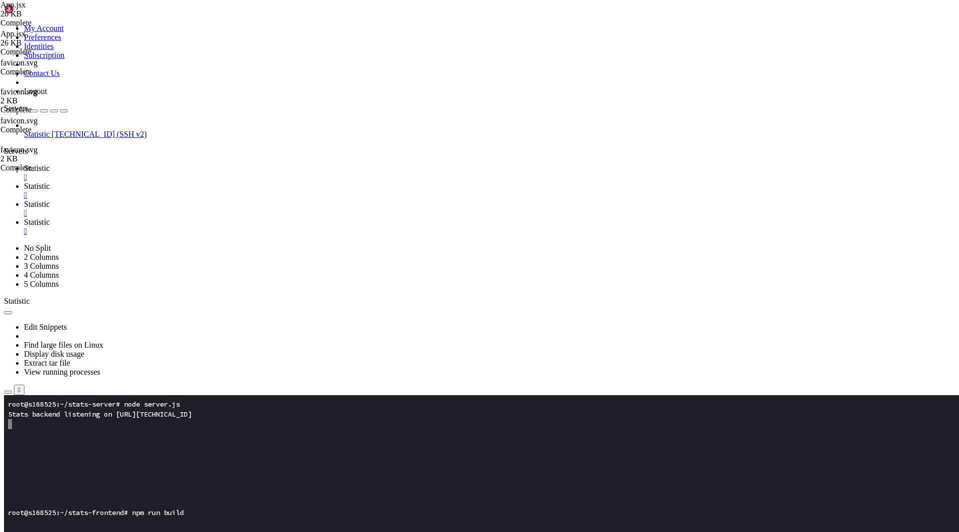
type textarea "}"
paste textarea
type textarea "root@s168525:~/stats-frontend# ^C"
paste textarea
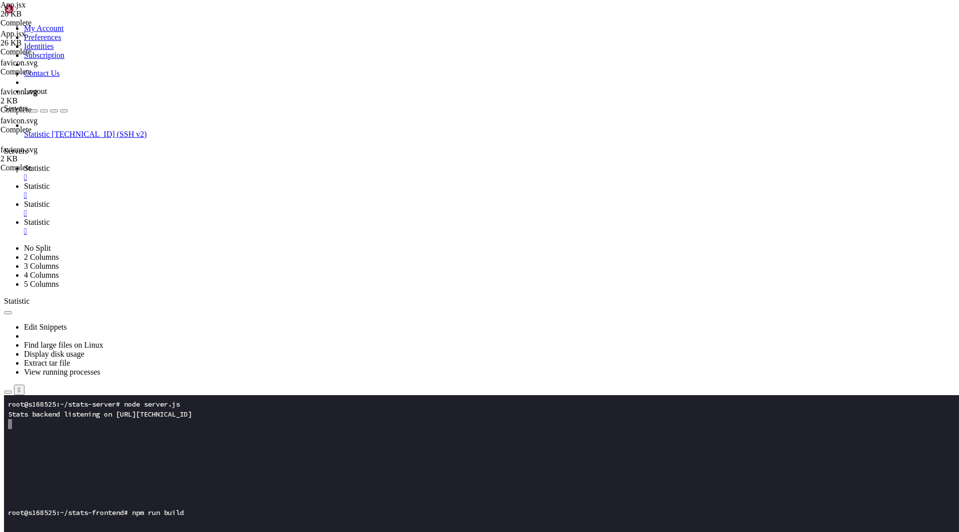
scroll to position [5003, 0]
click at [50, 200] on span "Statistic" at bounding box center [37, 204] width 26 height 8
click at [50, 182] on span "Statistic" at bounding box center [37, 186] width 26 height 8
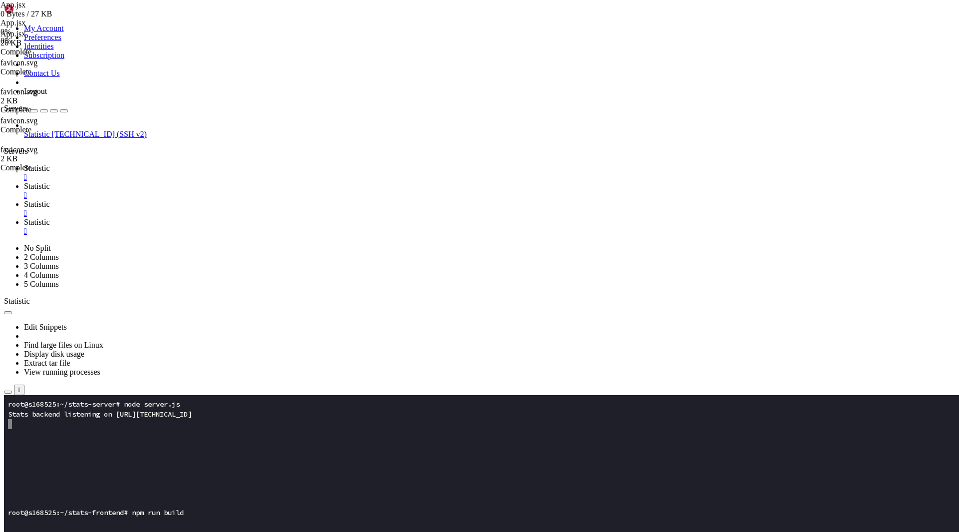
click at [239, 191] on div "" at bounding box center [489, 195] width 931 height 9
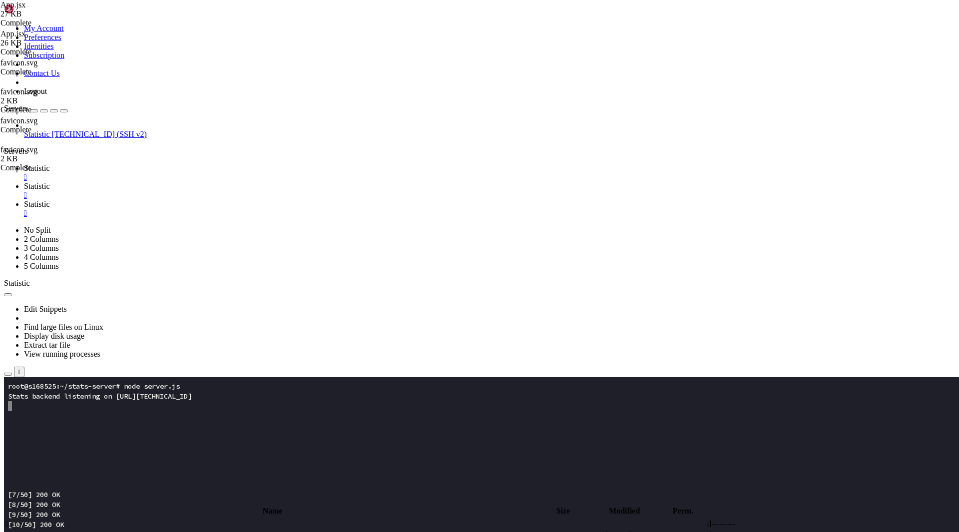
click at [87, 430] on x-row at bounding box center [420, 426] width 825 height 10
click at [50, 130] on span "Statistic" at bounding box center [37, 134] width 26 height 8
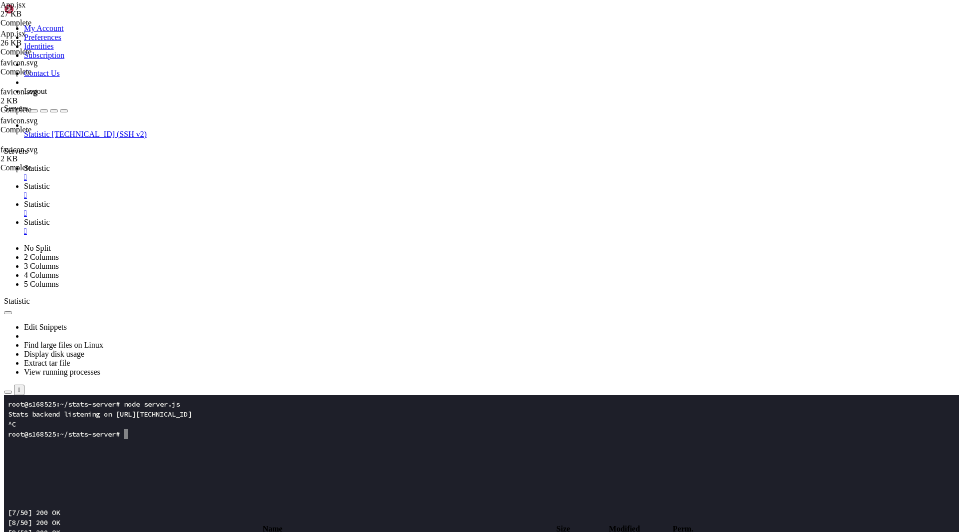
scroll to position [0, 0]
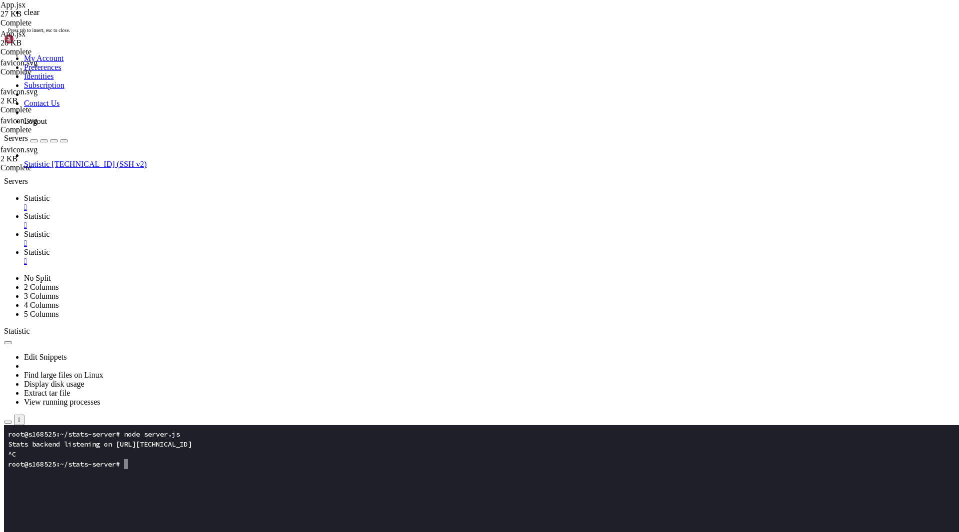
scroll to position [0, 0]
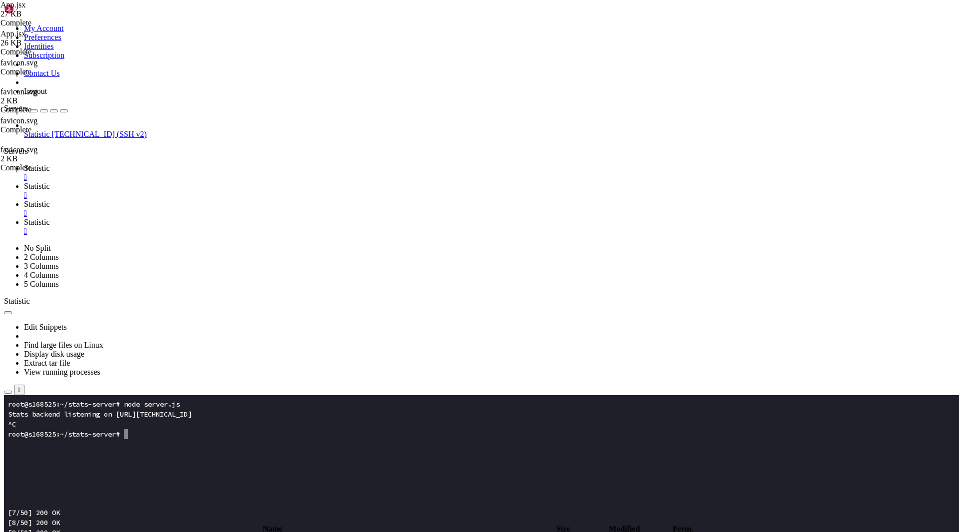
click at [50, 164] on span "Statistic" at bounding box center [37, 168] width 26 height 8
click at [166, 519] on x-row at bounding box center [420, 524] width 825 height 10
click at [50, 200] on span "Statistic" at bounding box center [37, 204] width 26 height 8
click at [218, 182] on link "Statistic " at bounding box center [489, 191] width 931 height 18
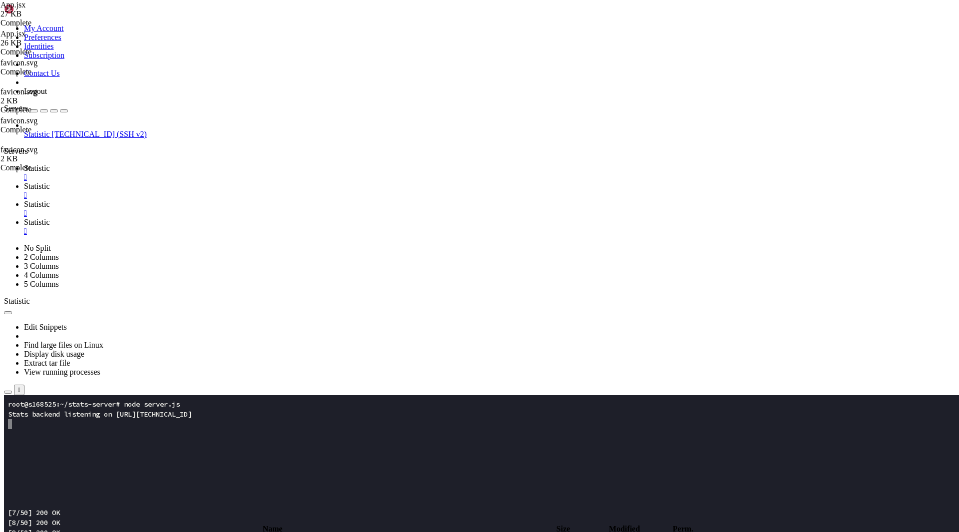
click at [337, 218] on link "Statistic " at bounding box center [489, 227] width 931 height 18
click at [50, 200] on span "Statistic" at bounding box center [37, 204] width 26 height 8
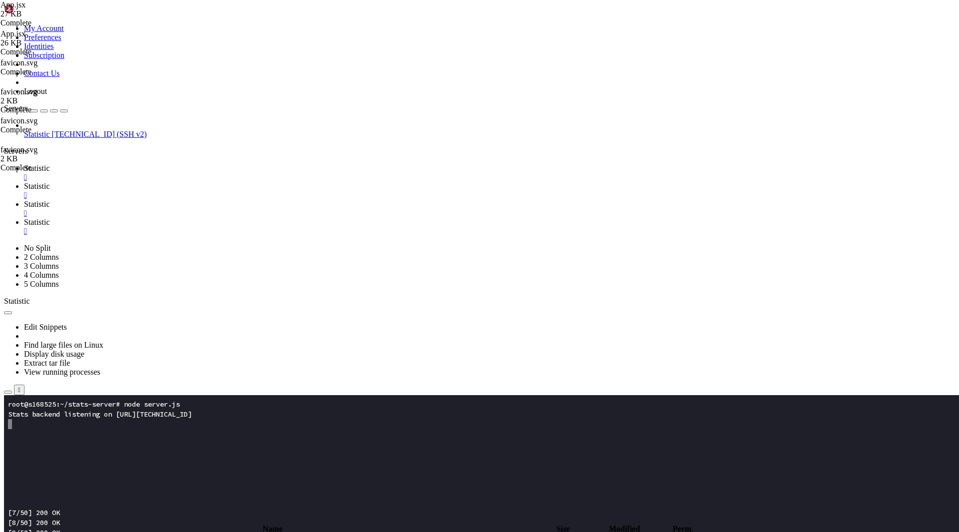
click at [12, 531] on span " .." at bounding box center [8, 541] width 7 height 8
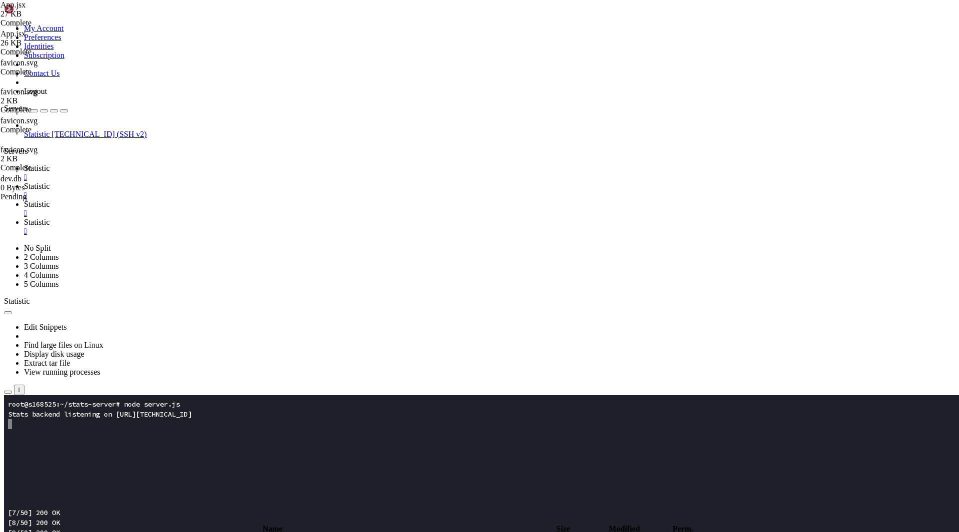
click at [332, 531] on td " .." at bounding box center [253, 542] width 497 height 10
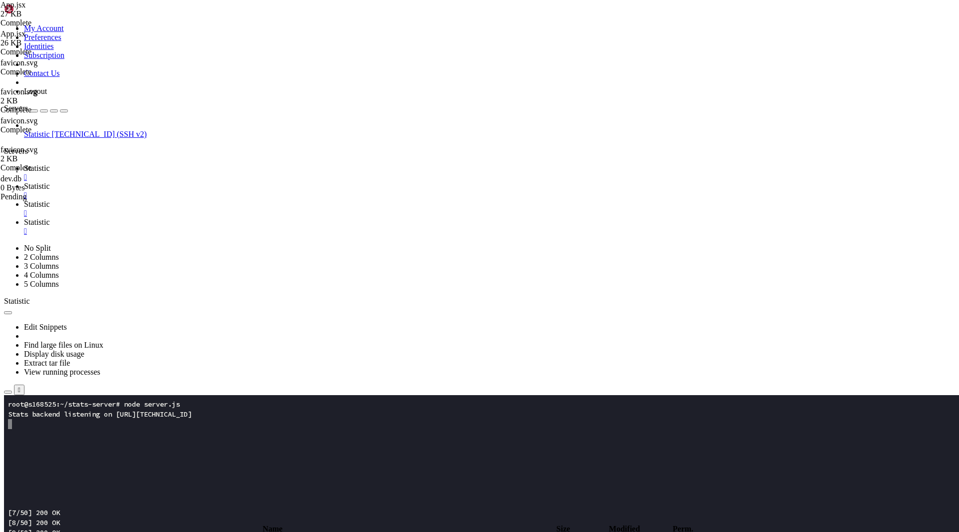
click at [332, 531] on td " .." at bounding box center [253, 542] width 497 height 10
type input "/root/stats-server"
click at [302, 200] on link "Statistic " at bounding box center [489, 209] width 931 height 18
click at [298, 209] on div "" at bounding box center [489, 213] width 931 height 9
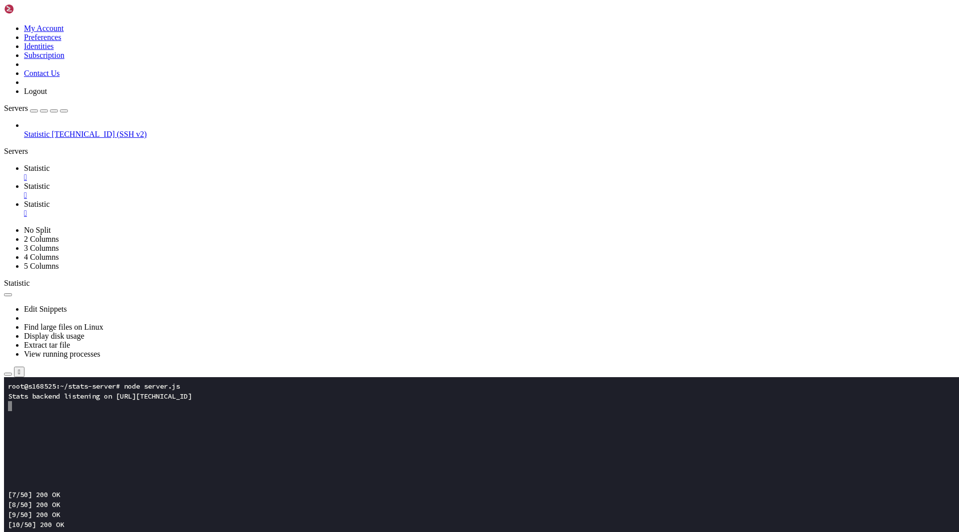
click at [24, 200] on icon at bounding box center [24, 204] width 0 height 8
click at [50, 182] on span "Statistic" at bounding box center [37, 186] width 26 height 8
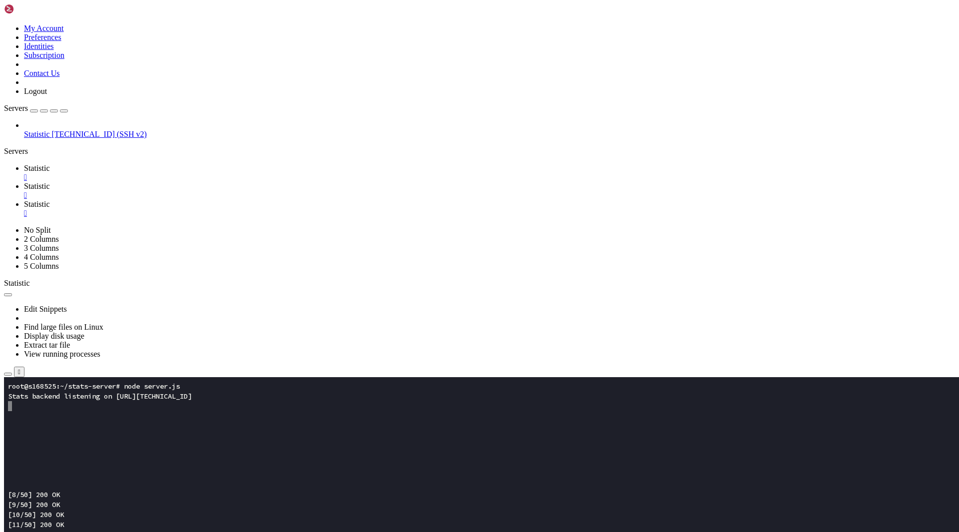
scroll to position [140, 0]
click at [50, 200] on span "Statistic" at bounding box center [37, 204] width 26 height 8
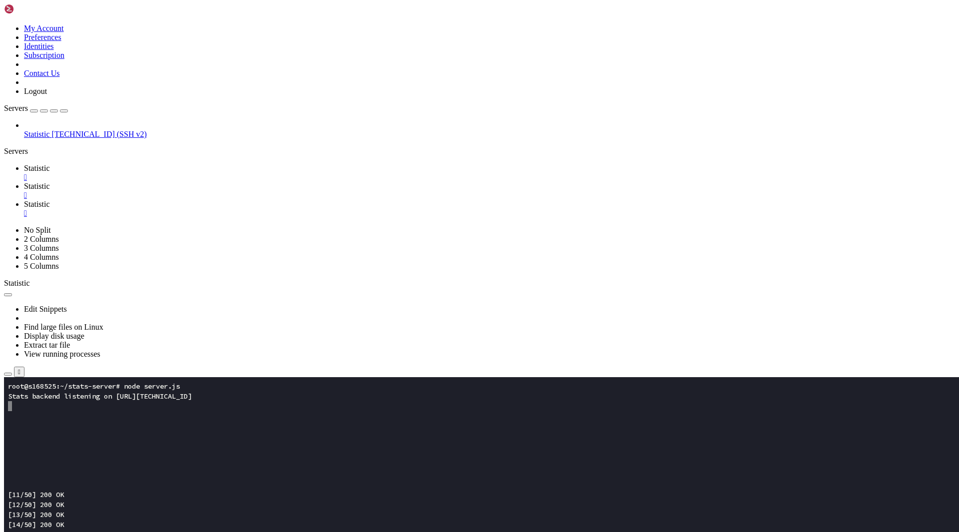
click at [50, 182] on span "Statistic" at bounding box center [37, 186] width 26 height 8
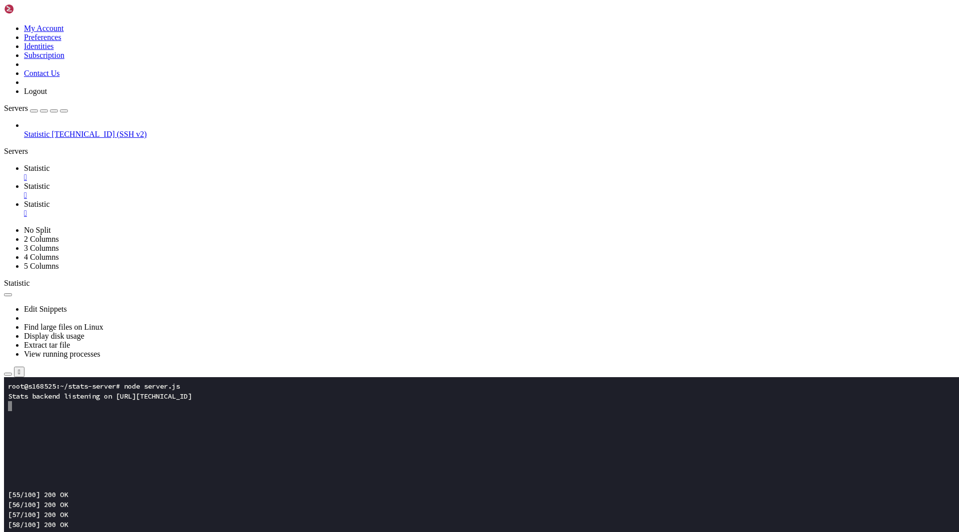
scroll to position [1148, 0]
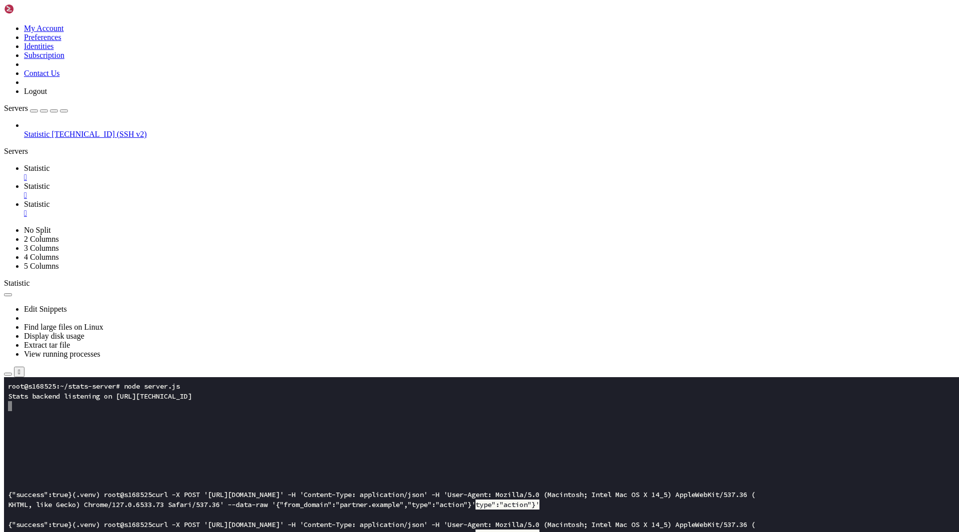
scroll to position [0, 0]
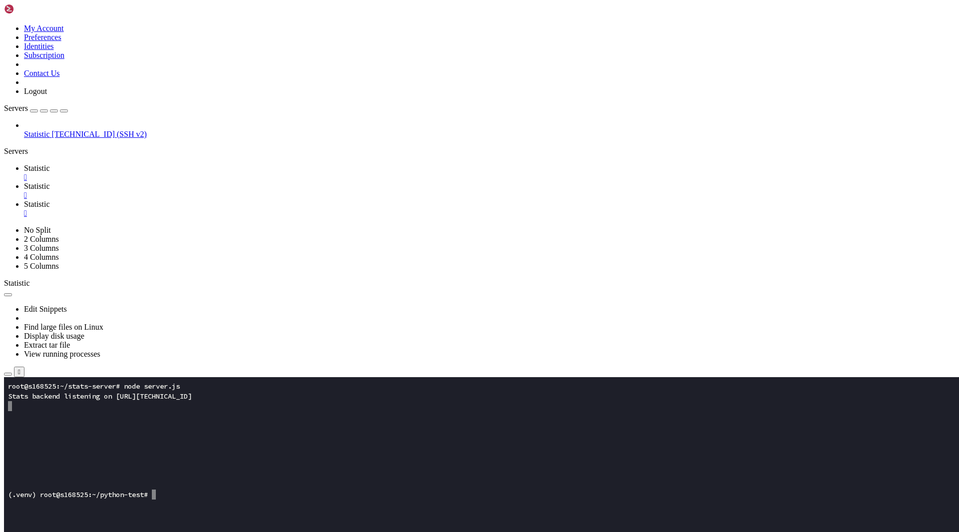
click at [50, 200] on span "Statistic" at bounding box center [37, 204] width 26 height 8
click at [50, 182] on span "Statistic" at bounding box center [37, 186] width 26 height 8
click at [161, 164] on link "Statistic " at bounding box center [489, 173] width 931 height 18
click at [8, 374] on icon "button" at bounding box center [8, 374] width 0 height 0
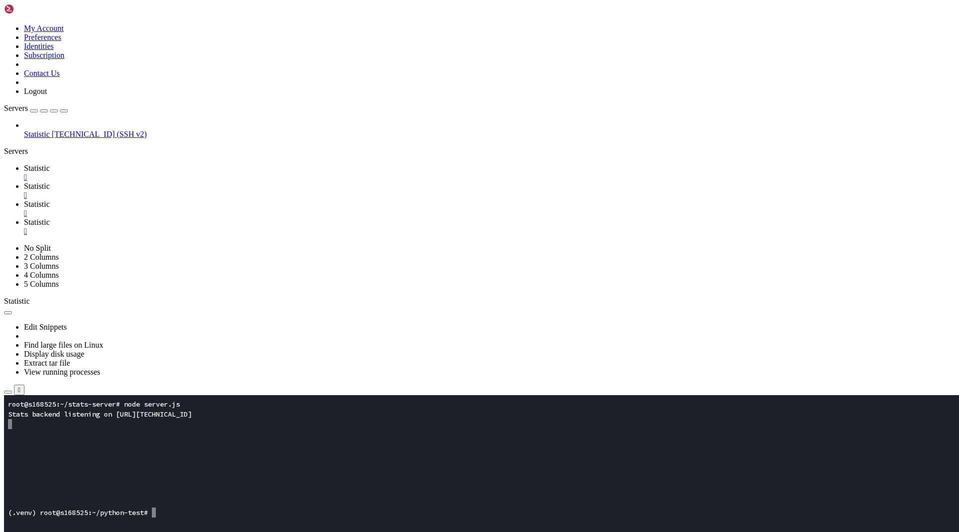
type input "/root/stats-server/prisma"
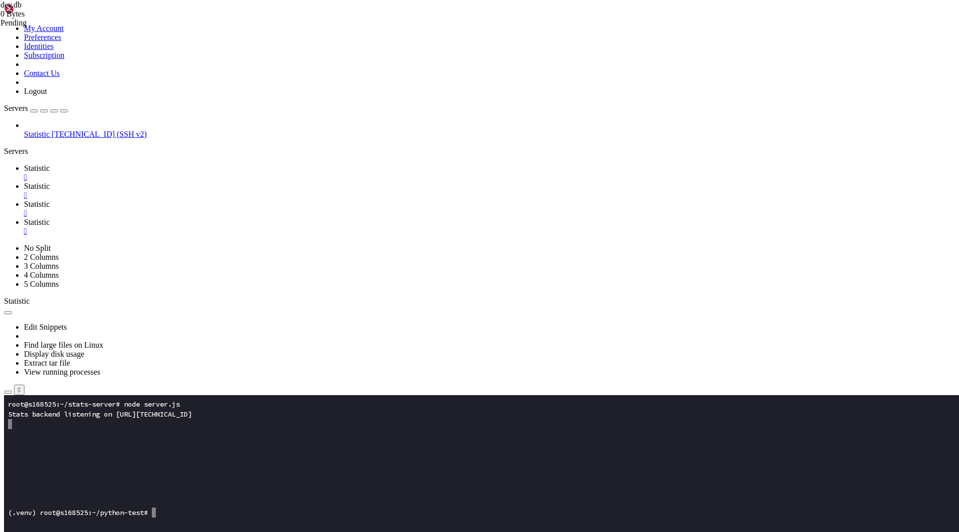
click at [360, 227] on div "" at bounding box center [489, 231] width 931 height 9
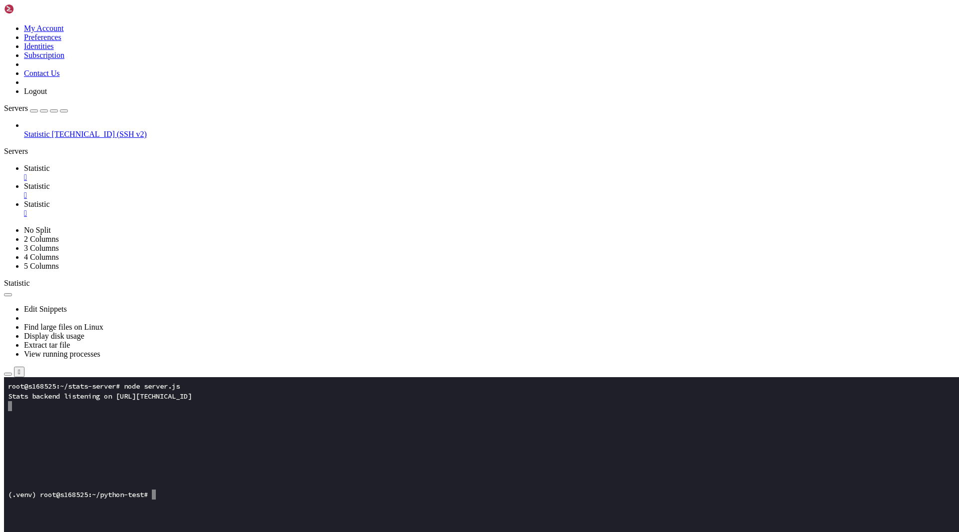
drag, startPoint x: 176, startPoint y: 628, endPoint x: 2, endPoint y: 606, distance: 175.7
click html "Page up root@s168525:~/stats-frontend# ls dist eslint.config.js index.html node…"
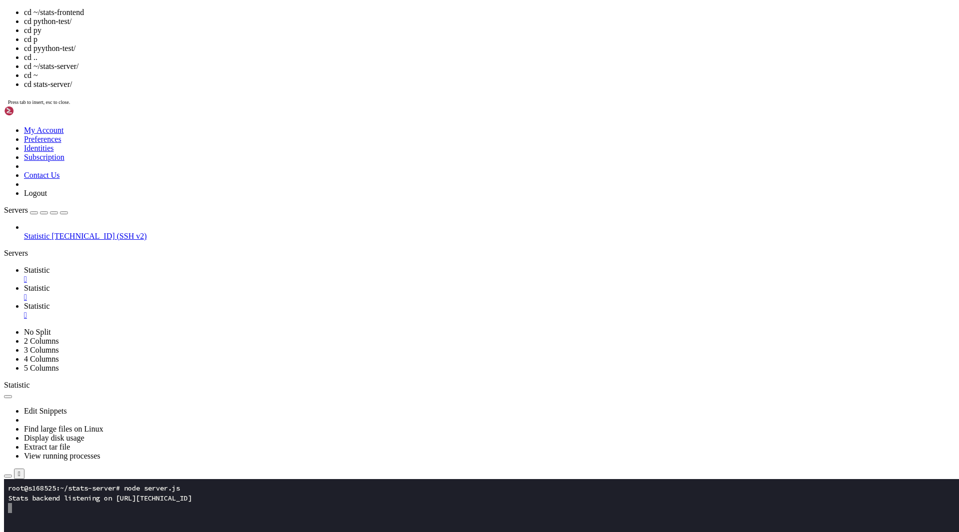
click at [50, 266] on span "Statistic" at bounding box center [37, 270] width 26 height 8
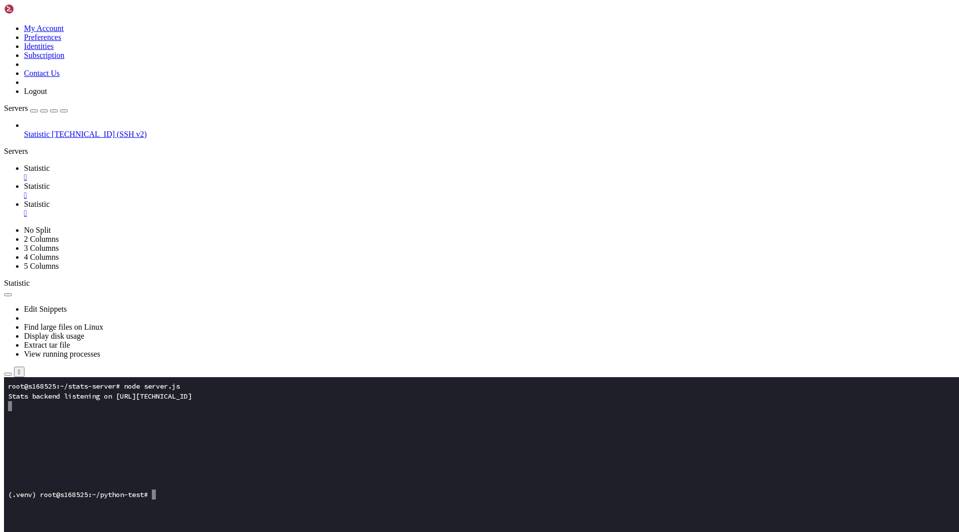
click at [119, 459] on x-row at bounding box center [420, 456] width 825 height 10
click at [50, 200] on span "Statistic" at bounding box center [37, 204] width 26 height 8
click at [12, 510] on button "button" at bounding box center [8, 511] width 8 height 3
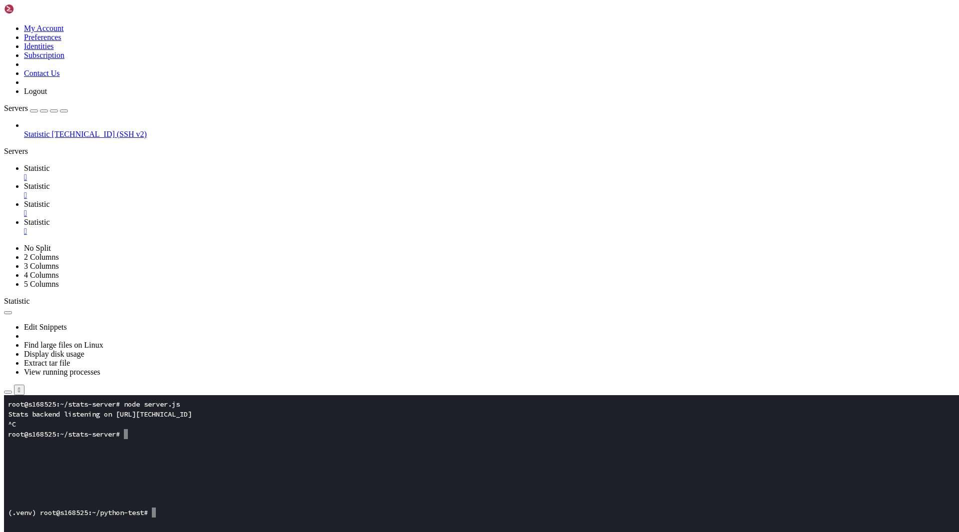
type input "/root/stats-server/prisma"
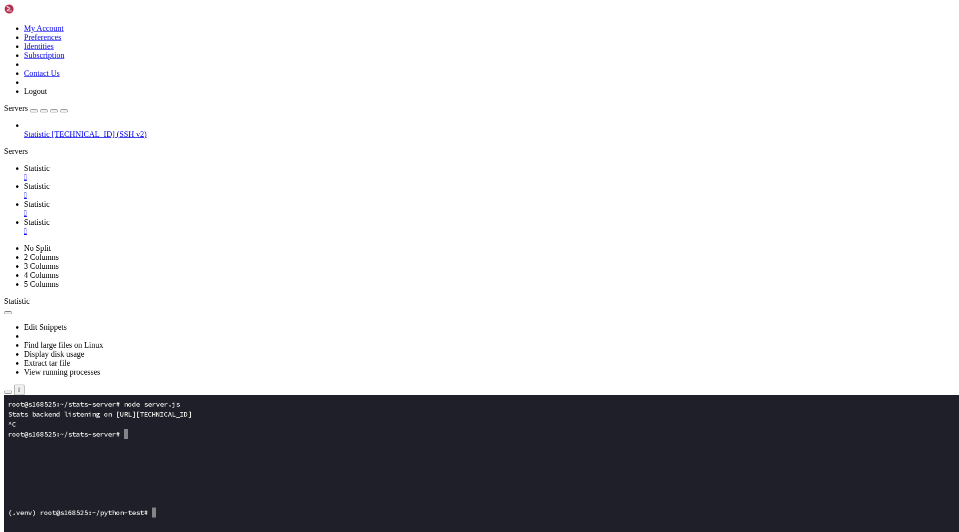
click at [359, 227] on div "" at bounding box center [489, 231] width 931 height 9
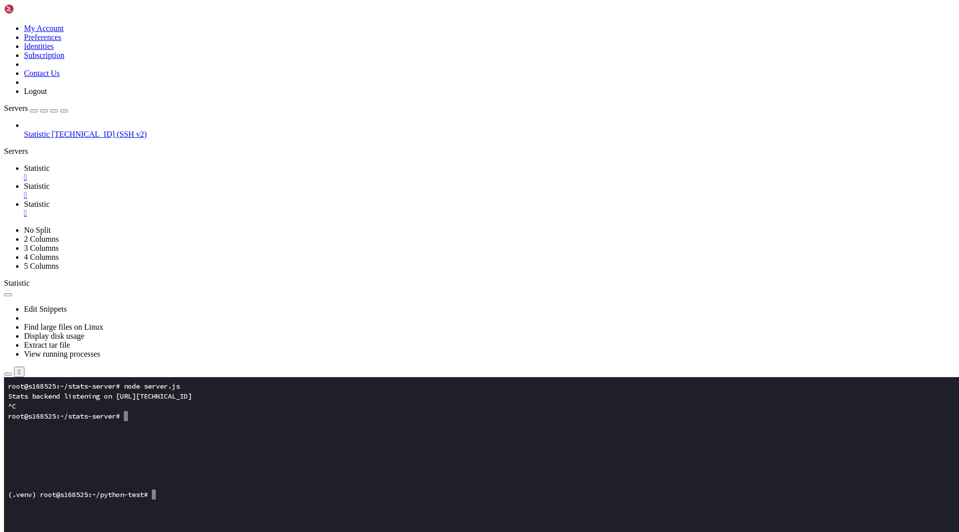
click at [50, 164] on span "Statistic" at bounding box center [37, 168] width 26 height 8
click at [141, 448] on x-row at bounding box center [420, 446] width 825 height 10
drag, startPoint x: 178, startPoint y: 454, endPoint x: 8, endPoint y: 420, distance: 173.0
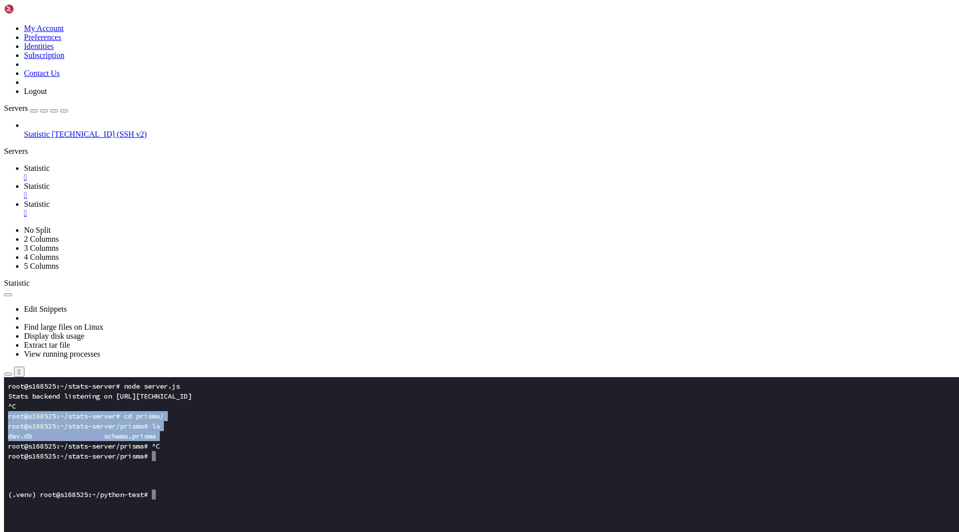
click at [197, 485] on x-row at bounding box center [420, 486] width 825 height 10
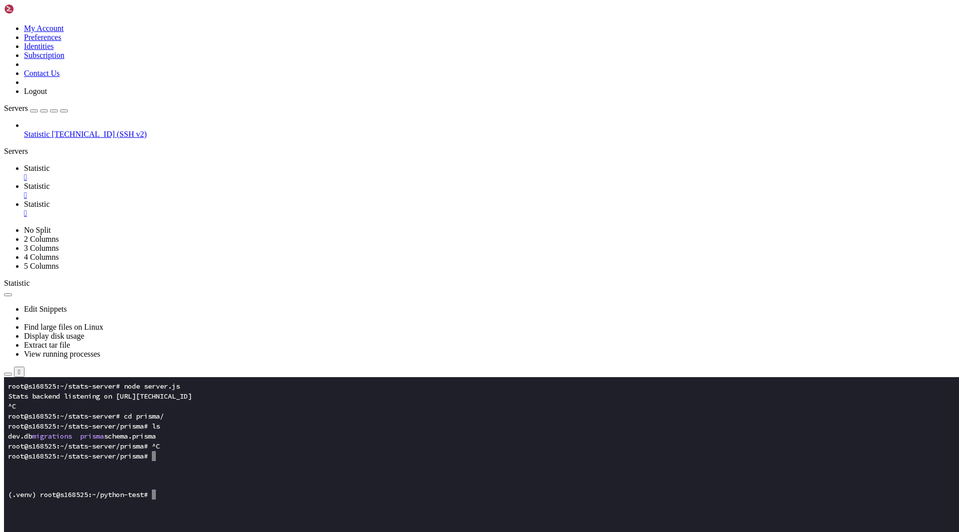
click at [50, 182] on span "Statistic" at bounding box center [37, 186] width 26 height 8
click at [280, 200] on link "Statistic " at bounding box center [489, 209] width 931 height 18
click at [50, 182] on span "Statistic" at bounding box center [37, 186] width 26 height 8
click at [8, 482] on icon "button" at bounding box center [8, 482] width 0 height 0
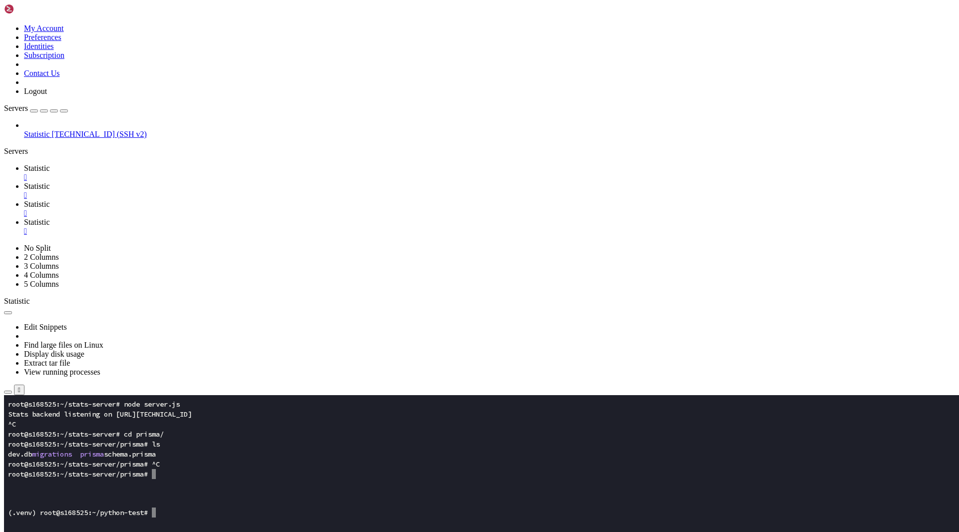
type input "/root/stats-frontend/src"
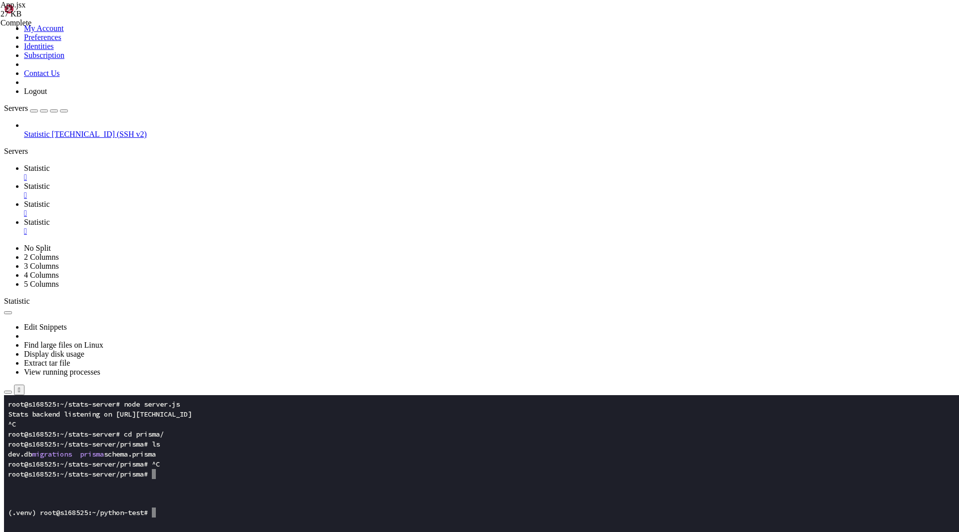
drag, startPoint x: 178, startPoint y: 474, endPoint x: 146, endPoint y: 79, distance: 396.2
type textarea "function RatiosRow({ api }) { const [range, setRange] = useState("m15");"
paste textarea
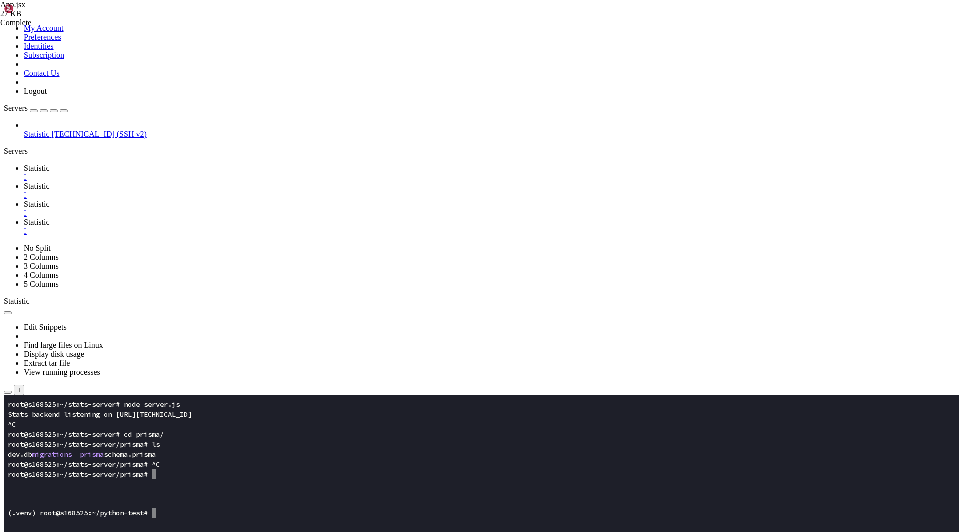
click at [275, 200] on link "Statistic " at bounding box center [489, 209] width 931 height 18
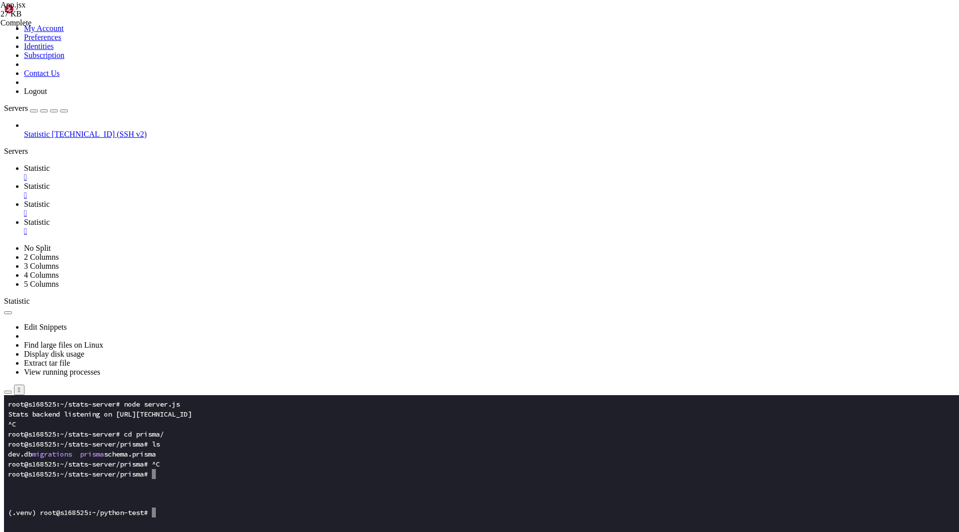
click at [50, 164] on span "Statistic" at bounding box center [37, 168] width 26 height 8
click at [155, 481] on x-row at bounding box center [420, 484] width 825 height 10
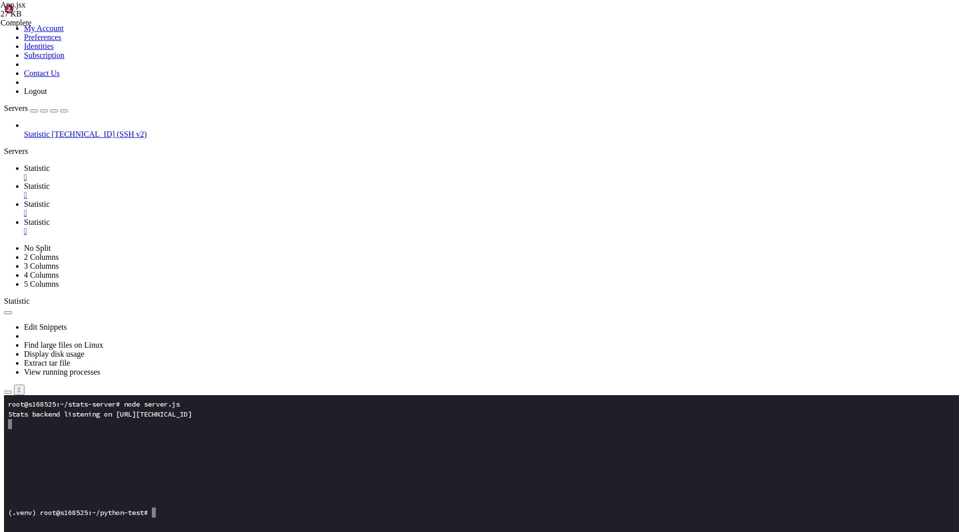
click at [214, 182] on link "Statistic " at bounding box center [489, 191] width 931 height 18
click at [273, 200] on link "Statistic " at bounding box center [489, 209] width 931 height 18
click at [50, 182] on span "Statistic" at bounding box center [37, 186] width 26 height 8
click at [239, 191] on div "" at bounding box center [489, 195] width 931 height 9
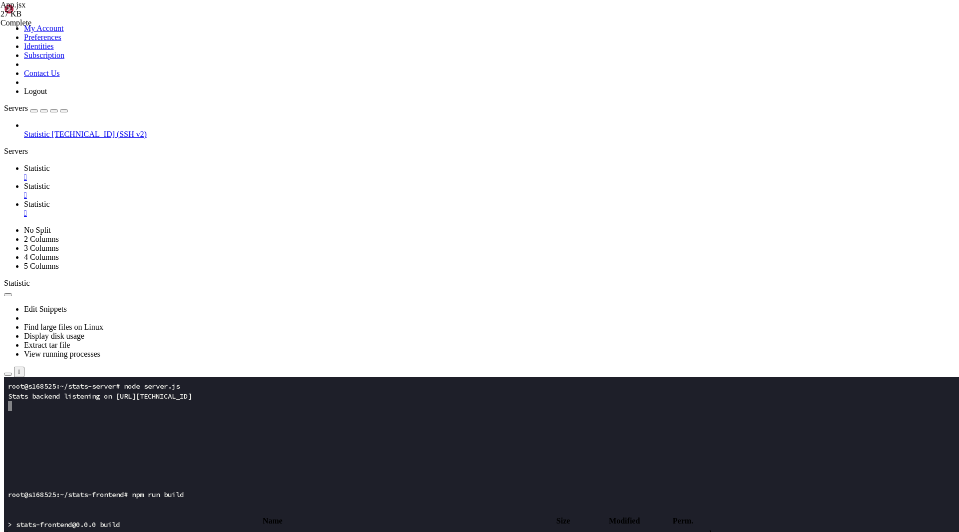
click at [50, 200] on span "Statistic" at bounding box center [37, 204] width 26 height 8
click at [12, 529] on span " .." at bounding box center [8, 533] width 7 height 8
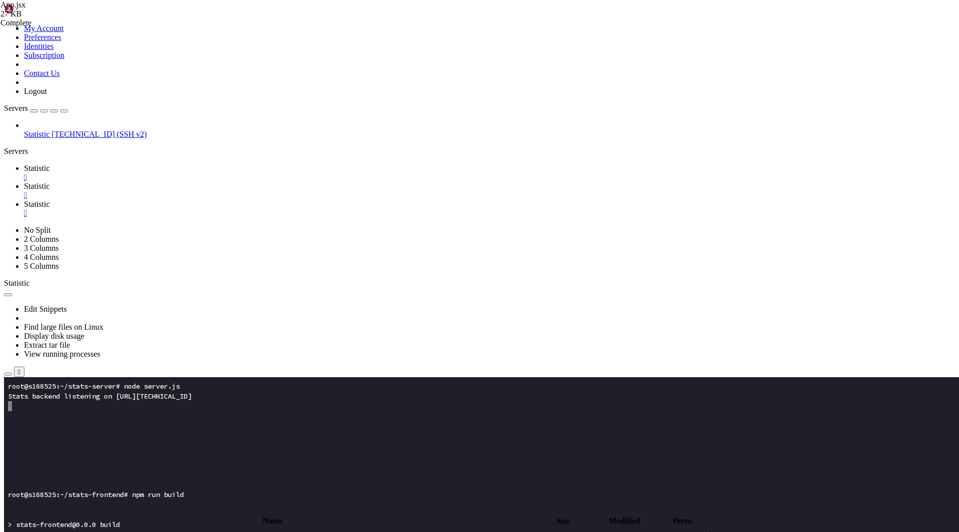
type input "/root/stats-server"
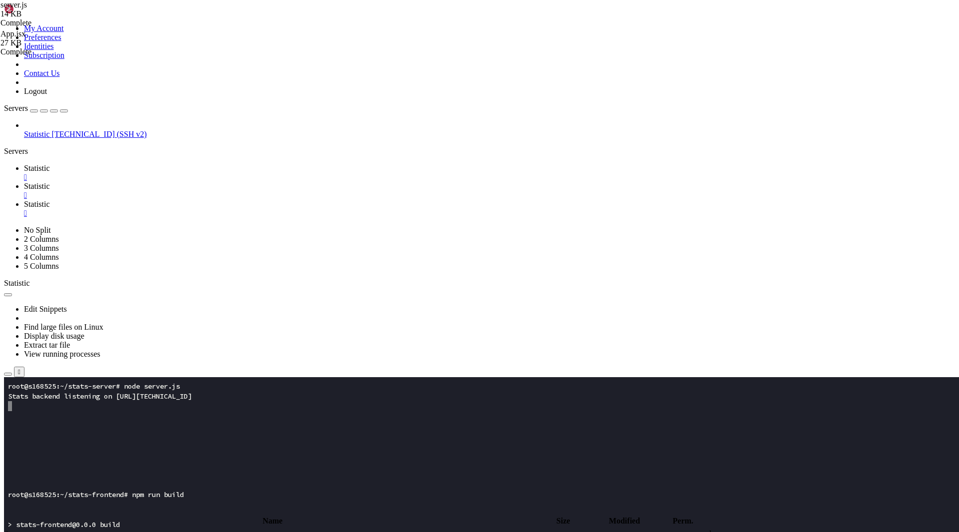
type textarea "});"
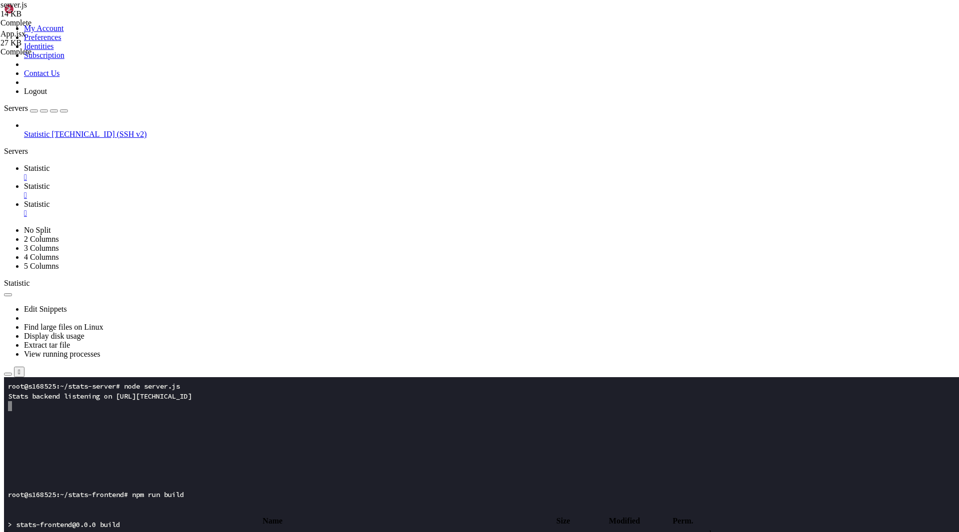
type input "/root/stats-server/prisma"
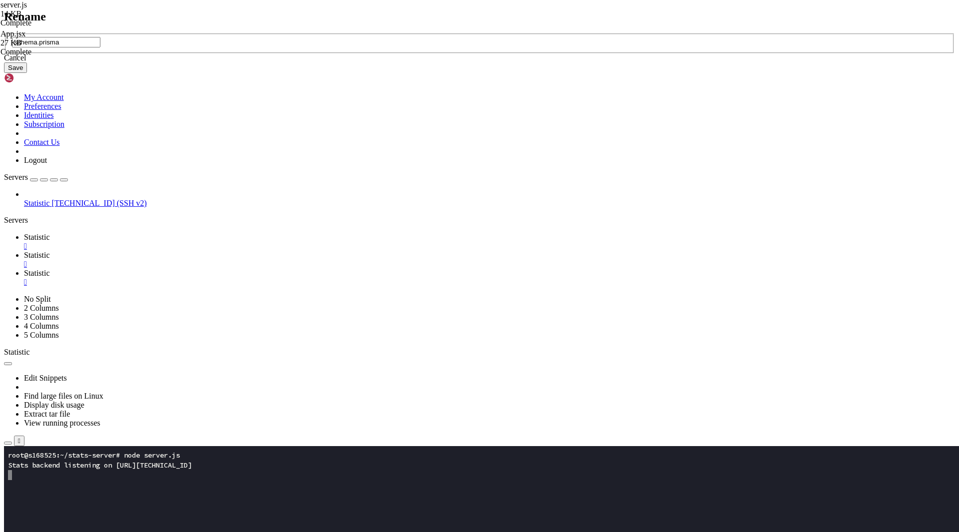
click at [479, 62] on div "Cancel" at bounding box center [479, 57] width 951 height 9
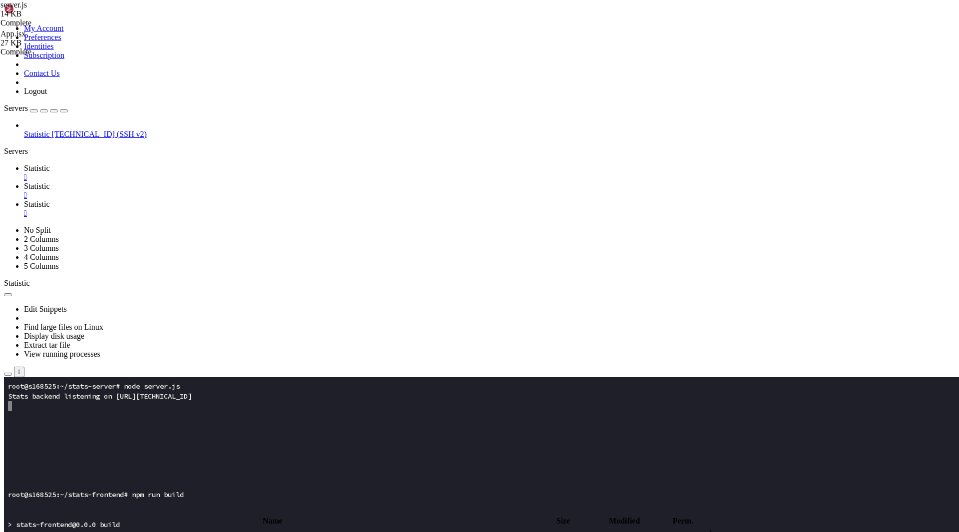
type textarea "}"
click at [12, 529] on span " .." at bounding box center [8, 533] width 7 height 8
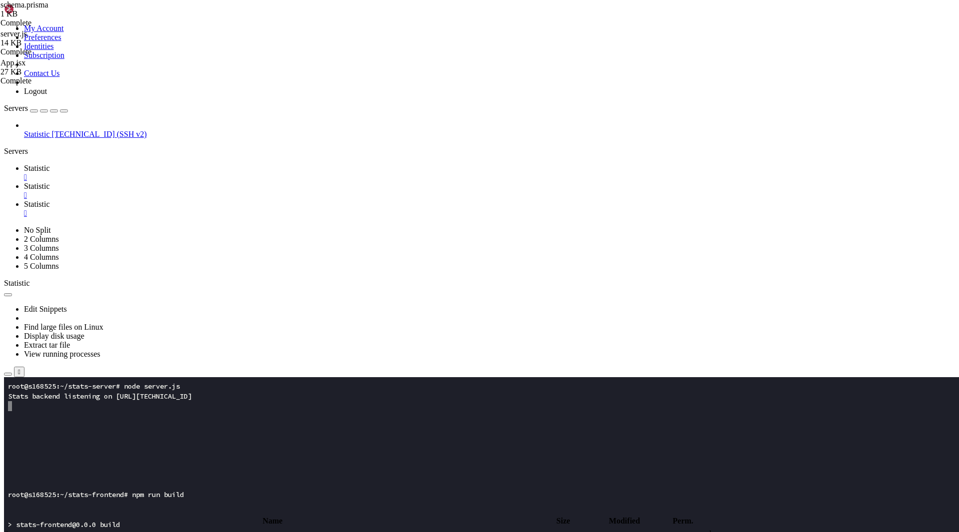
click at [12, 529] on span " .." at bounding box center [8, 533] width 7 height 8
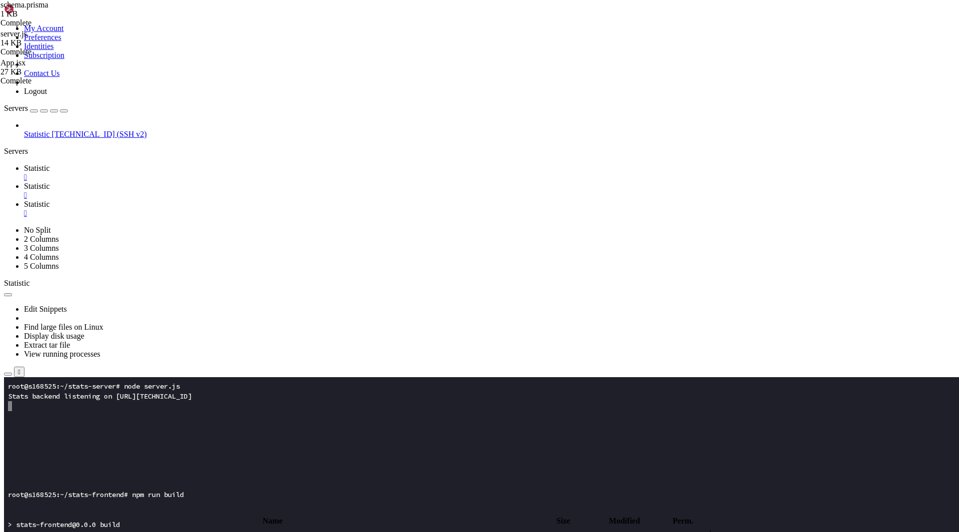
type input "/root/stats-frontend/src"
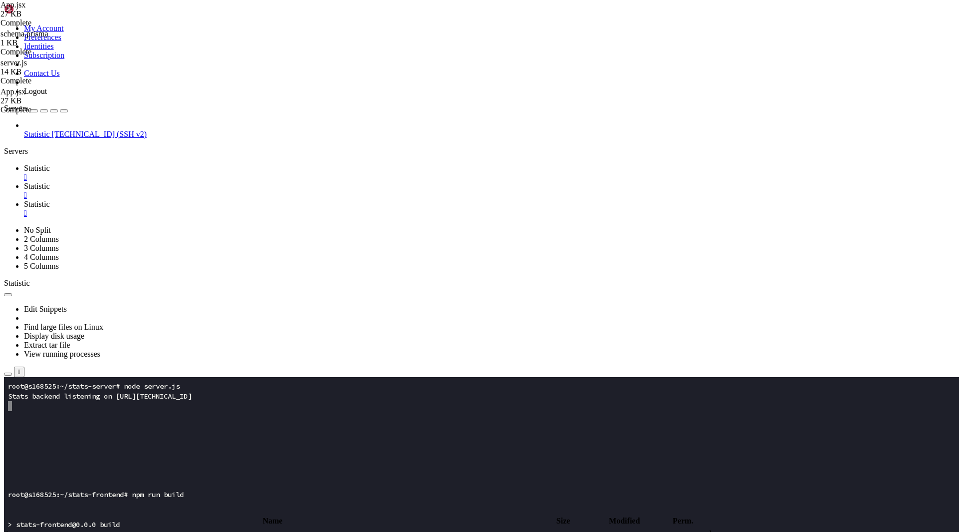
type textarea "}"
click at [152, 164] on link "Statistic " at bounding box center [489, 173] width 931 height 18
click at [129, 439] on x-row at bounding box center [420, 436] width 825 height 10
click at [50, 182] on span "Statistic" at bounding box center [37, 186] width 26 height 8
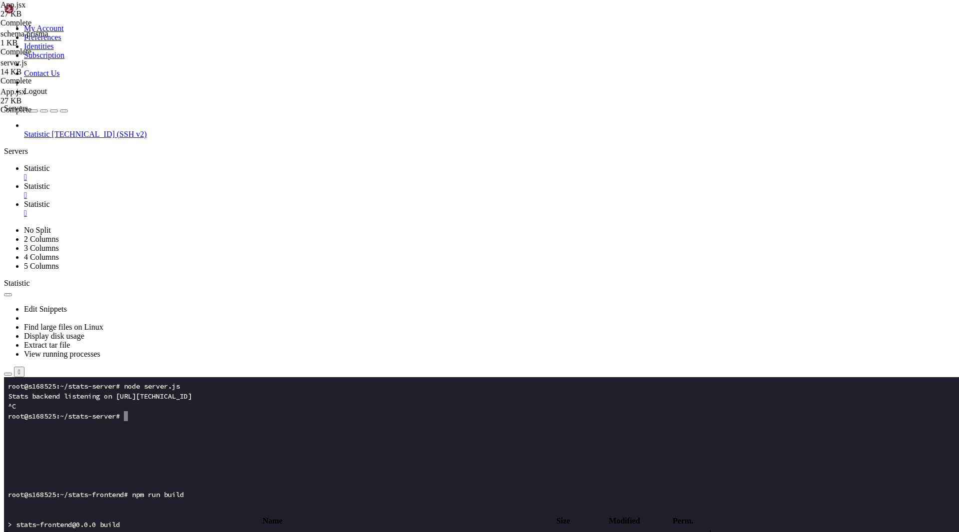
click at [271, 200] on link "Statistic " at bounding box center [489, 209] width 931 height 18
click at [12, 529] on span " .." at bounding box center [8, 533] width 7 height 8
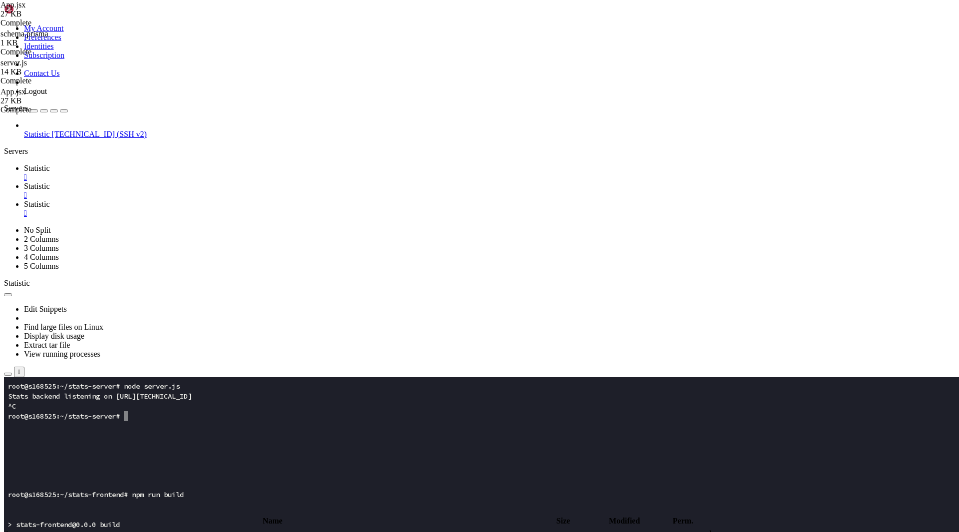
click at [12, 529] on span " .." at bounding box center [8, 533] width 7 height 8
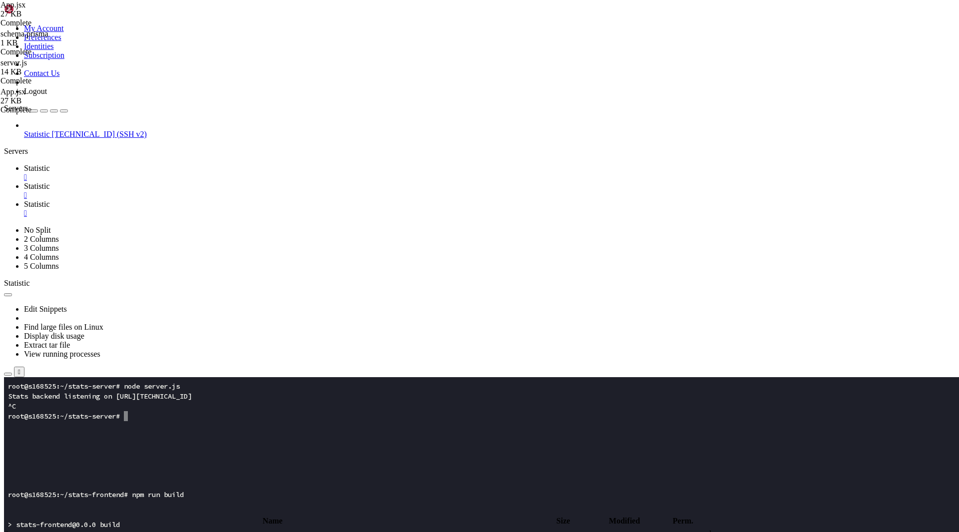
type input "/root/stats-server/prisma"
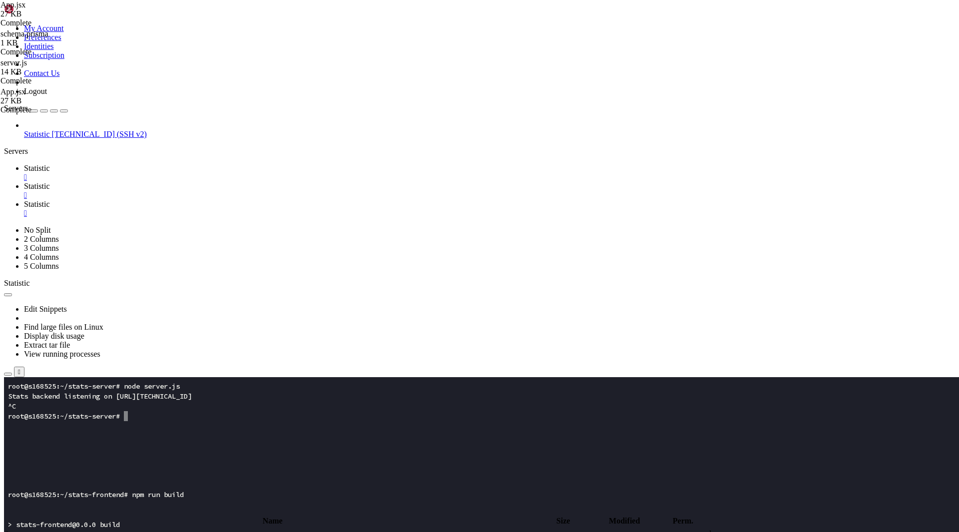
type textarea "}"
click at [50, 182] on span "Statistic" at bounding box center [37, 186] width 26 height 8
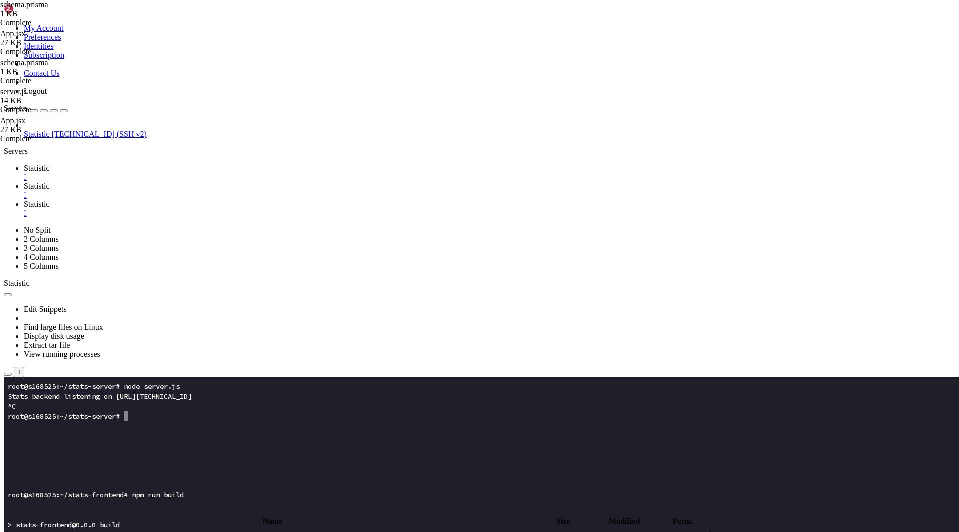
click at [50, 164] on span "Statistic" at bounding box center [37, 168] width 26 height 8
click at [143, 453] on x-row at bounding box center [420, 456] width 825 height 10
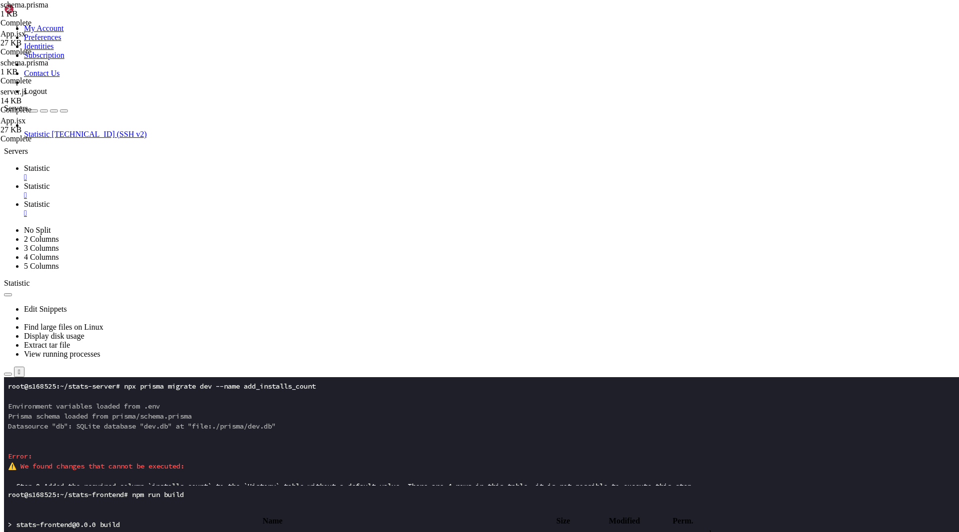
click at [232, 517] on x-row "Then run prisma migrate dev to apply it and verify it works." at bounding box center [420, 516] width 825 height 10
click at [199, 524] on x-row at bounding box center [420, 526] width 825 height 10
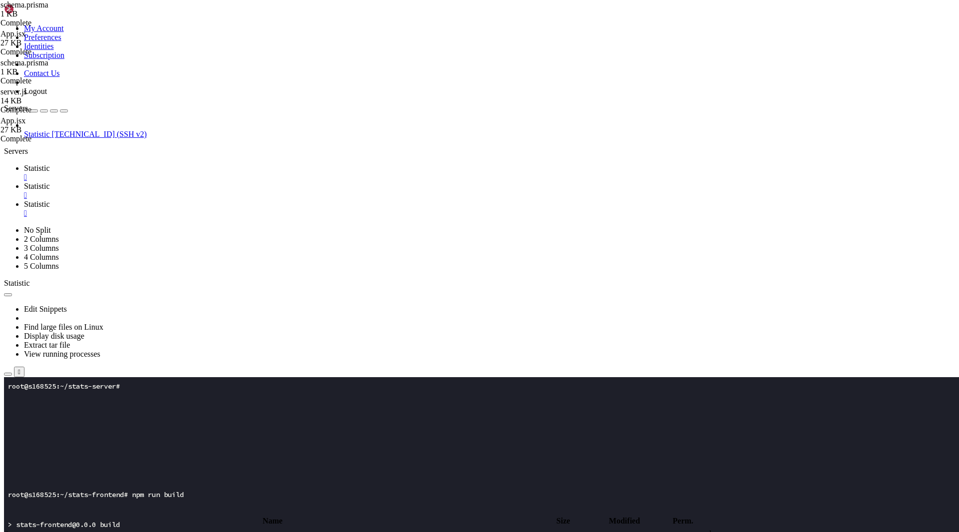
click at [270, 200] on link "Statistic " at bounding box center [489, 209] width 931 height 18
click at [12, 529] on span " .." at bounding box center [8, 533] width 7 height 8
type input "/root/stats-server"
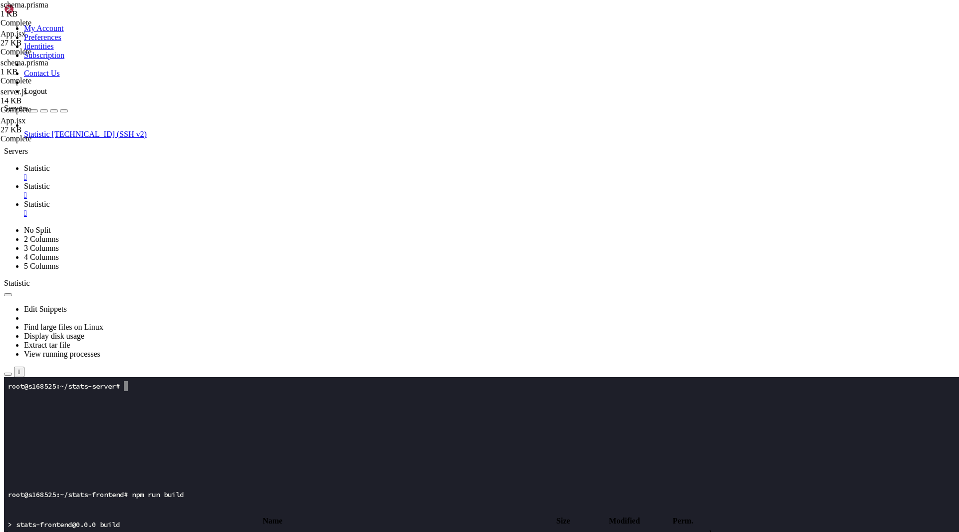
type textarea "});"
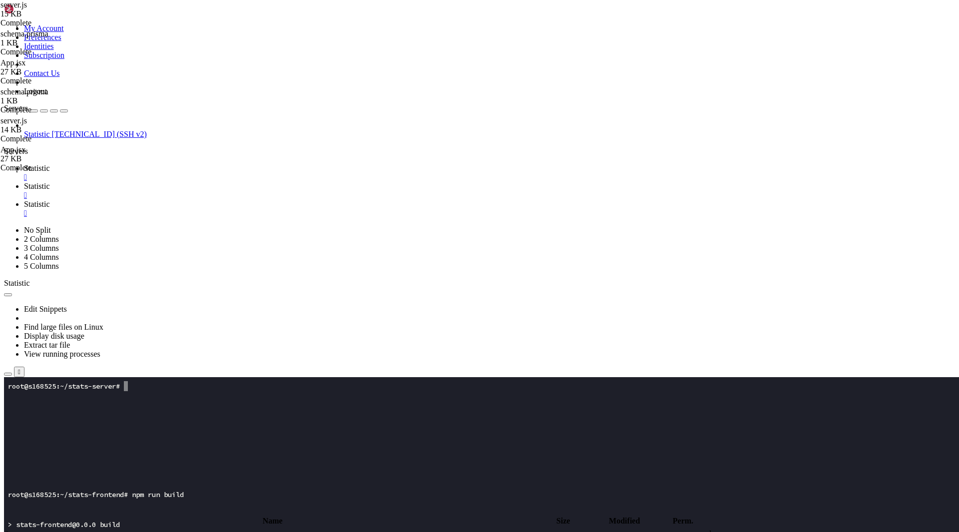
click at [12, 529] on span " .." at bounding box center [8, 533] width 7 height 8
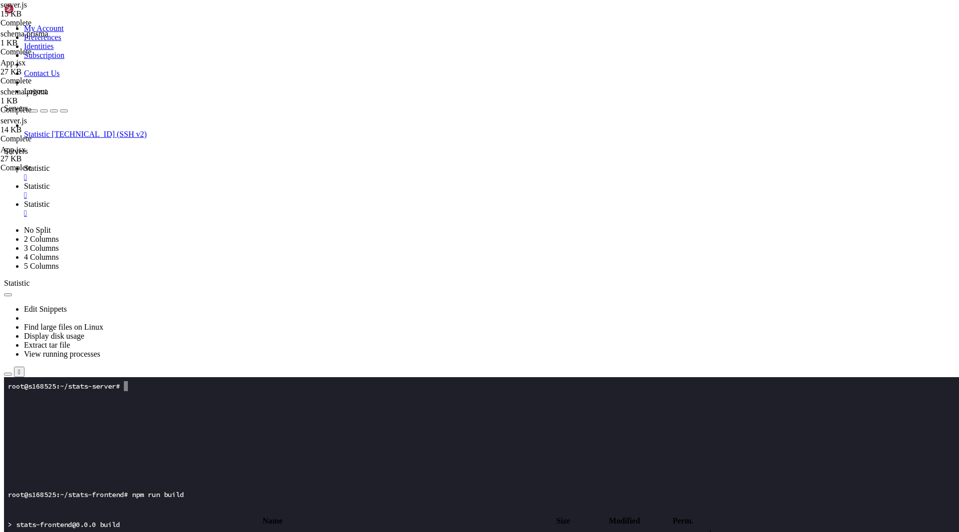
type input "/root/stats-frontend/src"
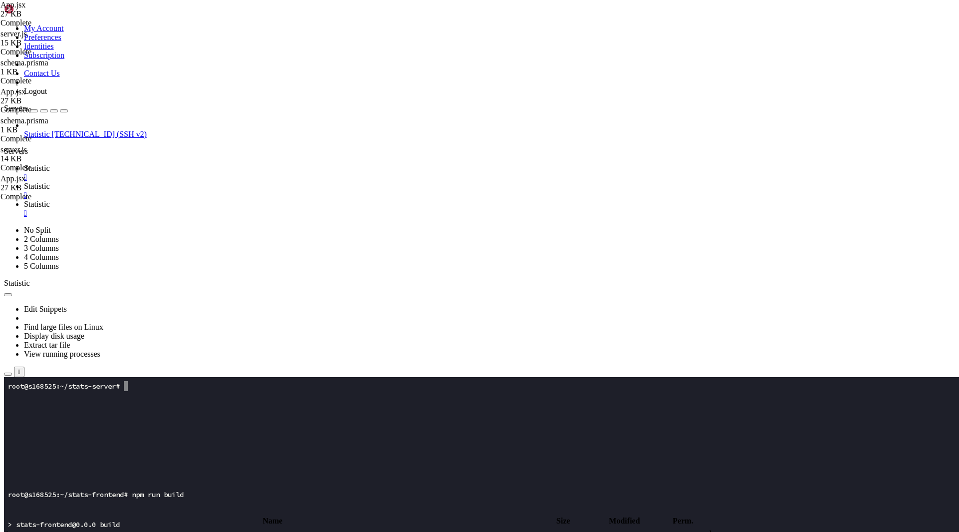
click at [50, 182] on span "Statistic" at bounding box center [37, 186] width 26 height 8
click at [50, 200] on span "Statistic" at bounding box center [37, 204] width 26 height 8
click at [50, 182] on span "Statistic" at bounding box center [37, 186] width 26 height 8
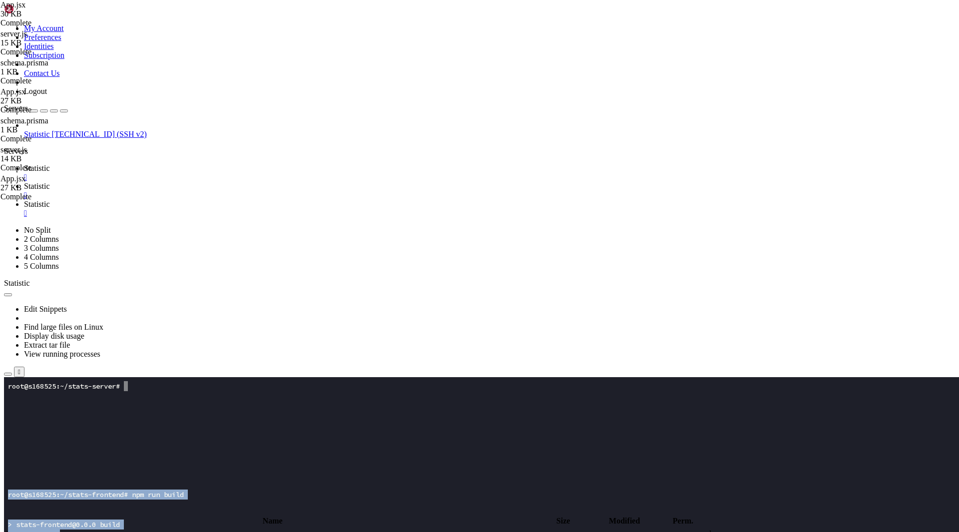
drag, startPoint x: 184, startPoint y: 875, endPoint x: 2, endPoint y: 741, distance: 226.1
click html "Page up root@s168525:~/stats-frontend# npm run build > stats-frontend@0.0.0 bui…"
drag, startPoint x: 152, startPoint y: 868, endPoint x: 7, endPoint y: 744, distance: 190.1
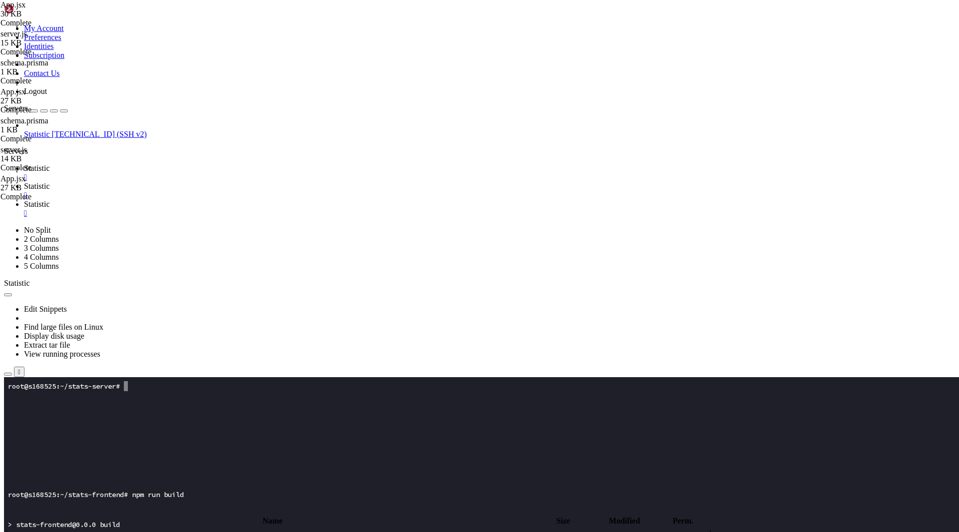
click at [50, 164] on span "Statistic" at bounding box center [37, 168] width 26 height 8
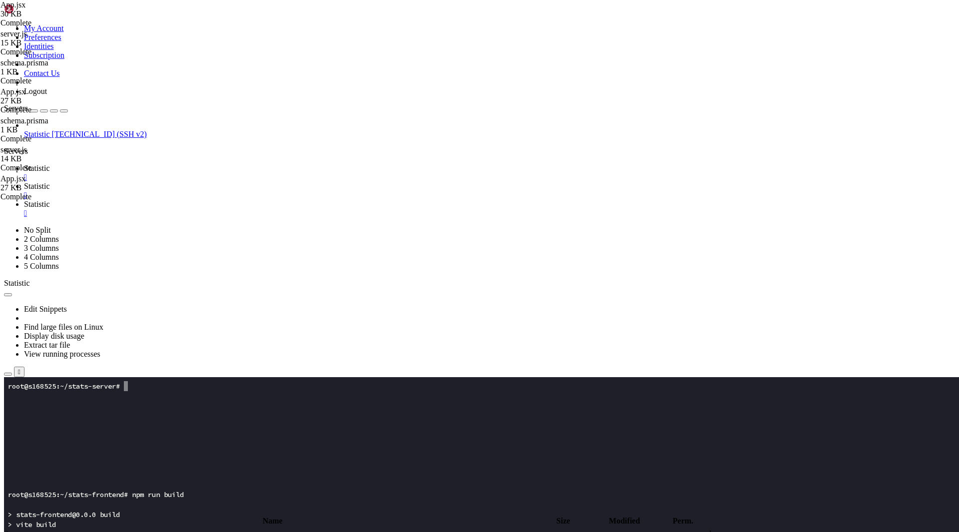
click at [132, 459] on x-row at bounding box center [420, 456] width 825 height 10
click at [50, 130] on span "Statistic" at bounding box center [37, 134] width 26 height 8
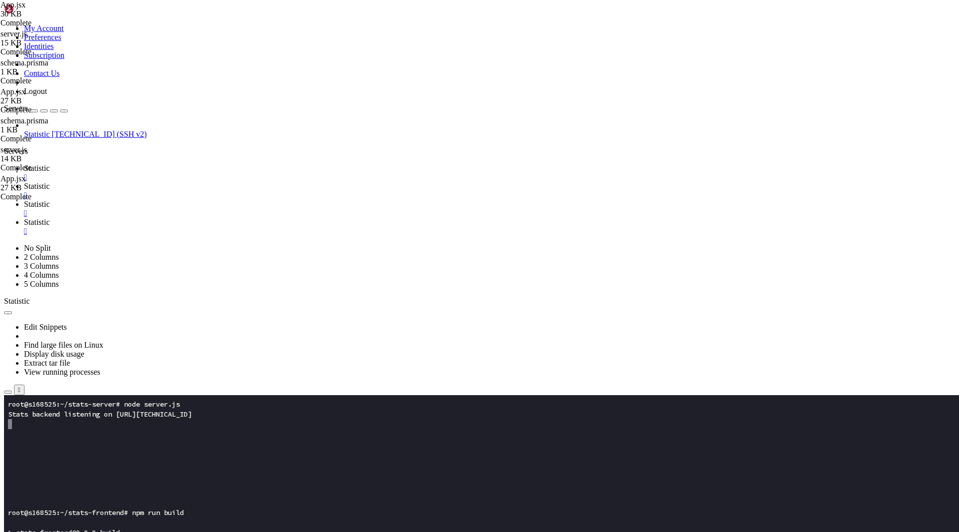
scroll to position [0, 0]
click at [50, 164] on span "Statistic" at bounding box center [37, 168] width 26 height 8
click at [50, 218] on span "Statistic" at bounding box center [37, 222] width 26 height 8
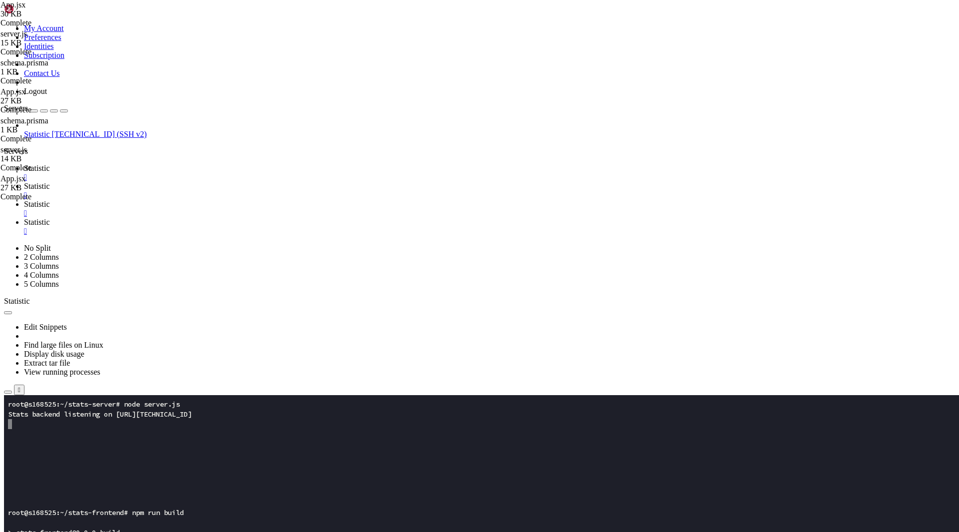
click at [268, 200] on link "Statistic " at bounding box center [489, 209] width 931 height 18
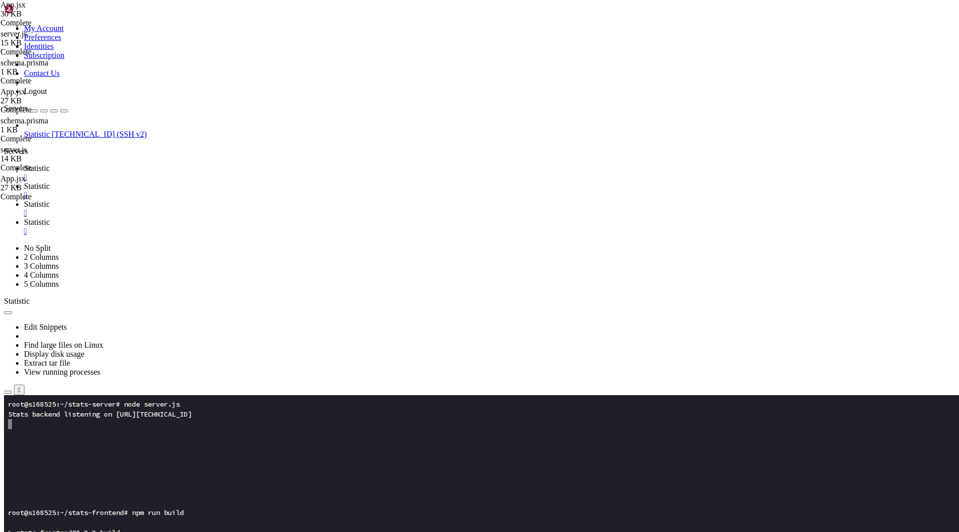
type input "/root/python-test"
type textarea "main()"
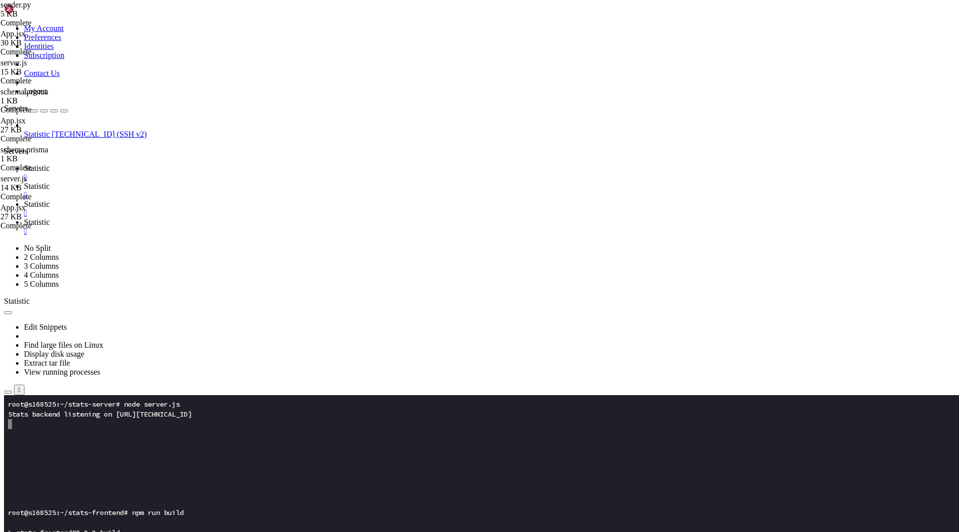
scroll to position [0, 0]
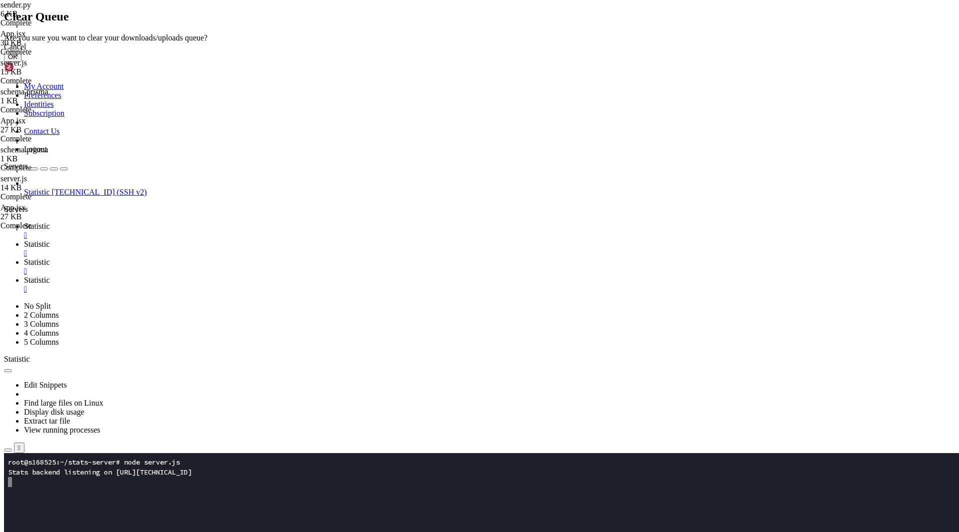
click at [21, 62] on button "OK" at bounding box center [12, 56] width 17 height 10
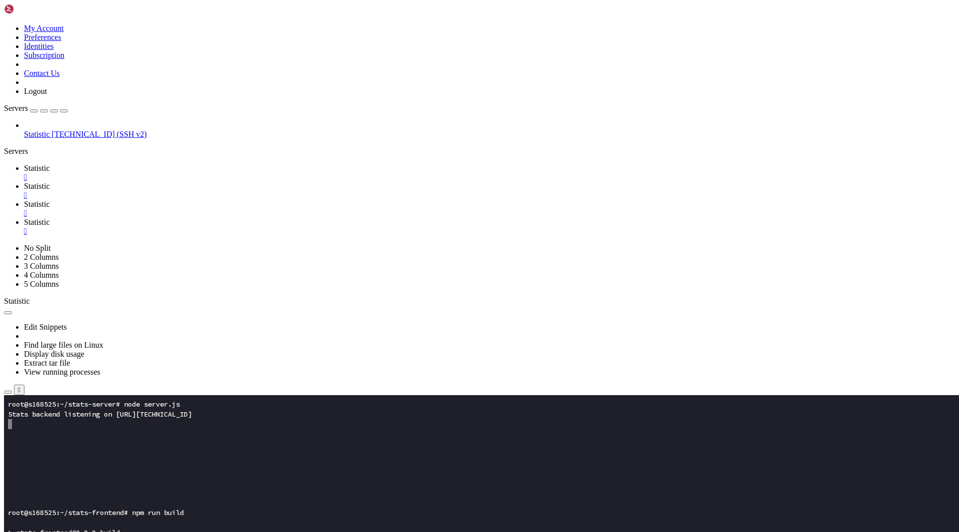
click at [330, 218] on link "Statistic " at bounding box center [489, 227] width 931 height 18
click at [50, 200] on span "Statistic" at bounding box center [37, 204] width 26 height 8
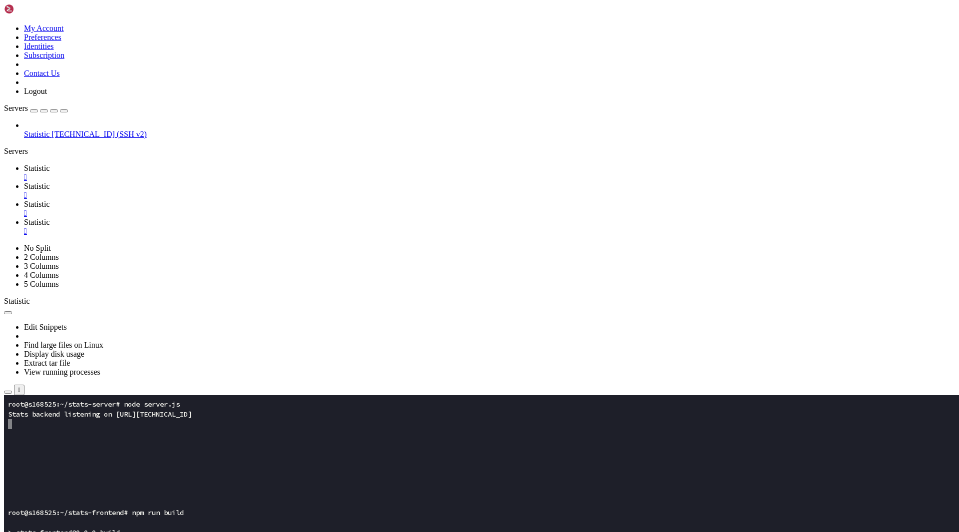
click at [8, 530] on div "button" at bounding box center [8, 530] width 0 height 0
click at [8, 530] on icon "button" at bounding box center [8, 530] width 0 height 0
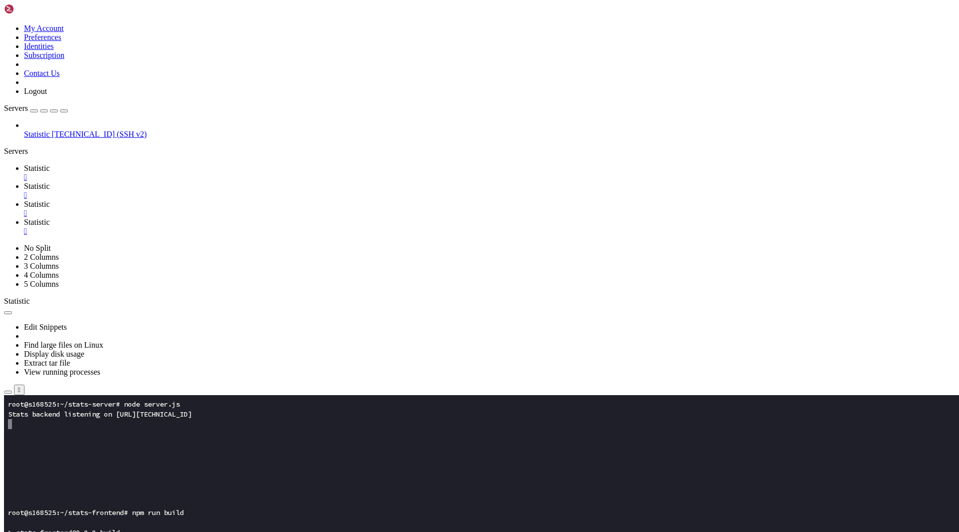
type input "/root/stats-server"
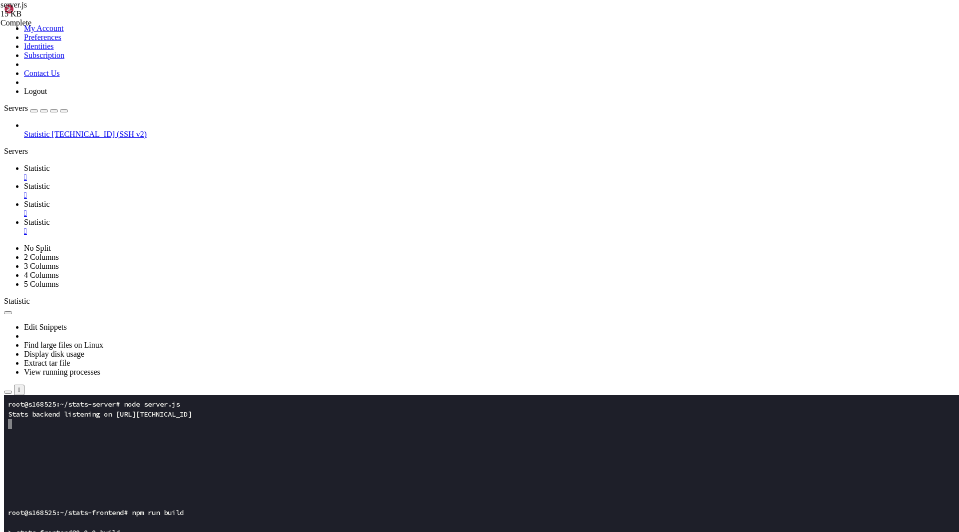
type textarea "});"
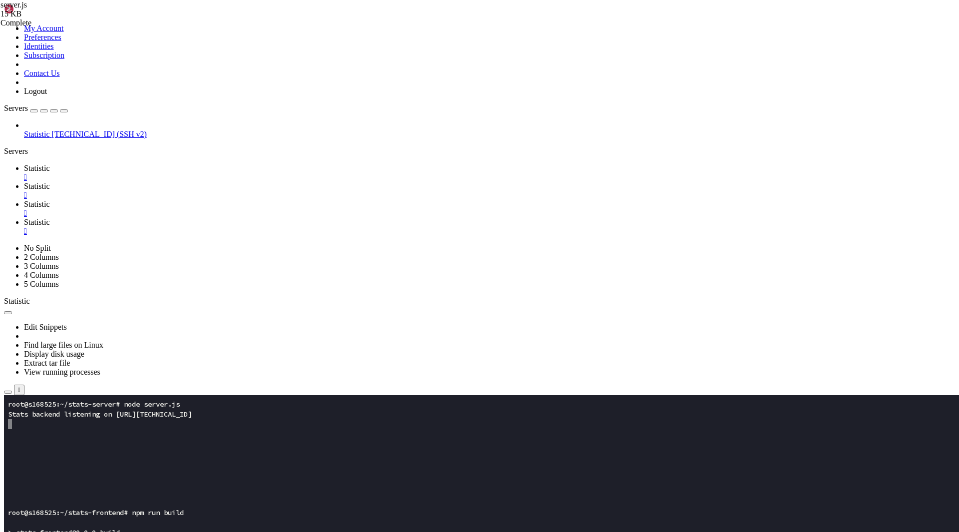
type input "/root/stats-server/prisma"
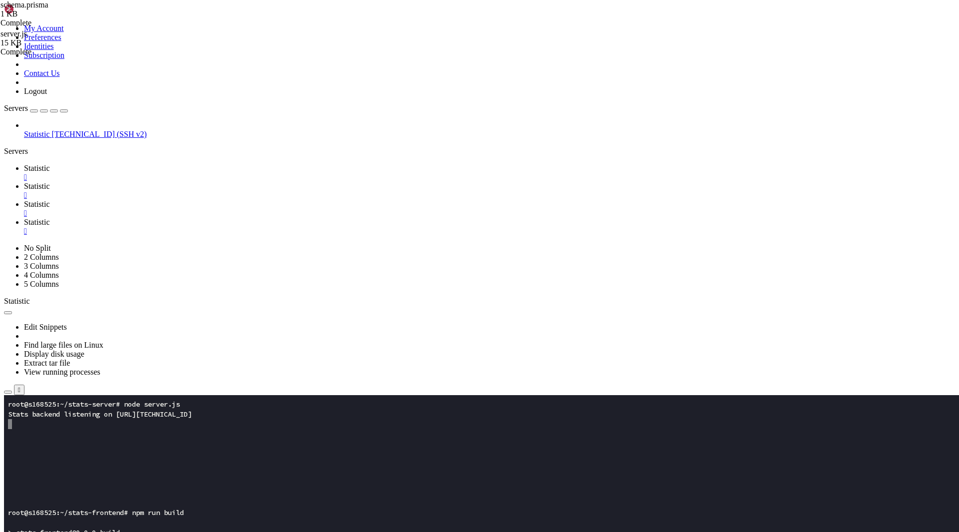
type textarea "}"
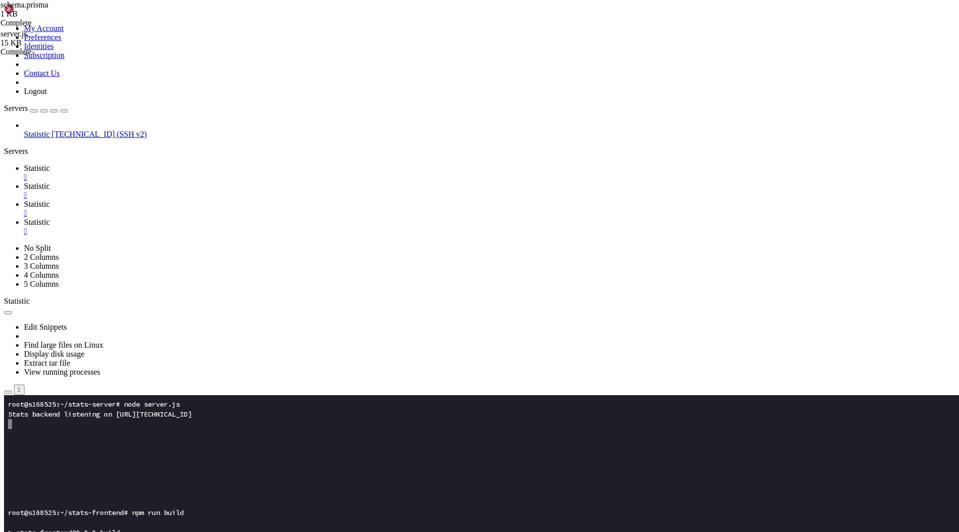
type input "/root/stats-frontend/src"
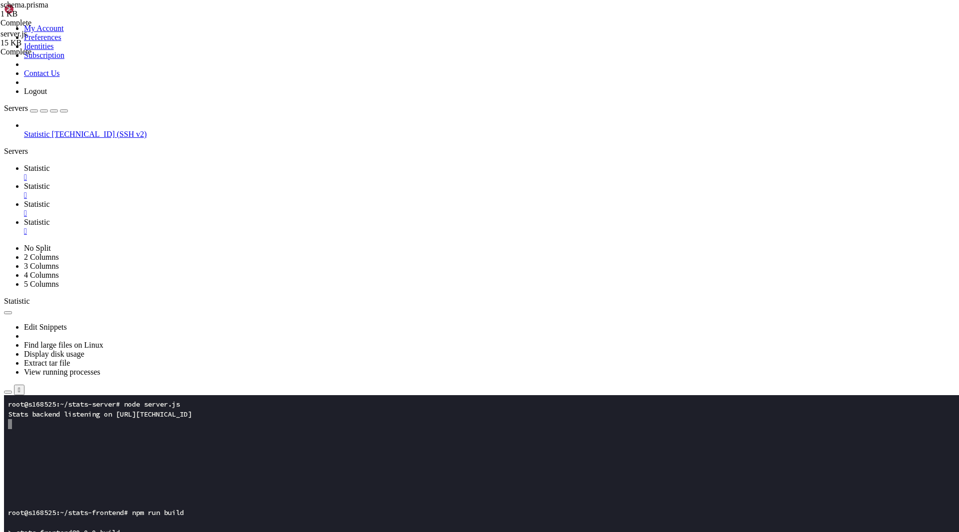
type textarea "}"
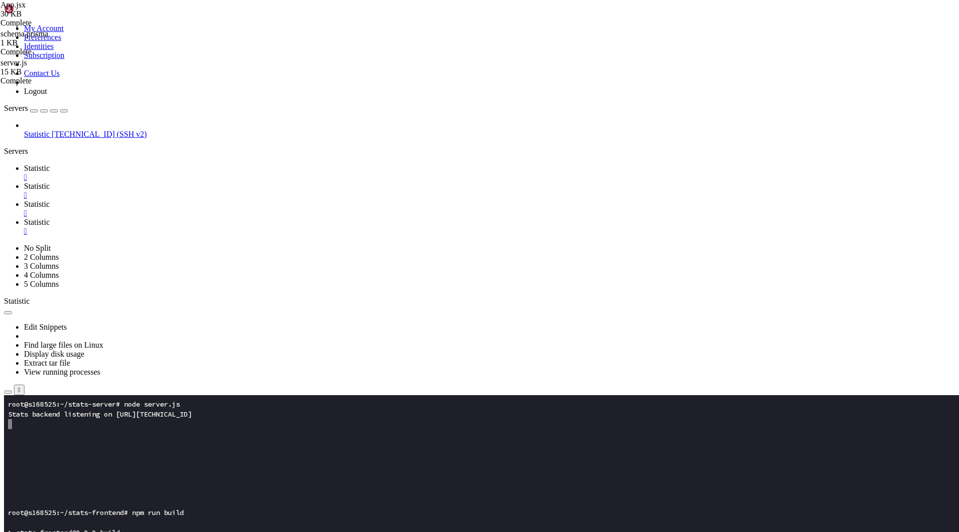
scroll to position [5363, 0]
click at [207, 182] on link "Statistic " at bounding box center [489, 191] width 931 height 18
click at [153, 164] on link "Statistic " at bounding box center [489, 173] width 931 height 18
click at [149, 512] on x-row at bounding box center [420, 514] width 825 height 10
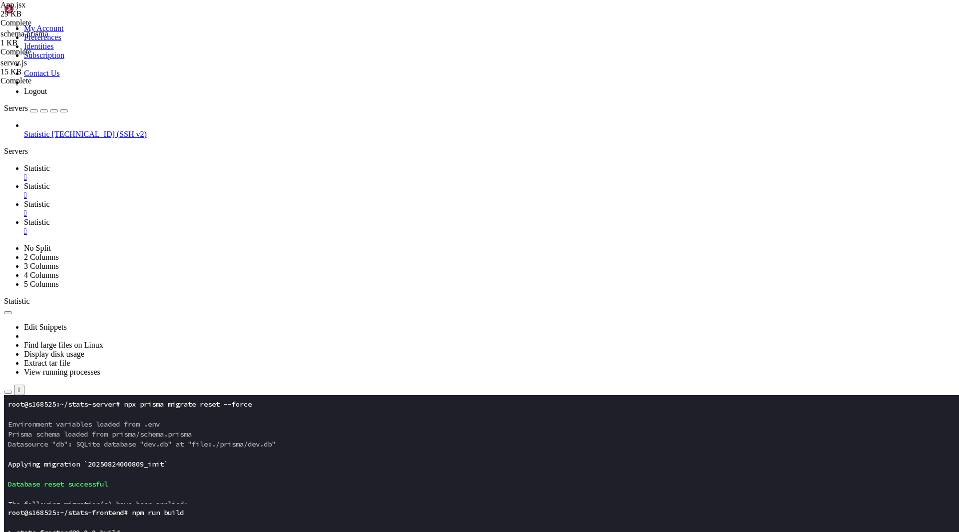
click at [151, 456] on x-row at bounding box center [420, 454] width 825 height 10
click at [197, 489] on x-row at bounding box center [420, 494] width 825 height 10
click at [219, 494] on x-row at bounding box center [420, 494] width 825 height 10
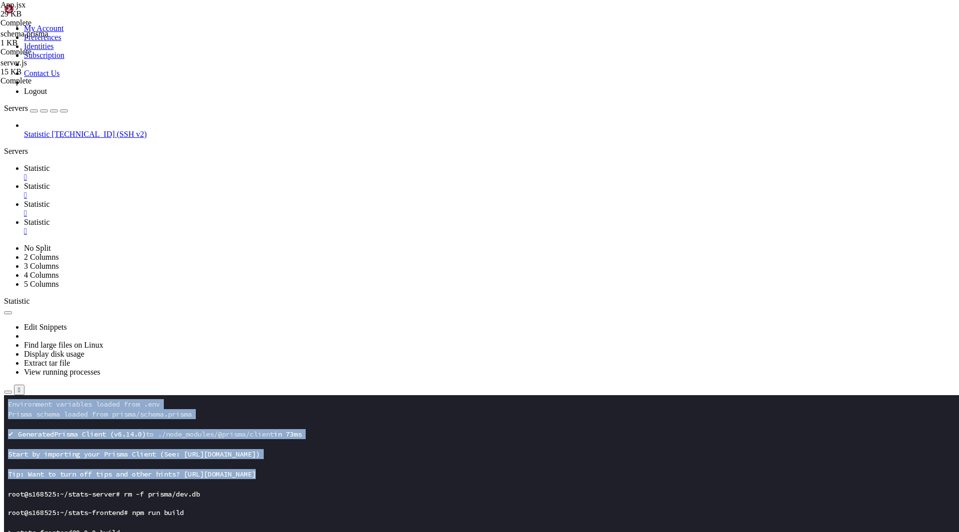
drag, startPoint x: 32, startPoint y: 486, endPoint x: 224, endPoint y: 861, distance: 421.6
drag, startPoint x: 172, startPoint y: 853, endPoint x: 8, endPoint y: 495, distance: 393.9
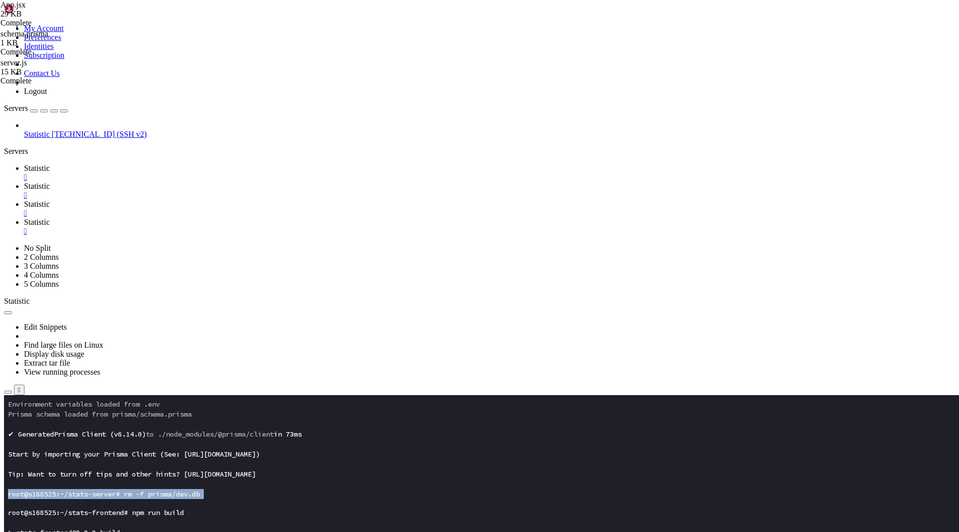
scroll to position [210, 0]
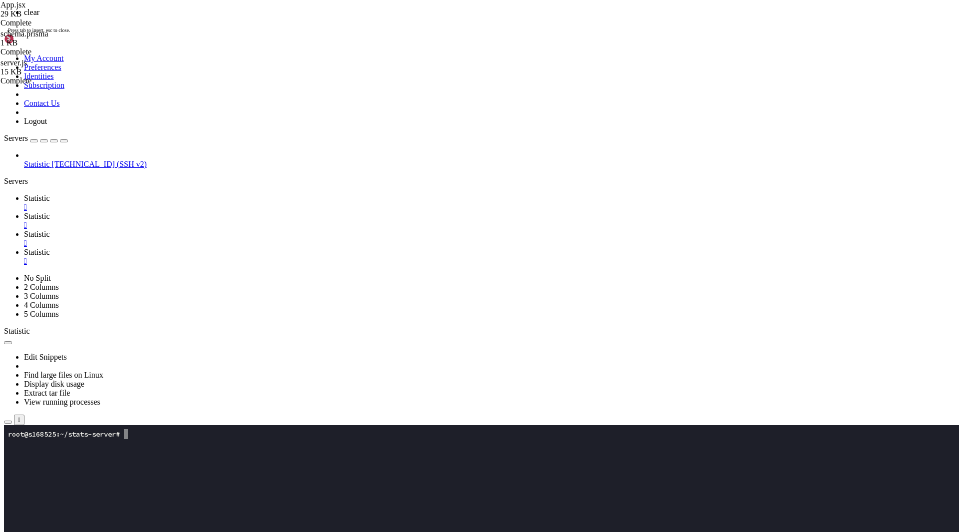
scroll to position [0, 0]
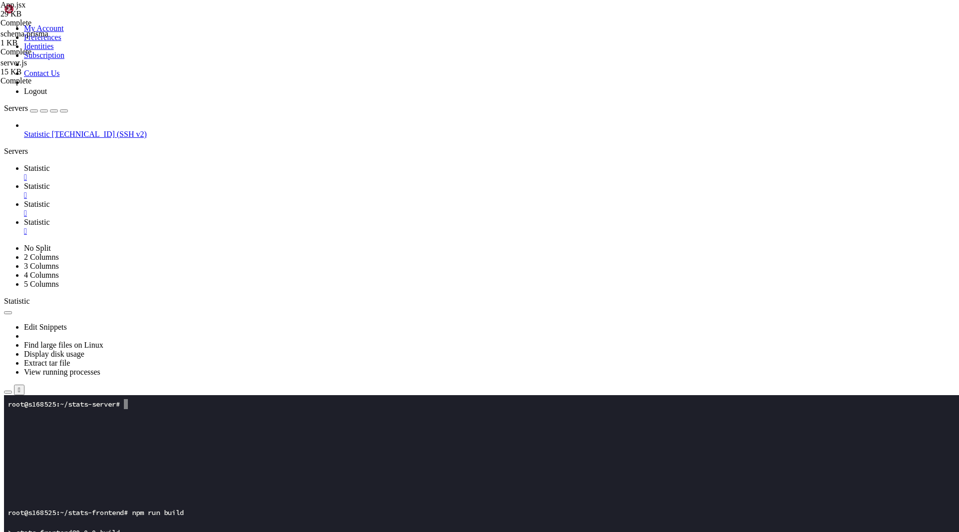
click at [200, 452] on x-row at bounding box center [420, 454] width 825 height 10
click at [225, 509] on x-row at bounding box center [420, 514] width 825 height 10
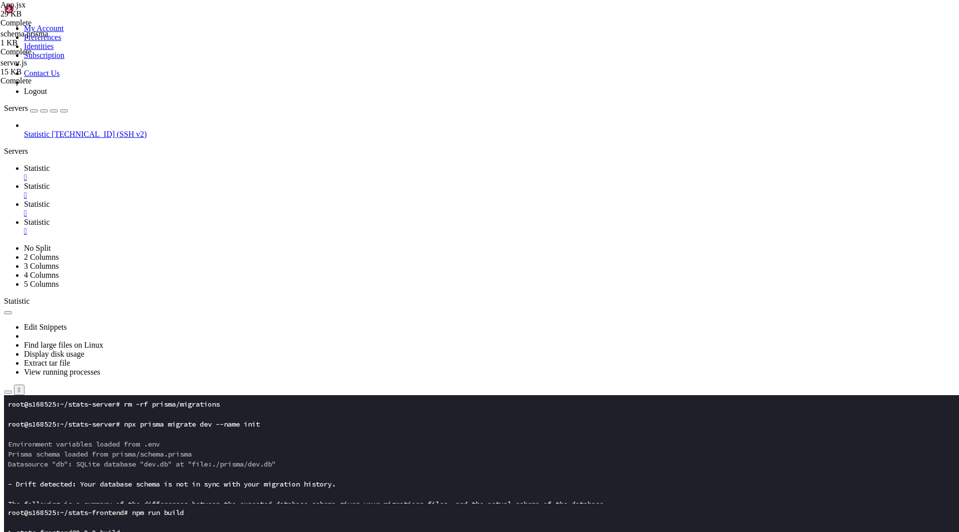
drag, startPoint x: 193, startPoint y: 738, endPoint x: 120, endPoint y: 439, distance: 308.3
click html "Page up root@s168525:~/stats-server# rm -rf prisma/migrations root@s168525:~/st…"
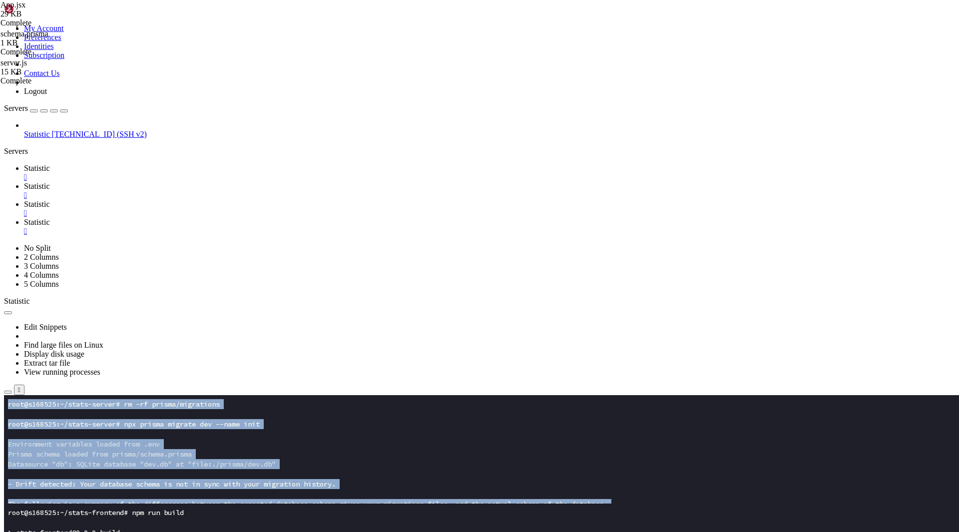
click at [205, 477] on x-row at bounding box center [420, 474] width 825 height 10
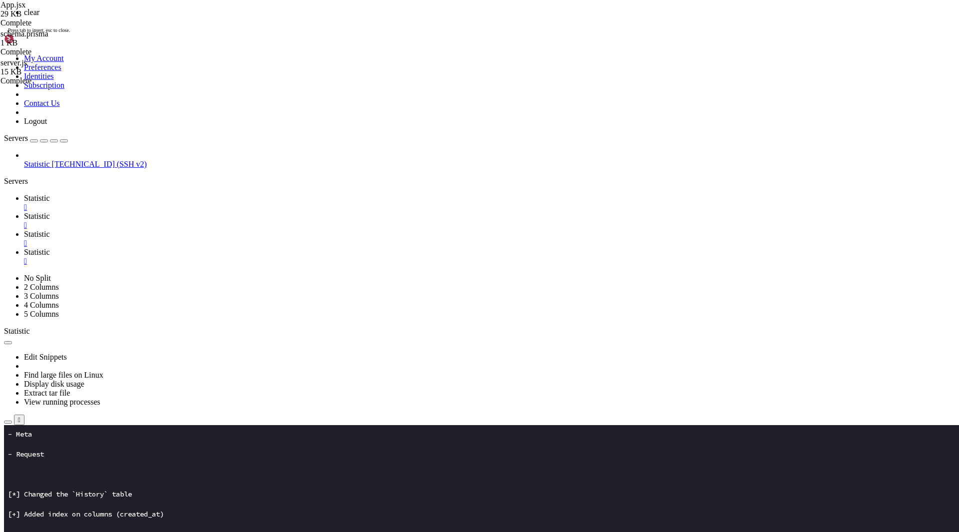
scroll to position [699, 0]
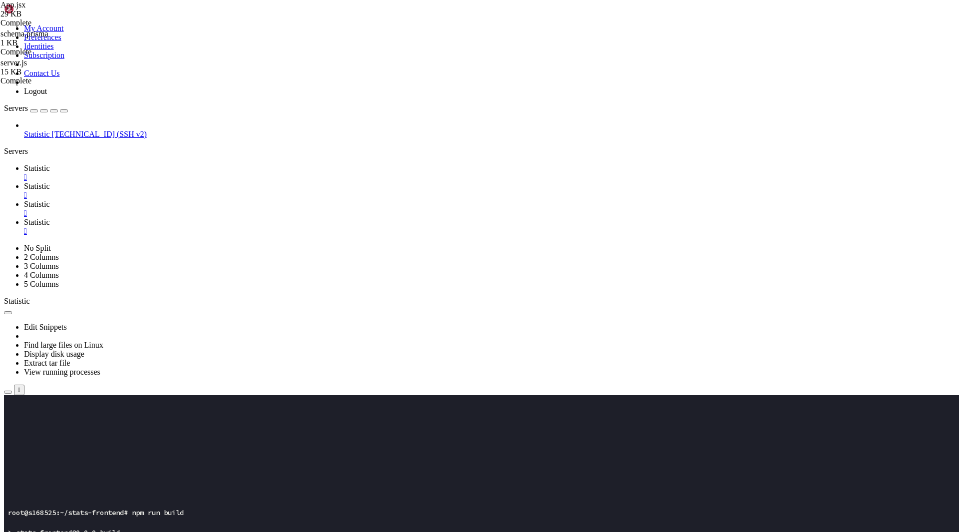
click at [195, 455] on x-row at bounding box center [420, 454] width 825 height 10
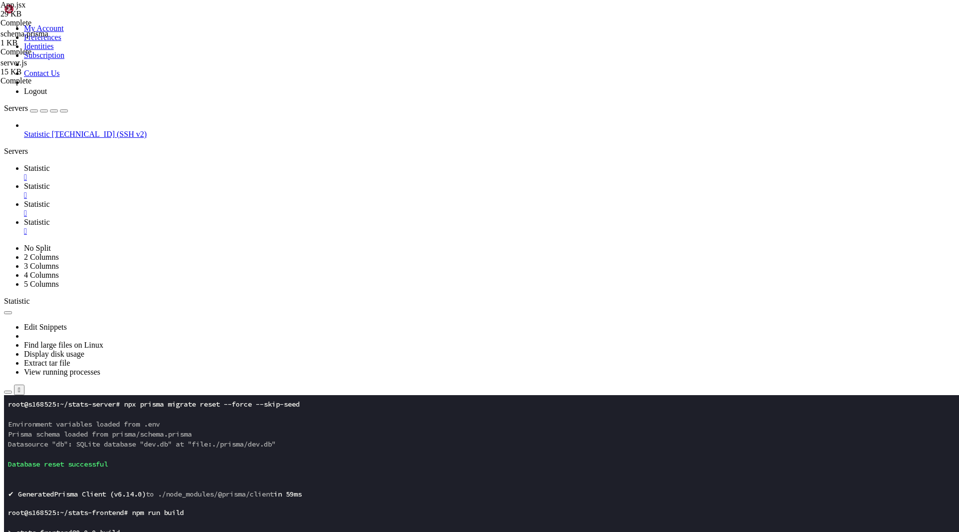
click at [203, 447] on span "Datasource "db": SQLite database "dev.db" at "file:./prisma/dev.db"" at bounding box center [142, 443] width 268 height 9
click at [198, 523] on x-row at bounding box center [420, 524] width 825 height 10
click at [211, 517] on x-row "root@s168525:~/stats-server# rm -rf prisma/migrations" at bounding box center [420, 514] width 825 height 10
click at [222, 492] on span "to ./node_modules/@prisma/client" at bounding box center [210, 493] width 128 height 9
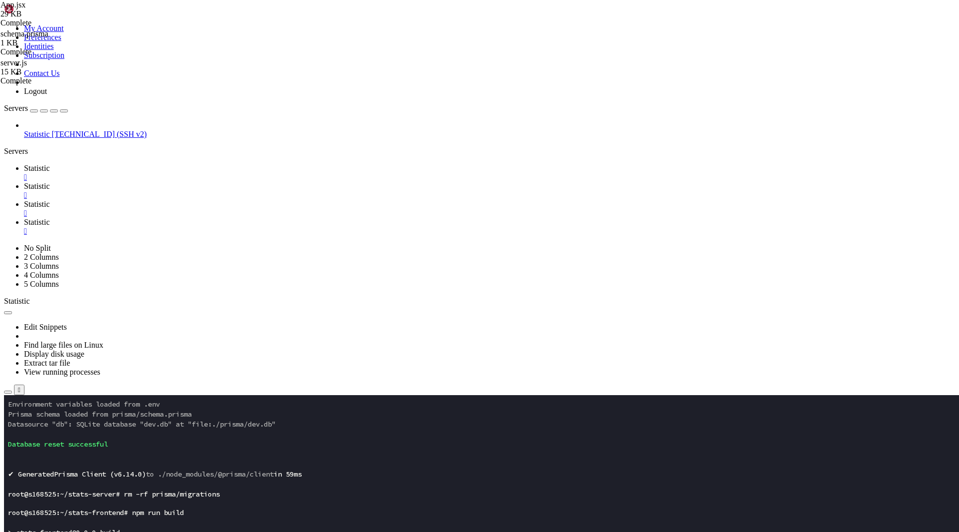
scroll to position [20, 0]
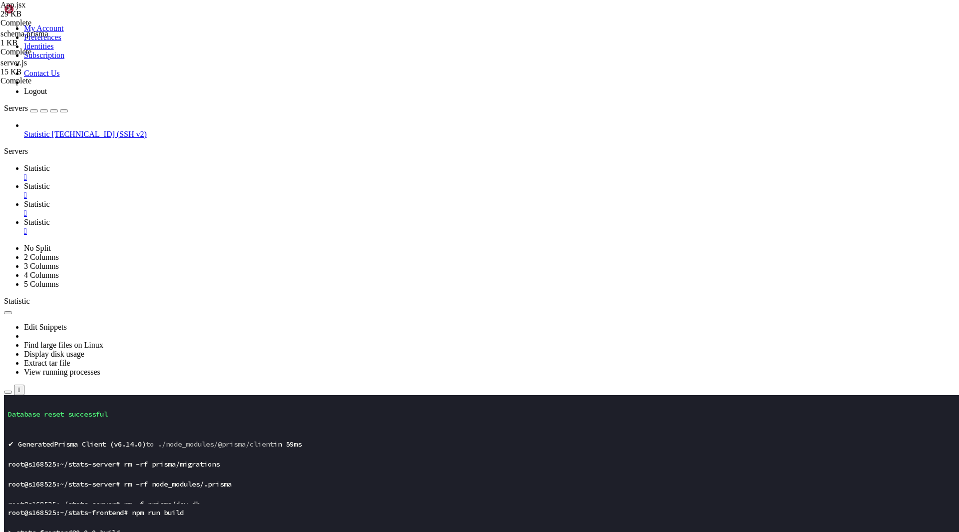
scroll to position [50, 0]
click at [50, 182] on span "Statistic" at bounding box center [37, 186] width 26 height 8
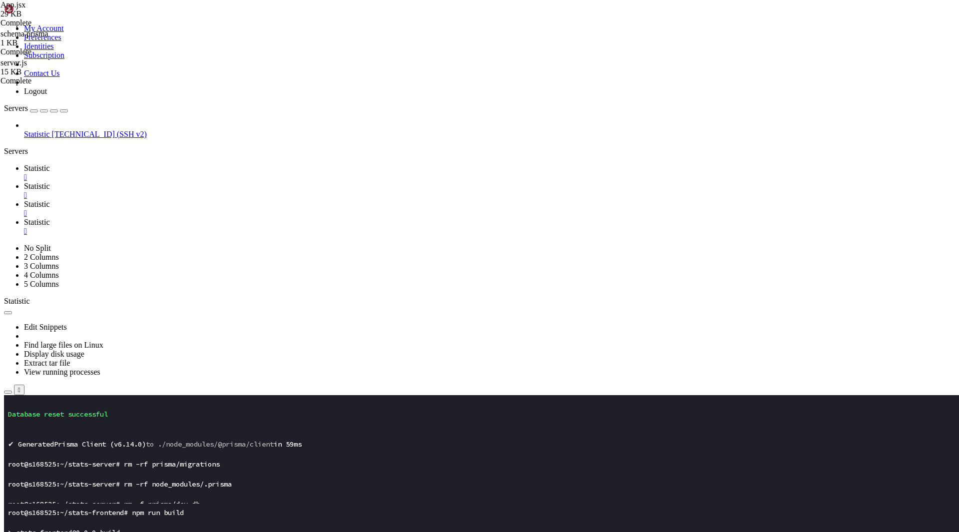
click at [50, 218] on span "Statistic" at bounding box center [37, 222] width 26 height 8
click at [50, 164] on span "Statistic" at bounding box center [37, 168] width 26 height 8
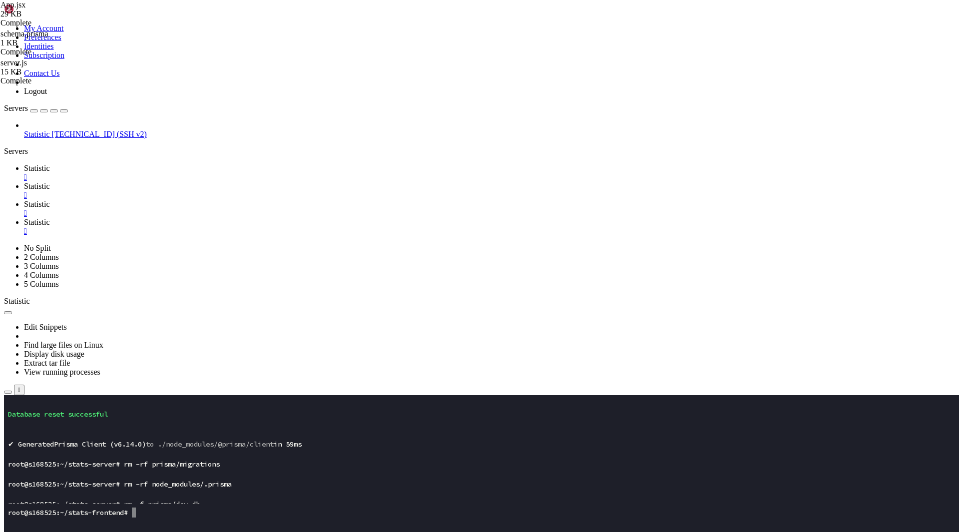
click at [50, 182] on span "Statistic" at bounding box center [37, 186] width 26 height 8
click at [281, 200] on link "Statistic " at bounding box center [489, 209] width 931 height 18
type input "/root/stats-frontend"
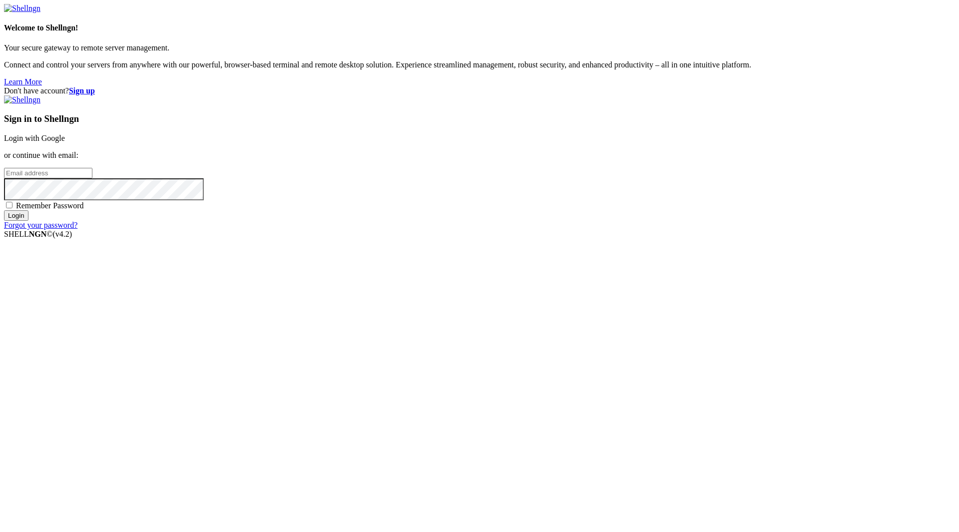
type input "javangaserio@proton.me"
click at [84, 210] on span "Remember Password" at bounding box center [50, 205] width 68 height 8
click at [12, 208] on input "Remember Password" at bounding box center [9, 205] width 6 height 6
checkbox input "true"
click at [28, 221] on input "Login" at bounding box center [16, 215] width 24 height 10
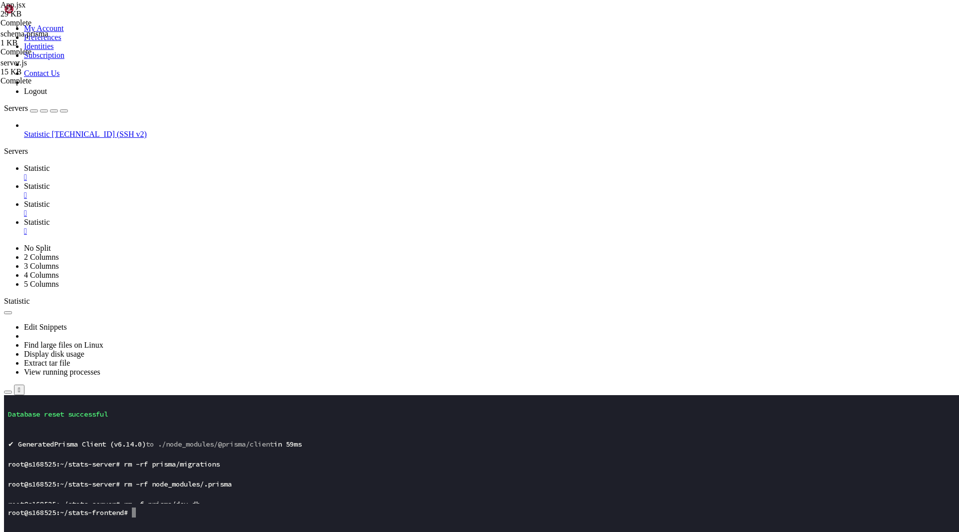
scroll to position [50, 0]
click at [50, 200] on span "Statistic" at bounding box center [37, 204] width 26 height 8
type input "/root/stats-server"
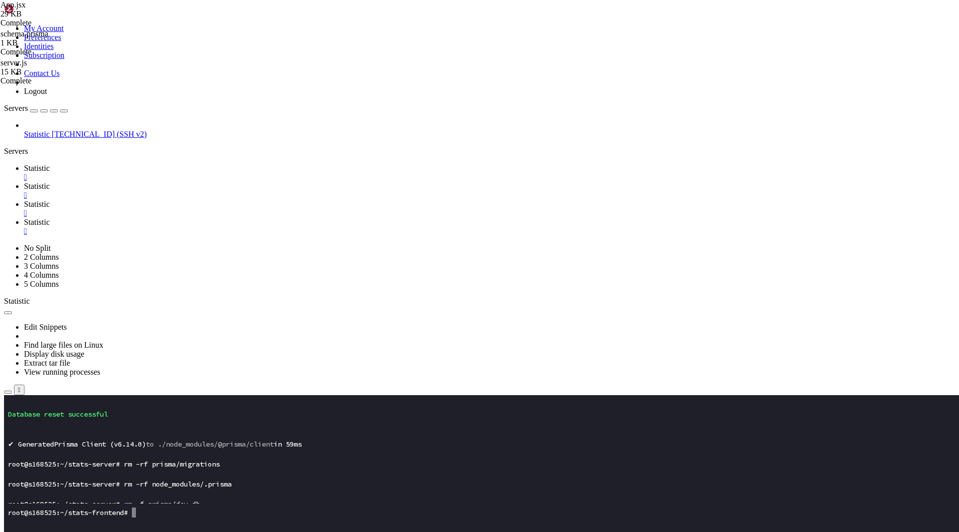
type textarea "});"
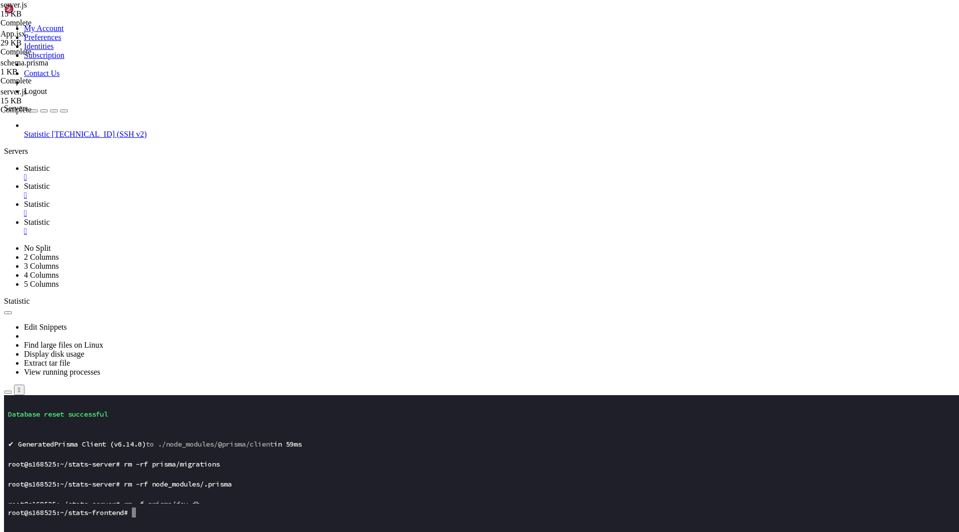
paste textarea
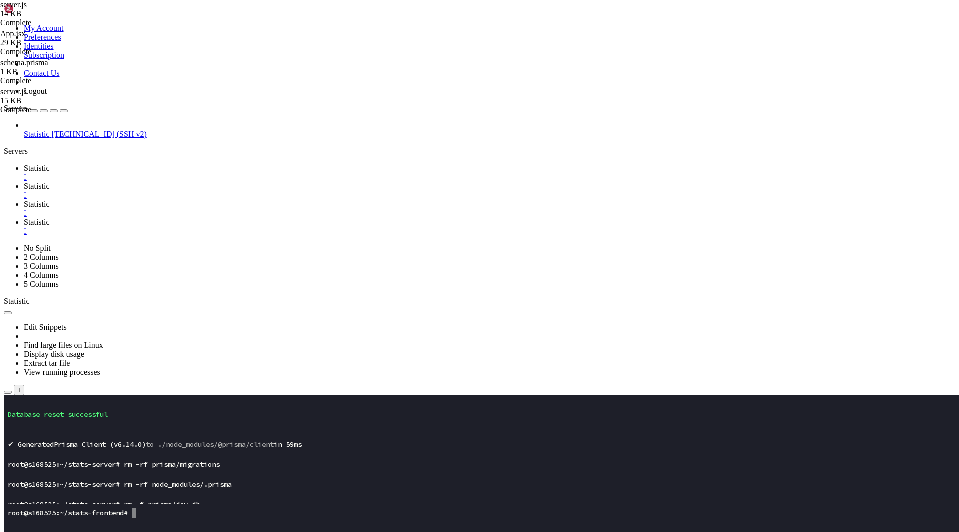
type input "/root/stats-frontend/src"
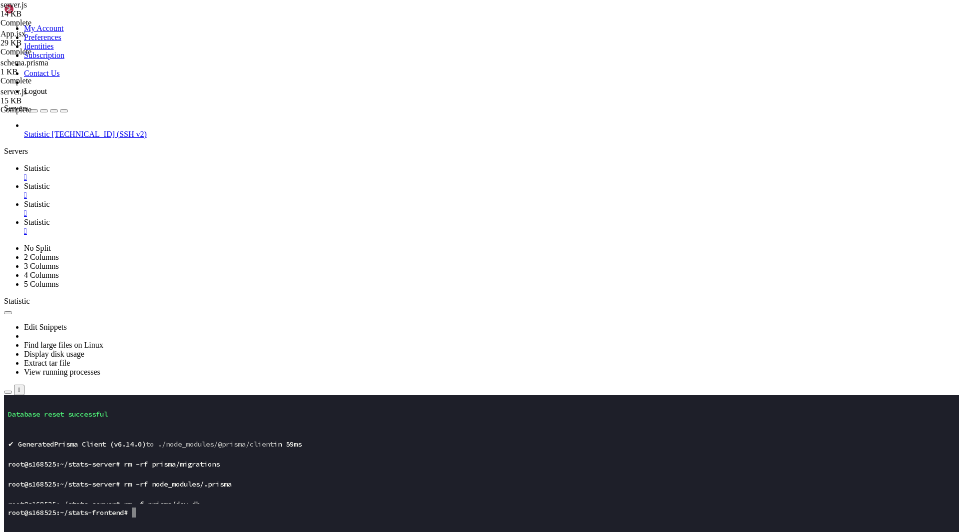
type textarea "}"
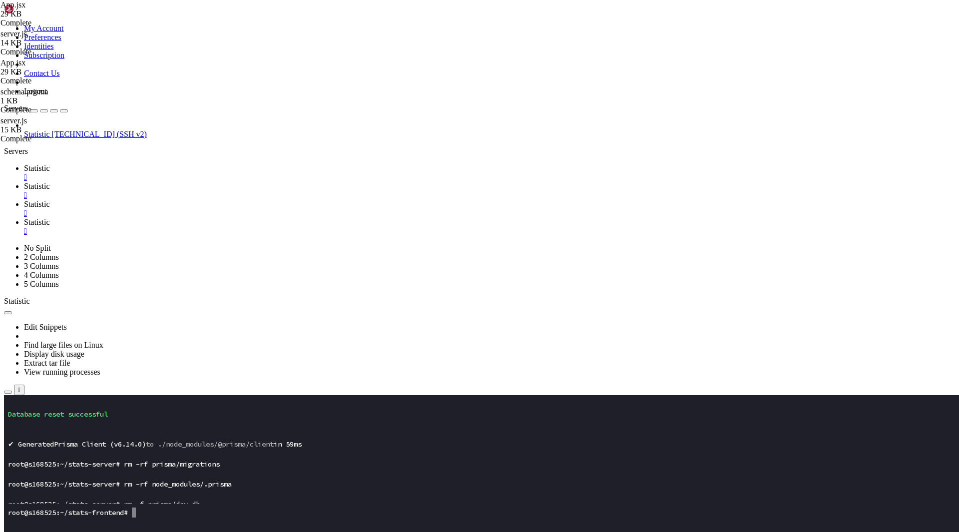
paste textarea
type textarea "}"
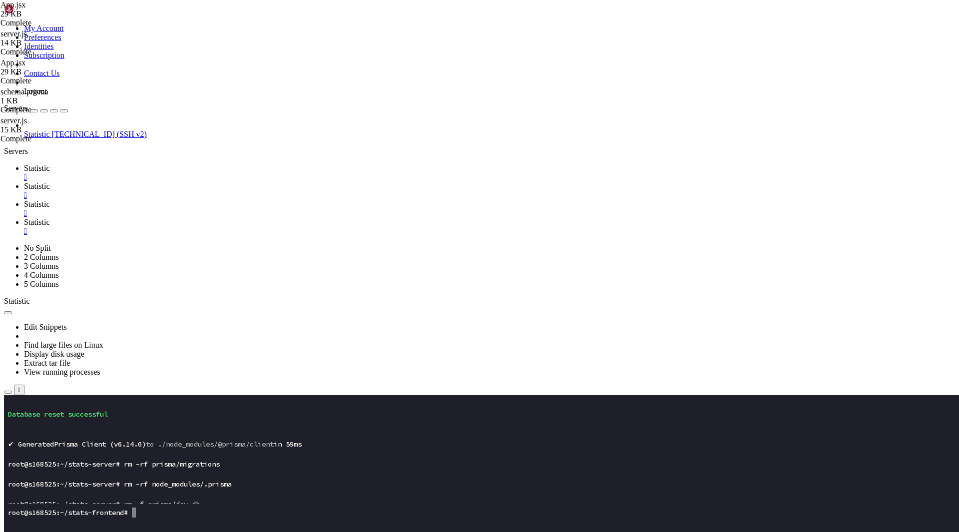
paste textarea
click at [160, 164] on link "Statistic " at bounding box center [489, 173] width 931 height 18
click at [139, 502] on x-row "root@s168525:~/stats-server# rm -f prisma/dev.db" at bounding box center [420, 504] width 825 height 10
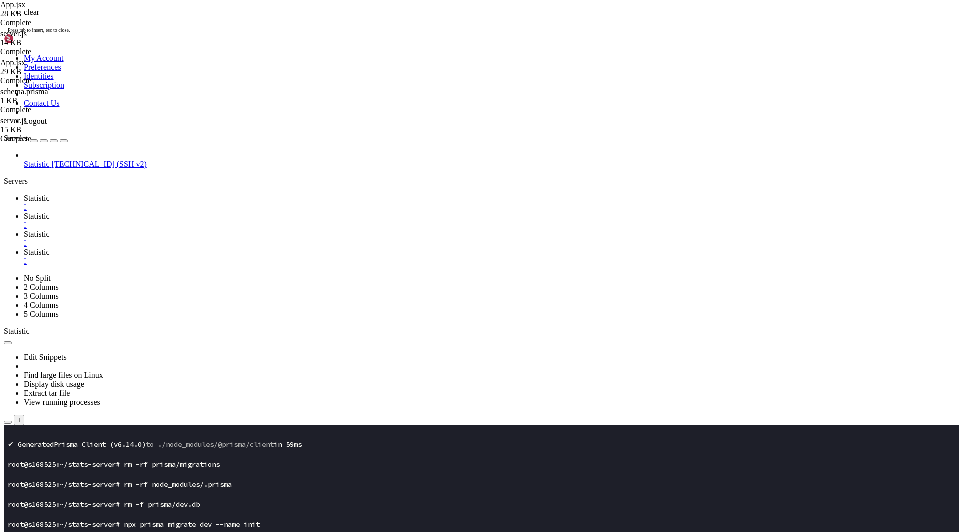
scroll to position [0, 0]
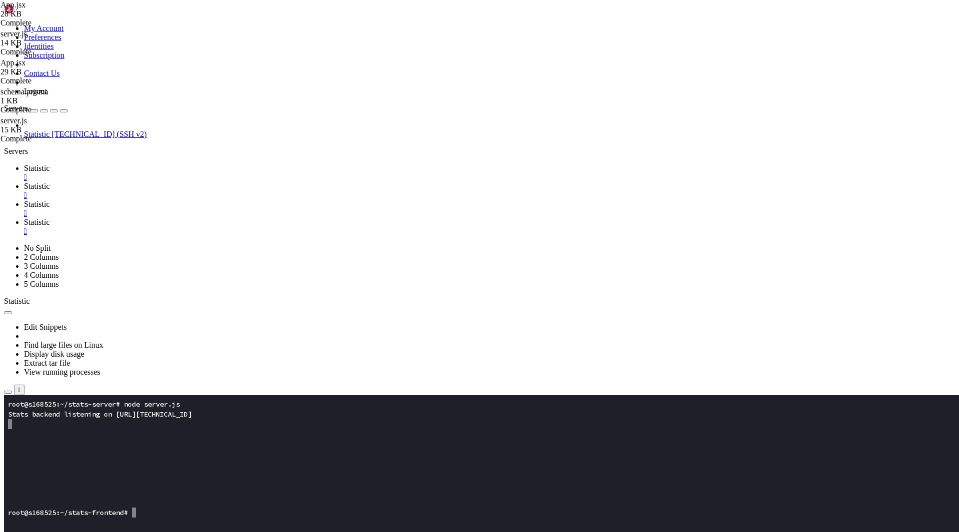
click at [50, 218] on span "Statistic" at bounding box center [37, 222] width 26 height 8
click at [50, 182] on span "Statistic" at bounding box center [37, 186] width 26 height 8
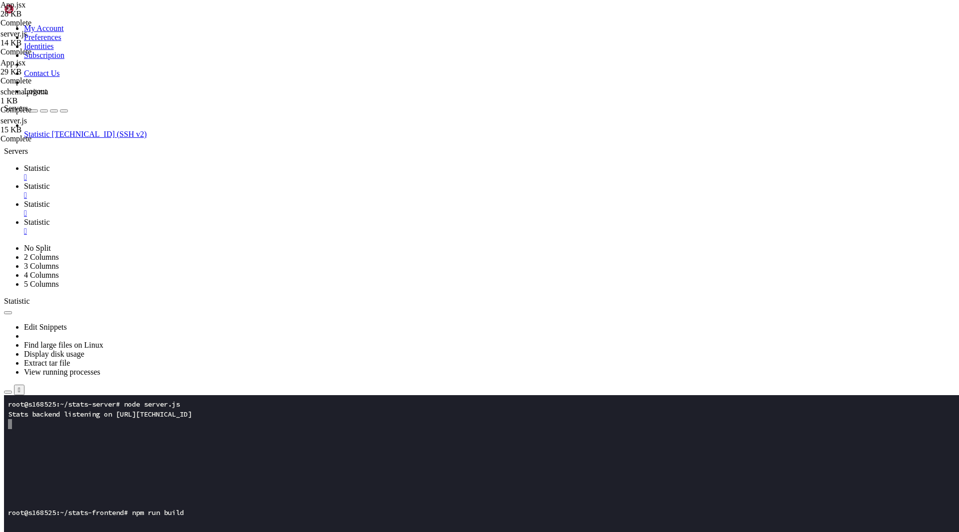
click at [24, 218] on icon at bounding box center [24, 222] width 0 height 8
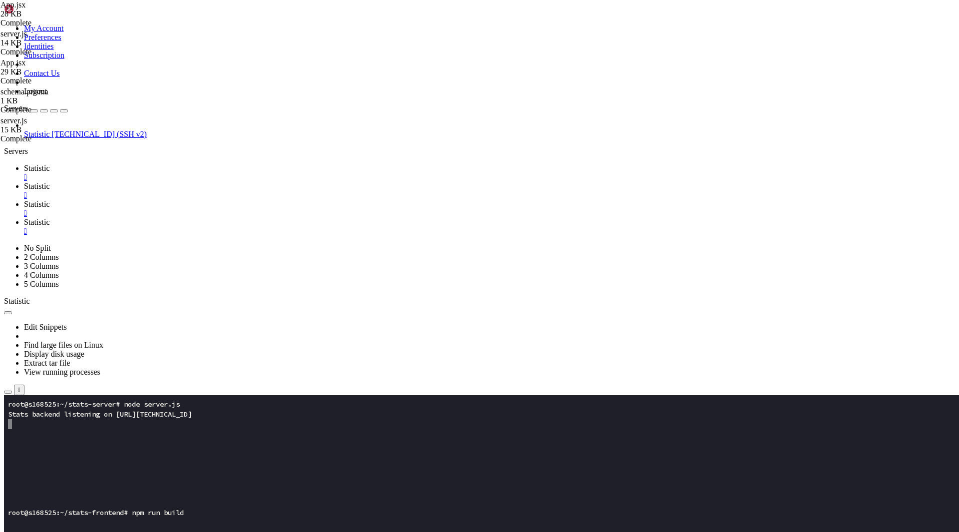
click at [50, 200] on span "Statistic" at bounding box center [37, 204] width 26 height 8
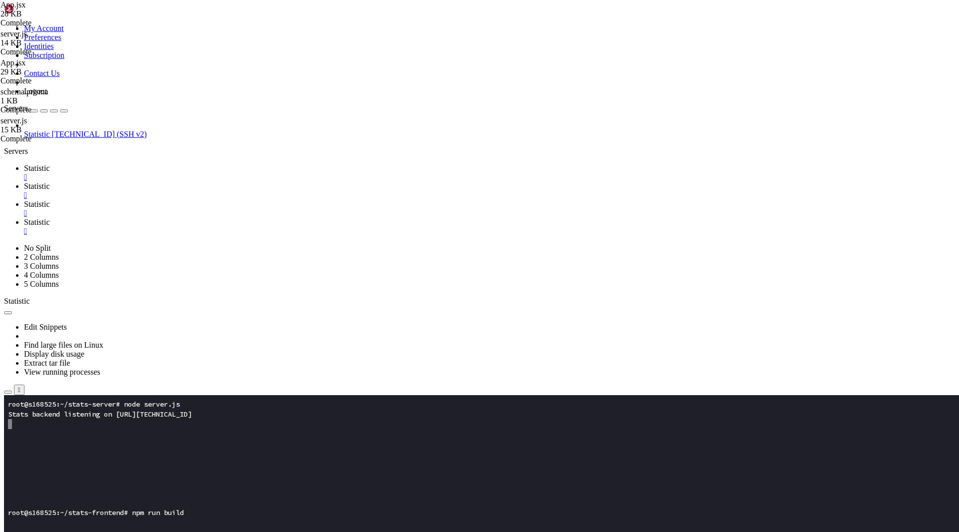
type input "/root/stats-server"
type textarea "});"
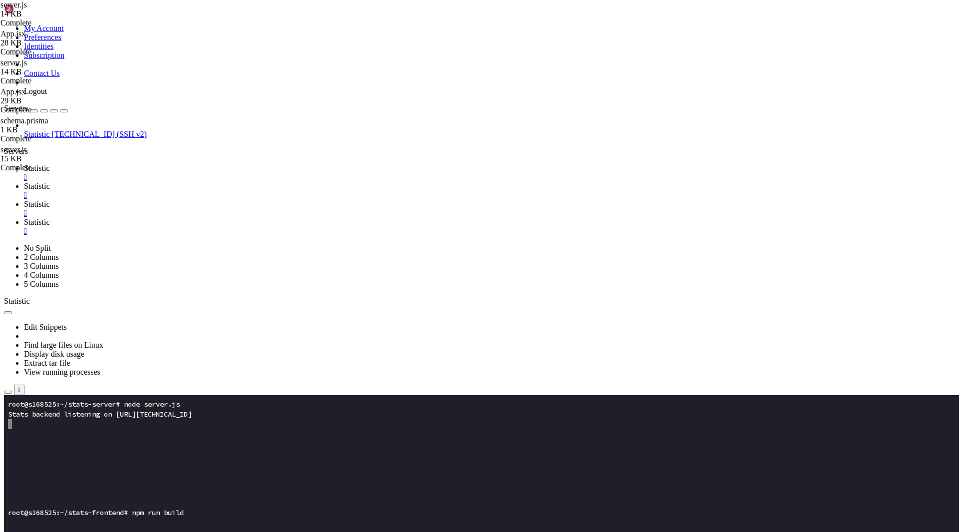
paste textarea
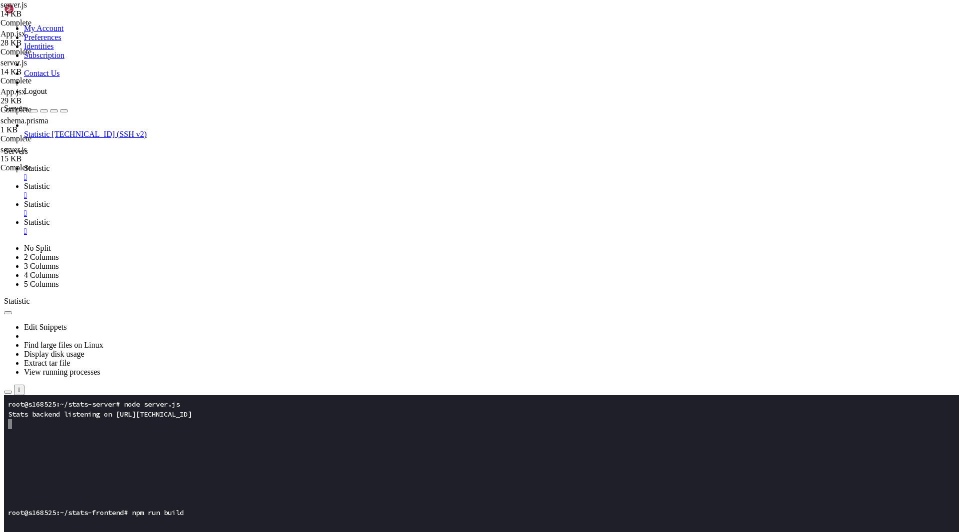
type input "/root/stats-frontend/src"
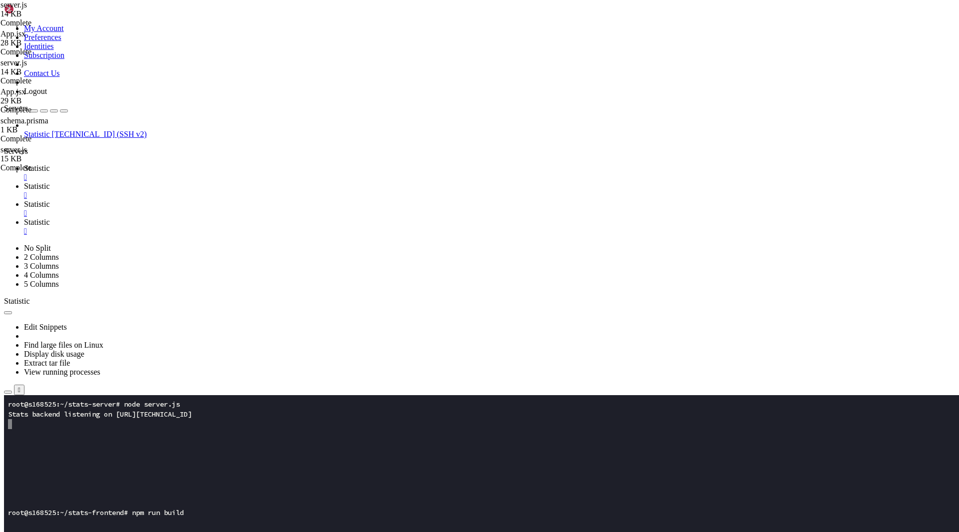
type textarea "}"
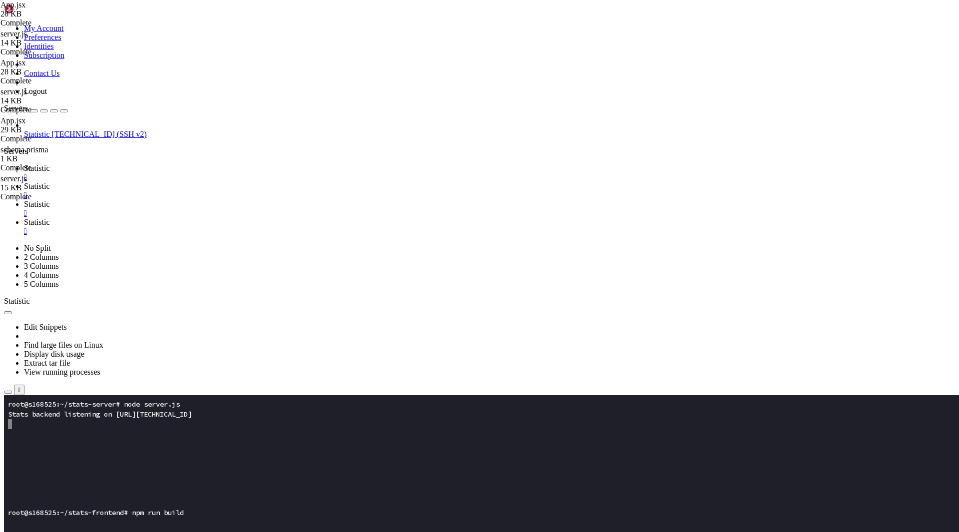
type textarea "}"
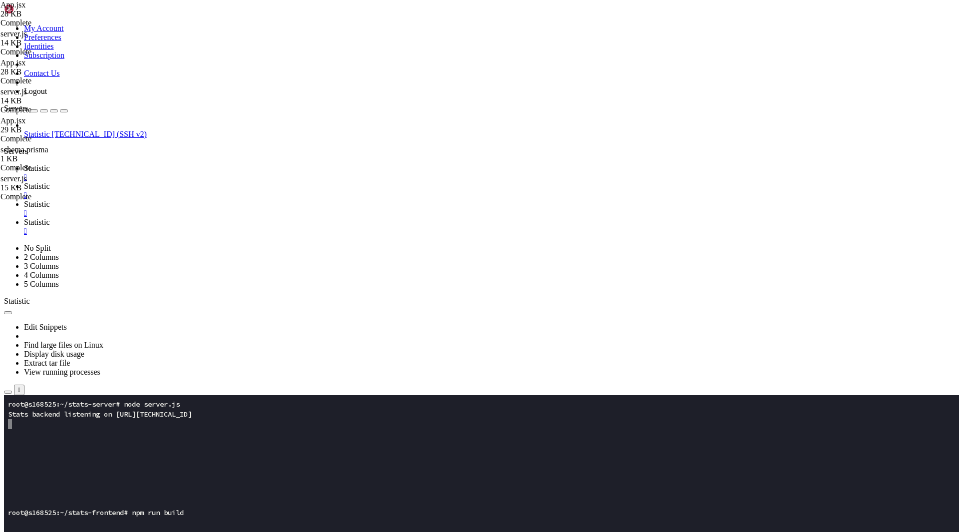
type textarea "}"
paste textarea
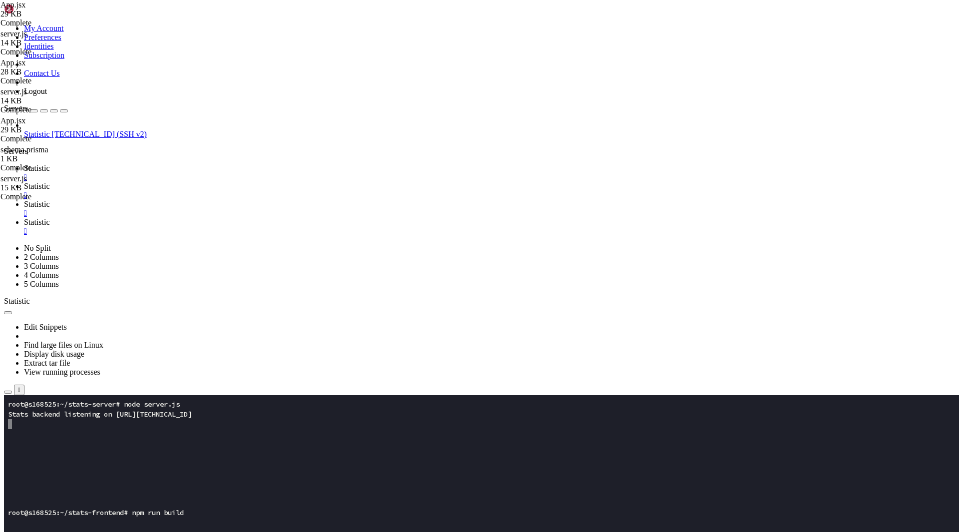
type input "/root/stats-server"
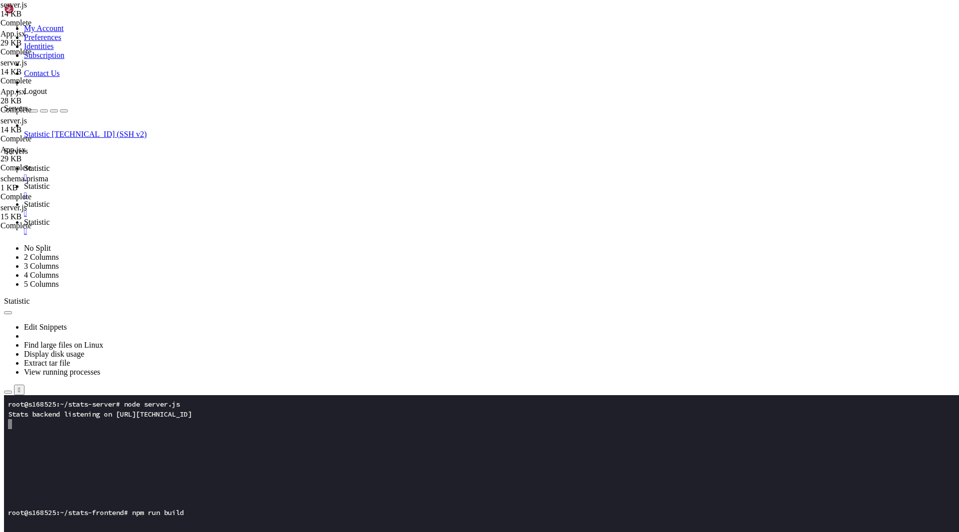
type textarea "});"
paste textarea
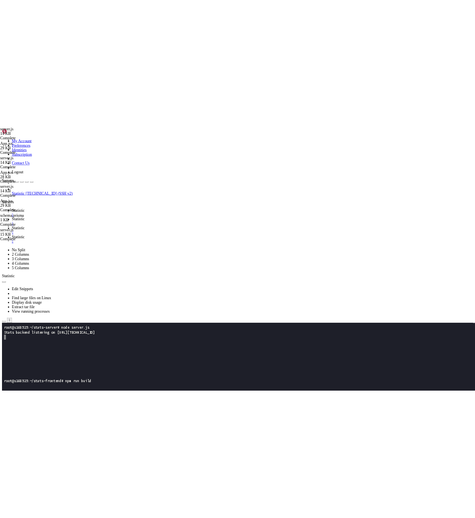
scroll to position [2337, 0]
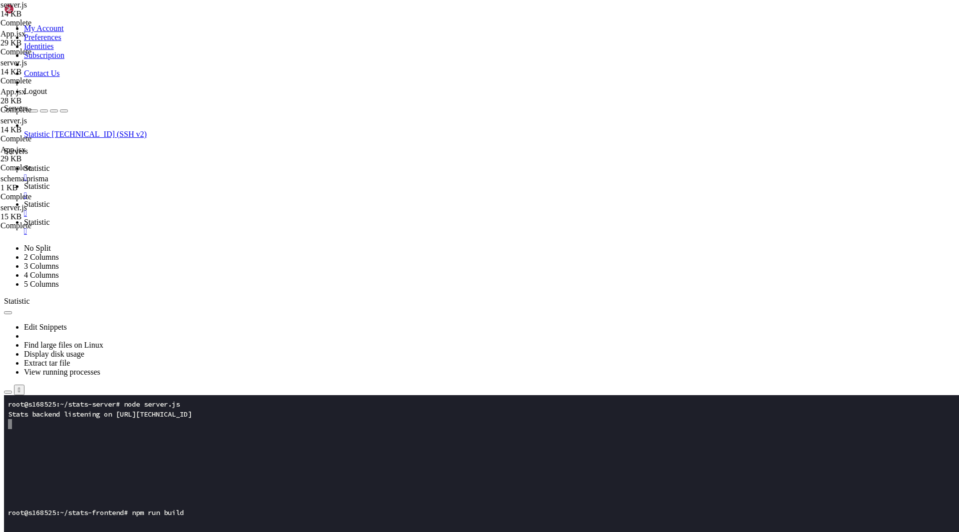
click at [50, 164] on span "Statistic" at bounding box center [37, 168] width 26 height 8
click at [147, 531] on x-row at bounding box center [420, 534] width 825 height 10
click at [285, 200] on link "Statistic " at bounding box center [489, 209] width 931 height 18
click at [50, 182] on span "Statistic" at bounding box center [37, 186] width 26 height 8
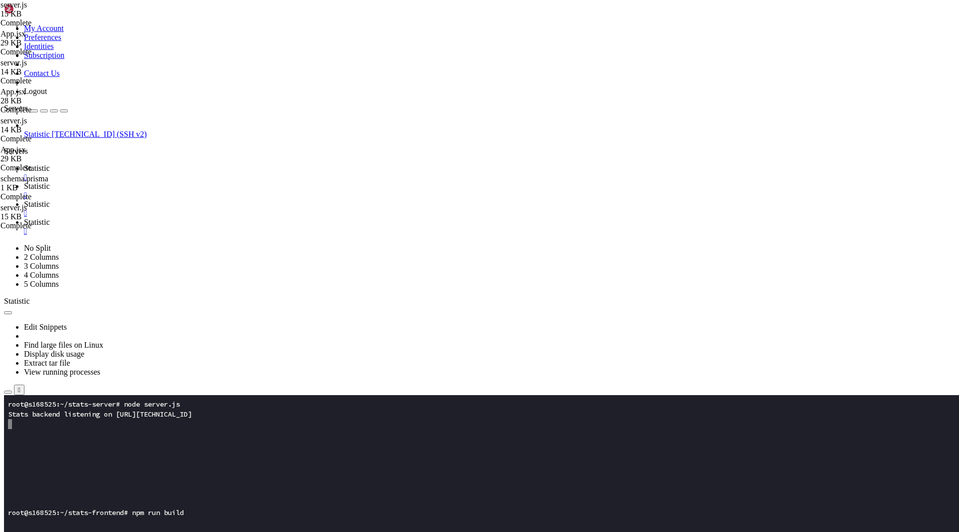
click at [345, 218] on link "Statistic " at bounding box center [489, 227] width 931 height 18
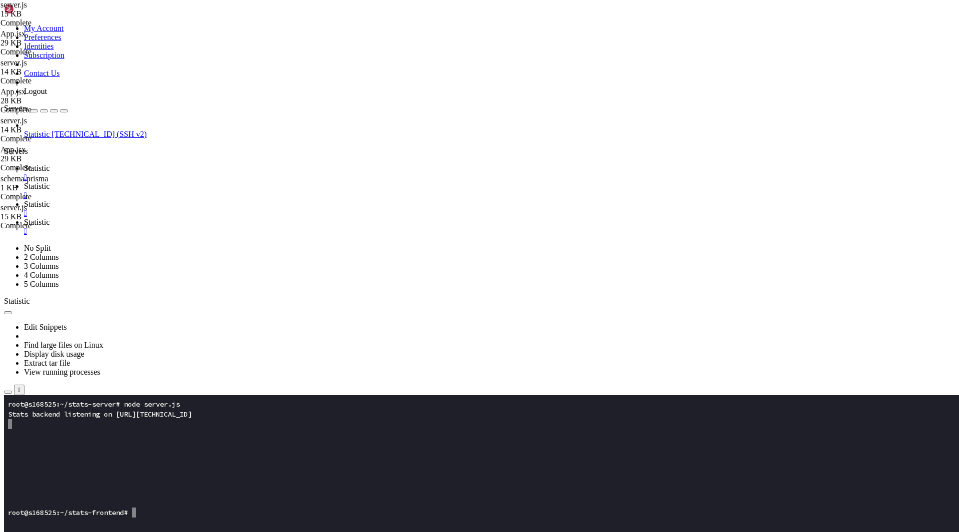
scroll to position [9627, 0]
click at [263, 200] on link "Statistic " at bounding box center [489, 209] width 931 height 18
click at [202, 531] on th "Name" at bounding box center [272, 539] width 535 height 10
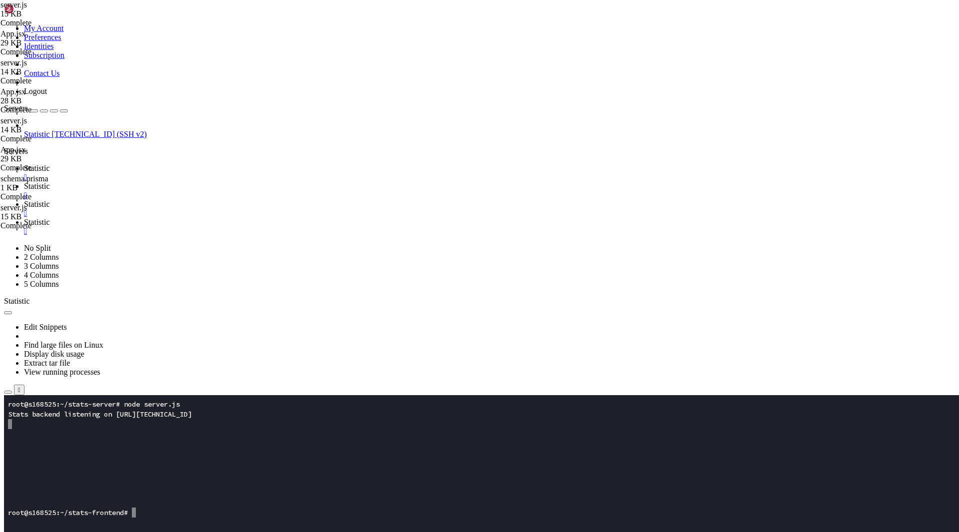
type input "/root/stats-frontend/src"
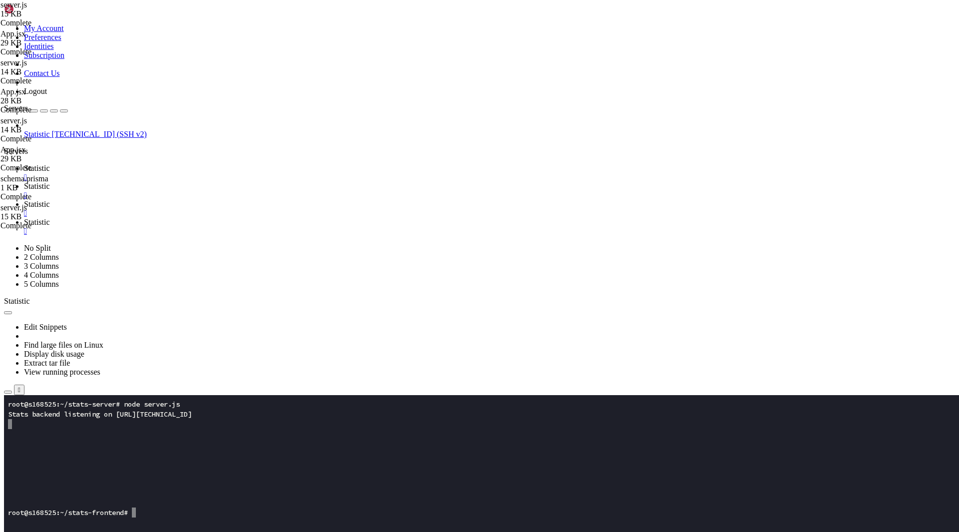
type textarea "}"
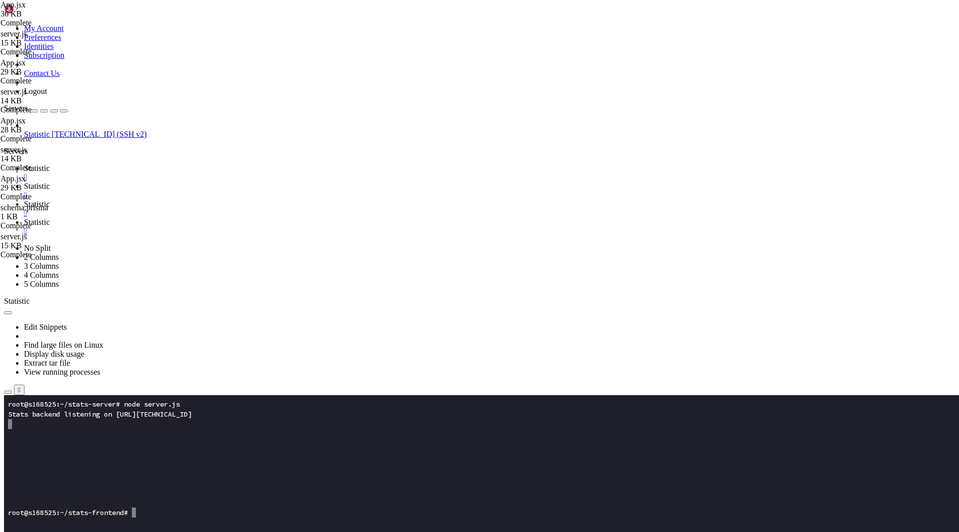
click at [50, 182] on span "Statistic" at bounding box center [37, 186] width 26 height 8
